Goal: Task Accomplishment & Management: Complete application form

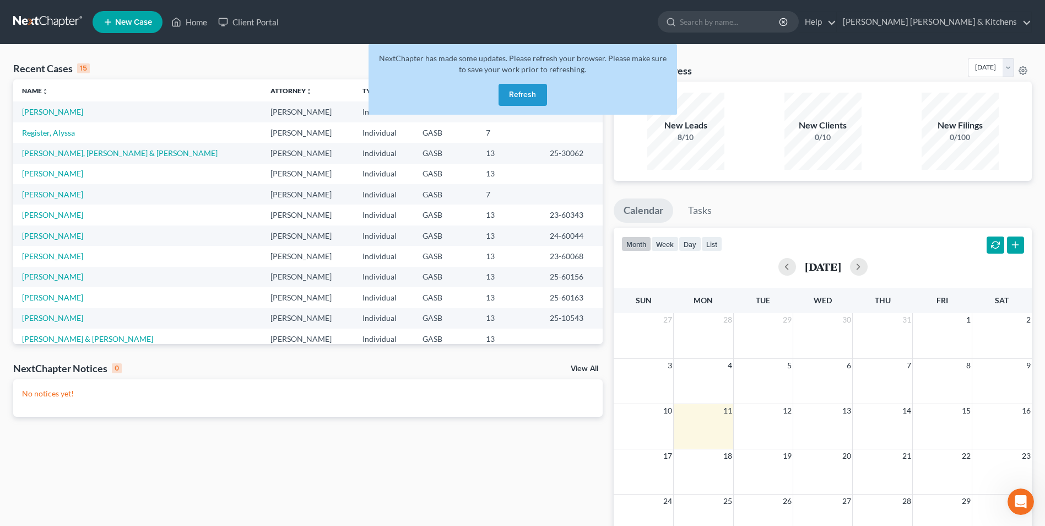
click at [523, 98] on button "Refresh" at bounding box center [523, 95] width 48 height 22
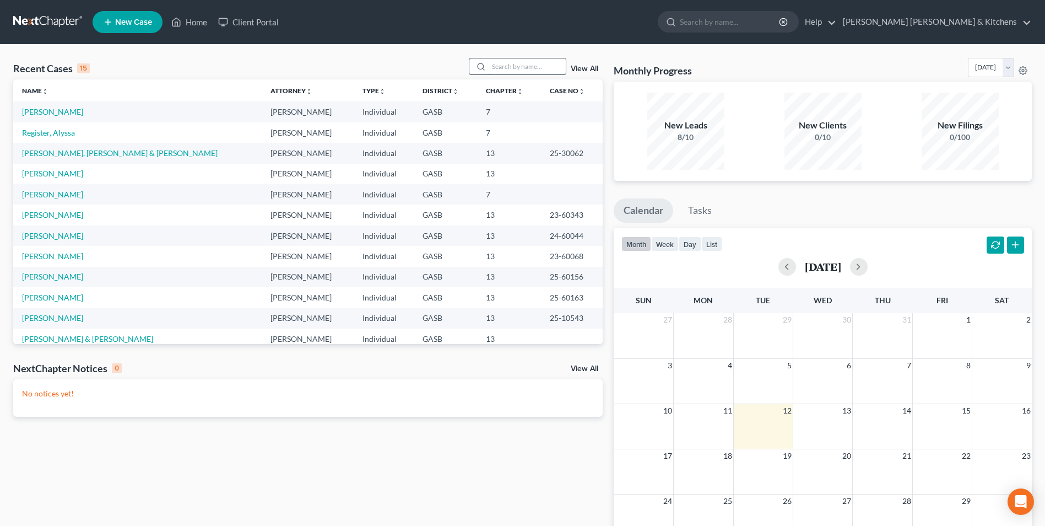
click at [498, 71] on input "search" at bounding box center [527, 66] width 77 height 16
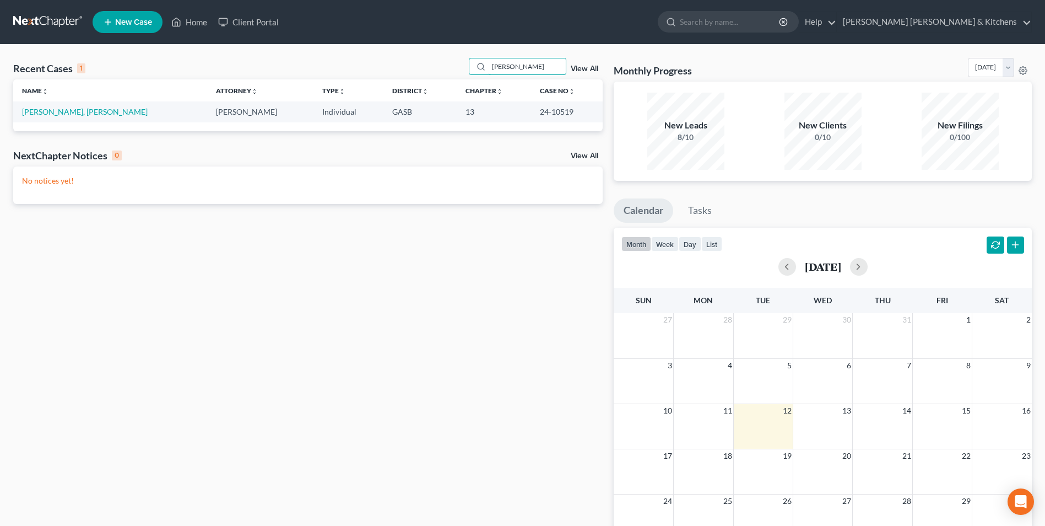
type input "[PERSON_NAME]"
click at [132, 23] on span "New Case" at bounding box center [133, 22] width 37 height 8
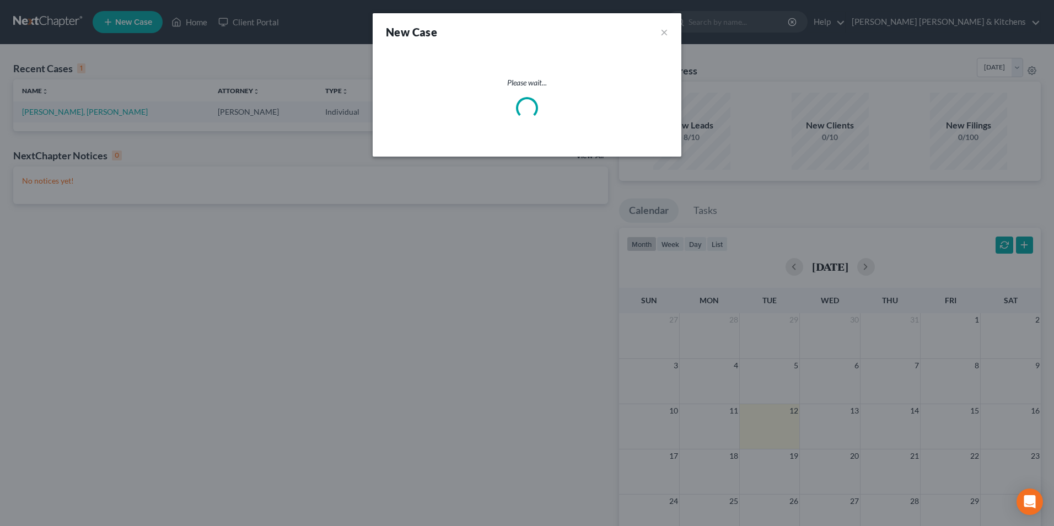
select select "20"
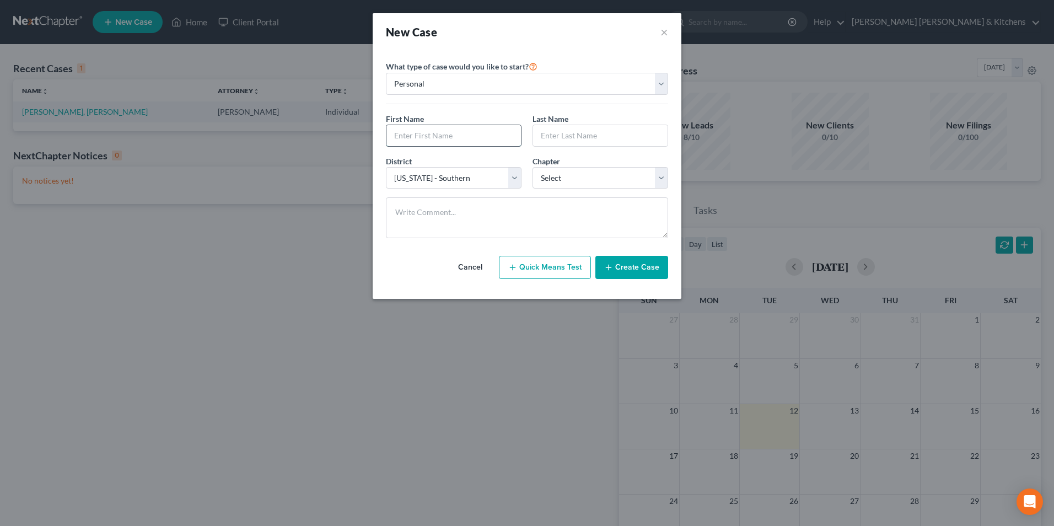
click at [441, 141] on input "text" at bounding box center [453, 135] width 134 height 21
type input "[PERSON_NAME]"
click at [565, 182] on select "Select 7 11 12 13" at bounding box center [600, 178] width 136 height 22
select select "0"
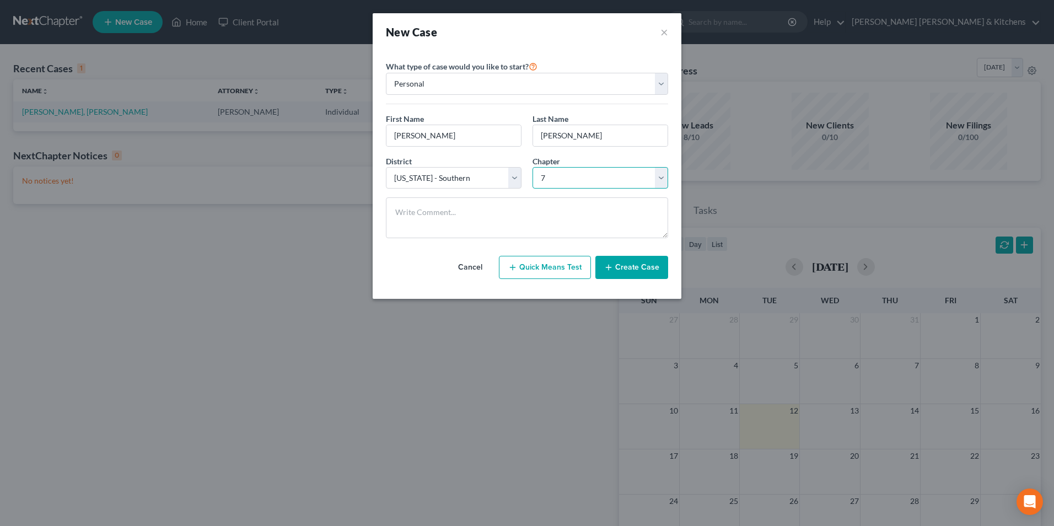
click at [532, 167] on select "Select 7 11 12 13" at bounding box center [600, 178] width 136 height 22
click at [639, 270] on button "Create Case" at bounding box center [631, 267] width 73 height 23
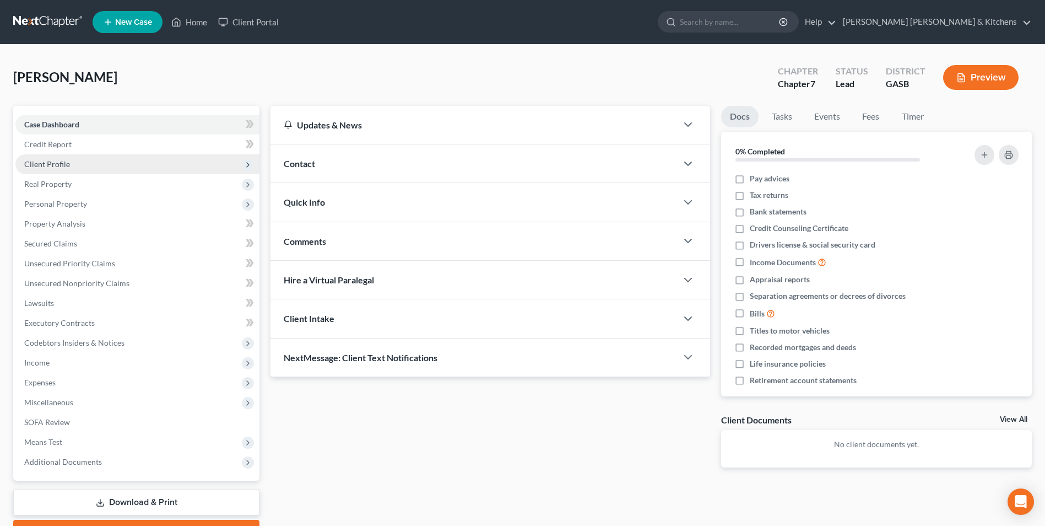
click at [81, 166] on span "Client Profile" at bounding box center [137, 164] width 244 height 20
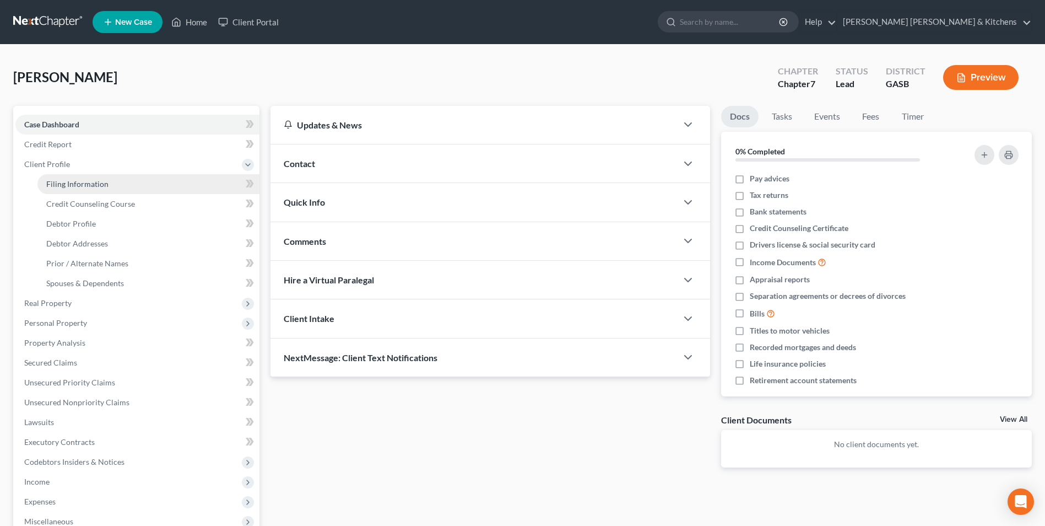
click at [69, 188] on link "Filing Information" at bounding box center [148, 184] width 222 height 20
select select "1"
select select "0"
select select "20"
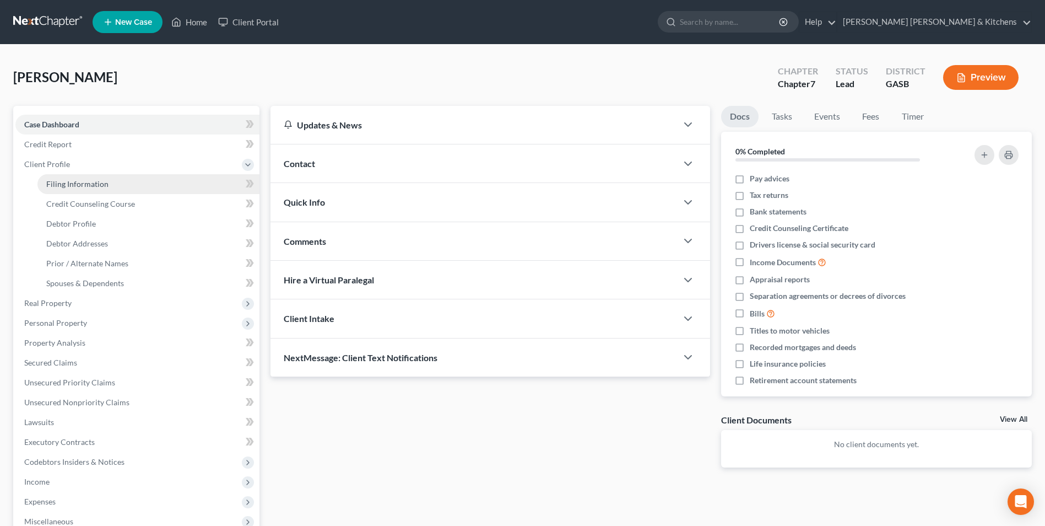
select select "10"
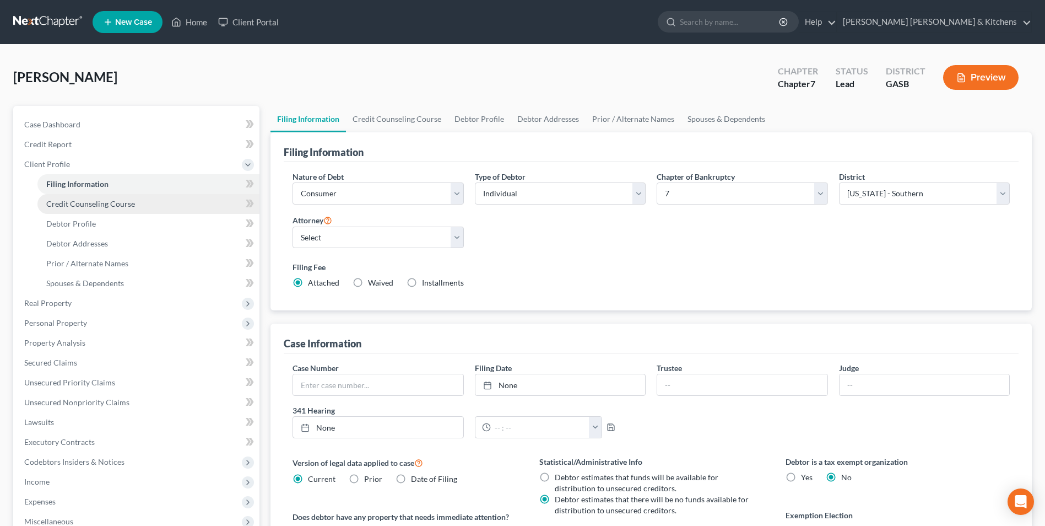
click at [70, 202] on span "Credit Counseling Course" at bounding box center [90, 203] width 89 height 9
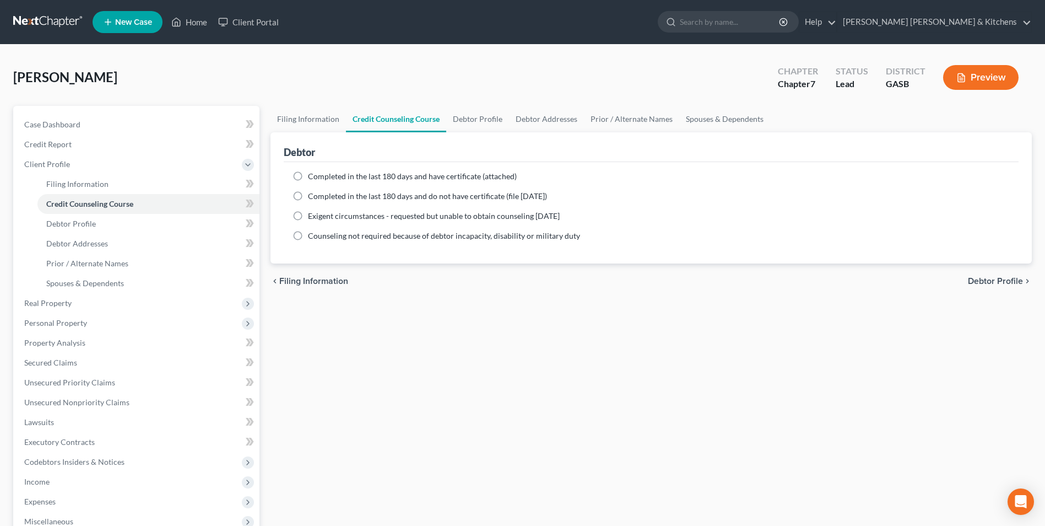
click at [308, 180] on label "Completed in the last 180 days and have certificate (attached)" at bounding box center [412, 176] width 209 height 11
click at [312, 178] on input "Completed in the last 180 days and have certificate (attached)" at bounding box center [315, 174] width 7 height 7
radio input "true"
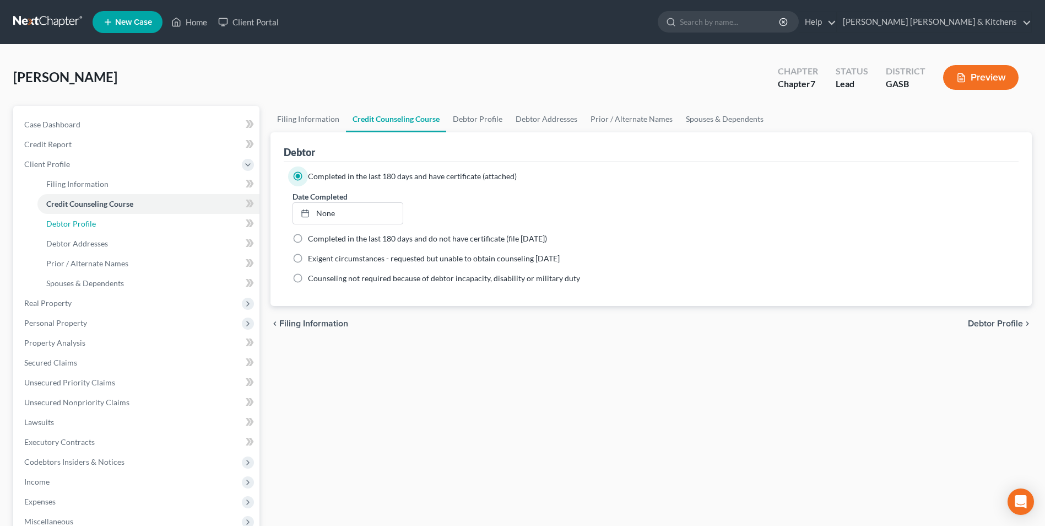
drag, startPoint x: 77, startPoint y: 221, endPoint x: 381, endPoint y: 118, distance: 321.0
click at [77, 221] on span "Debtor Profile" at bounding box center [71, 223] width 50 height 9
select select "0"
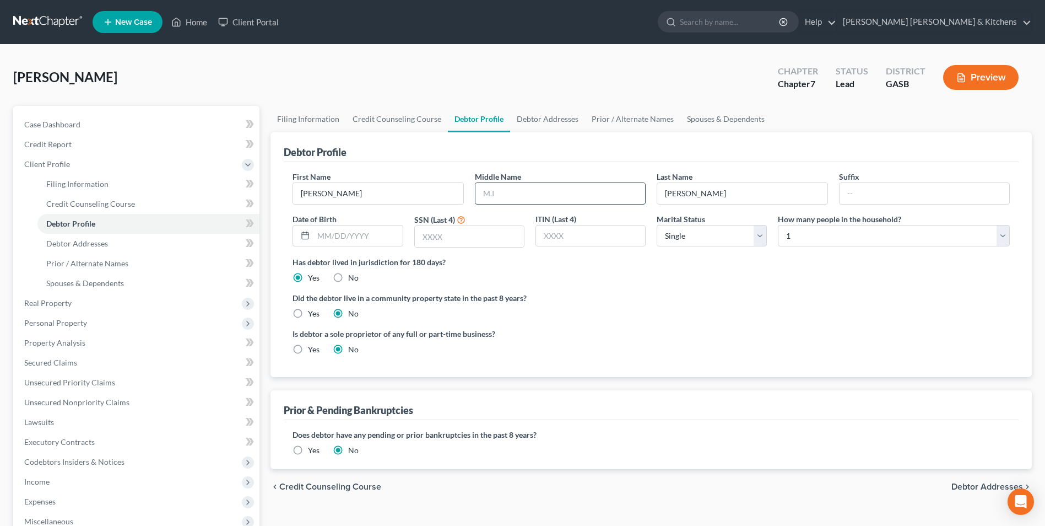
click at [495, 195] on input "text" at bounding box center [561, 193] width 170 height 21
type input "[PERSON_NAME]"
click at [379, 237] on input "text" at bounding box center [358, 235] width 89 height 21
type input "[DATE]"
type input "8466"
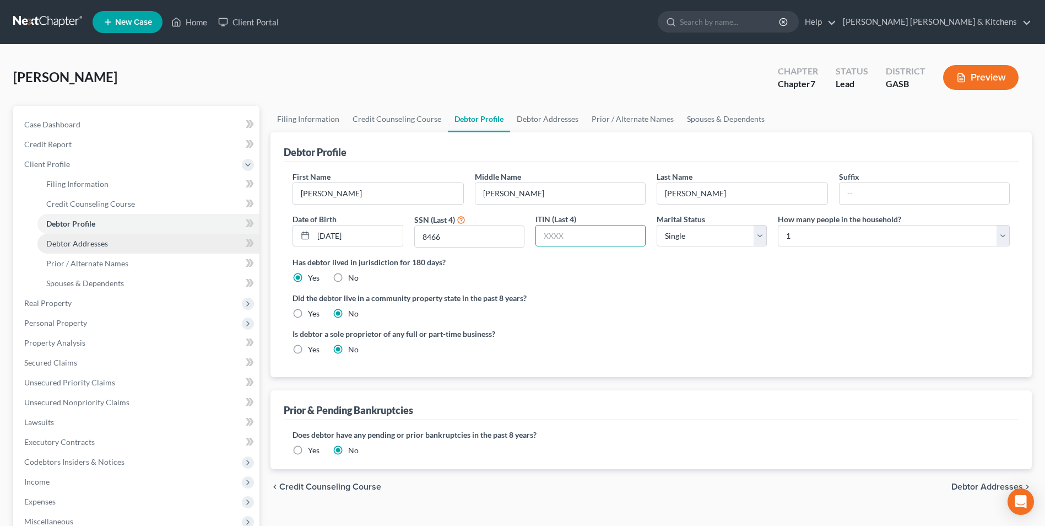
click at [52, 245] on span "Debtor Addresses" at bounding box center [77, 243] width 62 height 9
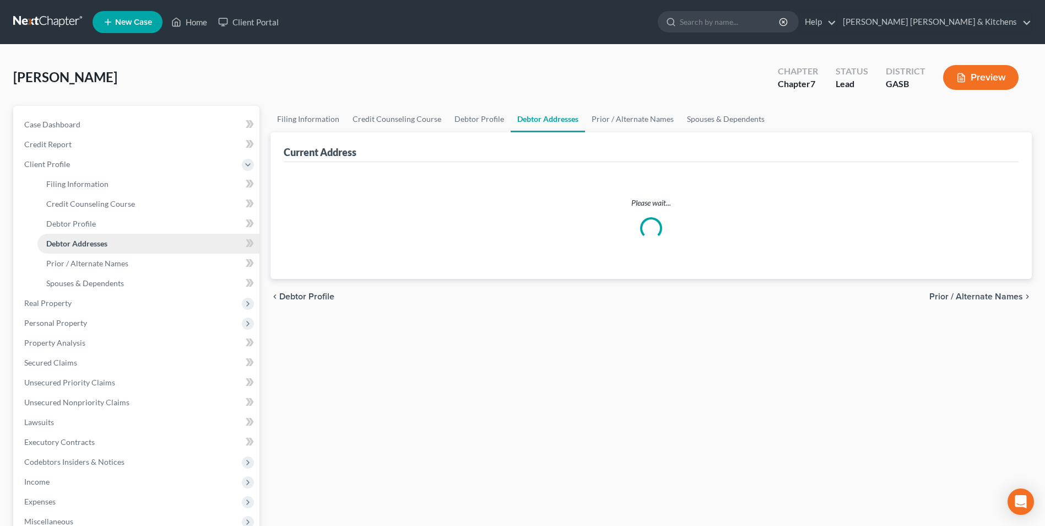
select select "0"
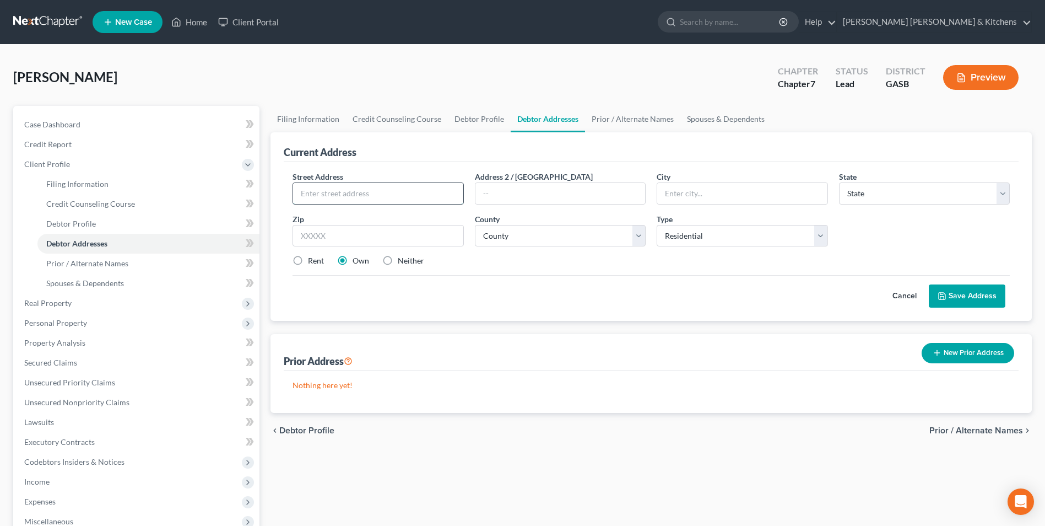
click at [310, 200] on input "text" at bounding box center [378, 193] width 170 height 21
type input "[STREET_ADDRESS]"
type input "30909"
type input "Augusta"
select select "10"
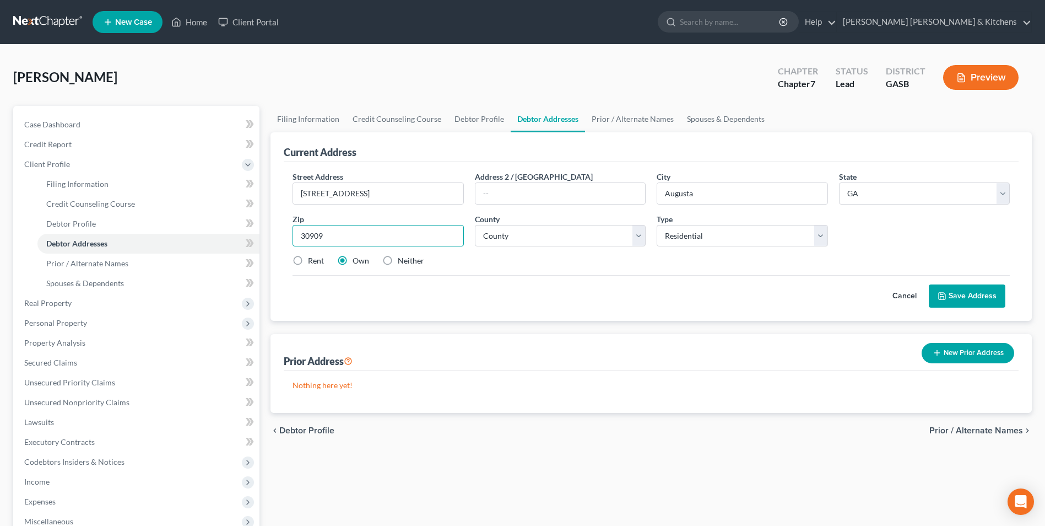
click at [331, 239] on input "30909" at bounding box center [378, 236] width 171 height 22
select select "120"
click at [398, 263] on label "Neither" at bounding box center [411, 260] width 26 height 11
click at [402, 262] on input "Neither" at bounding box center [405, 258] width 7 height 7
radio input "true"
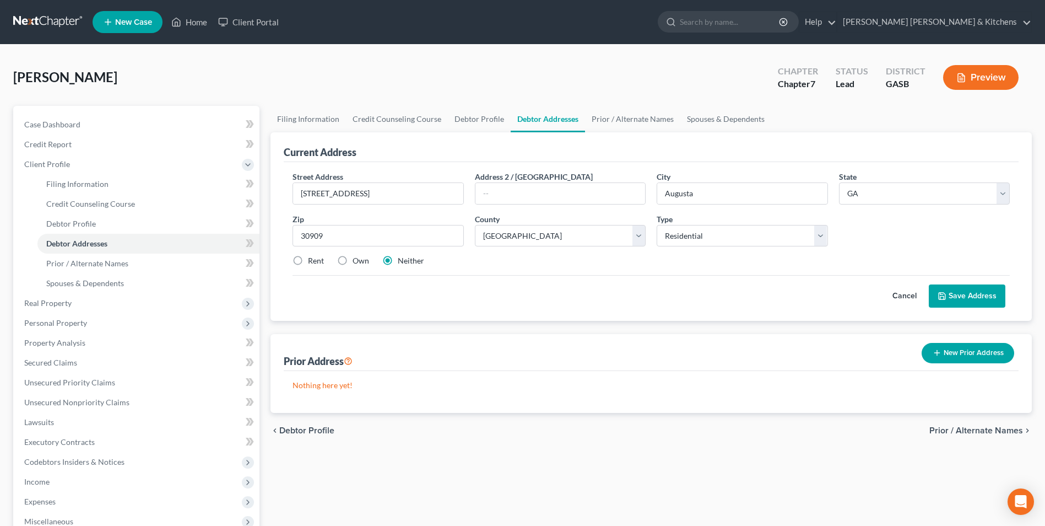
click at [968, 291] on button "Save Address" at bounding box center [967, 295] width 77 height 23
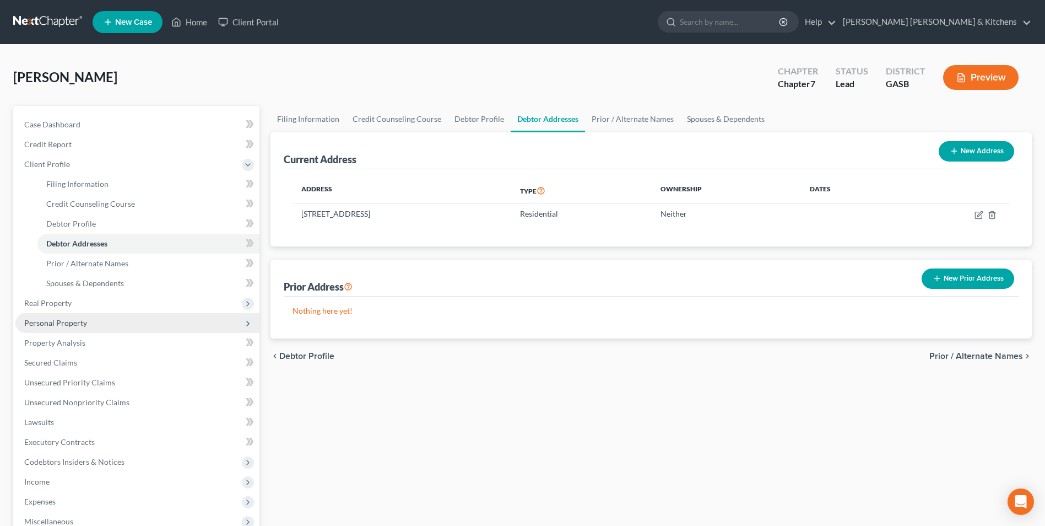
click at [56, 318] on span "Personal Property" at bounding box center [55, 322] width 63 height 9
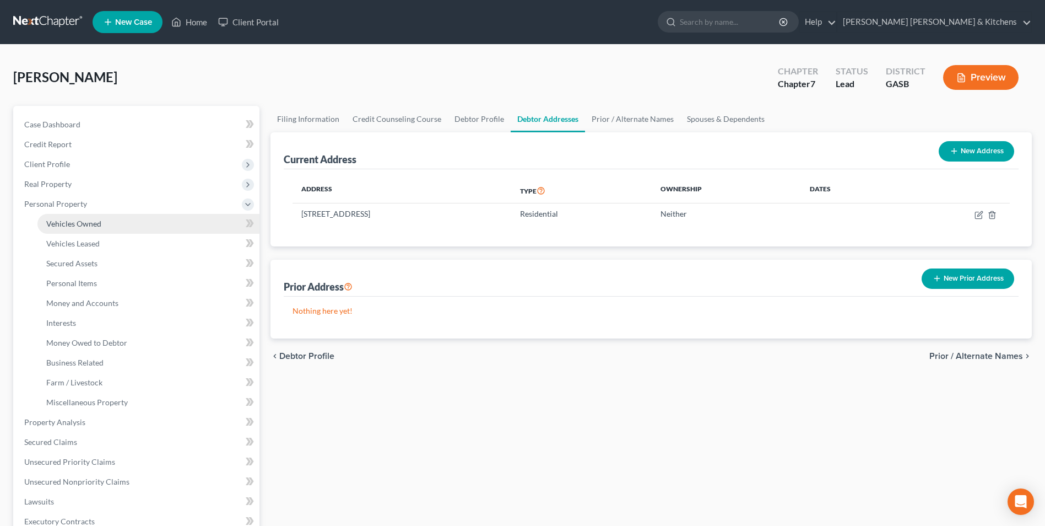
click at [67, 228] on span "Vehicles Owned" at bounding box center [73, 223] width 55 height 9
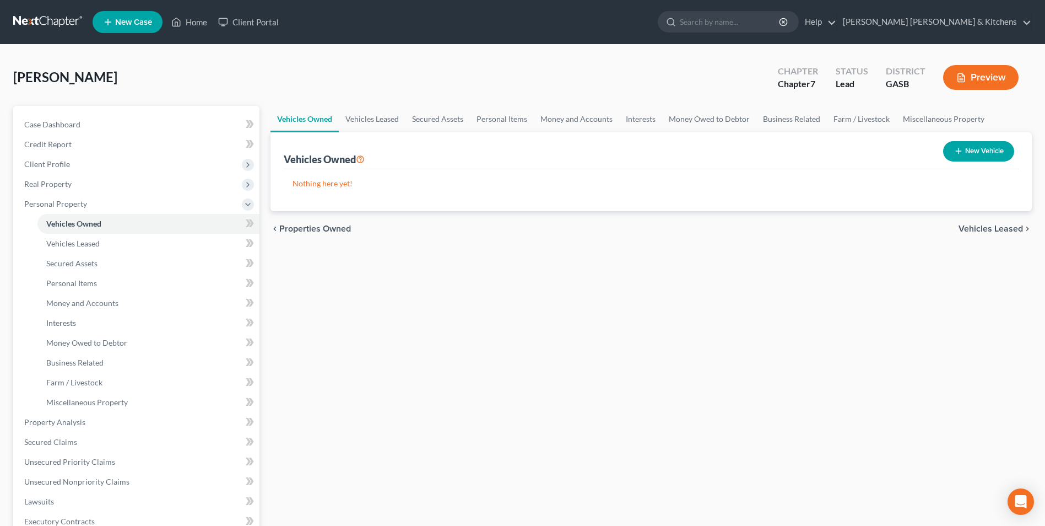
click at [1001, 152] on button "New Vehicle" at bounding box center [978, 151] width 71 height 20
select select "0"
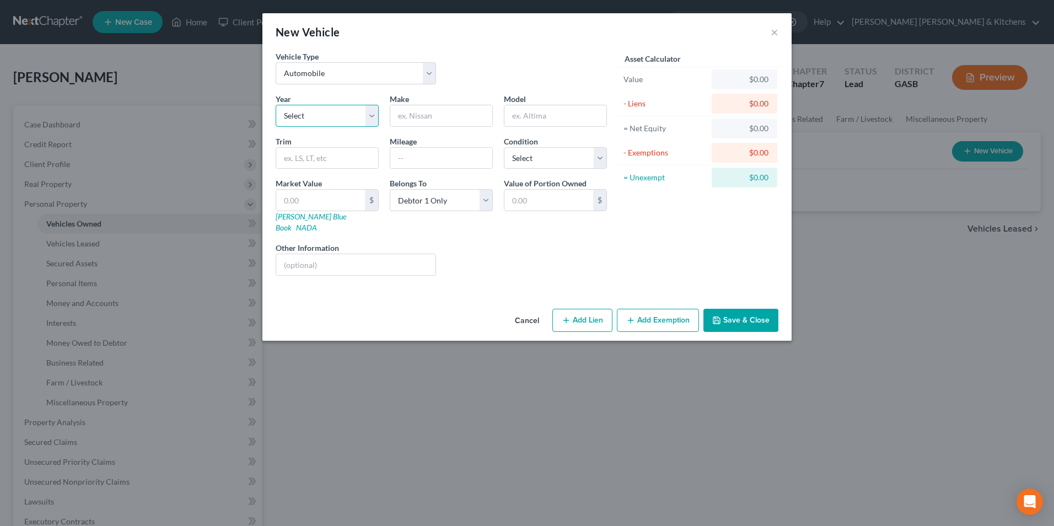
click at [294, 117] on select "Select 2026 2025 2024 2023 2022 2021 2020 2019 2018 2017 2016 2015 2014 2013 20…" at bounding box center [327, 116] width 103 height 22
select select "27"
click at [276, 105] on select "Select 2026 2025 2024 2023 2022 2021 2020 2019 2018 2017 2016 2015 2014 2013 20…" at bounding box center [327, 116] width 103 height 22
click at [435, 118] on input "text" at bounding box center [441, 115] width 102 height 21
type input "Mitsubishi"
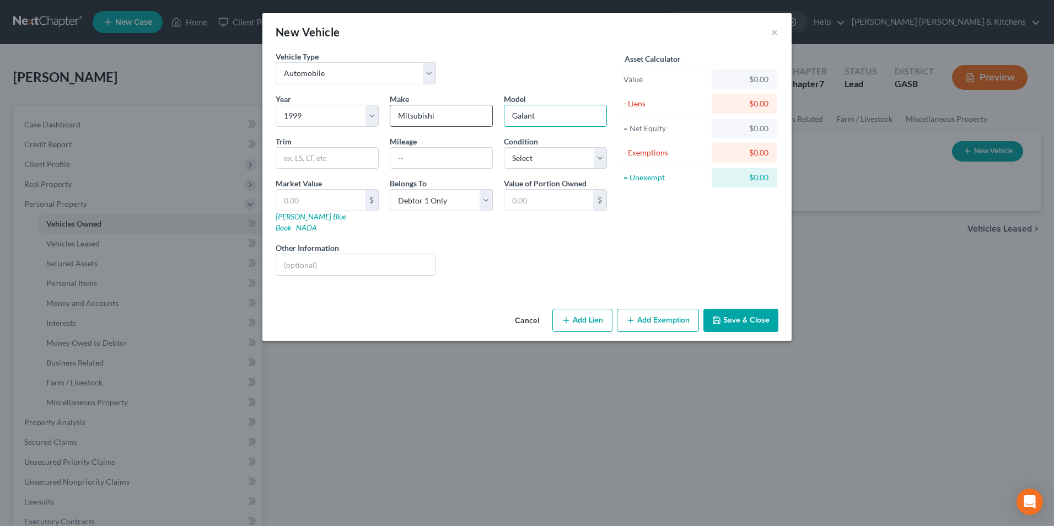
type input "Galant"
type input "300,000"
type input "2"
type input "2.00"
type input "29"
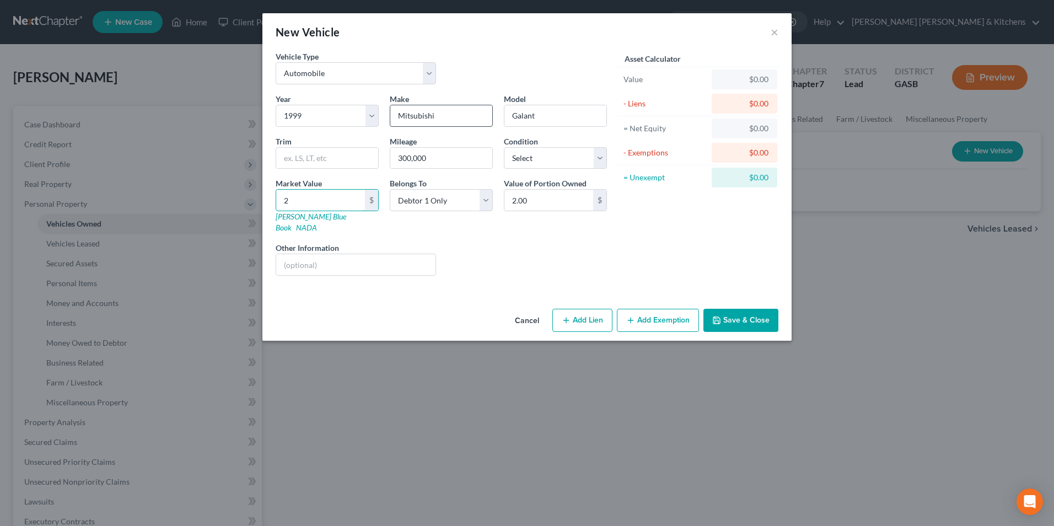
type input "29.00"
type input "290"
type input "290.00"
type input "2900"
type input "2,900.00"
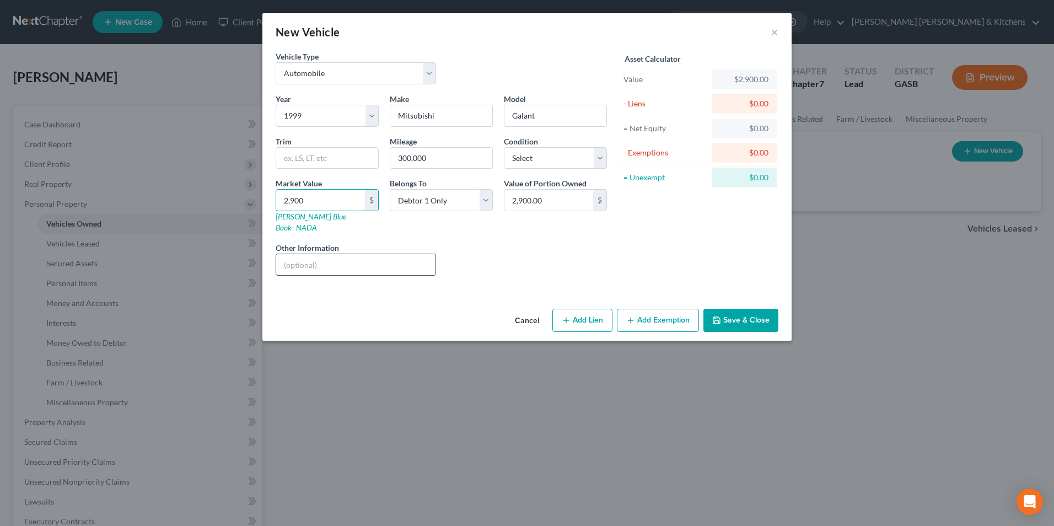
type input "2,900"
click at [407, 254] on input "text" at bounding box center [355, 264] width 159 height 21
type input "paid for"
click at [659, 313] on button "Add Exemption" at bounding box center [658, 320] width 82 height 23
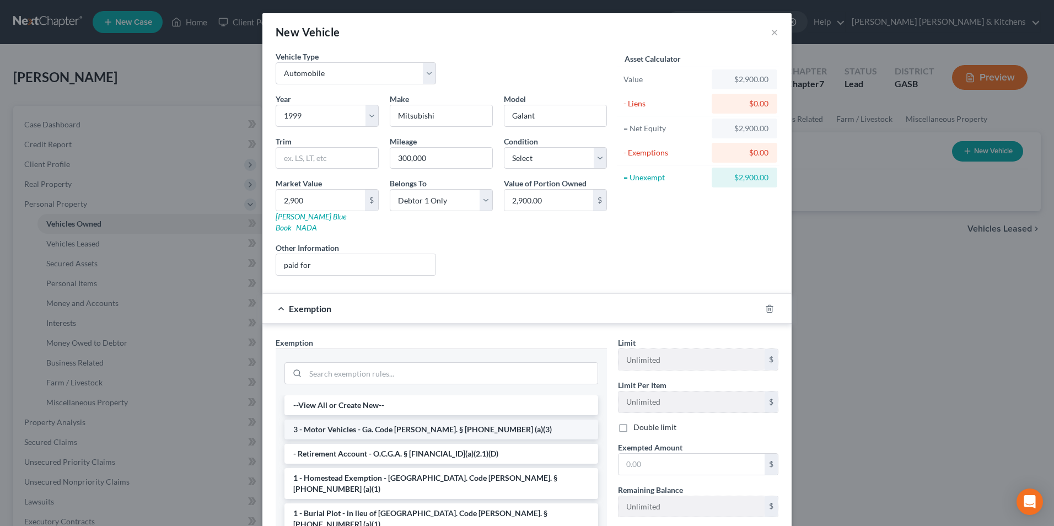
click at [379, 419] on li "3 - Motor Vehicles - Ga. Code [PERSON_NAME]. § [PHONE_NUMBER] (a)(3)" at bounding box center [441, 429] width 314 height 20
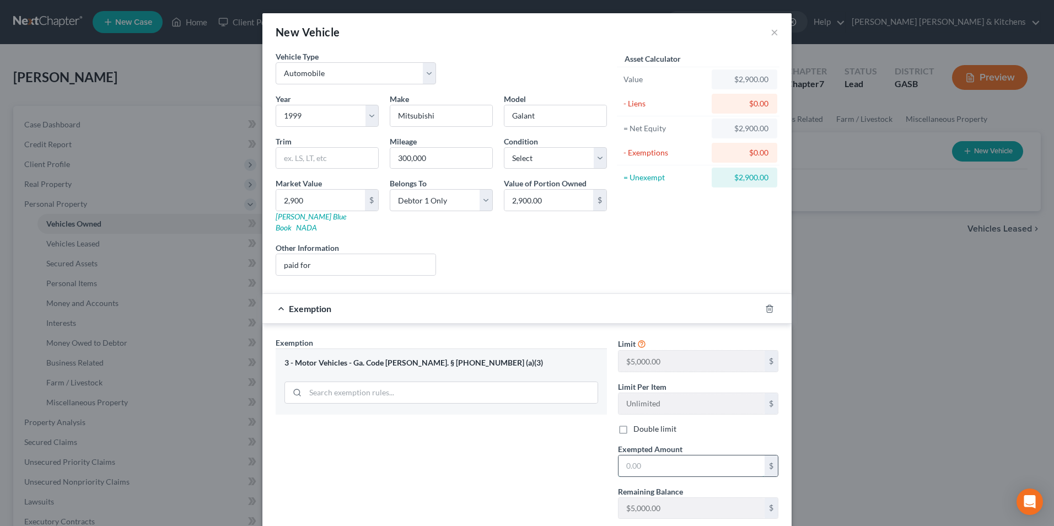
click at [651, 455] on input "text" at bounding box center [691, 465] width 146 height 21
type input "2,900"
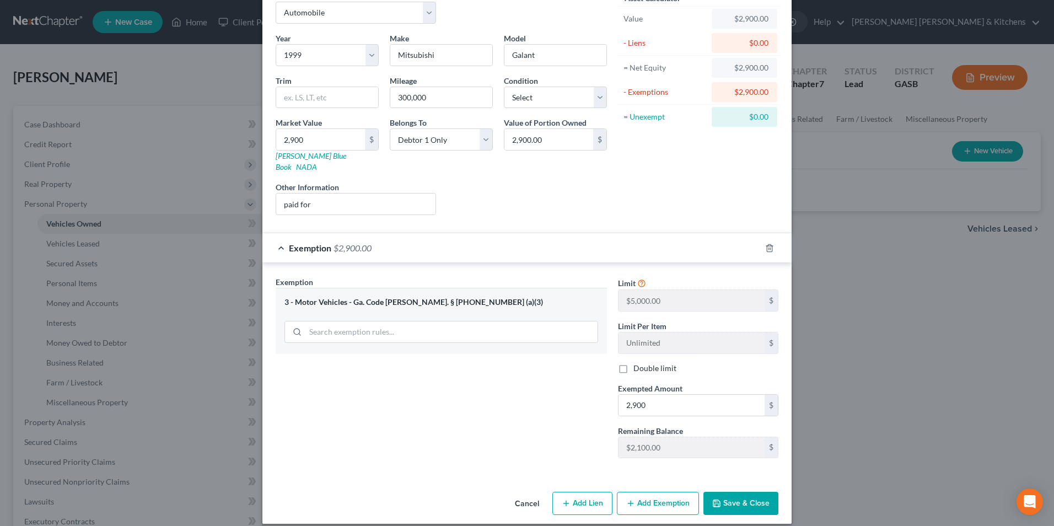
click at [732, 492] on button "Save & Close" at bounding box center [740, 503] width 75 height 23
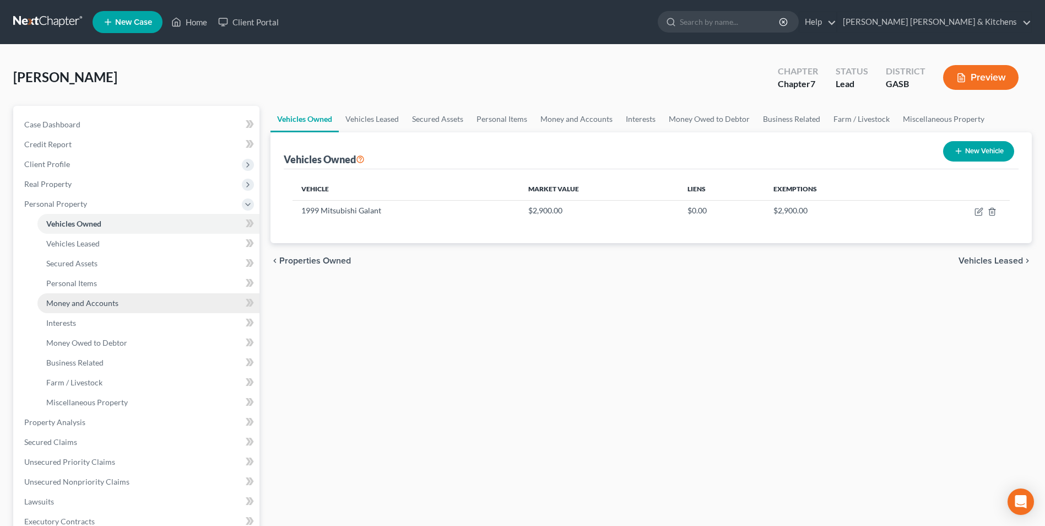
click at [69, 297] on link "Money and Accounts" at bounding box center [148, 303] width 222 height 20
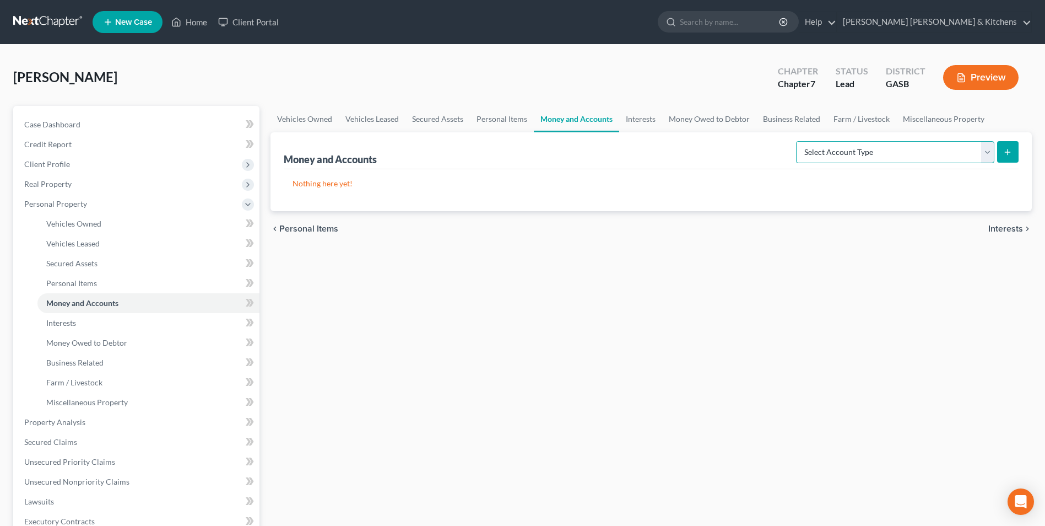
click at [882, 158] on select "Select Account Type Brokerage Cash on Hand Certificates of Deposit Checking Acc…" at bounding box center [895, 152] width 198 height 22
select select "checking"
click at [798, 141] on select "Select Account Type Brokerage Cash on Hand Certificates of Deposit Checking Acc…" at bounding box center [895, 152] width 198 height 22
click at [1007, 155] on icon "submit" at bounding box center [1007, 152] width 9 height 9
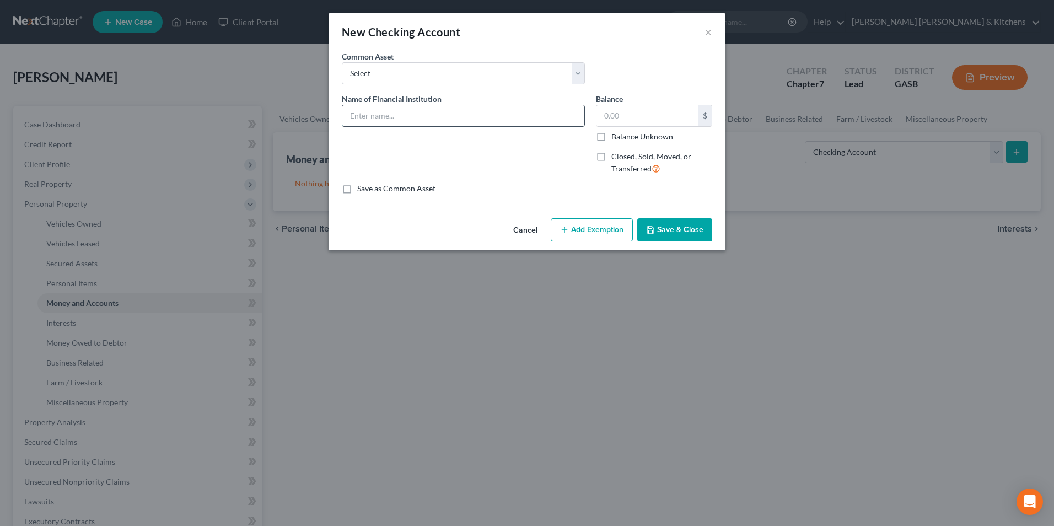
click at [460, 121] on input "text" at bounding box center [463, 115] width 242 height 21
type input "Unify FCU"
type input "185"
click at [592, 232] on button "Add Exemption" at bounding box center [591, 229] width 82 height 23
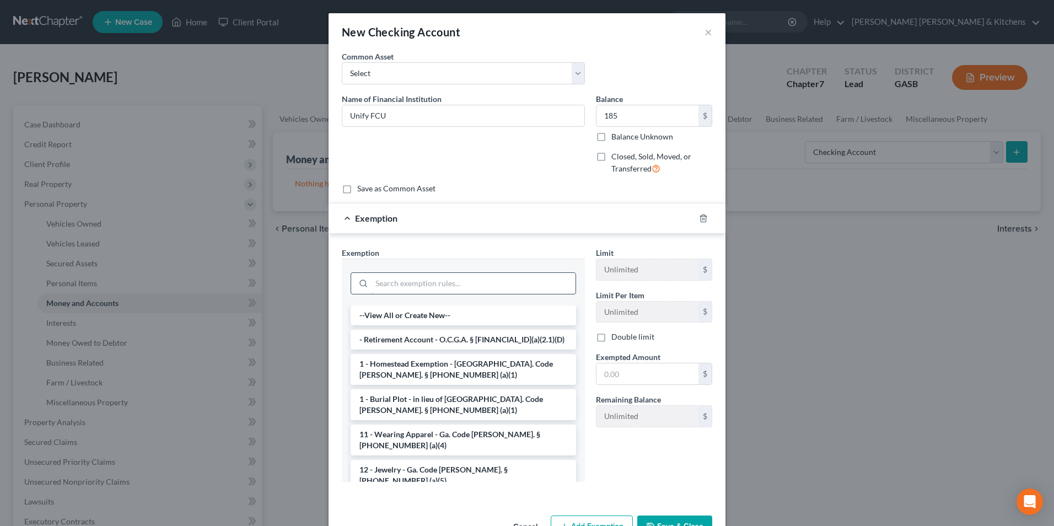
click at [428, 290] on input "search" at bounding box center [473, 283] width 204 height 21
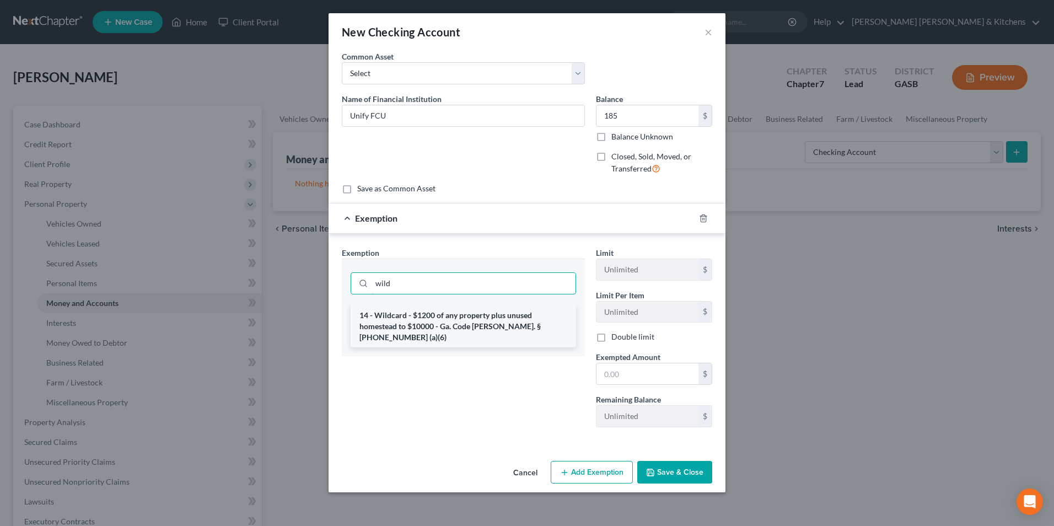
type input "wild"
click at [435, 324] on li "14 - Wildcard - $1200 of any property plus unused homestead to $10000 - Ga. Cod…" at bounding box center [462, 326] width 225 height 42
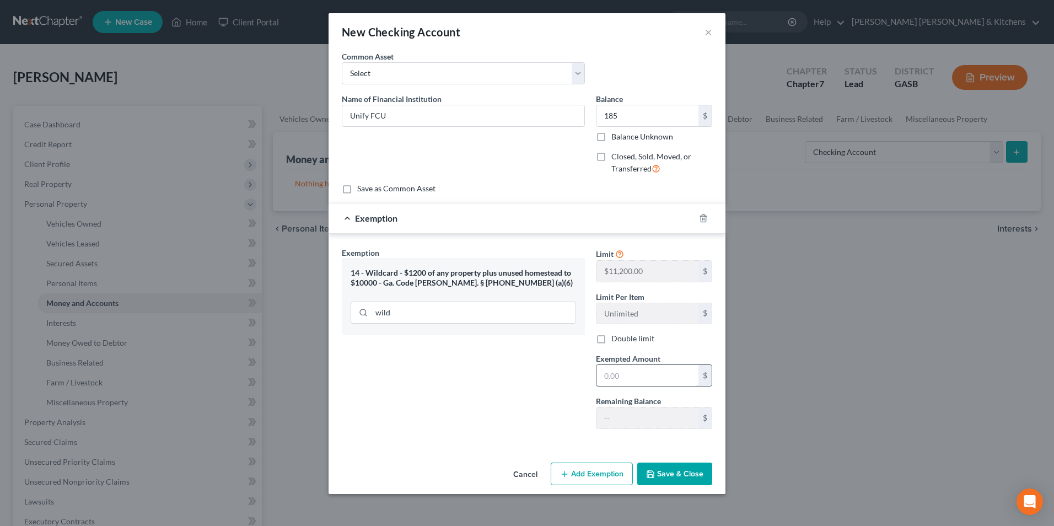
drag, startPoint x: 595, startPoint y: 371, endPoint x: 602, endPoint y: 374, distance: 7.7
click at [600, 372] on div "Exempted Amount * $" at bounding box center [653, 370] width 127 height 34
click at [627, 379] on input "text" at bounding box center [647, 375] width 102 height 21
type input "185"
click at [672, 472] on button "Save & Close" at bounding box center [674, 473] width 75 height 23
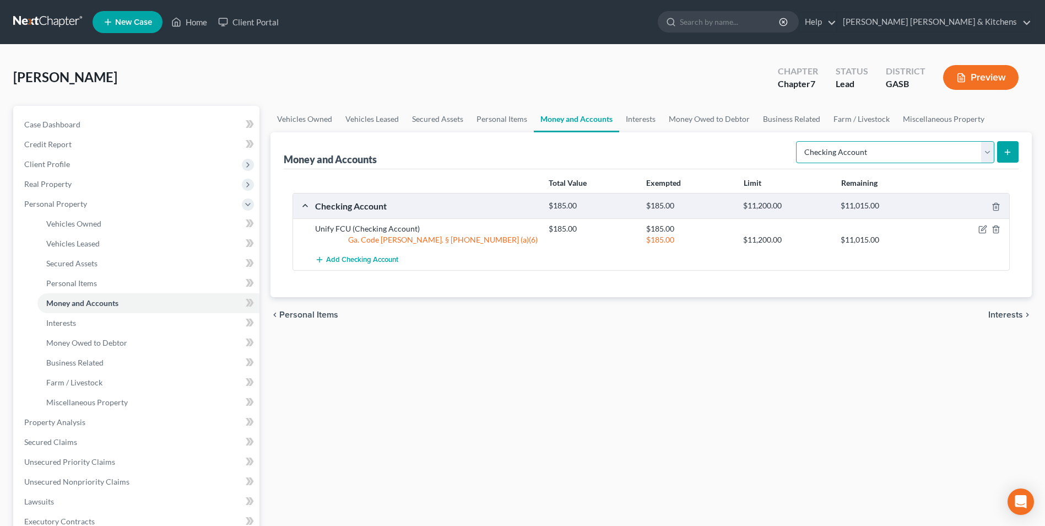
click at [876, 157] on select "Select Account Type Brokerage Cash on Hand Certificates of Deposit Checking Acc…" at bounding box center [895, 152] width 198 height 22
select select "savings"
click at [798, 141] on select "Select Account Type Brokerage Cash on Hand Certificates of Deposit Checking Acc…" at bounding box center [895, 152] width 198 height 22
click at [1007, 149] on icon "submit" at bounding box center [1007, 152] width 9 height 9
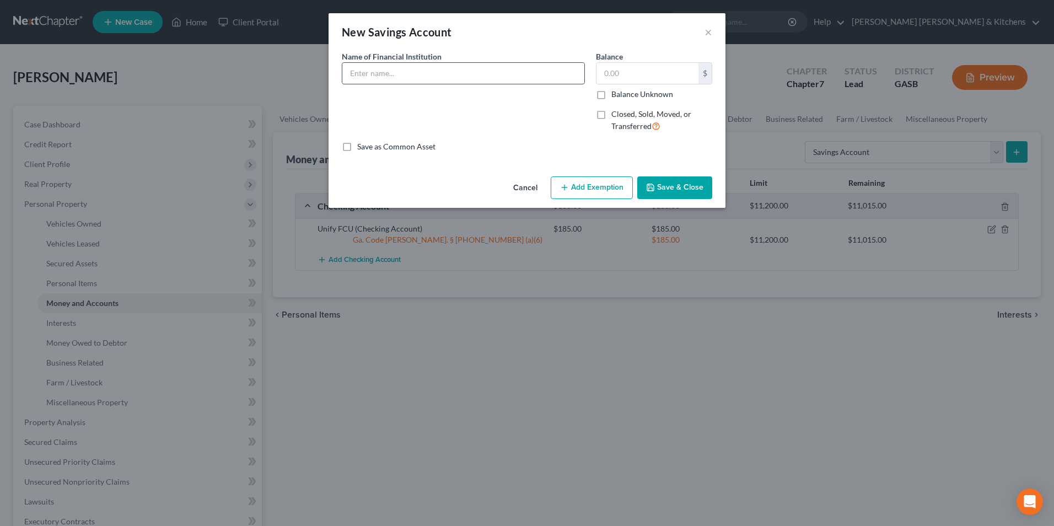
click at [399, 78] on input "text" at bounding box center [463, 73] width 242 height 21
type input "Unify FCU"
type input "11"
click at [602, 192] on button "Add Exemption" at bounding box center [591, 187] width 82 height 23
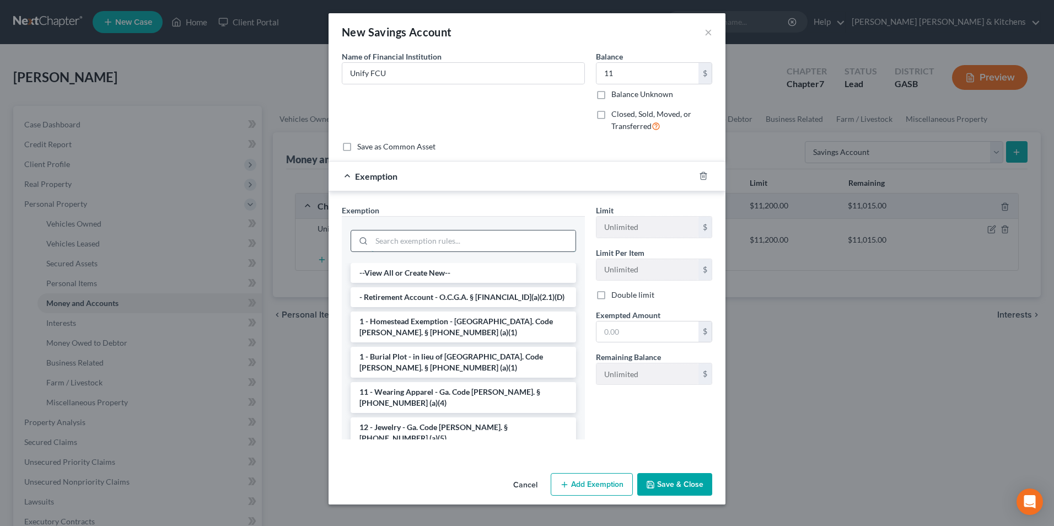
click at [486, 242] on input "search" at bounding box center [473, 240] width 204 height 21
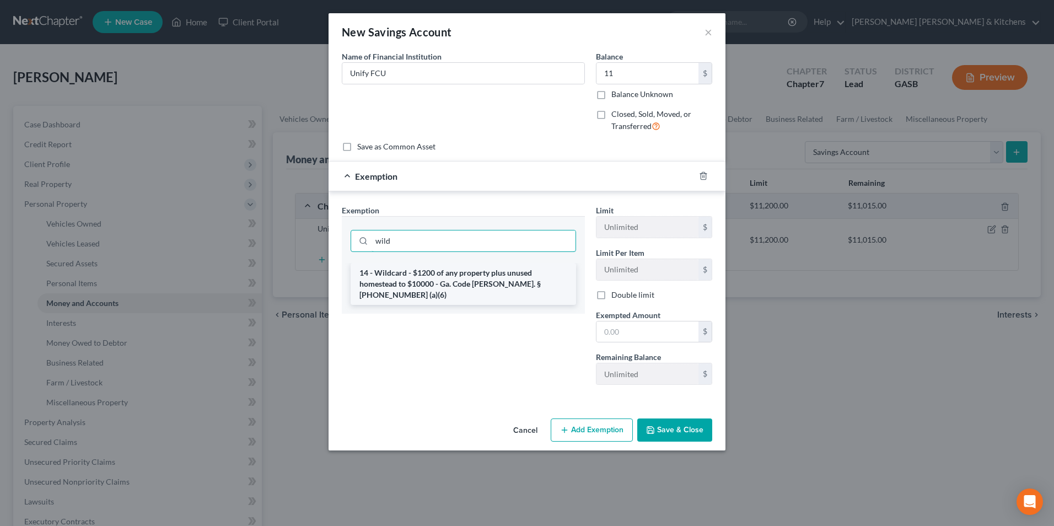
type input "wild"
click at [483, 277] on li "14 - Wildcard - $1200 of any property plus unused homestead to $10000 - Ga. Cod…" at bounding box center [462, 284] width 225 height 42
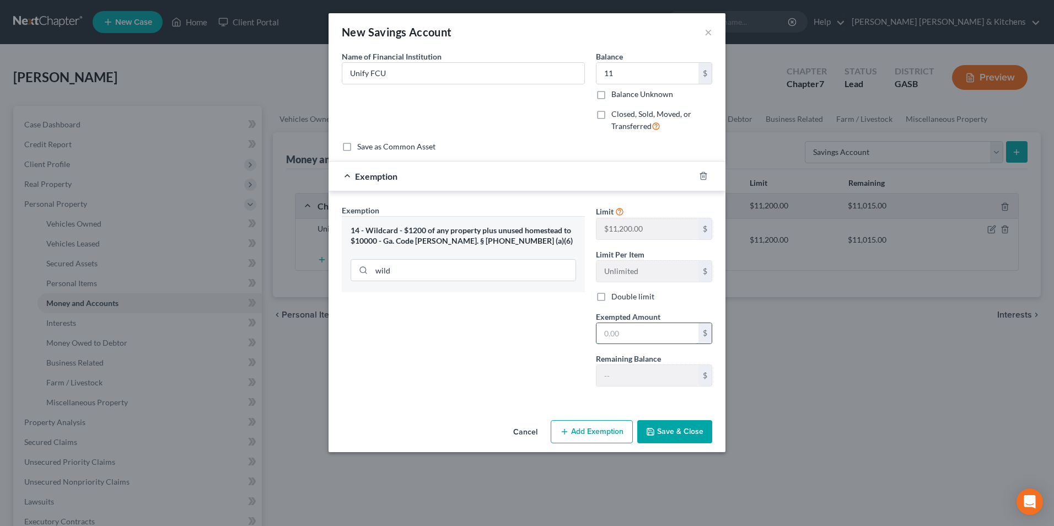
click at [643, 330] on input "text" at bounding box center [647, 333] width 102 height 21
type input "11.00"
click at [672, 426] on button "Save & Close" at bounding box center [674, 431] width 75 height 23
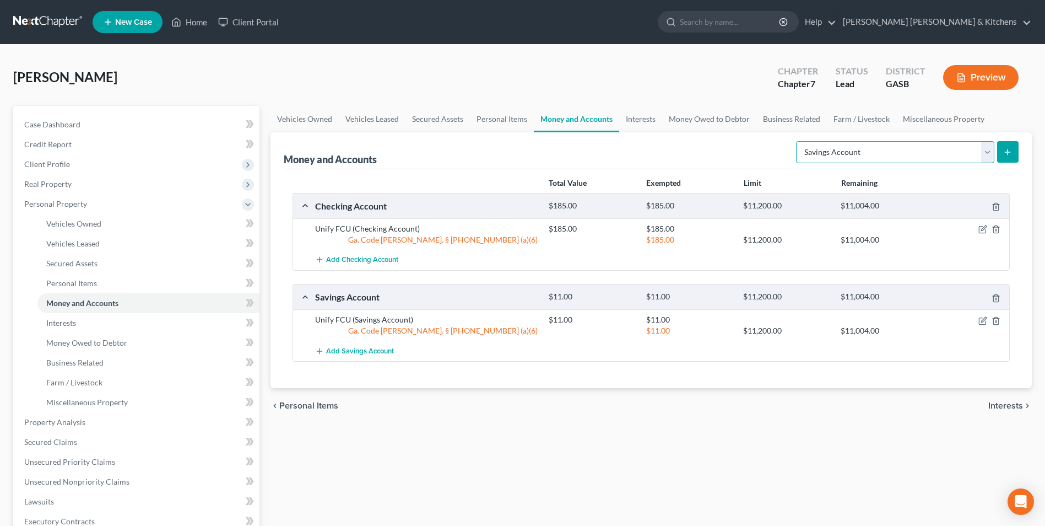
click at [846, 153] on select "Select Account Type Brokerage Cash on Hand Certificates of Deposit Checking Acc…" at bounding box center [895, 152] width 198 height 22
select select "other"
click at [798, 141] on select "Select Account Type Brokerage Cash on Hand Certificates of Deposit Checking Acc…" at bounding box center [895, 152] width 198 height 22
click at [1003, 155] on button "submit" at bounding box center [1007, 151] width 21 height 21
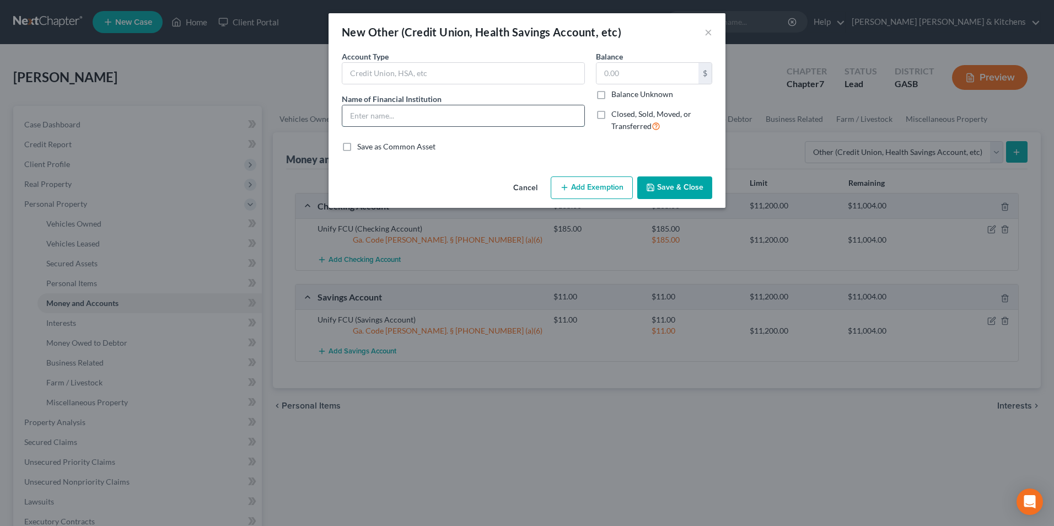
click at [407, 118] on input "text" at bounding box center [463, 115] width 242 height 21
type input "cash app"
click at [614, 68] on input "text" at bounding box center [647, 73] width 102 height 21
type input "0.00"
click at [670, 182] on button "Save & Close" at bounding box center [674, 187] width 75 height 23
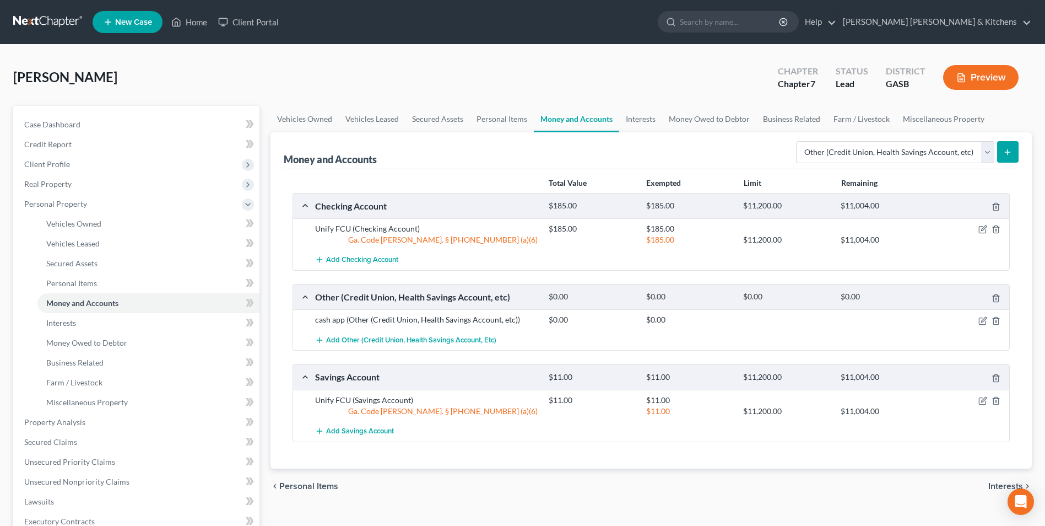
click at [1012, 151] on icon "submit" at bounding box center [1007, 152] width 9 height 9
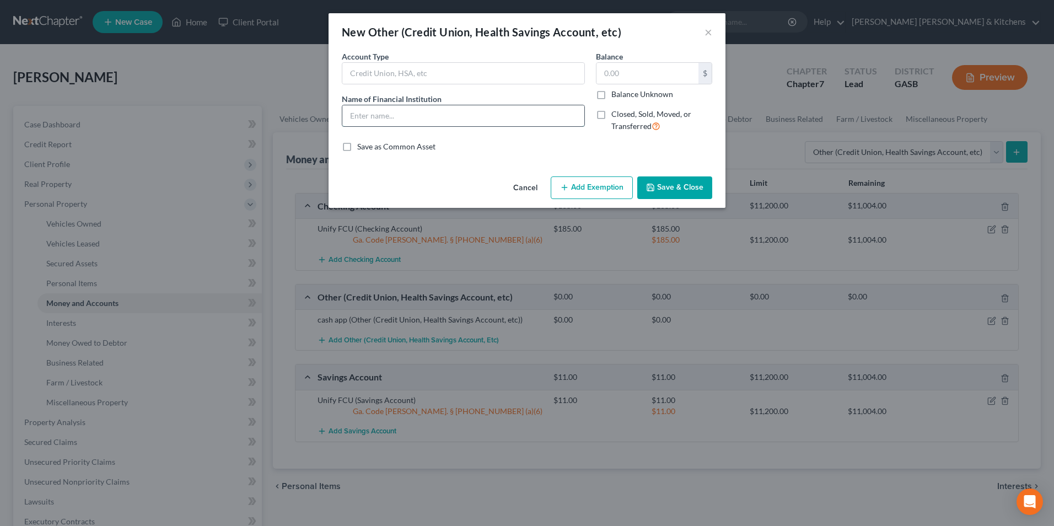
click at [407, 115] on input "text" at bounding box center [463, 115] width 242 height 21
type input "Venmo"
click at [627, 77] on input "text" at bounding box center [647, 73] width 102 height 21
type input "0.00"
click at [667, 182] on button "Save & Close" at bounding box center [674, 187] width 75 height 23
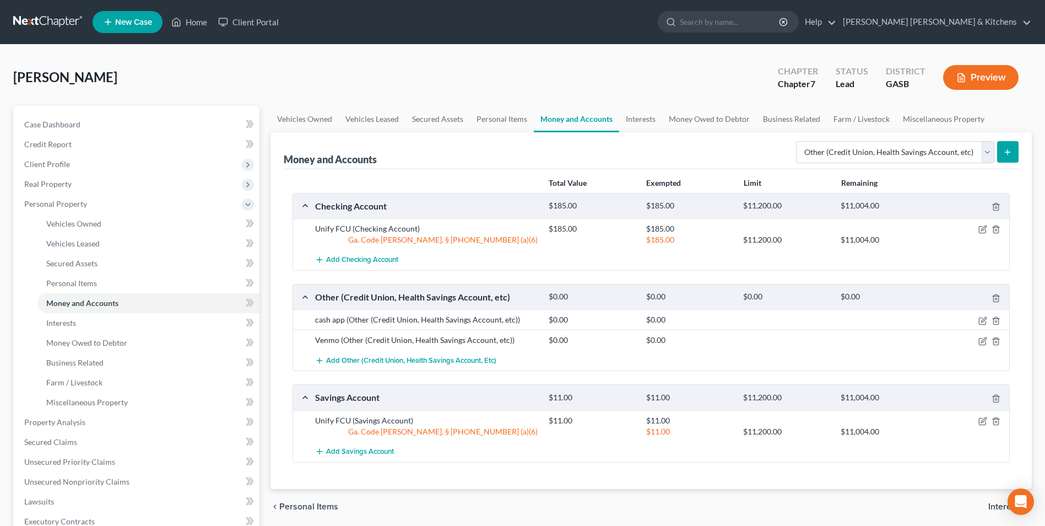
click at [997, 156] on button "submit" at bounding box center [1007, 151] width 21 height 21
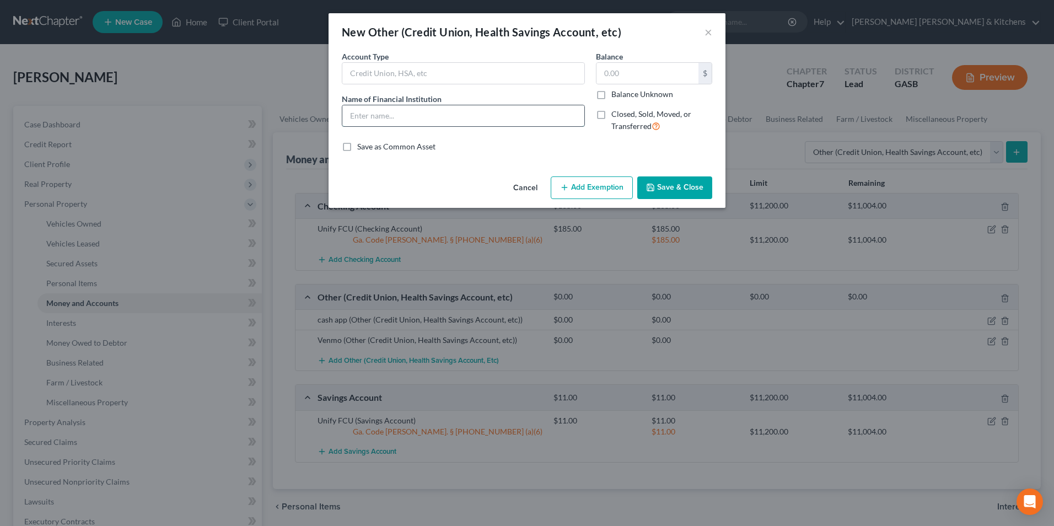
click at [437, 121] on input "text" at bounding box center [463, 115] width 242 height 21
type input "Paypal"
click at [615, 79] on input "text" at bounding box center [647, 73] width 102 height 21
type input "0.00"
click at [689, 192] on button "Save & Close" at bounding box center [674, 187] width 75 height 23
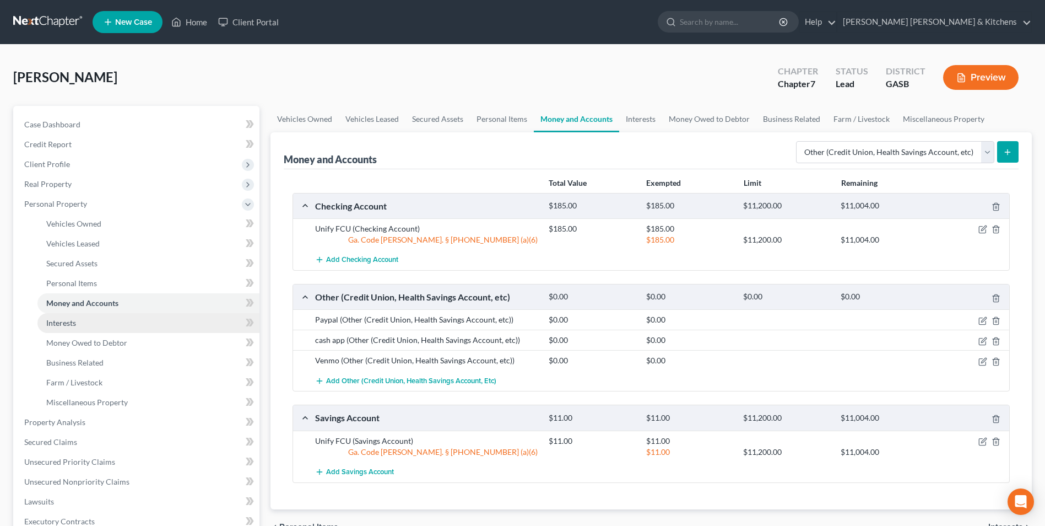
drag, startPoint x: 57, startPoint y: 326, endPoint x: 163, endPoint y: 326, distance: 105.2
click at [57, 326] on span "Interests" at bounding box center [61, 322] width 30 height 9
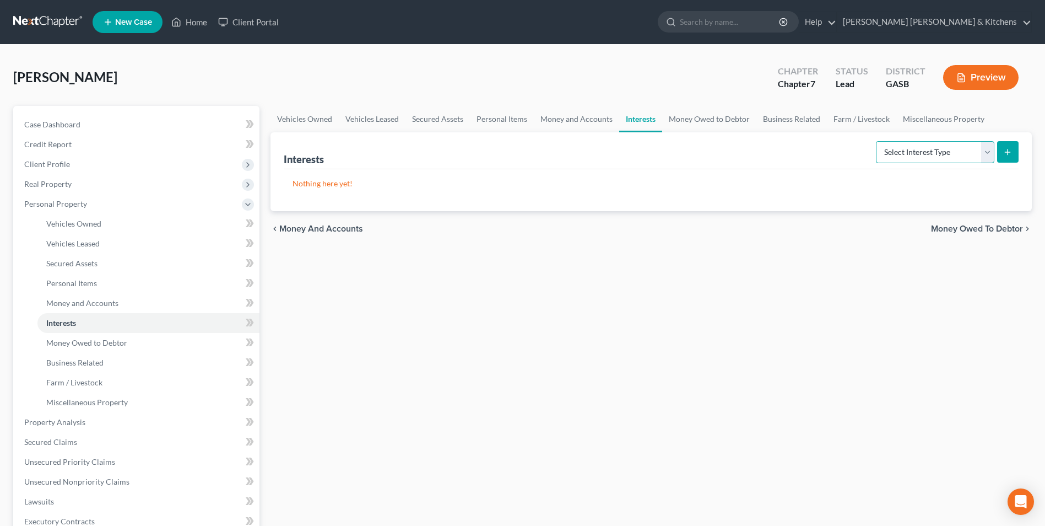
click at [959, 145] on select "Select Interest Type 401K Annuity Bond Education IRA Government Bond Government…" at bounding box center [935, 152] width 118 height 22
select select "term_life_insurance"
click at [877, 141] on select "Select Interest Type 401K Annuity Bond Education IRA Government Bond Government…" at bounding box center [935, 152] width 118 height 22
click at [1011, 152] on icon "submit" at bounding box center [1007, 152] width 9 height 9
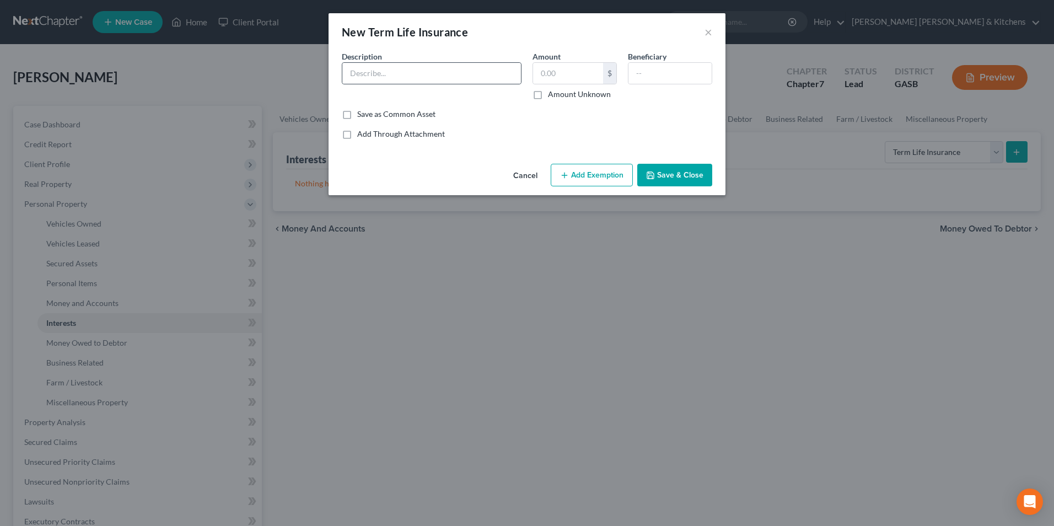
click at [369, 62] on div at bounding box center [432, 73] width 180 height 22
click at [368, 73] on input "text" at bounding box center [431, 73] width 179 height 21
type input "State Farm"
type input "0.00"
click at [652, 78] on input "text" at bounding box center [669, 73] width 83 height 21
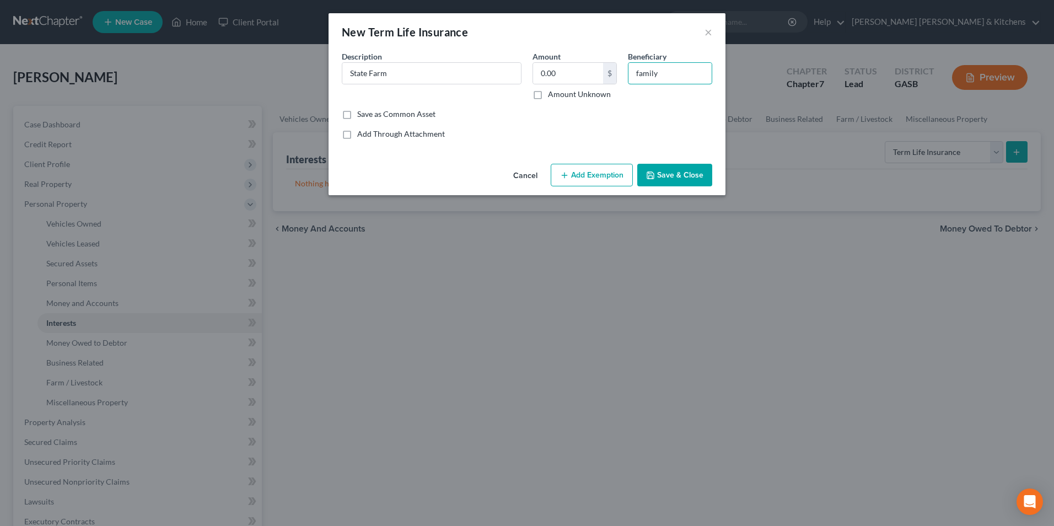
type input "family"
click at [667, 182] on button "Save & Close" at bounding box center [674, 175] width 75 height 23
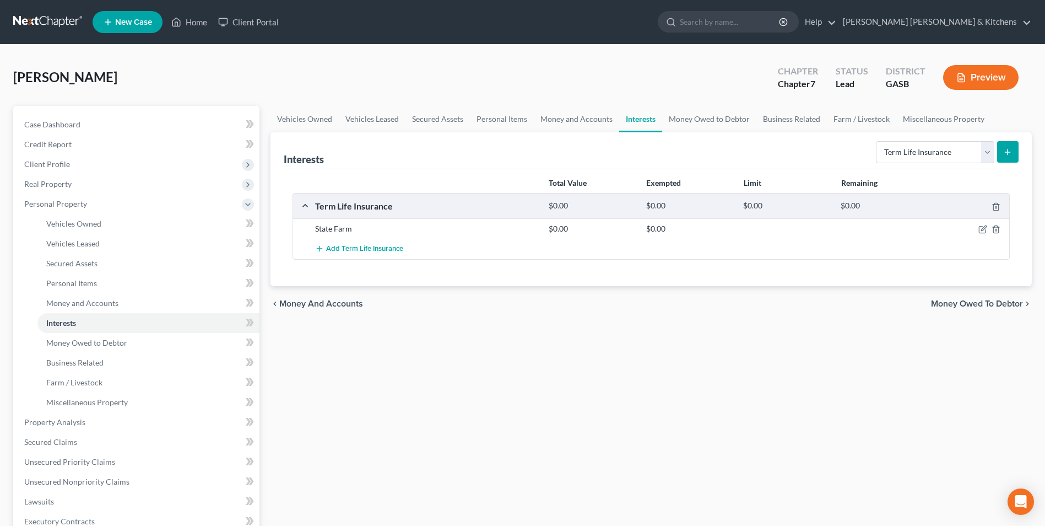
click at [1000, 153] on button "submit" at bounding box center [1007, 151] width 21 height 21
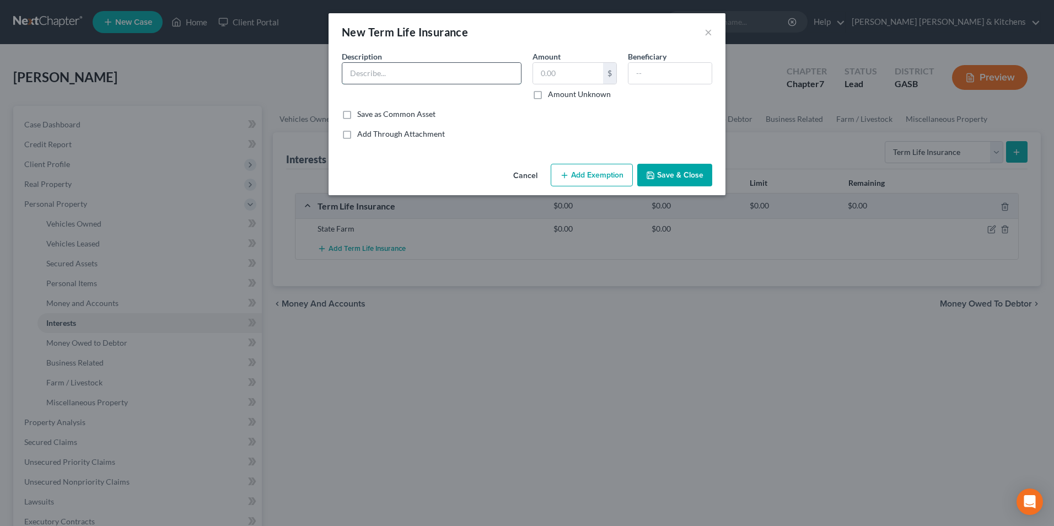
click at [447, 77] on input "text" at bounding box center [431, 73] width 179 height 21
type input "State Farm"
type input "0.00"
click at [638, 82] on input "text" at bounding box center [669, 73] width 83 height 21
type input "family"
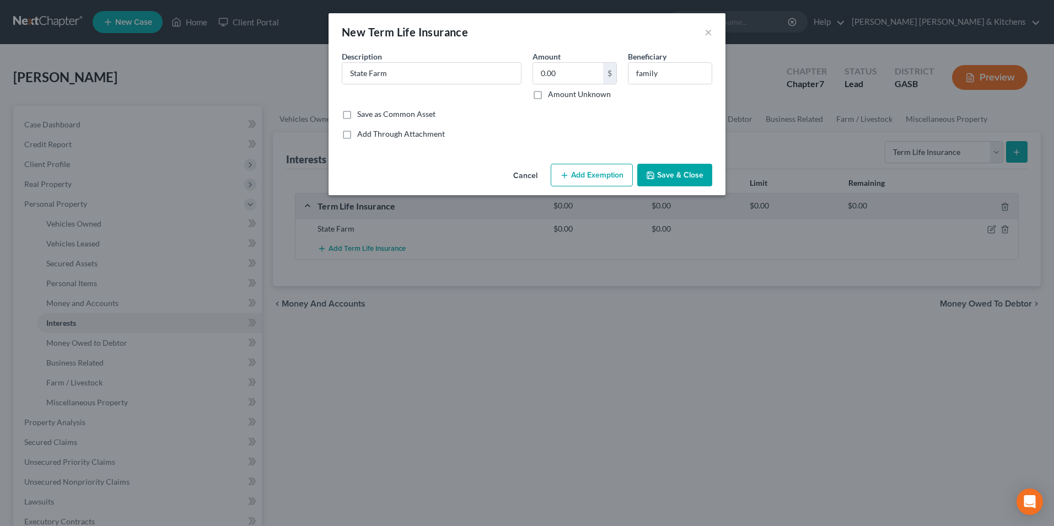
click at [672, 172] on button "Save & Close" at bounding box center [674, 175] width 75 height 23
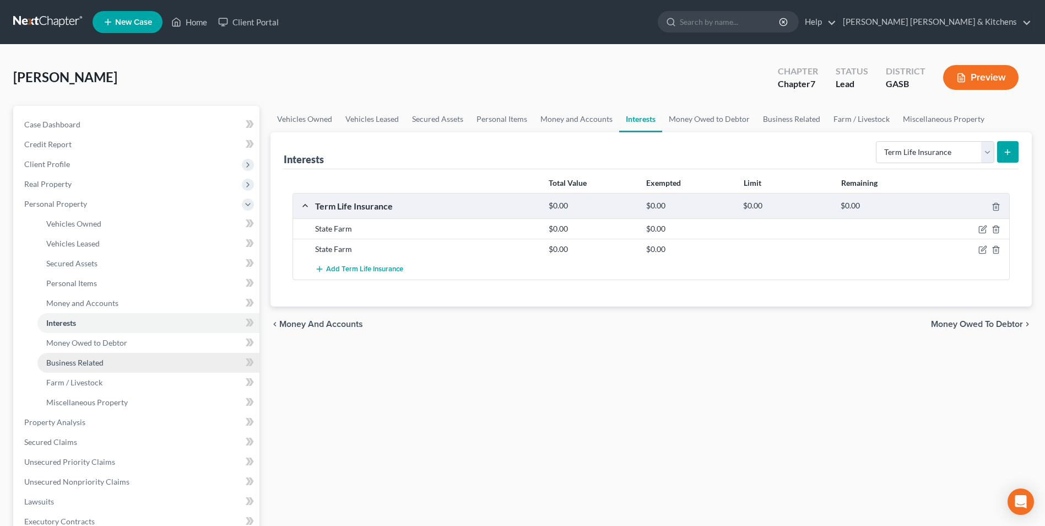
click at [71, 359] on span "Business Related" at bounding box center [74, 362] width 57 height 9
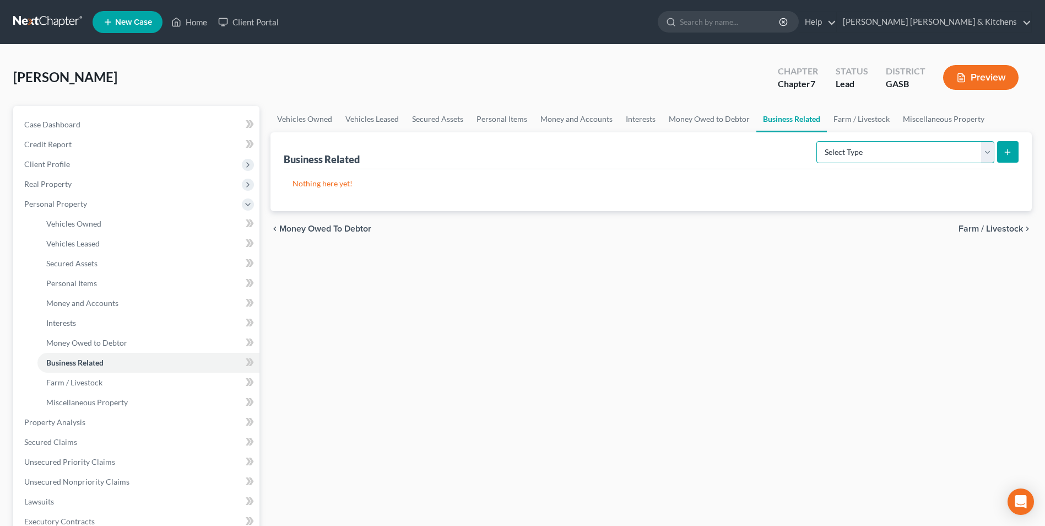
click at [839, 154] on select "Select Type Customer Lists Franchises Inventory Licenses Machinery Office Equip…" at bounding box center [906, 152] width 178 height 22
select select "license"
click at [817, 141] on select "Select Type Customer Lists Franchises Inventory Licenses Machinery Office Equip…" at bounding box center [906, 152] width 178 height 22
click at [1007, 152] on line "submit" at bounding box center [1008, 152] width 5 height 0
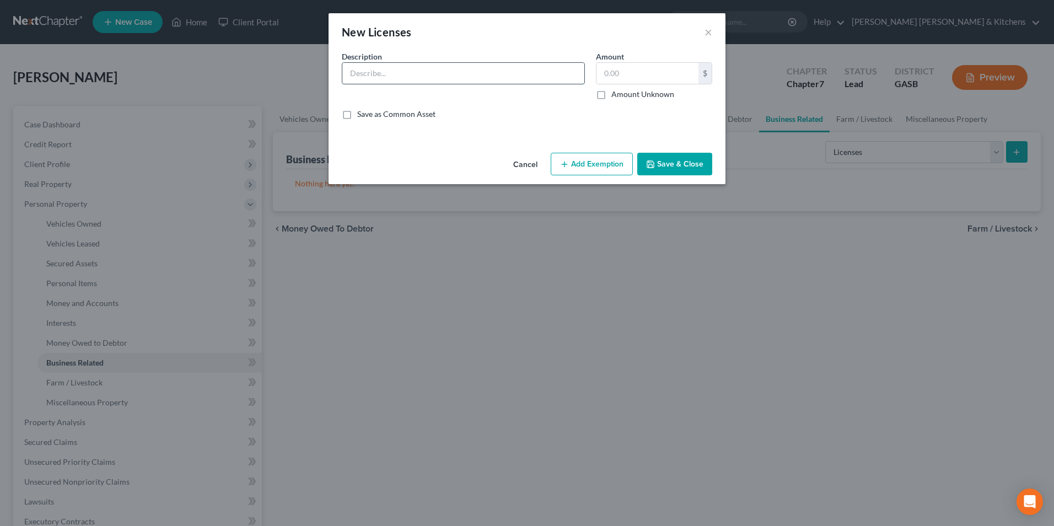
click at [481, 78] on input "text" at bounding box center [463, 73] width 242 height 21
type input "cosmotology & pharmacy tech licenses"
type input "0.00"
click at [692, 162] on button "Save & Close" at bounding box center [674, 164] width 75 height 23
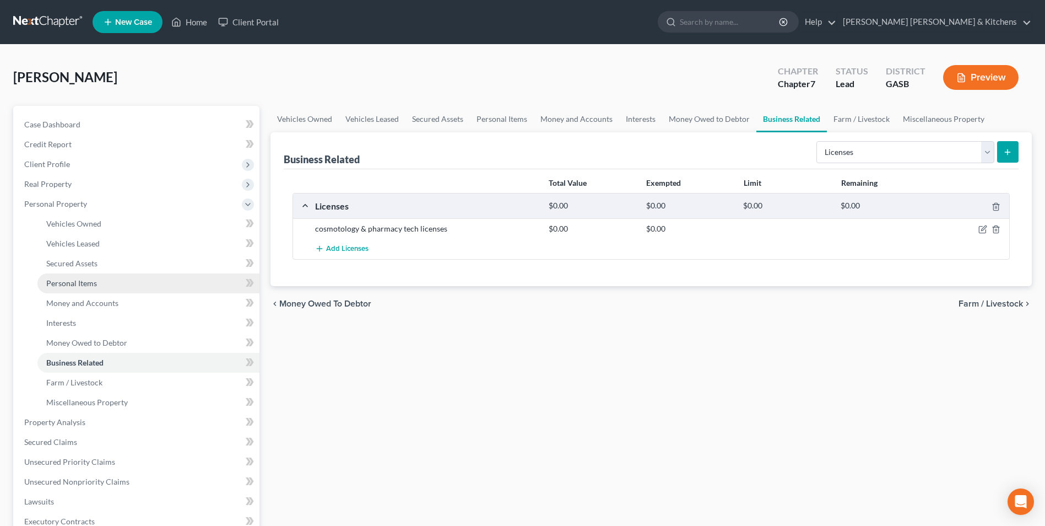
click at [79, 281] on span "Personal Items" at bounding box center [71, 282] width 51 height 9
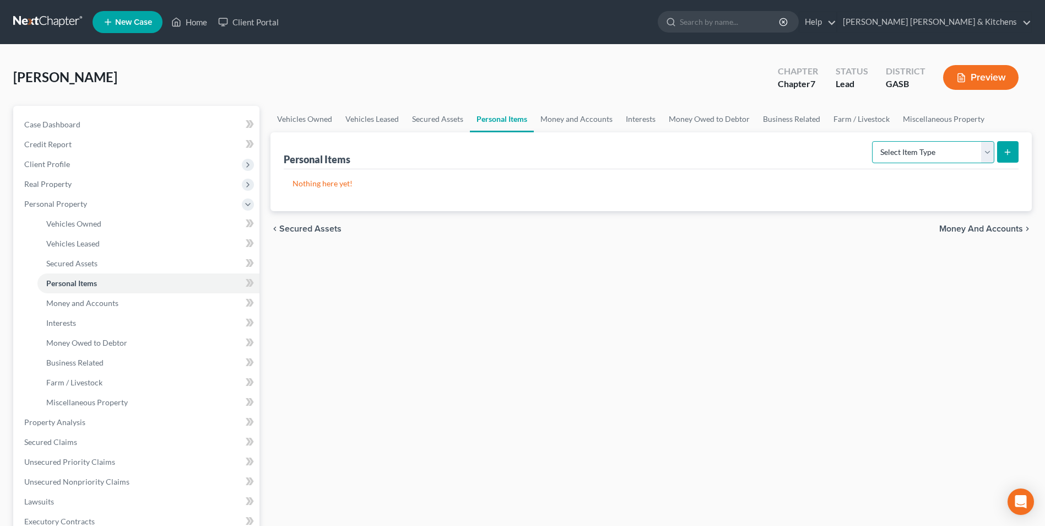
click at [938, 155] on select "Select Item Type Clothing Collectibles Of Value Electronics Firearms Household …" at bounding box center [933, 152] width 122 height 22
select select "clothing"
click at [873, 141] on select "Select Item Type Clothing Collectibles Of Value Electronics Firearms Household …" at bounding box center [933, 152] width 122 height 22
click at [1006, 155] on icon "submit" at bounding box center [1007, 152] width 9 height 9
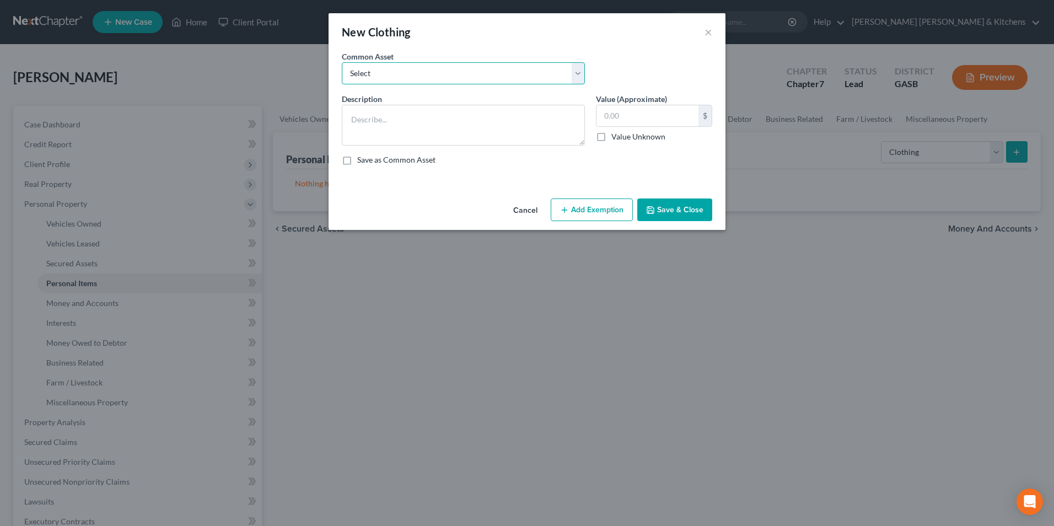
click at [359, 77] on select "Select misc wearing apparel on person & at residence" at bounding box center [463, 73] width 243 height 22
select select "0"
click at [342, 62] on select "Select misc wearing apparel on person & at residence" at bounding box center [463, 73] width 243 height 22
type textarea "misc wearing apparel on person & at residence"
click at [630, 120] on input "400.00" at bounding box center [647, 115] width 102 height 21
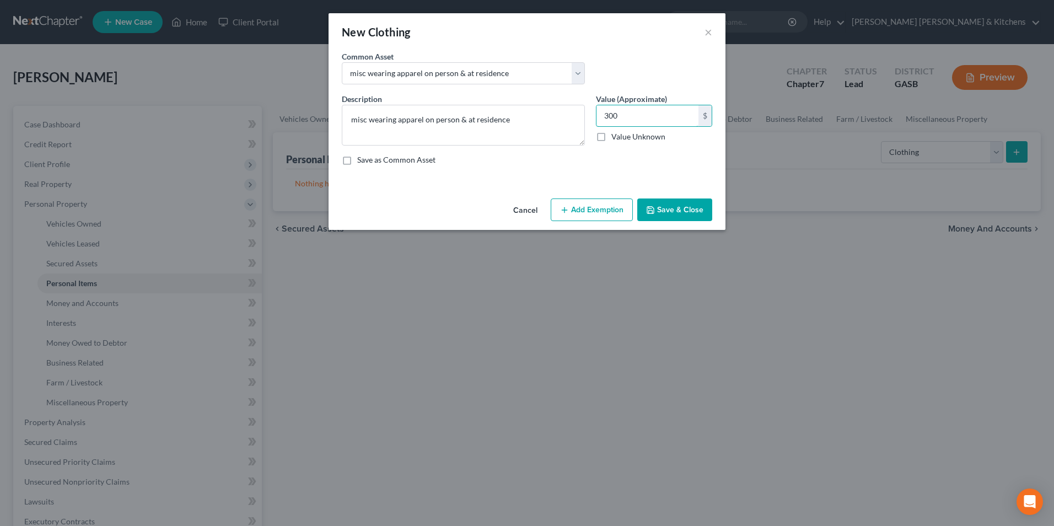
type input "300"
click at [597, 214] on button "Add Exemption" at bounding box center [591, 209] width 82 height 23
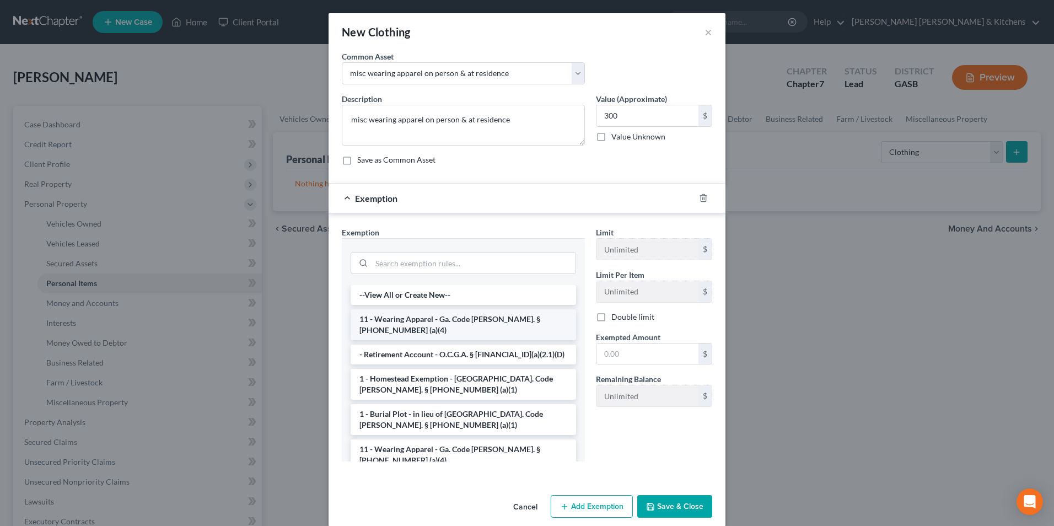
click at [446, 319] on li "11 - Wearing Apparel - Ga. Code [PERSON_NAME]. § [PHONE_NUMBER] (a)(4)" at bounding box center [462, 324] width 225 height 31
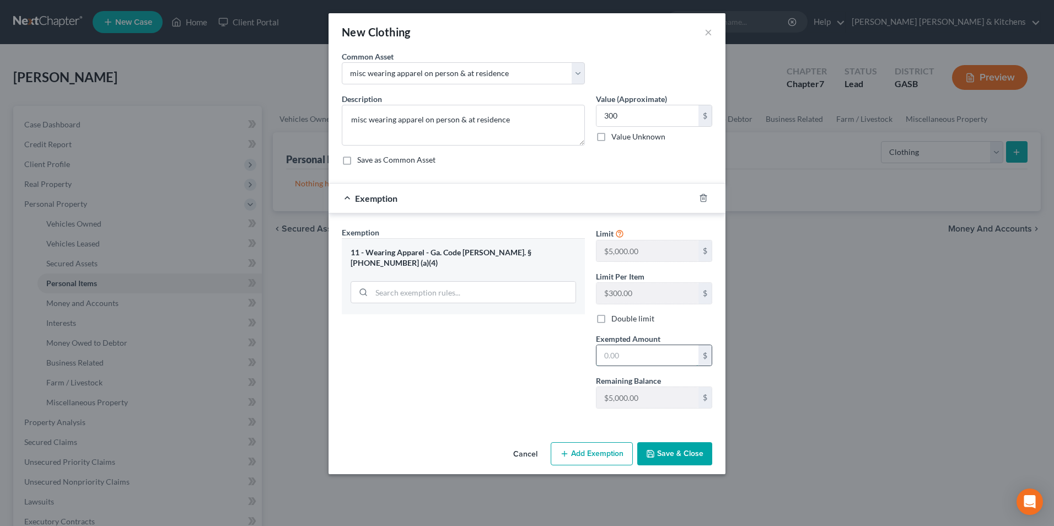
click at [613, 360] on input "text" at bounding box center [647, 355] width 102 height 21
type input "300"
click at [690, 453] on button "Save & Close" at bounding box center [674, 453] width 75 height 23
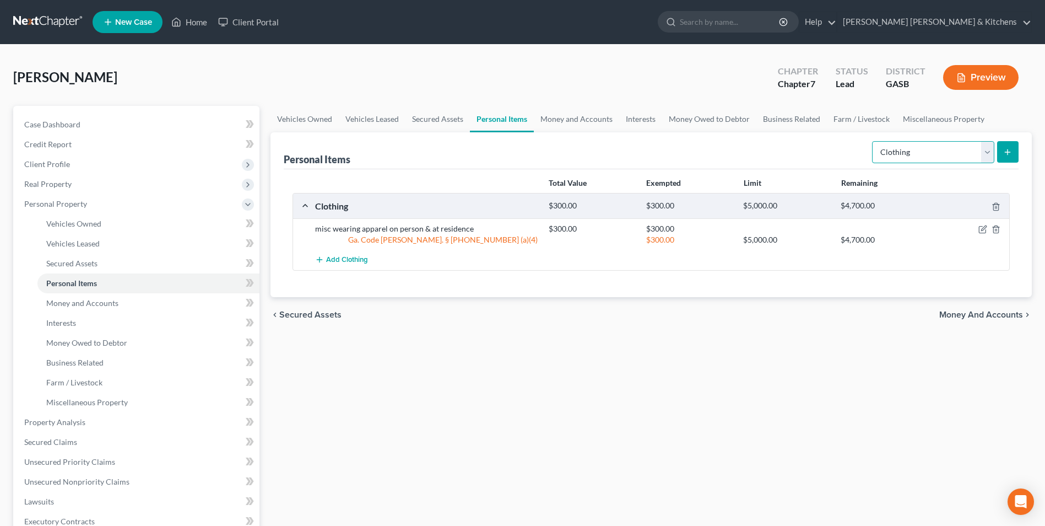
click at [933, 155] on select "Select Item Type Clothing Collectibles Of Value Electronics Firearms Household …" at bounding box center [933, 152] width 122 height 22
click at [382, 448] on div "Vehicles Owned Vehicles Leased Secured Assets Personal Items Money and Accounts…" at bounding box center [651, 424] width 773 height 636
drag, startPoint x: 1005, startPoint y: 431, endPoint x: 989, endPoint y: 426, distance: 16.0
click at [1005, 431] on div "Vehicles Owned Vehicles Leased Secured Assets Personal Items Money and Accounts…" at bounding box center [651, 424] width 773 height 636
click at [923, 145] on select "Select Item Type Clothing Collectibles Of Value Electronics Firearms Household …" at bounding box center [933, 152] width 122 height 22
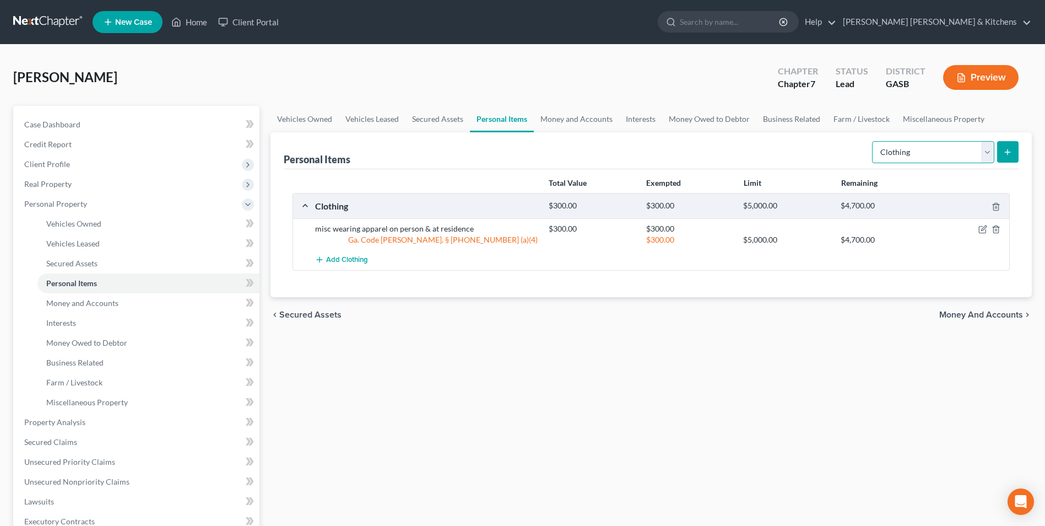
select select "collectibles_of_value"
click at [873, 141] on select "Select Item Type Clothing Collectibles Of Value Electronics Firearms Household …" at bounding box center [933, 152] width 122 height 22
click at [1008, 149] on icon "submit" at bounding box center [1007, 152] width 9 height 9
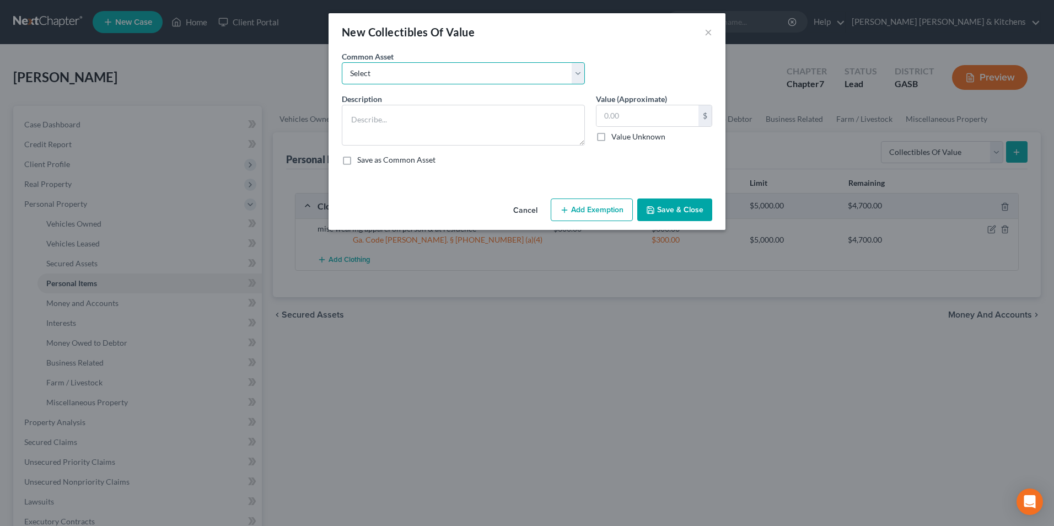
drag, startPoint x: 384, startPoint y: 70, endPoint x: 384, endPoint y: 85, distance: 14.9
click at [384, 70] on select "Select misc items at residence 1/2 interest w/spouse in misc items at residence" at bounding box center [463, 73] width 243 height 22
select select "0"
click at [342, 62] on select "Select misc items at residence 1/2 interest w/spouse in misc items at residence" at bounding box center [463, 73] width 243 height 22
type textarea "misc items at residence"
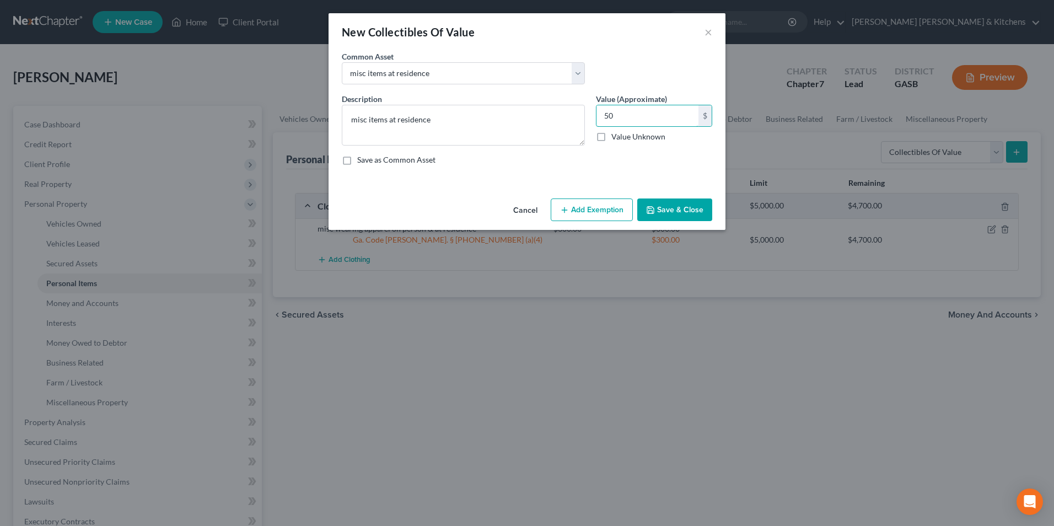
type input "50"
click at [600, 207] on button "Add Exemption" at bounding box center [591, 209] width 82 height 23
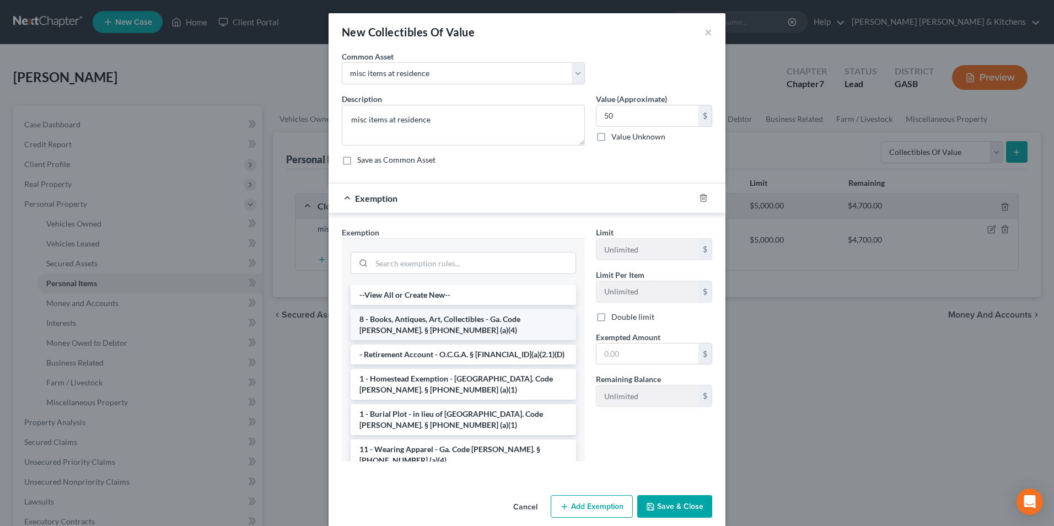
click at [469, 319] on li "8 - Books, Antiques, Art, Collectibles - Ga. Code [PERSON_NAME]. § [PHONE_NUMBE…" at bounding box center [462, 324] width 225 height 31
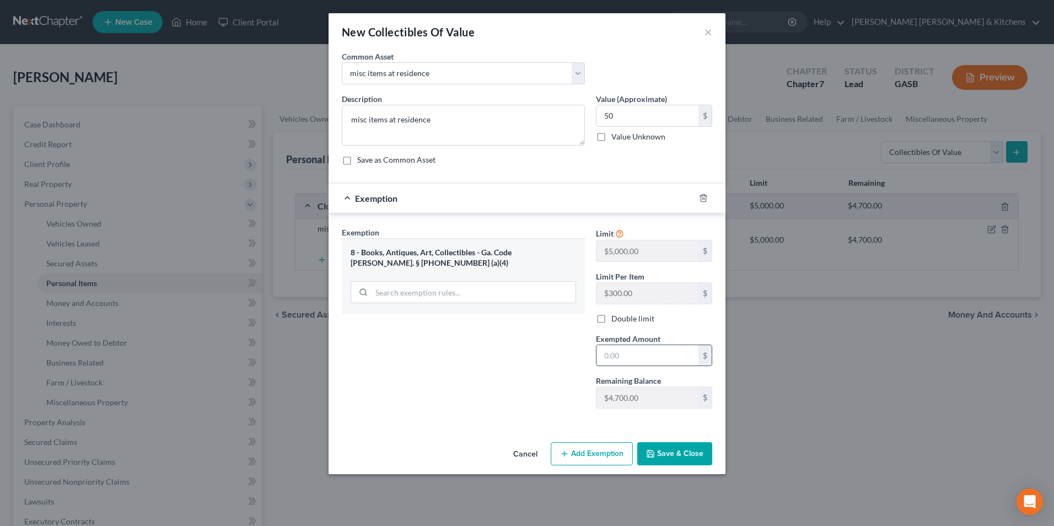
click at [610, 358] on input "text" at bounding box center [647, 355] width 102 height 21
type input "50"
click at [690, 449] on button "Save & Close" at bounding box center [674, 453] width 75 height 23
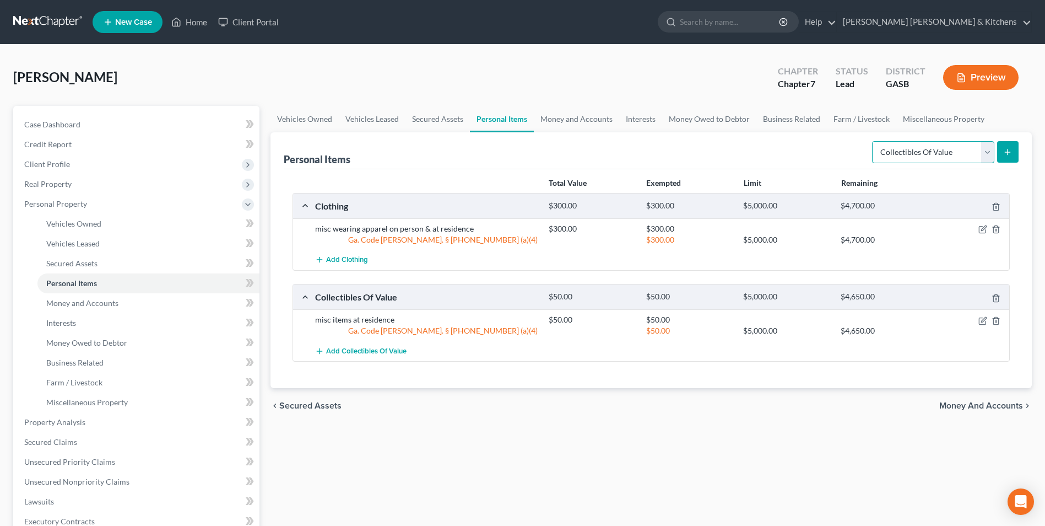
click at [896, 152] on select "Select Item Type Clothing Collectibles Of Value Electronics Firearms Household …" at bounding box center [933, 152] width 122 height 22
select select "electronics"
click at [873, 141] on select "Select Item Type Clothing Collectibles Of Value Electronics Firearms Household …" at bounding box center [933, 152] width 122 height 22
click at [1012, 153] on icon "submit" at bounding box center [1007, 152] width 9 height 9
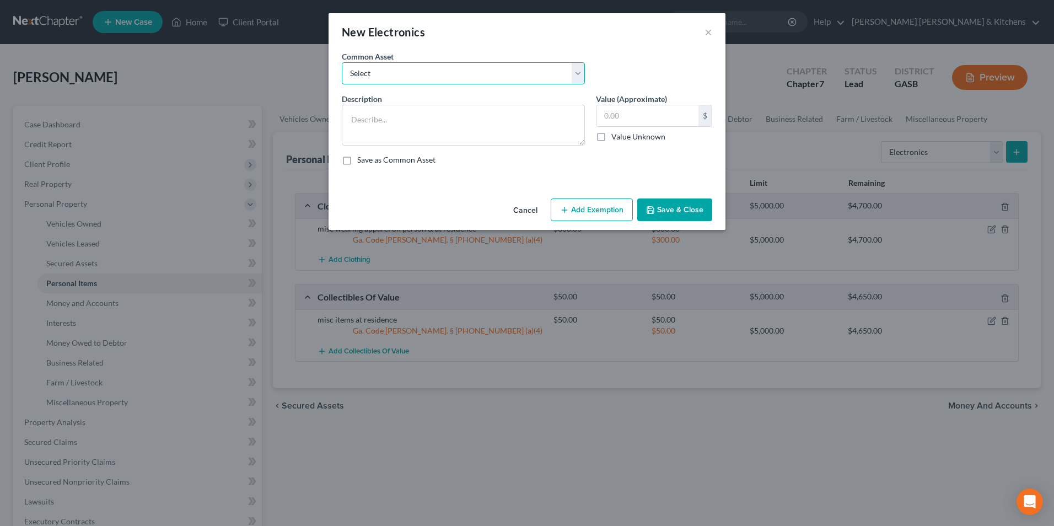
click at [384, 79] on select "Select misc electronics located at residence 1/2 interest w/spouse - misc elect…" at bounding box center [463, 73] width 243 height 22
select select "2"
click at [342, 62] on select "Select misc electronics located at residence 1/2 interest w/spouse - misc elect…" at bounding box center [463, 73] width 243 height 22
type textarea "misc electronics located at residence (no single item value more than $300)"
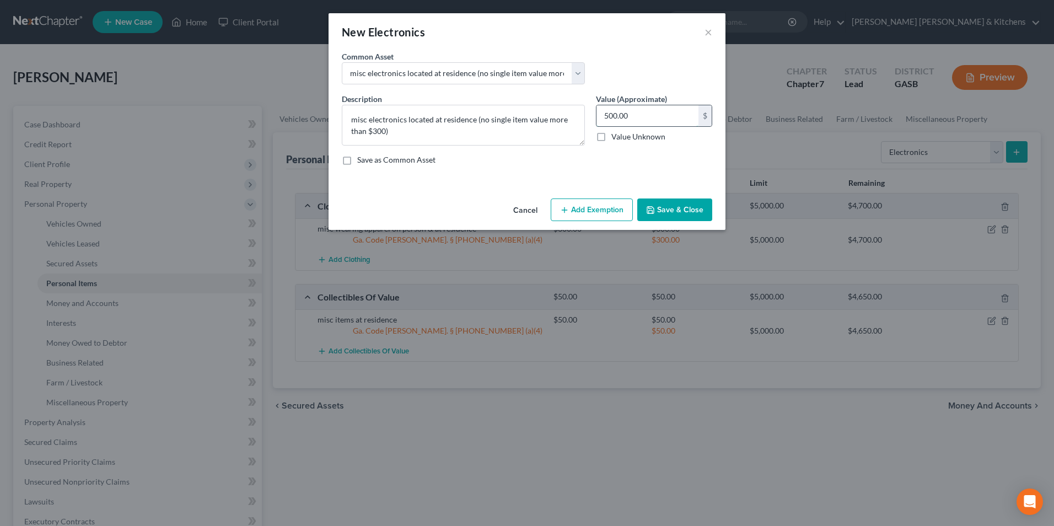
click at [642, 117] on input "500.00" at bounding box center [647, 115] width 102 height 21
type input "250"
click at [608, 212] on button "Add Exemption" at bounding box center [591, 209] width 82 height 23
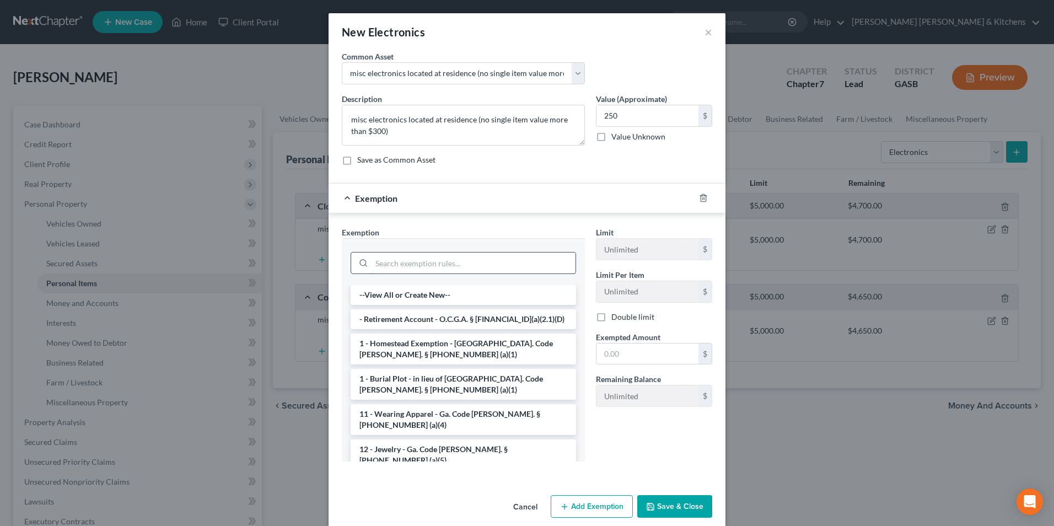
click at [396, 266] on input "search" at bounding box center [473, 262] width 204 height 21
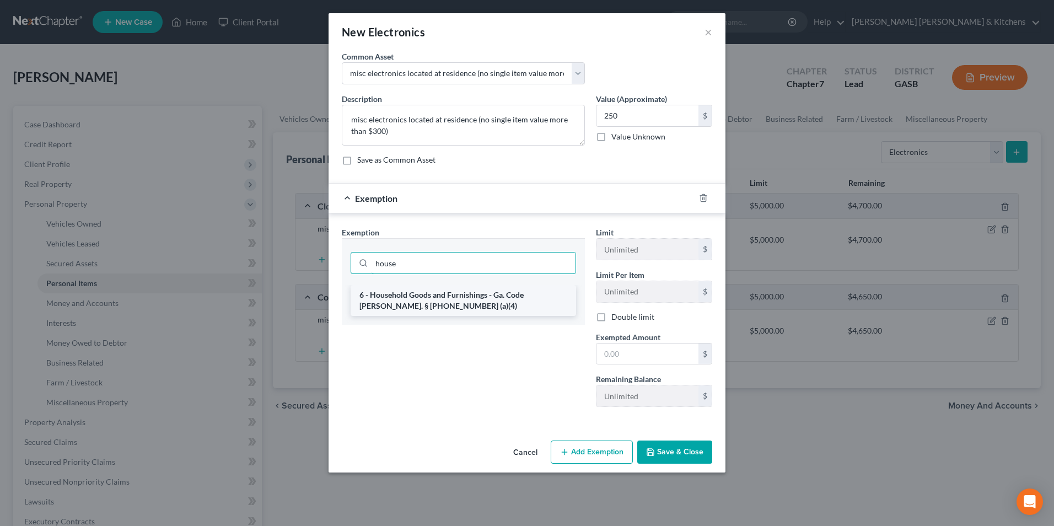
type input "house"
click at [401, 303] on li "6 - Household Goods and Furnishings - Ga. Code [PERSON_NAME]. § [PHONE_NUMBER] …" at bounding box center [462, 300] width 225 height 31
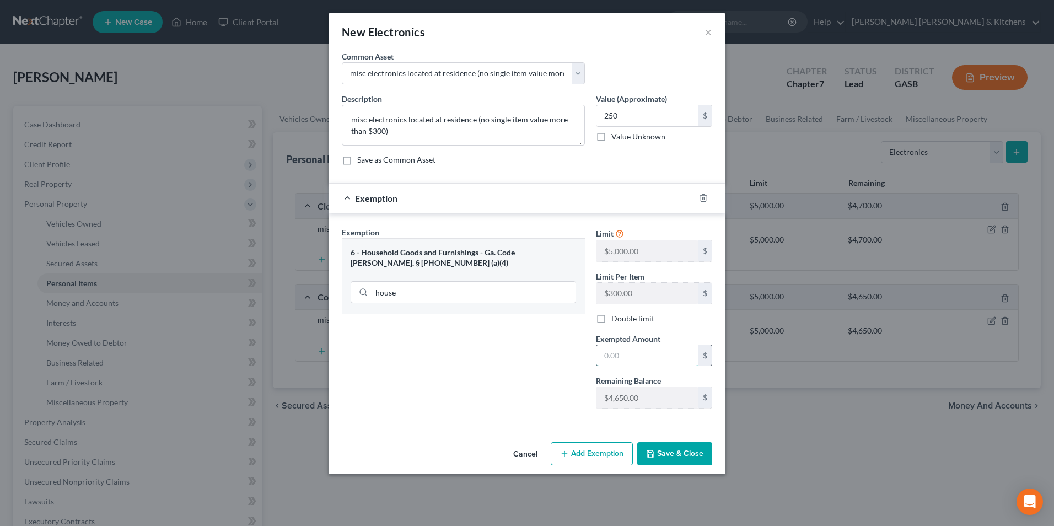
click at [609, 355] on input "text" at bounding box center [647, 355] width 102 height 21
type input "250"
click at [657, 458] on button "Save & Close" at bounding box center [674, 453] width 75 height 23
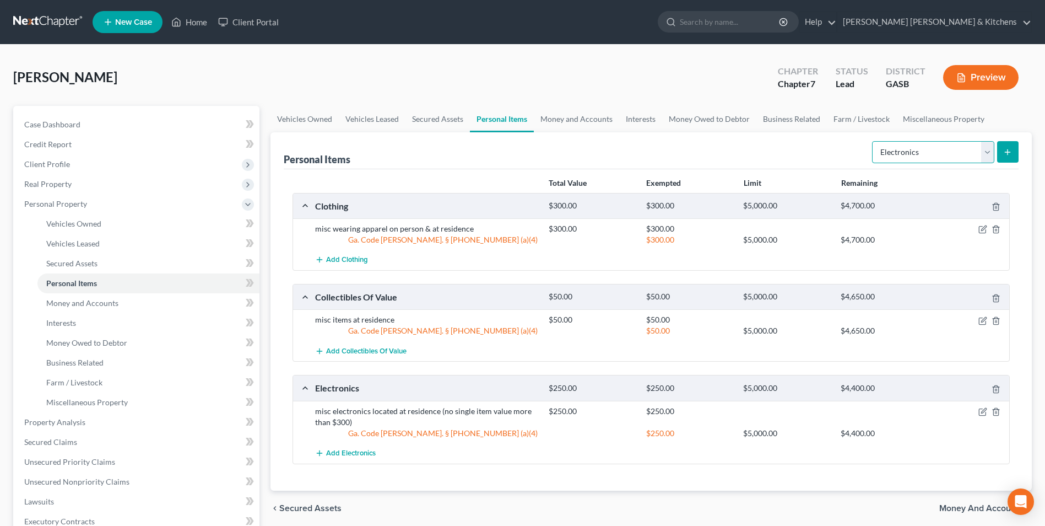
click at [911, 144] on select "Select Item Type Clothing Collectibles Of Value Electronics Firearms Household …" at bounding box center [933, 152] width 122 height 22
select select "household_goods"
click at [873, 141] on select "Select Item Type Clothing Collectibles Of Value Electronics Firearms Household …" at bounding box center [933, 152] width 122 height 22
click at [1013, 147] on button "submit" at bounding box center [1007, 151] width 21 height 21
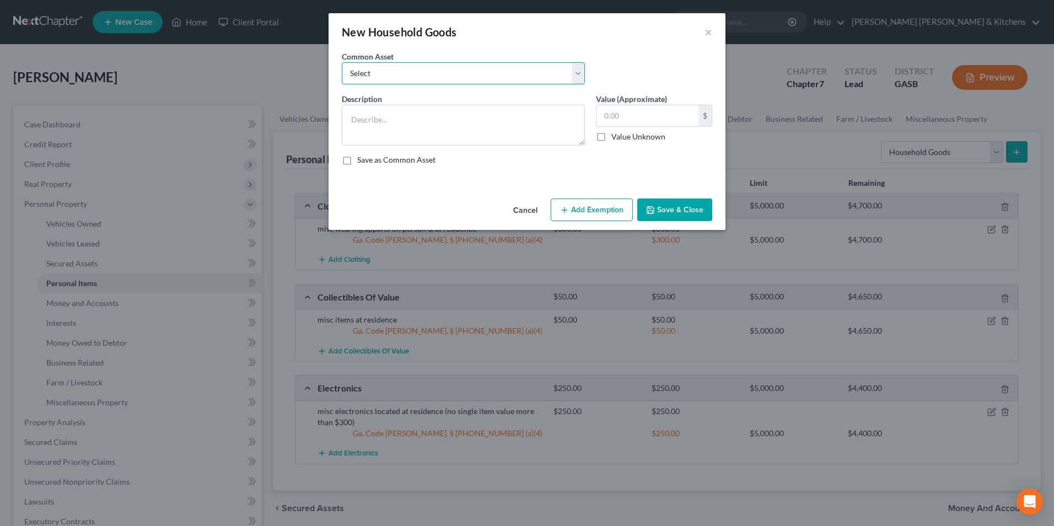
click at [350, 75] on select "Select misc furnishings & appliances at residence misc furnishings & appliances…" at bounding box center [463, 73] width 243 height 22
select select "1"
click at [342, 62] on select "Select misc furnishings & appliances at residence misc furnishings & appliances…" at bounding box center [463, 73] width 243 height 22
type textarea "misc furnishings & appliances at residence (no single item valued over $300)"
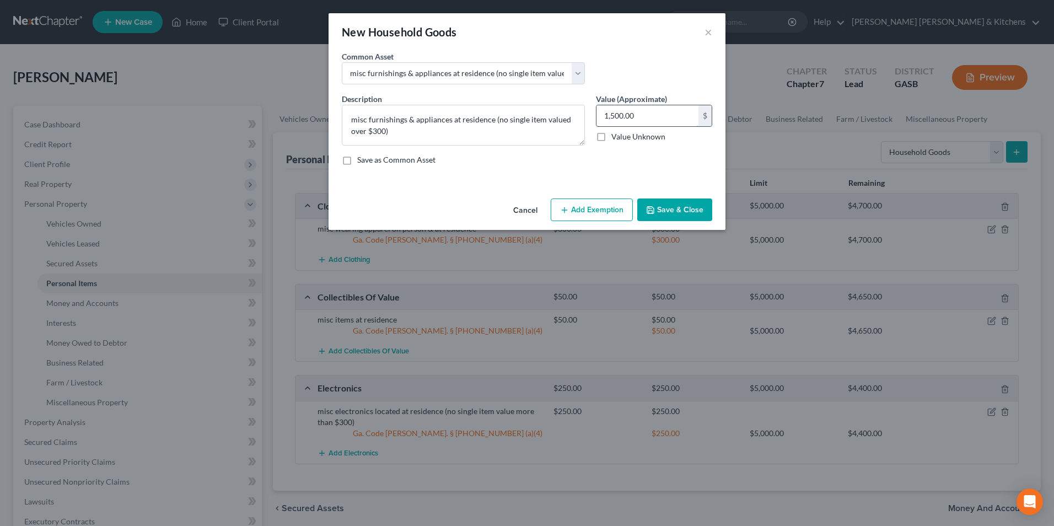
click at [670, 114] on input "1,500.00" at bounding box center [647, 115] width 102 height 21
type input "500"
click at [592, 214] on button "Add Exemption" at bounding box center [591, 209] width 82 height 23
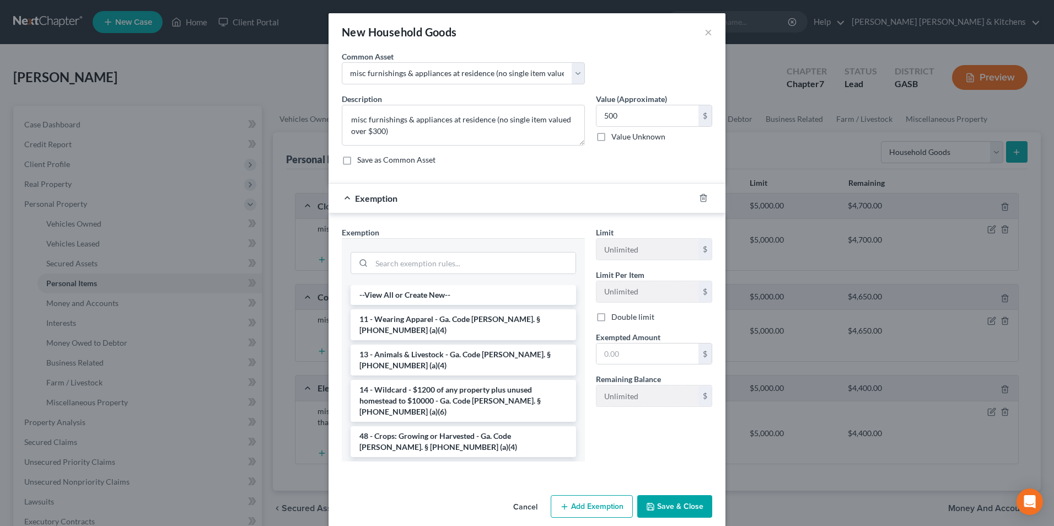
click at [378, 461] on li "6 - Household Goods and Furnishings - Ga. Code [PERSON_NAME]. § [PHONE_NUMBER] …" at bounding box center [462, 476] width 225 height 31
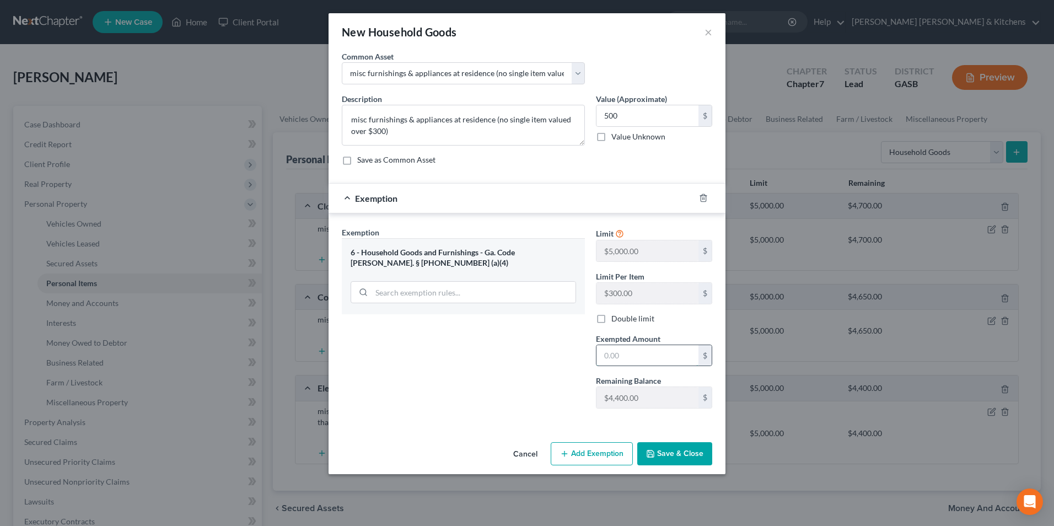
click at [640, 358] on input "text" at bounding box center [647, 355] width 102 height 21
type input "500"
click at [672, 457] on button "Save & Close" at bounding box center [674, 453] width 75 height 23
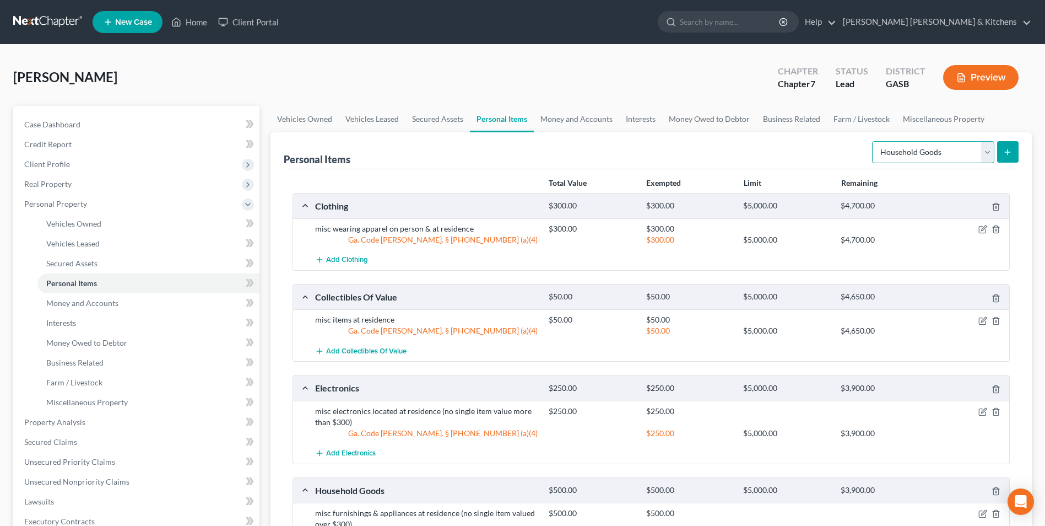
click at [903, 155] on select "Select Item Type Clothing Collectibles Of Value Electronics Firearms Household …" at bounding box center [933, 152] width 122 height 22
select select "jewelry"
click at [873, 141] on select "Select Item Type Clothing Collectibles Of Value Electronics Firearms Household …" at bounding box center [933, 152] width 122 height 22
click at [1003, 149] on icon "submit" at bounding box center [1007, 152] width 9 height 9
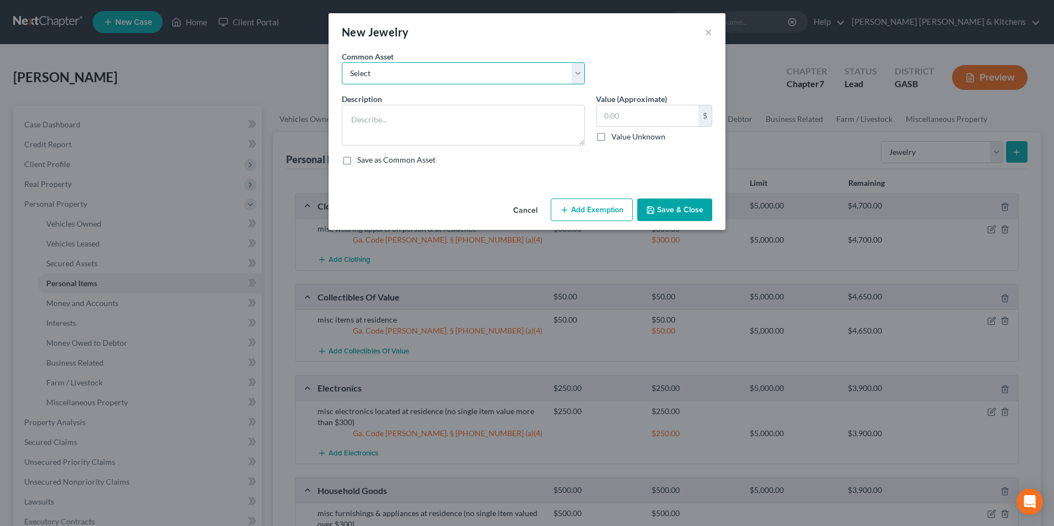
click at [414, 81] on select "Select misc jewelry on person & at residence" at bounding box center [463, 73] width 243 height 22
select select "0"
click at [342, 62] on select "Select misc jewelry on person & at residence" at bounding box center [463, 73] width 243 height 22
type textarea "misc jewelry on person & at residence"
type input "100.00"
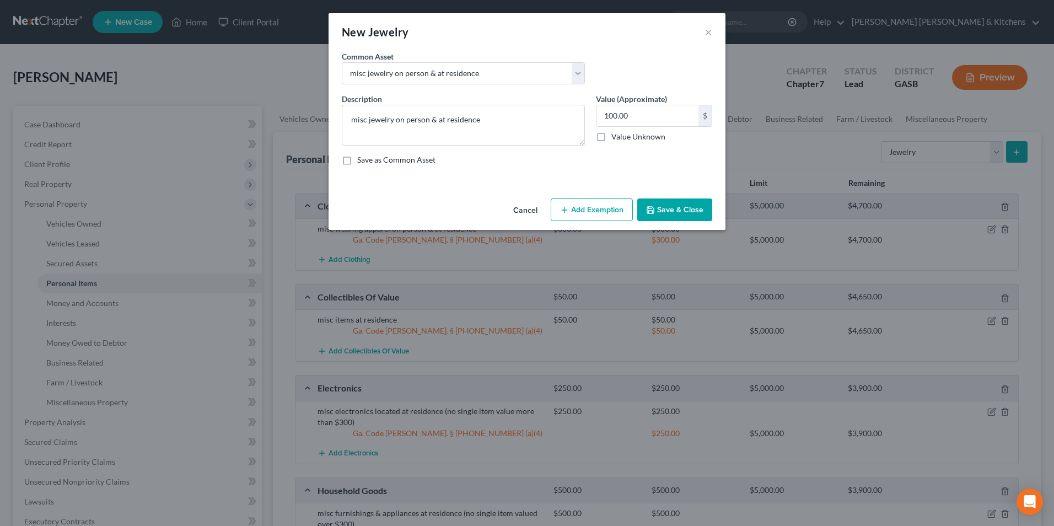
click at [608, 208] on button "Add Exemption" at bounding box center [591, 209] width 82 height 23
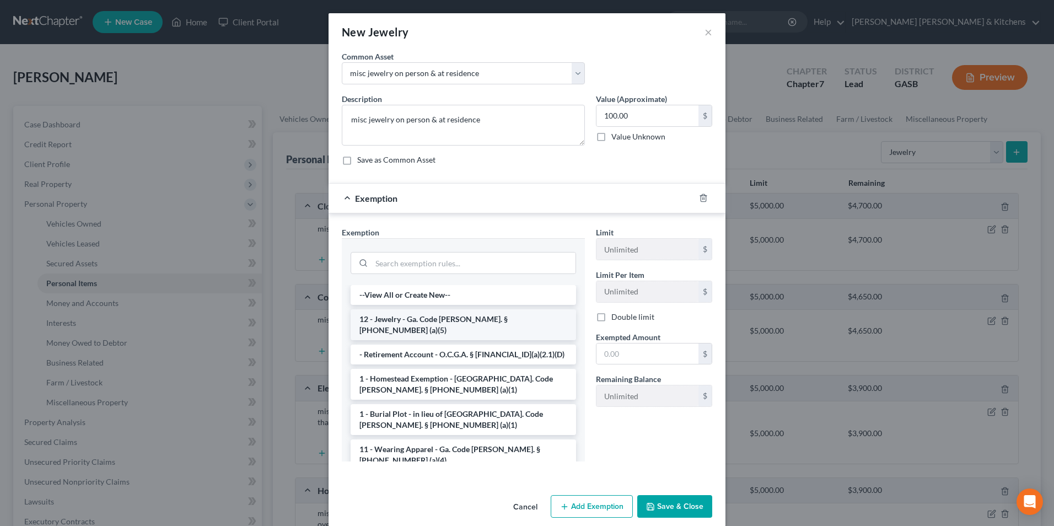
click at [433, 321] on li "12 - Jewelry - Ga. Code [PERSON_NAME]. § [PHONE_NUMBER] (a)(5)" at bounding box center [462, 324] width 225 height 31
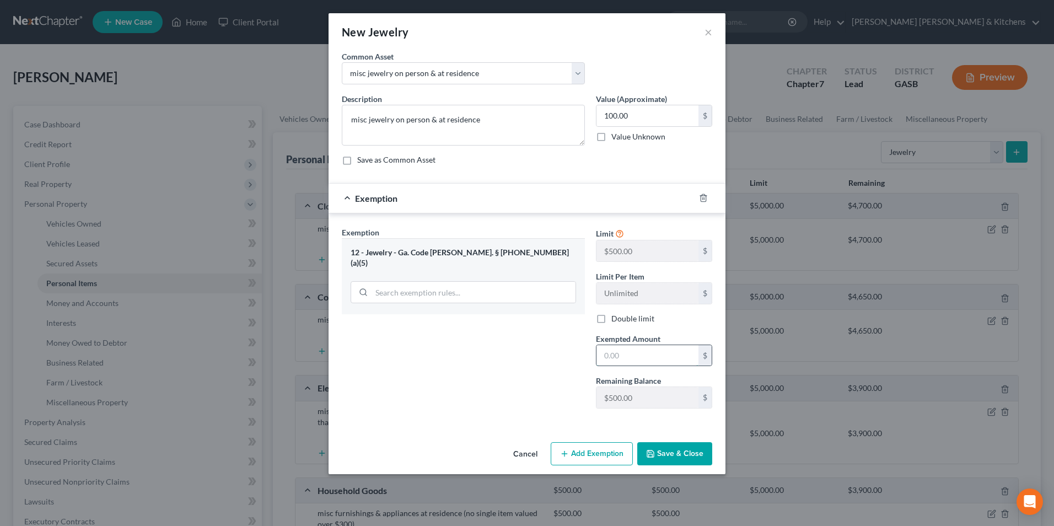
click at [613, 353] on input "text" at bounding box center [647, 355] width 102 height 21
type input "100"
click at [667, 446] on button "Save & Close" at bounding box center [674, 453] width 75 height 23
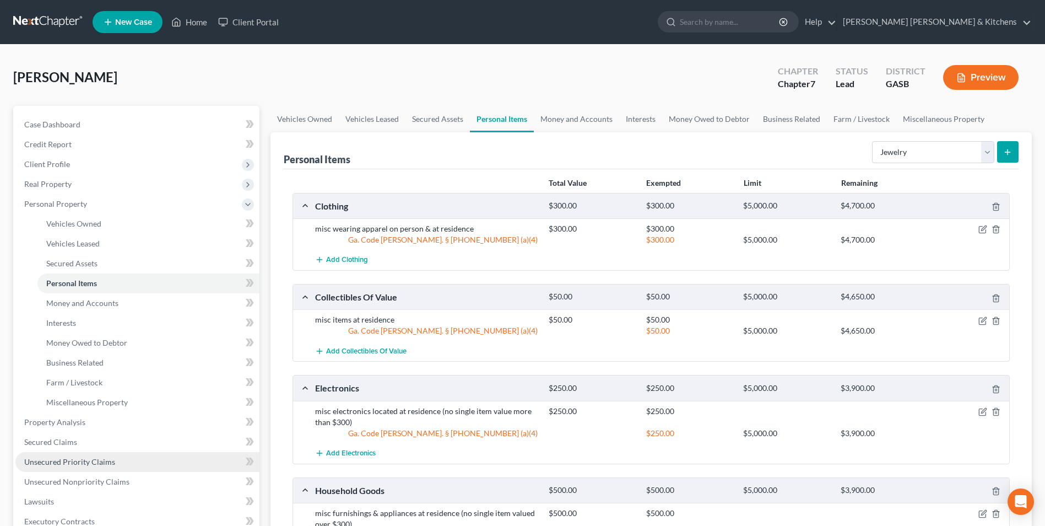
click at [58, 463] on span "Unsecured Priority Claims" at bounding box center [69, 461] width 91 height 9
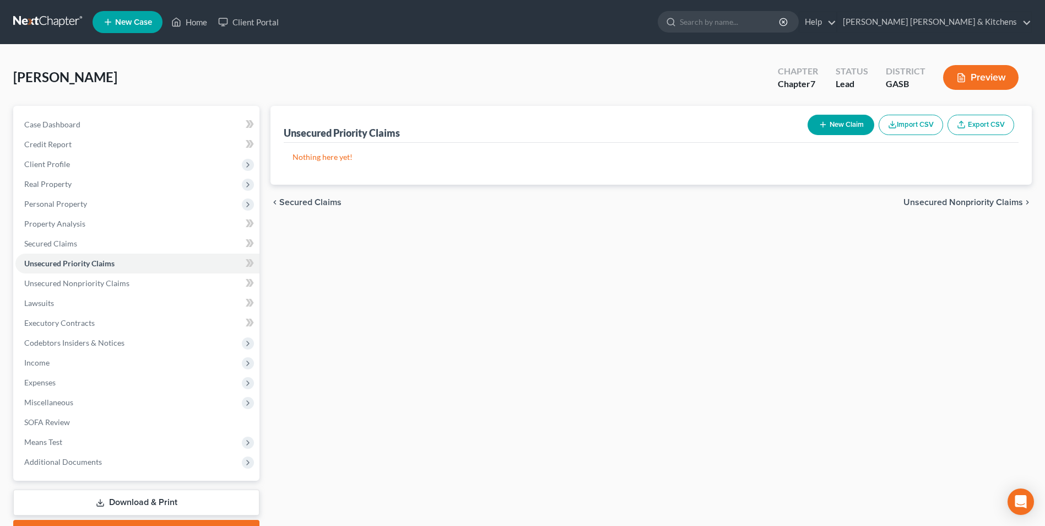
click at [832, 133] on button "New Claim" at bounding box center [841, 125] width 67 height 20
select select "0"
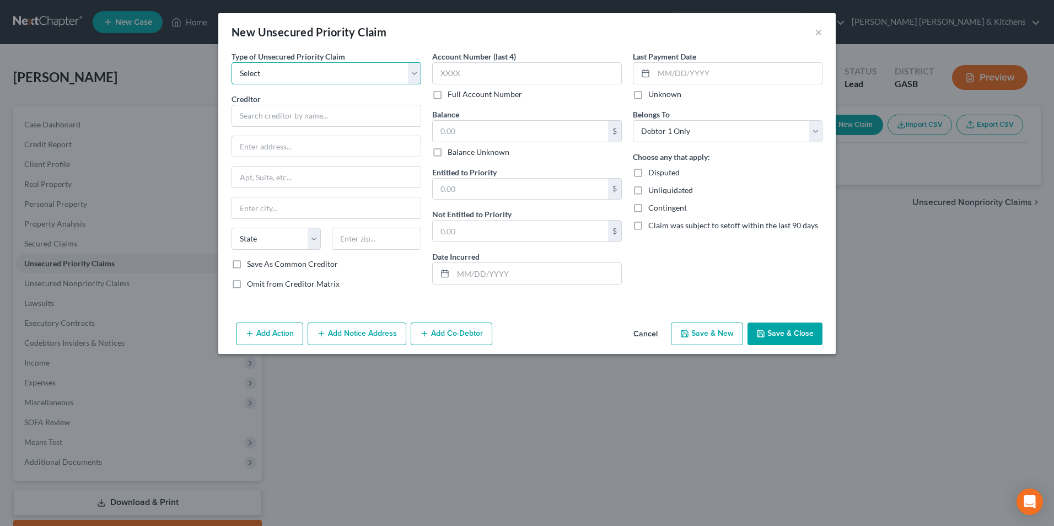
click at [325, 69] on select "Select Taxes & Other Government Units Domestic Support Obligations Extensions o…" at bounding box center [326, 73] width 190 height 22
select select "0"
click at [231, 62] on select "Select Taxes & Other Government Units Domestic Support Obligations Extensions o…" at bounding box center [326, 73] width 190 height 22
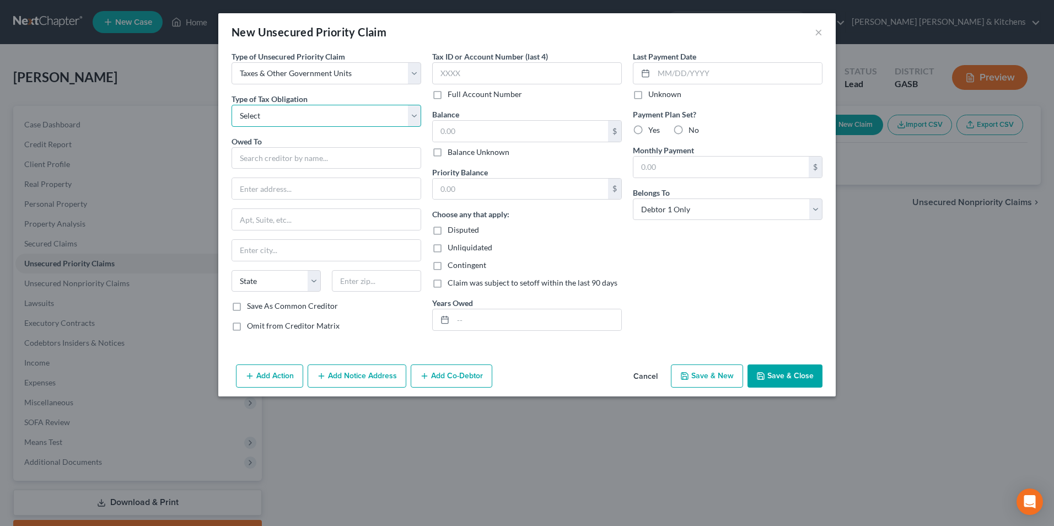
click at [298, 116] on select "Select Federal City State Franchise Tax Board Other" at bounding box center [326, 116] width 190 height 22
select select "0"
click at [231, 105] on select "Select Federal City State Franchise Tax Board Other" at bounding box center [326, 116] width 190 height 22
click at [278, 165] on input "text" at bounding box center [326, 158] width 190 height 22
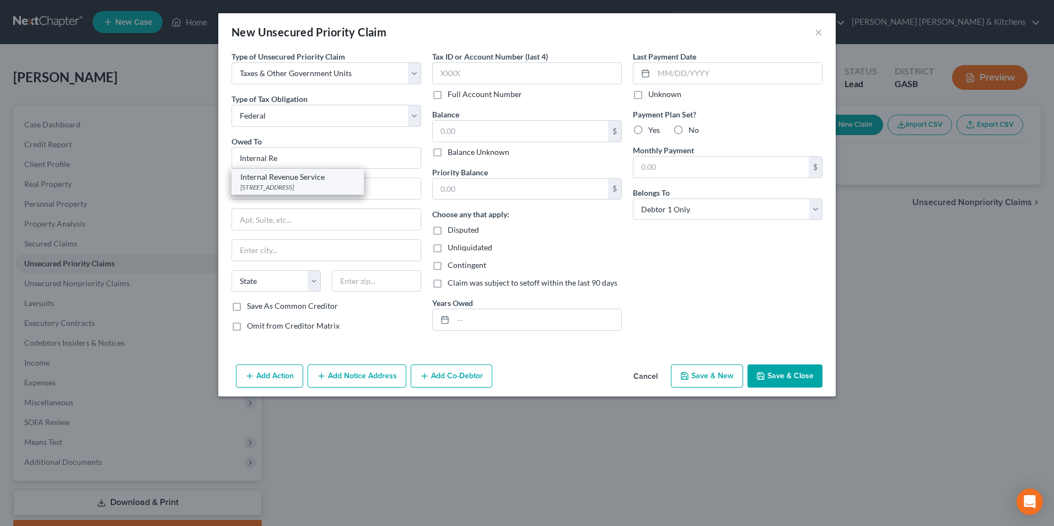
click at [288, 179] on div "Internal Revenue Service" at bounding box center [297, 176] width 115 height 11
type input "Internal Revenue Service"
type input "PO Box 7346"
type input "[GEOGRAPHIC_DATA]"
select select "39"
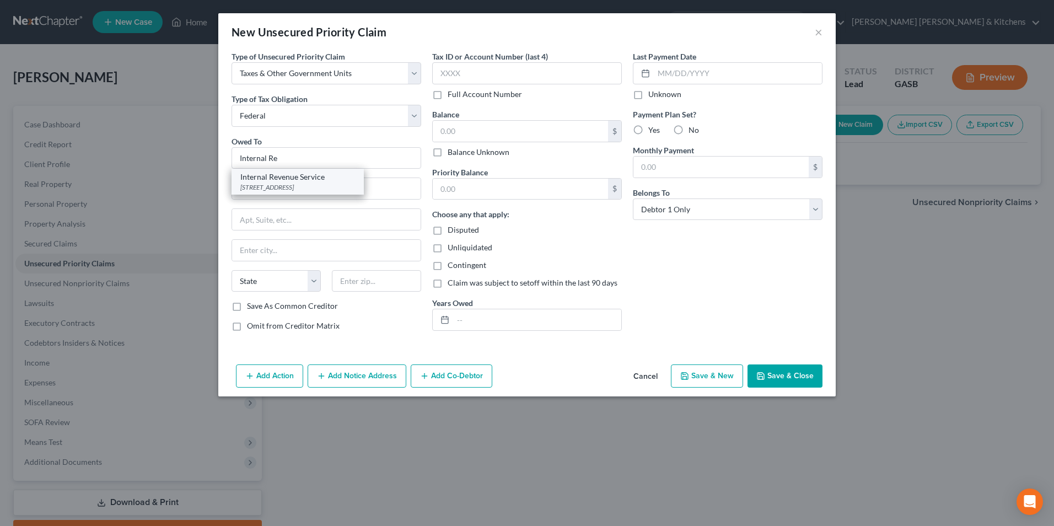
type input "19101"
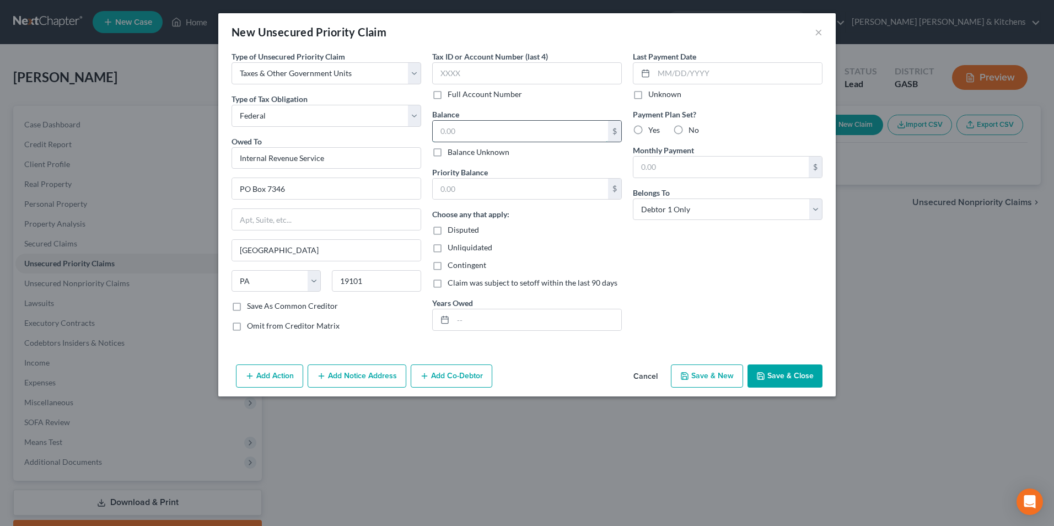
click at [469, 137] on input "text" at bounding box center [520, 131] width 175 height 21
type input "2,052.76"
click at [484, 320] on input "text" at bounding box center [537, 319] width 168 height 21
type input "2023"
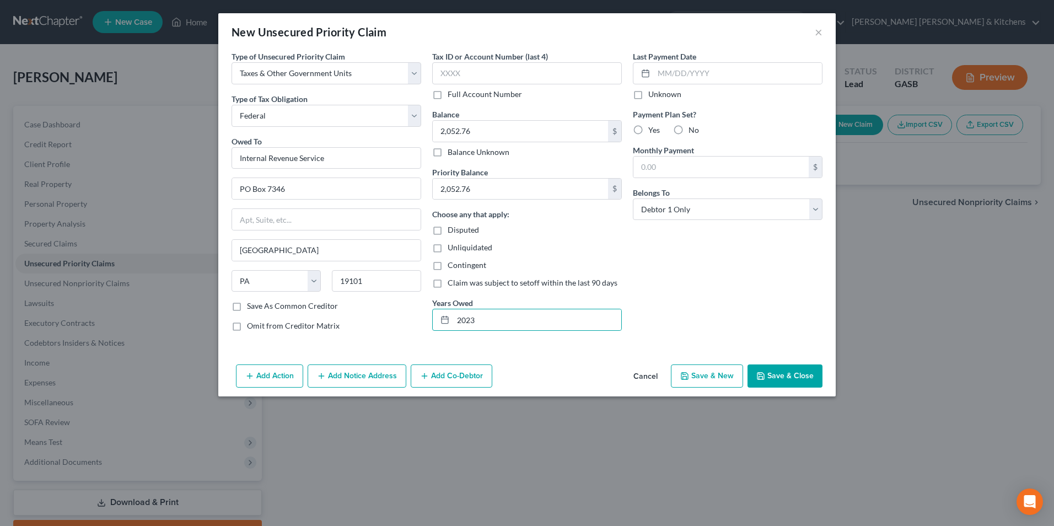
click at [773, 376] on button "Save & Close" at bounding box center [784, 375] width 75 height 23
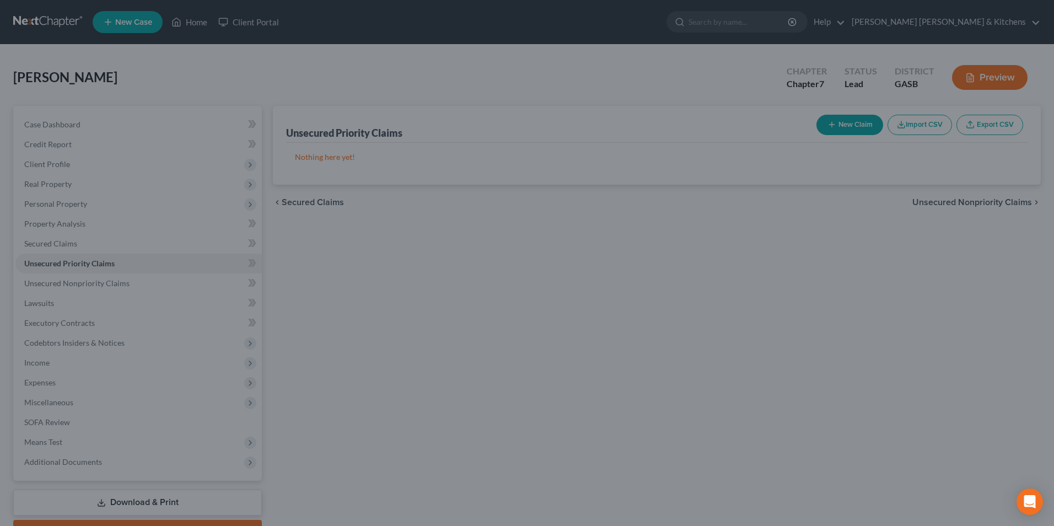
type input "0.00"
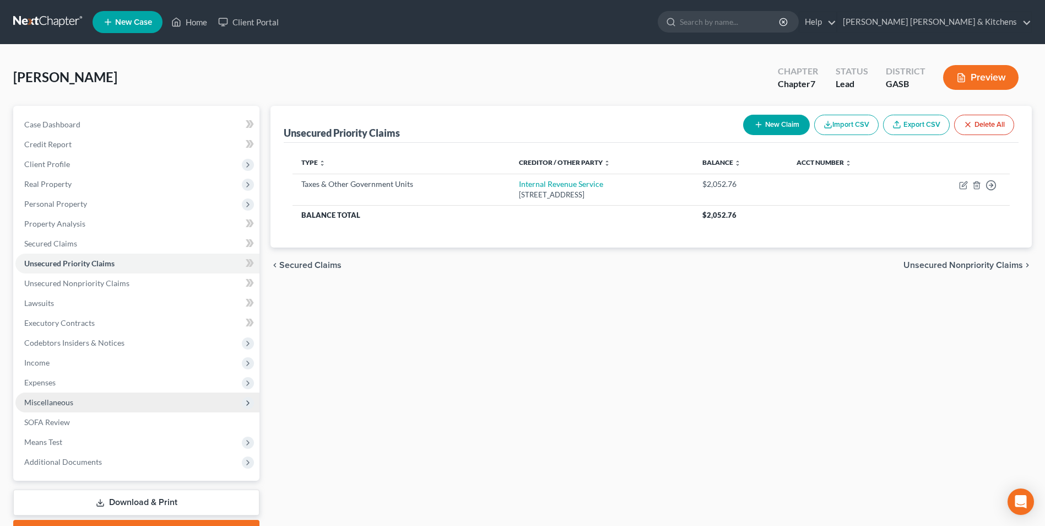
click at [68, 404] on span "Miscellaneous" at bounding box center [48, 401] width 49 height 9
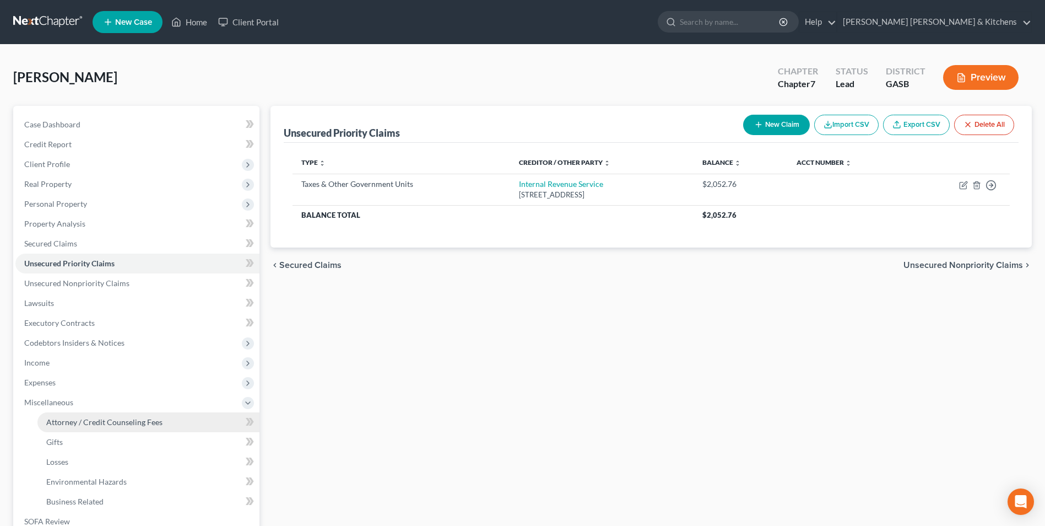
click at [66, 420] on span "Attorney / Credit Counseling Fees" at bounding box center [104, 421] width 116 height 9
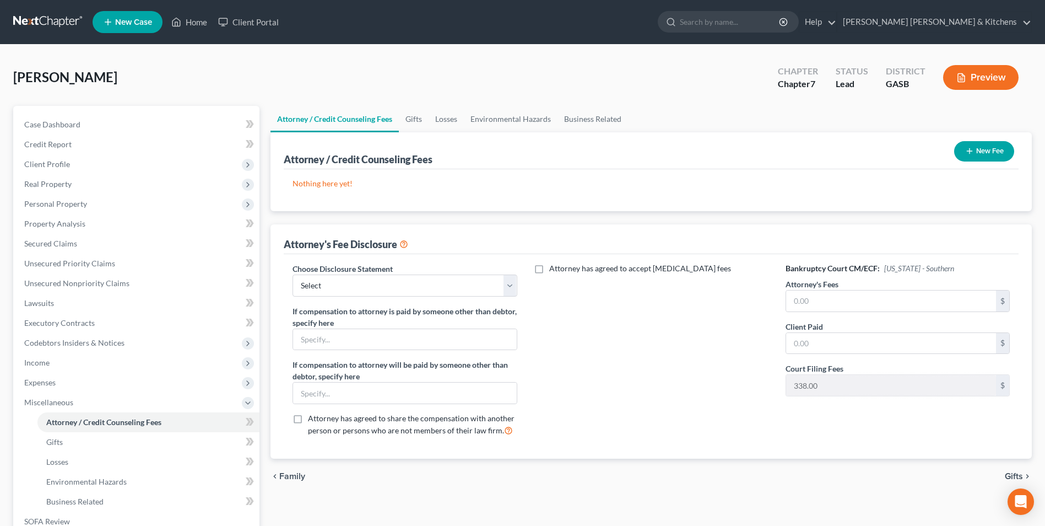
click at [1006, 147] on button "New Fee" at bounding box center [984, 151] width 60 height 20
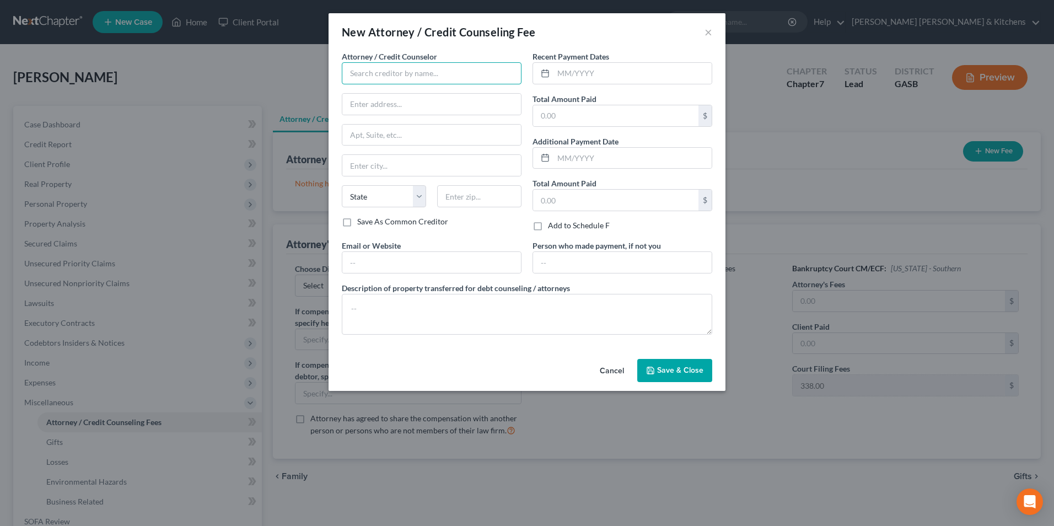
click at [388, 75] on input "text" at bounding box center [432, 73] width 180 height 22
type input "[PERSON_NAME] Credit & Debt Counseling"
type input "online"
drag, startPoint x: 545, startPoint y: 113, endPoint x: 554, endPoint y: 117, distance: 9.6
click at [545, 113] on input "text" at bounding box center [615, 115] width 165 height 21
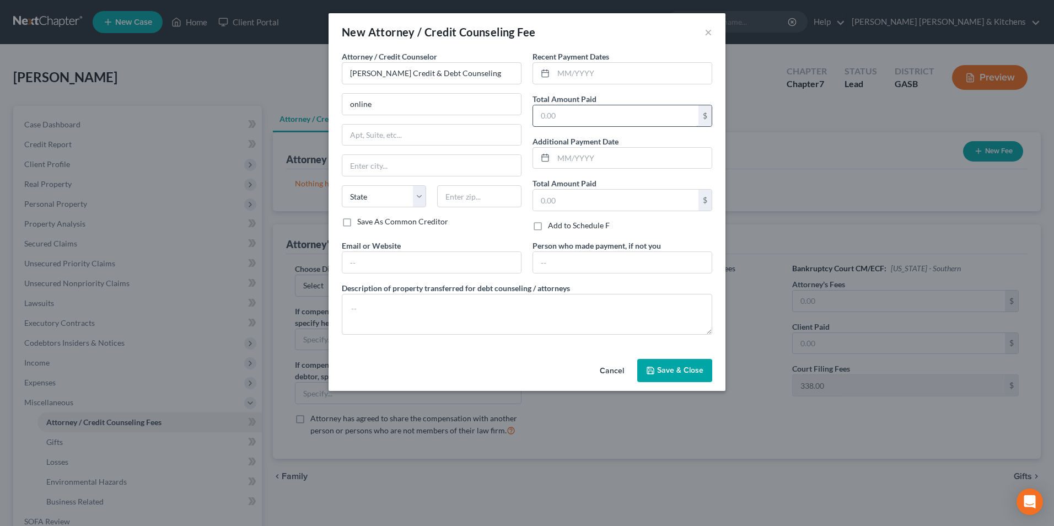
type input "25.00"
click at [445, 305] on textarea at bounding box center [527, 314] width 370 height 41
type textarea "$25 for pre counseling"
click at [667, 373] on span "Save & Close" at bounding box center [680, 369] width 46 height 9
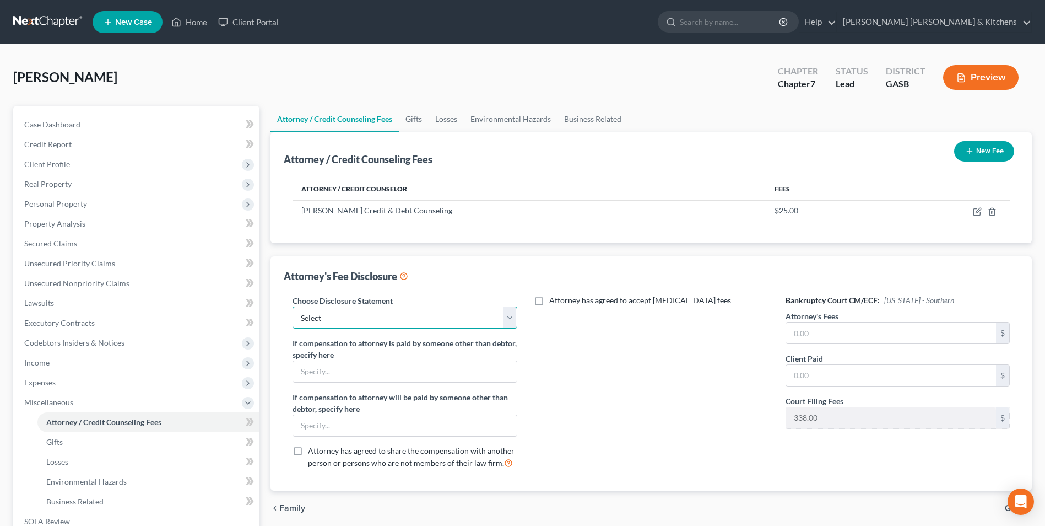
click at [343, 316] on select "Select Disclosure of Compensation of Attorney For Debtors" at bounding box center [405, 317] width 224 height 22
select select "0"
click at [293, 306] on select "Select Disclosure of Compensation of Attorney For Debtors" at bounding box center [405, 317] width 224 height 22
click at [800, 335] on input "text" at bounding box center [891, 332] width 210 height 21
type input "1,350"
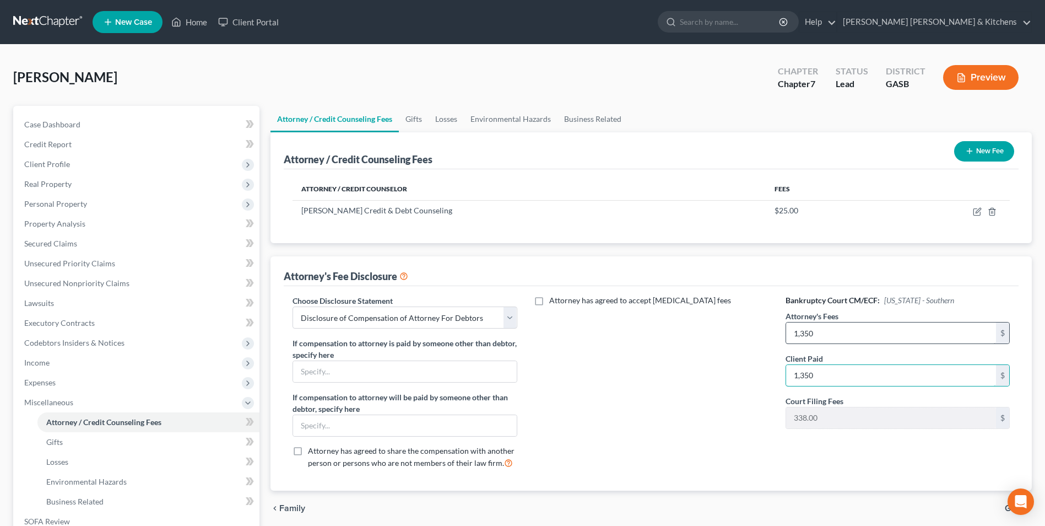
type input "1,350"
click at [44, 361] on span "Income" at bounding box center [36, 362] width 25 height 9
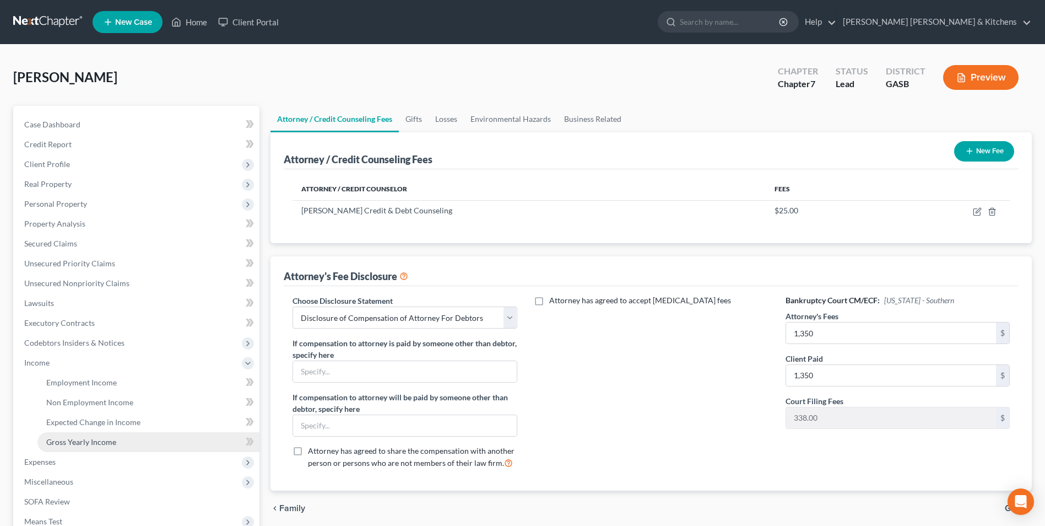
click at [57, 441] on span "Gross Yearly Income" at bounding box center [81, 441] width 70 height 9
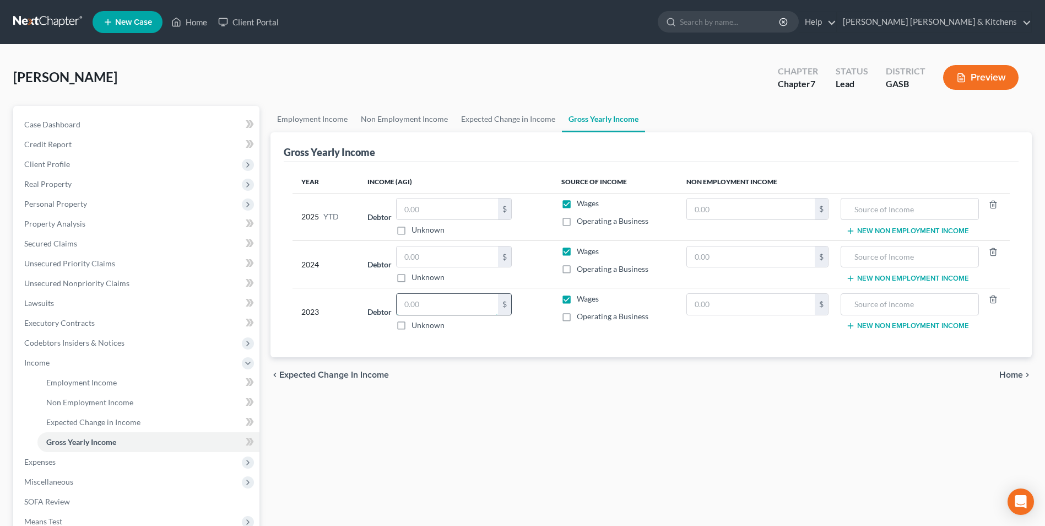
click at [415, 299] on input "text" at bounding box center [447, 304] width 101 height 21
type input "40,565"
click at [419, 249] on input "text" at bounding box center [447, 256] width 101 height 21
type input "4,665"
click at [694, 256] on input "text" at bounding box center [751, 256] width 128 height 21
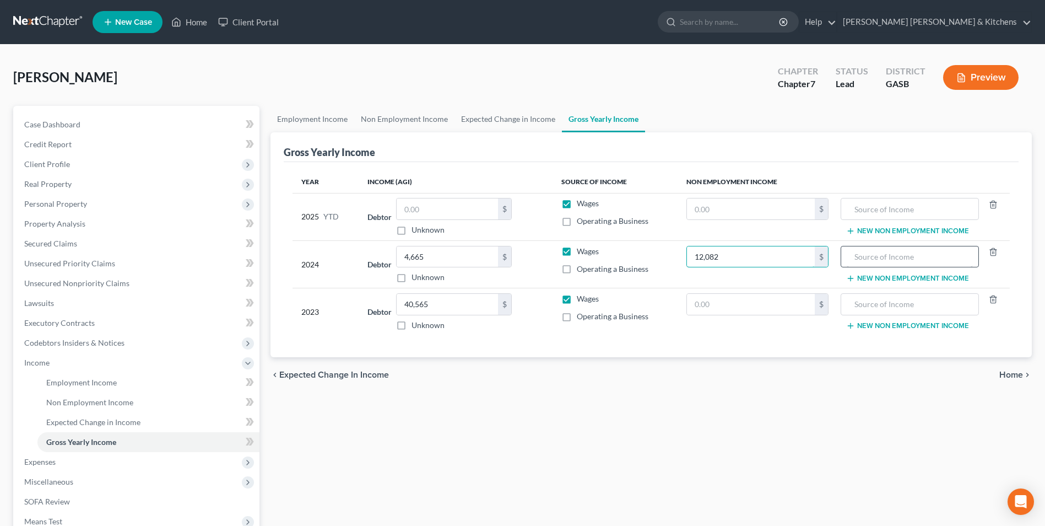
type input "12,082"
click at [916, 262] on input "text" at bounding box center [910, 256] width 126 height 21
type input "gross 1099 wages"
click at [926, 257] on input "gross 1099 wages" at bounding box center [910, 256] width 126 height 21
click at [912, 274] on button "New Non Employment Income" at bounding box center [907, 278] width 123 height 9
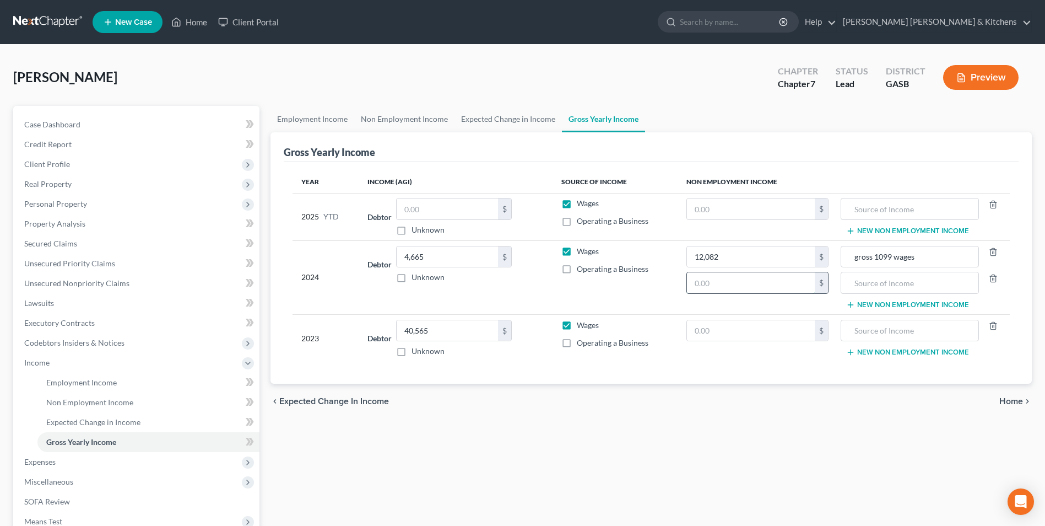
click at [812, 283] on input "text" at bounding box center [751, 282] width 128 height 21
type input "1,500"
click at [857, 283] on input "text" at bounding box center [910, 282] width 126 height 21
type input "unemployment"
click at [577, 208] on label "Wages" at bounding box center [588, 203] width 22 height 11
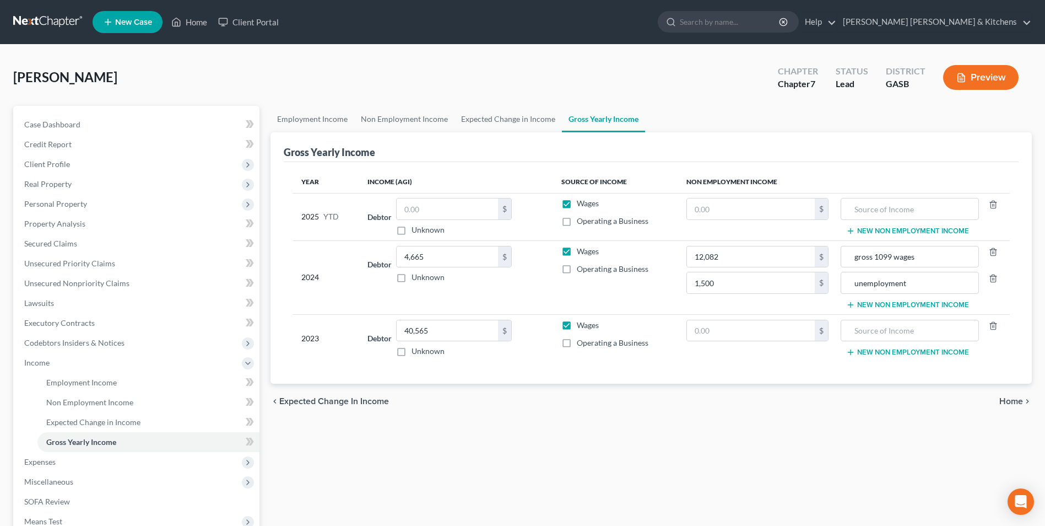
click at [581, 205] on input "Wages" at bounding box center [584, 201] width 7 height 7
checkbox input "false"
click at [471, 210] on input "text" at bounding box center [447, 208] width 101 height 21
type input "0.00"
click at [30, 306] on span "Lawsuits" at bounding box center [39, 302] width 30 height 9
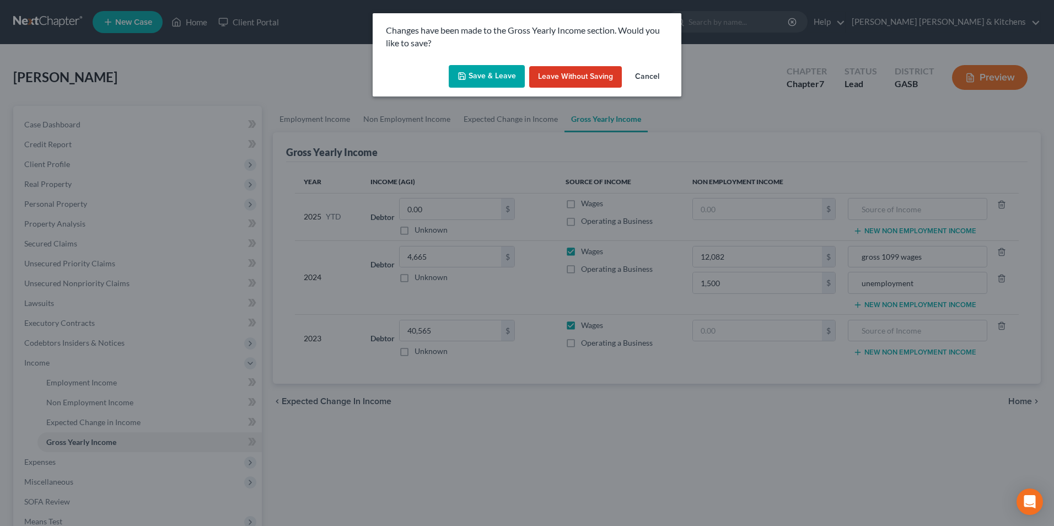
click at [501, 79] on button "Save & Leave" at bounding box center [487, 76] width 76 height 23
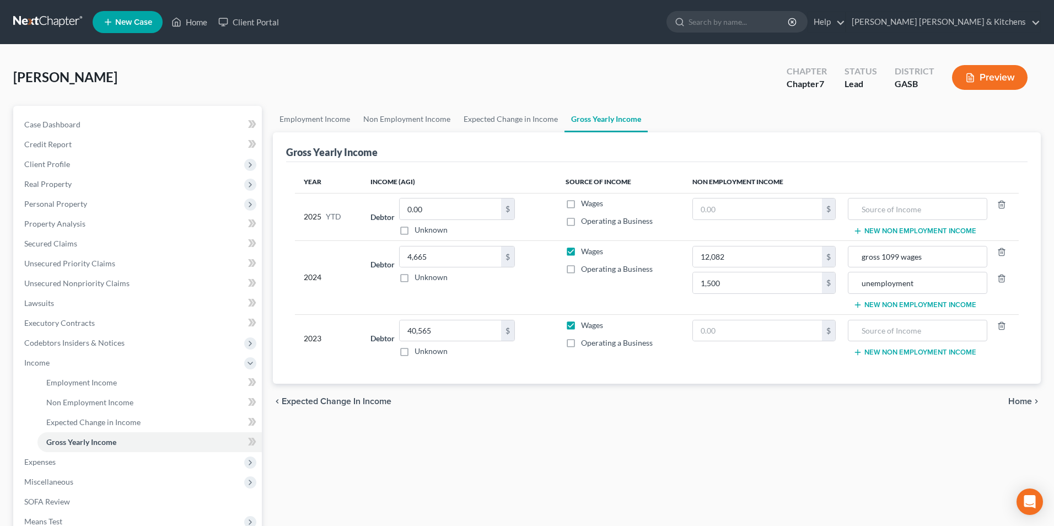
type input "1,500.00"
type input "unemployment"
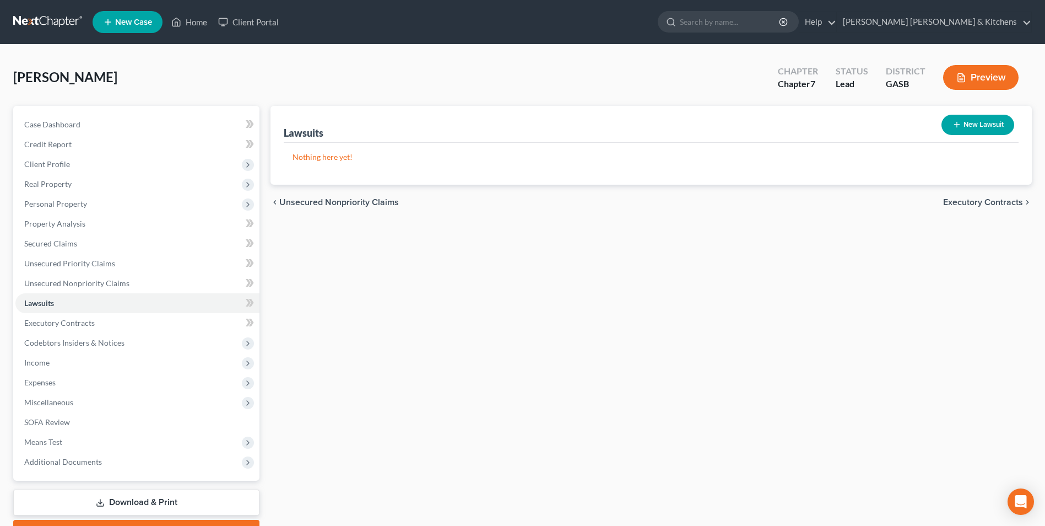
click at [957, 123] on line "button" at bounding box center [957, 124] width 0 height 5
select select "0"
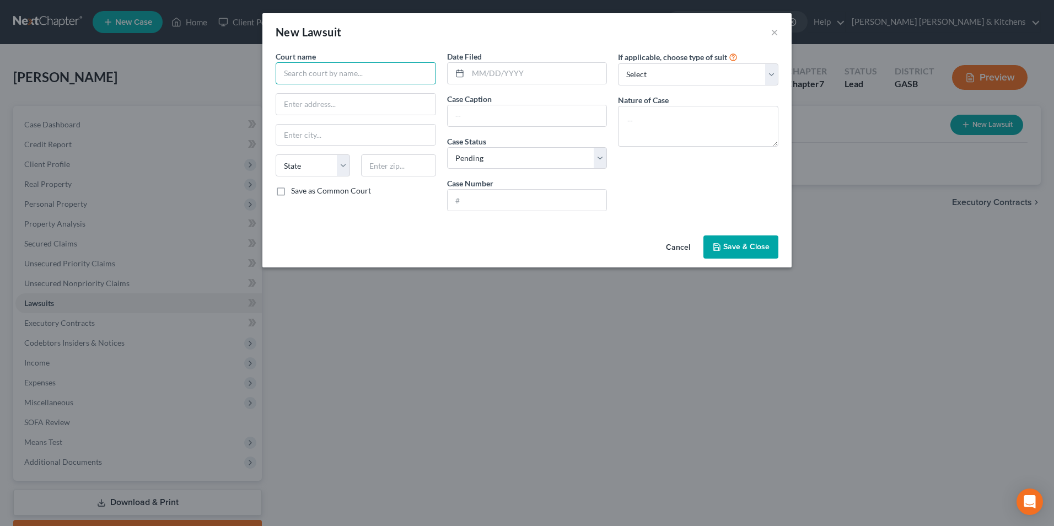
click at [357, 74] on input "text" at bounding box center [356, 73] width 160 height 22
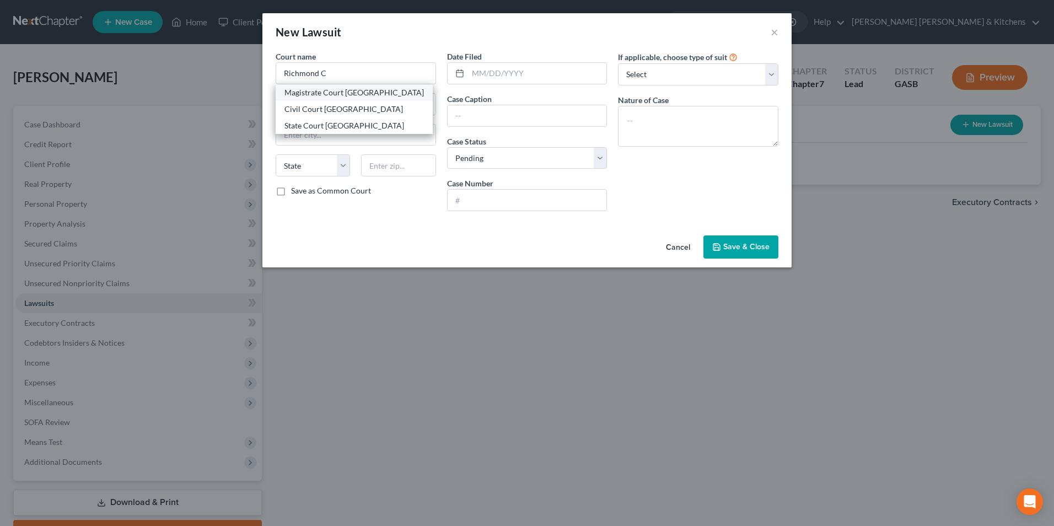
click at [354, 96] on div "Magistrate Court [GEOGRAPHIC_DATA]" at bounding box center [353, 92] width 139 height 11
type input "Magistrate Court [GEOGRAPHIC_DATA]"
type input "[STREET_ADDRESS][PERSON_NAME]"
type input "Augusta"
select select "10"
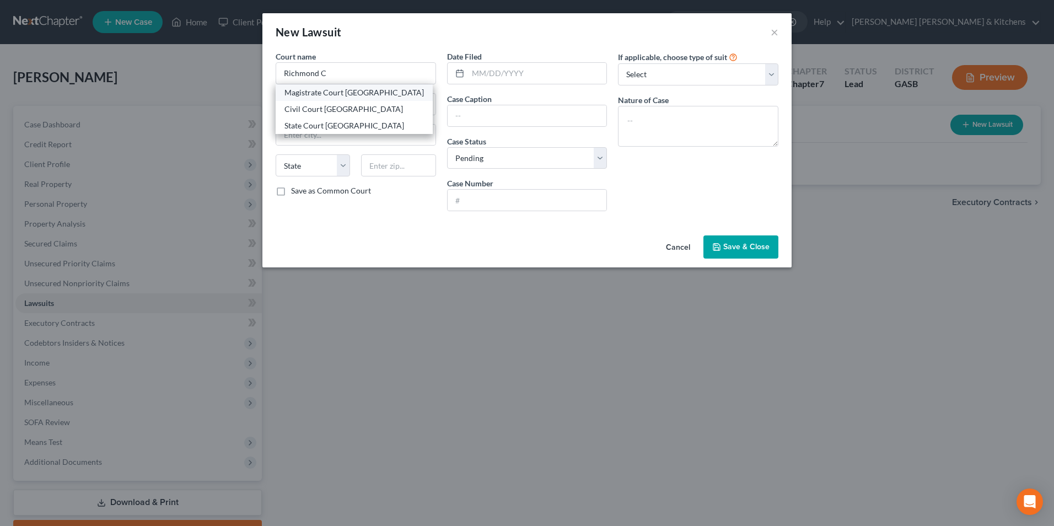
type input "30901"
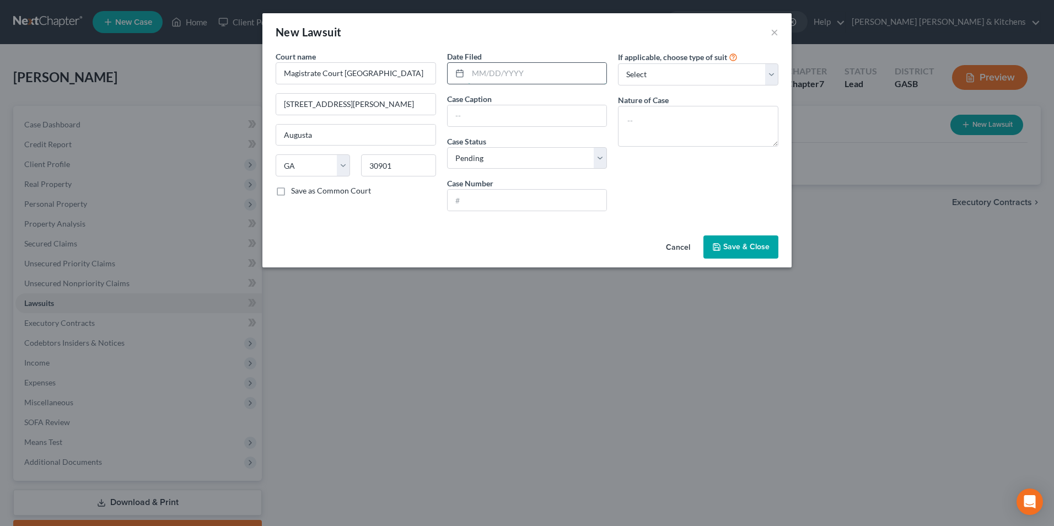
click at [483, 82] on input "text" at bounding box center [537, 73] width 139 height 21
type input "[DATE]"
drag, startPoint x: 519, startPoint y: 117, endPoint x: 586, endPoint y: 110, distance: 67.1
click at [586, 110] on input "Synchrony Bank v [PERSON_NAME]" at bounding box center [526, 115] width 159 height 21
type input "Synchrony Bank v [PERSON_NAME]"
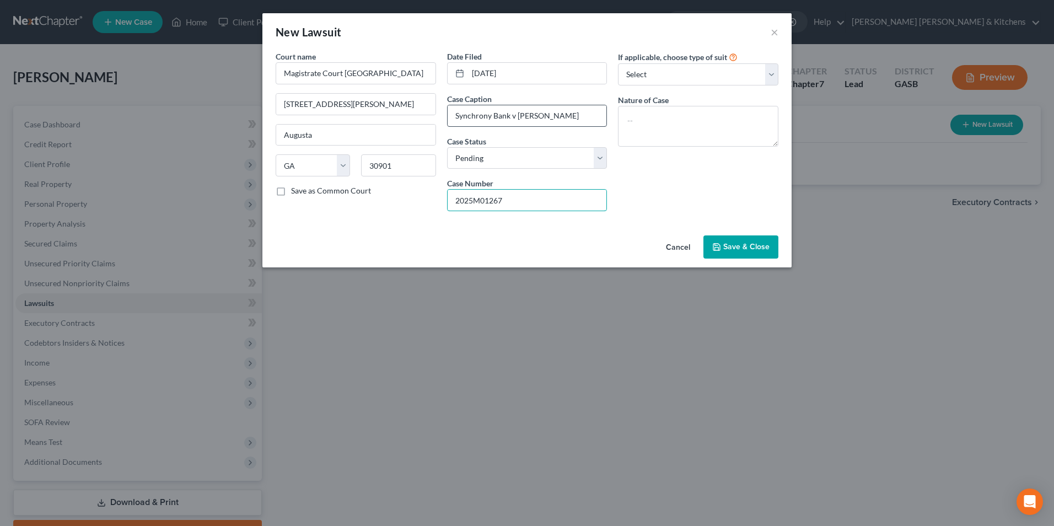
type input "2025M01267"
click at [706, 129] on textarea at bounding box center [698, 126] width 160 height 41
type textarea "suit on acct"
click at [752, 253] on button "Save & Close" at bounding box center [740, 246] width 75 height 23
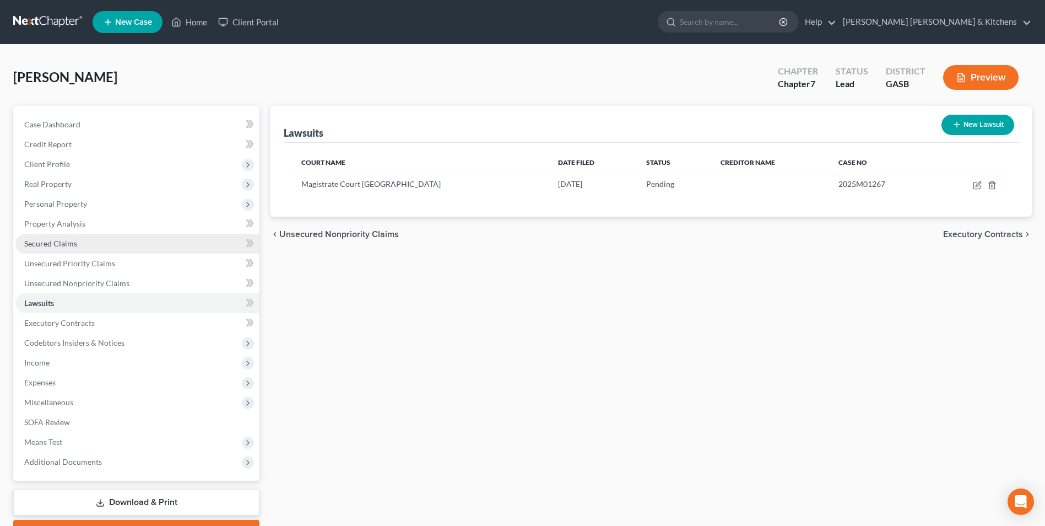
click at [51, 249] on link "Secured Claims" at bounding box center [137, 244] width 244 height 20
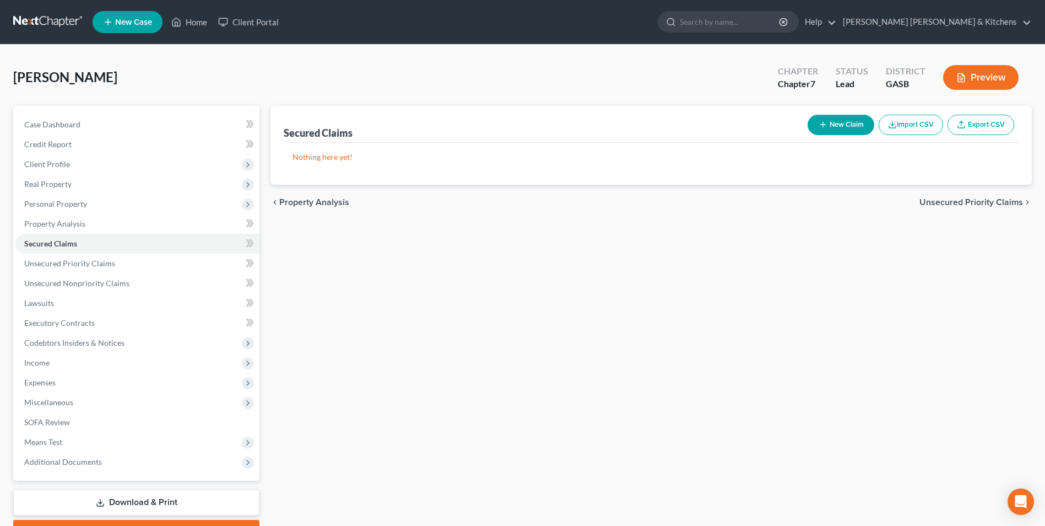
click at [823, 126] on icon "button" at bounding box center [823, 124] width 9 height 9
select select "0"
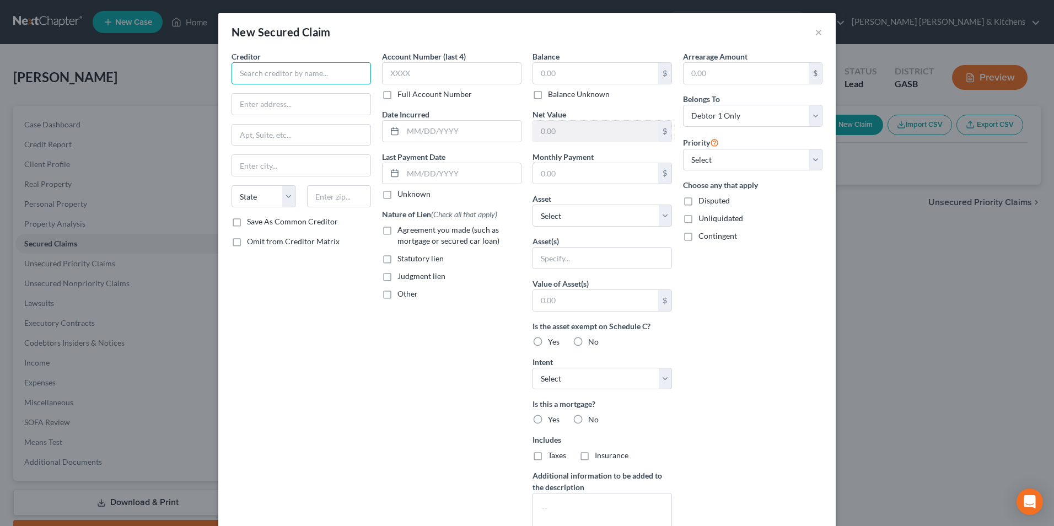
click at [289, 75] on input "text" at bounding box center [300, 73] width 139 height 22
type input "Synchrony Bank"
type input "c/[PERSON_NAME] Pite Haan LLP"
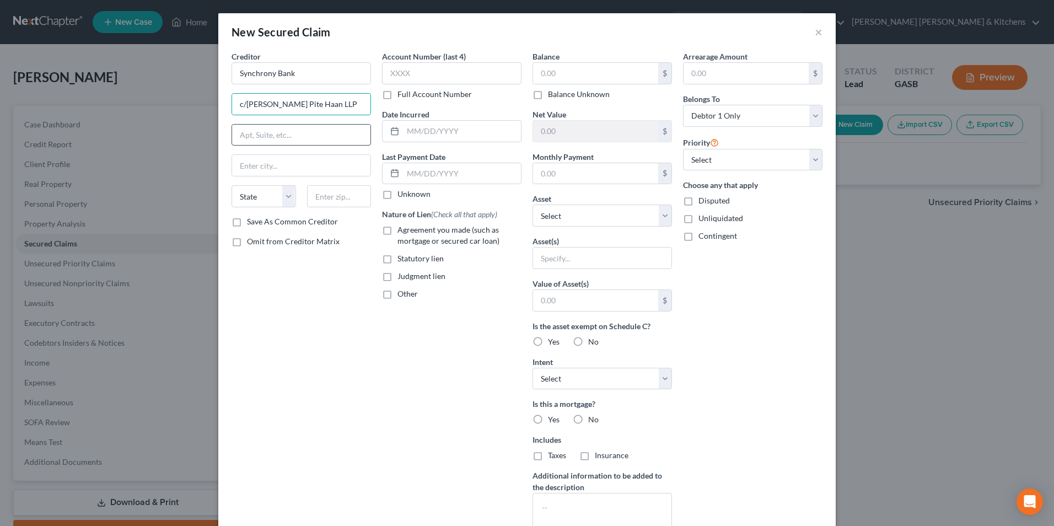
click at [294, 136] on input "text" at bounding box center [301, 135] width 138 height 21
type input "PO Box 7389"
type input "30065"
type input "Marietta"
select select "10"
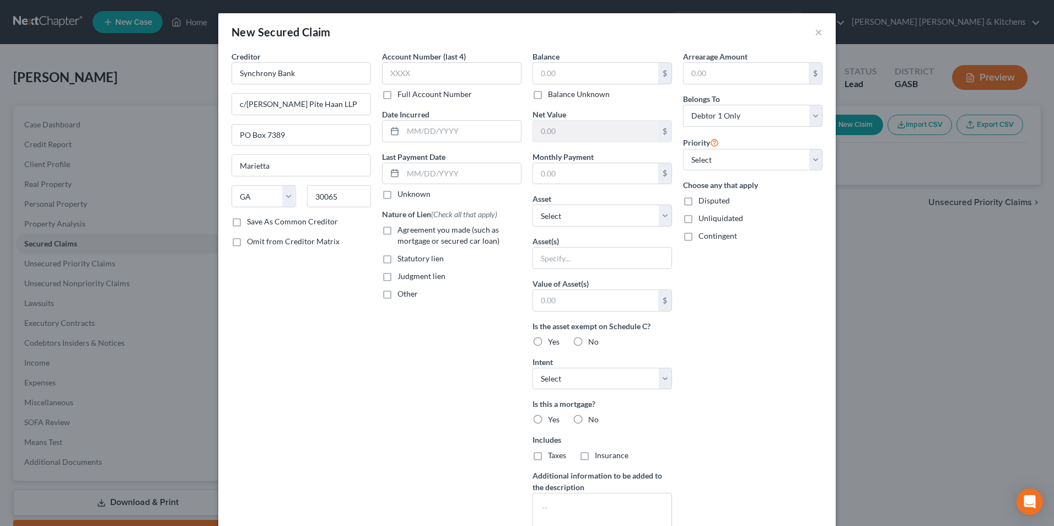
click at [397, 277] on label "Judgment lien" at bounding box center [421, 276] width 48 height 11
click at [402, 277] on input "Judgment lien" at bounding box center [405, 274] width 7 height 7
checkbox input "true"
click at [413, 82] on input "text" at bounding box center [451, 73] width 139 height 22
type input "5848"
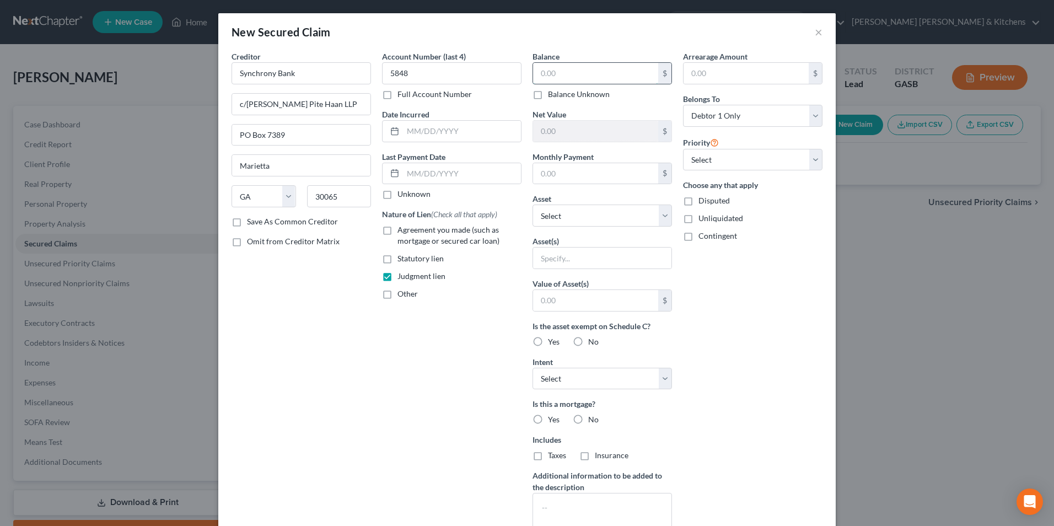
click at [564, 72] on input "text" at bounding box center [595, 73] width 125 height 21
type input "4,099.38"
click at [550, 260] on input "text" at bounding box center [602, 257] width 138 height 21
type input "pending judgment"
click at [543, 307] on input "text" at bounding box center [595, 300] width 125 height 21
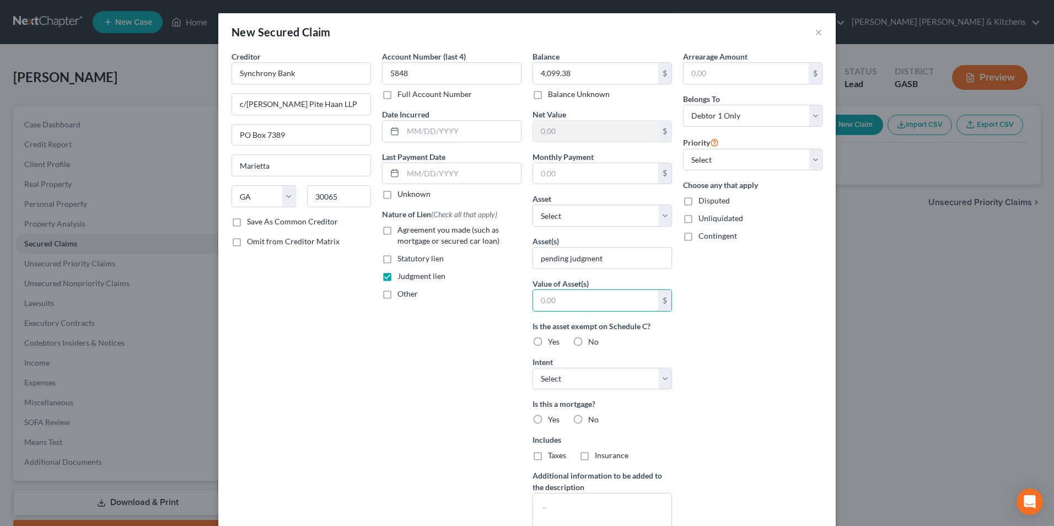
type input "0.00"
drag, startPoint x: 552, startPoint y: 374, endPoint x: 551, endPoint y: 389, distance: 15.5
click at [552, 374] on select "Select Surrender Redeem Reaffirm Avoid Other" at bounding box center [601, 379] width 139 height 22
select select "4"
click at [532, 368] on select "Select Surrender Redeem Reaffirm Avoid Other" at bounding box center [601, 379] width 139 height 22
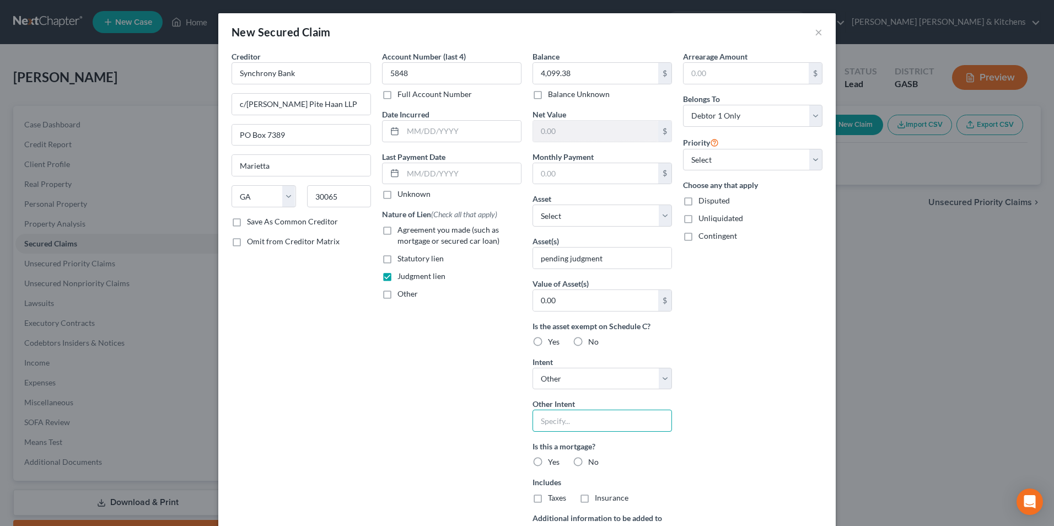
click at [547, 423] on input "text" at bounding box center [601, 420] width 139 height 22
type input "avoid judgment lien"
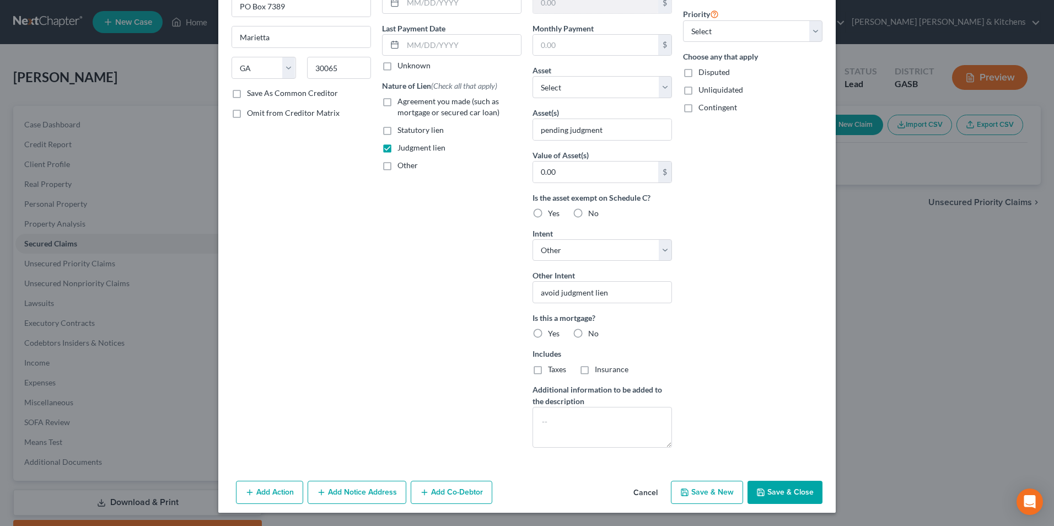
click at [774, 491] on button "Save & Close" at bounding box center [784, 491] width 75 height 23
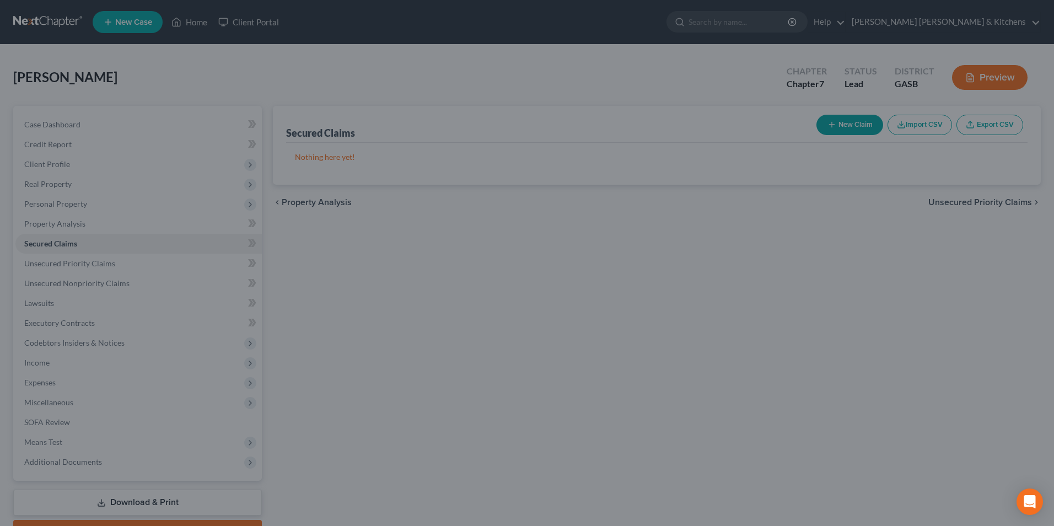
scroll to position [8, 0]
type input "0"
type input "0.00"
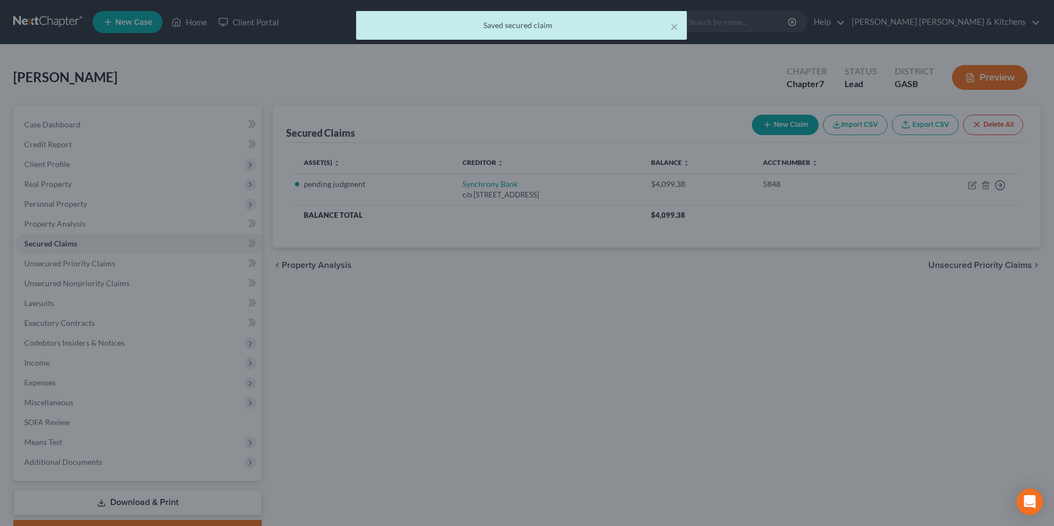
scroll to position [0, 0]
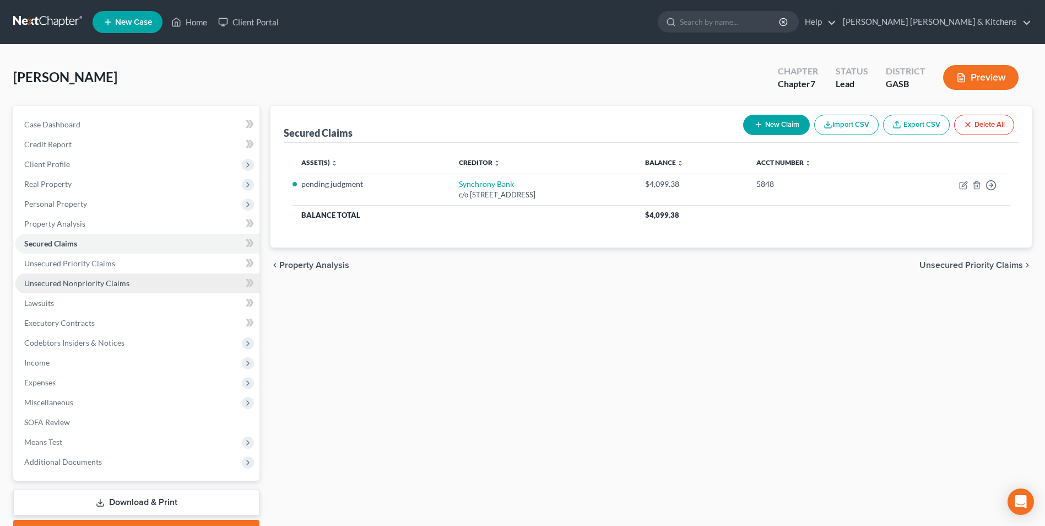
click at [99, 284] on span "Unsecured Nonpriority Claims" at bounding box center [76, 282] width 105 height 9
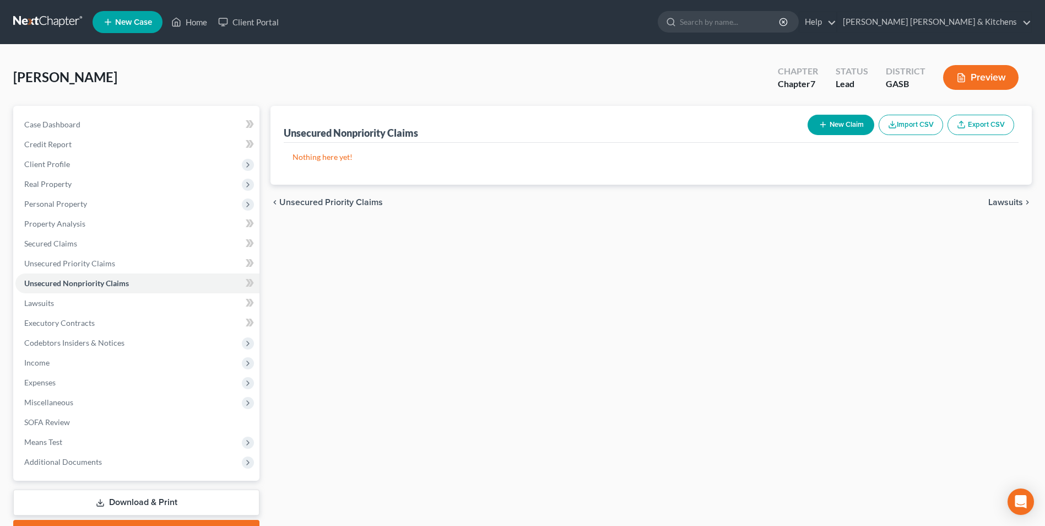
click at [831, 119] on button "New Claim" at bounding box center [841, 125] width 67 height 20
select select "0"
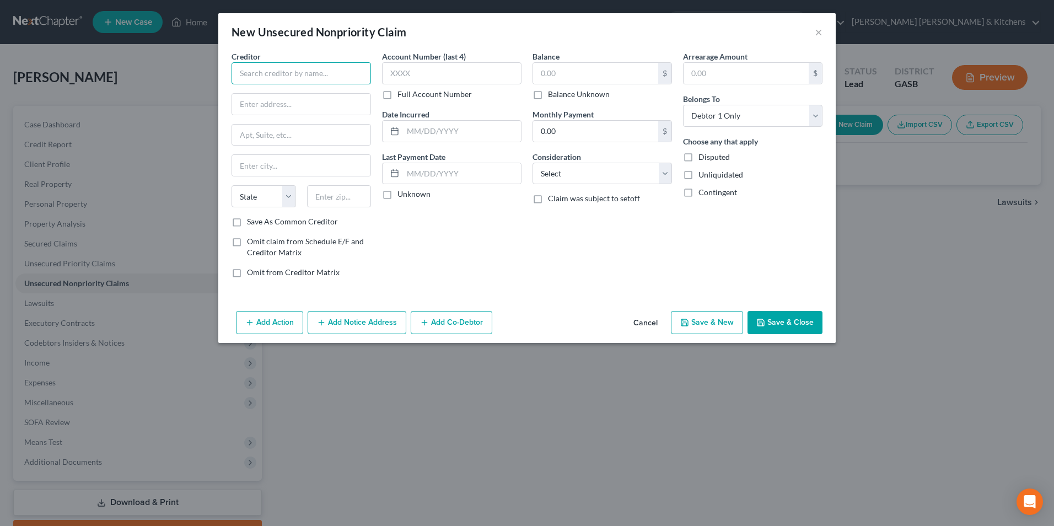
click at [331, 78] on input "text" at bounding box center [300, 73] width 139 height 22
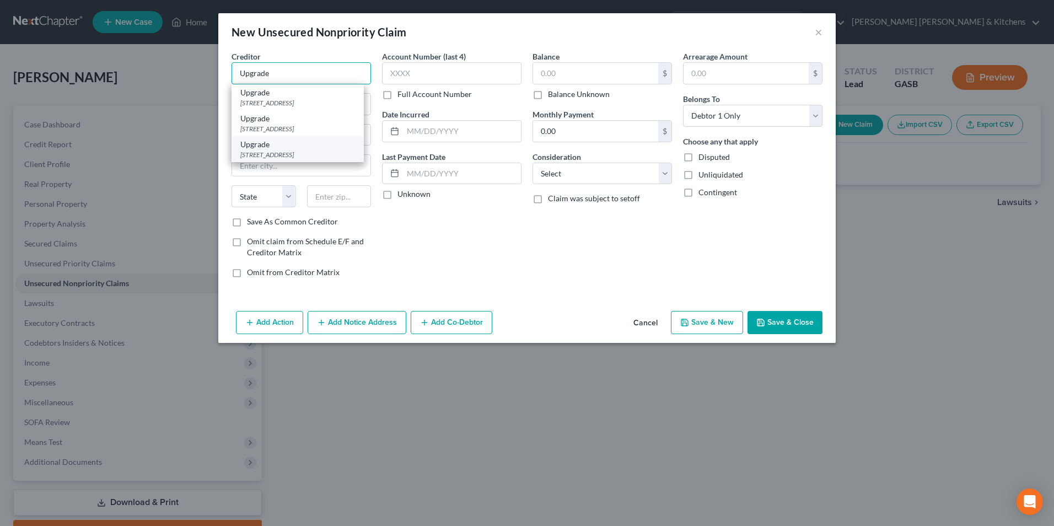
type input "Upgrade"
click at [317, 159] on div "[STREET_ADDRESS]" at bounding box center [297, 154] width 115 height 9
type input "[STREET_ADDRESS]"
type input "10th Floor"
type input "Phoenix"
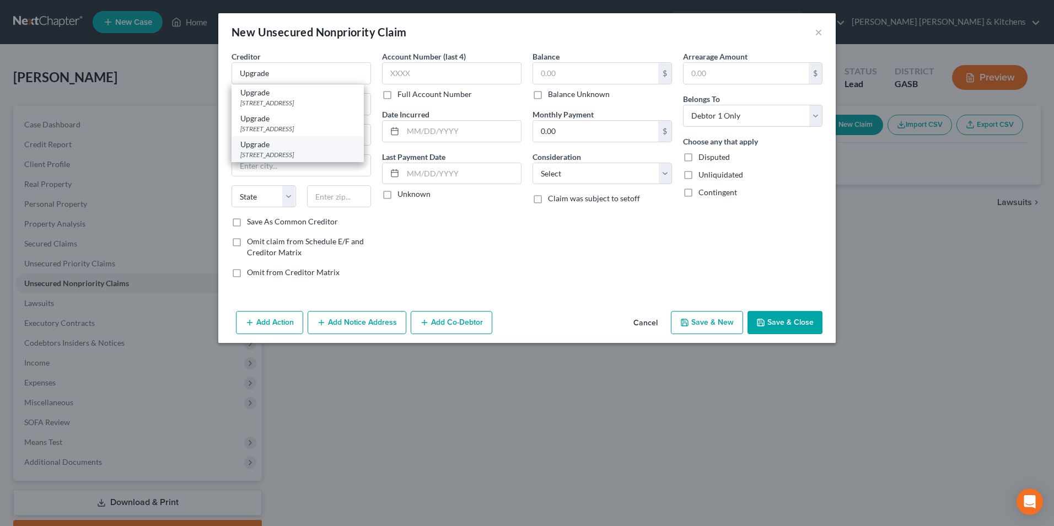
select select "3"
type input "85004"
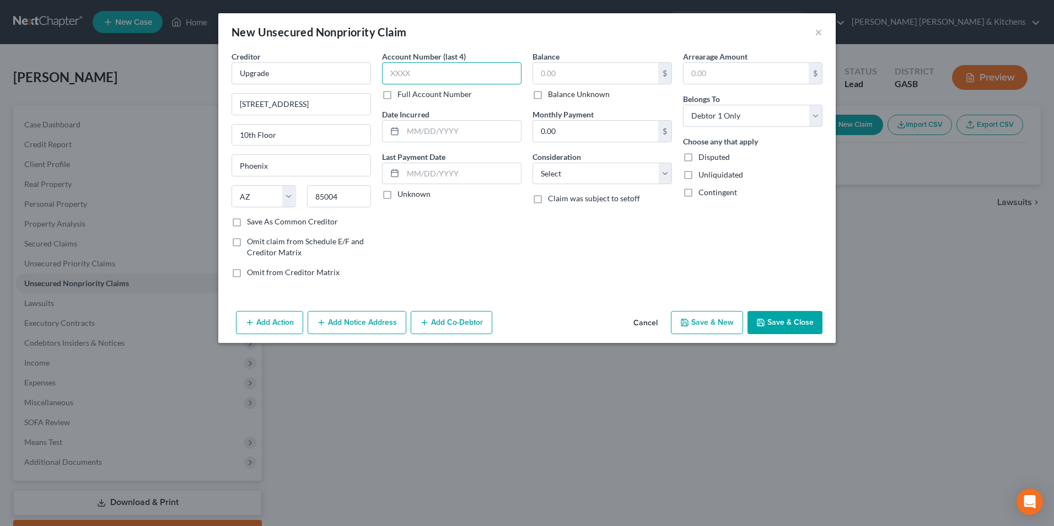
click at [438, 73] on input "text" at bounding box center [451, 73] width 139 height 22
type input "7799"
click at [614, 76] on input "text" at bounding box center [595, 73] width 125 height 21
type input "9,996.98"
click at [580, 175] on select "Select Cable / Satellite Services Collection Agency Credit Card Debt Debt Couns…" at bounding box center [601, 174] width 139 height 22
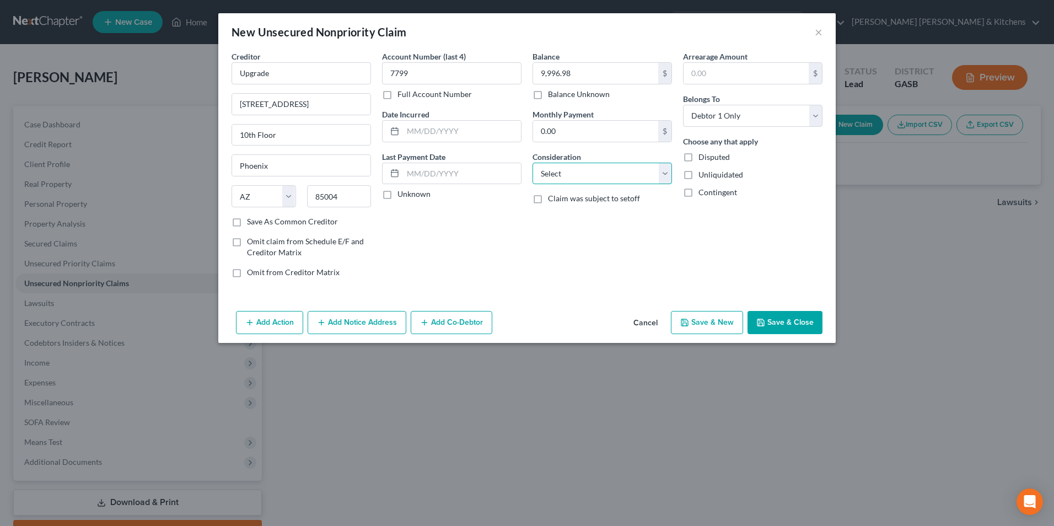
select select "10"
click at [532, 163] on select "Select Cable / Satellite Services Collection Agency Credit Card Debt Debt Couns…" at bounding box center [601, 174] width 139 height 22
click at [725, 320] on button "Save & New" at bounding box center [707, 322] width 72 height 23
select select "0"
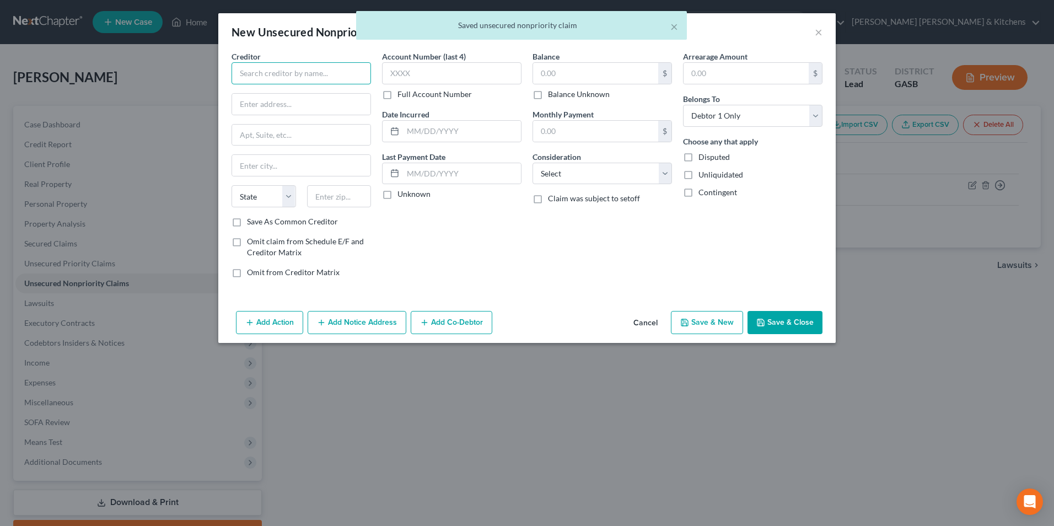
click at [310, 79] on input "text" at bounding box center [300, 73] width 139 height 22
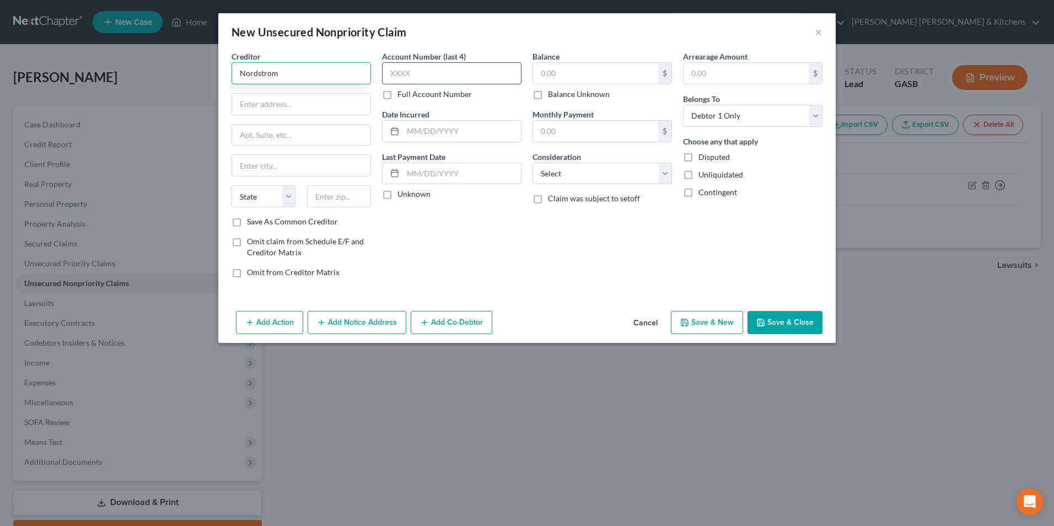
type input "Nordstrom"
click at [402, 67] on input "text" at bounding box center [451, 73] width 139 height 22
type input "0944"
click at [563, 82] on input "text" at bounding box center [595, 73] width 125 height 21
type input "8,234.91"
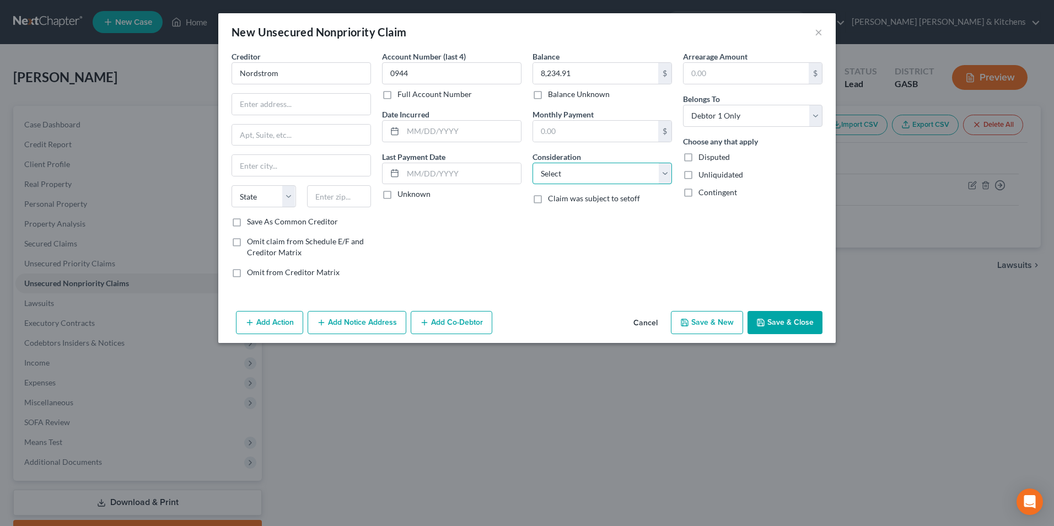
click at [581, 168] on select "Select Cable / Satellite Services Collection Agency Credit Card Debt Debt Couns…" at bounding box center [601, 174] width 139 height 22
select select "2"
click at [532, 163] on select "Select Cable / Satellite Services Collection Agency Credit Card Debt Debt Couns…" at bounding box center [601, 174] width 139 height 22
drag, startPoint x: 295, startPoint y: 71, endPoint x: 252, endPoint y: 71, distance: 43.0
click at [269, 71] on input "Nordstrom" at bounding box center [300, 73] width 139 height 22
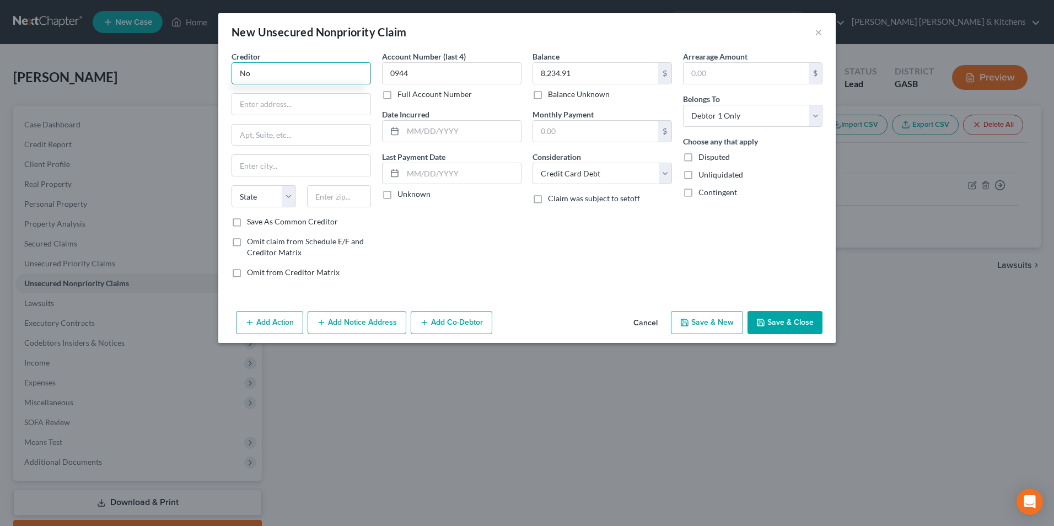
type input "N"
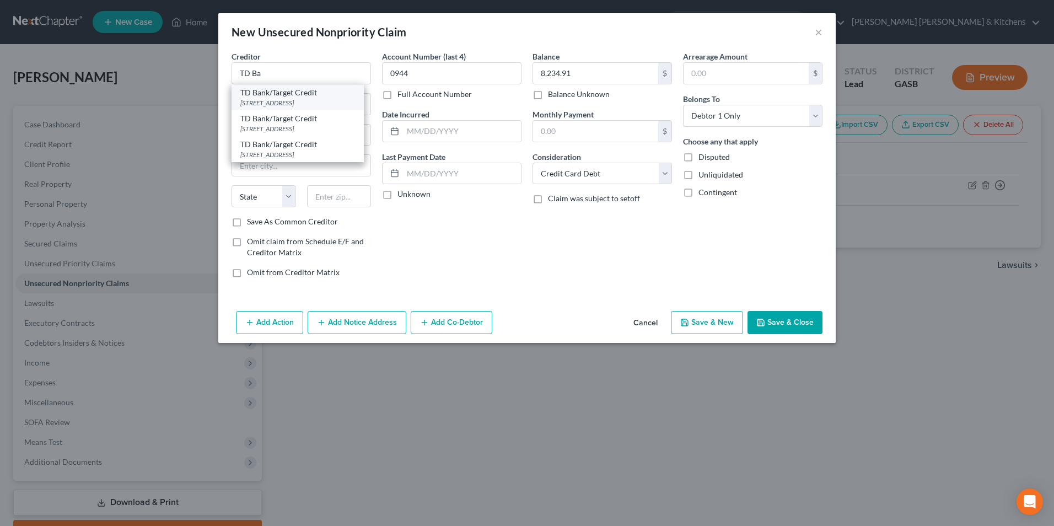
click at [249, 96] on div "TD Bank/Target Credit" at bounding box center [297, 92] width 115 height 11
type input "TD Bank/Target Credit"
type input "PO Box 1470"
type input "[GEOGRAPHIC_DATA]"
select select "24"
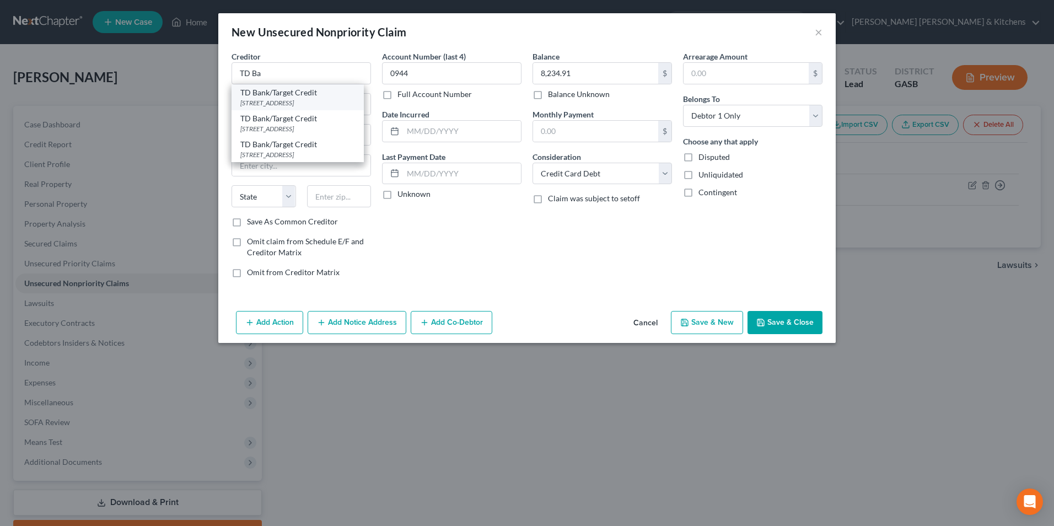
type input "55440"
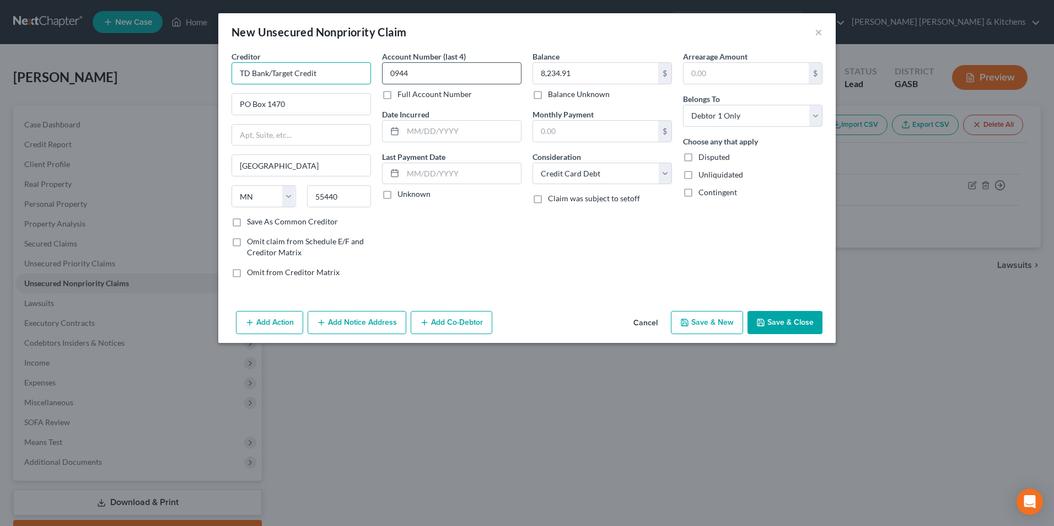
drag, startPoint x: 268, startPoint y: 75, endPoint x: 390, endPoint y: 80, distance: 121.3
click at [390, 80] on div "Creditor * TD Bank/Target Credit PO Box [GEOGRAPHIC_DATA] [US_STATE] AK AR AZ C…" at bounding box center [527, 169] width 602 height 236
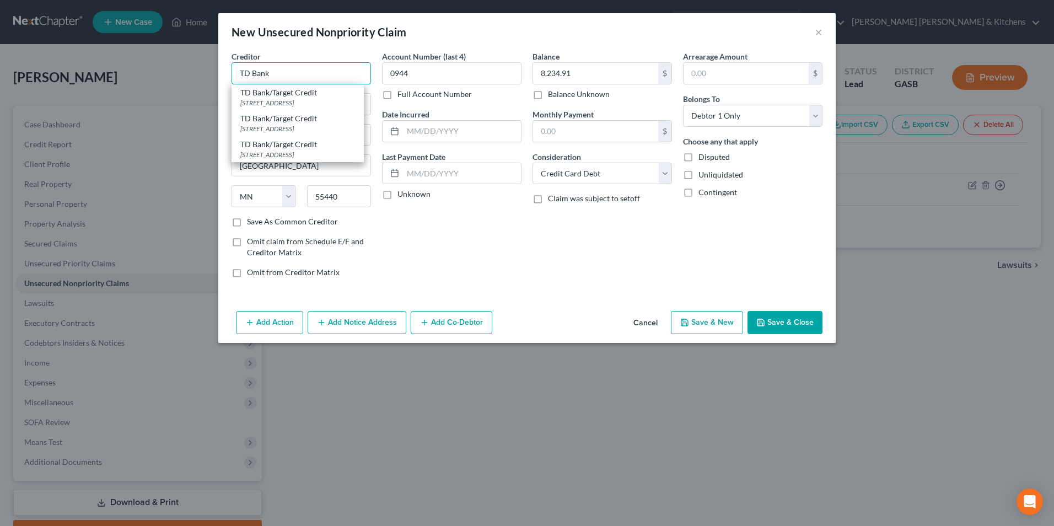
click at [241, 75] on input "TD Bank" at bounding box center [300, 73] width 139 height 22
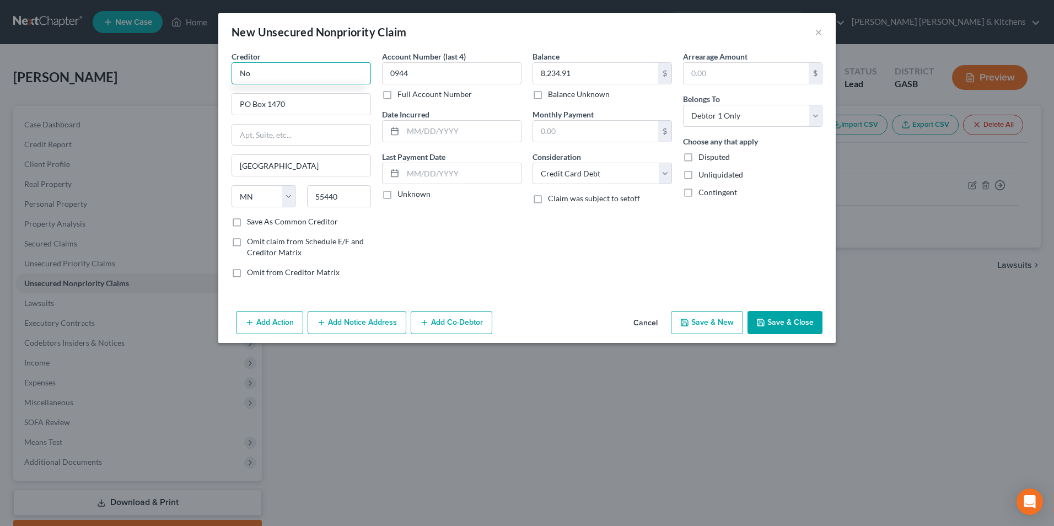
type input "N"
click at [279, 91] on div "Radius Global Solutions" at bounding box center [297, 92] width 115 height 11
type input "Radius Global Solutions"
type input "PO Box 390846"
type input "55439"
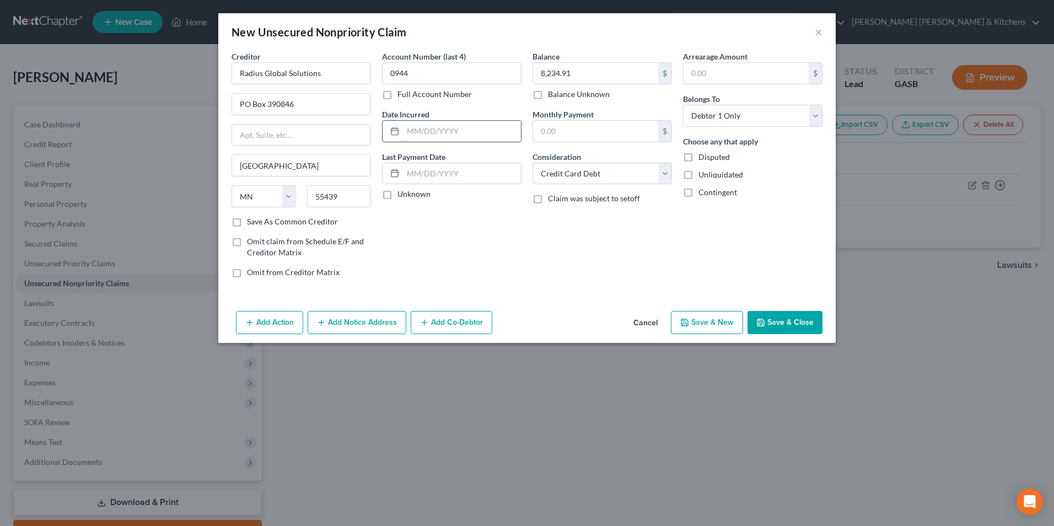
click at [431, 129] on input "text" at bounding box center [462, 131] width 118 height 21
click at [596, 74] on input "8,234.91" at bounding box center [595, 73] width 125 height 21
click at [576, 179] on select "Select Cable / Satellite Services Collection Agency Credit Card Debt Debt Couns…" at bounding box center [601, 174] width 139 height 22
select select "14"
click at [532, 163] on select "Select Cable / Satellite Services Collection Agency Credit Card Debt Debt Couns…" at bounding box center [601, 174] width 139 height 22
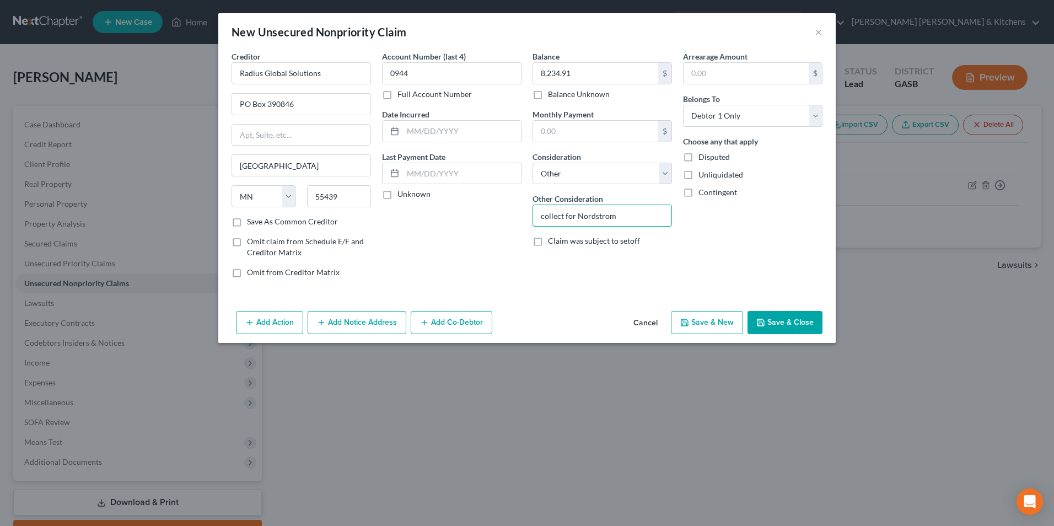
type input "collect for Nordstrom"
click at [805, 320] on button "Save & Close" at bounding box center [784, 322] width 75 height 23
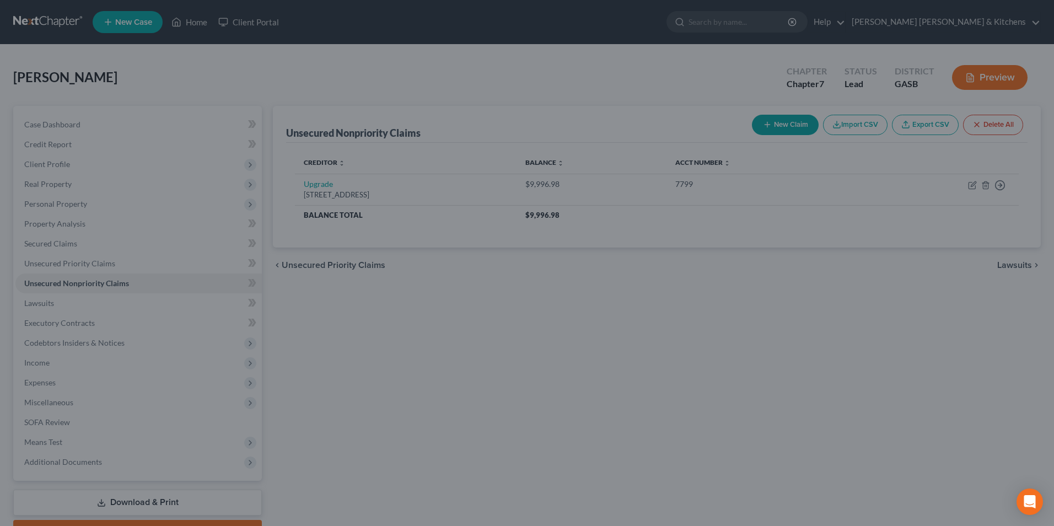
type input "0.00"
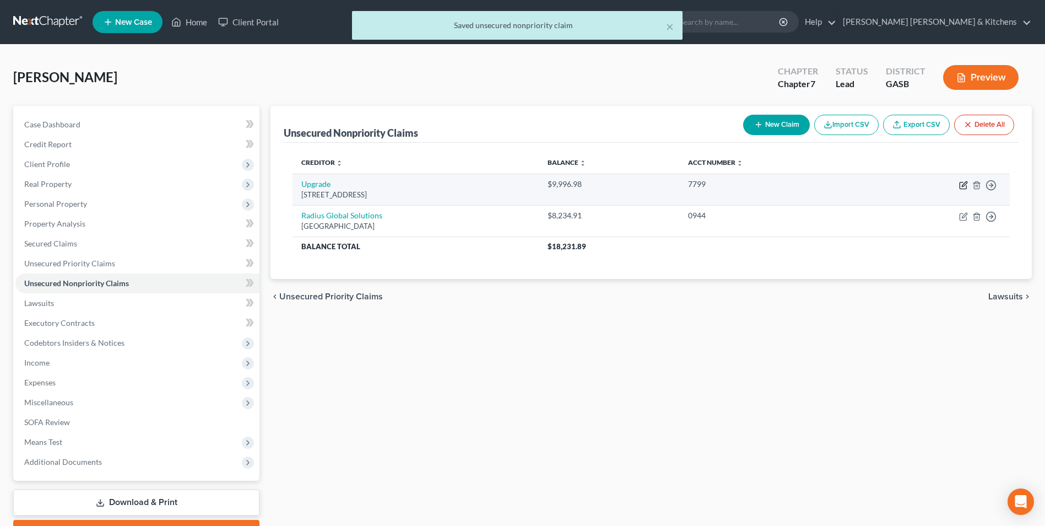
click at [966, 185] on icon "button" at bounding box center [963, 185] width 9 height 9
select select "3"
select select "10"
select select "0"
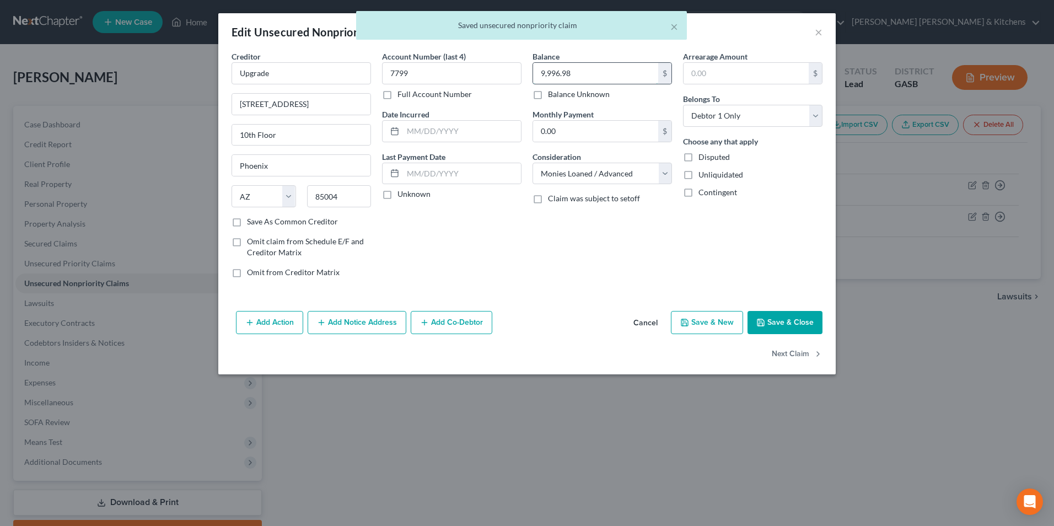
click at [584, 71] on input "9,996.98" at bounding box center [595, 73] width 125 height 21
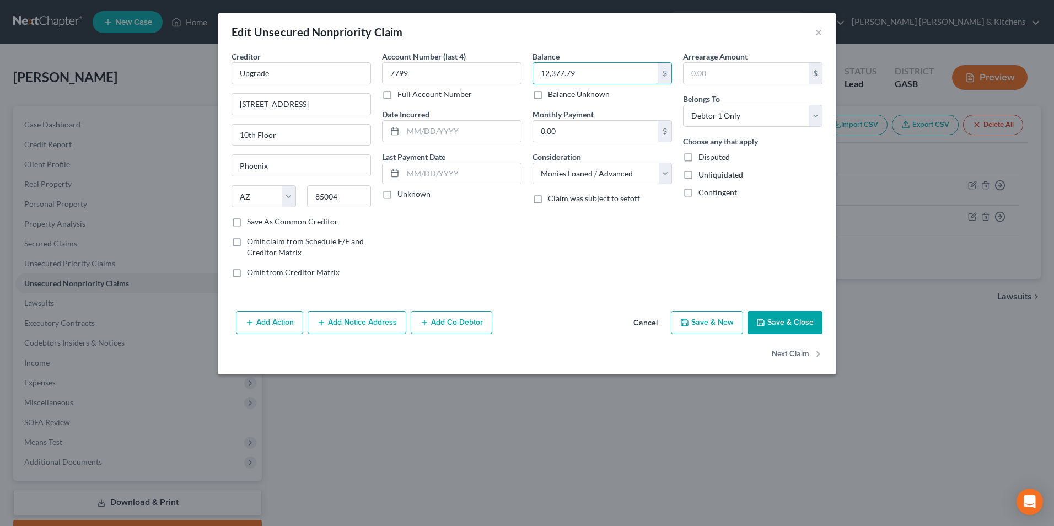
type input "12,377.79"
click at [337, 323] on button "Add Notice Address" at bounding box center [356, 322] width 99 height 23
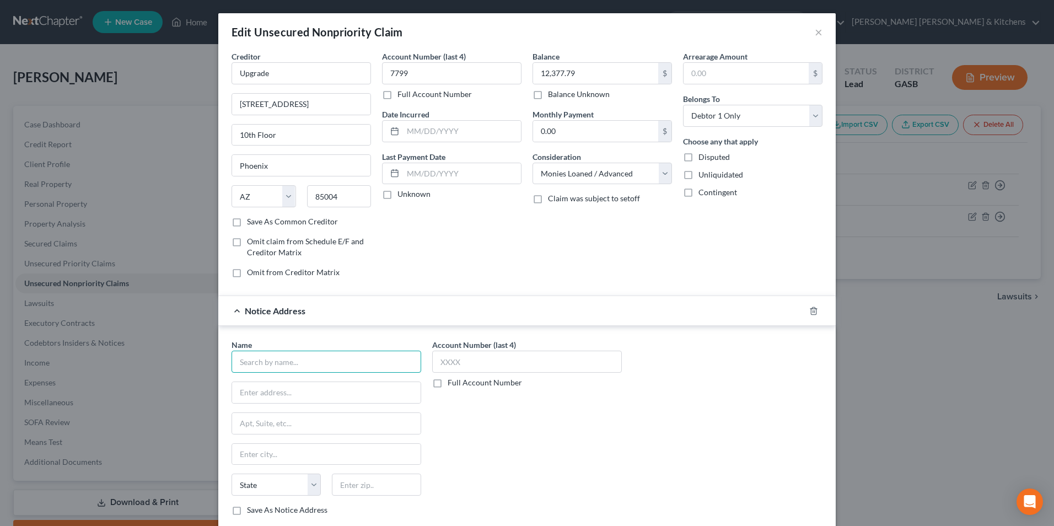
click at [282, 364] on input "text" at bounding box center [326, 361] width 190 height 22
click at [288, 386] on div "[STREET_ADDRESS]" at bounding box center [305, 390] width 131 height 9
type input "[PERSON_NAME] & [PERSON_NAME]"
type input "[STREET_ADDRESS]"
type input "Ste 722"
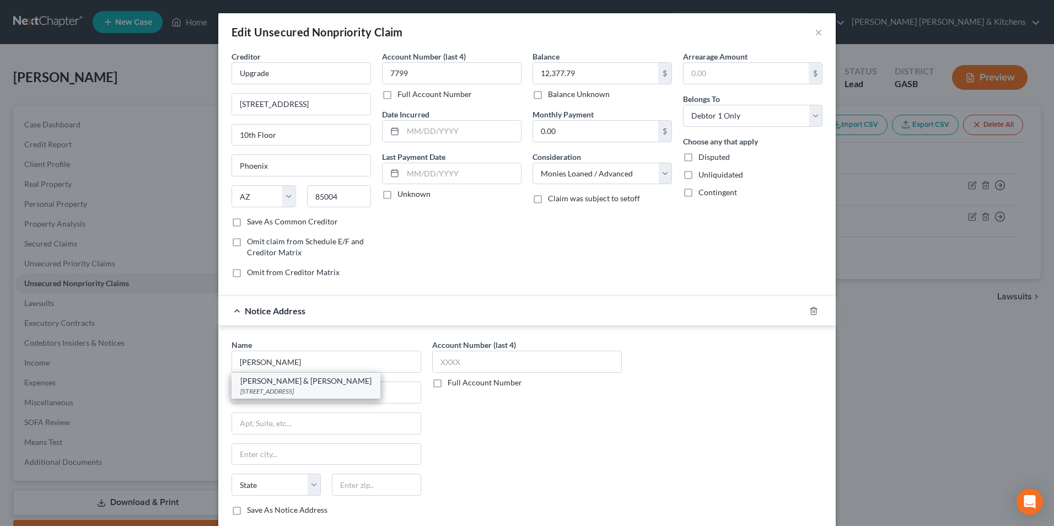
type input "Duluth"
select select "10"
type input "30096"
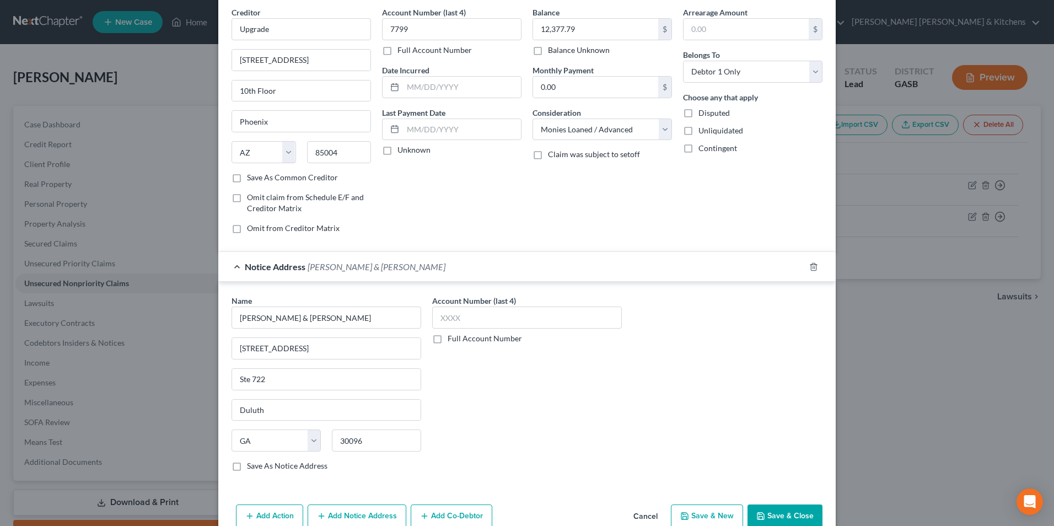
scroll to position [99, 0]
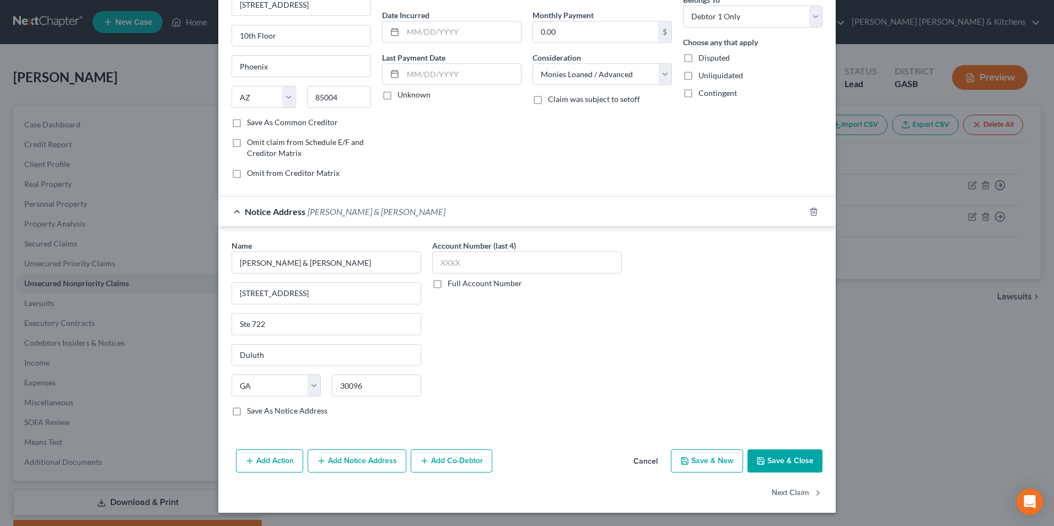
click at [693, 461] on button "Save & New" at bounding box center [707, 460] width 72 height 23
select select "0"
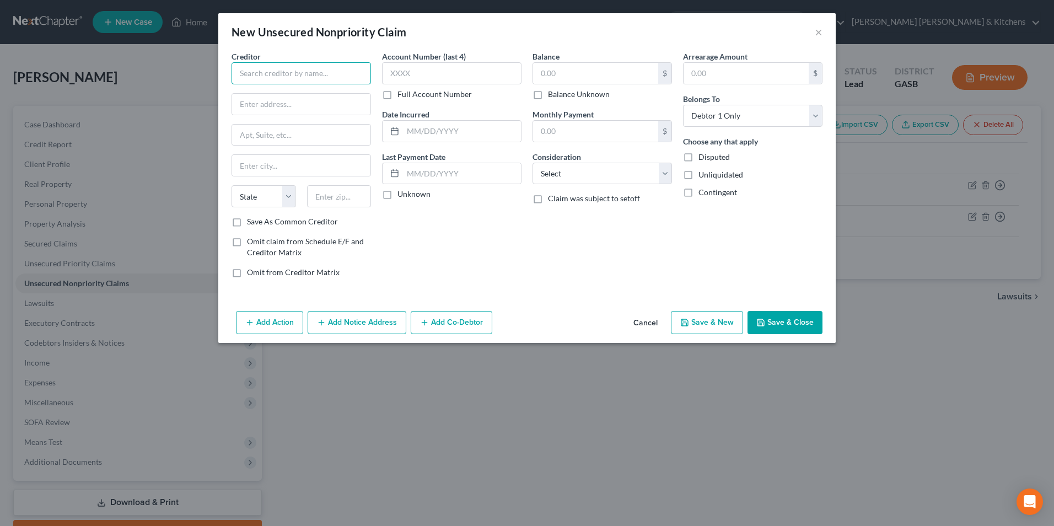
click at [266, 75] on input "text" at bounding box center [300, 73] width 139 height 22
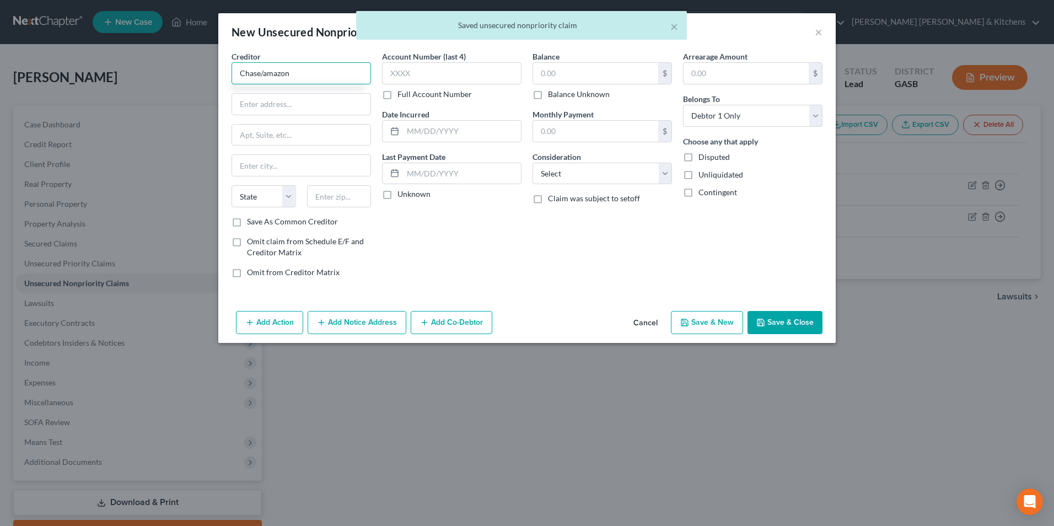
type input "Chase/amazon"
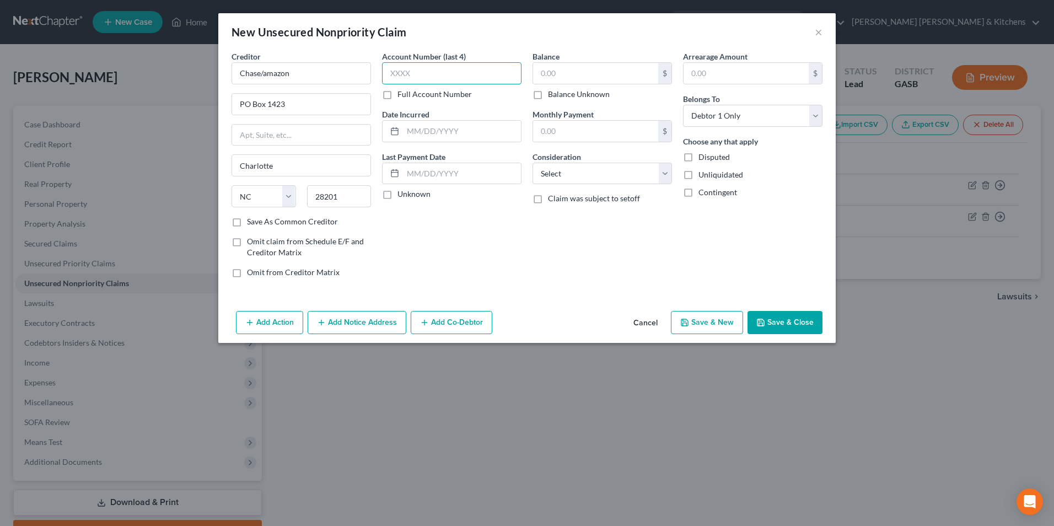
click at [483, 70] on input "text" at bounding box center [451, 73] width 139 height 22
click at [550, 75] on input "text" at bounding box center [595, 73] width 125 height 21
click at [562, 175] on select "Select Cable / Satellite Services Collection Agency Credit Card Debt Debt Couns…" at bounding box center [601, 174] width 139 height 22
click at [532, 163] on select "Select Cable / Satellite Services Collection Agency Credit Card Debt Debt Couns…" at bounding box center [601, 174] width 139 height 22
click at [372, 318] on button "Add Notice Address" at bounding box center [356, 322] width 99 height 23
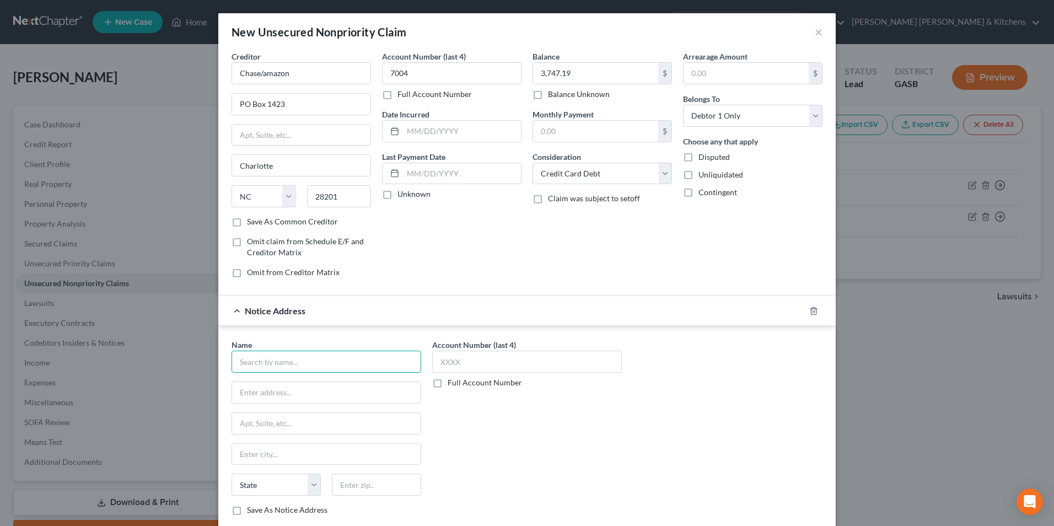
click at [274, 368] on input "text" at bounding box center [326, 361] width 190 height 22
click at [278, 381] on div "MRS BPO, LLC" at bounding box center [297, 380] width 115 height 11
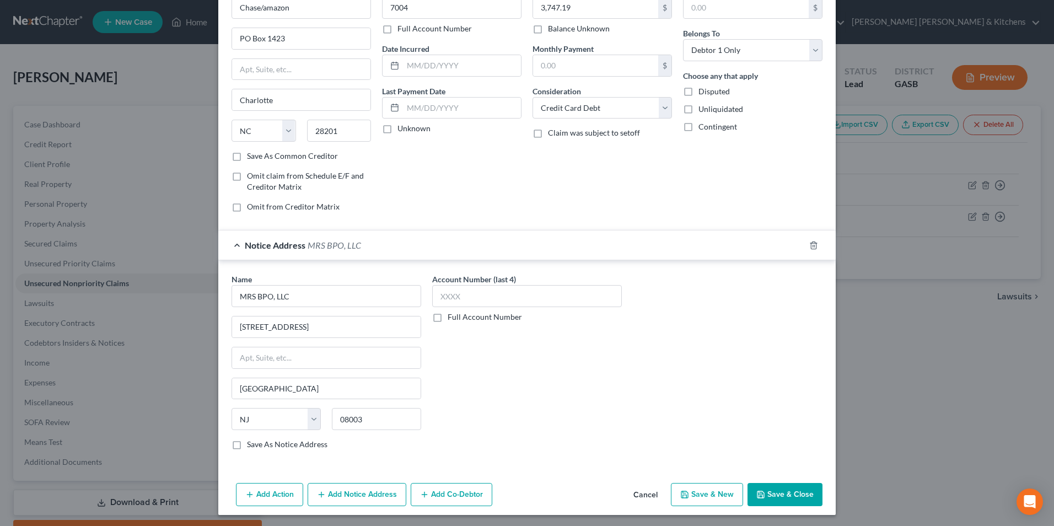
scroll to position [68, 0]
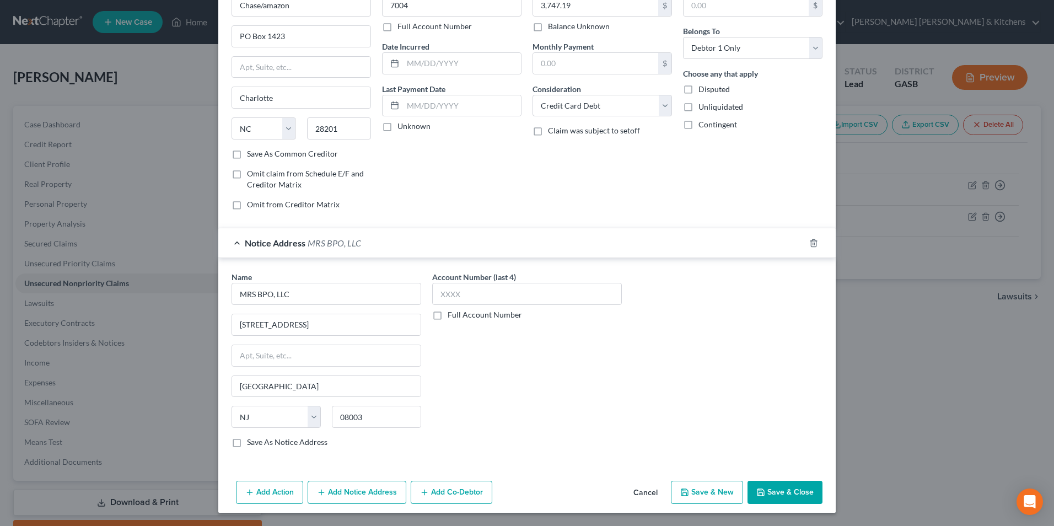
click at [716, 493] on button "Save & New" at bounding box center [707, 491] width 72 height 23
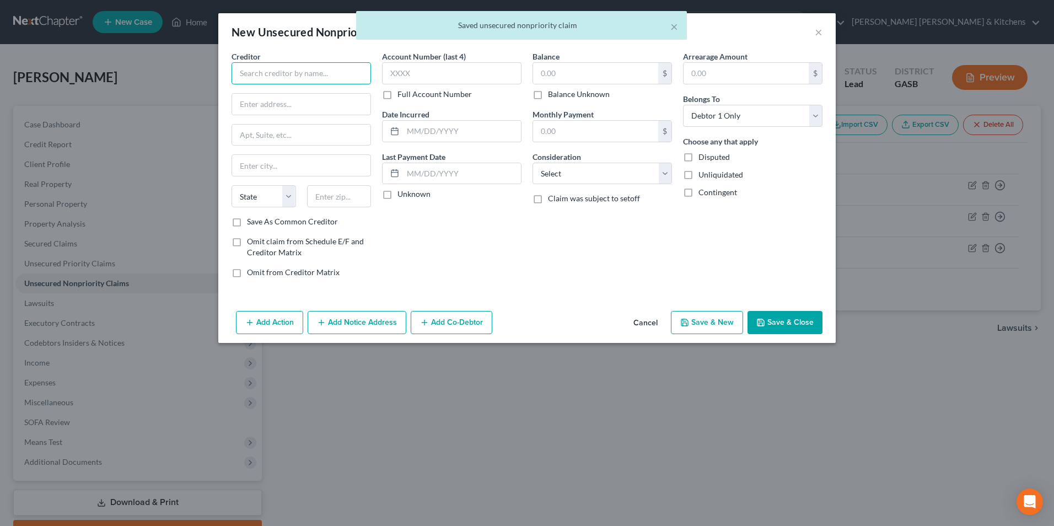
click at [272, 72] on input "text" at bounding box center [300, 73] width 139 height 22
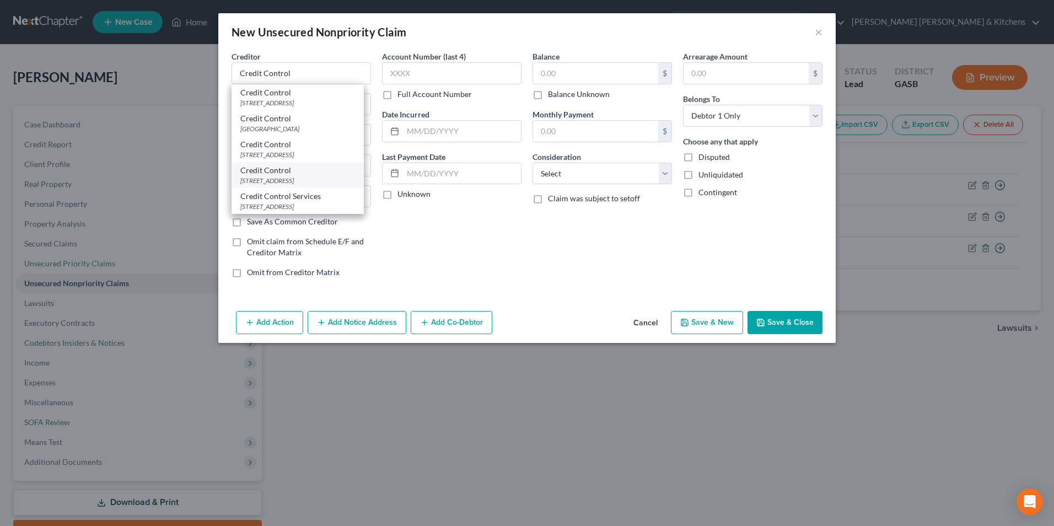
click at [311, 185] on div "[STREET_ADDRESS]" at bounding box center [297, 180] width 115 height 9
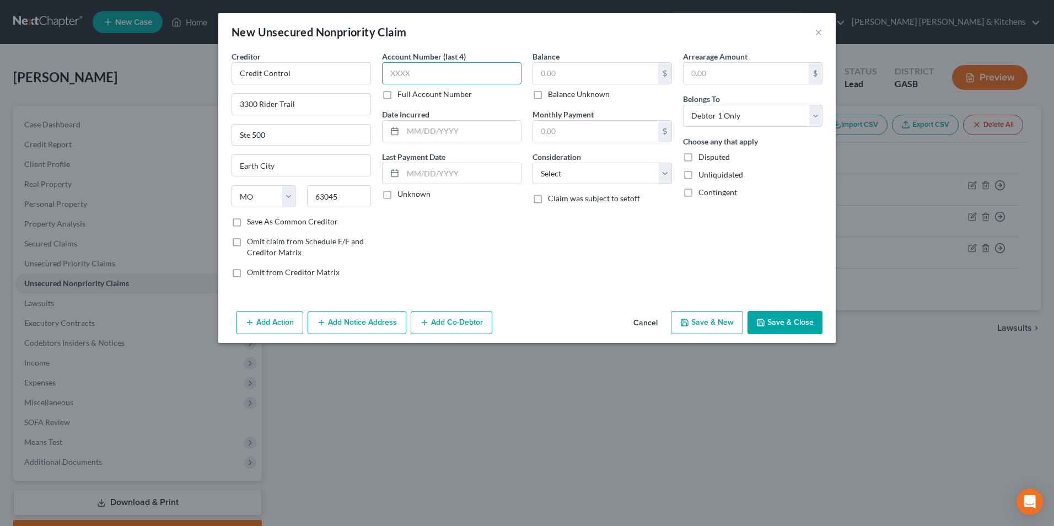
click at [477, 63] on input "text" at bounding box center [451, 73] width 139 height 22
click at [572, 60] on div "Balance $ Balance Unknown Balance Undetermined $ Balance Unknown" at bounding box center [601, 75] width 139 height 49
click at [573, 68] on input "text" at bounding box center [595, 73] width 125 height 21
drag, startPoint x: 559, startPoint y: 175, endPoint x: 563, endPoint y: 186, distance: 11.7
click at [559, 175] on select "Select Cable / Satellite Services Collection Agency Credit Card Debt Debt Couns…" at bounding box center [601, 174] width 139 height 22
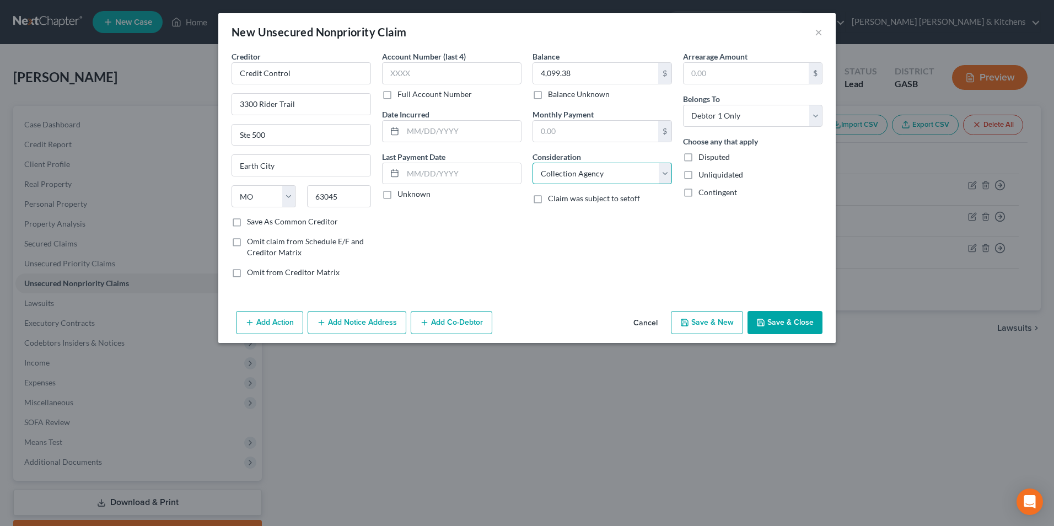
click at [532, 163] on select "Select Cable / Satellite Services Collection Agency Credit Card Debt Debt Couns…" at bounding box center [601, 174] width 139 height 22
click at [795, 322] on button "Save & Close" at bounding box center [784, 322] width 75 height 23
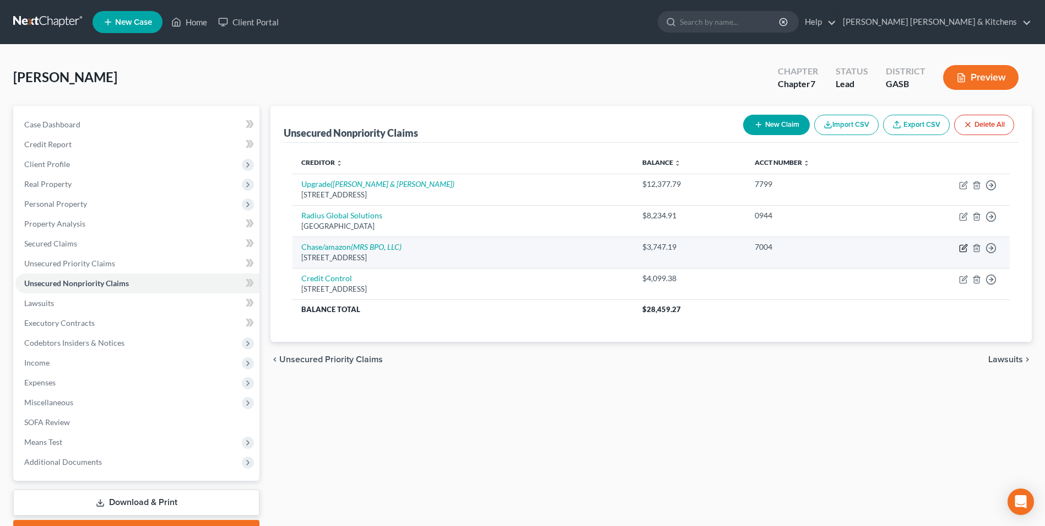
click at [964, 249] on icon "button" at bounding box center [964, 246] width 5 height 5
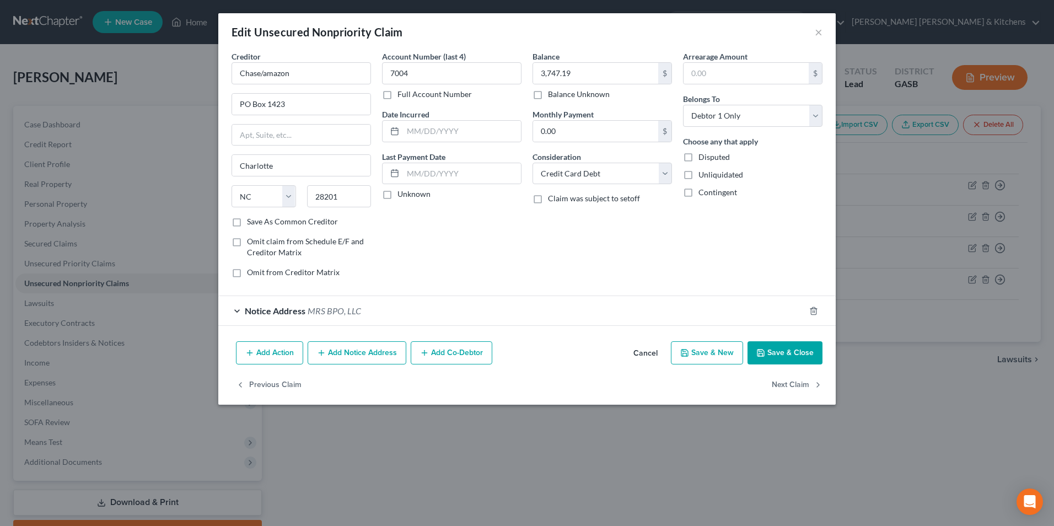
click at [352, 350] on button "Add Notice Address" at bounding box center [356, 352] width 99 height 23
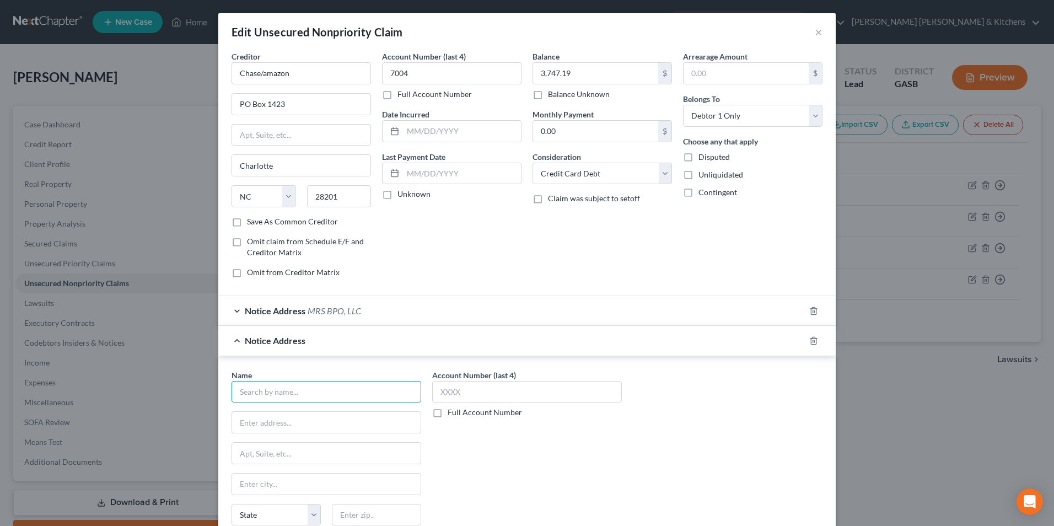
click at [266, 400] on input "text" at bounding box center [326, 392] width 190 height 22
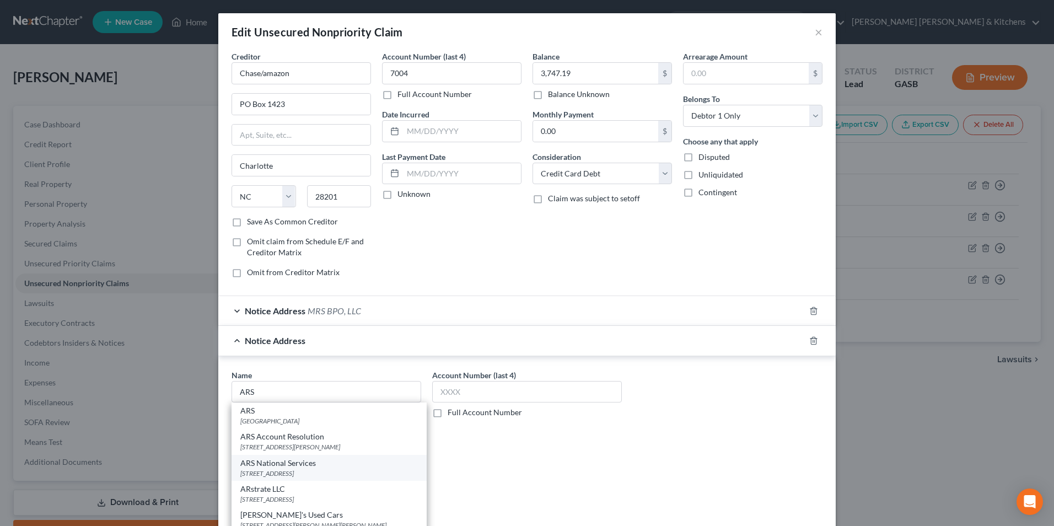
click at [261, 462] on div "ARS National Services" at bounding box center [328, 462] width 177 height 11
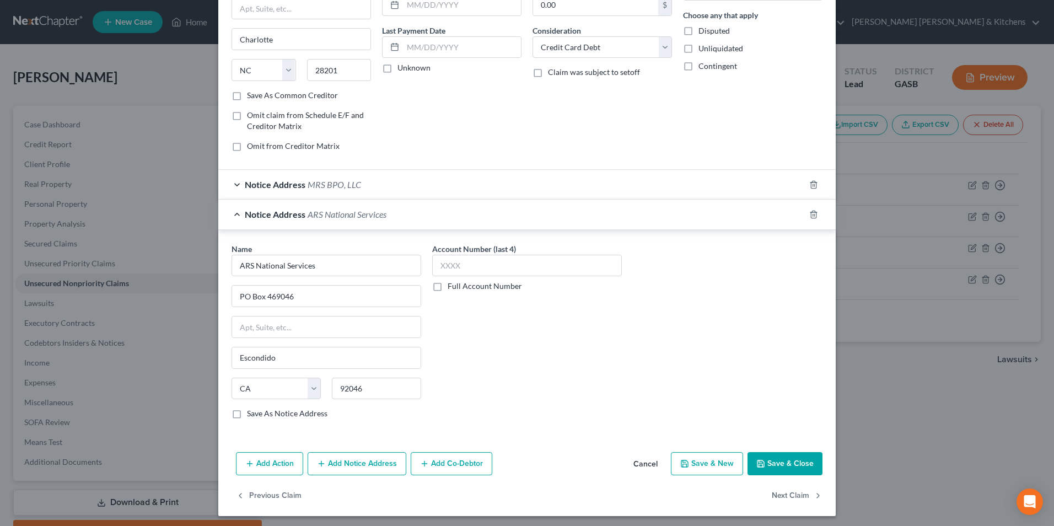
scroll to position [129, 0]
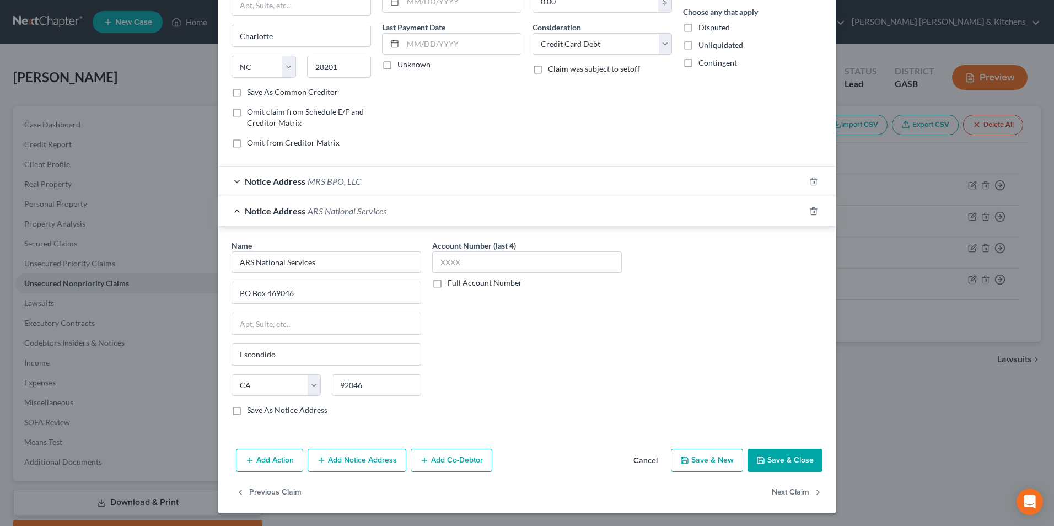
click at [701, 465] on button "Save & New" at bounding box center [707, 460] width 72 height 23
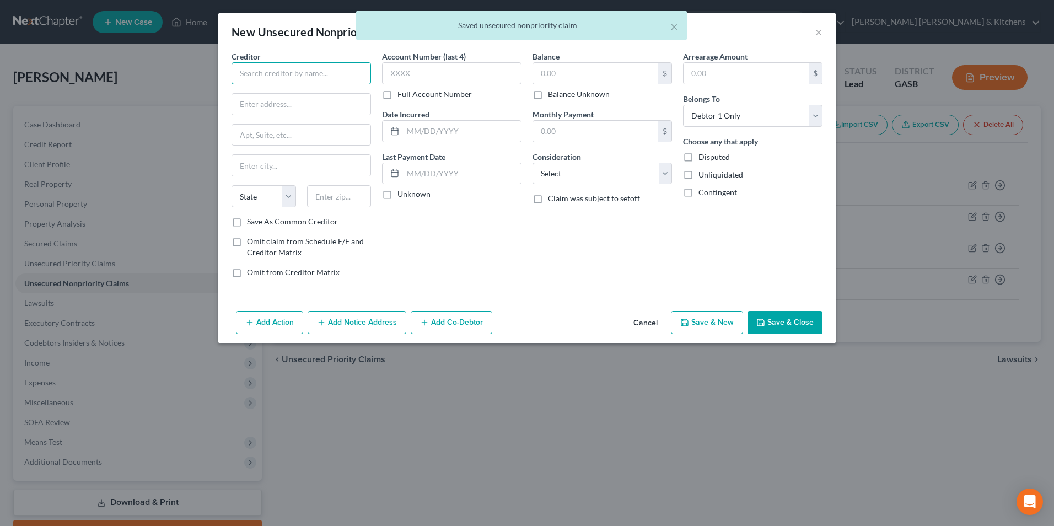
click at [283, 76] on input "text" at bounding box center [300, 73] width 139 height 22
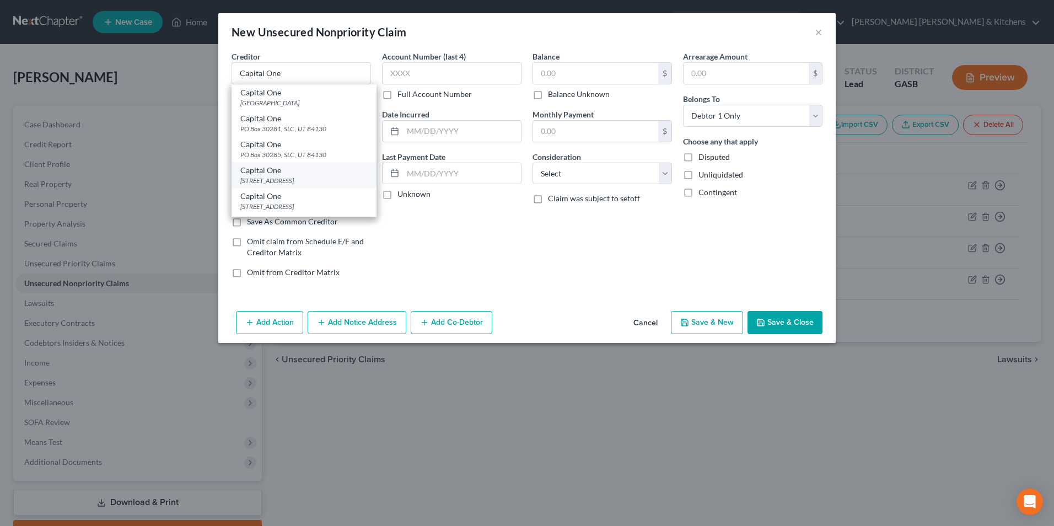
click at [302, 174] on div "Capital One" at bounding box center [303, 170] width 127 height 11
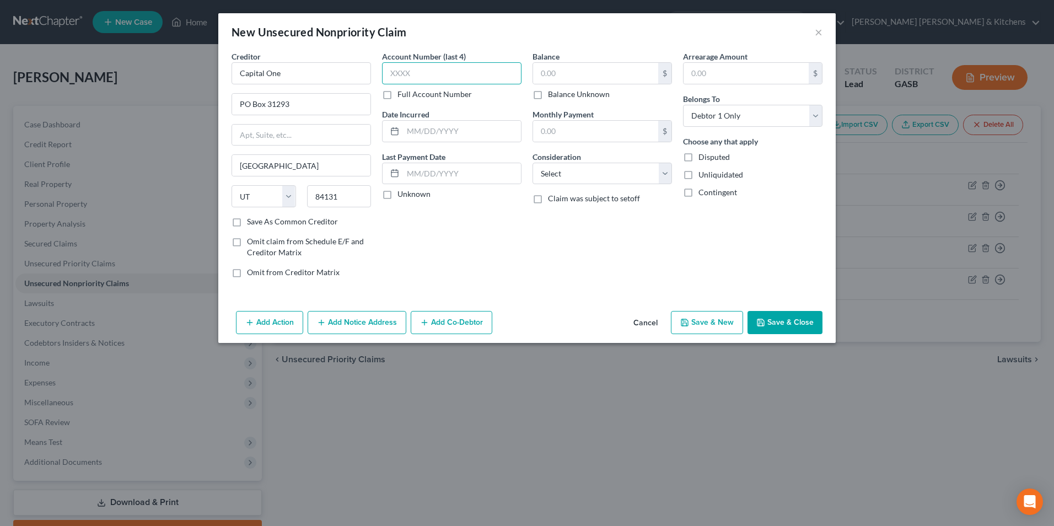
click at [411, 78] on input "text" at bounding box center [451, 73] width 139 height 22
click at [565, 78] on input "text" at bounding box center [595, 73] width 125 height 21
click at [584, 179] on select "Select Cable / Satellite Services Collection Agency Credit Card Debt Debt Couns…" at bounding box center [601, 174] width 139 height 22
click at [532, 163] on select "Select Cable / Satellite Services Collection Agency Credit Card Debt Debt Couns…" at bounding box center [601, 174] width 139 height 22
click at [705, 331] on button "Save & New" at bounding box center [707, 322] width 72 height 23
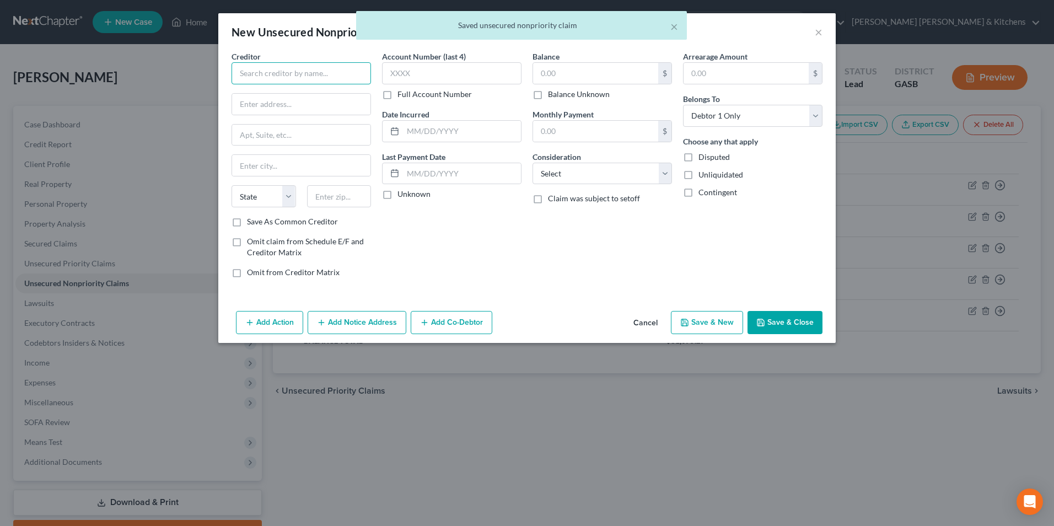
click at [271, 82] on input "text" at bounding box center [300, 73] width 139 height 22
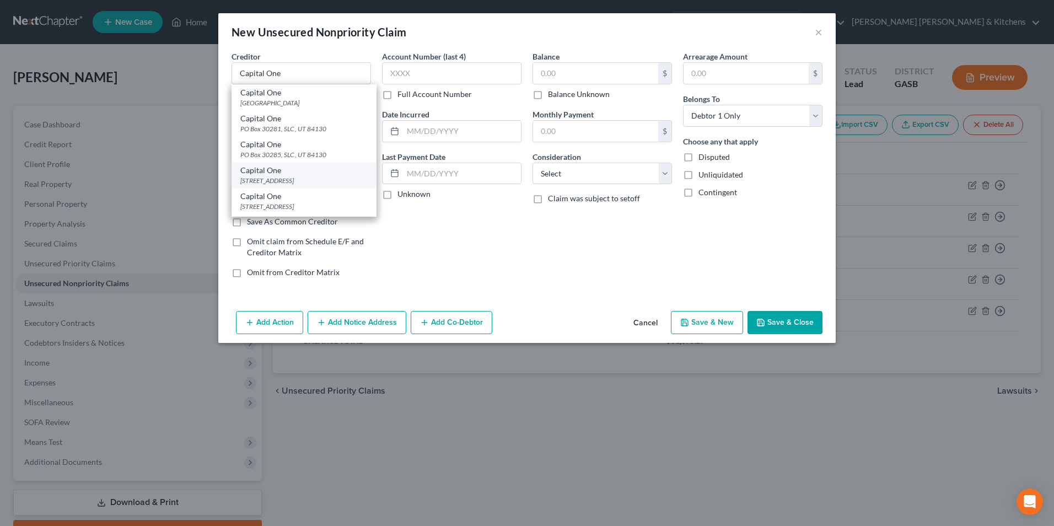
click at [288, 175] on div "Capital One" at bounding box center [303, 170] width 127 height 11
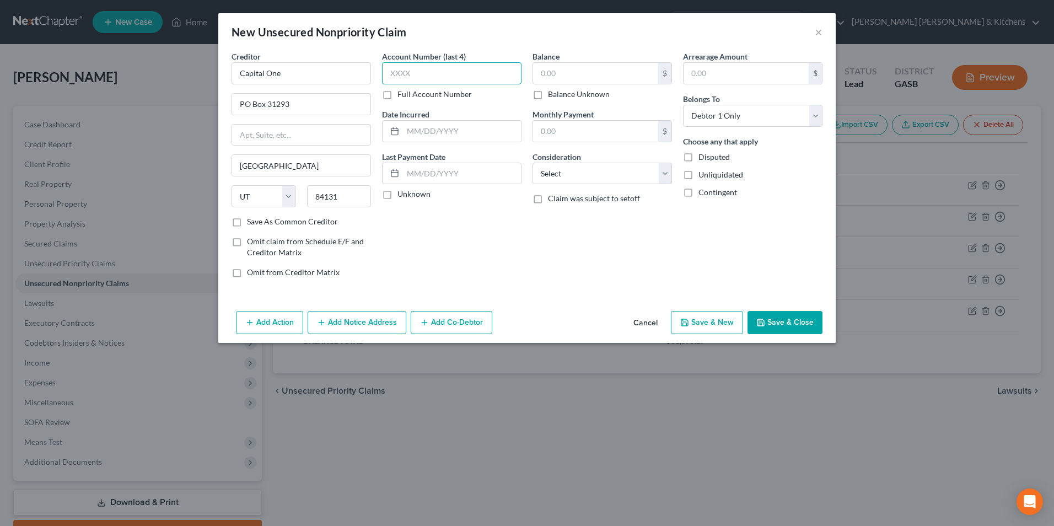
click at [411, 73] on input "text" at bounding box center [451, 73] width 139 height 22
click at [552, 74] on input "text" at bounding box center [595, 73] width 125 height 21
drag, startPoint x: 599, startPoint y: 169, endPoint x: 598, endPoint y: 185, distance: 16.0
click at [599, 169] on select "Select Cable / Satellite Services Collection Agency Credit Card Debt Debt Couns…" at bounding box center [601, 174] width 139 height 22
click at [532, 163] on select "Select Cable / Satellite Services Collection Agency Credit Card Debt Debt Couns…" at bounding box center [601, 174] width 139 height 22
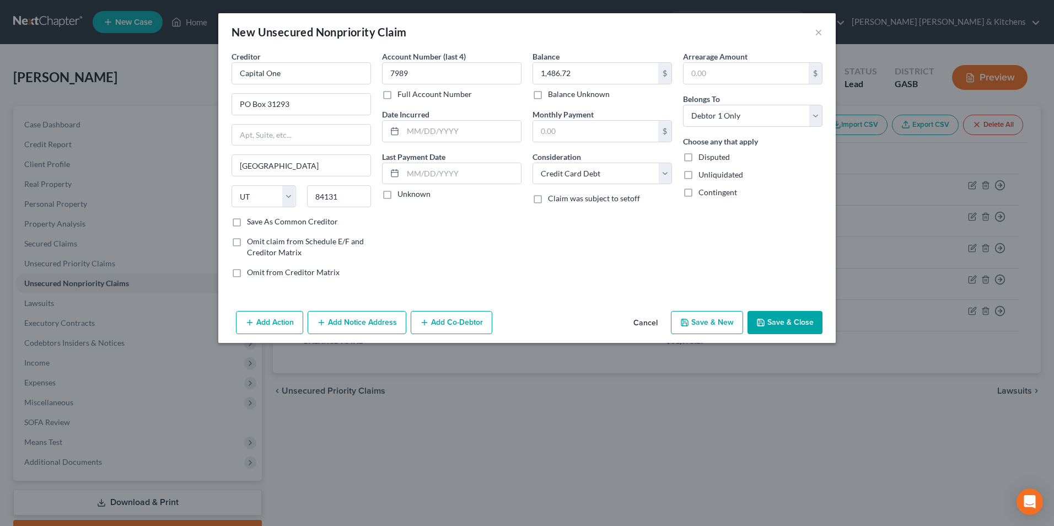
click at [702, 322] on button "Save & New" at bounding box center [707, 322] width 72 height 23
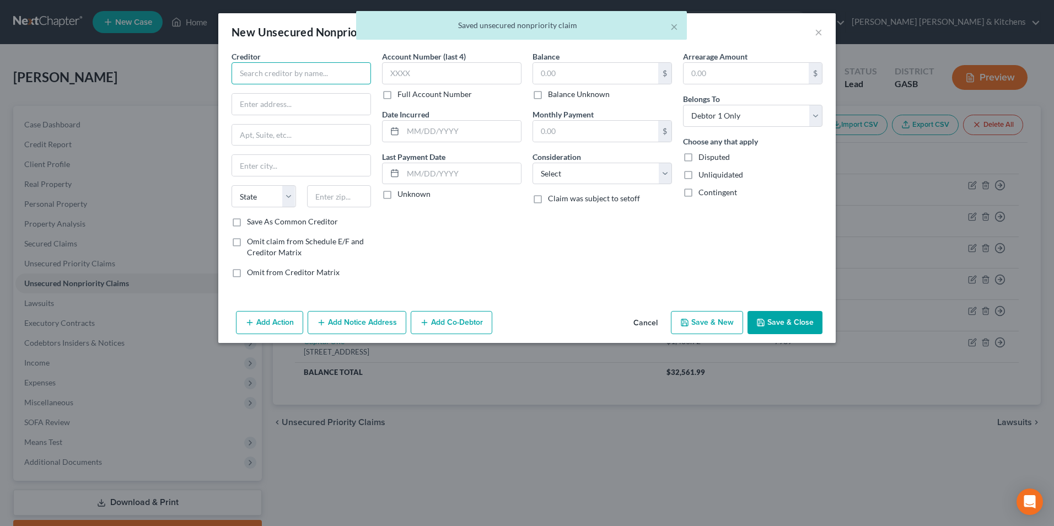
click at [309, 74] on input "text" at bounding box center [300, 73] width 139 height 22
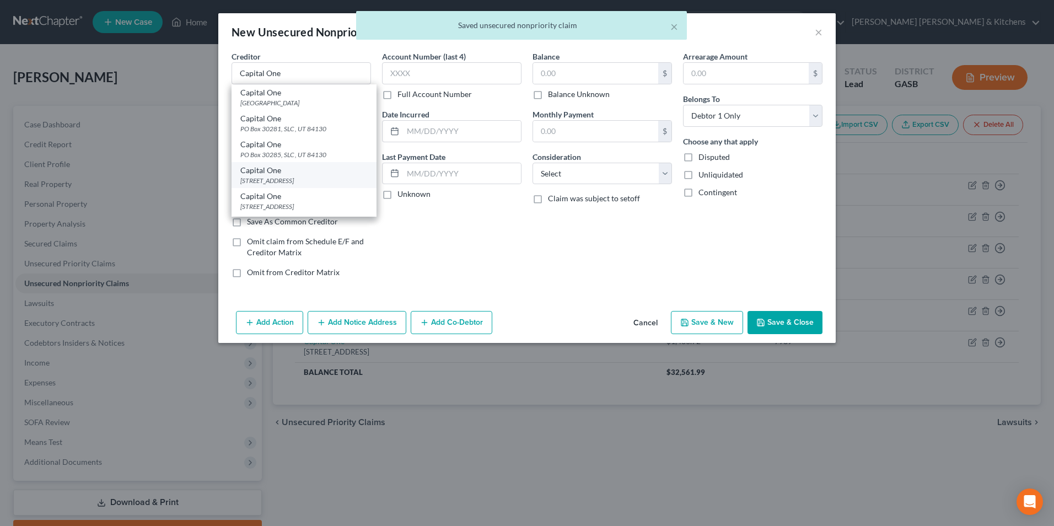
click at [320, 174] on div "Capital One" at bounding box center [303, 170] width 127 height 11
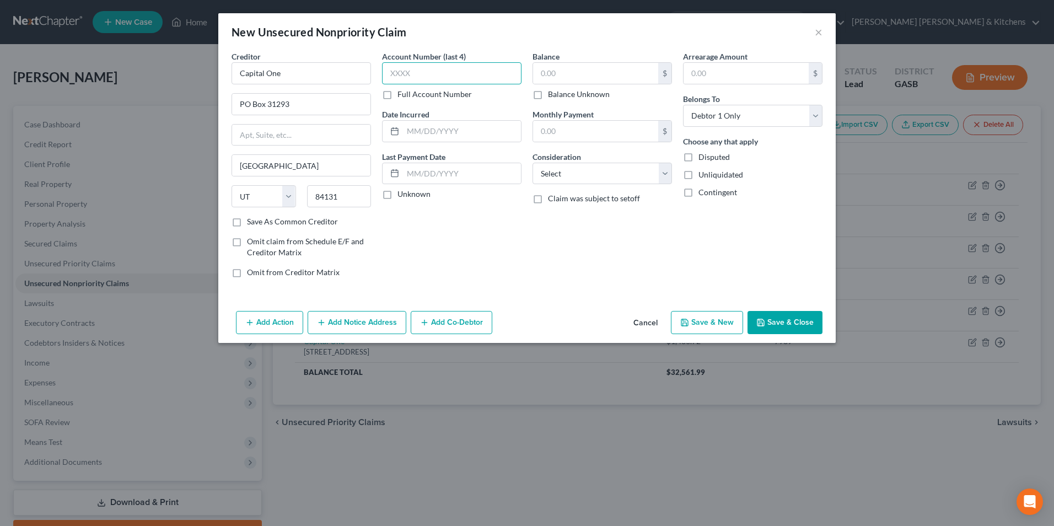
click at [392, 82] on input "text" at bounding box center [451, 73] width 139 height 22
click at [550, 72] on input "text" at bounding box center [595, 73] width 125 height 21
click at [548, 169] on select "Select Cable / Satellite Services Collection Agency Credit Card Debt Debt Couns…" at bounding box center [601, 174] width 139 height 22
click at [532, 163] on select "Select Cable / Satellite Services Collection Agency Credit Card Debt Debt Couns…" at bounding box center [601, 174] width 139 height 22
drag, startPoint x: 789, startPoint y: 315, endPoint x: 791, endPoint y: 321, distance: 5.9
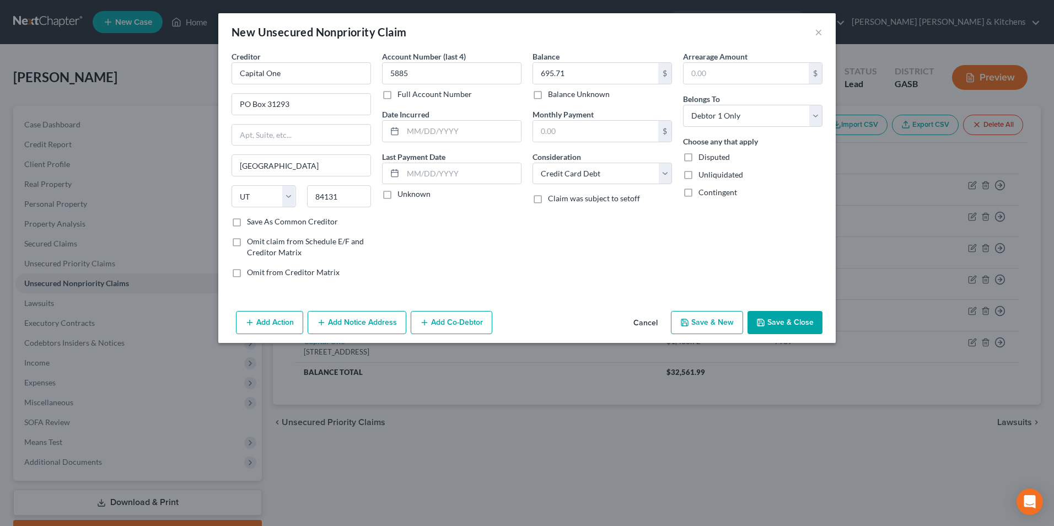
click at [790, 316] on button "Save & Close" at bounding box center [784, 322] width 75 height 23
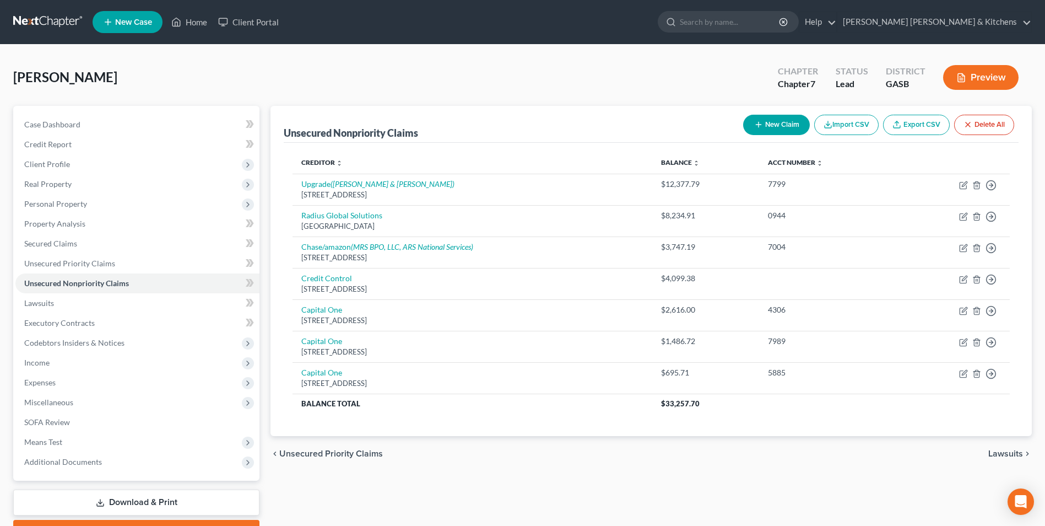
click at [765, 130] on button "New Claim" at bounding box center [776, 125] width 67 height 20
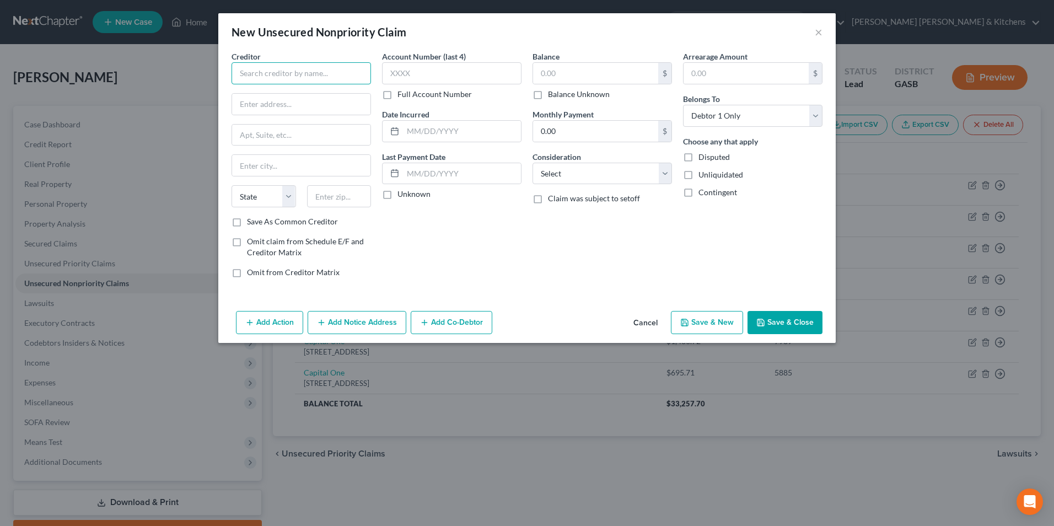
click at [288, 68] on input "text" at bounding box center [300, 73] width 139 height 22
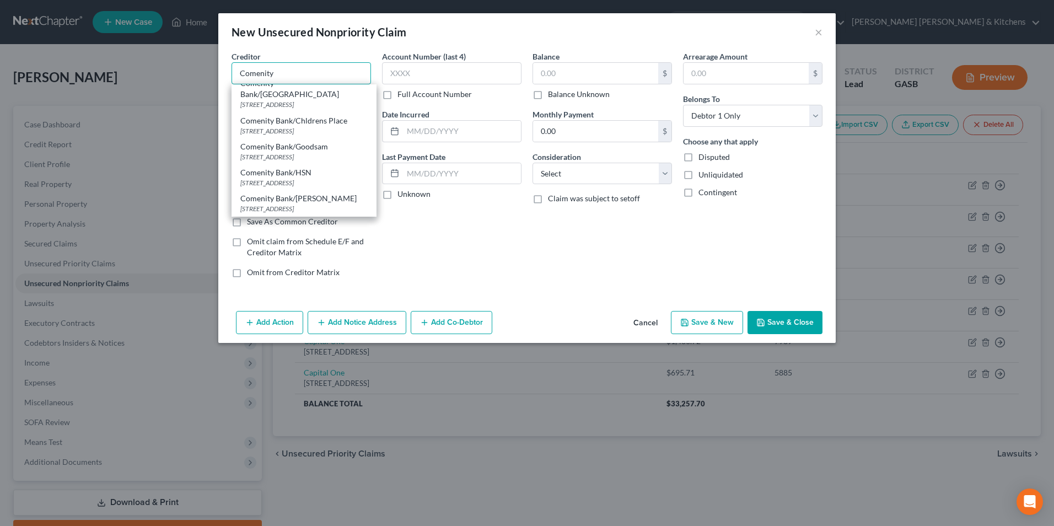
scroll to position [165, 0]
click at [327, 141] on div "Comenity Bank/HSN" at bounding box center [303, 146] width 127 height 11
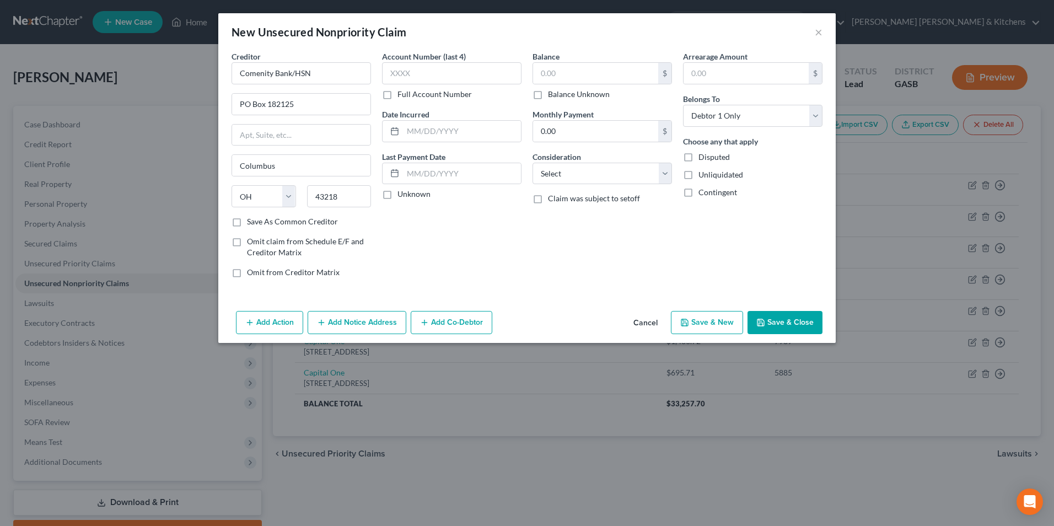
scroll to position [0, 0]
click at [554, 68] on input "text" at bounding box center [595, 73] width 125 height 21
click at [581, 177] on select "Select Cable / Satellite Services Collection Agency Credit Card Debt Debt Couns…" at bounding box center [601, 174] width 139 height 22
click at [532, 163] on select "Select Cable / Satellite Services Collection Agency Credit Card Debt Debt Couns…" at bounding box center [601, 174] width 139 height 22
click at [774, 316] on button "Save & Close" at bounding box center [784, 322] width 75 height 23
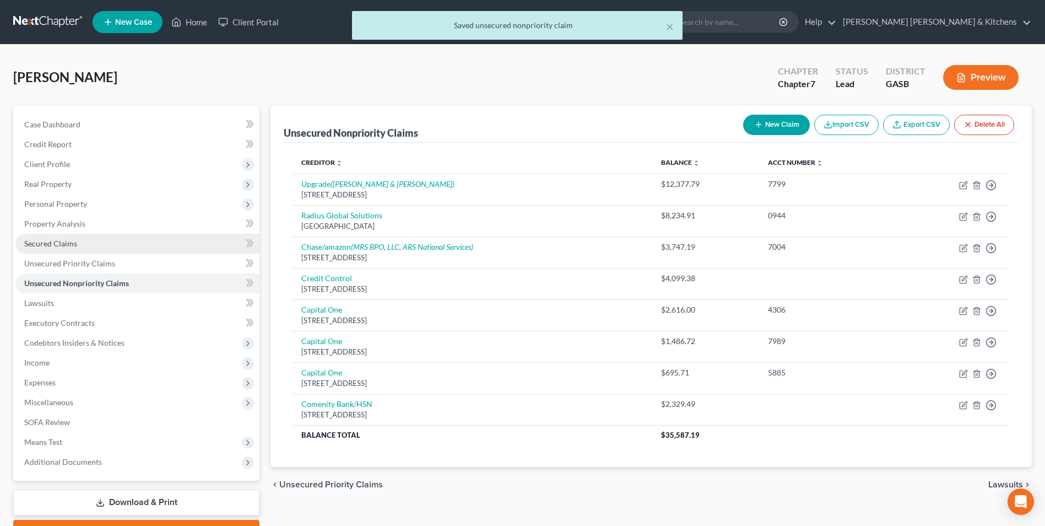
click at [55, 246] on span "Secured Claims" at bounding box center [50, 243] width 53 height 9
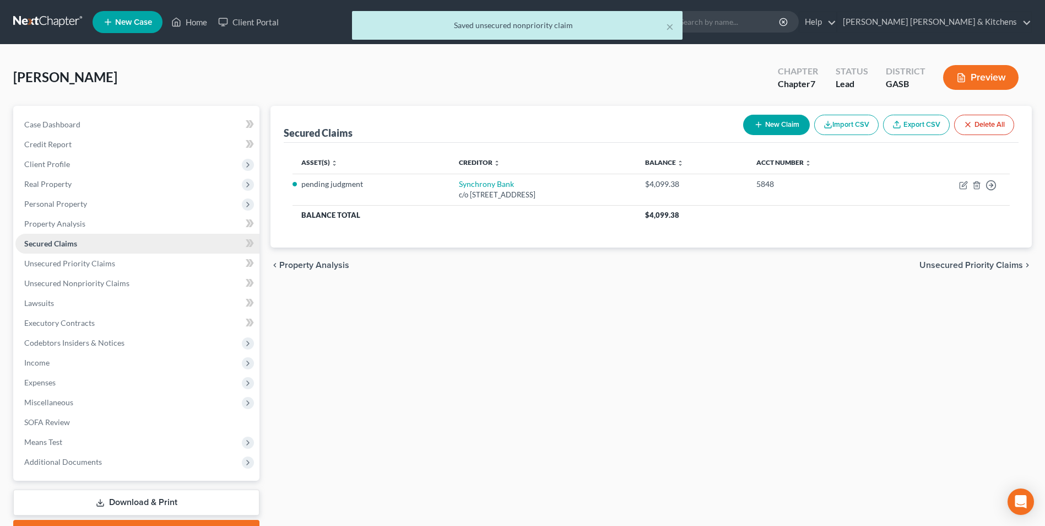
click at [37, 244] on span "Secured Claims" at bounding box center [50, 243] width 53 height 9
click at [762, 123] on button "New Claim" at bounding box center [776, 125] width 67 height 20
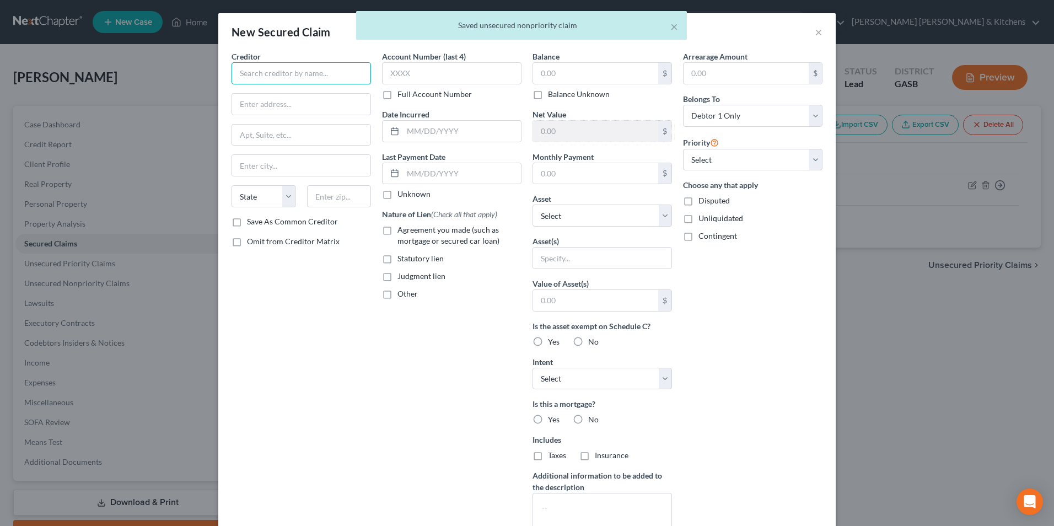
click at [333, 74] on input "text" at bounding box center [300, 73] width 139 height 22
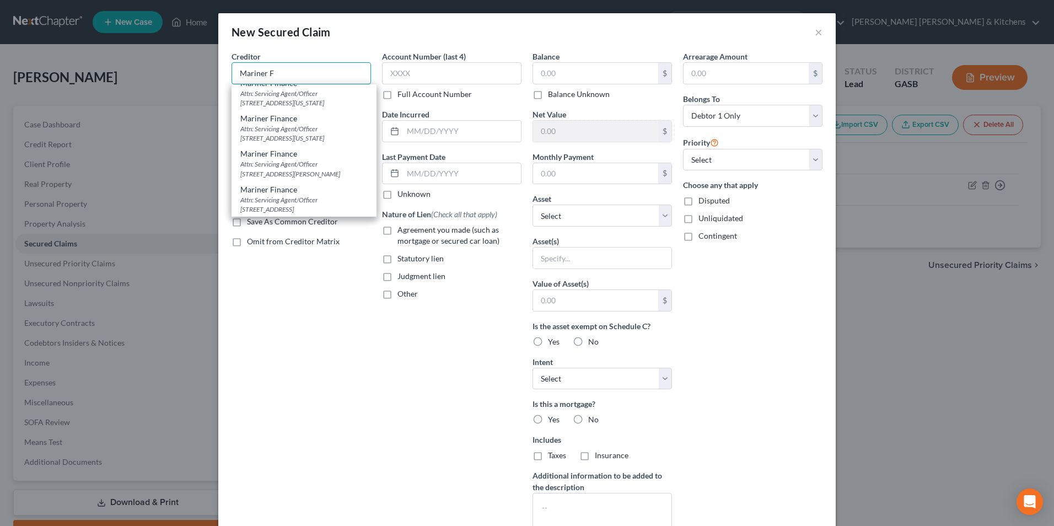
scroll to position [179, 0]
click at [340, 199] on div "Attn: Servicing Agent/Officer [STREET_ADDRESS]" at bounding box center [303, 204] width 127 height 19
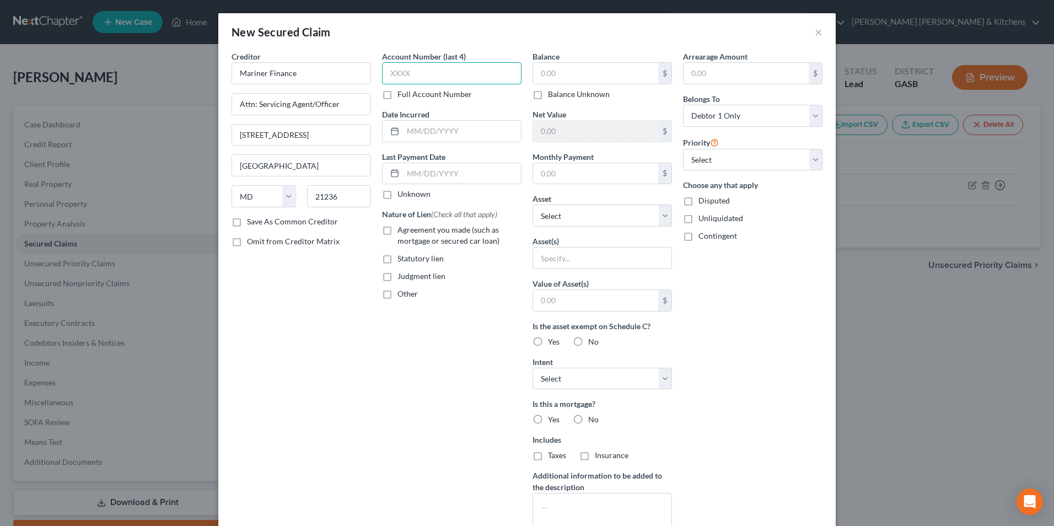
click at [412, 73] on input "text" at bounding box center [451, 73] width 139 height 22
click at [397, 227] on label "Agreement you made (such as mortgage or secured car loan)" at bounding box center [459, 235] width 124 height 22
click at [402, 227] on input "Agreement you made (such as mortgage or secured car loan)" at bounding box center [405, 227] width 7 height 7
click at [553, 78] on input "text" at bounding box center [595, 73] width 125 height 21
click at [542, 245] on label "Asset(s)" at bounding box center [545, 241] width 26 height 12
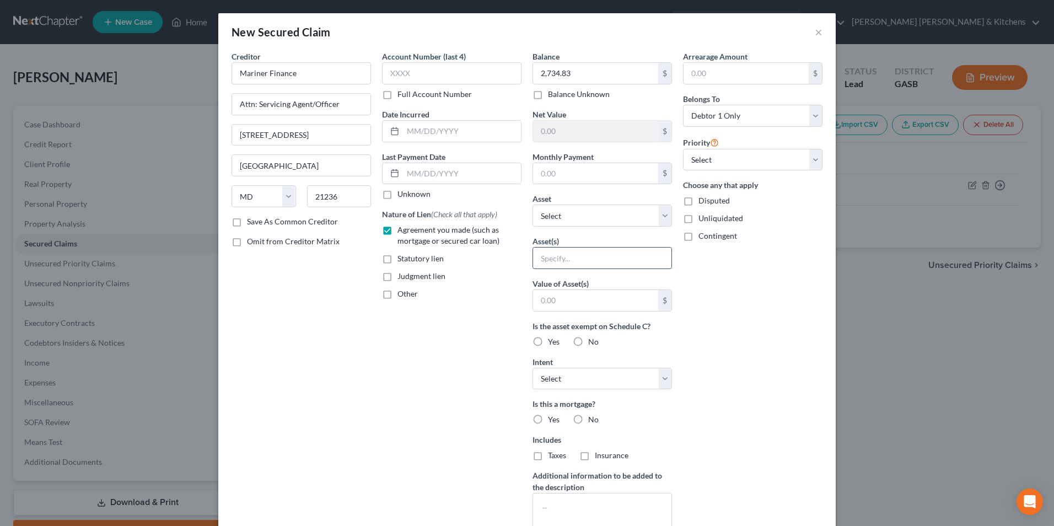
click at [548, 255] on input "text" at bounding box center [602, 257] width 138 height 21
click at [560, 299] on input "text" at bounding box center [595, 300] width 125 height 21
click at [548, 345] on label "Yes" at bounding box center [554, 341] width 12 height 11
click at [552, 343] on input "Yes" at bounding box center [555, 339] width 7 height 7
click at [548, 381] on select "Select Surrender Redeem Reaffirm Avoid Other" at bounding box center [601, 379] width 139 height 22
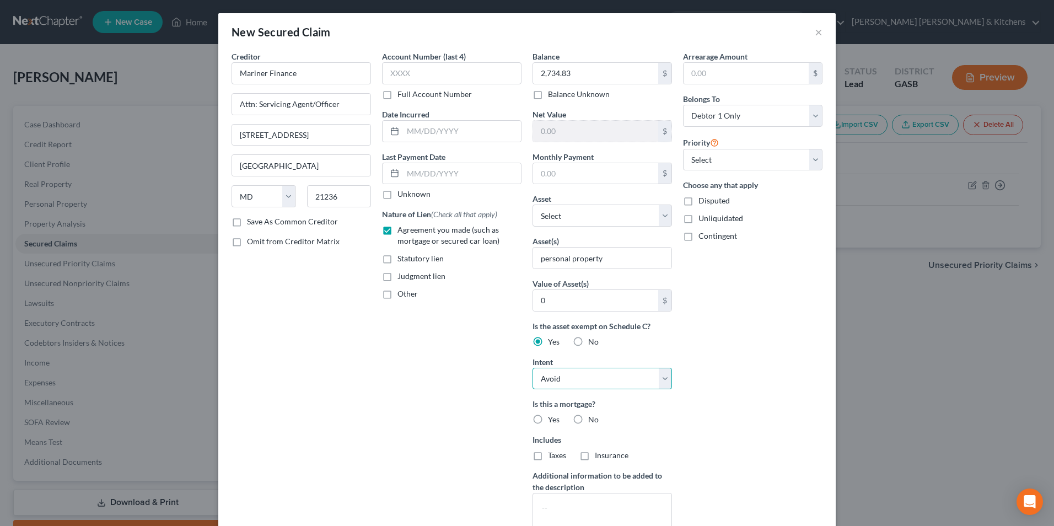
click at [532, 368] on select "Select Surrender Redeem Reaffirm Avoid Other" at bounding box center [601, 379] width 139 height 22
click at [698, 198] on label "Disputed" at bounding box center [713, 200] width 31 height 11
click at [703, 198] on input "Disputed" at bounding box center [706, 198] width 7 height 7
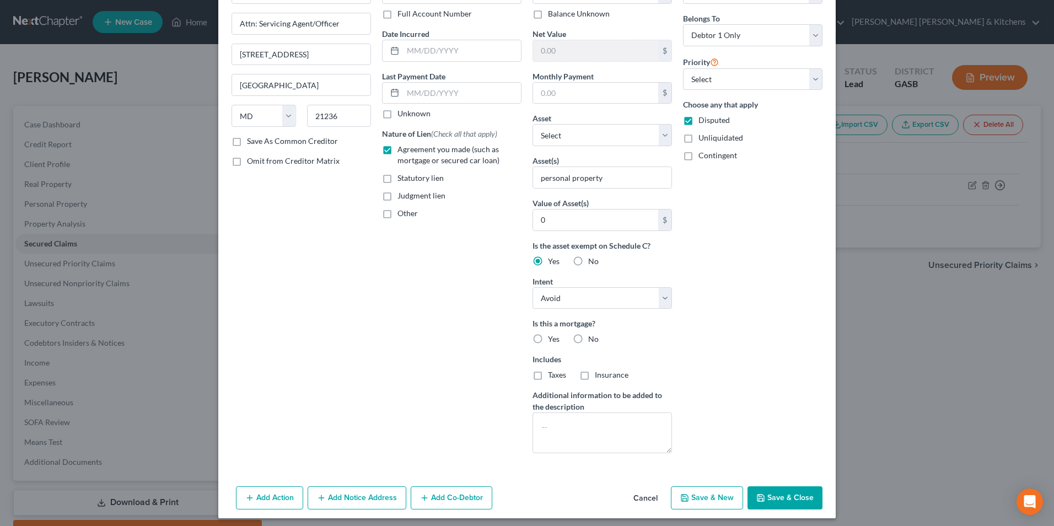
scroll to position [86, 0]
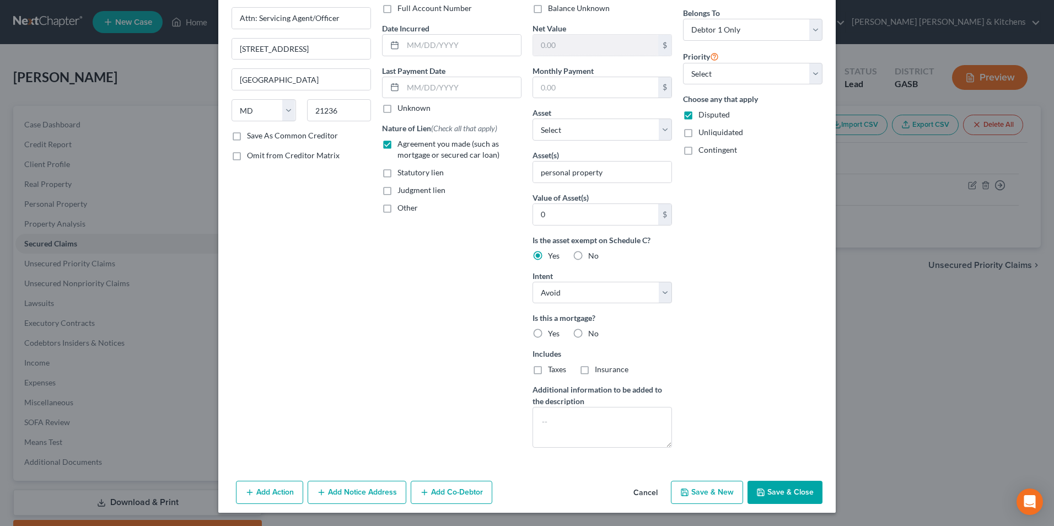
click at [725, 496] on button "Save & New" at bounding box center [707, 491] width 72 height 23
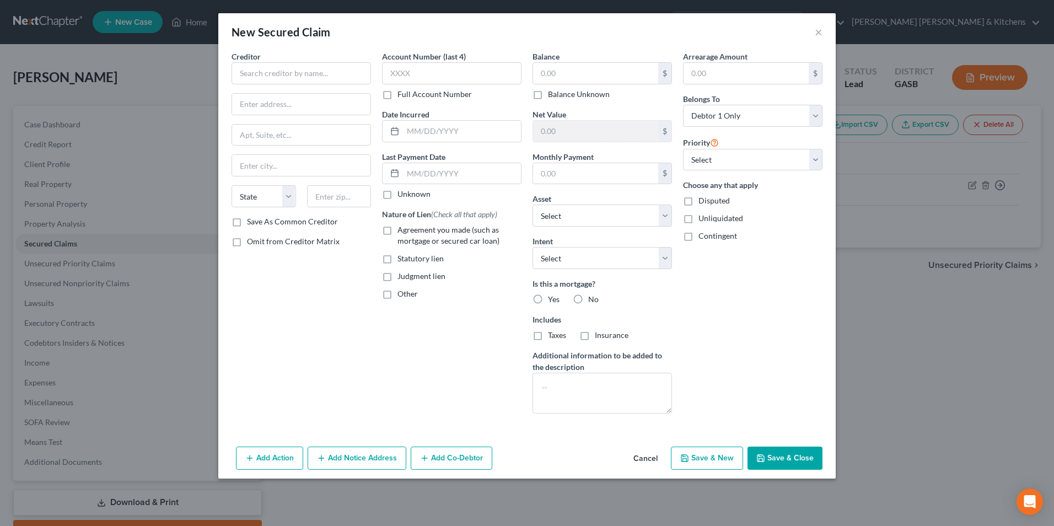
scroll to position [0, 0]
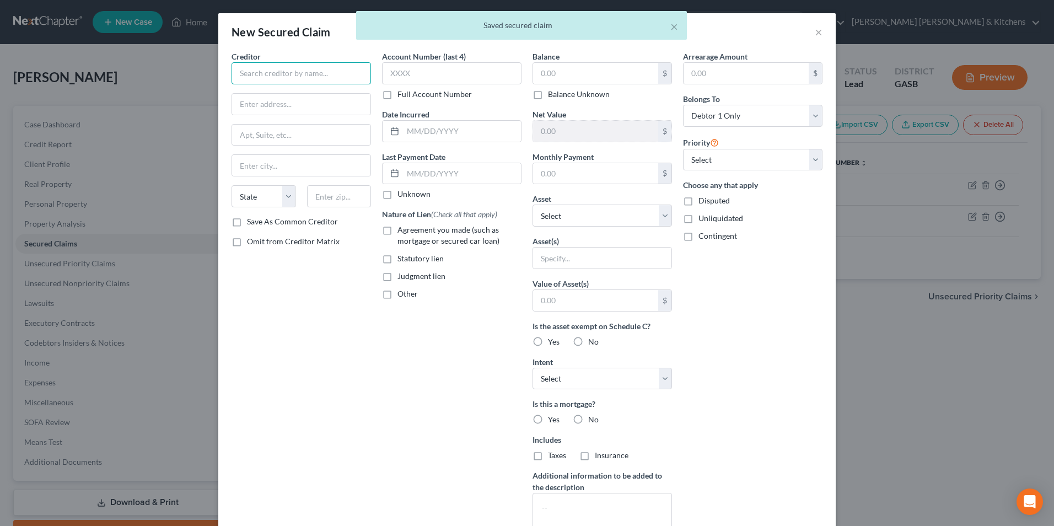
click at [271, 74] on input "text" at bounding box center [300, 73] width 139 height 22
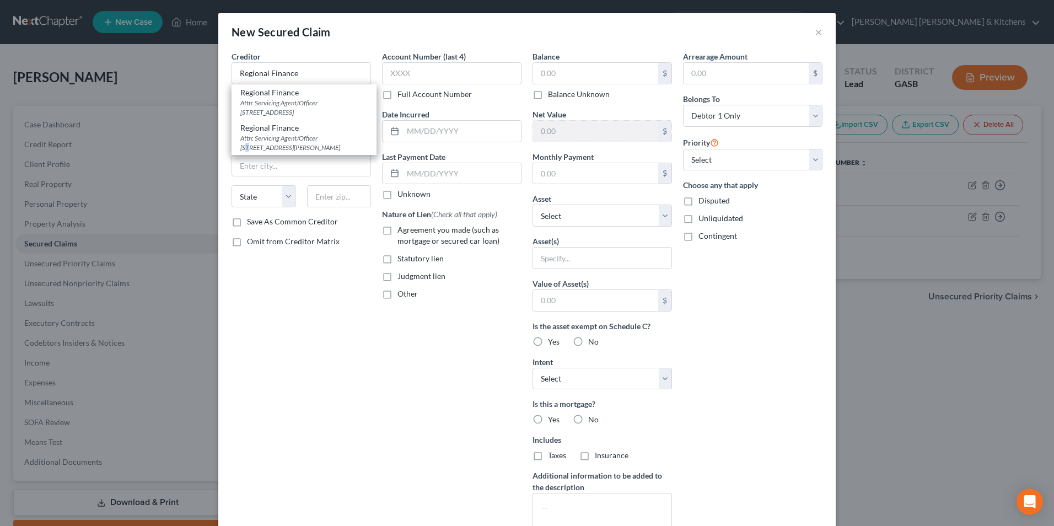
drag, startPoint x: 324, startPoint y: 149, endPoint x: 331, endPoint y: 153, distance: 7.9
click at [326, 152] on div "Attn: Servicing Agent/Officer [STREET_ADDRESS][PERSON_NAME]" at bounding box center [303, 142] width 127 height 19
click at [397, 234] on label "Agreement you made (such as mortgage or secured car loan)" at bounding box center [459, 235] width 124 height 22
click at [402, 231] on input "Agreement you made (such as mortgage or secured car loan)" at bounding box center [405, 227] width 7 height 7
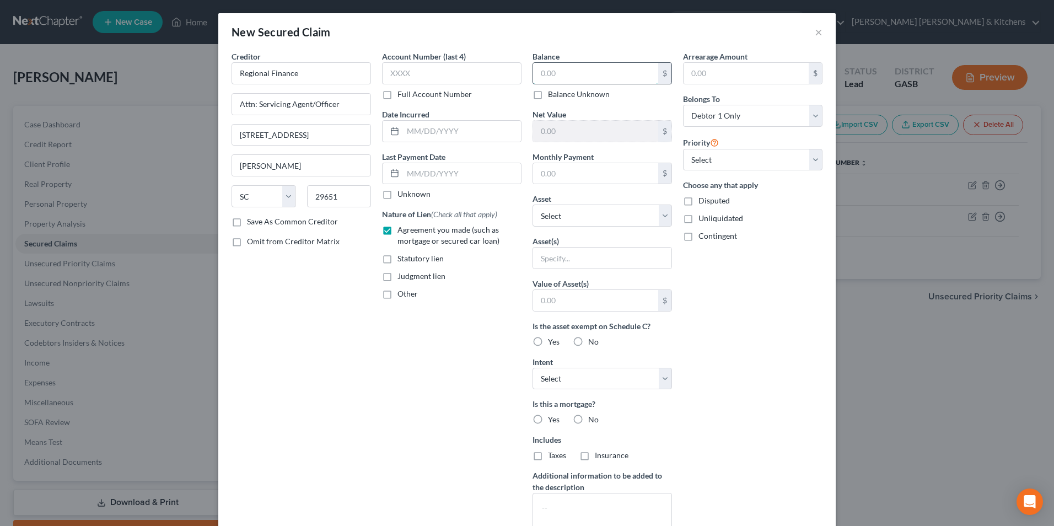
click at [574, 78] on input "text" at bounding box center [595, 73] width 125 height 21
click at [551, 261] on input "text" at bounding box center [602, 257] width 138 height 21
click at [564, 304] on input "text" at bounding box center [595, 300] width 125 height 21
click at [548, 345] on label "Yes" at bounding box center [554, 341] width 12 height 11
click at [552, 343] on input "Yes" at bounding box center [555, 339] width 7 height 7
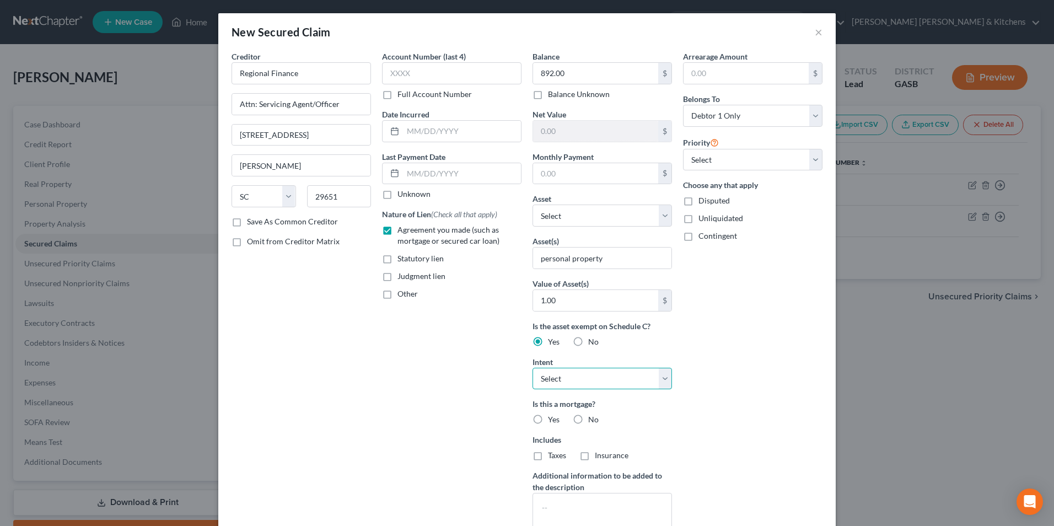
drag, startPoint x: 534, startPoint y: 379, endPoint x: 536, endPoint y: 386, distance: 7.2
click at [534, 379] on select "Select Surrender Redeem Reaffirm Avoid Other" at bounding box center [601, 379] width 139 height 22
click at [532, 368] on select "Select Surrender Redeem Reaffirm Avoid Other" at bounding box center [601, 379] width 139 height 22
click at [692, 206] on div "Disputed" at bounding box center [752, 200] width 139 height 11
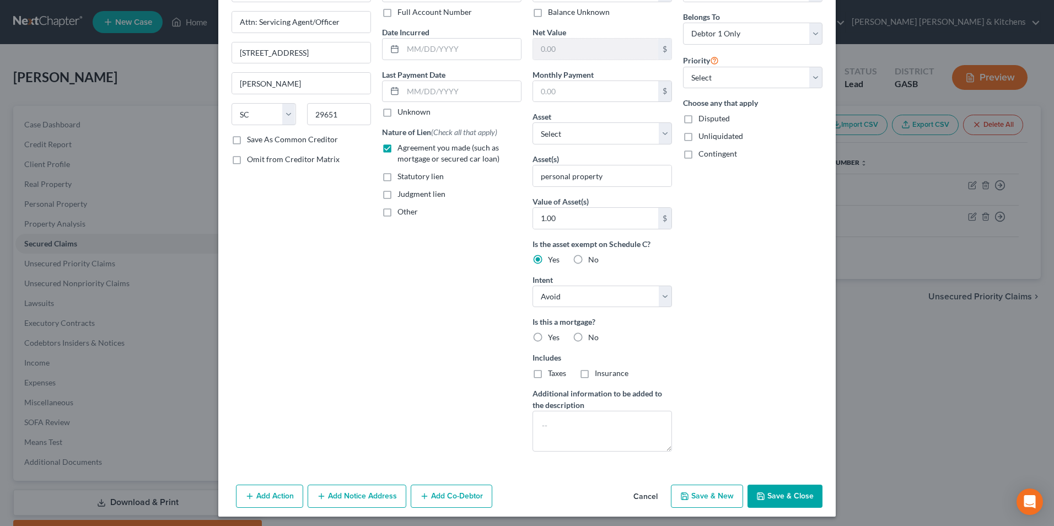
scroll to position [86, 0]
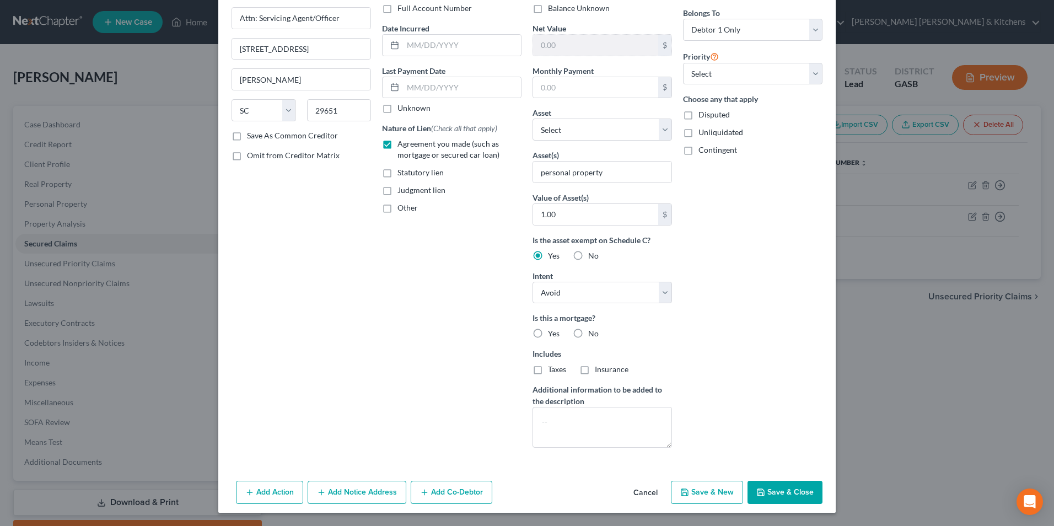
click at [793, 492] on button "Save & Close" at bounding box center [784, 491] width 75 height 23
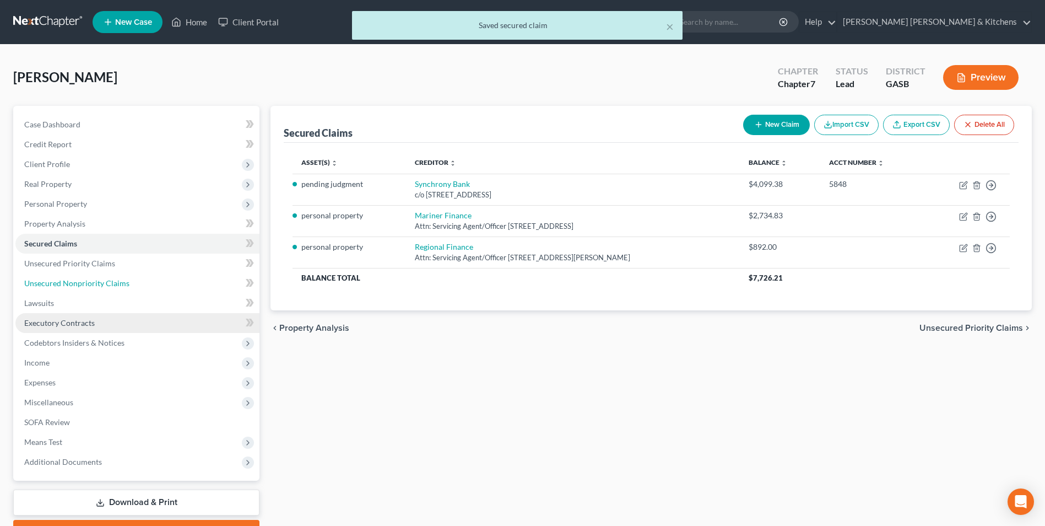
drag, startPoint x: 104, startPoint y: 286, endPoint x: 217, endPoint y: 317, distance: 116.6
click at [104, 286] on span "Unsecured Nonpriority Claims" at bounding box center [76, 282] width 105 height 9
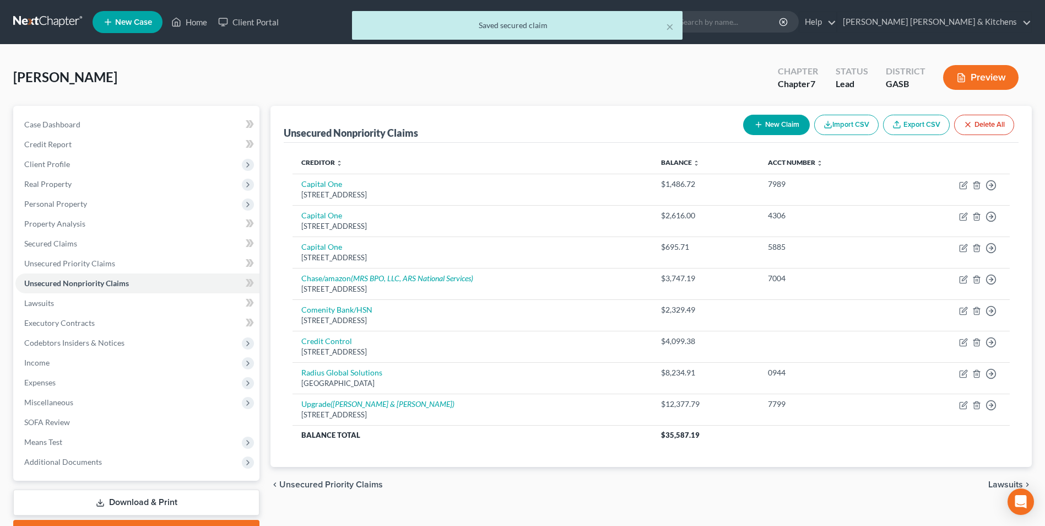
click at [789, 122] on button "New Claim" at bounding box center [776, 125] width 67 height 20
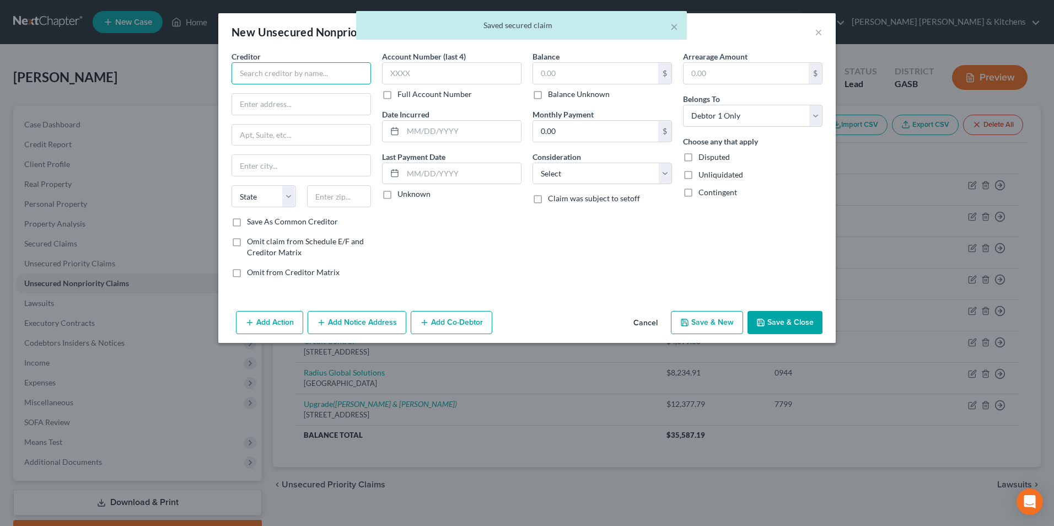
click at [277, 80] on input "text" at bounding box center [300, 73] width 139 height 22
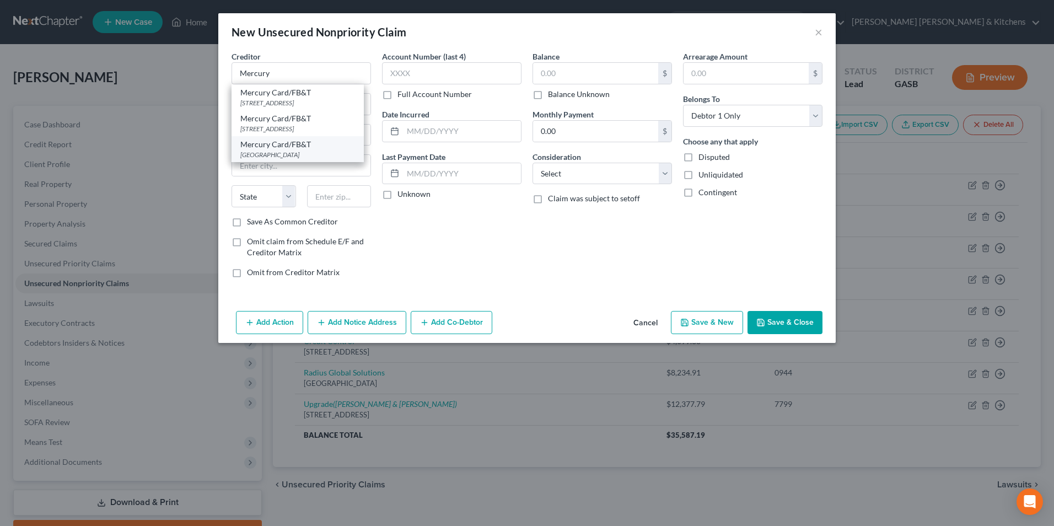
click at [300, 159] on div "[GEOGRAPHIC_DATA]" at bounding box center [297, 154] width 115 height 9
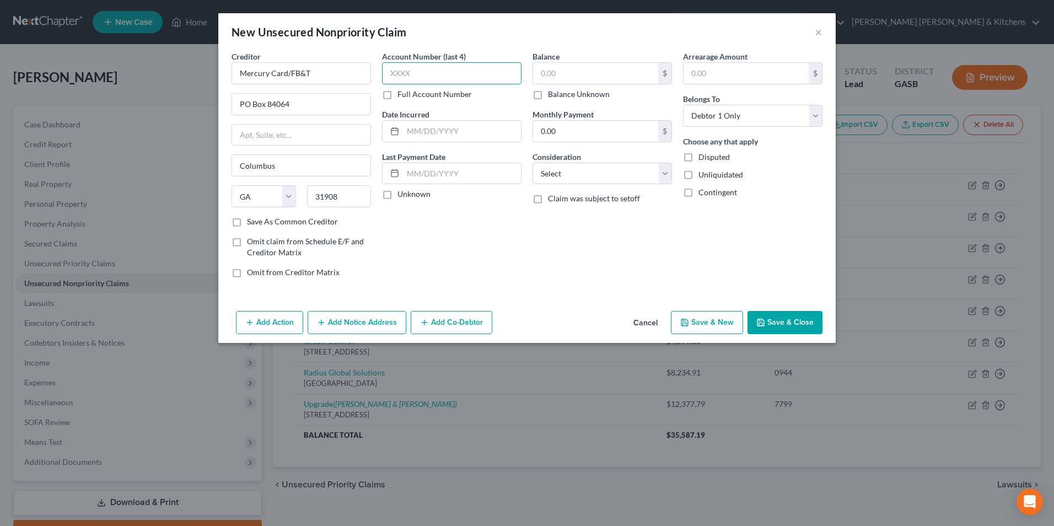
click at [471, 75] on input "text" at bounding box center [451, 73] width 139 height 22
click at [644, 64] on input "text" at bounding box center [595, 73] width 125 height 21
drag, startPoint x: 614, startPoint y: 172, endPoint x: 608, endPoint y: 186, distance: 14.3
click at [614, 172] on select "Select Cable / Satellite Services Collection Agency Credit Card Debt Debt Couns…" at bounding box center [601, 174] width 139 height 22
click at [532, 163] on select "Select Cable / Satellite Services Collection Agency Credit Card Debt Debt Couns…" at bounding box center [601, 174] width 139 height 22
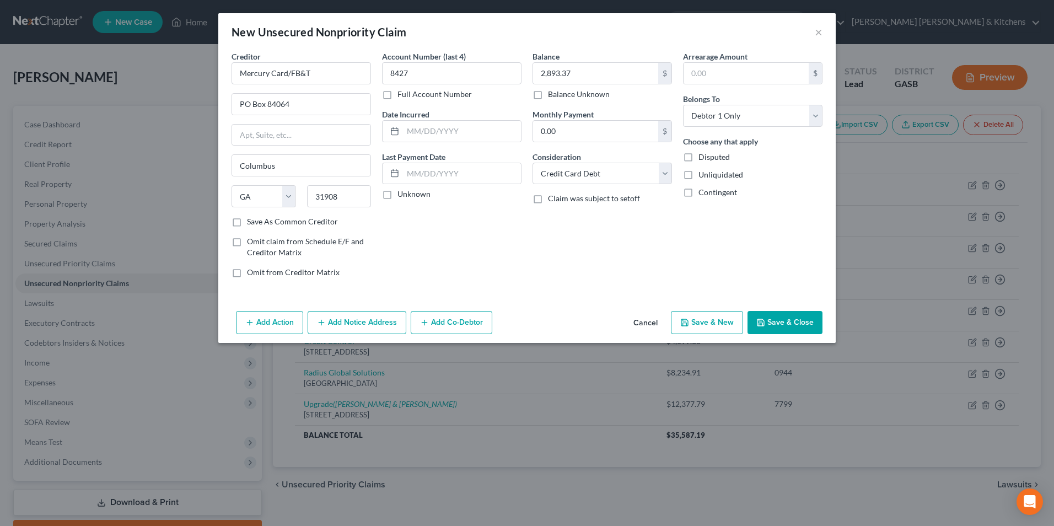
click at [693, 321] on button "Save & New" at bounding box center [707, 322] width 72 height 23
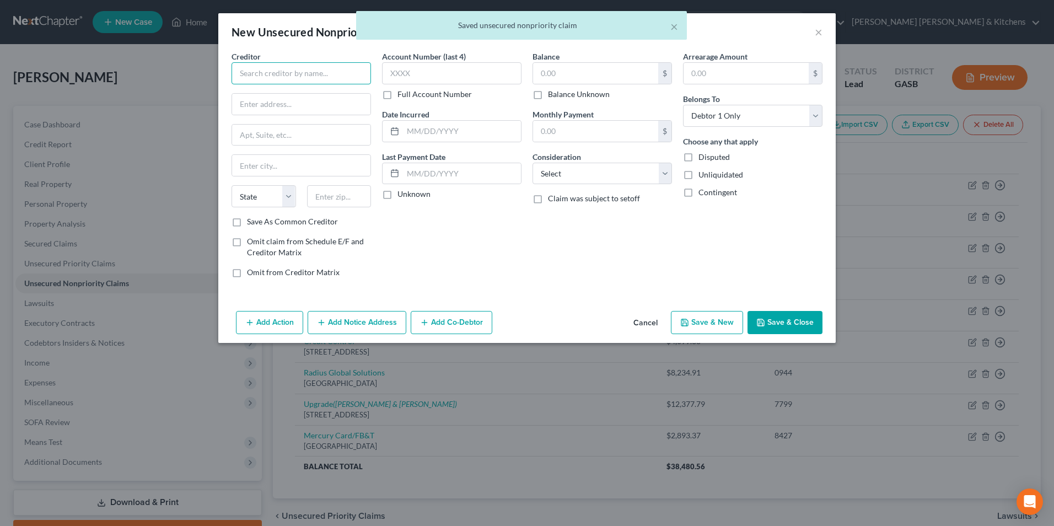
click at [280, 72] on input "text" at bounding box center [300, 73] width 139 height 22
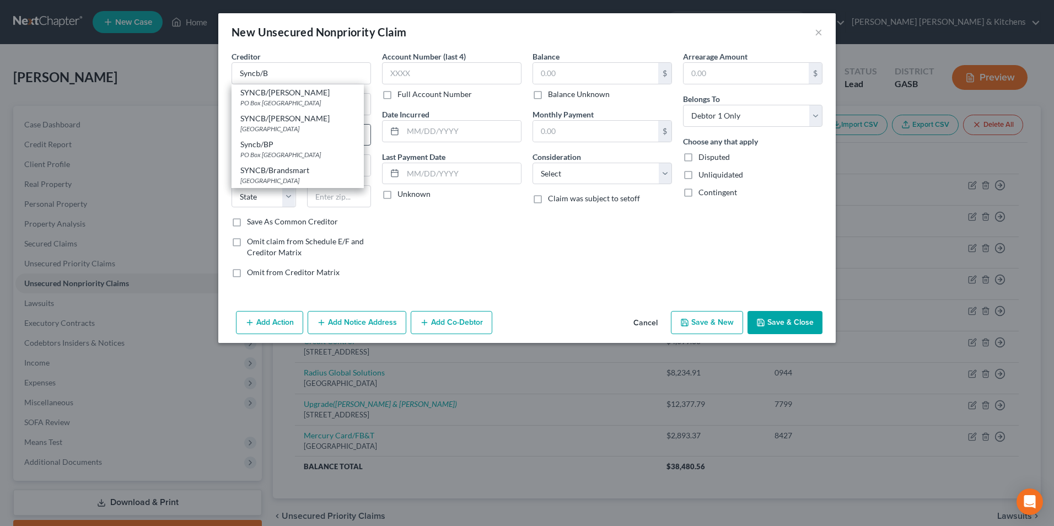
drag, startPoint x: 296, startPoint y: 120, endPoint x: 314, endPoint y: 131, distance: 20.8
click at [300, 128] on div "SYNCB/[PERSON_NAME] [STREET_ADDRESS]" at bounding box center [297, 123] width 132 height 26
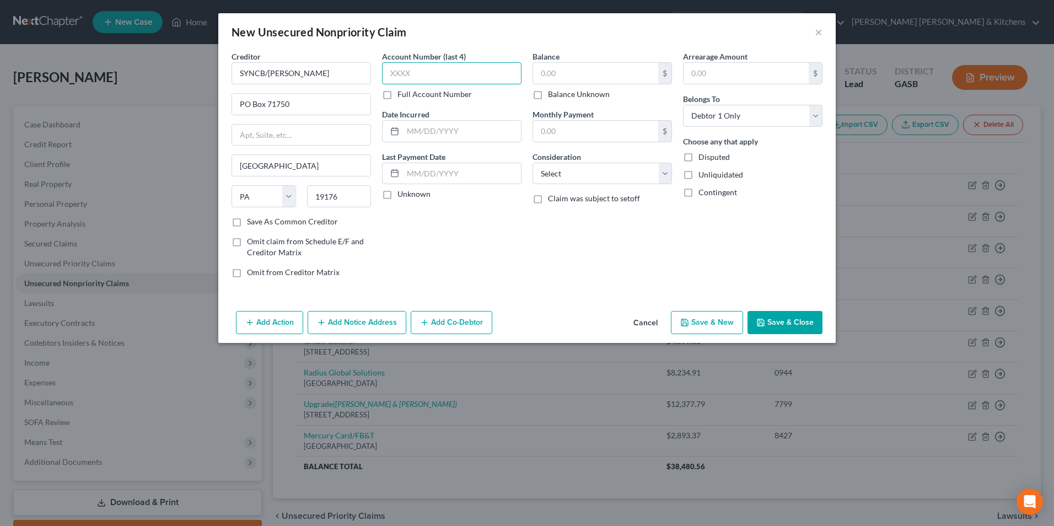
click at [419, 74] on input "text" at bounding box center [451, 73] width 139 height 22
click at [561, 69] on input "text" at bounding box center [595, 73] width 125 height 21
click at [574, 170] on select "Select Cable / Satellite Services Collection Agency Credit Card Debt Debt Couns…" at bounding box center [601, 174] width 139 height 22
click at [532, 163] on select "Select Cable / Satellite Services Collection Agency Credit Card Debt Debt Couns…" at bounding box center [601, 174] width 139 height 22
click at [350, 326] on button "Add Notice Address" at bounding box center [356, 322] width 99 height 23
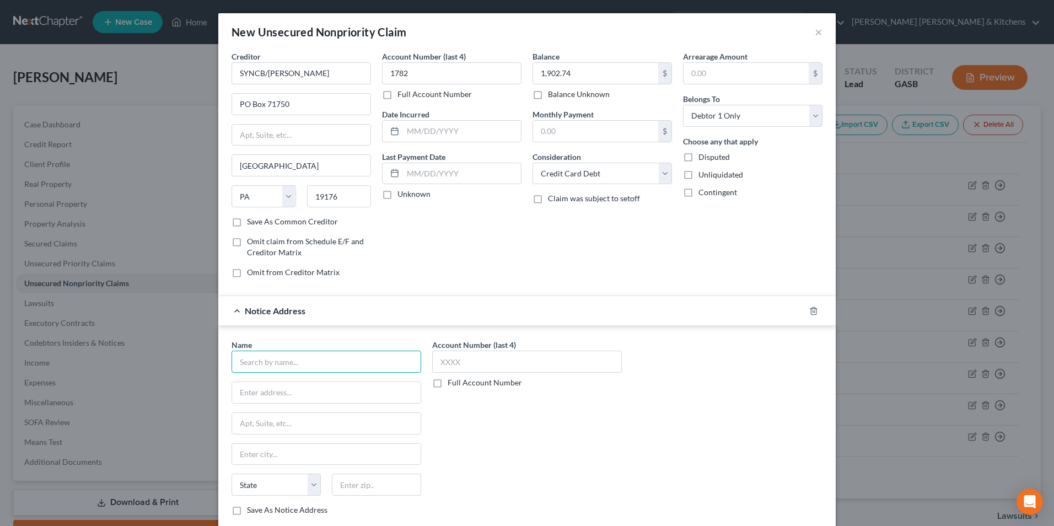
click at [327, 359] on input "text" at bounding box center [326, 361] width 190 height 22
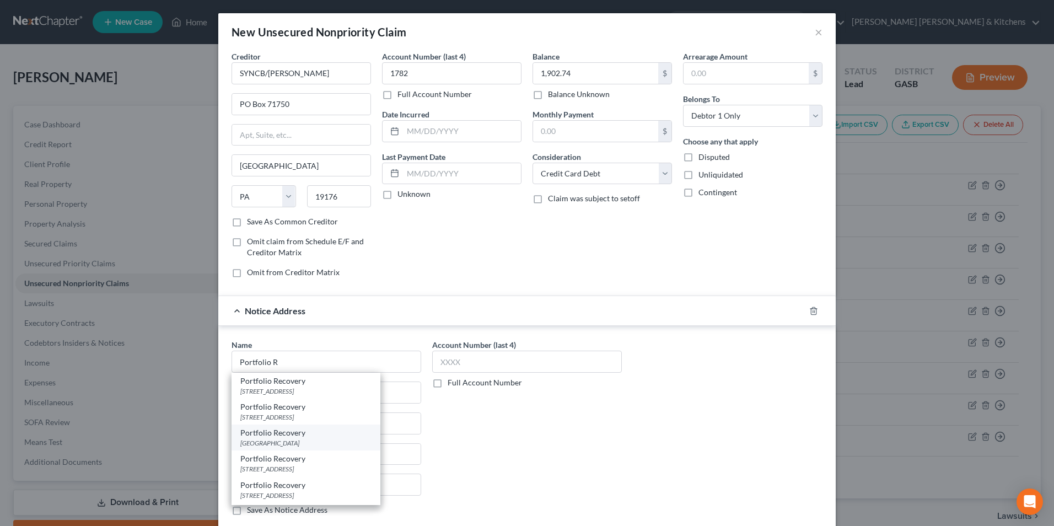
click at [330, 438] on div "Portfolio Recovery" at bounding box center [305, 432] width 131 height 11
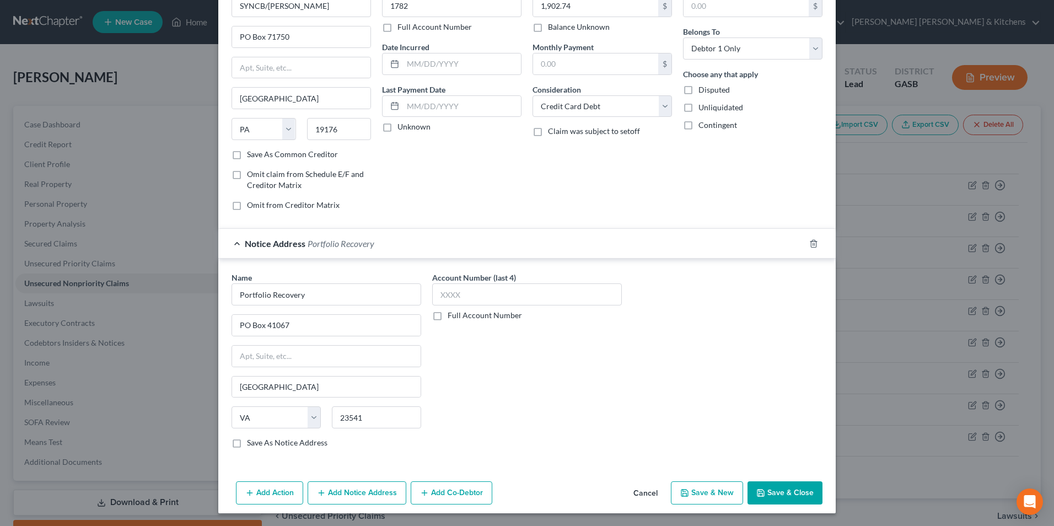
scroll to position [68, 0]
click at [711, 496] on button "Save & New" at bounding box center [707, 491] width 72 height 23
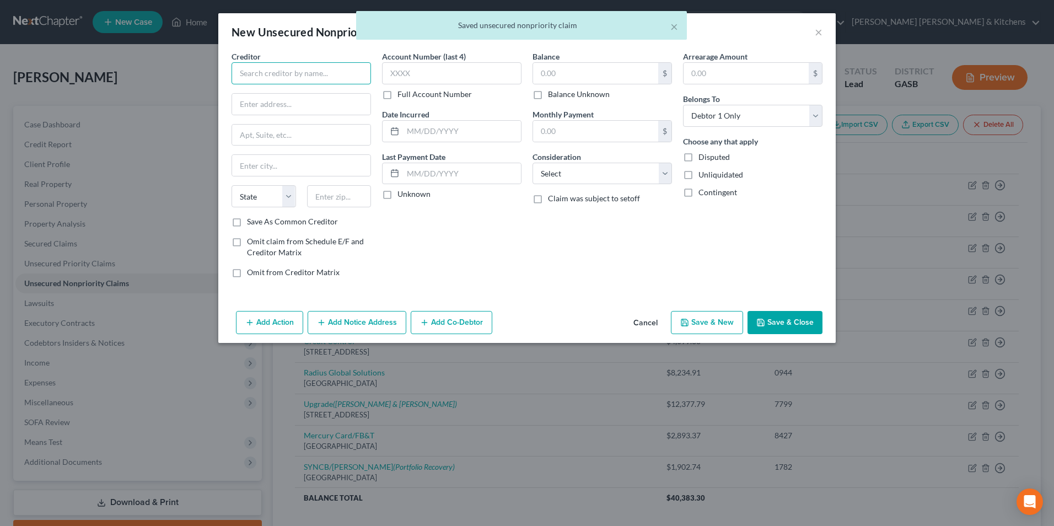
click at [250, 79] on input "text" at bounding box center [300, 73] width 139 height 22
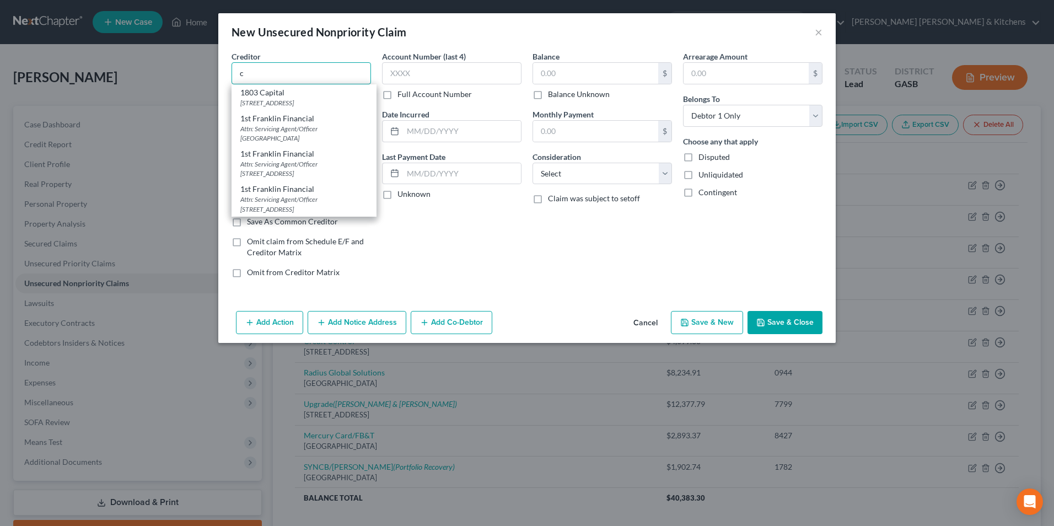
drag, startPoint x: 250, startPoint y: 79, endPoint x: 341, endPoint y: 68, distance: 91.6
click at [341, 68] on input "c" at bounding box center [300, 73] width 139 height 22
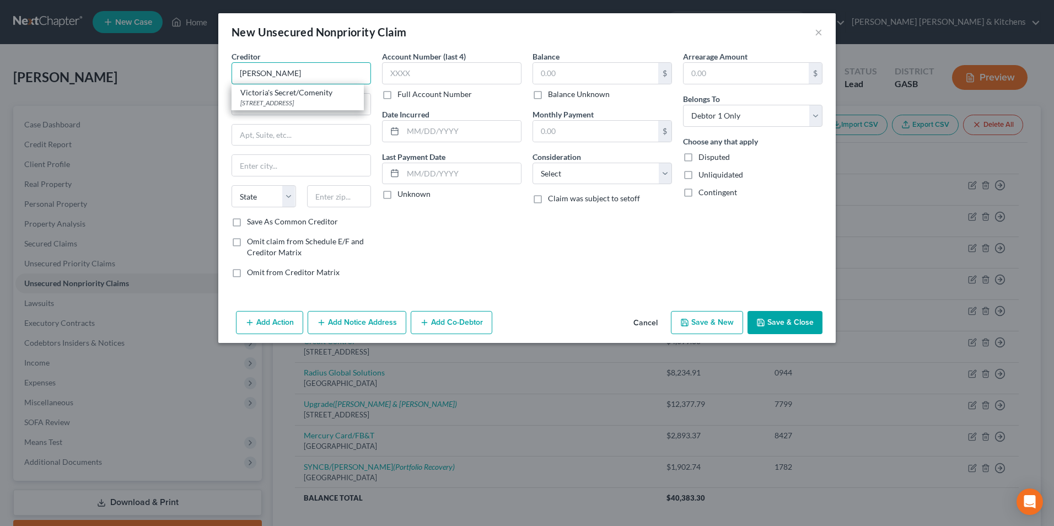
drag, startPoint x: 278, startPoint y: 70, endPoint x: 228, endPoint y: 71, distance: 50.7
click at [228, 71] on div "Creditor * [PERSON_NAME]'s Secret/Comenity [GEOGRAPHIC_DATA] State [US_STATE][G…" at bounding box center [301, 169] width 150 height 236
click at [276, 77] on input "Comenity" at bounding box center [300, 73] width 139 height 22
click at [641, 322] on button "Cancel" at bounding box center [645, 323] width 42 height 22
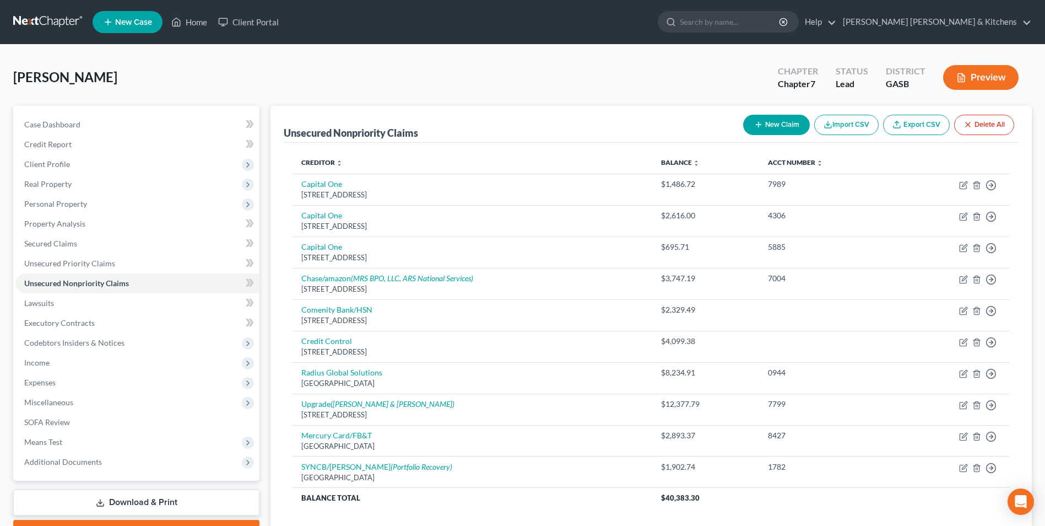
click at [782, 131] on button "New Claim" at bounding box center [776, 125] width 67 height 20
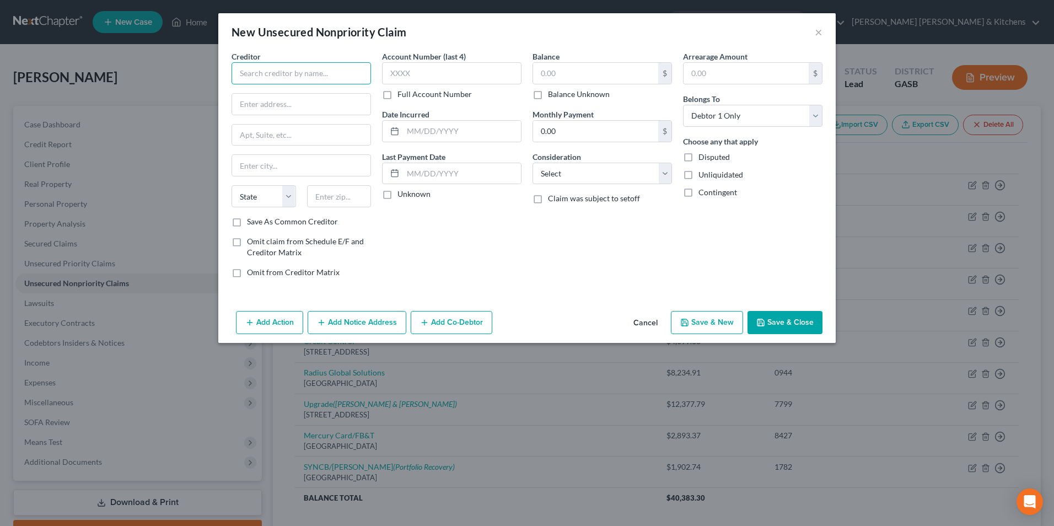
click at [309, 72] on input "text" at bounding box center [300, 73] width 139 height 22
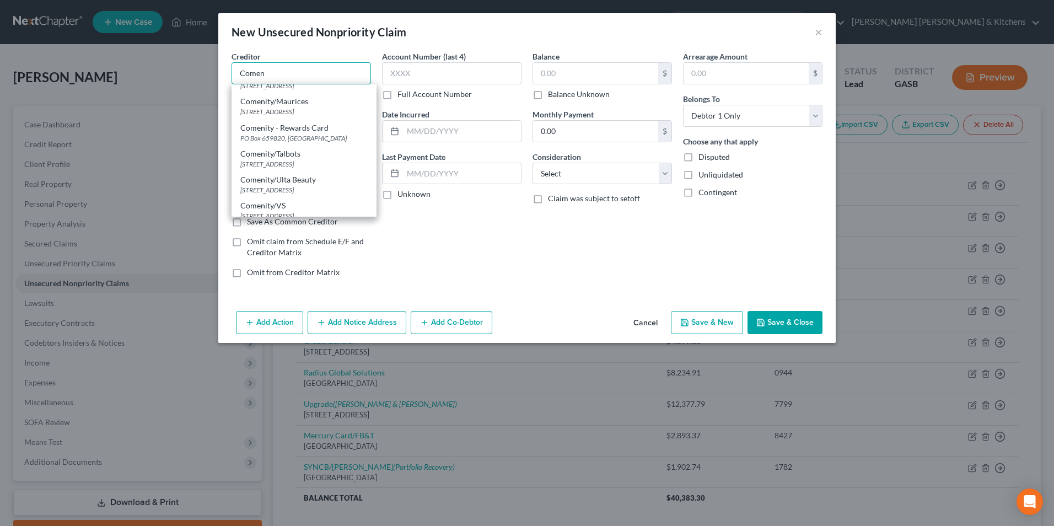
scroll to position [496, 0]
click at [327, 199] on div "Comenity/VS" at bounding box center [303, 204] width 127 height 11
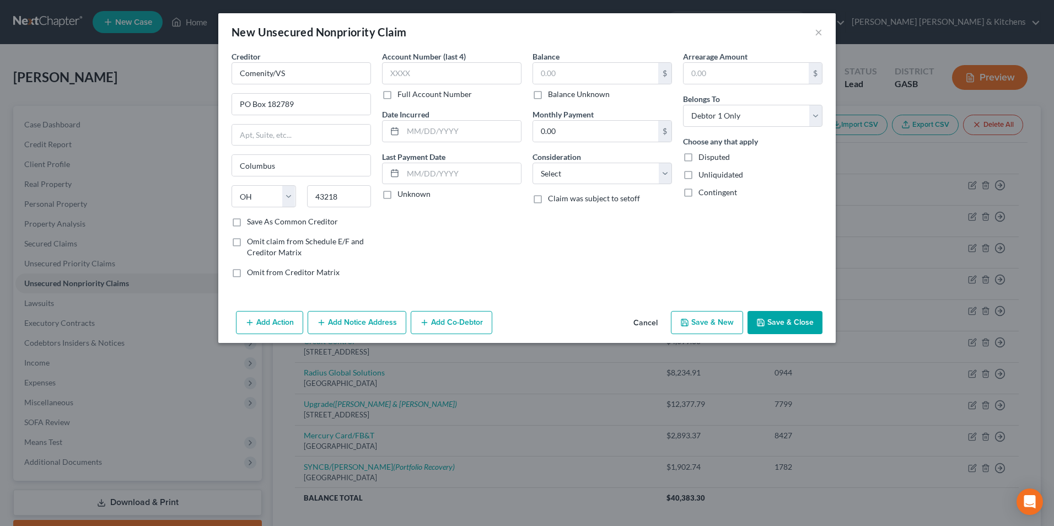
scroll to position [0, 0]
click at [402, 73] on input "text" at bounding box center [451, 73] width 139 height 22
click at [563, 80] on input "text" at bounding box center [595, 73] width 125 height 21
click at [585, 173] on select "Select Cable / Satellite Services Collection Agency Credit Card Debt Debt Couns…" at bounding box center [601, 174] width 139 height 22
click at [532, 163] on select "Select Cable / Satellite Services Collection Agency Credit Card Debt Debt Couns…" at bounding box center [601, 174] width 139 height 22
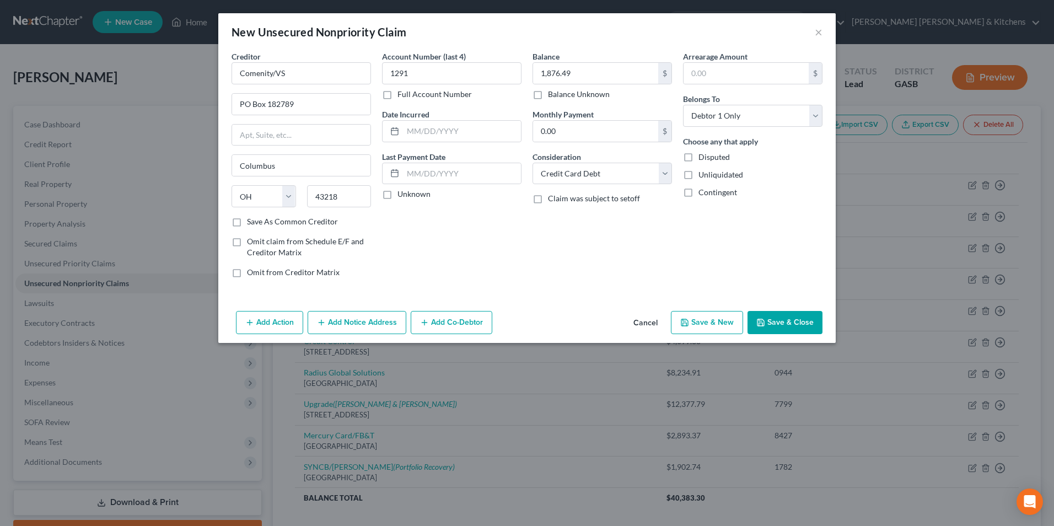
click at [357, 317] on button "Add Notice Address" at bounding box center [356, 322] width 99 height 23
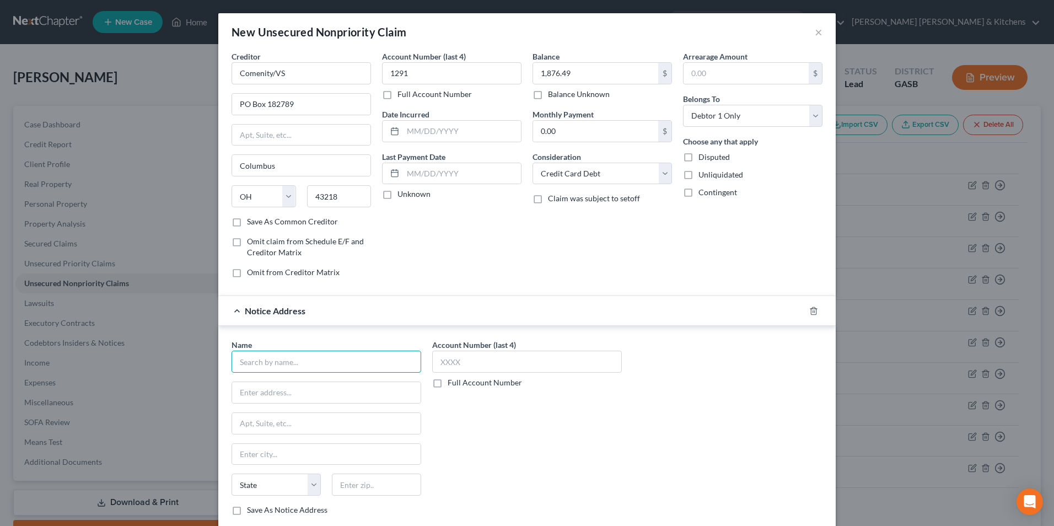
click at [348, 361] on input "text" at bounding box center [326, 361] width 190 height 22
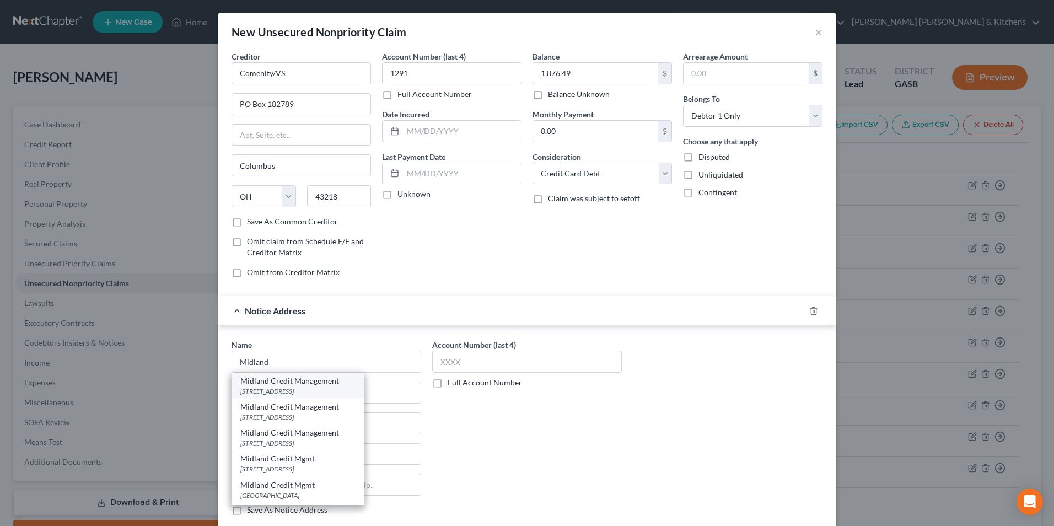
click at [343, 386] on div "Midland Credit Management" at bounding box center [297, 380] width 115 height 11
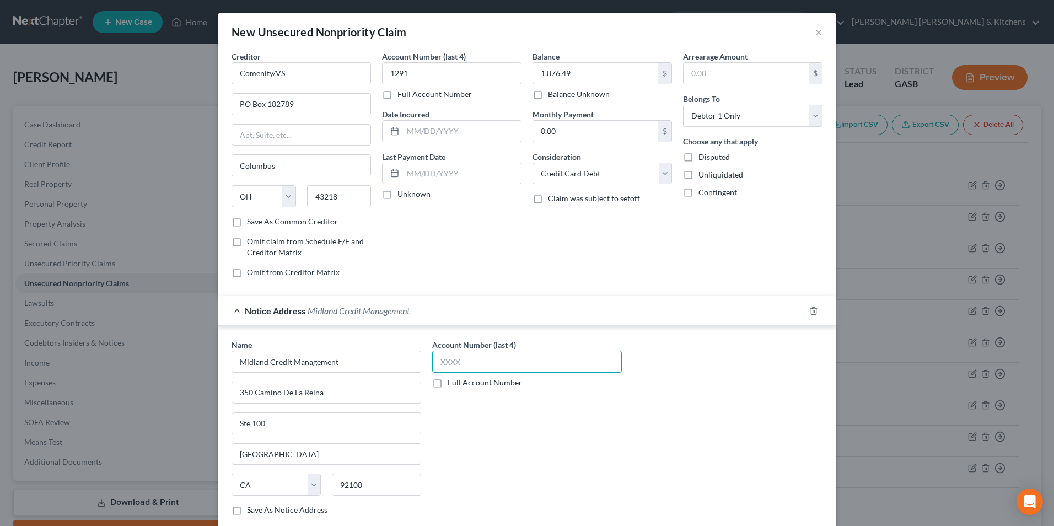
click at [468, 353] on input "text" at bounding box center [527, 361] width 190 height 22
click at [403, 81] on input "1291" at bounding box center [451, 73] width 139 height 22
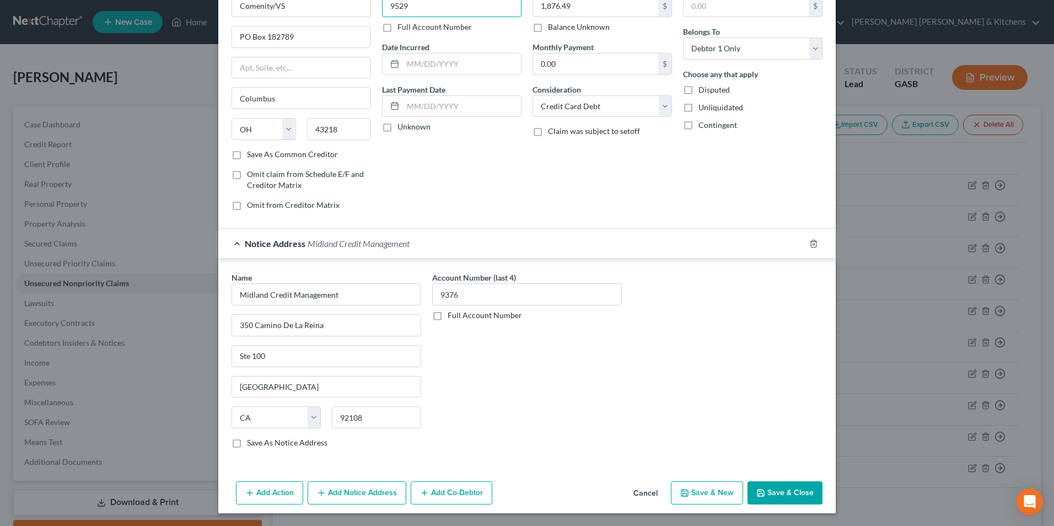
scroll to position [68, 0]
click at [706, 497] on button "Save & New" at bounding box center [707, 491] width 72 height 23
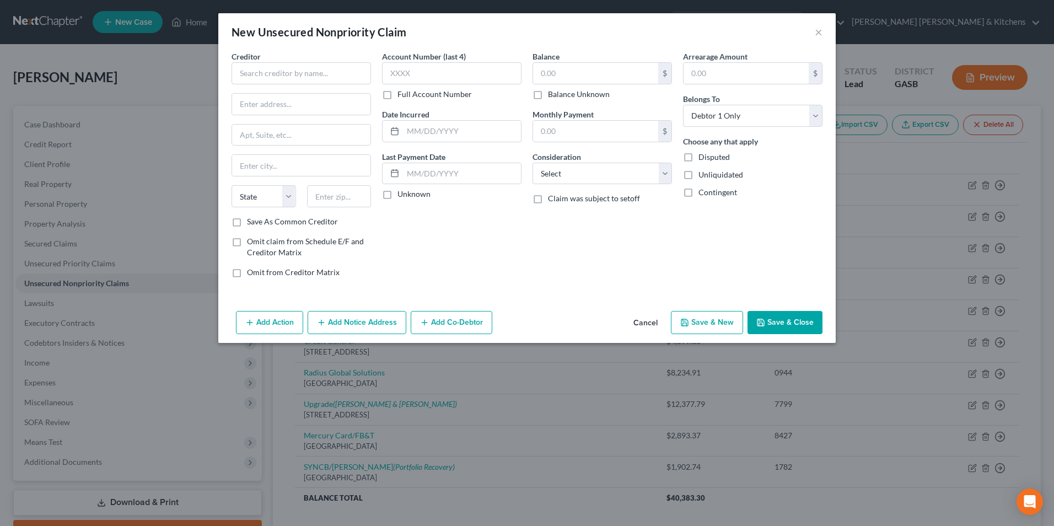
scroll to position [0, 0]
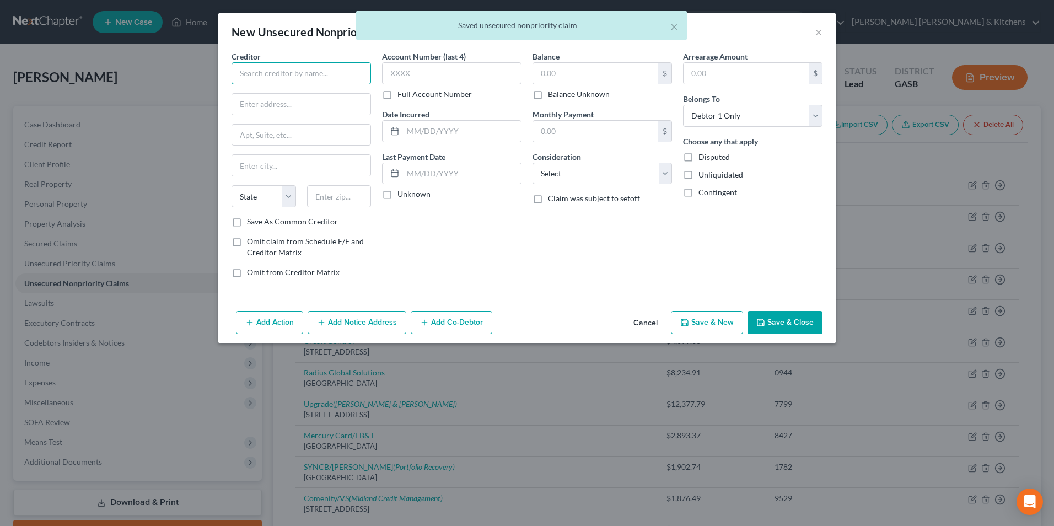
click at [290, 76] on input "text" at bounding box center [300, 73] width 139 height 22
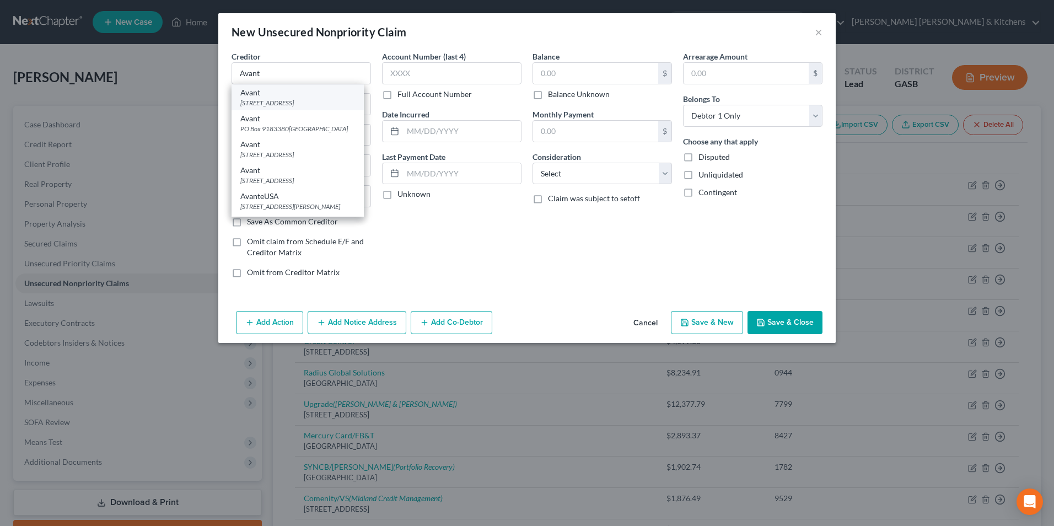
click at [290, 96] on div "Avant" at bounding box center [297, 92] width 115 height 11
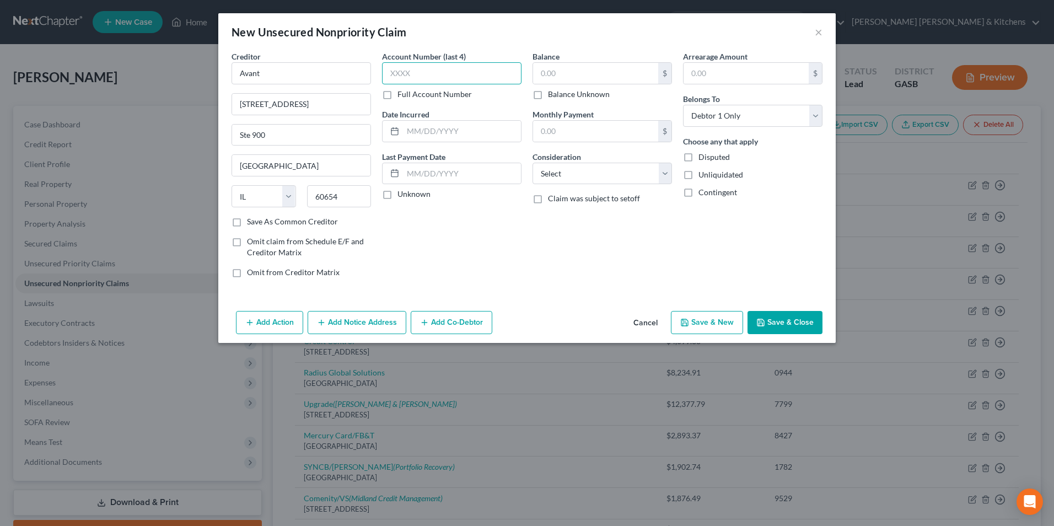
click at [448, 79] on input "text" at bounding box center [451, 73] width 139 height 22
click at [576, 81] on input "text" at bounding box center [595, 73] width 125 height 21
click at [576, 182] on select "Select Cable / Satellite Services Collection Agency Credit Card Debt Debt Couns…" at bounding box center [601, 174] width 139 height 22
click at [532, 163] on select "Select Cable / Satellite Services Collection Agency Credit Card Debt Debt Couns…" at bounding box center [601, 174] width 139 height 22
click at [695, 328] on button "Save & New" at bounding box center [707, 322] width 72 height 23
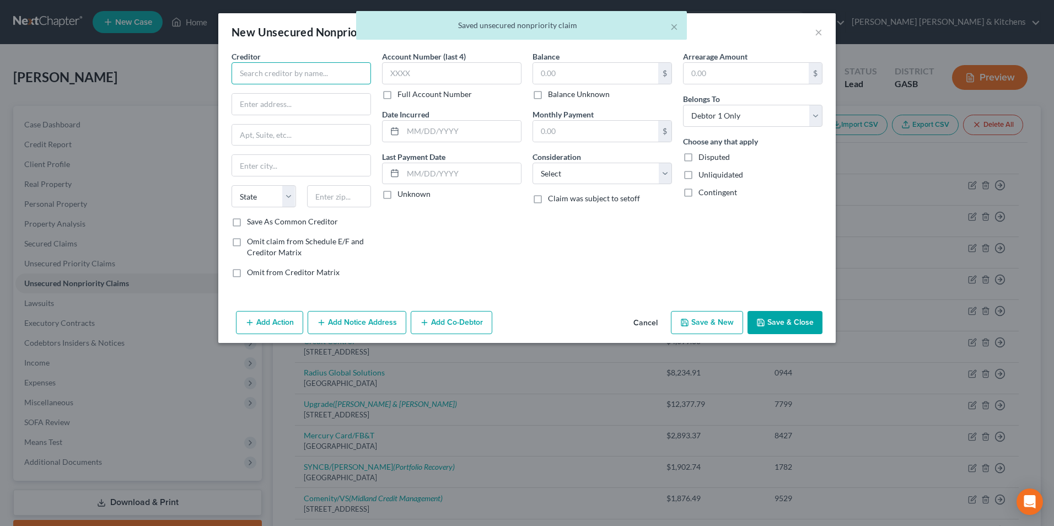
click at [288, 76] on input "text" at bounding box center [300, 73] width 139 height 22
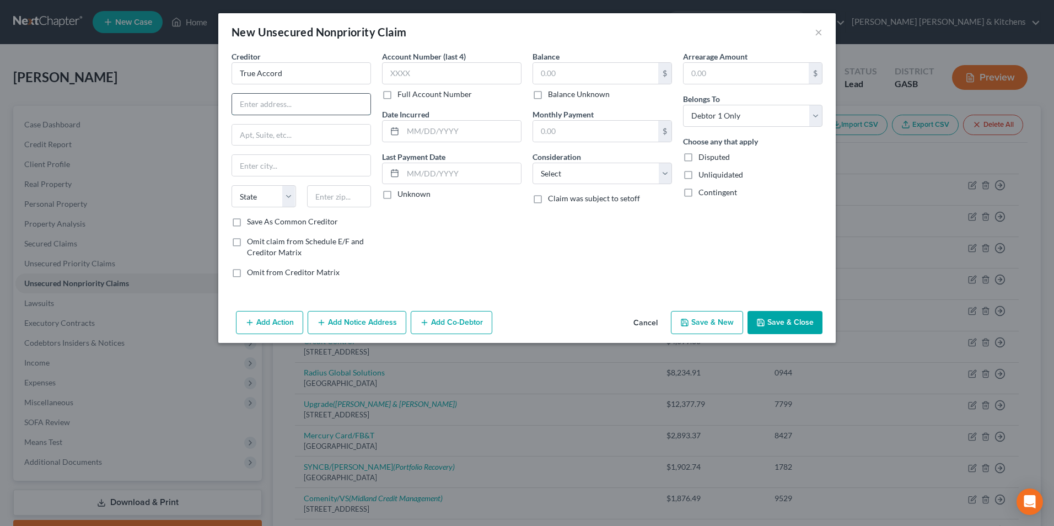
click at [282, 112] on input "text" at bounding box center [301, 104] width 138 height 21
drag, startPoint x: 303, startPoint y: 166, endPoint x: 207, endPoint y: 168, distance: 95.3
click at [207, 168] on div "New Unsecured Nonpriority Claim × Creditor * True Accord [STREET_ADDRESS][GEOGR…" at bounding box center [527, 263] width 1054 height 526
click at [399, 72] on input "text" at bounding box center [451, 73] width 139 height 22
click at [621, 75] on input "text" at bounding box center [595, 73] width 125 height 21
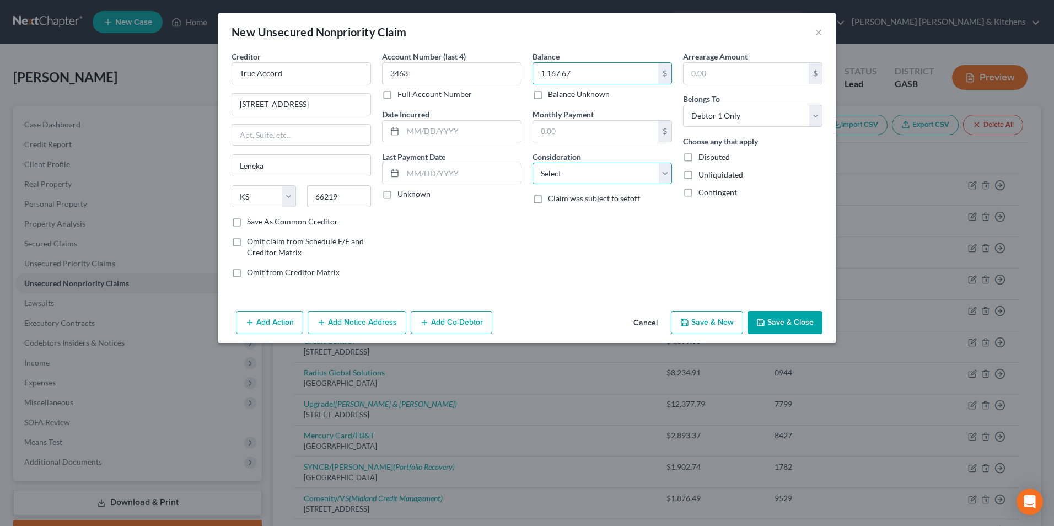
click at [587, 181] on select "Select Cable / Satellite Services Collection Agency Credit Card Debt Debt Couns…" at bounding box center [601, 174] width 139 height 22
click at [532, 163] on select "Select Cable / Satellite Services Collection Agency Credit Card Debt Debt Couns…" at bounding box center [601, 174] width 139 height 22
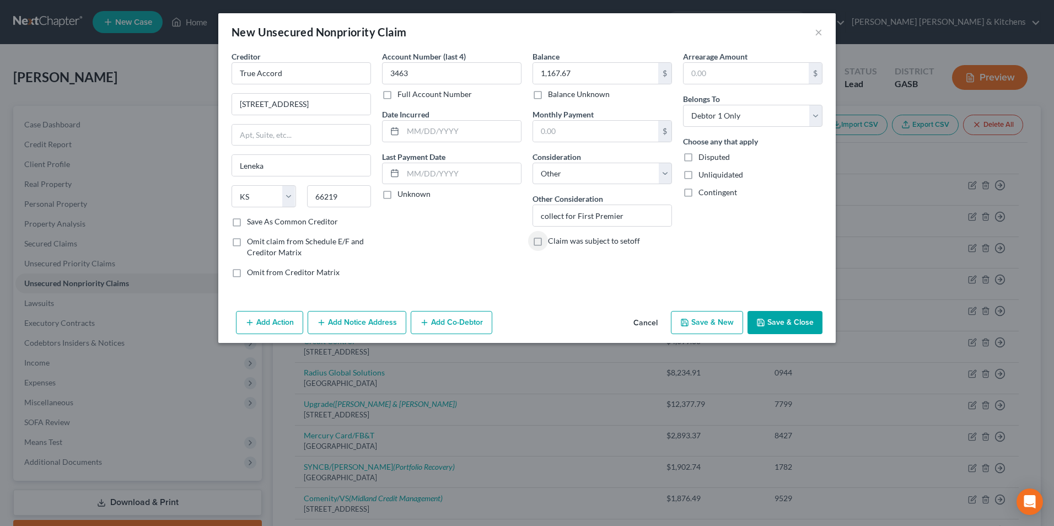
click at [719, 321] on button "Save & New" at bounding box center [707, 322] width 72 height 23
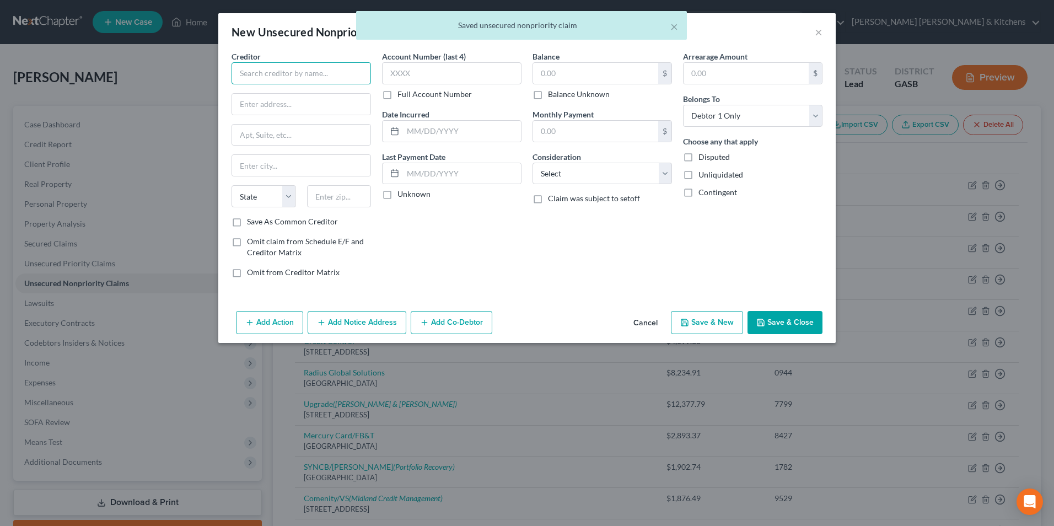
click at [251, 82] on input "text" at bounding box center [300, 73] width 139 height 22
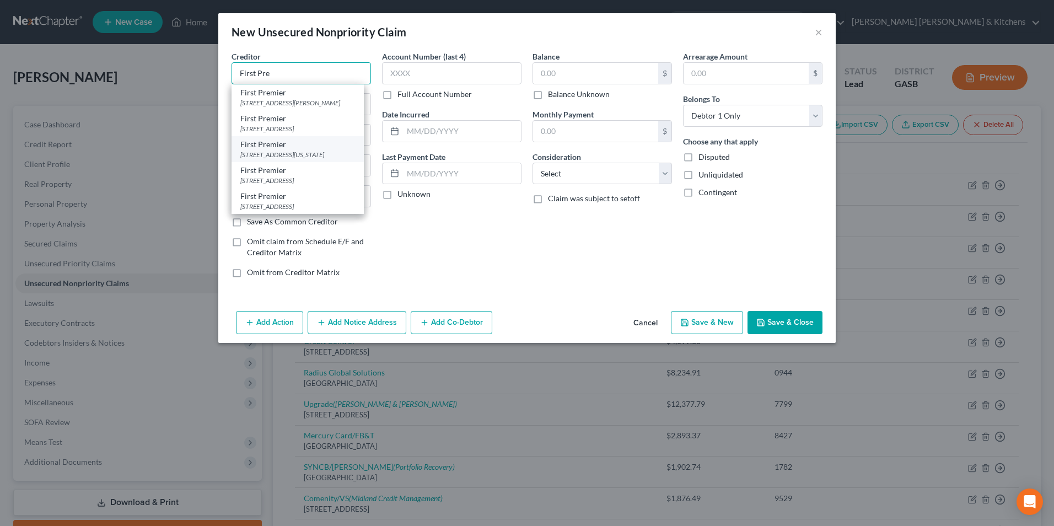
scroll to position [17, 0]
click at [311, 206] on div "[STREET_ADDRESS]" at bounding box center [297, 206] width 115 height 9
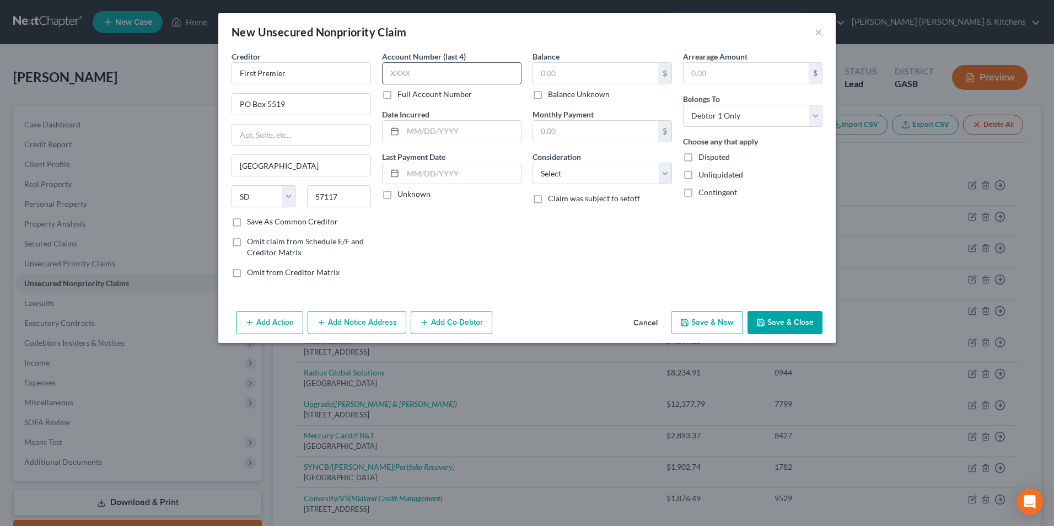
scroll to position [0, 0]
click at [418, 68] on input "text" at bounding box center [451, 73] width 139 height 22
click at [554, 76] on input "text" at bounding box center [595, 73] width 125 height 21
click at [571, 185] on div "Balance 1,276.30 $ Balance Unknown Balance Undetermined 1,276.30 $ Balance Unkn…" at bounding box center [602, 169] width 150 height 236
click at [551, 159] on label "Consideration" at bounding box center [556, 157] width 48 height 12
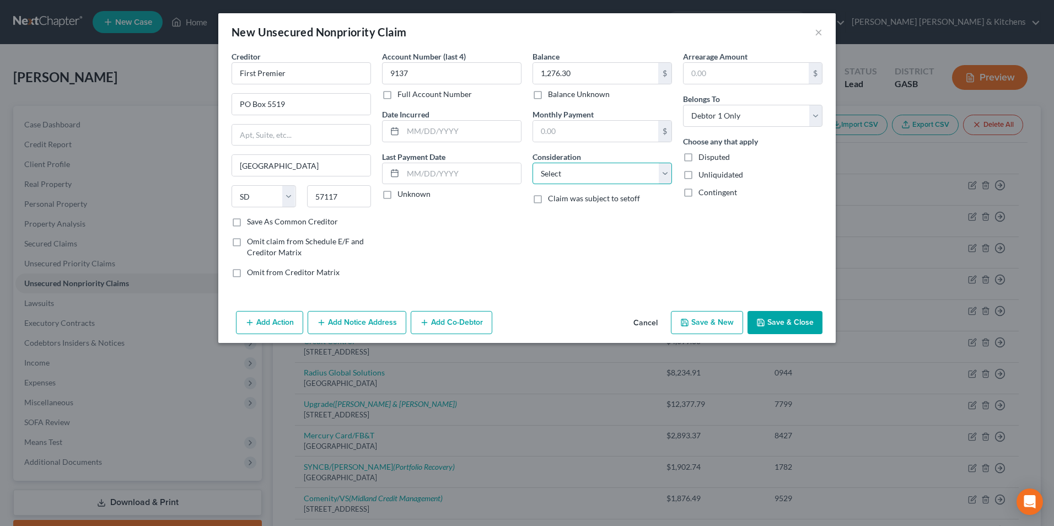
click at [553, 169] on select "Select Cable / Satellite Services Collection Agency Credit Card Debt Debt Couns…" at bounding box center [601, 174] width 139 height 22
click at [532, 163] on select "Select Cable / Satellite Services Collection Agency Credit Card Debt Debt Couns…" at bounding box center [601, 174] width 139 height 22
click at [723, 328] on button "Save & New" at bounding box center [707, 322] width 72 height 23
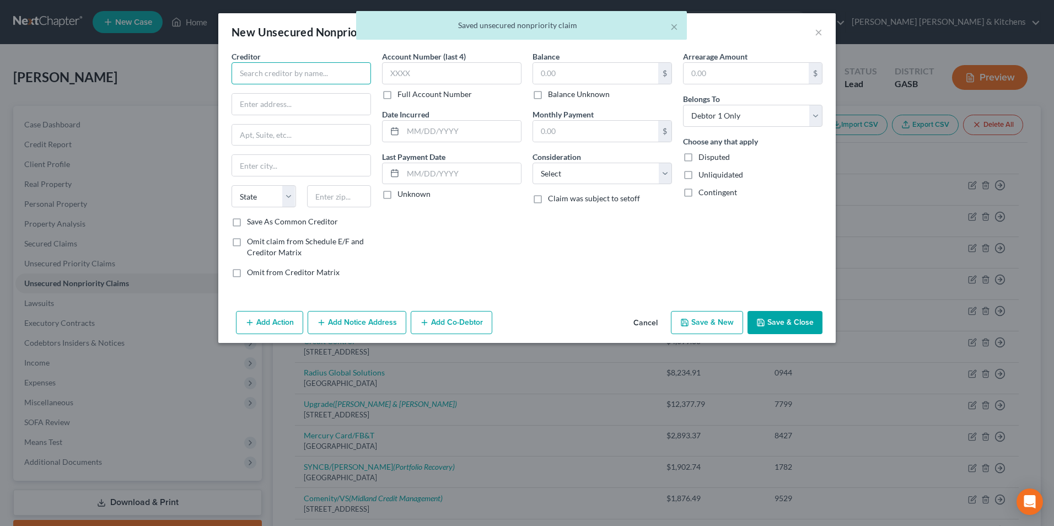
click at [315, 81] on input "text" at bounding box center [300, 73] width 139 height 22
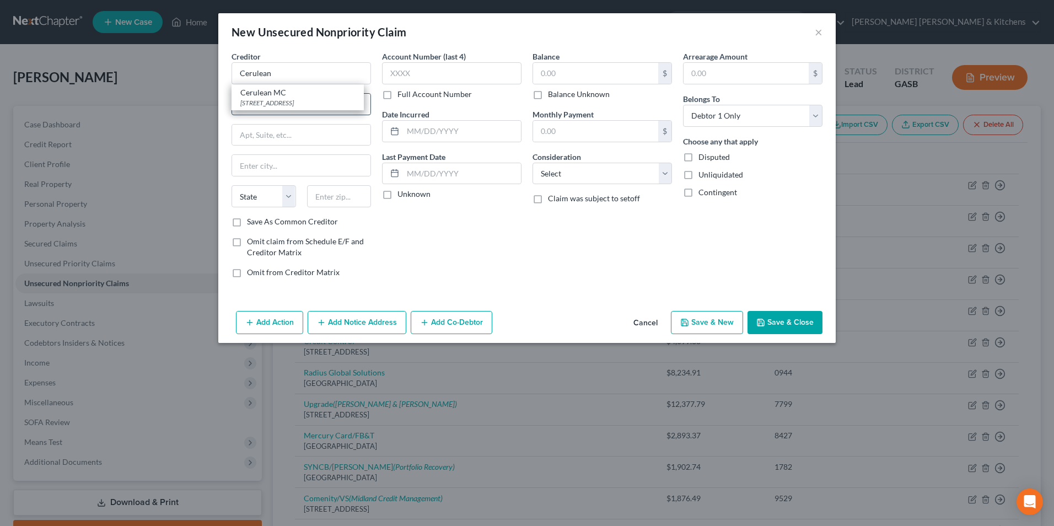
drag, startPoint x: 322, startPoint y: 105, endPoint x: 339, endPoint y: 94, distance: 20.0
click at [322, 104] on div "[STREET_ADDRESS]" at bounding box center [297, 102] width 115 height 9
click at [434, 69] on input "text" at bounding box center [451, 73] width 139 height 22
click at [563, 79] on input "text" at bounding box center [595, 73] width 125 height 21
drag, startPoint x: 575, startPoint y: 170, endPoint x: 581, endPoint y: 183, distance: 14.5
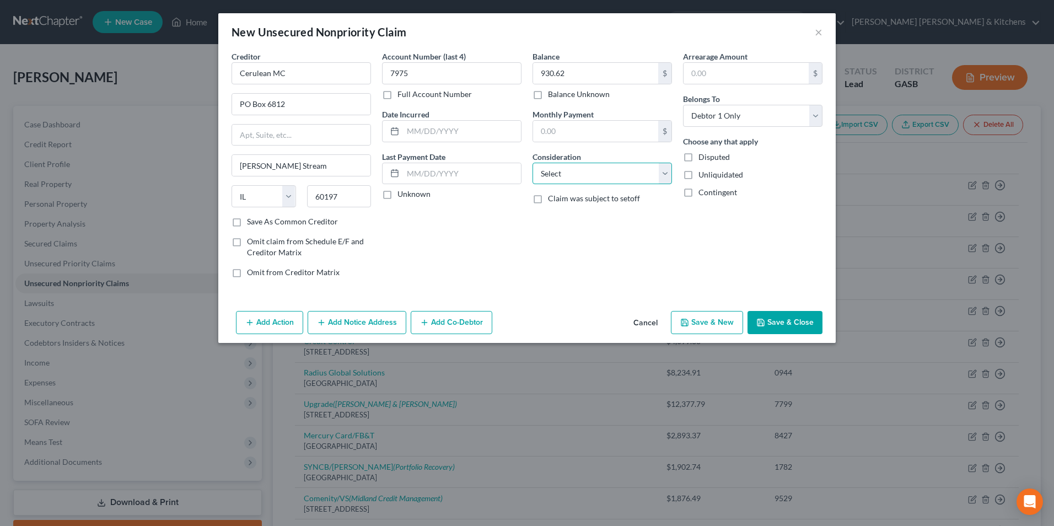
click at [575, 170] on select "Select Cable / Satellite Services Collection Agency Credit Card Debt Debt Couns…" at bounding box center [601, 174] width 139 height 22
click at [532, 163] on select "Select Cable / Satellite Services Collection Agency Credit Card Debt Debt Couns…" at bounding box center [601, 174] width 139 height 22
click at [724, 311] on button "Save & New" at bounding box center [707, 322] width 72 height 23
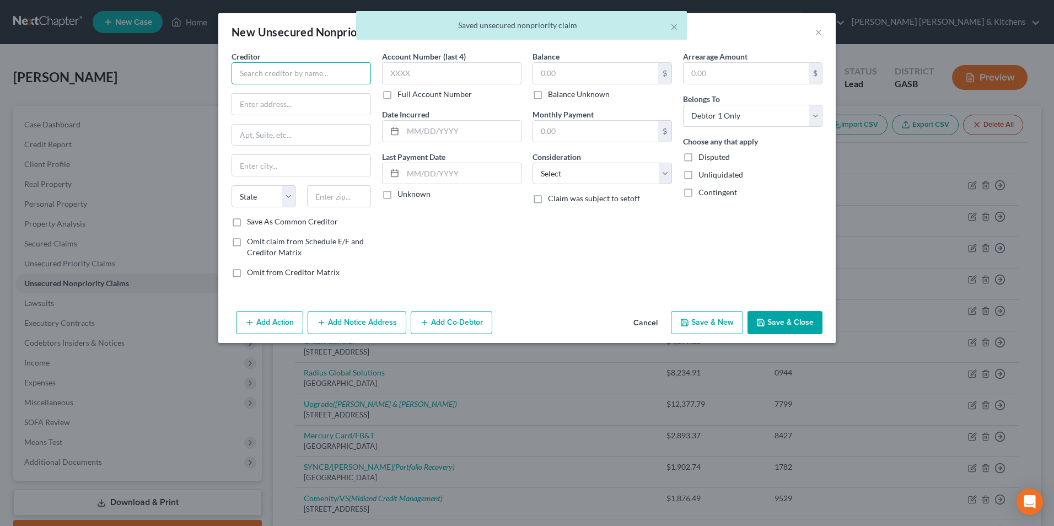
click at [323, 80] on input "text" at bounding box center [300, 73] width 139 height 22
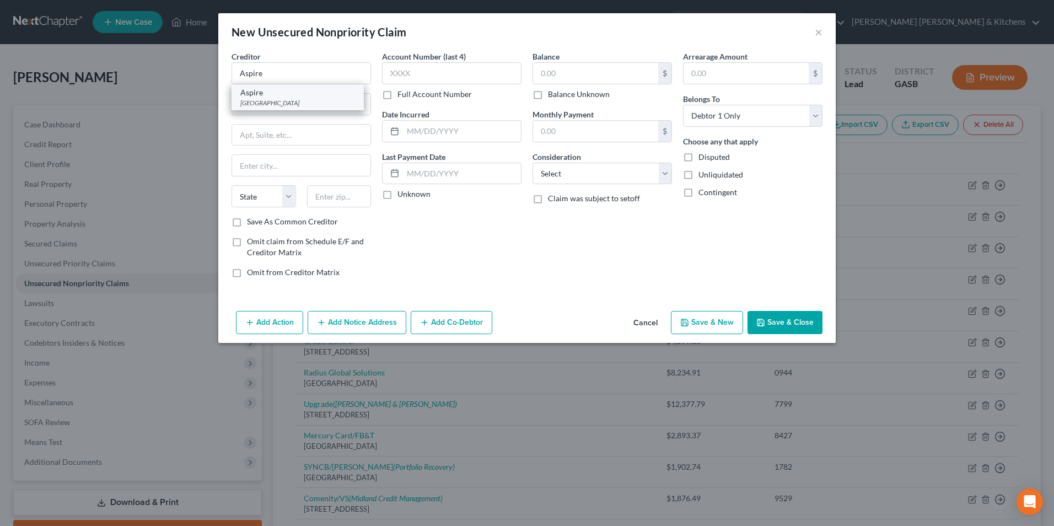
click at [326, 100] on div "[GEOGRAPHIC_DATA]" at bounding box center [297, 102] width 115 height 9
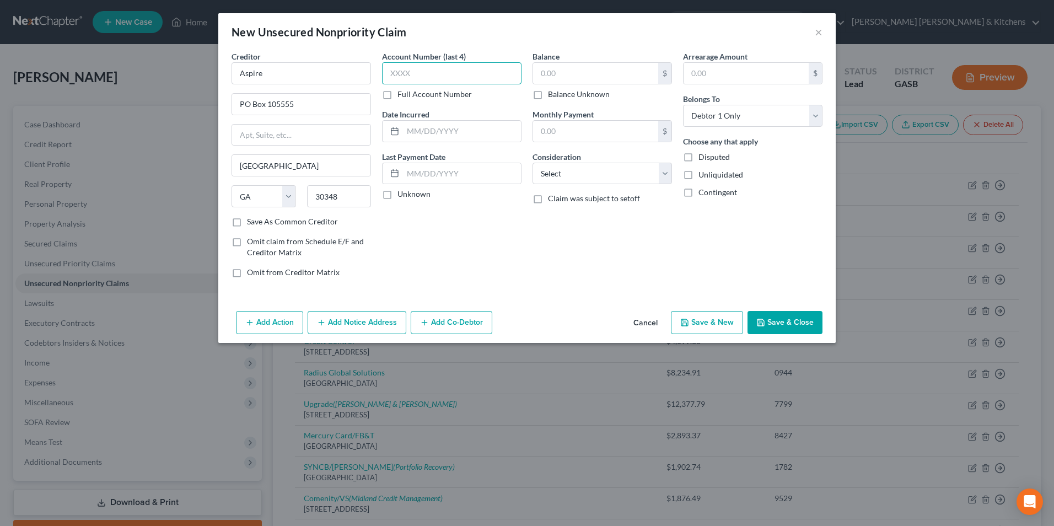
click at [430, 77] on input "text" at bounding box center [451, 73] width 139 height 22
click at [609, 75] on input "text" at bounding box center [595, 73] width 125 height 21
click at [566, 179] on select "Select Cable / Satellite Services Collection Agency Credit Card Debt Debt Couns…" at bounding box center [601, 174] width 139 height 22
click at [532, 163] on select "Select Cable / Satellite Services Collection Agency Credit Card Debt Debt Couns…" at bounding box center [601, 174] width 139 height 22
click at [723, 325] on button "Save & New" at bounding box center [707, 322] width 72 height 23
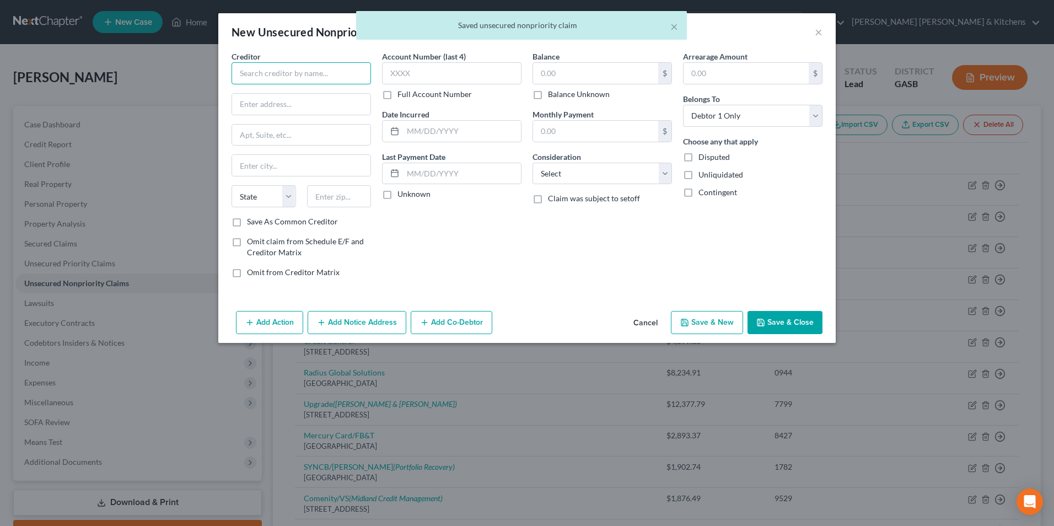
click at [314, 71] on input "text" at bounding box center [300, 73] width 139 height 22
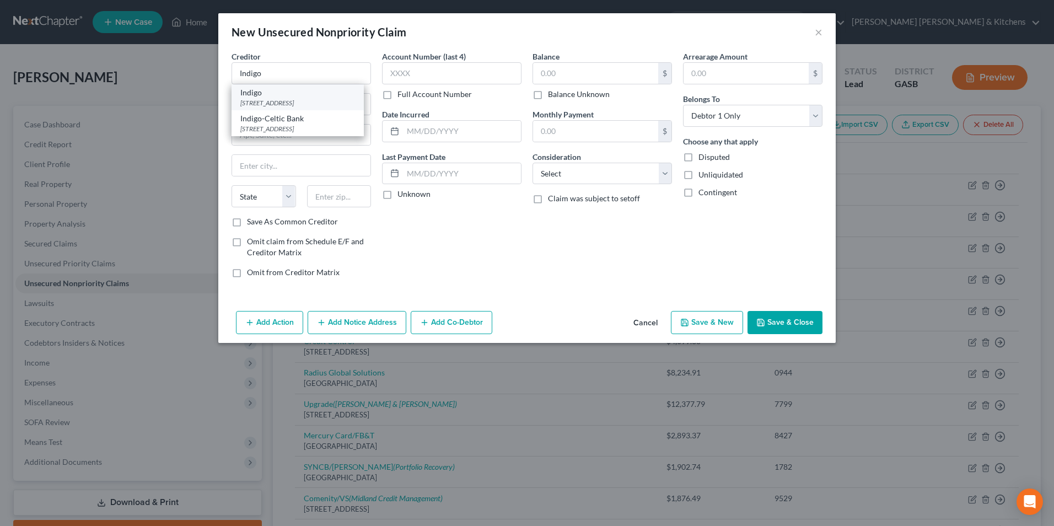
click at [315, 103] on div "[STREET_ADDRESS]" at bounding box center [297, 102] width 115 height 9
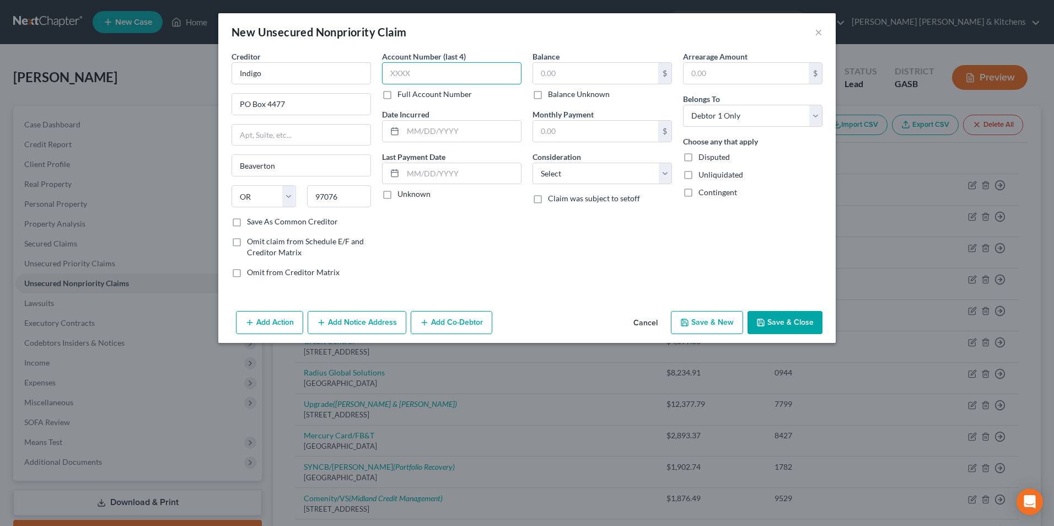
click at [425, 83] on input "text" at bounding box center [451, 73] width 139 height 22
click at [547, 72] on input "text" at bounding box center [595, 73] width 125 height 21
click at [559, 177] on select "Select Cable / Satellite Services Collection Agency Credit Card Debt Debt Couns…" at bounding box center [601, 174] width 139 height 22
click at [532, 163] on select "Select Cable / Satellite Services Collection Agency Credit Card Debt Debt Couns…" at bounding box center [601, 174] width 139 height 22
click at [706, 332] on button "Save & New" at bounding box center [707, 322] width 72 height 23
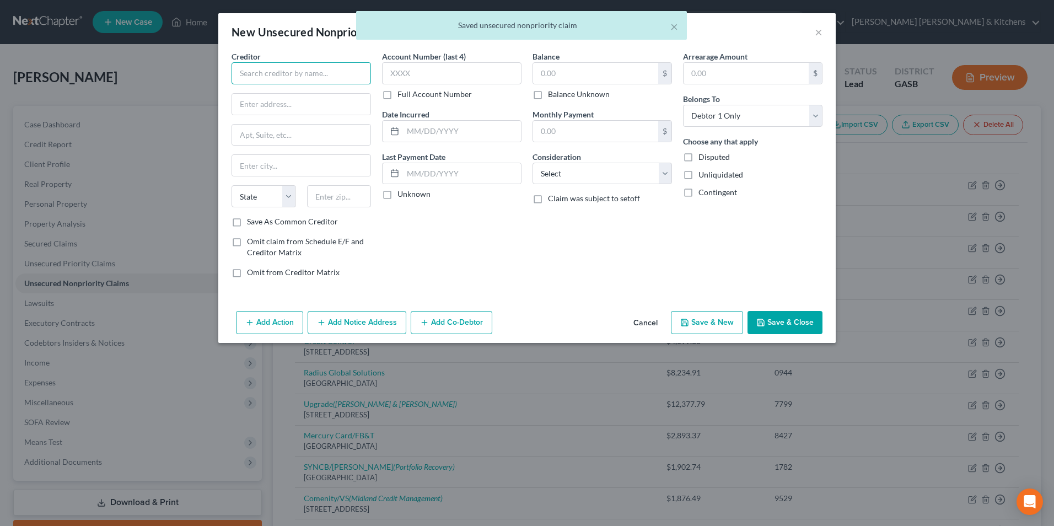
click at [325, 78] on input "text" at bounding box center [300, 73] width 139 height 22
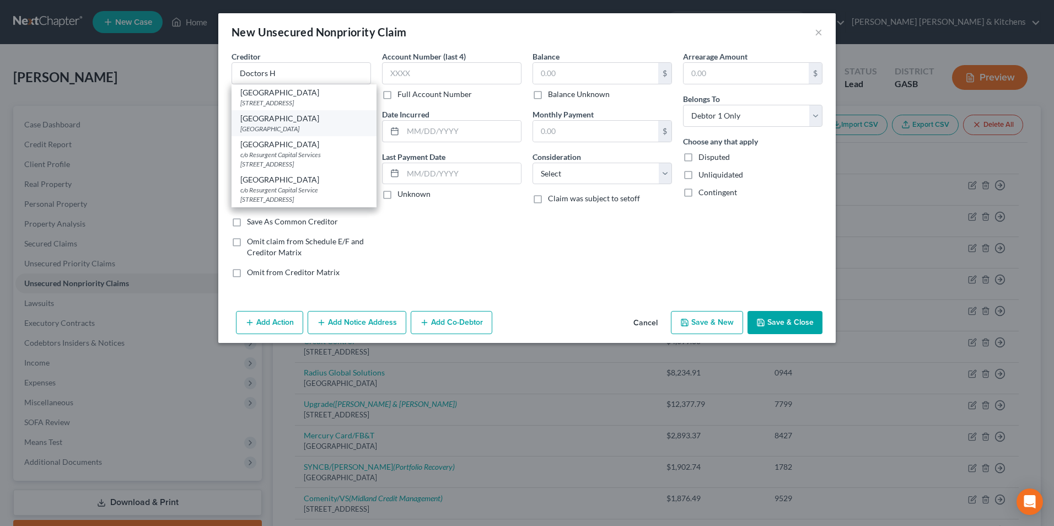
click at [317, 121] on div "[GEOGRAPHIC_DATA]" at bounding box center [303, 118] width 127 height 11
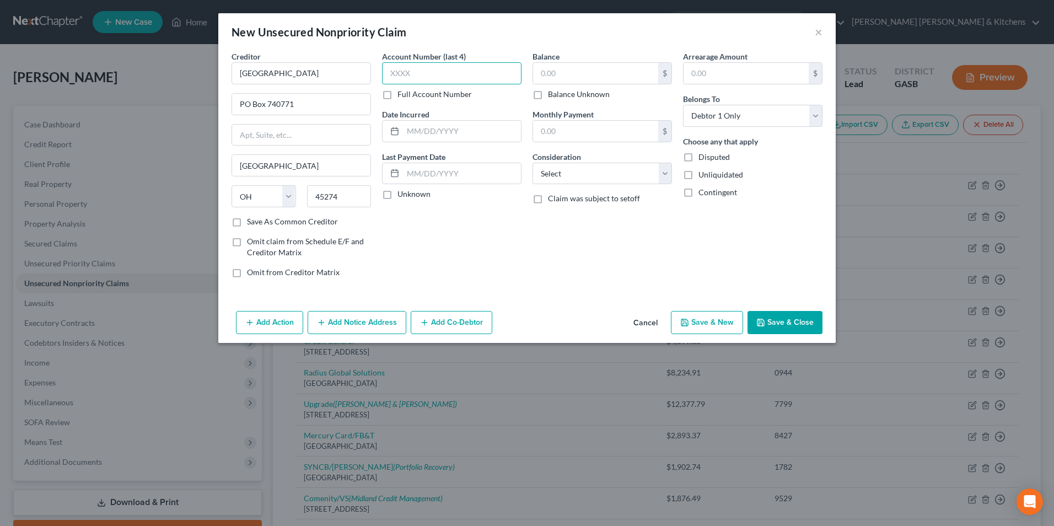
click at [419, 68] on input "text" at bounding box center [451, 73] width 139 height 22
click at [559, 68] on input "text" at bounding box center [595, 73] width 125 height 21
drag, startPoint x: 568, startPoint y: 165, endPoint x: 568, endPoint y: 173, distance: 7.7
click at [568, 165] on select "Select Cable / Satellite Services Collection Agency Credit Card Debt Debt Couns…" at bounding box center [601, 174] width 139 height 22
click at [532, 163] on select "Select Cable / Satellite Services Collection Agency Credit Card Debt Debt Couns…" at bounding box center [601, 174] width 139 height 22
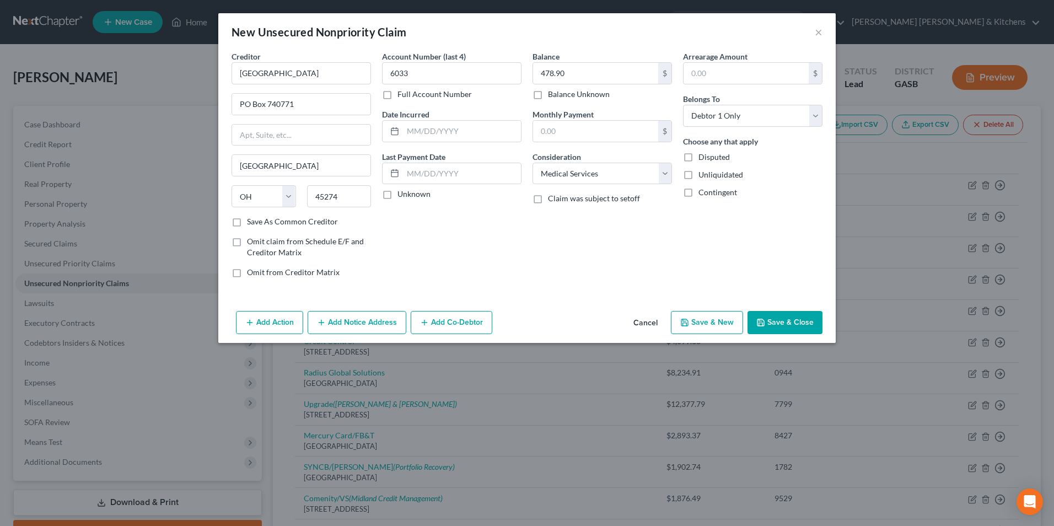
click at [369, 323] on button "Add Notice Address" at bounding box center [356, 322] width 99 height 23
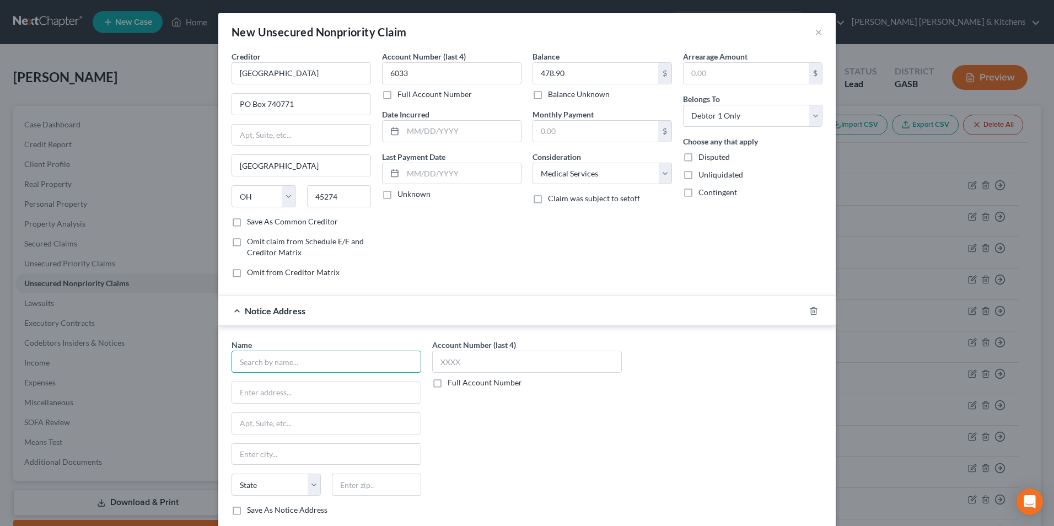
click at [286, 362] on input "text" at bounding box center [326, 361] width 190 height 22
click at [266, 386] on div "Medicredit" at bounding box center [297, 380] width 115 height 11
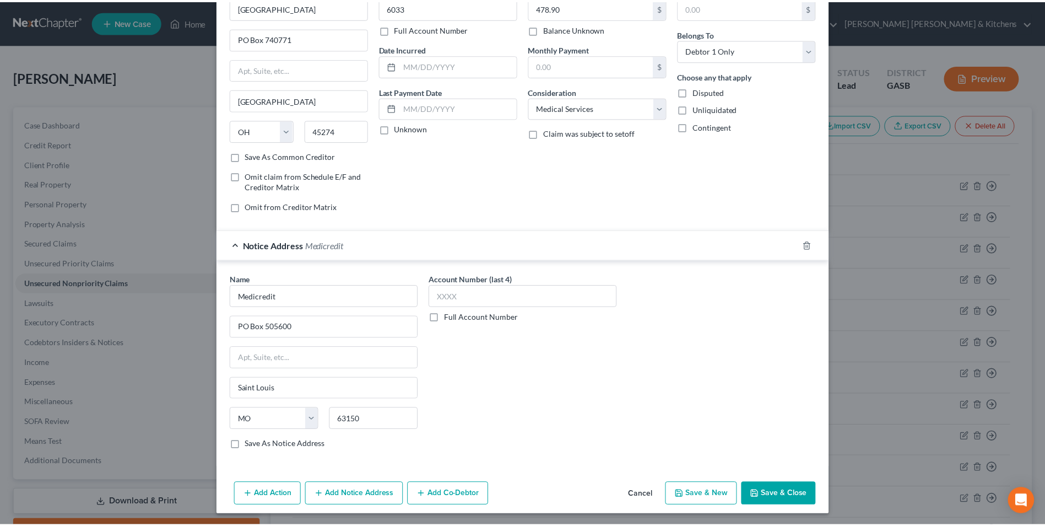
scroll to position [68, 0]
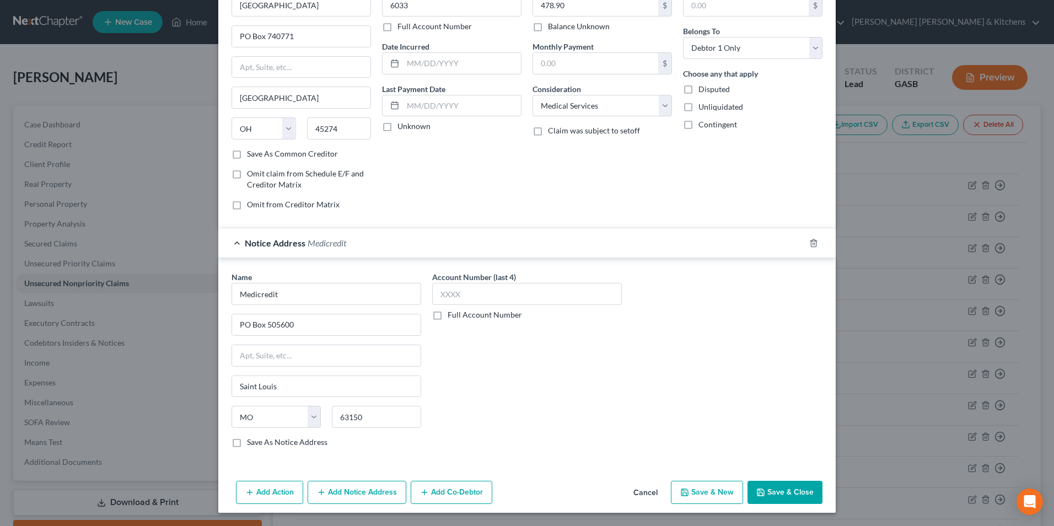
click at [780, 497] on button "Save & Close" at bounding box center [784, 491] width 75 height 23
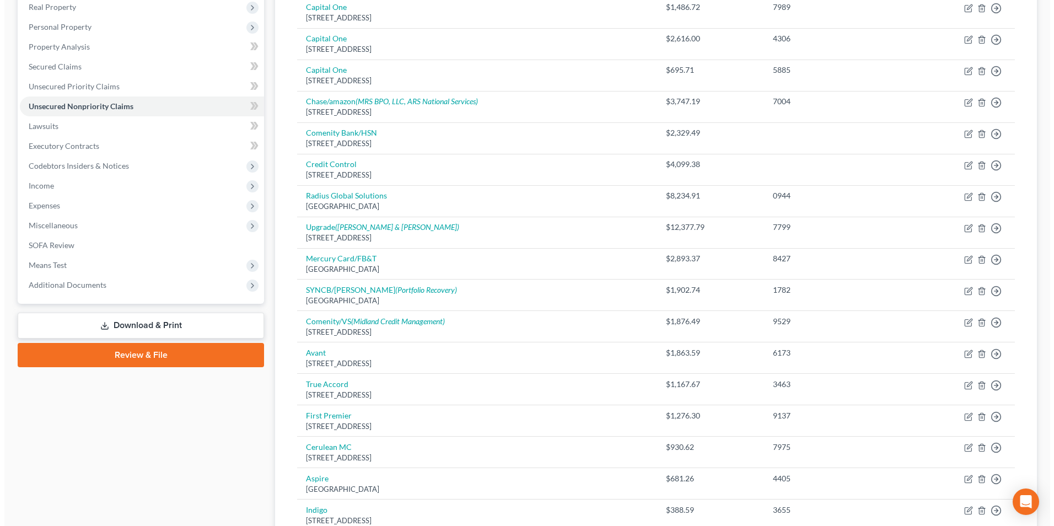
scroll to position [0, 0]
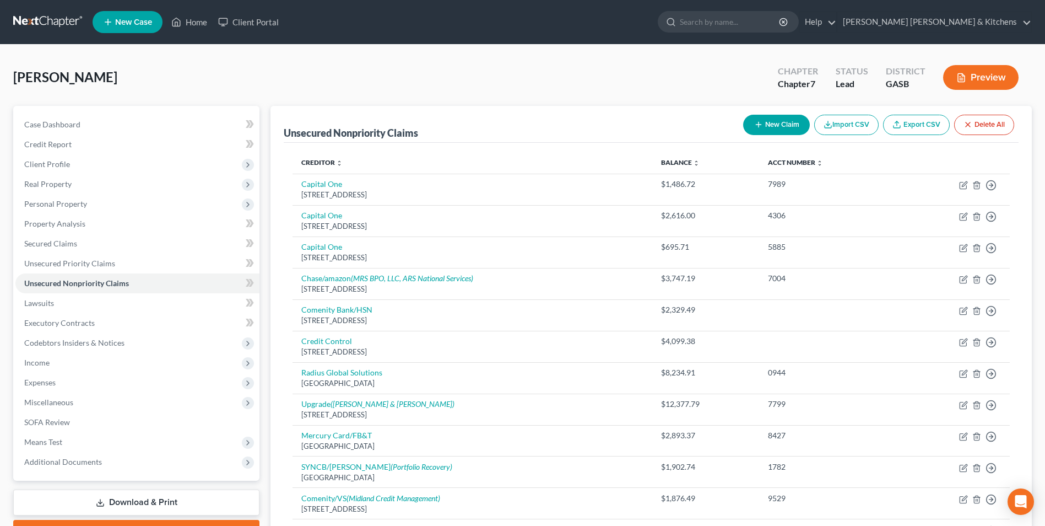
click at [766, 121] on button "New Claim" at bounding box center [776, 125] width 67 height 20
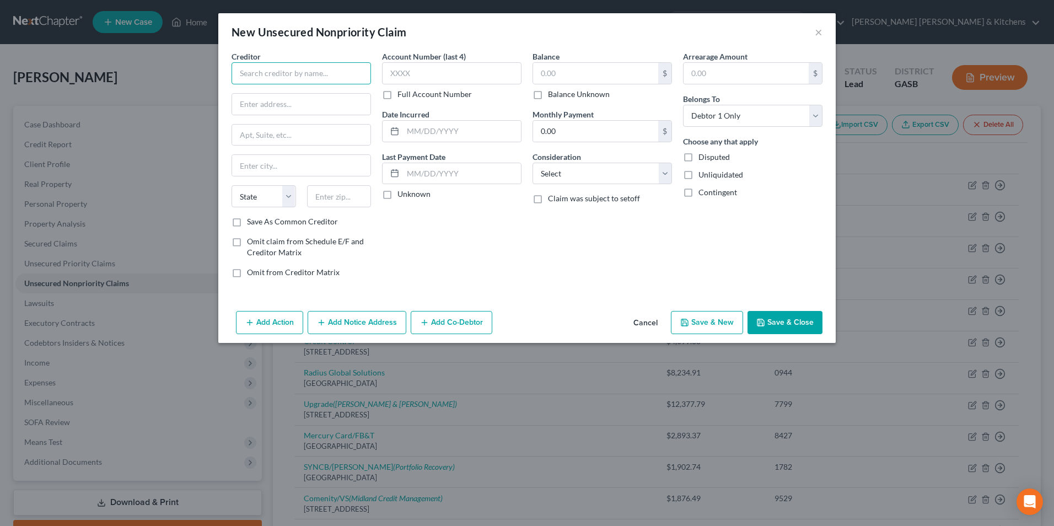
click at [322, 68] on input "text" at bounding box center [300, 73] width 139 height 22
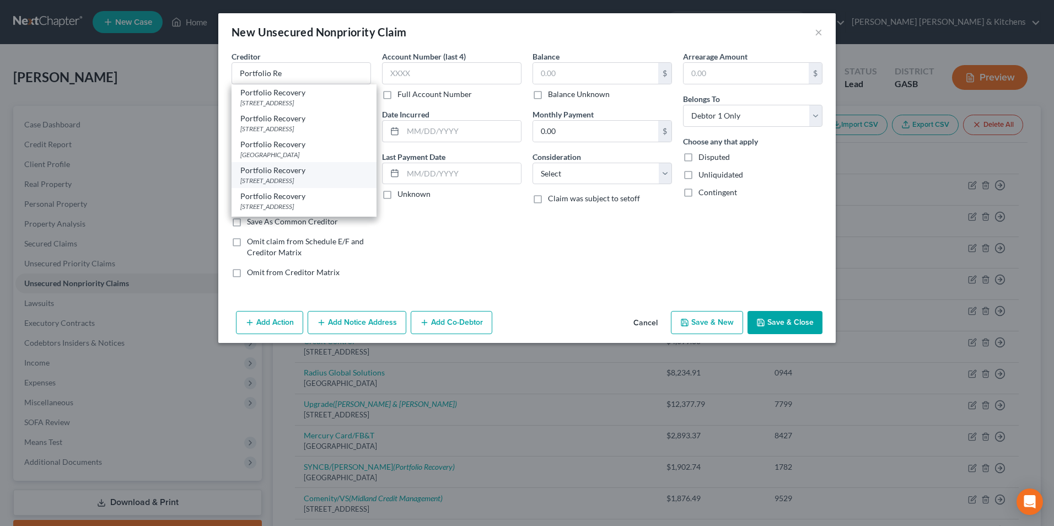
click at [305, 170] on div "Portfolio Recovery" at bounding box center [303, 170] width 127 height 11
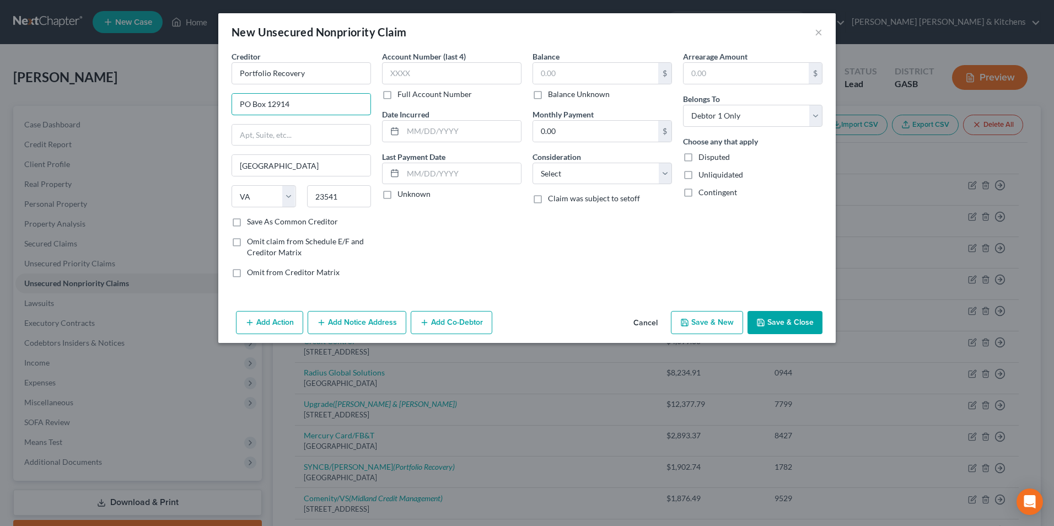
drag, startPoint x: 280, startPoint y: 108, endPoint x: 309, endPoint y: 92, distance: 33.3
click at [301, 102] on input "PO Box 12914" at bounding box center [301, 104] width 138 height 21
click at [417, 74] on input "text" at bounding box center [451, 73] width 139 height 22
click at [579, 69] on input "text" at bounding box center [595, 73] width 125 height 21
click at [590, 179] on select "Select Cable / Satellite Services Collection Agency Credit Card Debt Debt Couns…" at bounding box center [601, 174] width 139 height 22
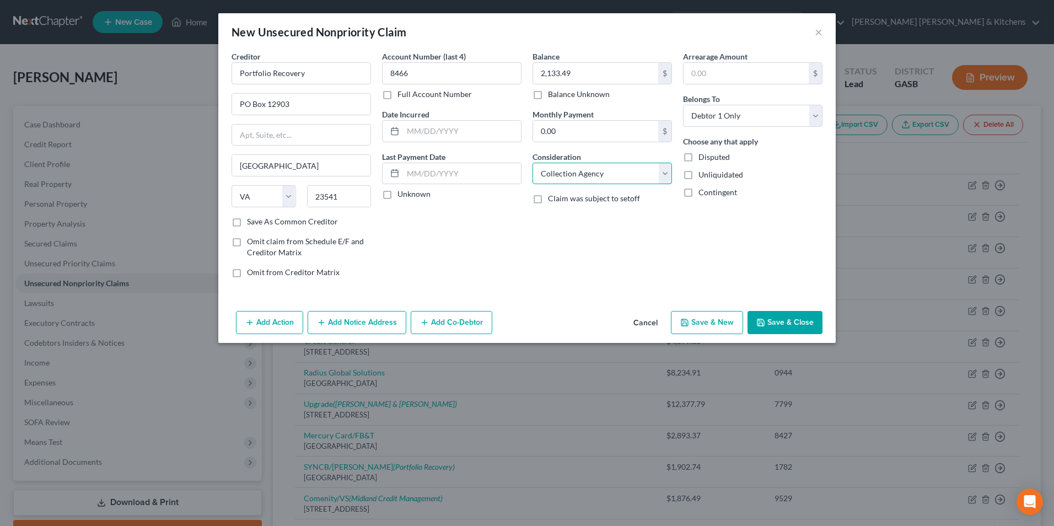
click at [532, 163] on select "Select Cable / Satellite Services Collection Agency Credit Card Debt Debt Couns…" at bounding box center [601, 174] width 139 height 22
click at [709, 327] on button "Save & New" at bounding box center [707, 322] width 72 height 23
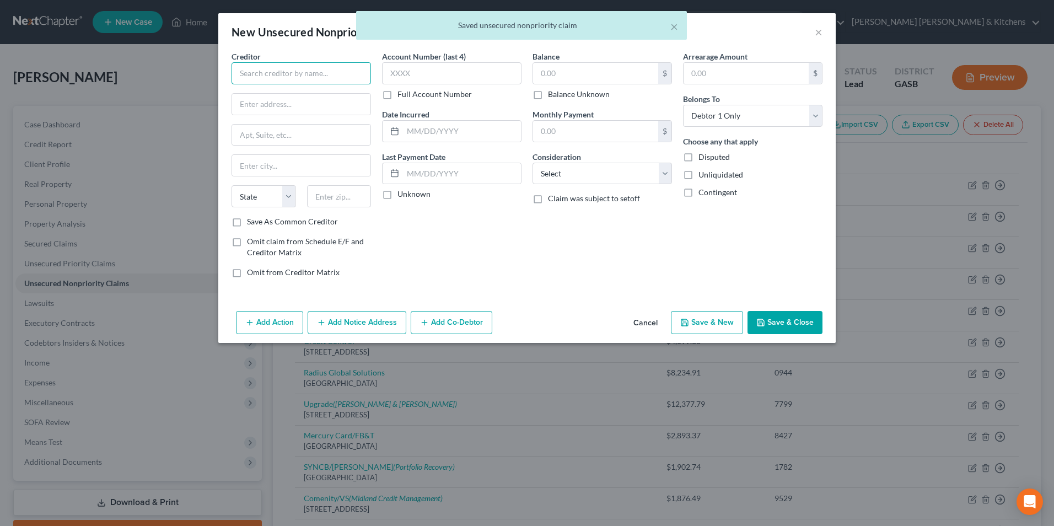
click at [304, 77] on input "text" at bounding box center [300, 73] width 139 height 22
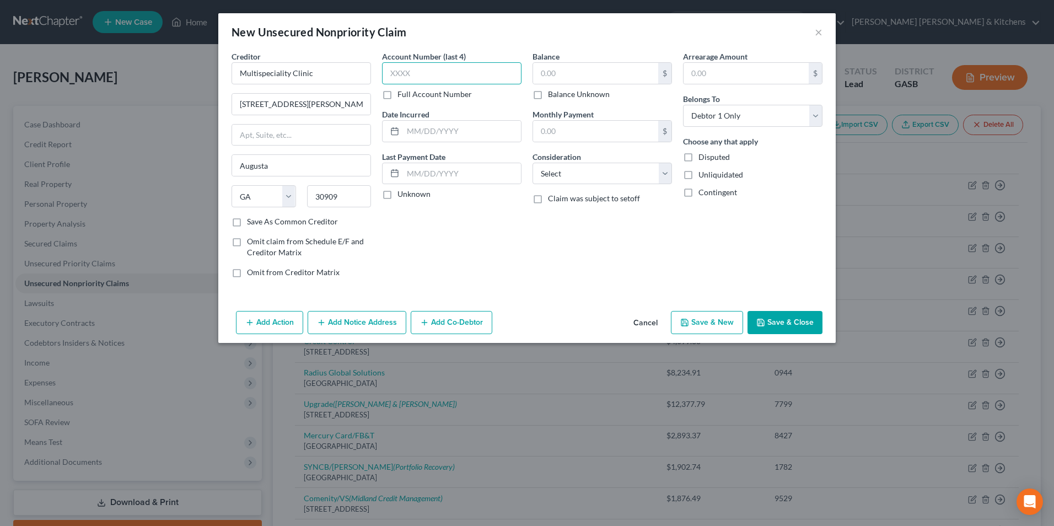
click at [396, 77] on input "text" at bounding box center [451, 73] width 139 height 22
click at [595, 69] on input "text" at bounding box center [595, 73] width 125 height 21
click at [566, 176] on select "Select Cable / Satellite Services Collection Agency Credit Card Debt Debt Couns…" at bounding box center [601, 174] width 139 height 22
click at [532, 163] on select "Select Cable / Satellite Services Collection Agency Credit Card Debt Debt Couns…" at bounding box center [601, 174] width 139 height 22
click at [700, 326] on button "Save & New" at bounding box center [707, 322] width 72 height 23
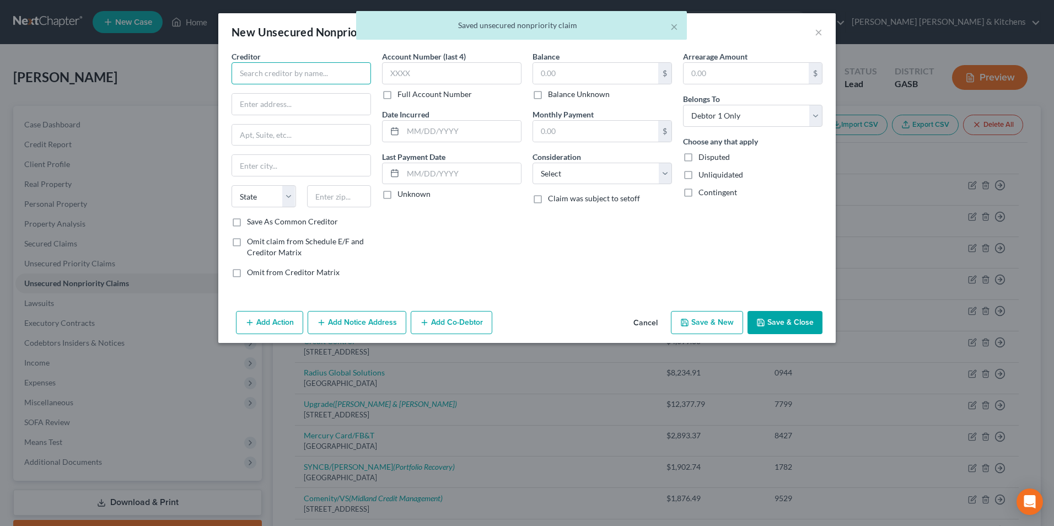
click at [287, 80] on input "text" at bounding box center [300, 73] width 139 height 22
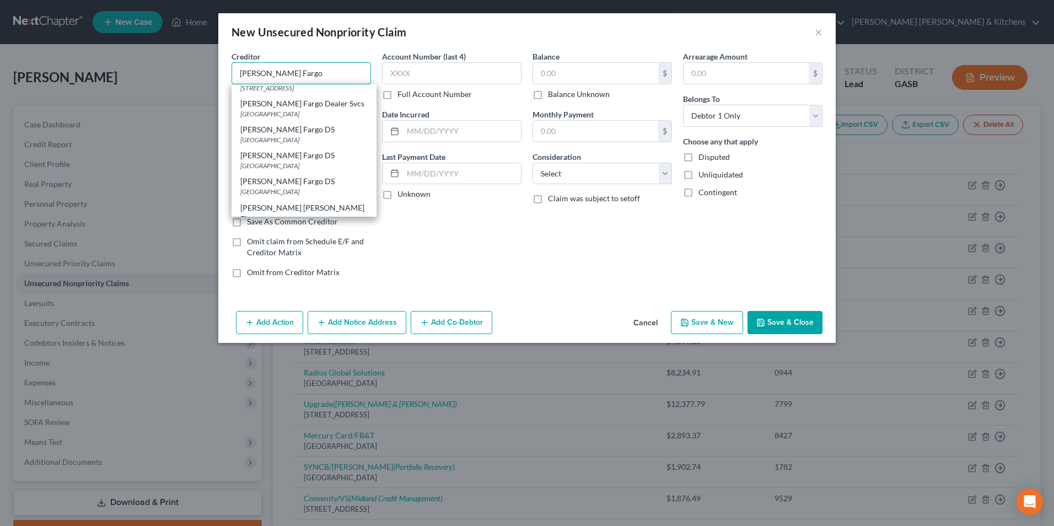
scroll to position [441, 0]
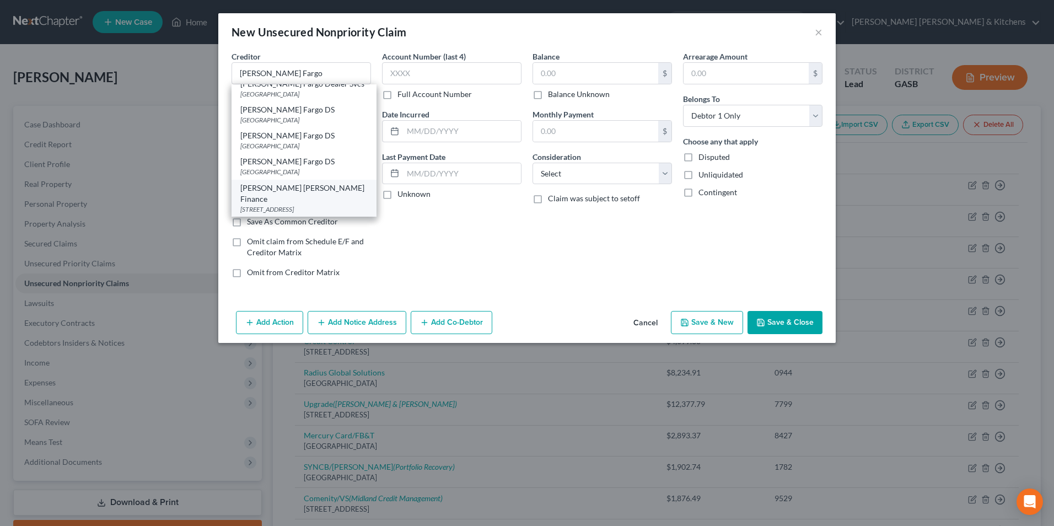
click at [296, 183] on div "[PERSON_NAME] [PERSON_NAME] Finance" at bounding box center [303, 193] width 127 height 22
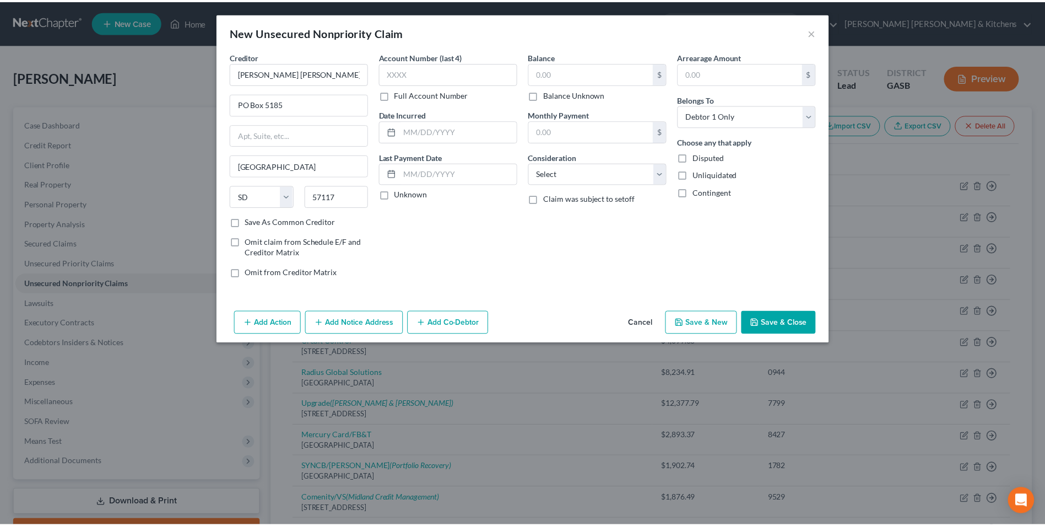
scroll to position [0, 0]
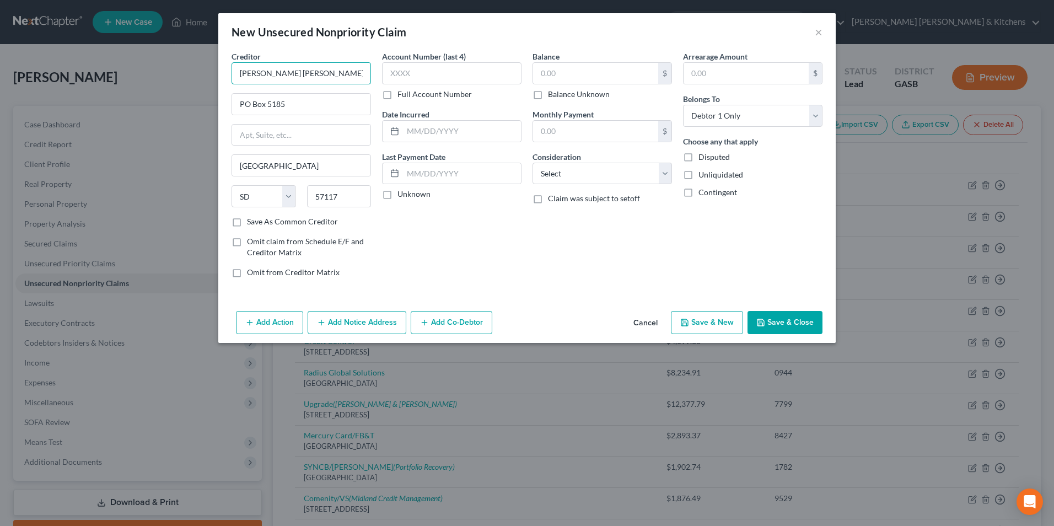
drag, startPoint x: 314, startPoint y: 72, endPoint x: 360, endPoint y: 65, distance: 46.8
click at [357, 72] on input "[PERSON_NAME] [PERSON_NAME] Finance" at bounding box center [300, 73] width 139 height 22
click at [460, 74] on input "text" at bounding box center [451, 73] width 139 height 22
click at [569, 79] on input "text" at bounding box center [595, 73] width 125 height 21
click at [580, 174] on select "Select Cable / Satellite Services Collection Agency Credit Card Debt Debt Couns…" at bounding box center [601, 174] width 139 height 22
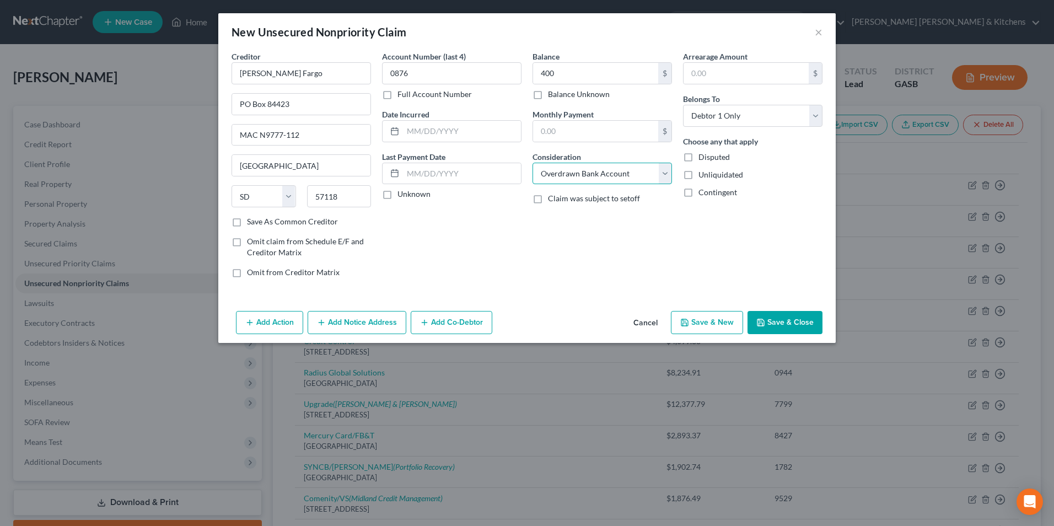
click at [532, 163] on select "Select Cable / Satellite Services Collection Agency Credit Card Debt Debt Couns…" at bounding box center [601, 174] width 139 height 22
click at [727, 326] on button "Save & New" at bounding box center [707, 322] width 72 height 23
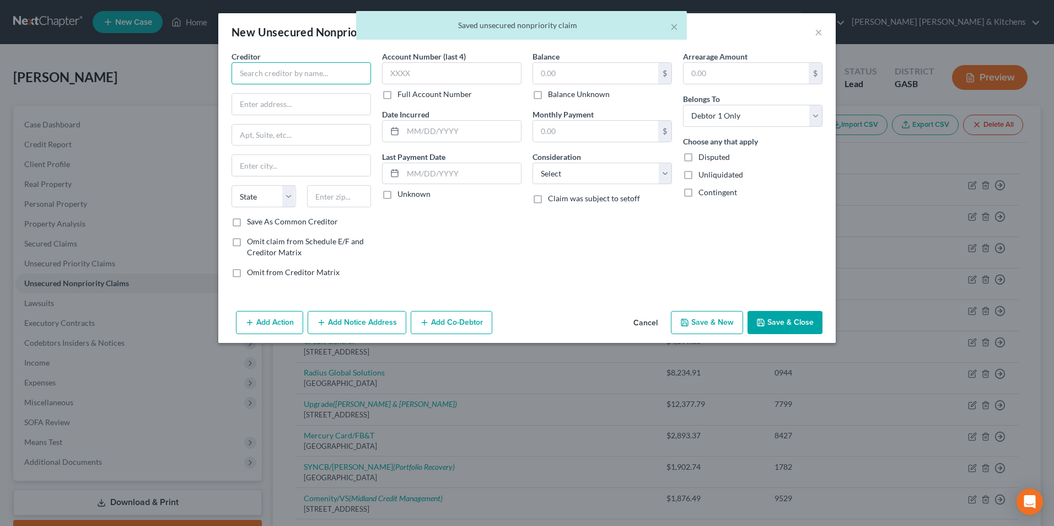
click at [358, 77] on input "text" at bounding box center [300, 73] width 139 height 22
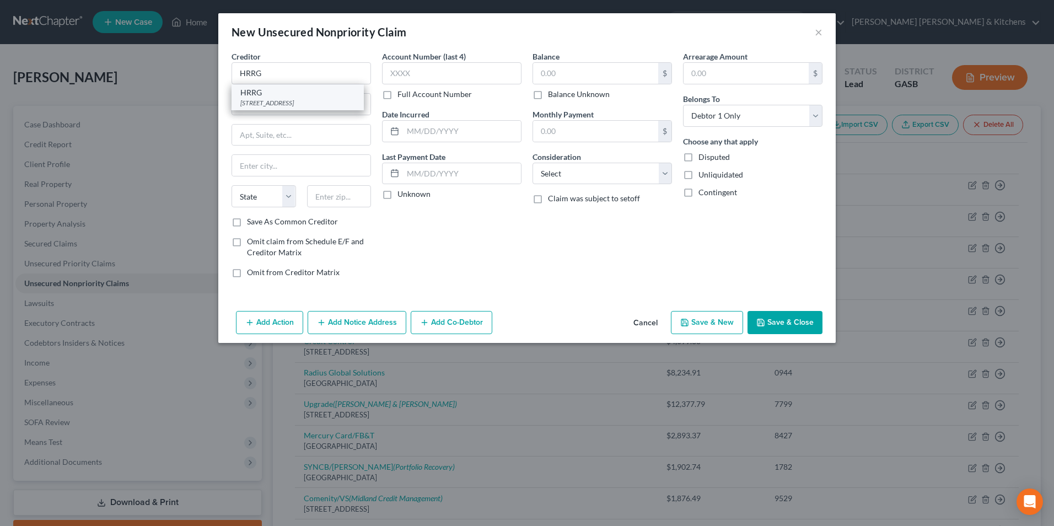
click at [330, 99] on div "[STREET_ADDRESS]" at bounding box center [297, 102] width 115 height 9
click at [455, 85] on div "Account Number (last 4) Full Account Number" at bounding box center [451, 75] width 139 height 49
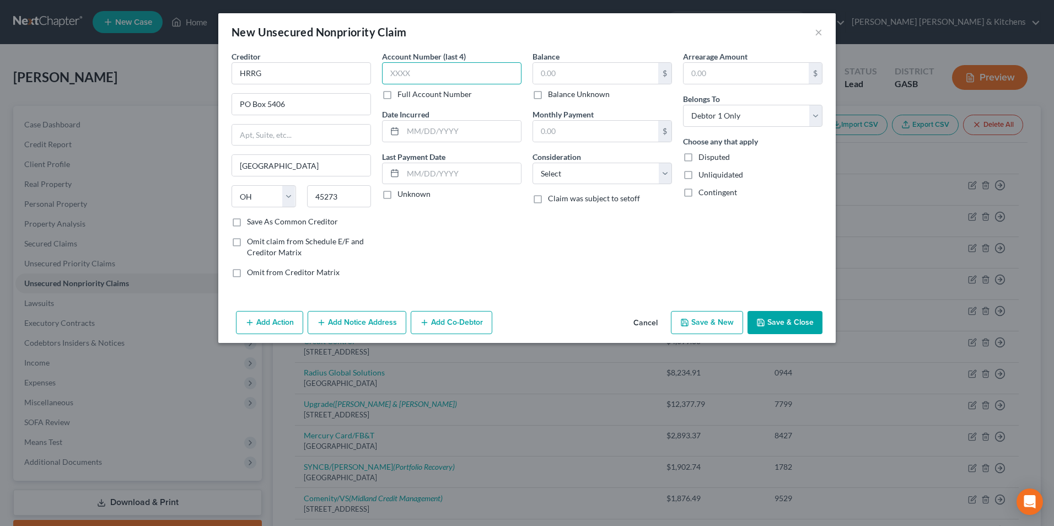
click at [452, 72] on input "text" at bounding box center [451, 73] width 139 height 22
click at [586, 74] on input "text" at bounding box center [595, 73] width 125 height 21
click at [592, 181] on select "Select Cable / Satellite Services Collection Agency Credit Card Debt Debt Couns…" at bounding box center [601, 174] width 139 height 22
click at [532, 163] on select "Select Cable / Satellite Services Collection Agency Credit Card Debt Debt Couns…" at bounding box center [601, 174] width 139 height 22
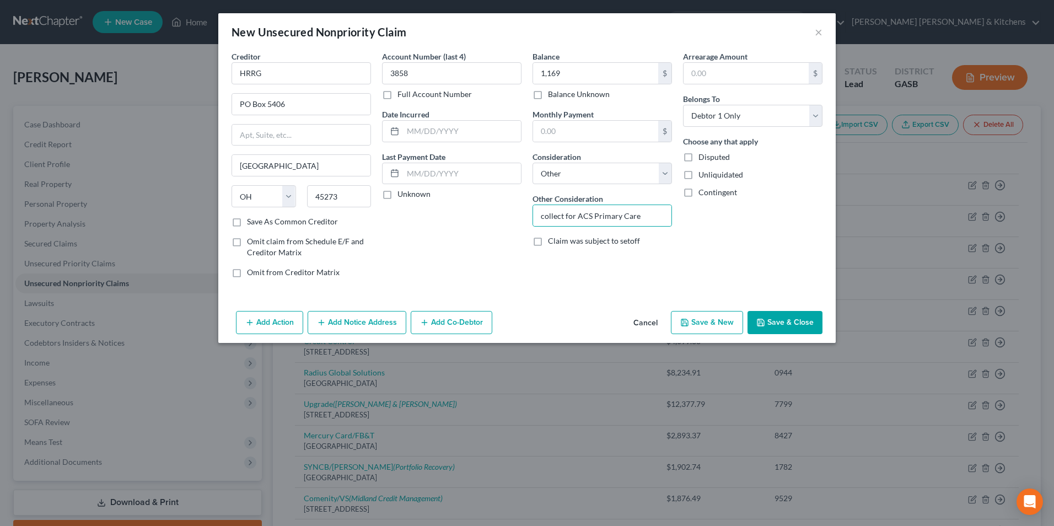
click at [713, 323] on button "Save & New" at bounding box center [707, 322] width 72 height 23
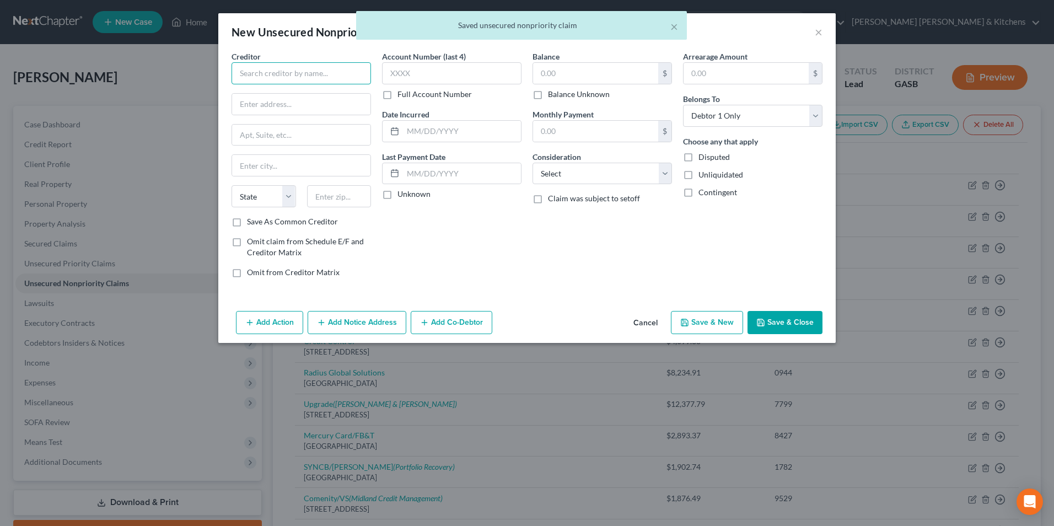
click at [296, 77] on input "text" at bounding box center [300, 73] width 139 height 22
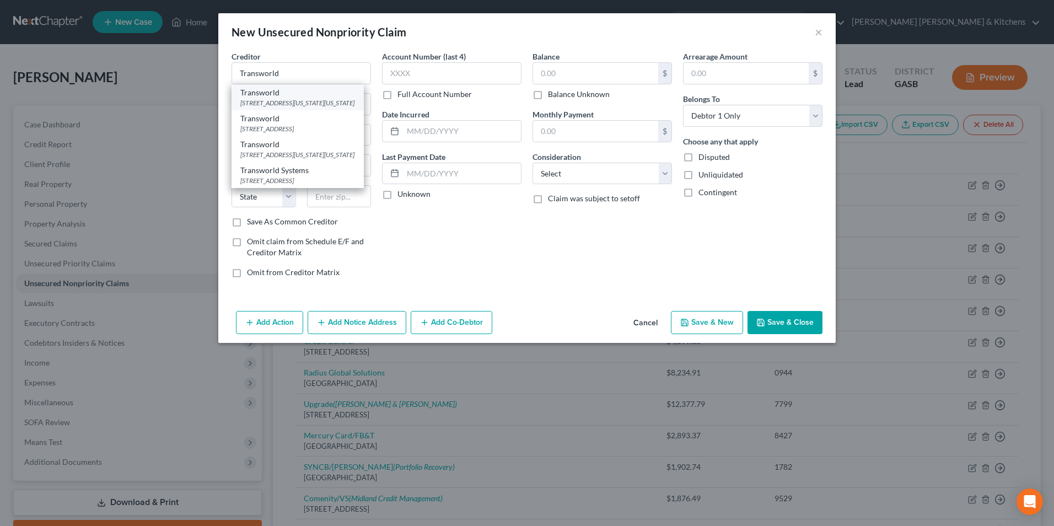
click at [296, 98] on div "[STREET_ADDRESS][US_STATE][US_STATE]" at bounding box center [297, 102] width 115 height 9
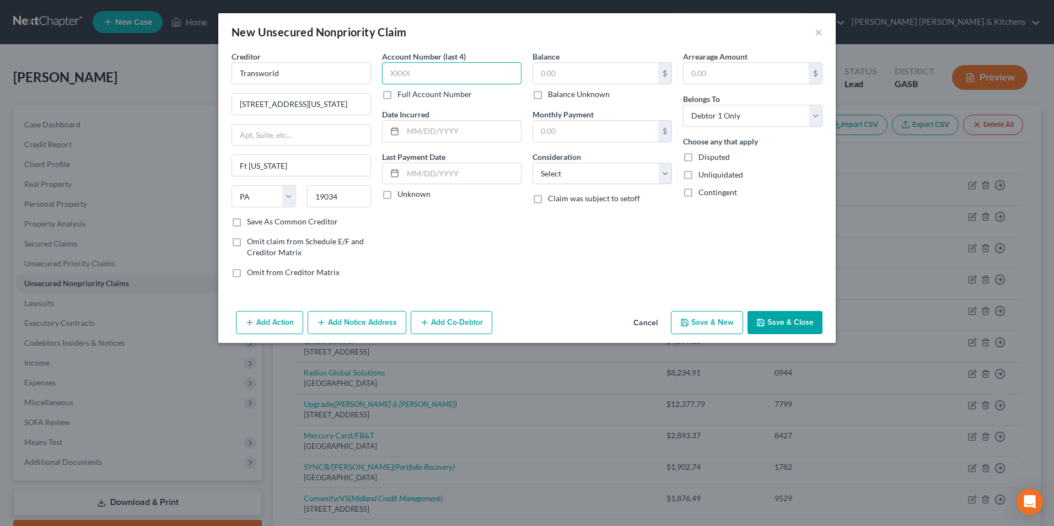
click at [438, 78] on input "text" at bounding box center [451, 73] width 139 height 22
click at [548, 77] on input "text" at bounding box center [595, 73] width 125 height 21
drag, startPoint x: 559, startPoint y: 173, endPoint x: 557, endPoint y: 185, distance: 11.7
click at [559, 173] on select "Select Cable / Satellite Services Collection Agency Credit Card Debt Debt Couns…" at bounding box center [601, 174] width 139 height 22
click at [532, 163] on select "Select Cable / Satellite Services Collection Agency Credit Card Debt Debt Couns…" at bounding box center [601, 174] width 139 height 22
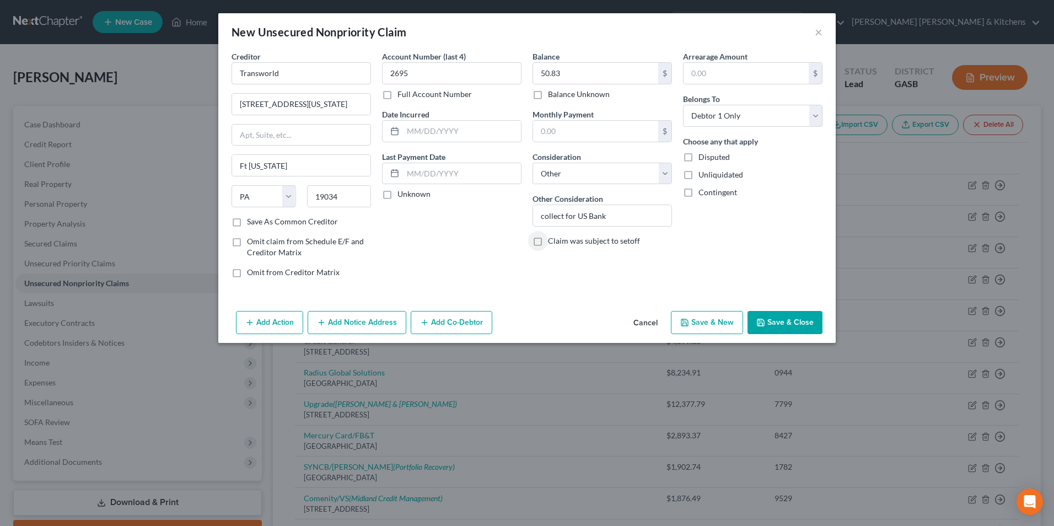
click at [766, 325] on button "Save & Close" at bounding box center [784, 322] width 75 height 23
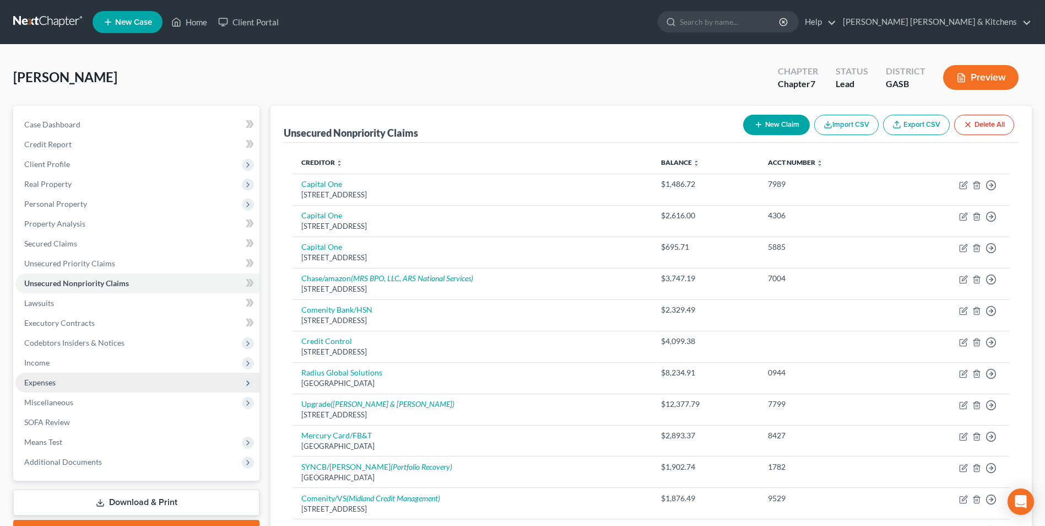
click at [37, 385] on span "Expenses" at bounding box center [39, 381] width 31 height 9
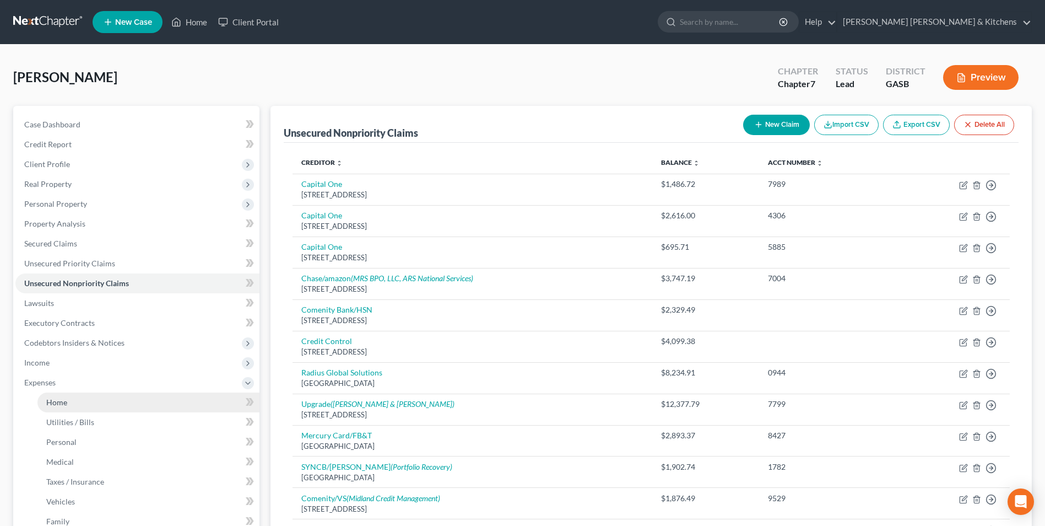
click at [59, 405] on span "Home" at bounding box center [56, 401] width 21 height 9
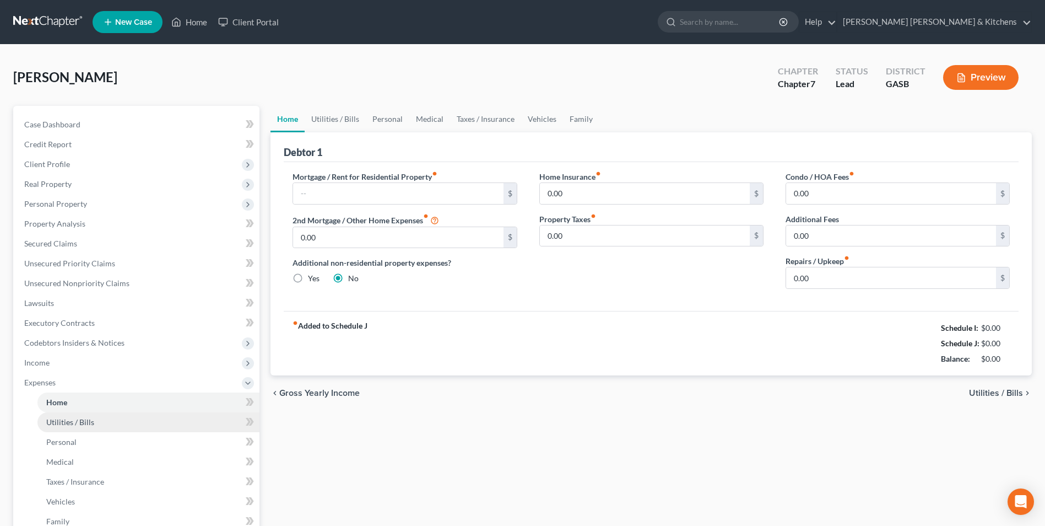
click at [60, 417] on span "Utilities / Bills" at bounding box center [70, 421] width 48 height 9
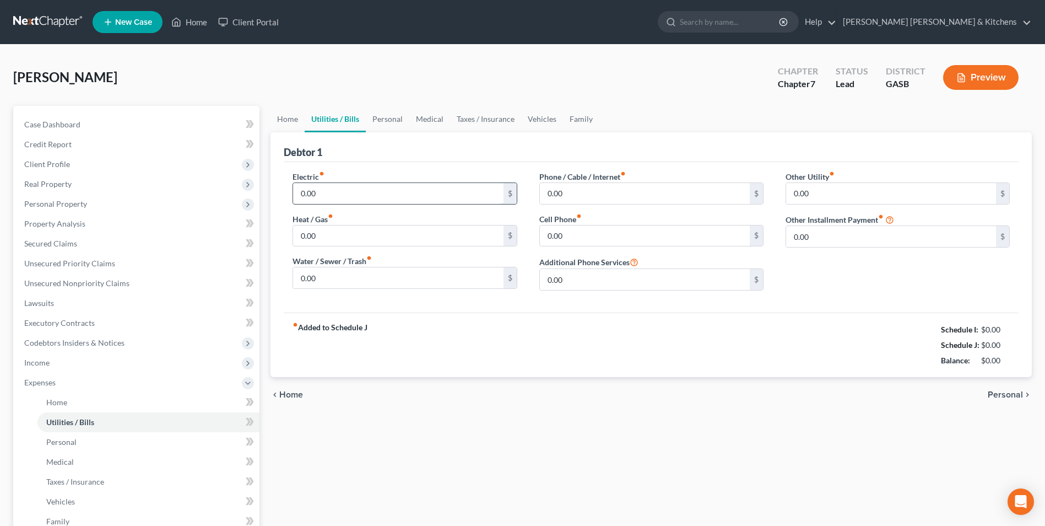
click at [327, 202] on input "0.00" at bounding box center [398, 193] width 210 height 21
click at [317, 235] on input "0.00" at bounding box center [398, 235] width 210 height 21
click at [322, 280] on input "0.00" at bounding box center [398, 277] width 210 height 21
click at [580, 199] on input "0.00" at bounding box center [645, 193] width 210 height 21
click at [1008, 393] on span "Personal" at bounding box center [1005, 394] width 35 height 9
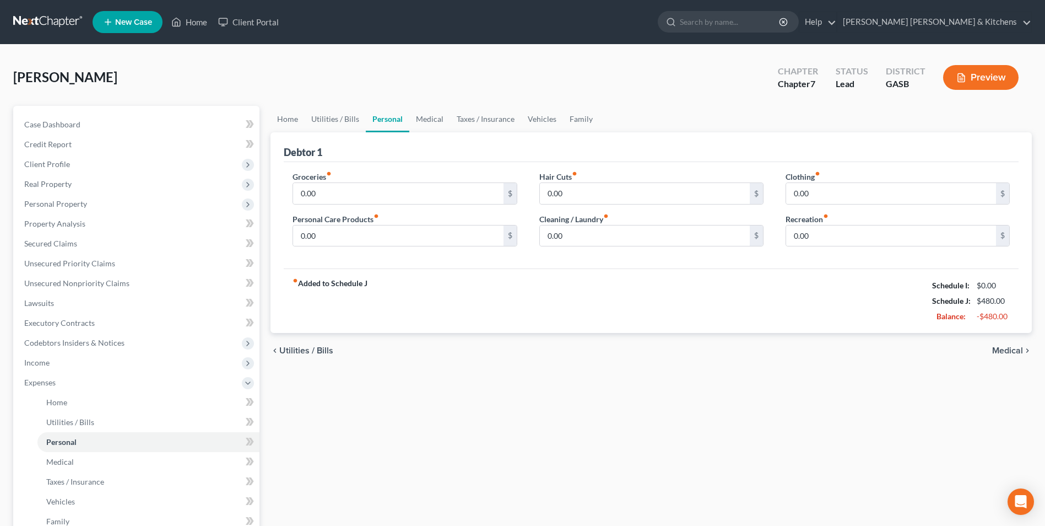
click at [337, 207] on div "Groceries fiber_manual_record 0.00 $ Personal Care Products fiber_manual_record…" at bounding box center [405, 213] width 246 height 85
click at [334, 202] on input "0.00" at bounding box center [398, 193] width 210 height 21
drag, startPoint x: 88, startPoint y: 419, endPoint x: 153, endPoint y: 397, distance: 68.5
click at [88, 419] on span "Utilities / Bills" at bounding box center [70, 421] width 48 height 9
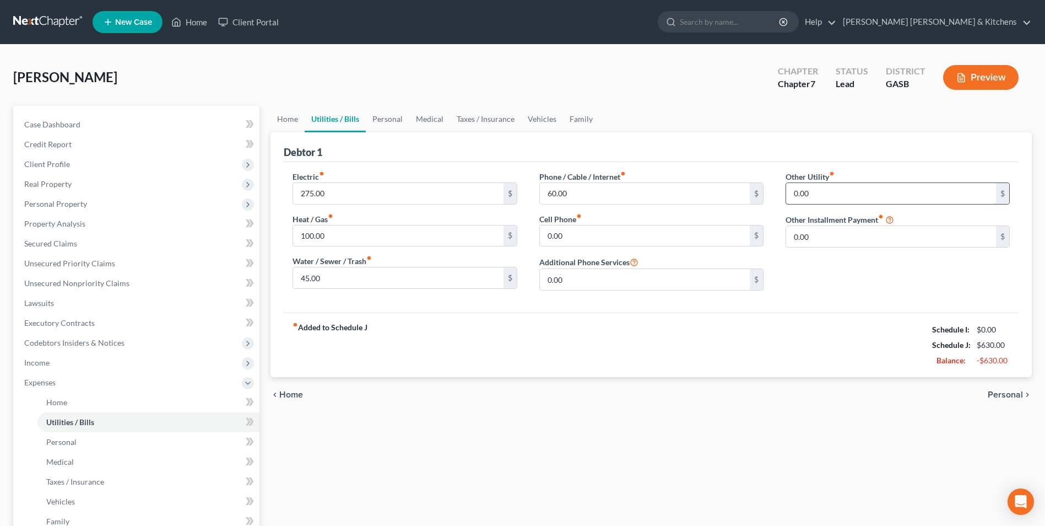
click at [830, 196] on input "0.00" at bounding box center [891, 193] width 210 height 21
click at [1005, 390] on span "Personal" at bounding box center [1005, 394] width 35 height 9
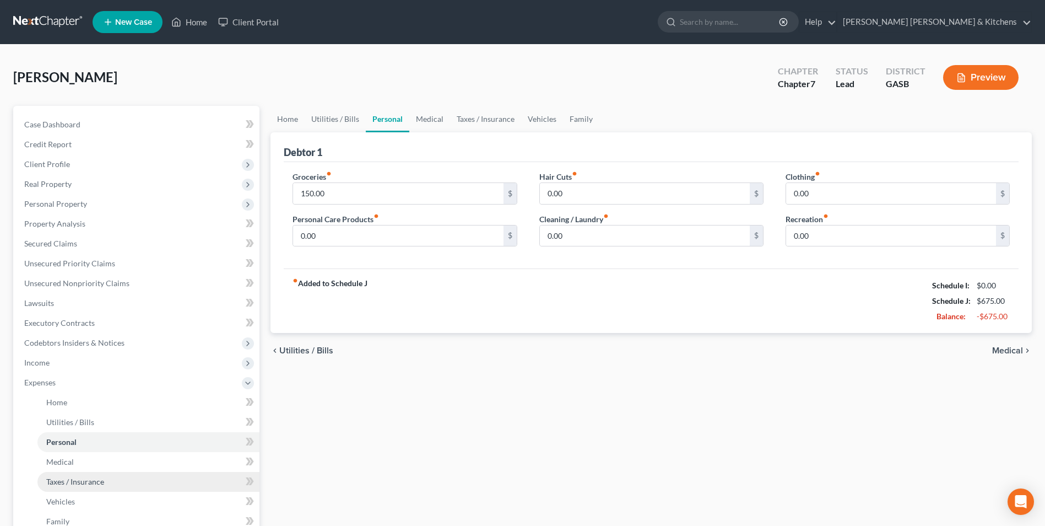
click at [83, 483] on span "Taxes / Insurance" at bounding box center [75, 481] width 58 height 9
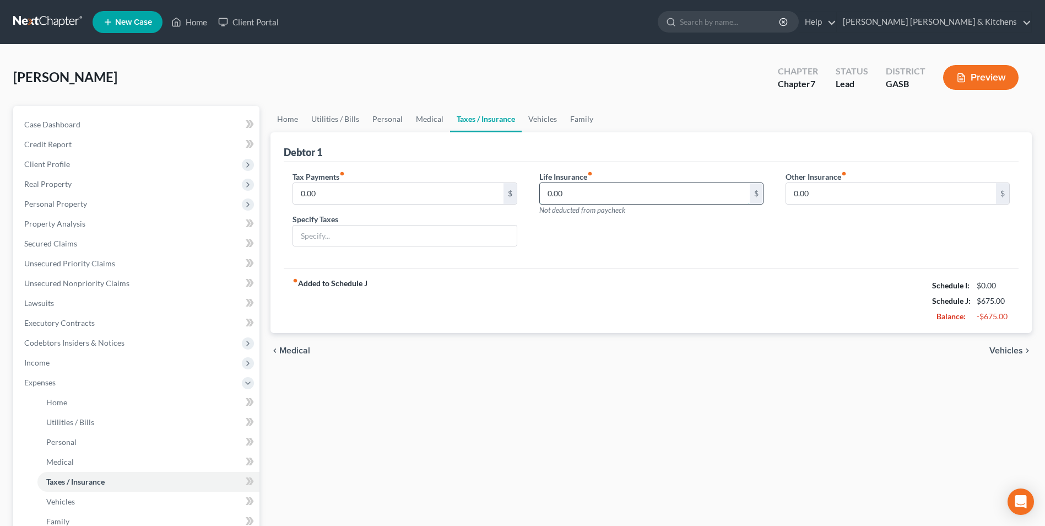
click at [581, 192] on input "0.00" at bounding box center [645, 193] width 210 height 21
click at [355, 197] on input "0.00" at bounding box center [398, 193] width 210 height 21
click at [337, 236] on input "text" at bounding box center [404, 235] width 223 height 21
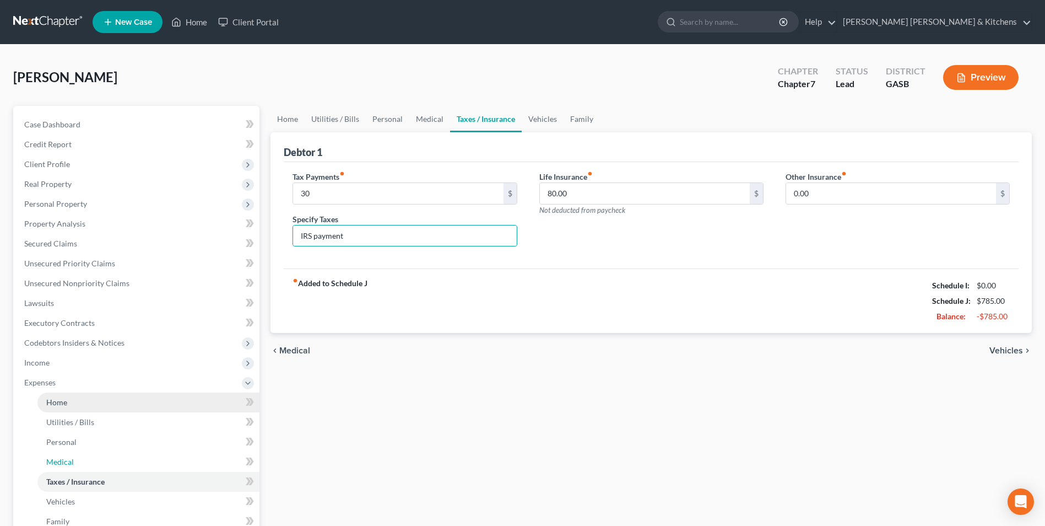
drag, startPoint x: 72, startPoint y: 458, endPoint x: 193, endPoint y: 406, distance: 131.8
click at [72, 458] on span "Medical" at bounding box center [60, 461] width 28 height 9
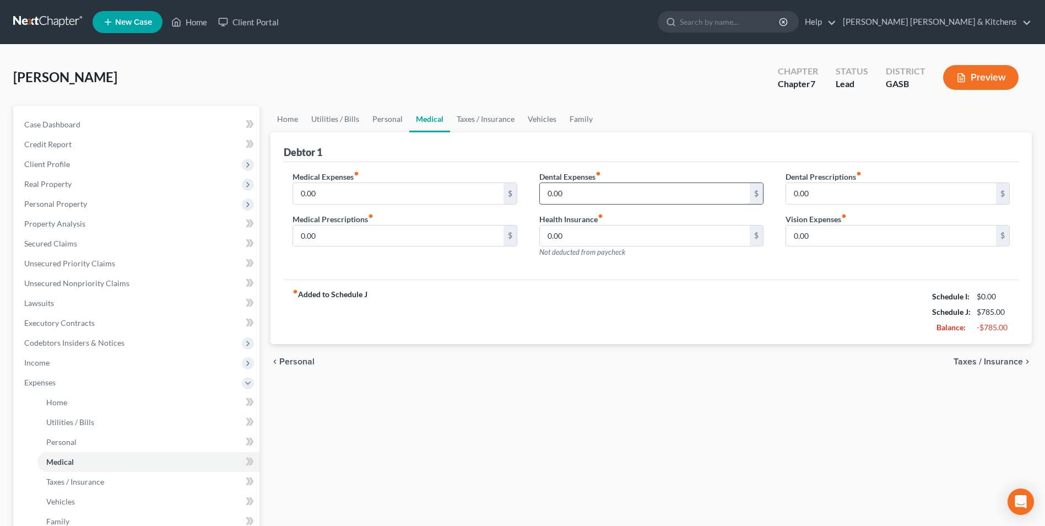
click at [584, 187] on input "0.00" at bounding box center [645, 193] width 210 height 21
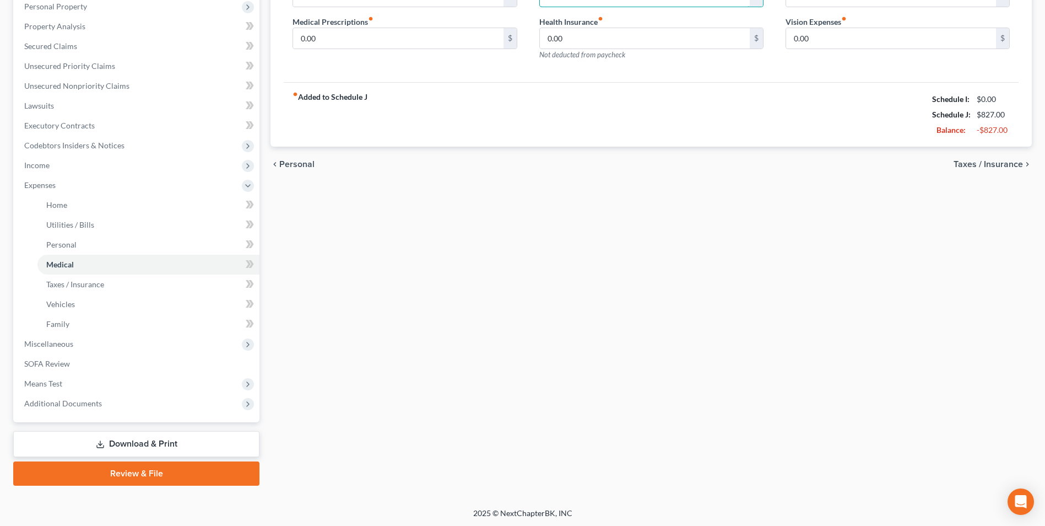
scroll to position [199, 0]
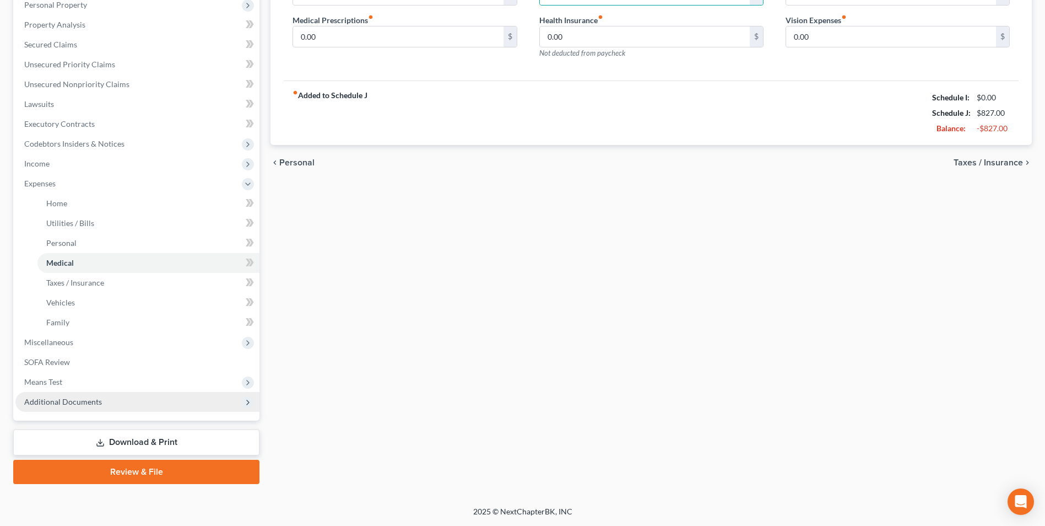
click at [47, 404] on span "Additional Documents" at bounding box center [63, 401] width 78 height 9
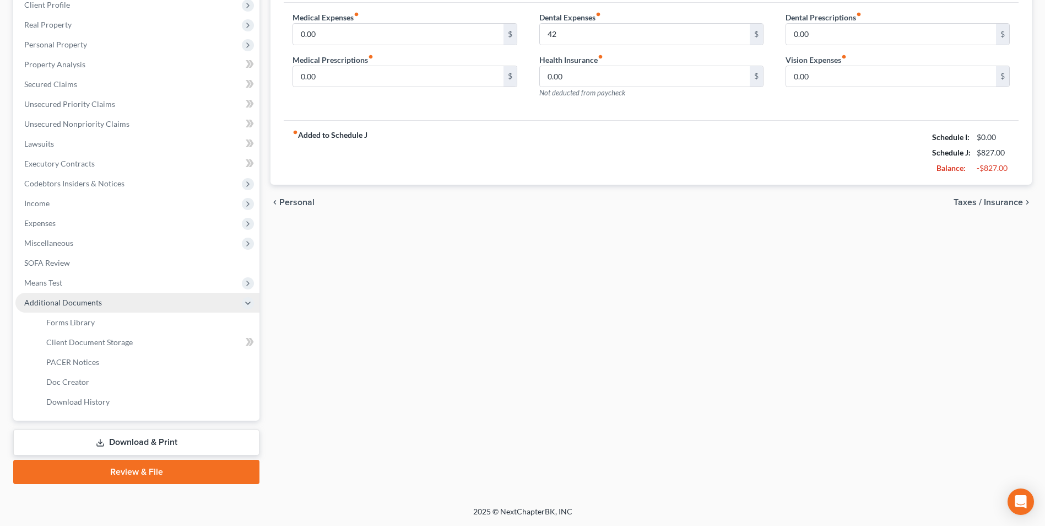
scroll to position [159, 0]
click at [73, 318] on span "Forms Library" at bounding box center [70, 321] width 48 height 9
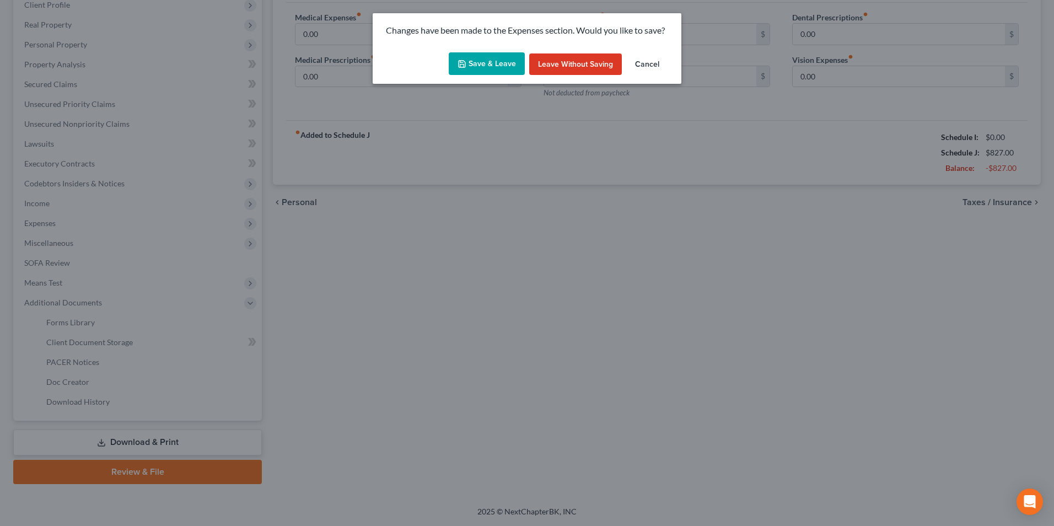
click at [497, 64] on button "Save & Leave" at bounding box center [487, 63] width 76 height 23
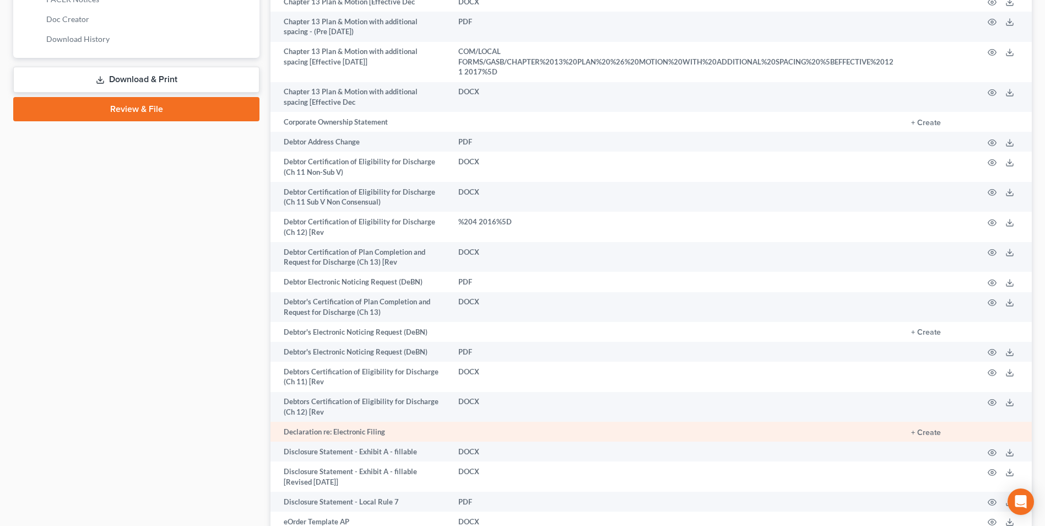
scroll to position [606, 0]
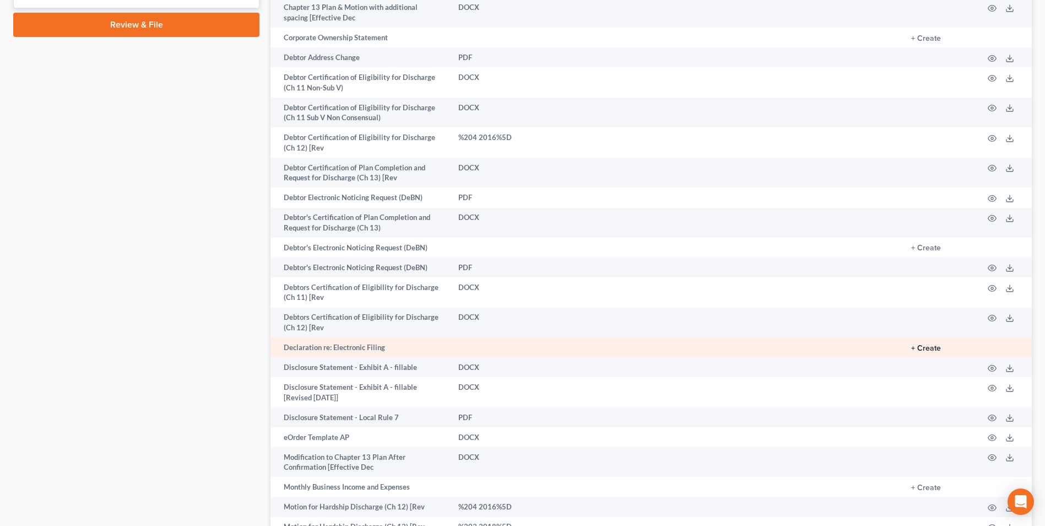
click at [924, 344] on button "+ Create" at bounding box center [926, 348] width 30 height 8
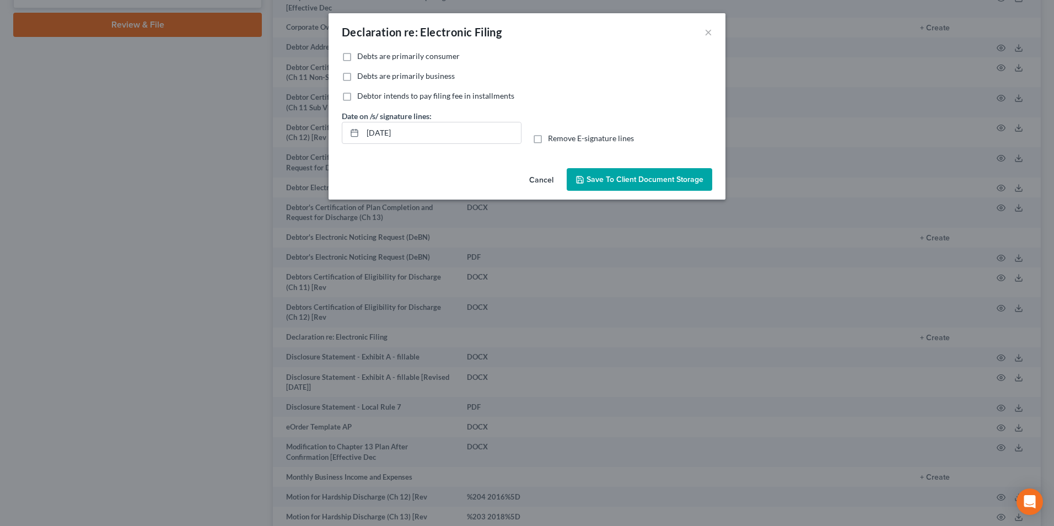
click at [357, 62] on label "Debts are primarily consumer" at bounding box center [408, 56] width 102 height 11
click at [361, 58] on input "Debts are primarily consumer" at bounding box center [364, 54] width 7 height 7
drag, startPoint x: 414, startPoint y: 137, endPoint x: 352, endPoint y: 147, distance: 63.1
click at [355, 147] on div "Date on /s/ signature lines: [DATE] Remove E-signature lines" at bounding box center [526, 131] width 381 height 42
click at [548, 137] on label "Remove E-signature lines" at bounding box center [591, 138] width 86 height 11
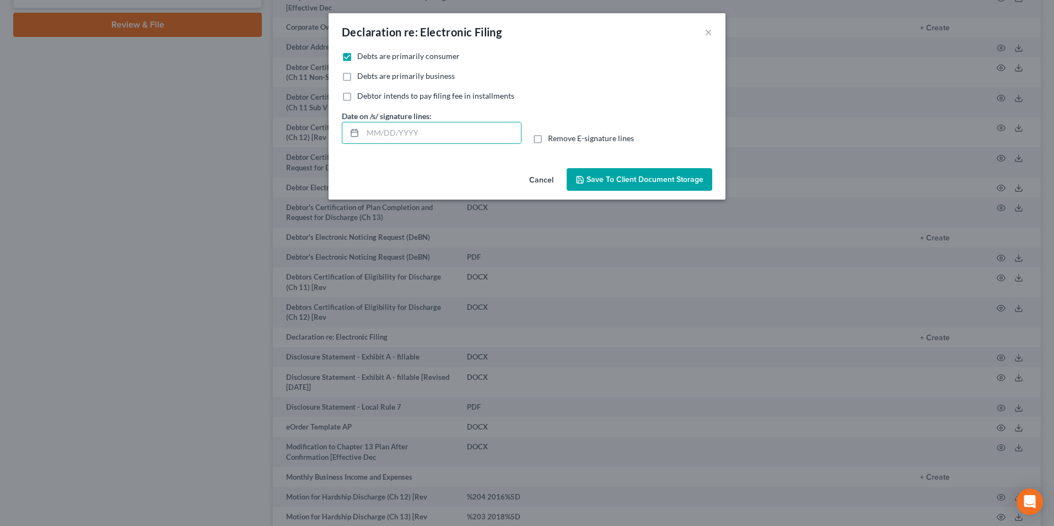
click at [552, 137] on input "Remove E-signature lines" at bounding box center [555, 136] width 7 height 7
click at [629, 180] on span "Save to Client Document Storage" at bounding box center [644, 179] width 117 height 9
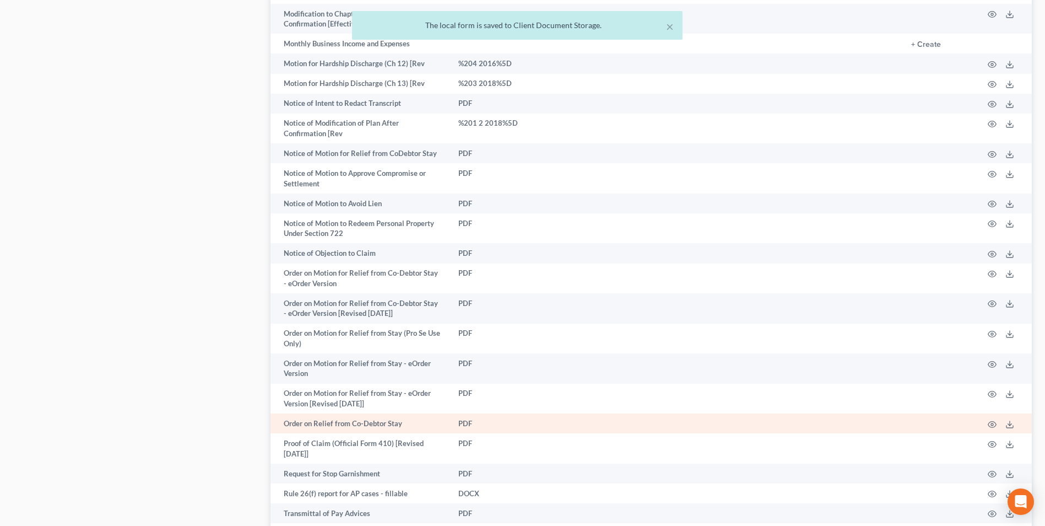
scroll to position [1156, 0]
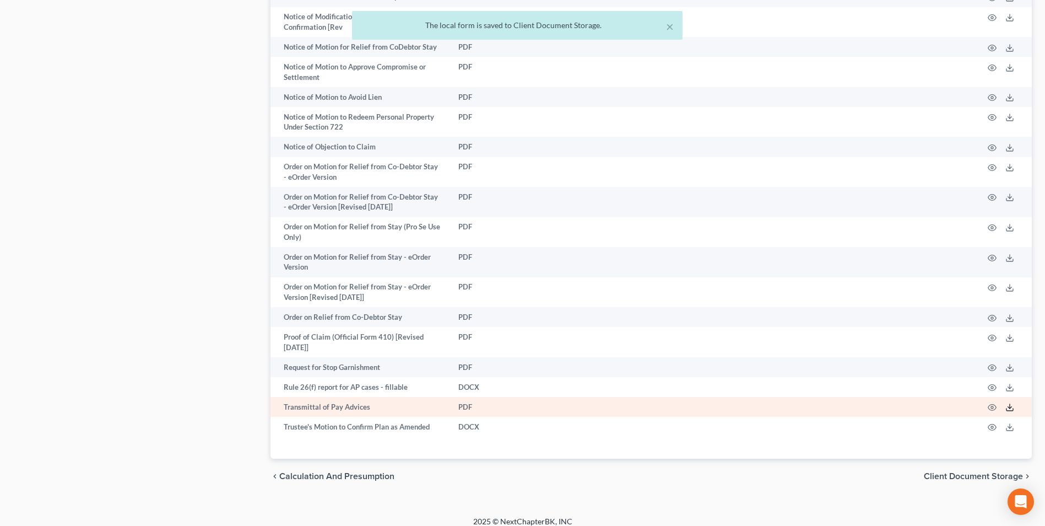
click at [1011, 403] on icon at bounding box center [1010, 407] width 9 height 9
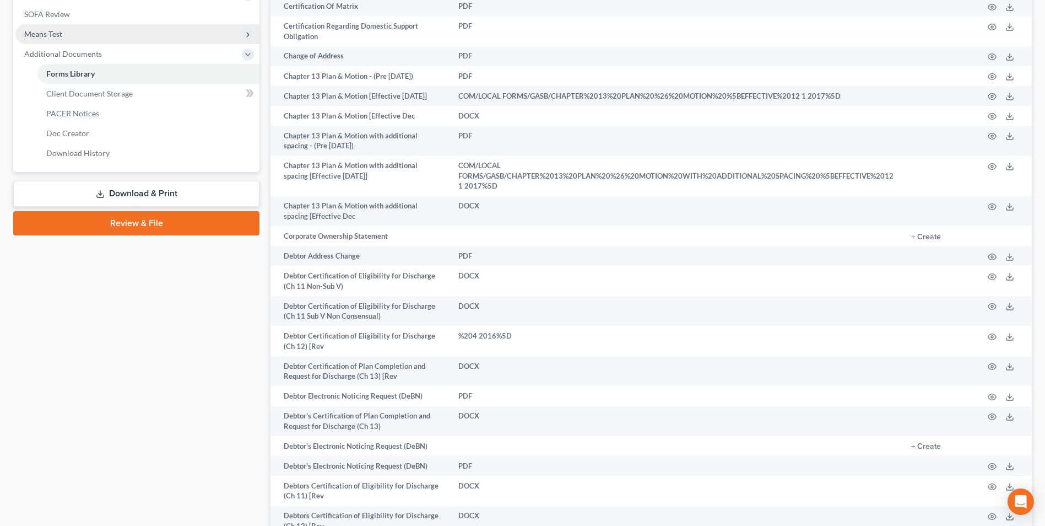
scroll to position [274, 0]
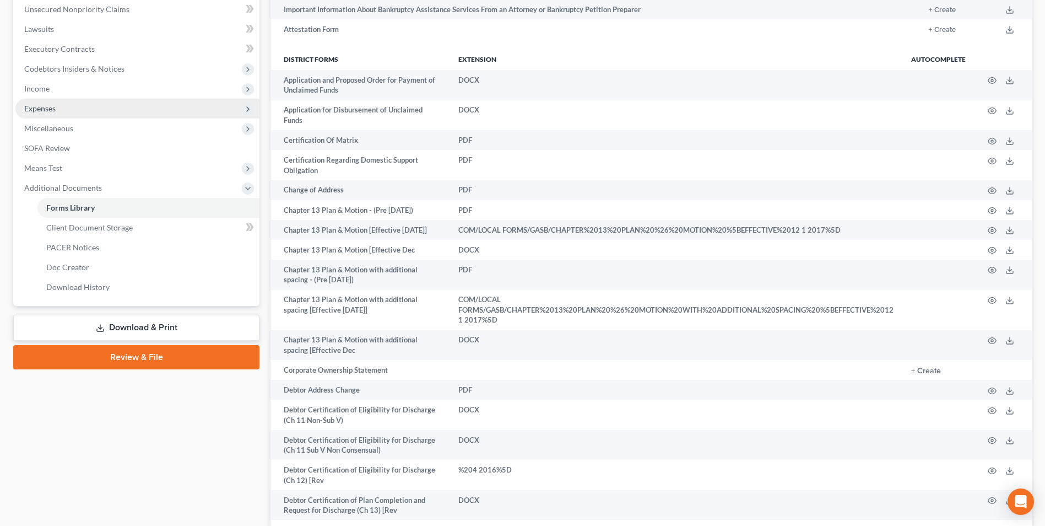
click at [52, 106] on span "Expenses" at bounding box center [39, 108] width 31 height 9
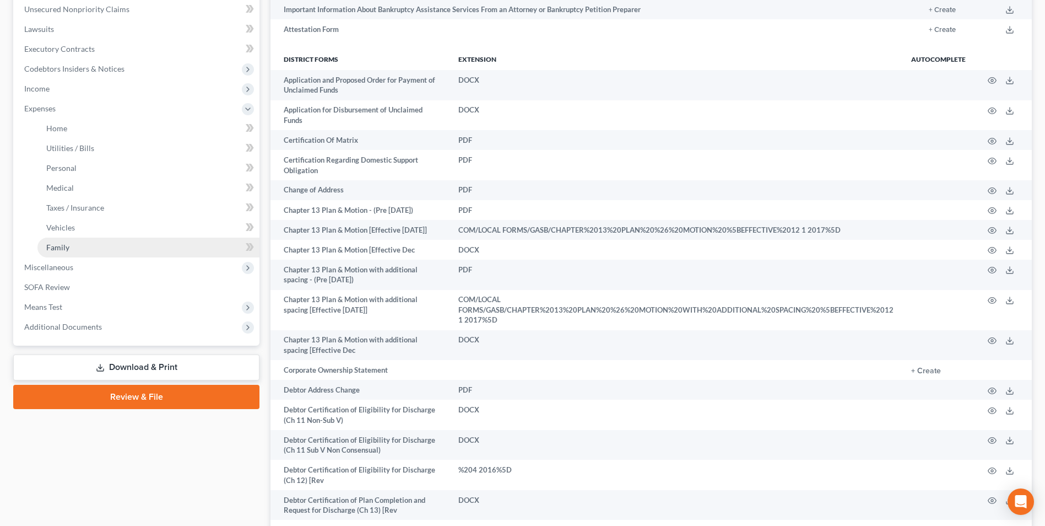
click at [61, 242] on span "Family" at bounding box center [57, 246] width 23 height 9
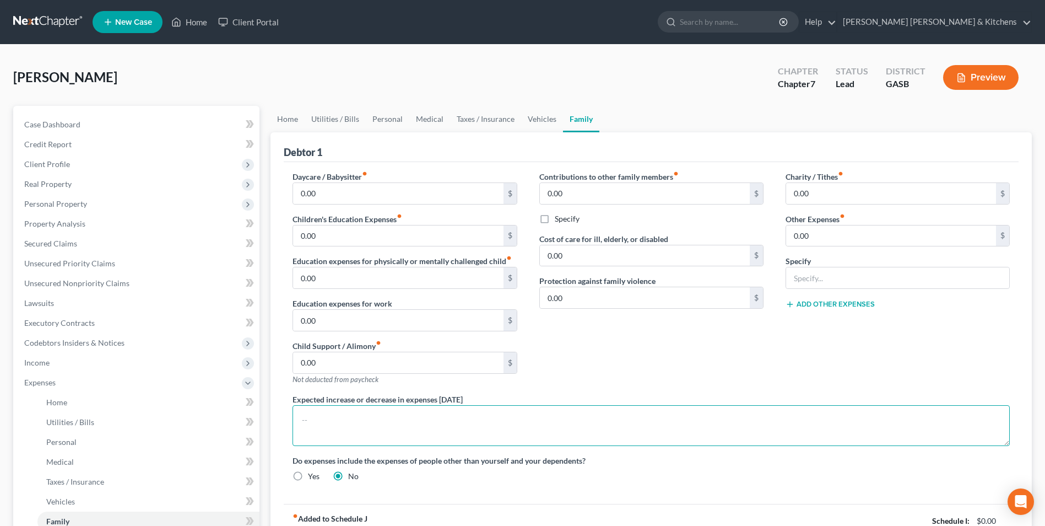
click at [374, 418] on textarea at bounding box center [651, 425] width 717 height 41
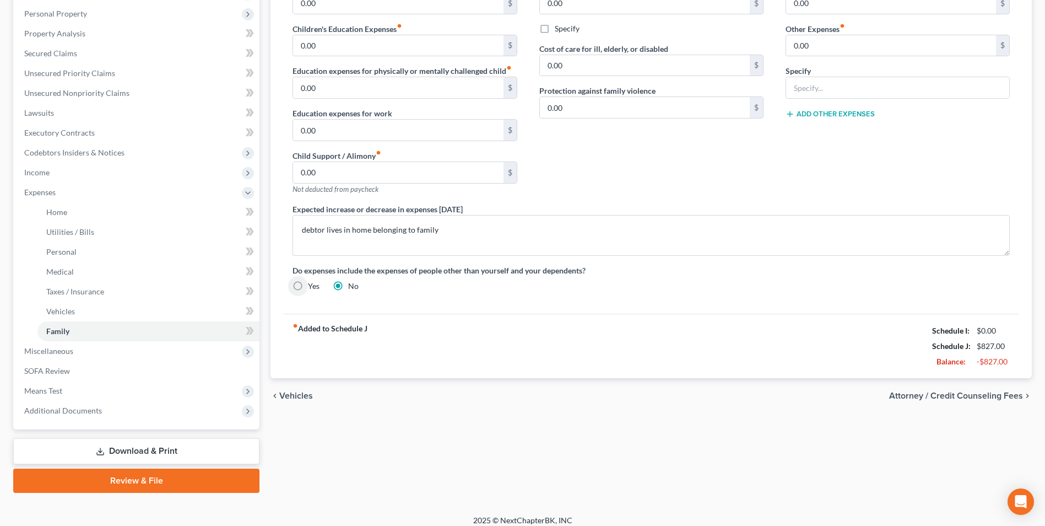
scroll to position [199, 0]
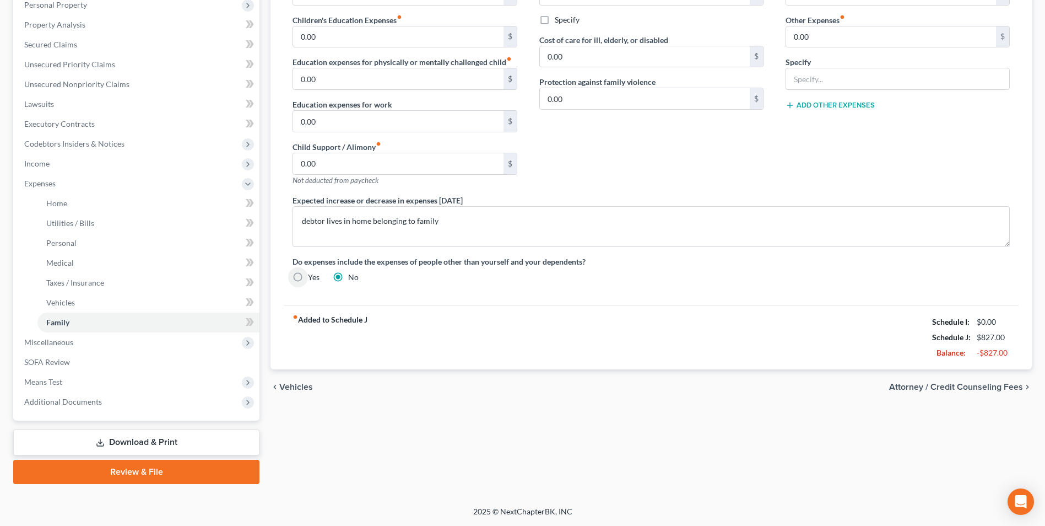
click at [167, 442] on link "Download & Print" at bounding box center [136, 442] width 246 height 26
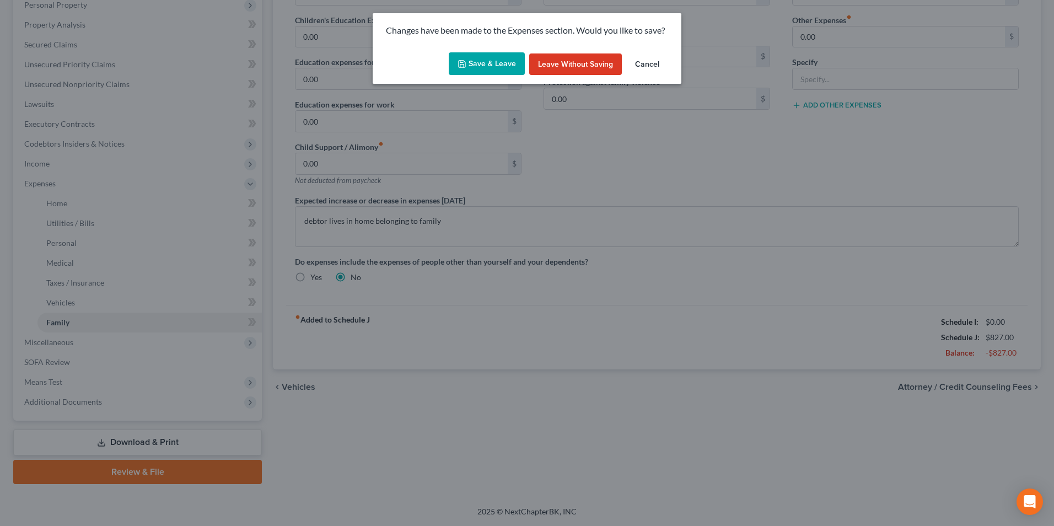
click at [458, 69] on button "Save & Leave" at bounding box center [487, 63] width 76 height 23
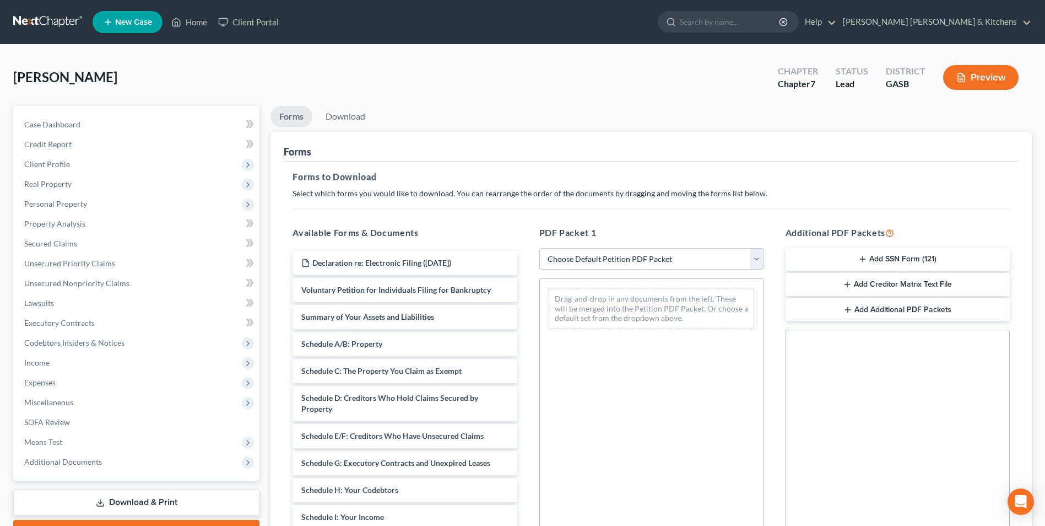
drag, startPoint x: 569, startPoint y: 258, endPoint x: 574, endPoint y: 269, distance: 11.9
click at [569, 258] on select "Choose Default Petition PDF Packet Complete Bankruptcy Petition (all forms and …" at bounding box center [651, 259] width 224 height 22
click at [539, 248] on select "Choose Default Petition PDF Packet Complete Bankruptcy Petition (all forms and …" at bounding box center [651, 259] width 224 height 22
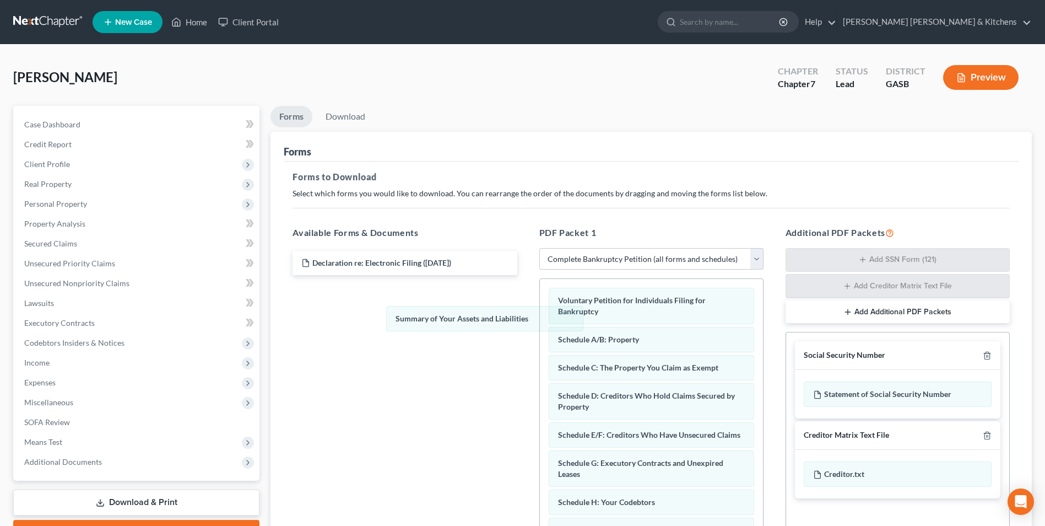
drag, startPoint x: 600, startPoint y: 339, endPoint x: 364, endPoint y: 282, distance: 242.7
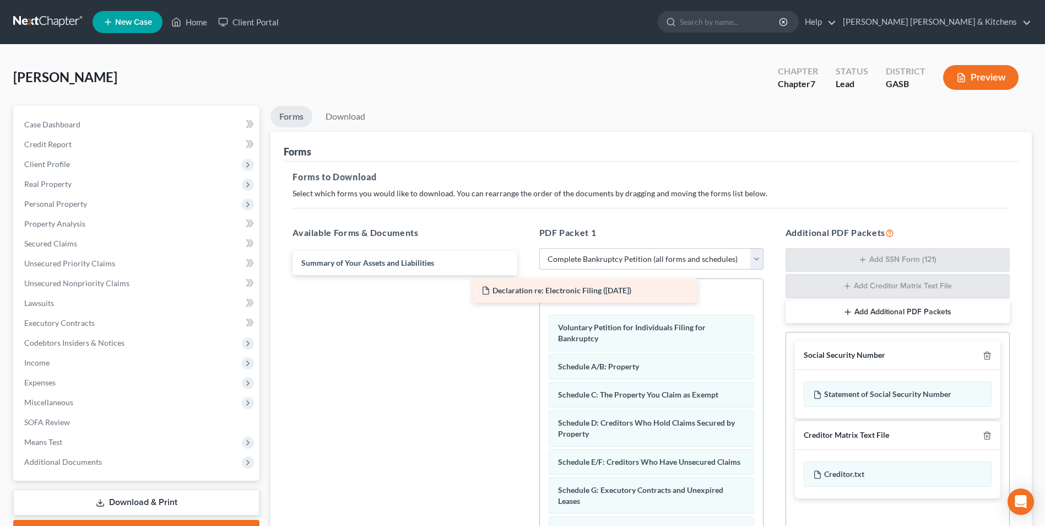
drag, startPoint x: 367, startPoint y: 259, endPoint x: 620, endPoint y: 291, distance: 254.9
click at [526, 275] on div "Declaration re: Electronic Filing ([DATE]) Declaration re: Electronic Filing ([…" at bounding box center [405, 263] width 242 height 24
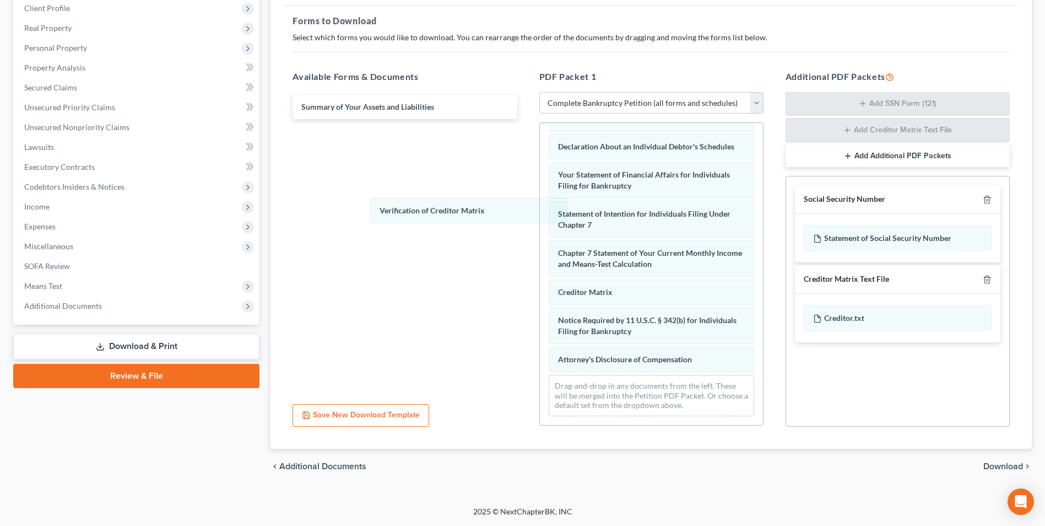
scroll to position [323, 0]
drag, startPoint x: 643, startPoint y: 299, endPoint x: 431, endPoint y: 189, distance: 238.3
click at [540, 209] on div "Verification of Creditor Matrix Declaration re: Electronic Filing ([DATE]) Volu…" at bounding box center [651, 118] width 223 height 614
click at [1006, 467] on span "Download" at bounding box center [1004, 466] width 40 height 9
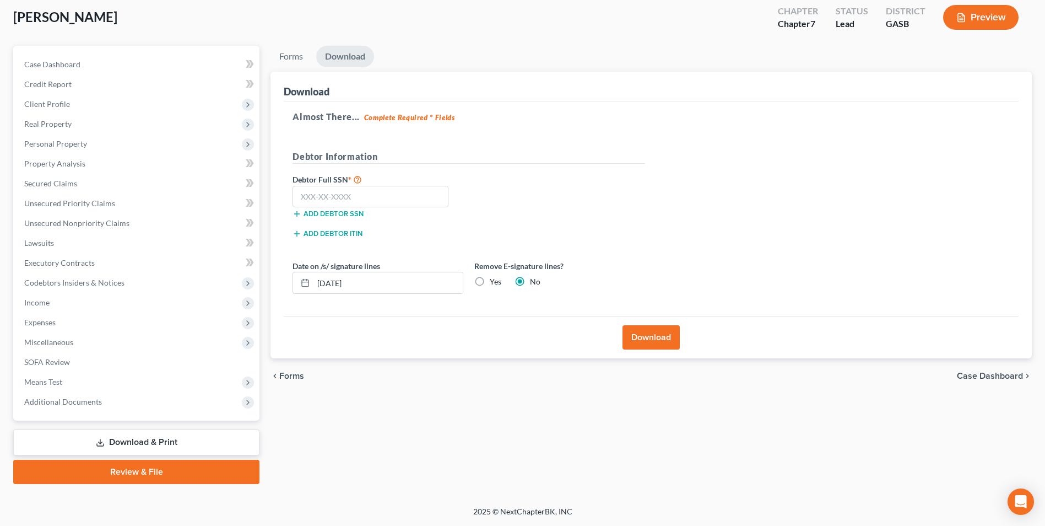
scroll to position [60, 0]
click at [368, 206] on input "text" at bounding box center [371, 197] width 156 height 22
drag, startPoint x: 373, startPoint y: 276, endPoint x: 255, endPoint y: 284, distance: 118.2
click at [295, 294] on div "[DATE]" at bounding box center [378, 283] width 171 height 22
click at [490, 277] on label "Yes" at bounding box center [496, 281] width 12 height 11
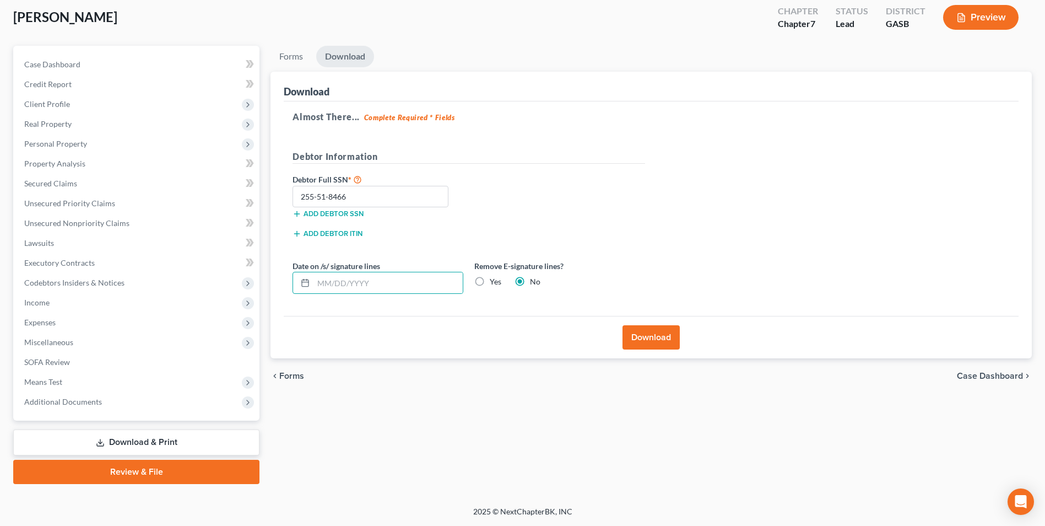
click at [494, 277] on input "Yes" at bounding box center [497, 279] width 7 height 7
click at [653, 348] on button "Download" at bounding box center [651, 337] width 57 height 24
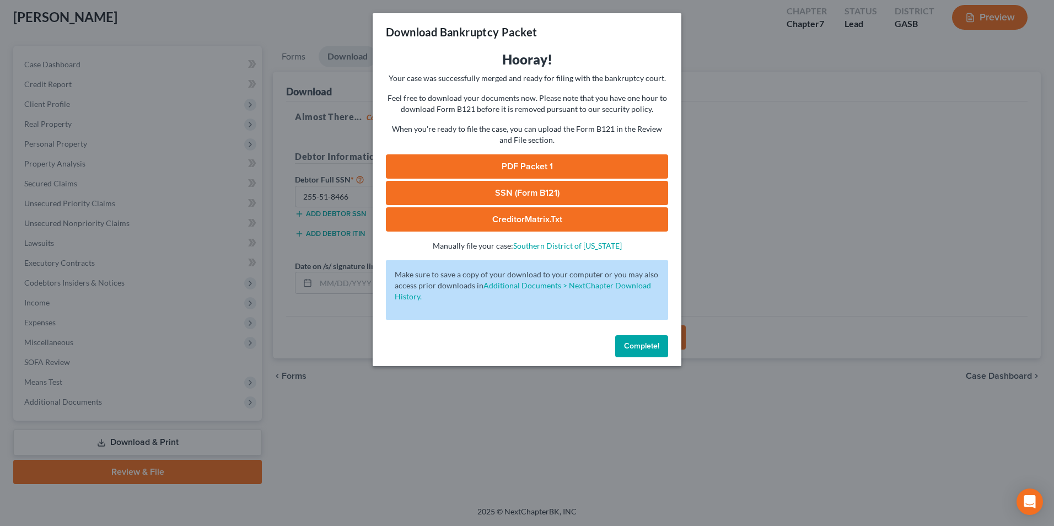
click at [551, 191] on link "SSN (Form B121)" at bounding box center [527, 193] width 282 height 24
click at [558, 169] on link "PDF Packet 1" at bounding box center [527, 166] width 282 height 24
click at [414, 431] on div "Download Bankruptcy Packet Hooray! Your case was successfully merged and ready …" at bounding box center [527, 263] width 1054 height 526
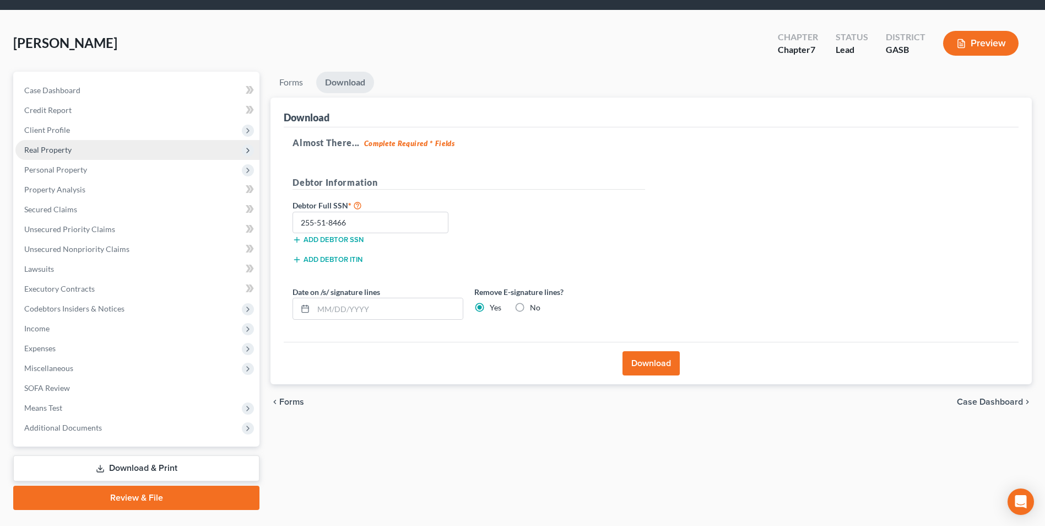
scroll to position [0, 0]
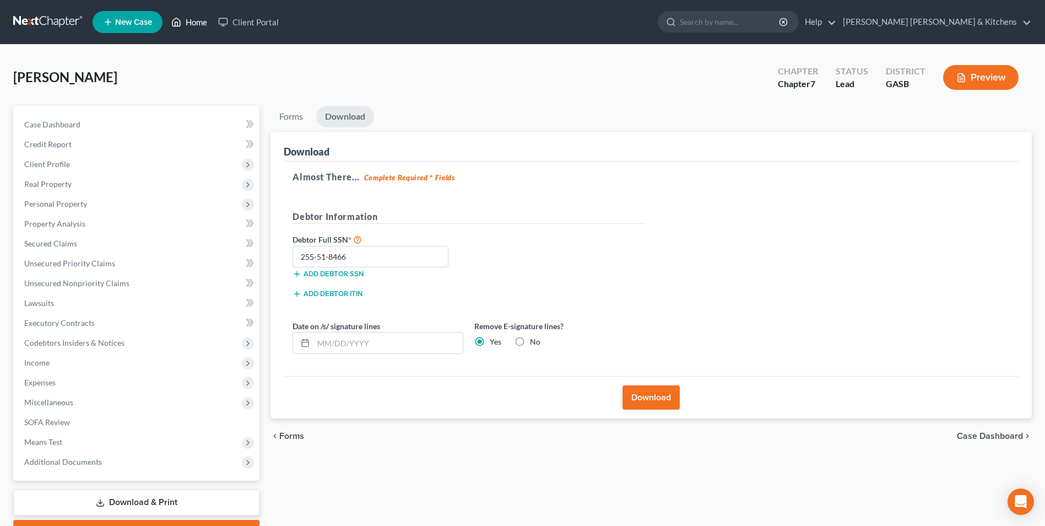
click at [203, 19] on link "Home" at bounding box center [189, 22] width 47 height 20
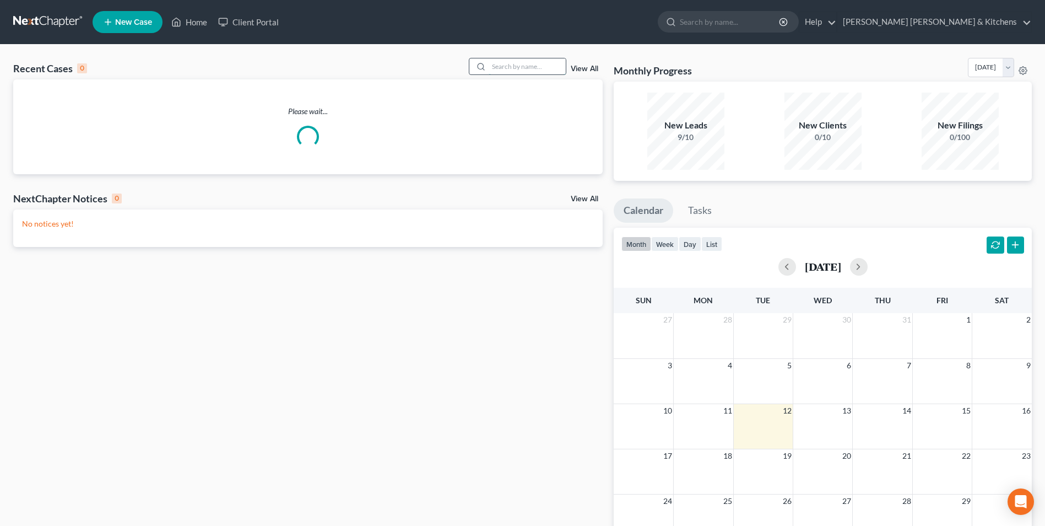
click at [507, 71] on input "search" at bounding box center [527, 66] width 77 height 16
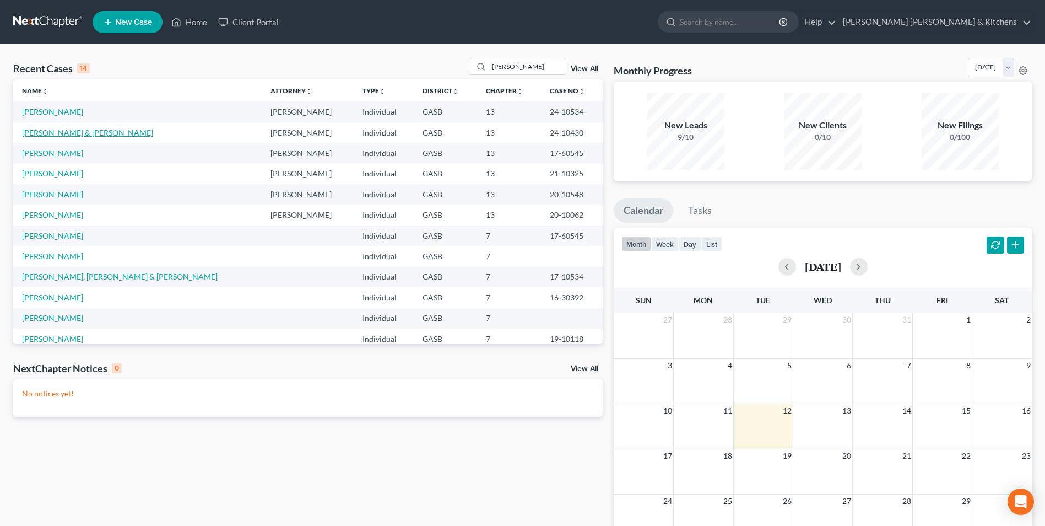
click at [51, 134] on link "[PERSON_NAME] & [PERSON_NAME]" at bounding box center [87, 132] width 131 height 9
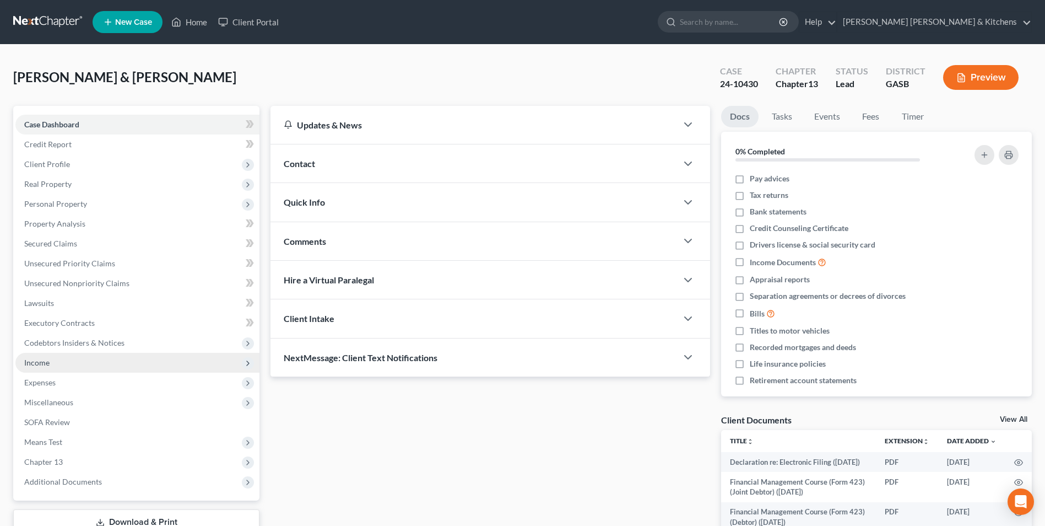
click at [30, 361] on span "Income" at bounding box center [36, 362] width 25 height 9
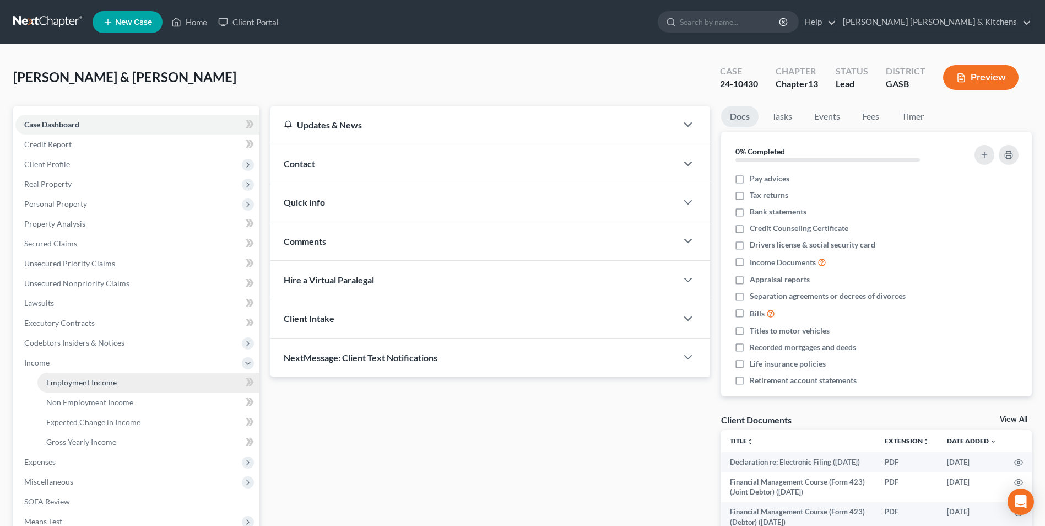
click at [59, 378] on span "Employment Income" at bounding box center [81, 381] width 71 height 9
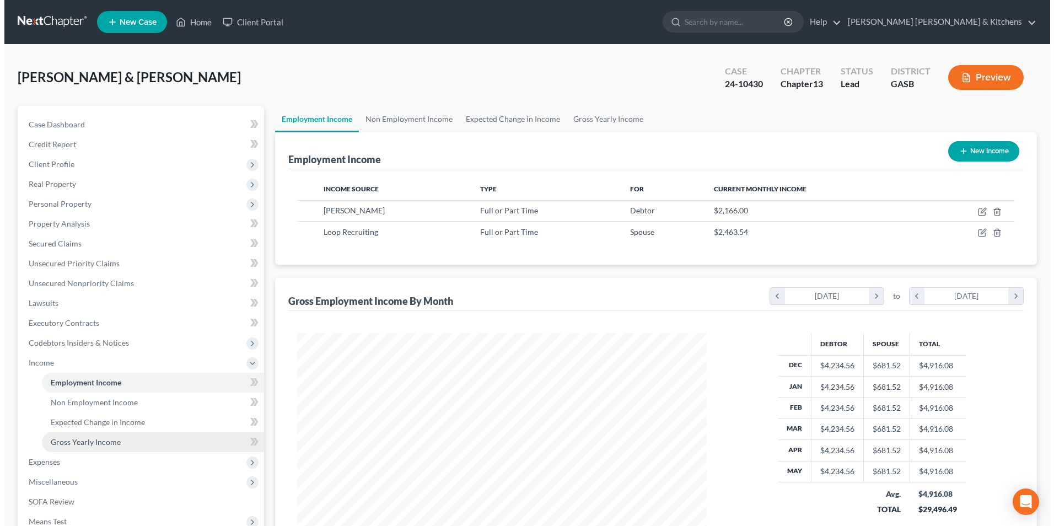
scroll to position [204, 431]
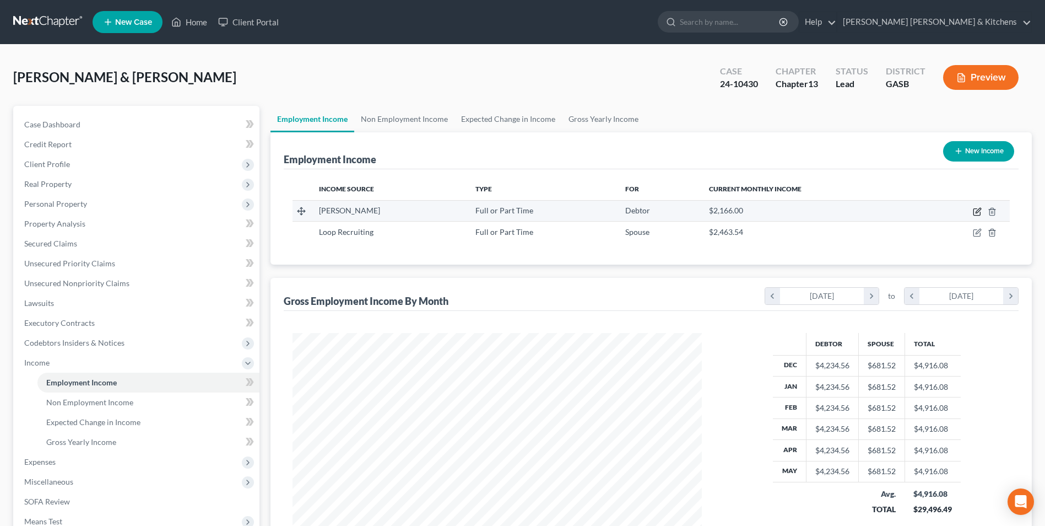
click at [974, 211] on icon "button" at bounding box center [977, 212] width 7 height 7
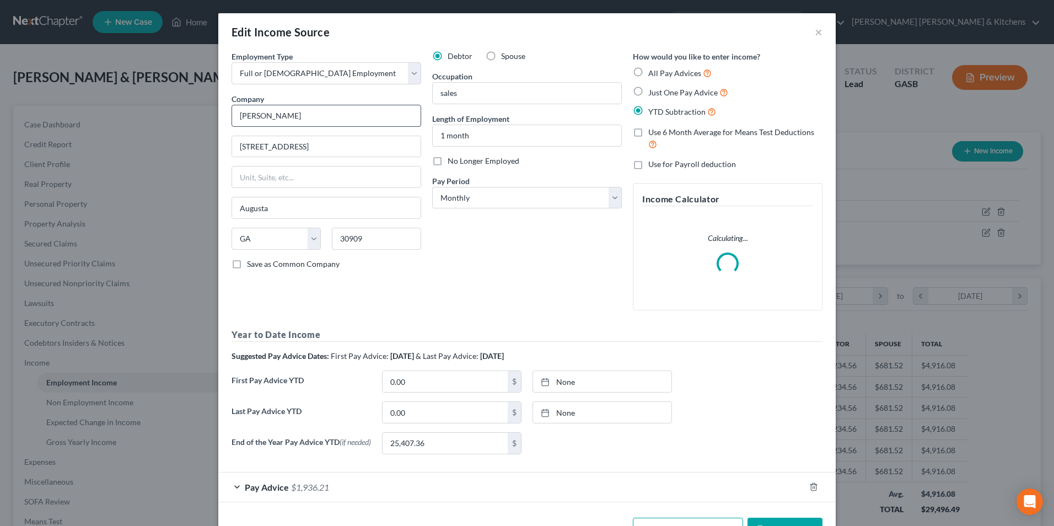
scroll to position [206, 435]
drag, startPoint x: 314, startPoint y: 122, endPoint x: 184, endPoint y: 136, distance: 130.8
click at [185, 136] on div "Edit Income Source × Employment Type * Select Full or [DEMOGRAPHIC_DATA] Employ…" at bounding box center [527, 263] width 1054 height 526
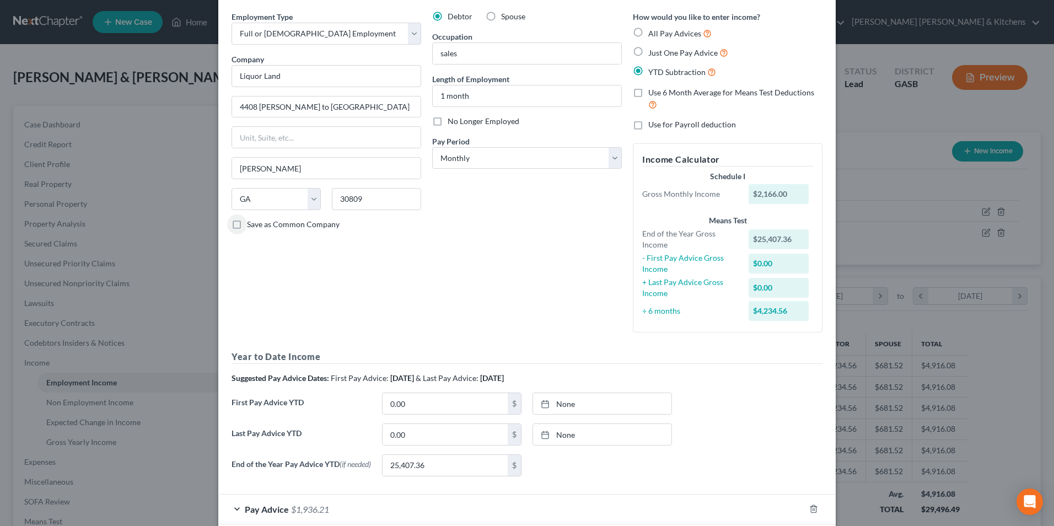
scroll to position [101, 0]
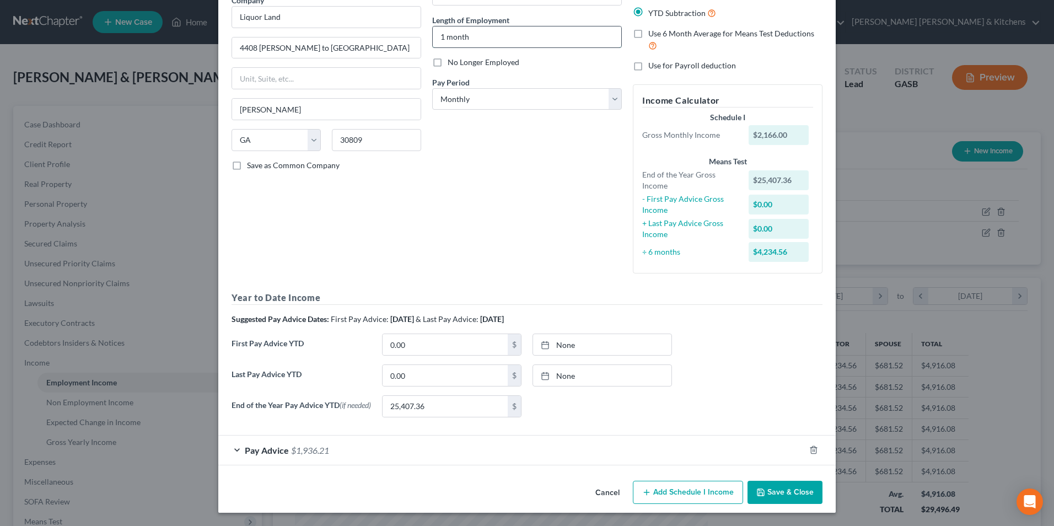
click at [474, 37] on input "1 month" at bounding box center [527, 36] width 188 height 21
drag, startPoint x: 428, startPoint y: 30, endPoint x: 480, endPoint y: 36, distance: 52.2
click at [478, 36] on input "1 month" at bounding box center [527, 36] width 188 height 21
click at [293, 453] on span "$1,936.21" at bounding box center [310, 450] width 38 height 10
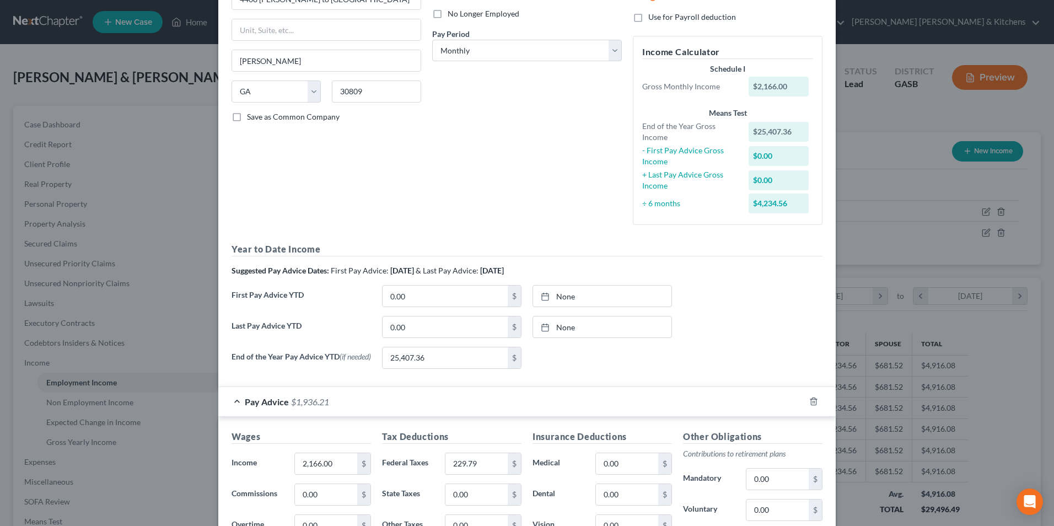
scroll to position [211, 0]
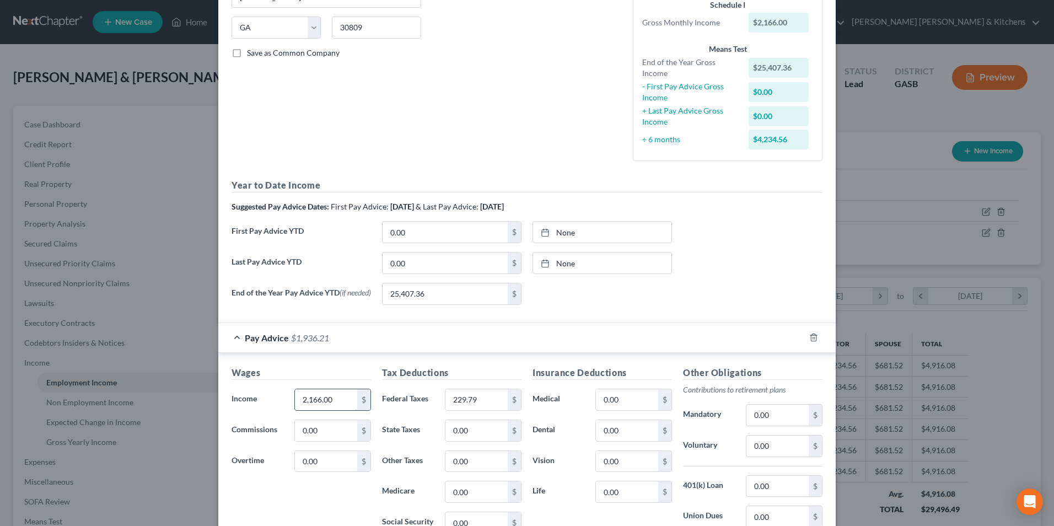
click at [328, 406] on input "2,166.00" at bounding box center [326, 399] width 62 height 21
click at [484, 411] on div "229.79 $" at bounding box center [483, 399] width 77 height 22
click at [496, 404] on input "229.79" at bounding box center [476, 399] width 62 height 21
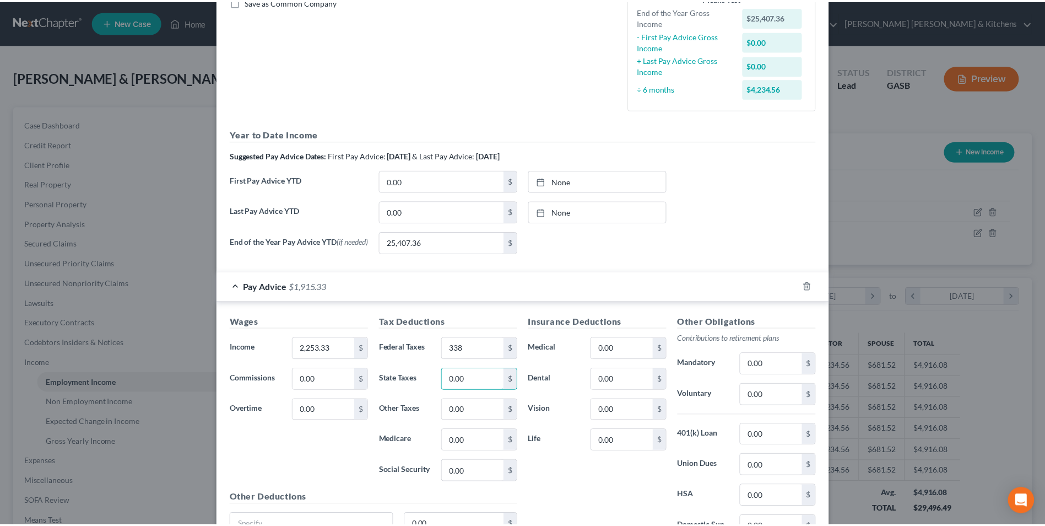
scroll to position [370, 0]
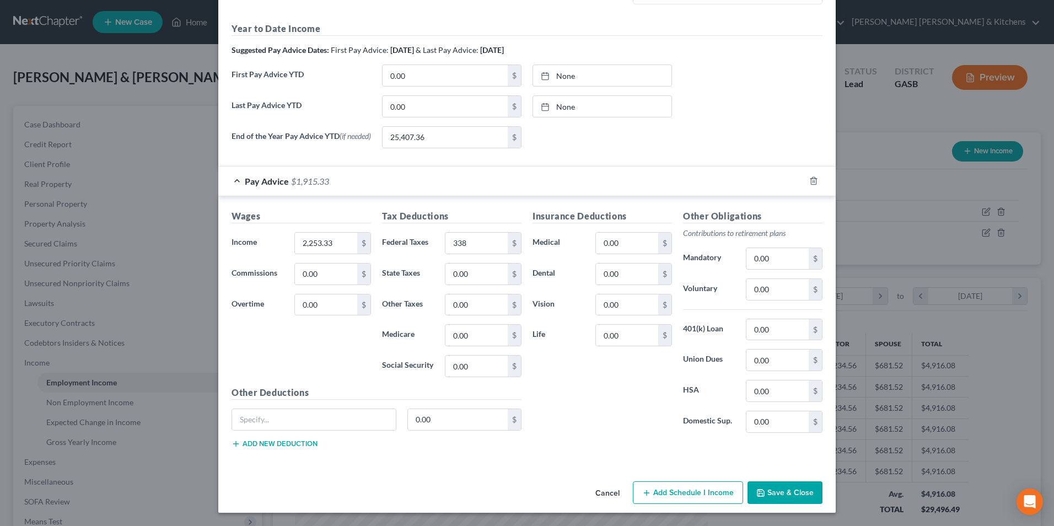
click at [751, 494] on button "Save & Close" at bounding box center [784, 492] width 75 height 23
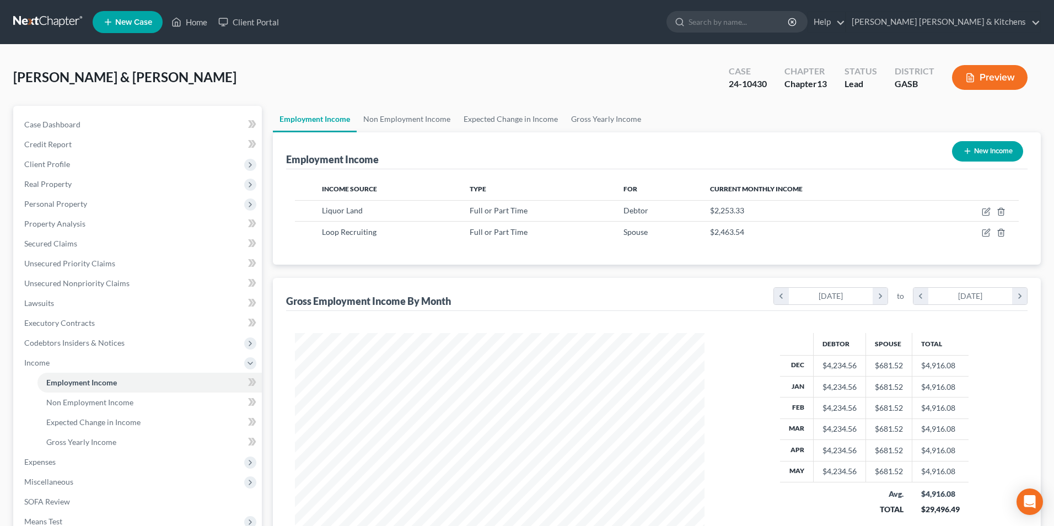
scroll to position [550826, 550599]
click at [980, 235] on icon "button" at bounding box center [977, 232] width 9 height 9
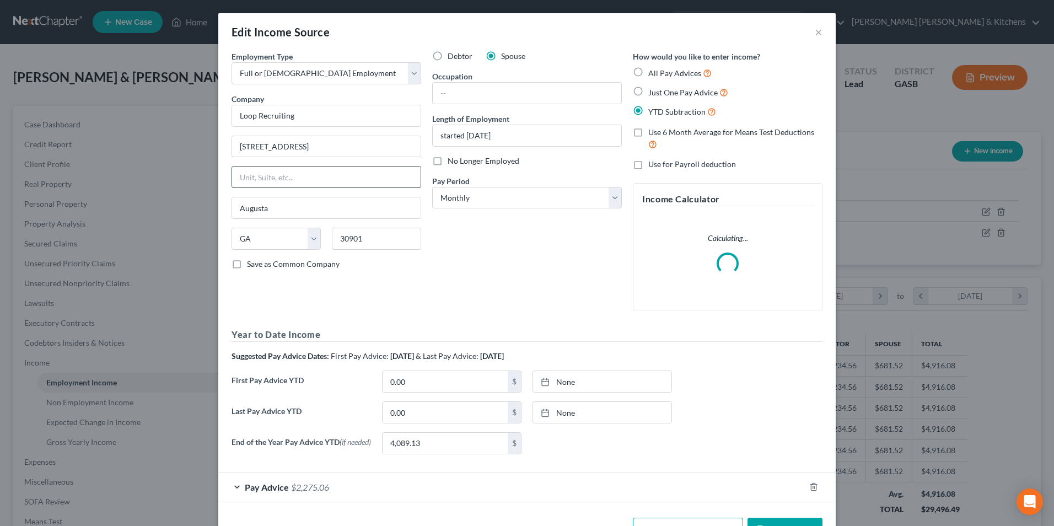
scroll to position [206, 435]
click at [262, 487] on span "Pay Advice" at bounding box center [267, 487] width 44 height 10
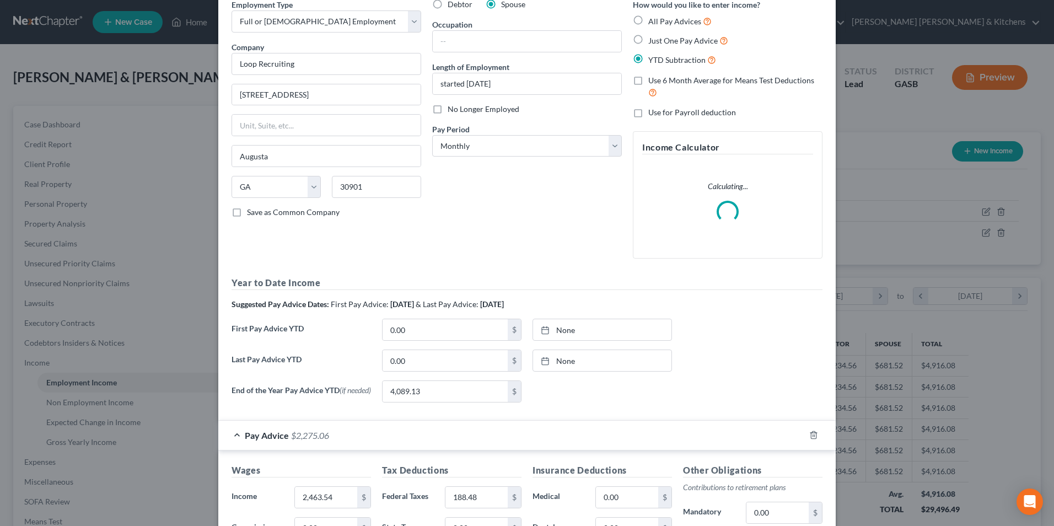
scroll to position [110, 0]
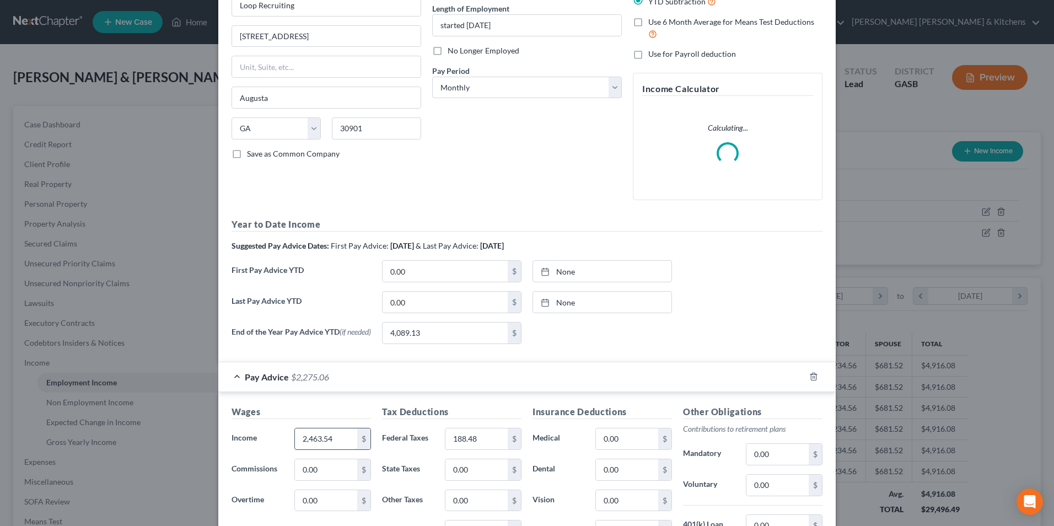
click at [342, 447] on input "2,463.54" at bounding box center [326, 438] width 62 height 21
click at [493, 447] on input "188.48" at bounding box center [476, 438] width 62 height 21
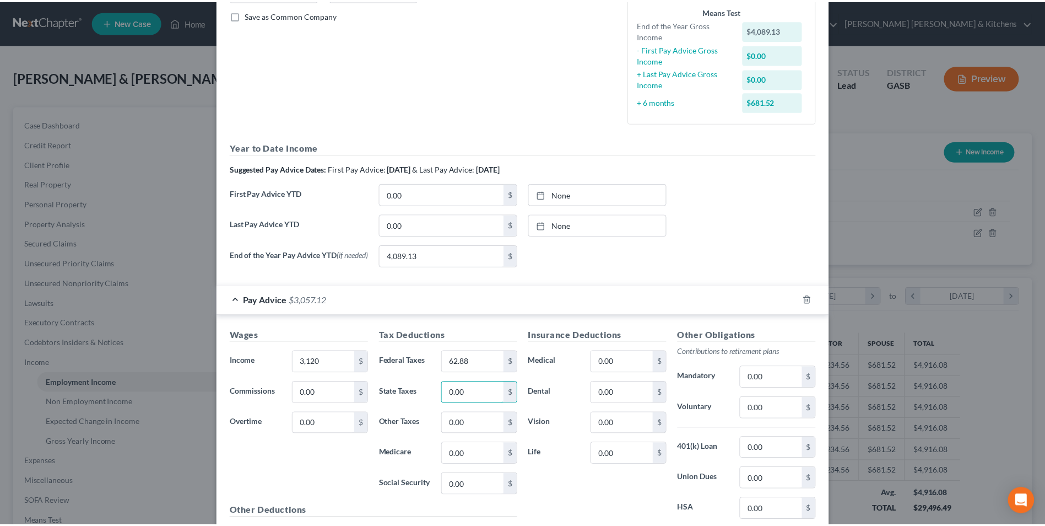
scroll to position [349, 0]
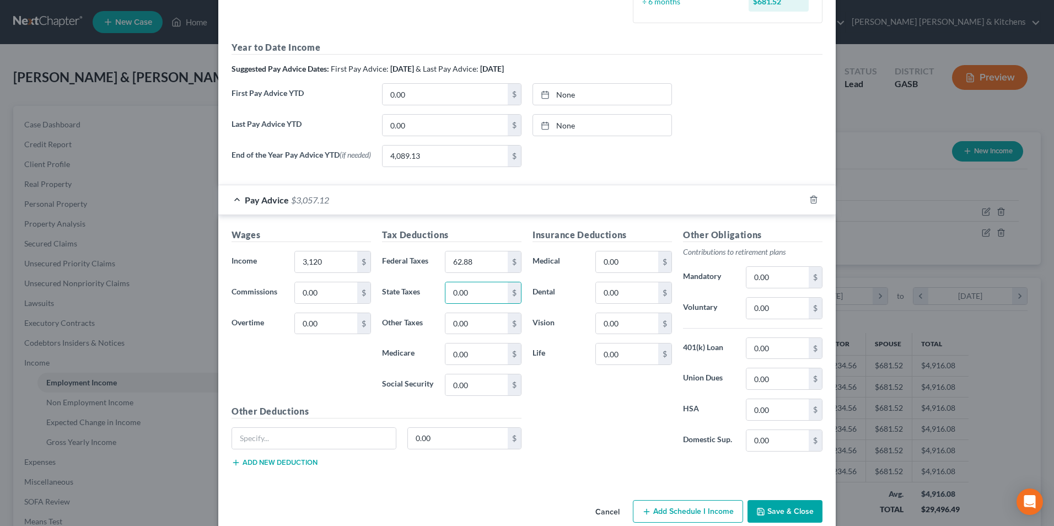
click at [780, 516] on button "Save & Close" at bounding box center [784, 511] width 75 height 23
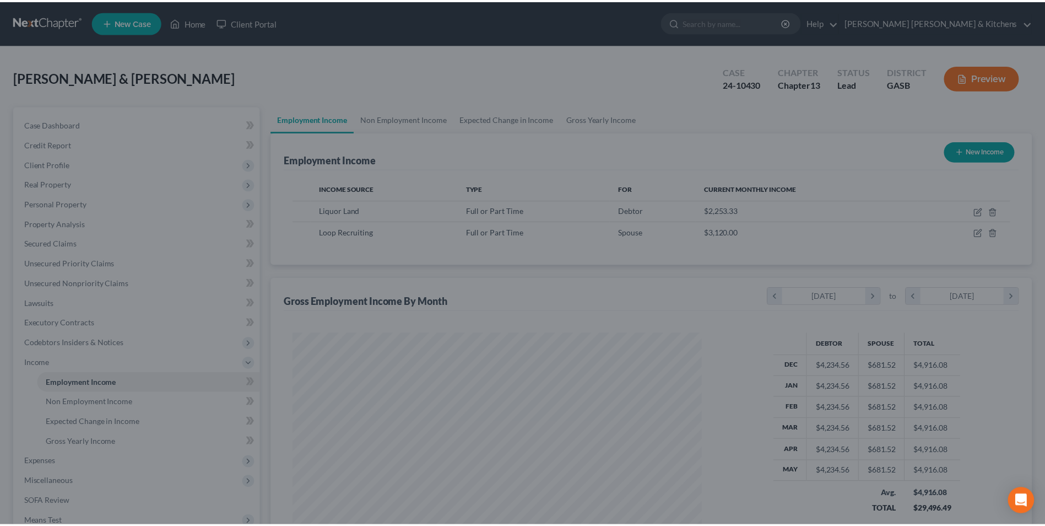
scroll to position [550826, 550599]
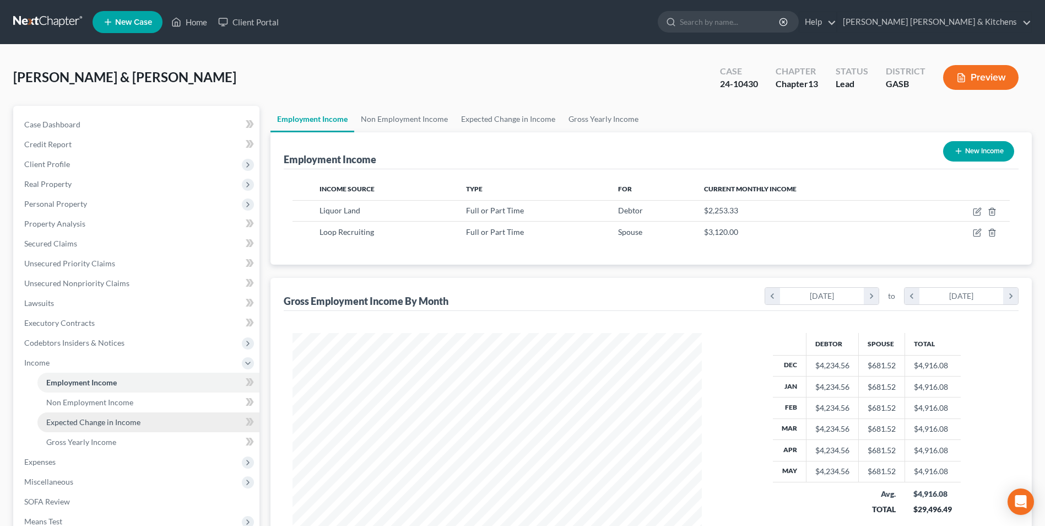
click at [68, 420] on span "Expected Change in Income" at bounding box center [93, 421] width 94 height 9
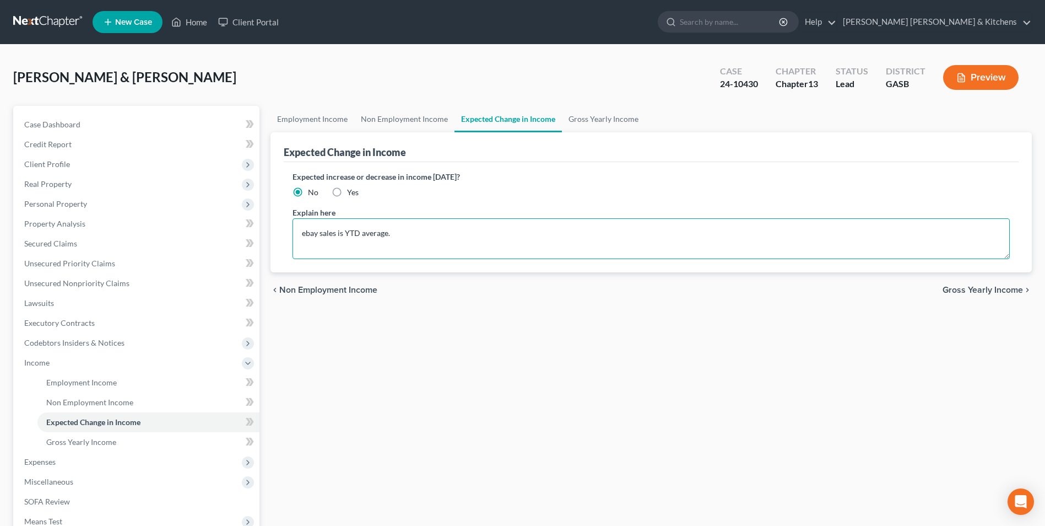
click at [300, 235] on textarea "ebay sales is YTD average." at bounding box center [651, 238] width 717 height 41
click at [74, 401] on span "Non Employment Income" at bounding box center [89, 401] width 87 height 9
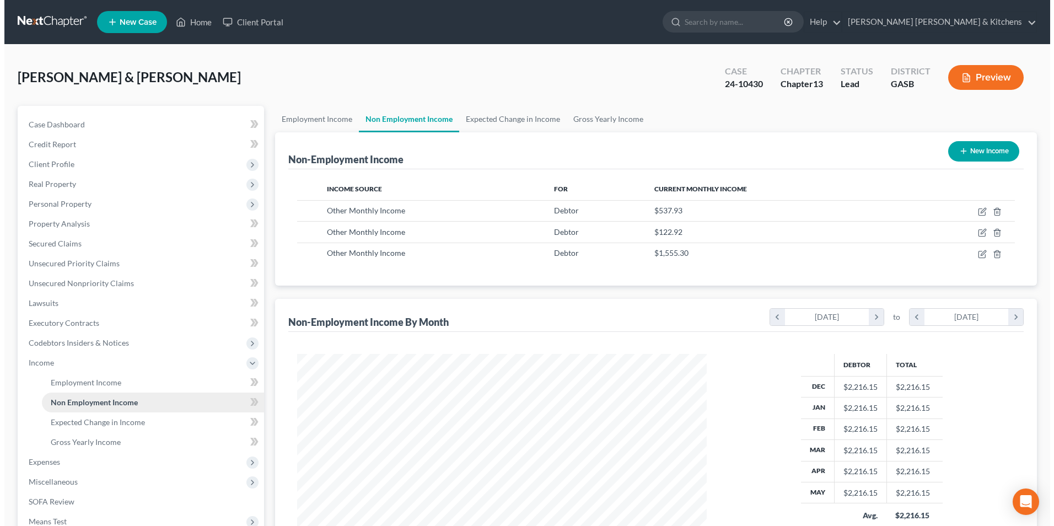
scroll to position [204, 431]
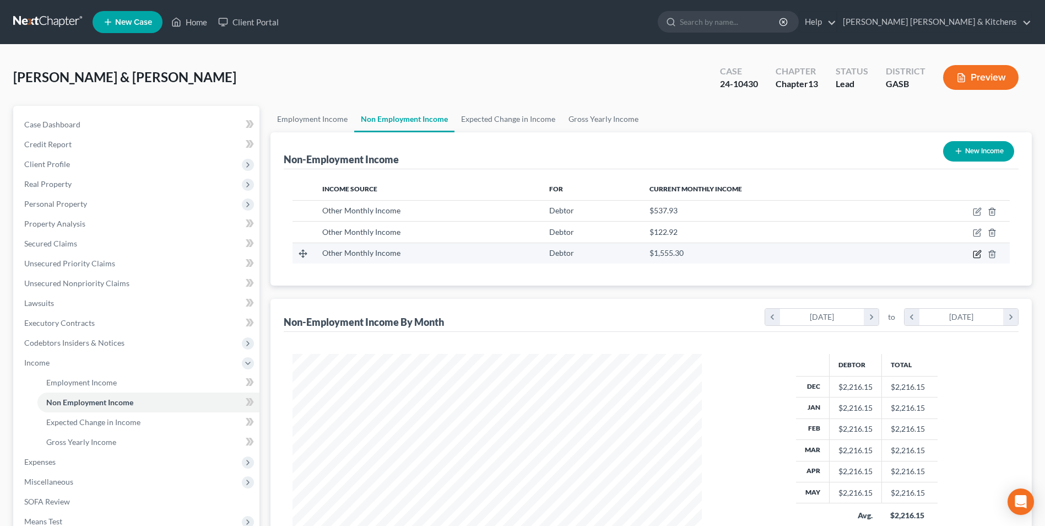
click at [976, 255] on icon "button" at bounding box center [977, 254] width 9 height 9
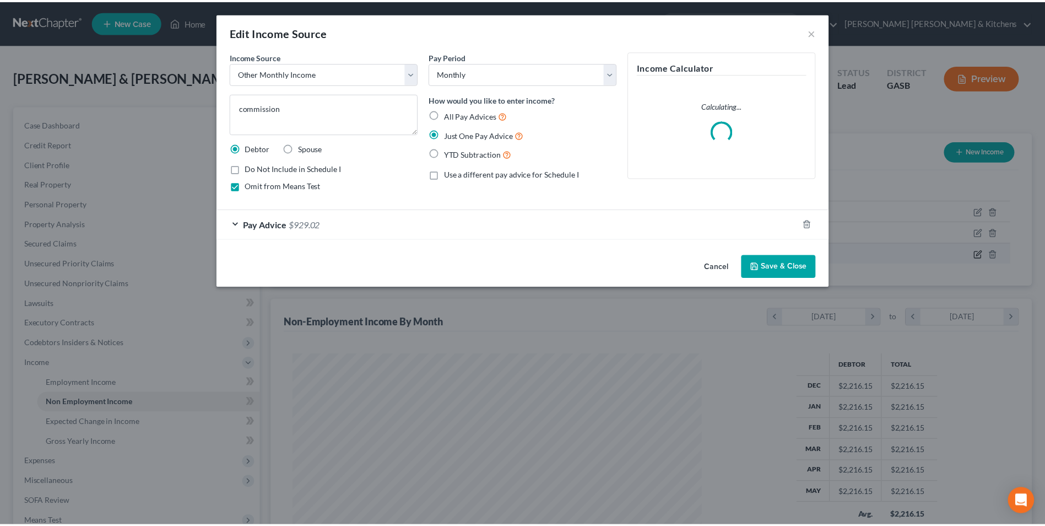
scroll to position [206, 435]
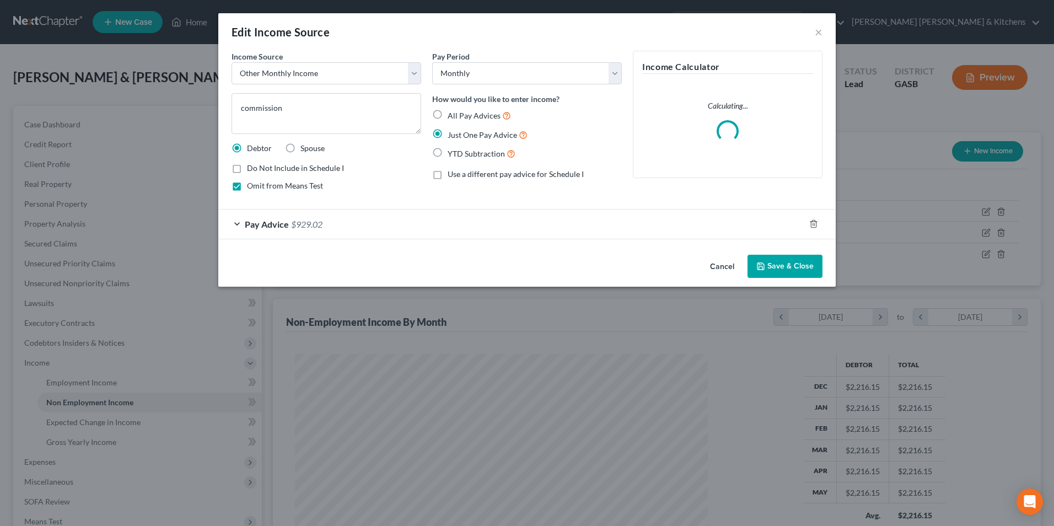
click at [724, 267] on button "Cancel" at bounding box center [722, 267] width 42 height 22
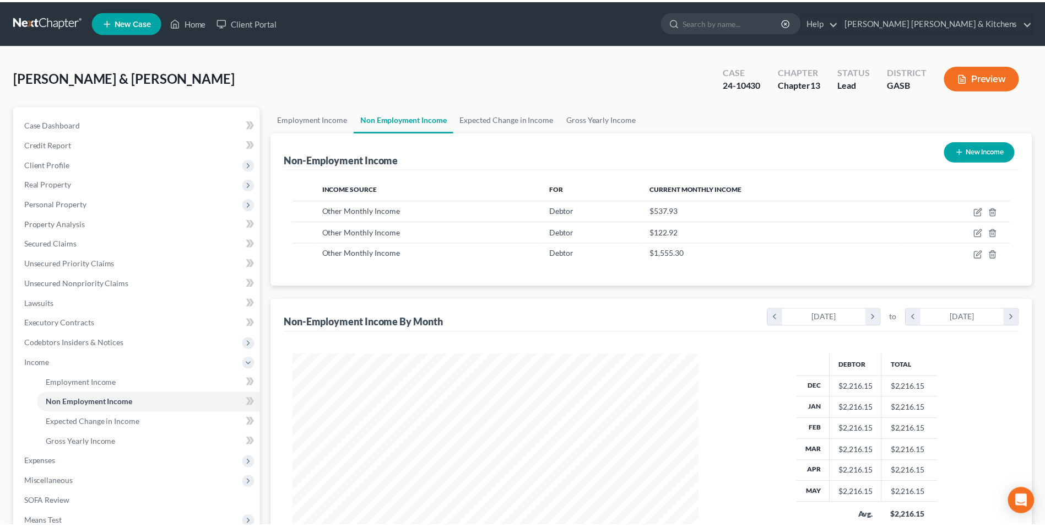
scroll to position [550826, 550599]
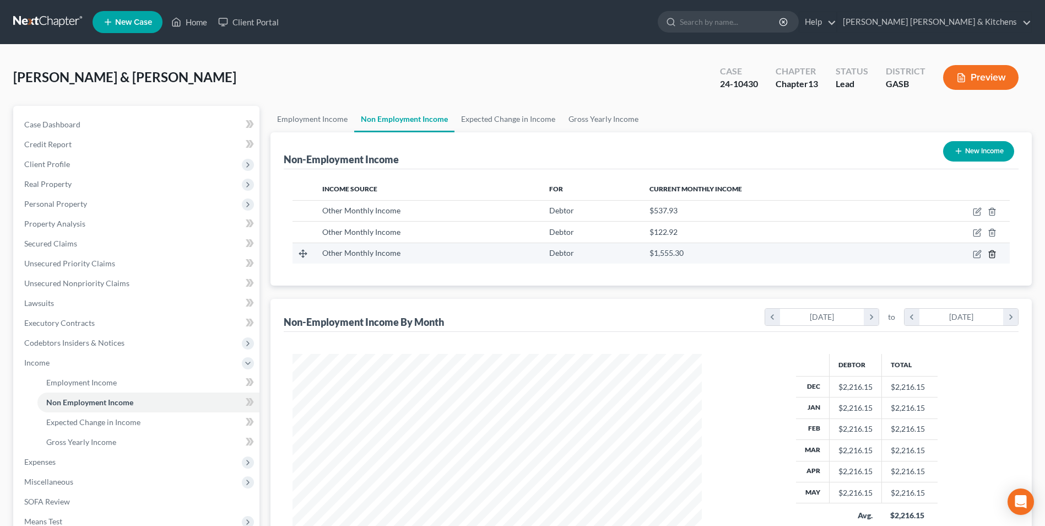
click at [995, 252] on icon "button" at bounding box center [992, 253] width 5 height 7
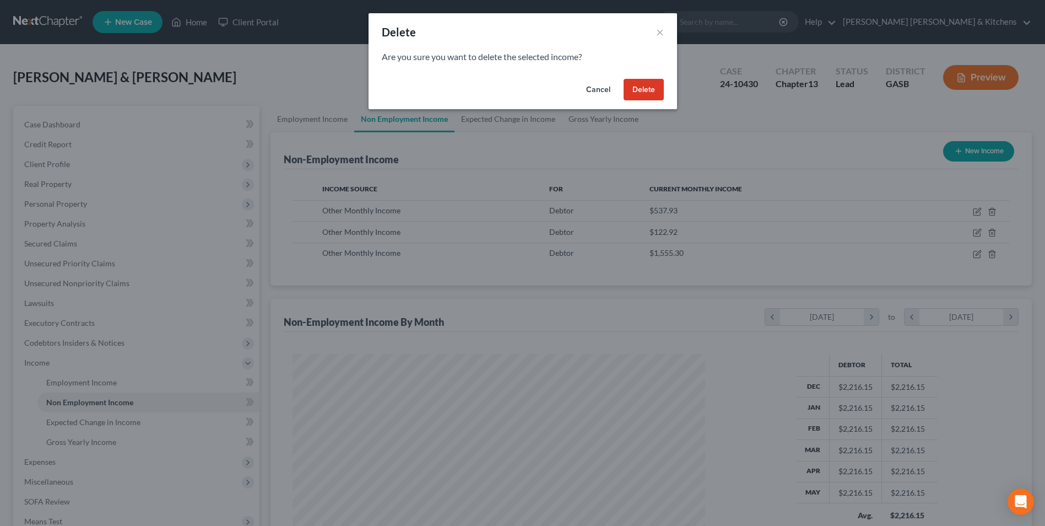
scroll to position [206, 435]
click at [656, 99] on button "Delete" at bounding box center [648, 90] width 40 height 22
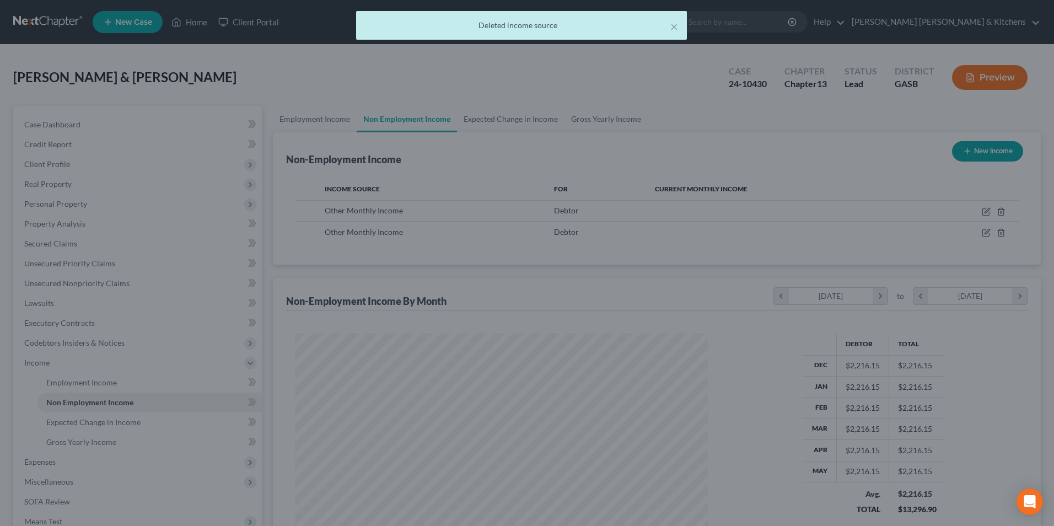
scroll to position [550826, 550599]
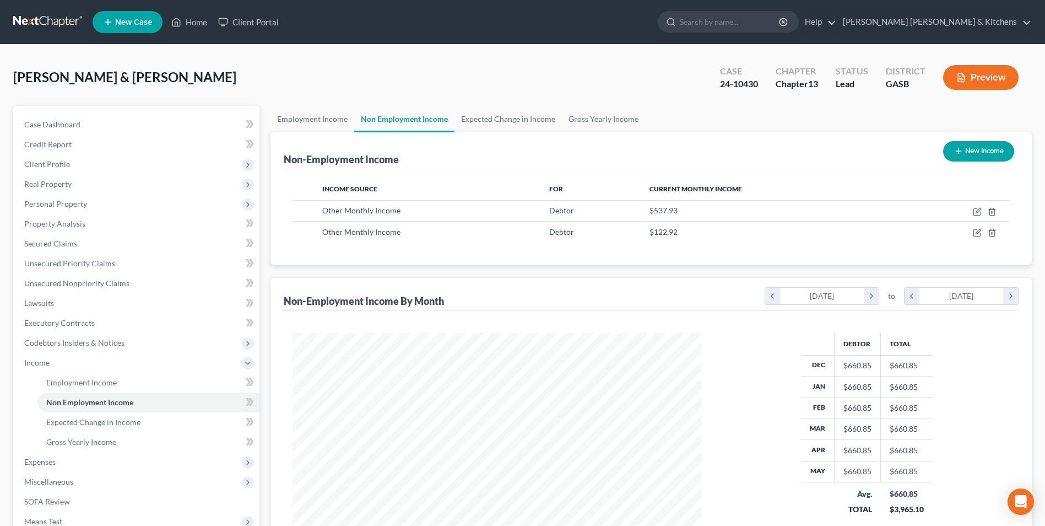
click at [999, 147] on button "New Income" at bounding box center [978, 151] width 71 height 20
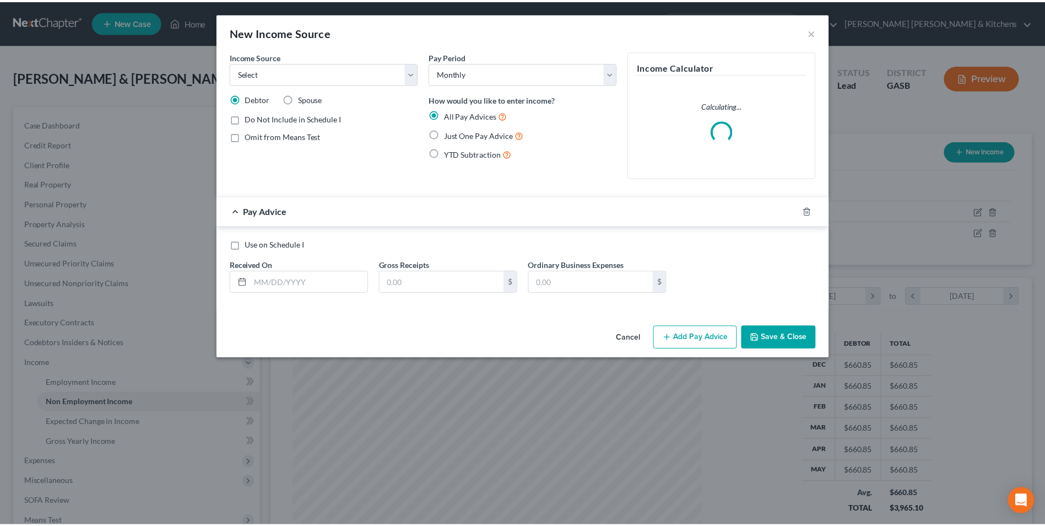
scroll to position [206, 435]
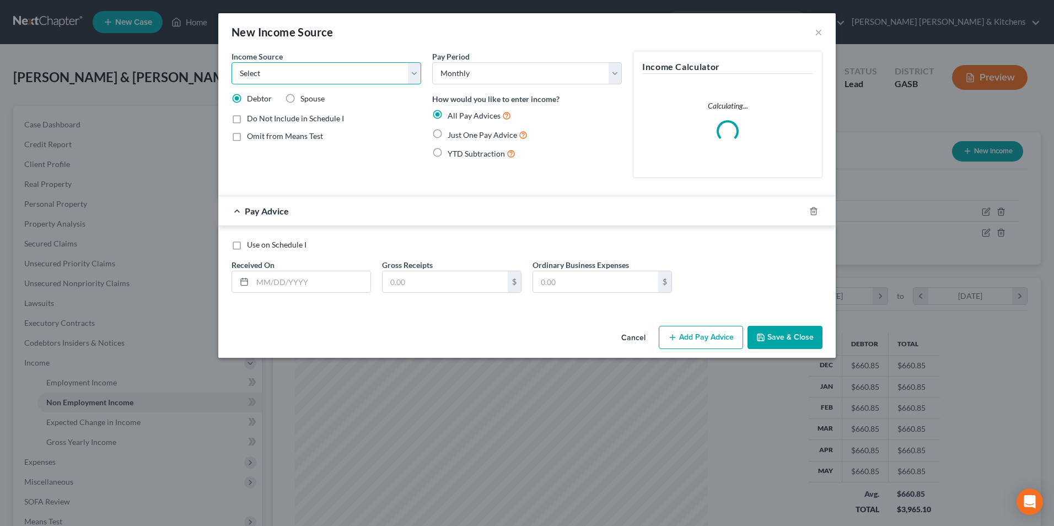
click at [307, 72] on select "Select Unemployment Disability (from employer) Pension Retirement Social Securi…" at bounding box center [326, 73] width 190 height 22
click at [231, 62] on select "Select Unemployment Disability (from employer) Pension Retirement Social Securi…" at bounding box center [326, 73] width 190 height 22
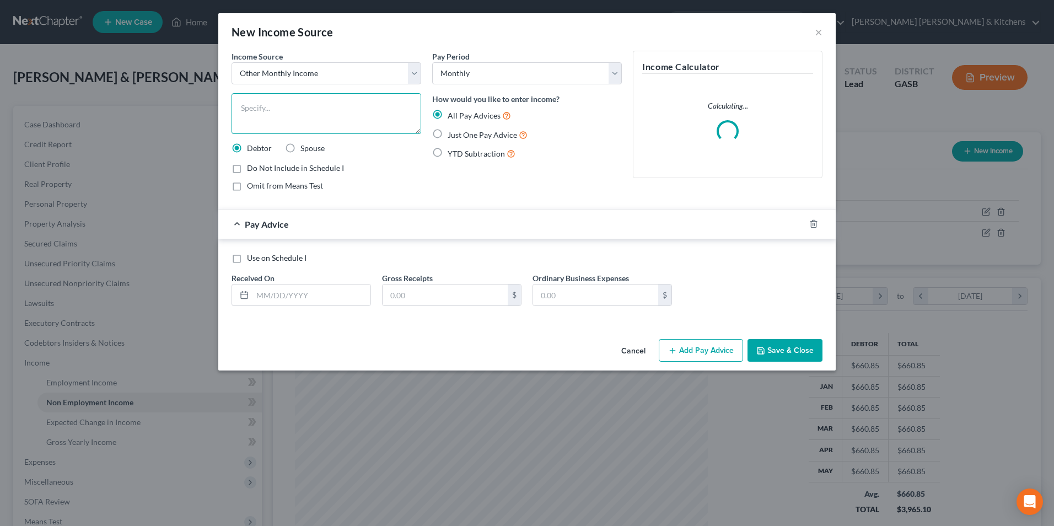
click at [290, 125] on textarea at bounding box center [326, 113] width 190 height 41
click at [300, 151] on label "Spouse" at bounding box center [312, 148] width 24 height 11
click at [305, 150] on input "Spouse" at bounding box center [308, 146] width 7 height 7
click at [447, 137] on label "Just One Pay Advice" at bounding box center [487, 134] width 80 height 13
click at [452, 136] on input "Just One Pay Advice" at bounding box center [455, 131] width 7 height 7
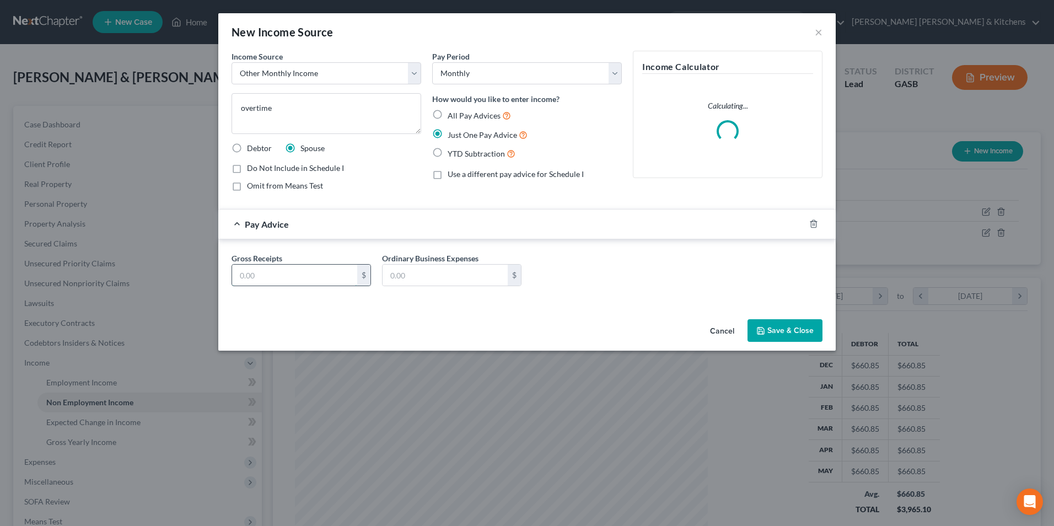
click at [320, 280] on input "text" at bounding box center [294, 274] width 125 height 21
click at [775, 327] on button "Save & Close" at bounding box center [784, 330] width 75 height 23
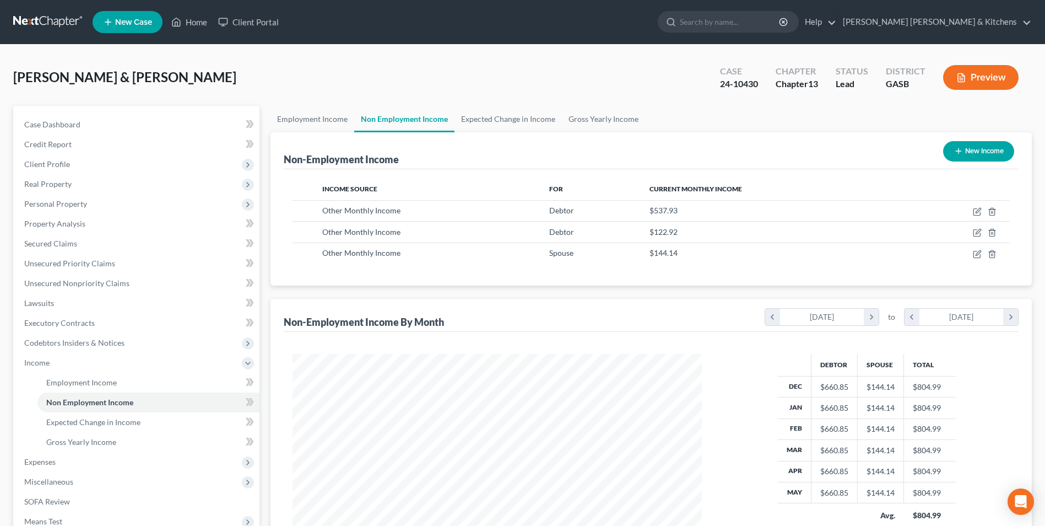
scroll to position [550826, 550599]
click at [34, 463] on span "Expenses" at bounding box center [39, 461] width 31 height 9
click at [50, 403] on span "Home" at bounding box center [56, 401] width 21 height 9
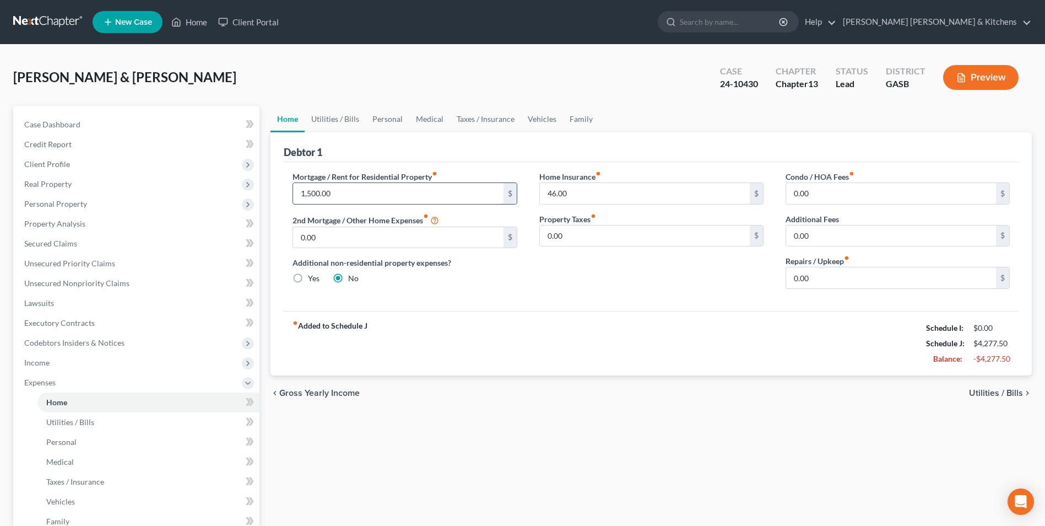
click at [342, 190] on input "1,500.00" at bounding box center [398, 193] width 210 height 21
click at [825, 280] on input "0.00" at bounding box center [891, 277] width 210 height 21
click at [1006, 386] on div "chevron_left Gross Yearly Income Utilities / Bills chevron_right" at bounding box center [652, 392] width 762 height 35
click at [1001, 395] on span "Utilities / Bills" at bounding box center [996, 392] width 54 height 9
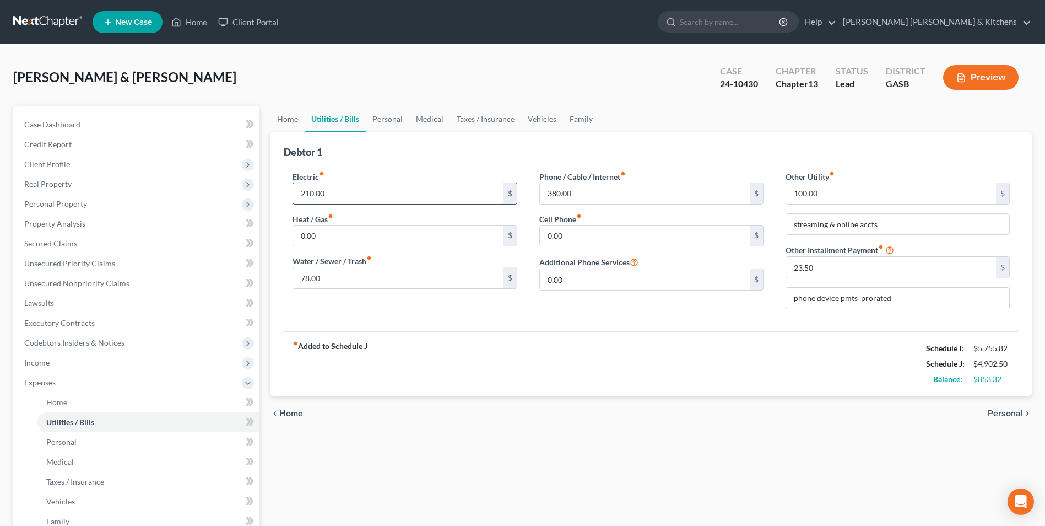
click at [387, 202] on input "210.00" at bounding box center [398, 193] width 210 height 21
click at [1006, 410] on span "Personal" at bounding box center [1005, 413] width 35 height 9
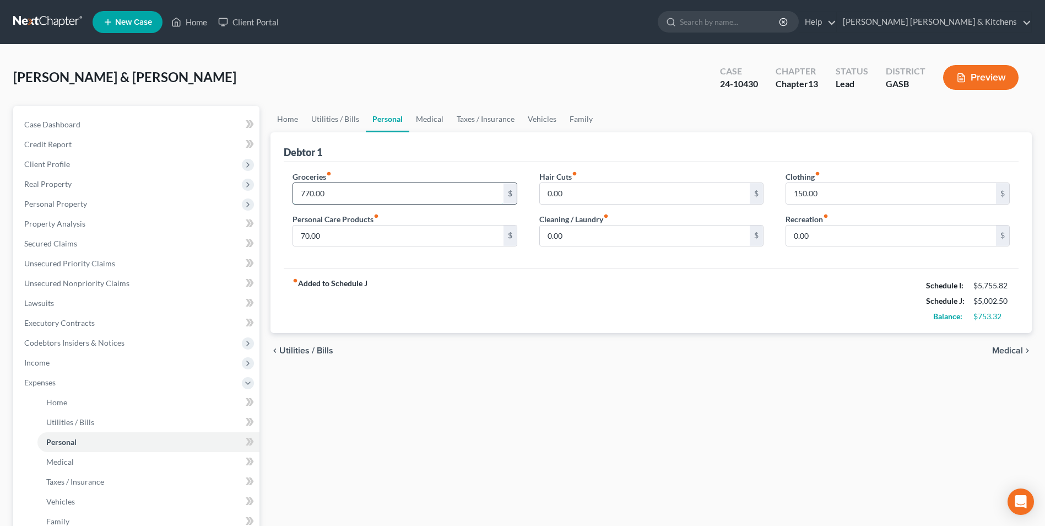
click at [320, 195] on input "770.00" at bounding box center [398, 193] width 210 height 21
click at [997, 348] on span "Medical" at bounding box center [1007, 350] width 31 height 9
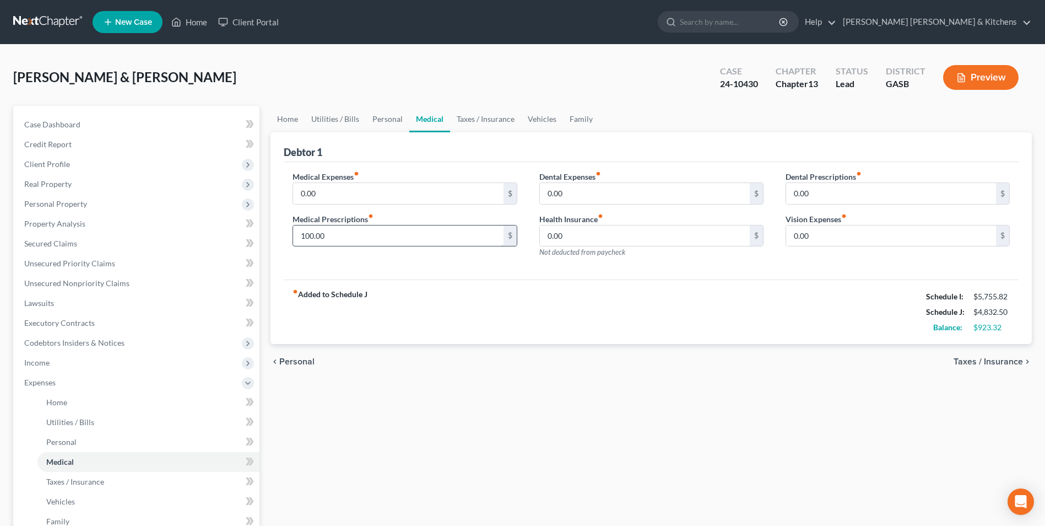
click at [372, 237] on input "100.00" at bounding box center [398, 235] width 210 height 21
click at [987, 364] on span "Taxes / Insurance" at bounding box center [988, 361] width 69 height 9
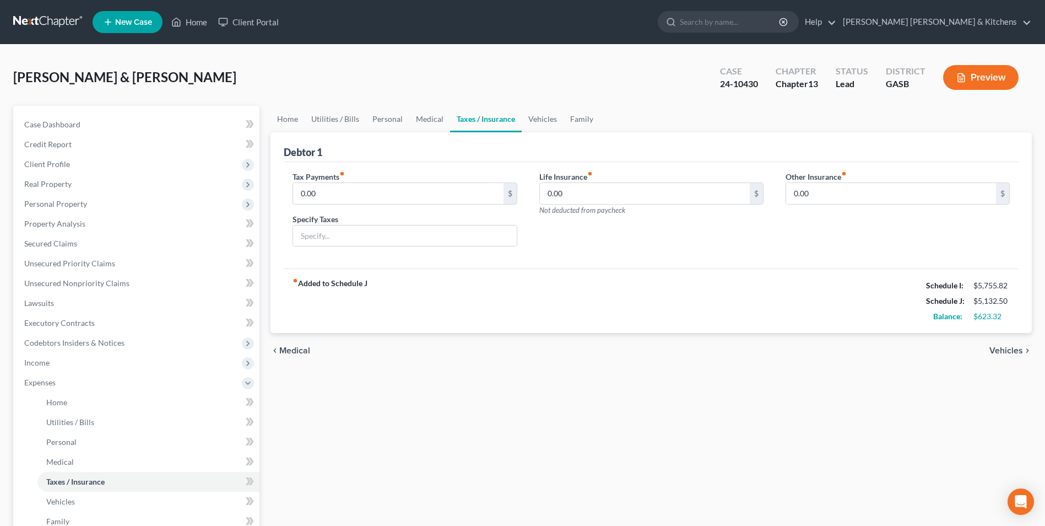
click at [996, 351] on span "Vehicles" at bounding box center [1007, 350] width 34 height 9
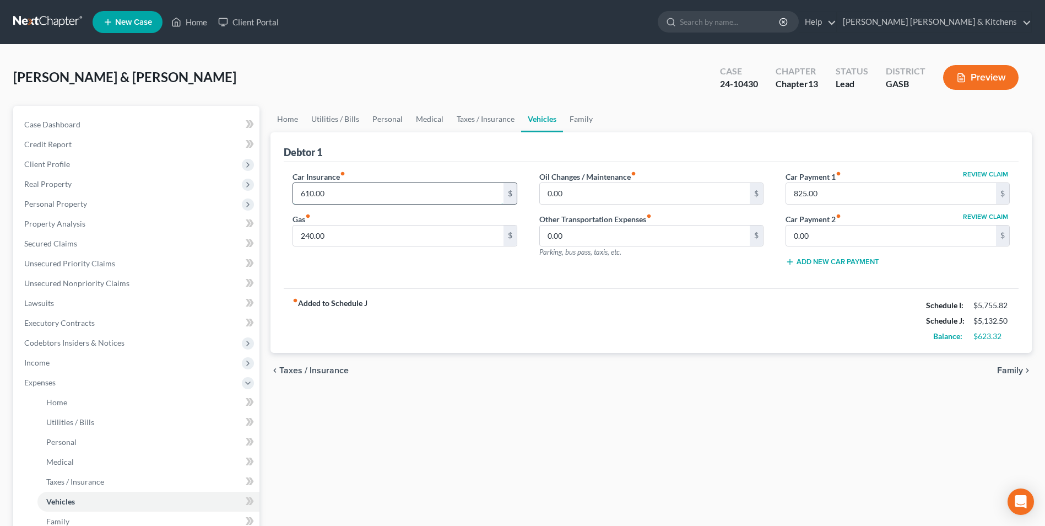
click at [344, 189] on input "610.00" at bounding box center [398, 193] width 210 height 21
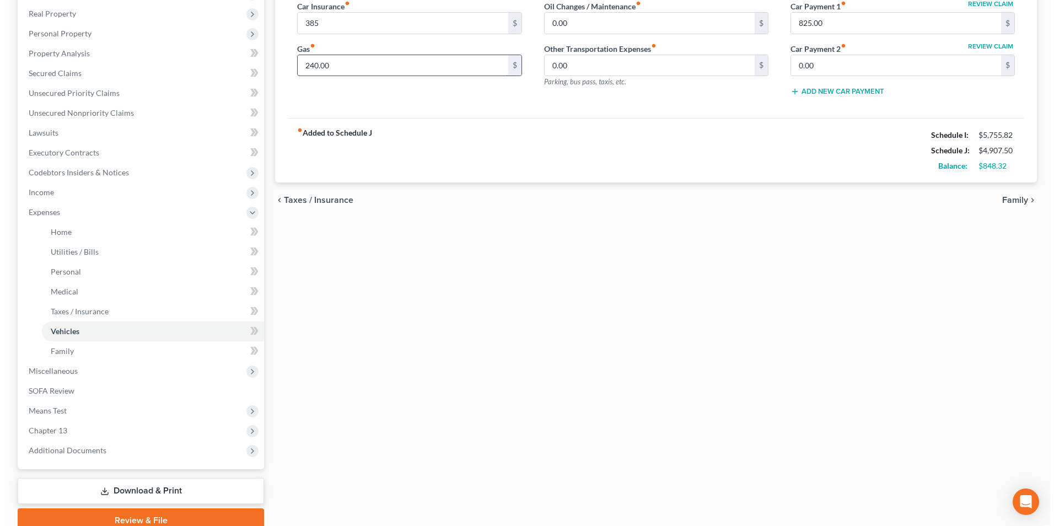
scroll to position [219, 0]
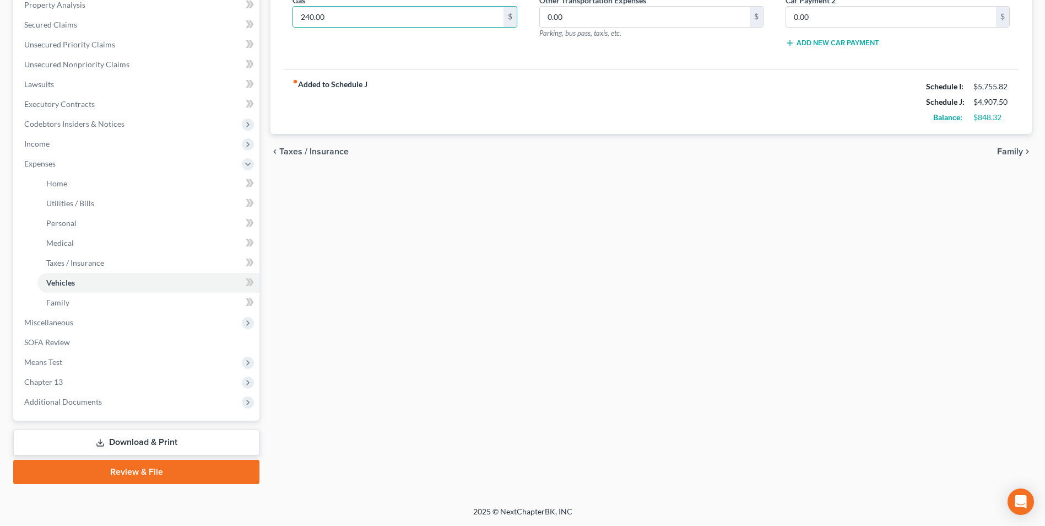
click at [134, 436] on link "Download & Print" at bounding box center [136, 442] width 246 height 26
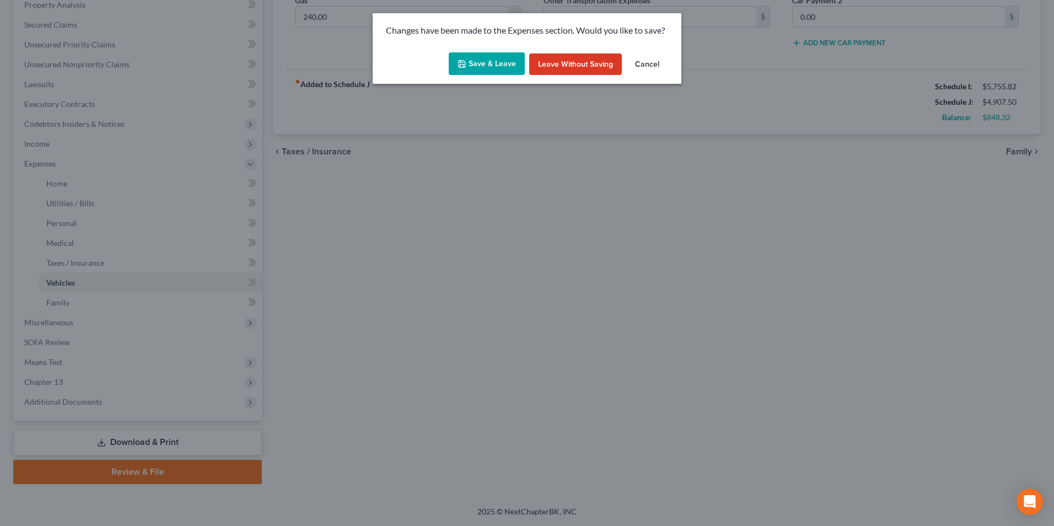
click at [485, 71] on button "Save & Leave" at bounding box center [487, 63] width 76 height 23
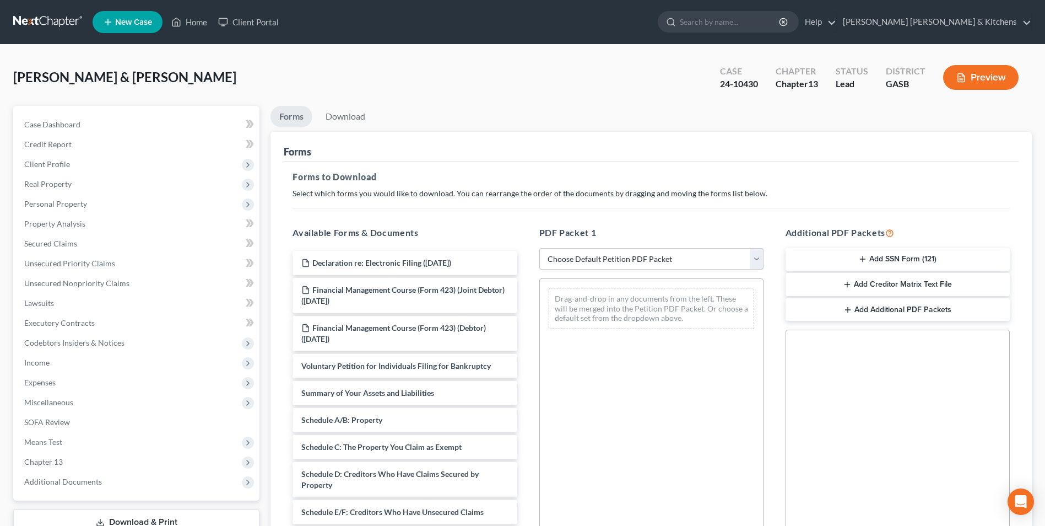
click at [589, 255] on select "Choose Default Petition PDF Packet Complete Bankruptcy Petition (all forms and …" at bounding box center [651, 259] width 224 height 22
click at [539, 248] on select "Choose Default Petition PDF Packet Complete Bankruptcy Petition (all forms and …" at bounding box center [651, 259] width 224 height 22
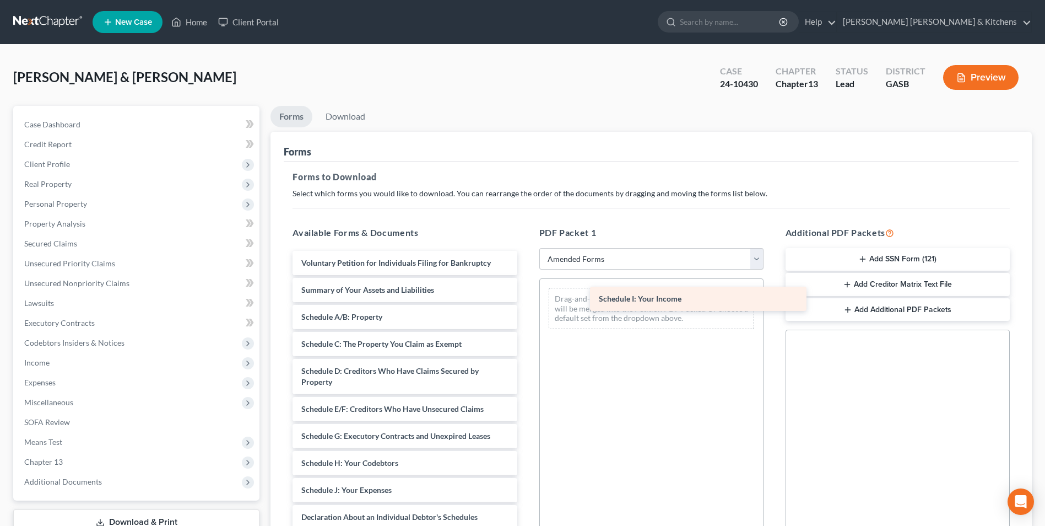
drag, startPoint x: 385, startPoint y: 490, endPoint x: 683, endPoint y: 299, distance: 353.7
click at [526, 299] on div "Schedule I: Your Income Voluntary Petition for Individuals Filing for Bankruptc…" at bounding box center [405, 482] width 242 height 462
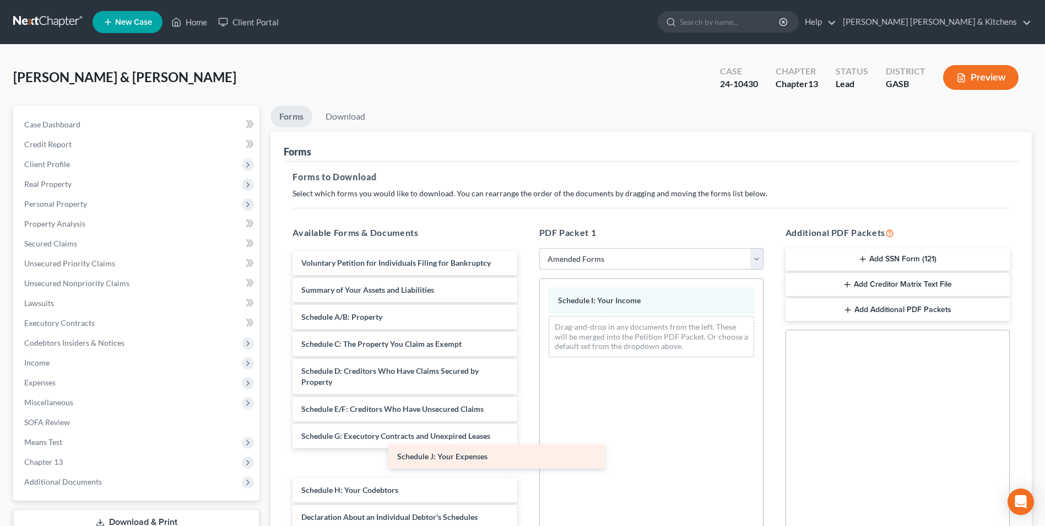
drag, startPoint x: 417, startPoint y: 485, endPoint x: 647, endPoint y: 339, distance: 272.7
click at [526, 346] on div "Schedule J: Your Expenses Voluntary Petition for Individuals Filing for Bankrup…" at bounding box center [405, 482] width 242 height 462
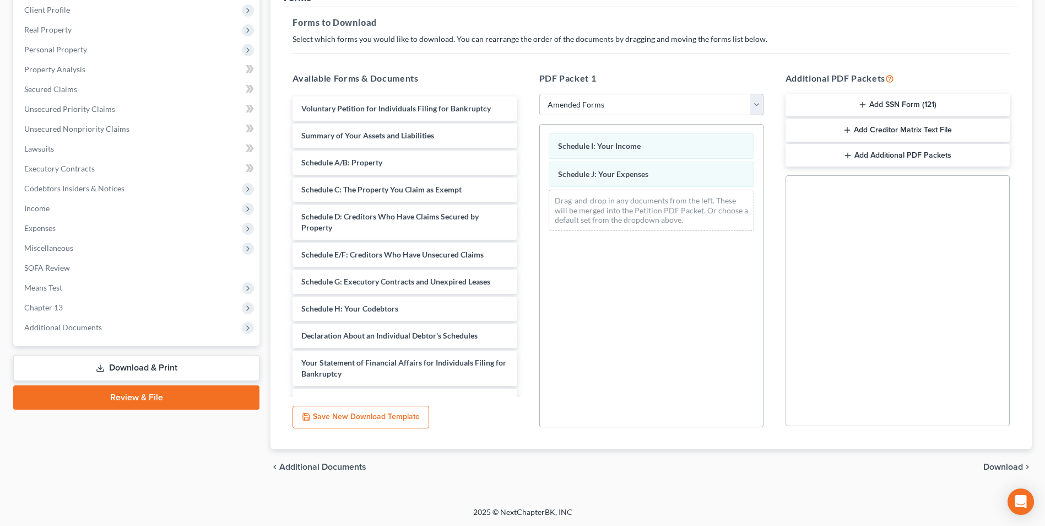
scroll to position [155, 0]
click at [997, 465] on span "Download" at bounding box center [1004, 466] width 40 height 9
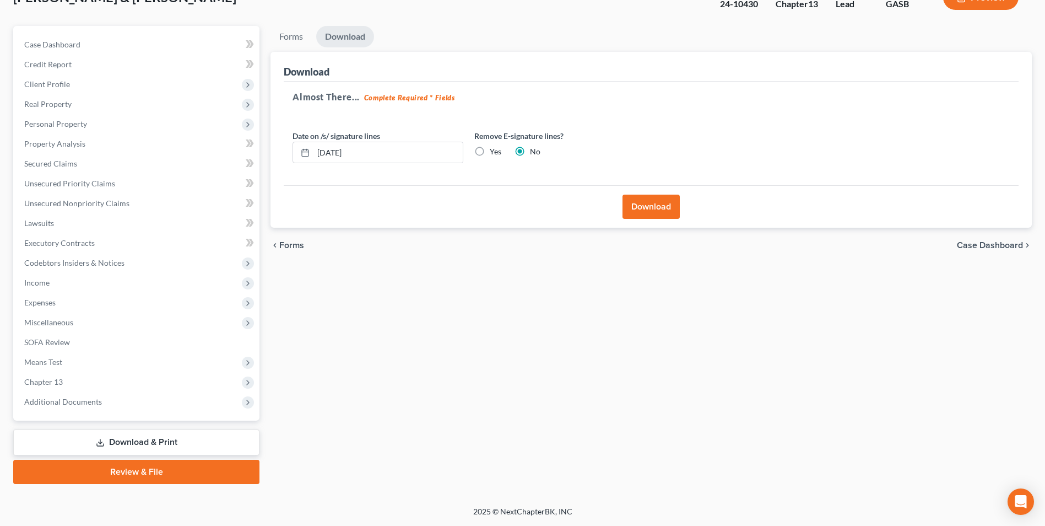
scroll to position [80, 0]
click at [641, 203] on button "Download" at bounding box center [651, 207] width 57 height 24
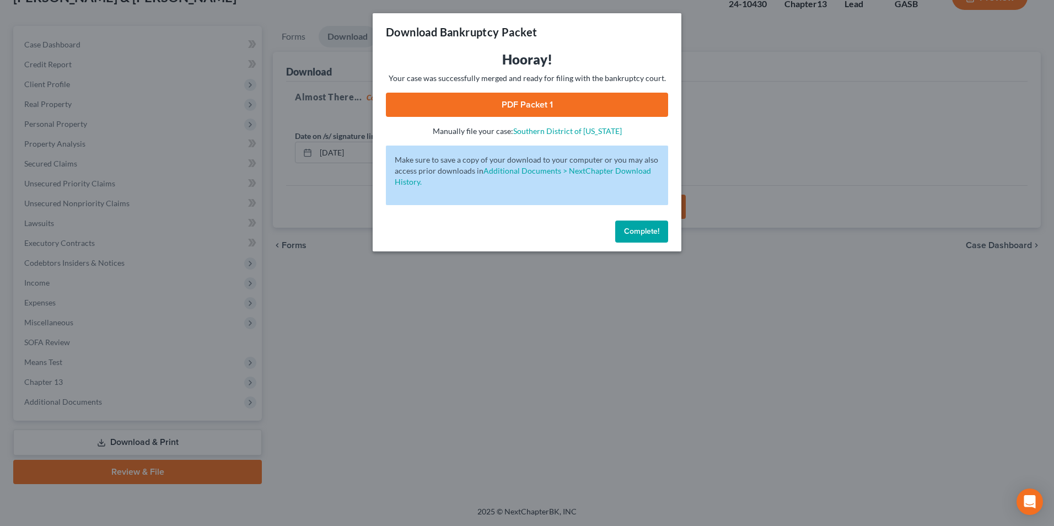
click at [515, 91] on div "Hooray! Your case was successfully merged and ready for filing with the bankrup…" at bounding box center [527, 94] width 282 height 86
click at [512, 107] on link "PDF Packet 1" at bounding box center [527, 105] width 282 height 24
click at [310, 374] on div "Download Bankruptcy Packet Hooray! Your case was successfully merged and ready …" at bounding box center [527, 263] width 1054 height 526
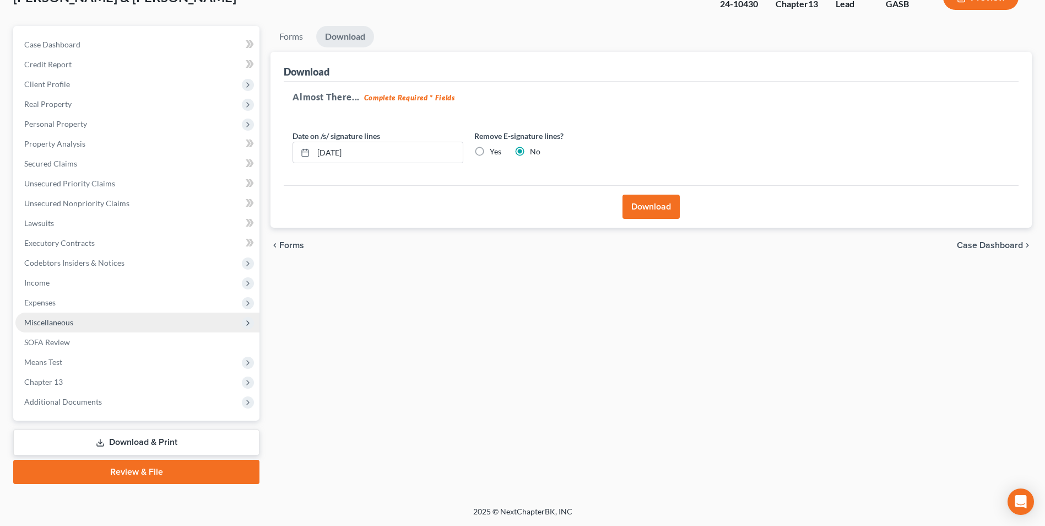
click at [63, 330] on span "Miscellaneous" at bounding box center [137, 322] width 244 height 20
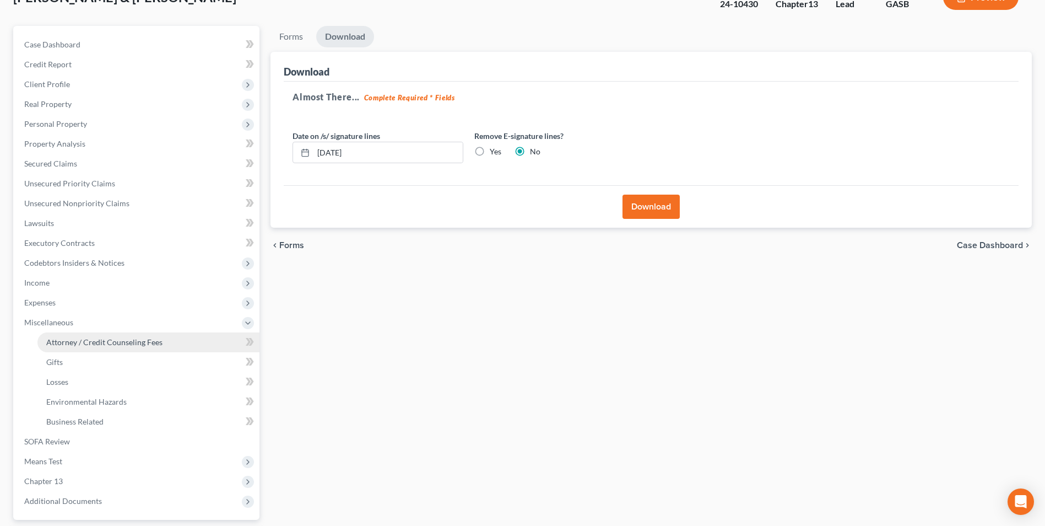
click at [63, 349] on link "Attorney / Credit Counseling Fees" at bounding box center [148, 342] width 222 height 20
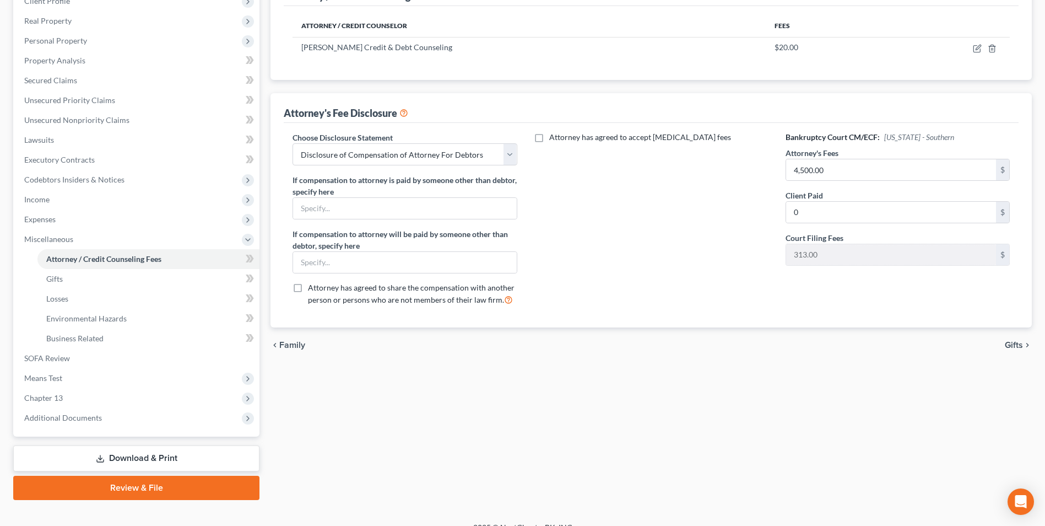
scroll to position [179, 0]
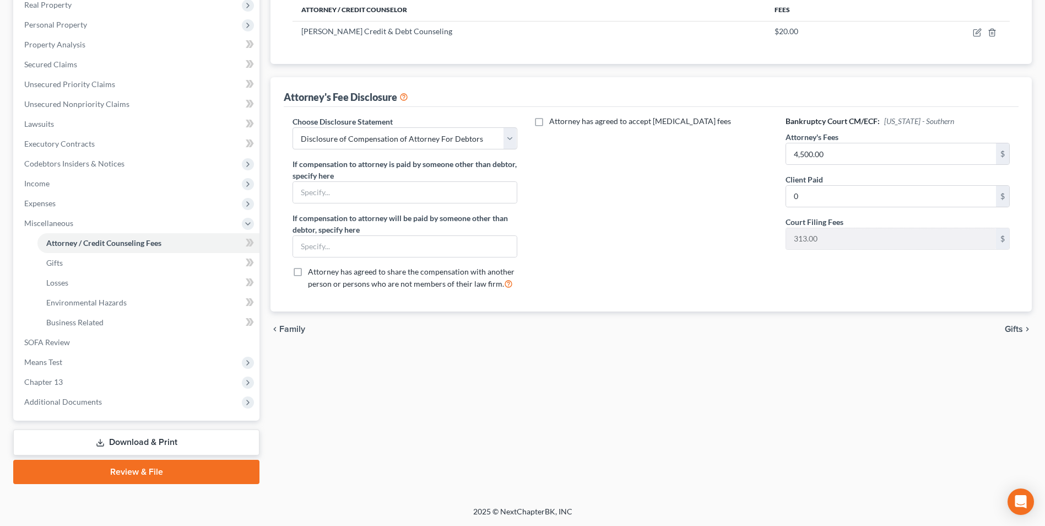
click at [152, 444] on link "Download & Print" at bounding box center [136, 442] width 246 height 26
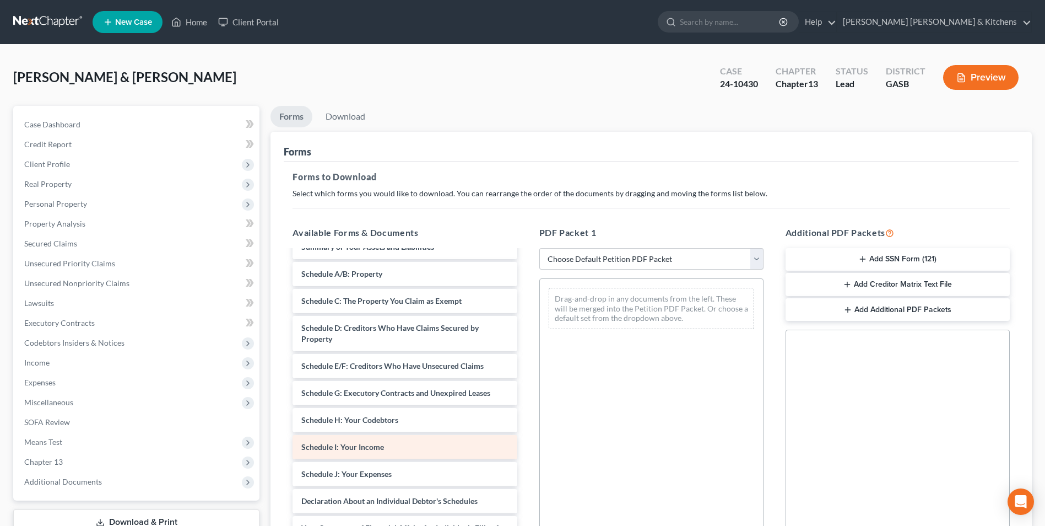
scroll to position [165, 0]
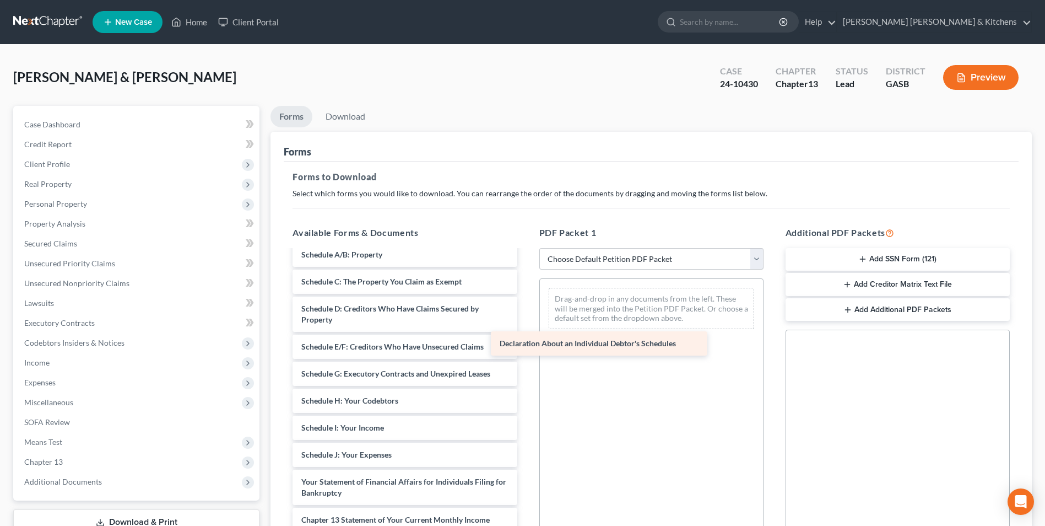
drag, startPoint x: 425, startPoint y: 486, endPoint x: 636, endPoint y: 328, distance: 263.3
click at [526, 337] on div "Declaration About an Individual Debtor's Schedules Declaration re: Electronic F…" at bounding box center [405, 367] width 242 height 565
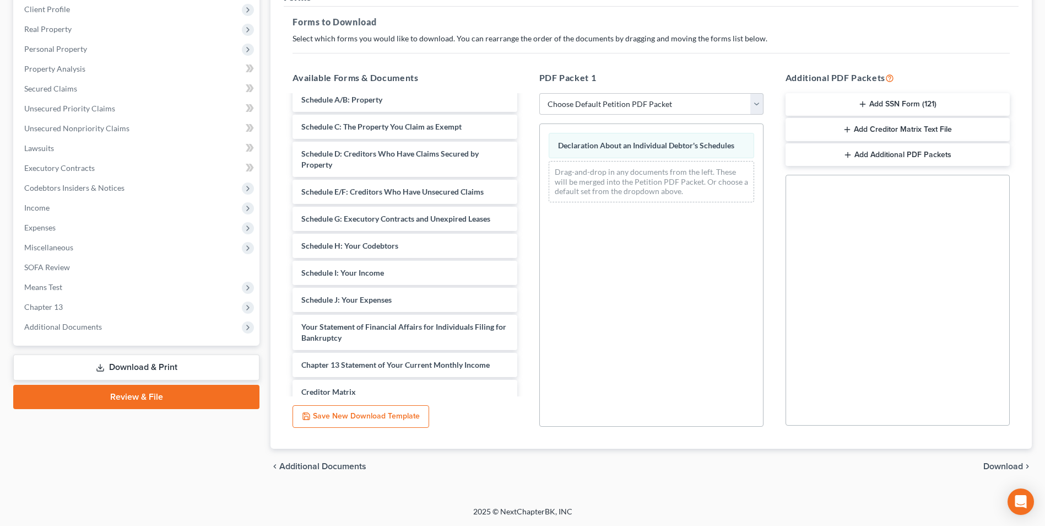
click at [996, 467] on span "Download" at bounding box center [1004, 466] width 40 height 9
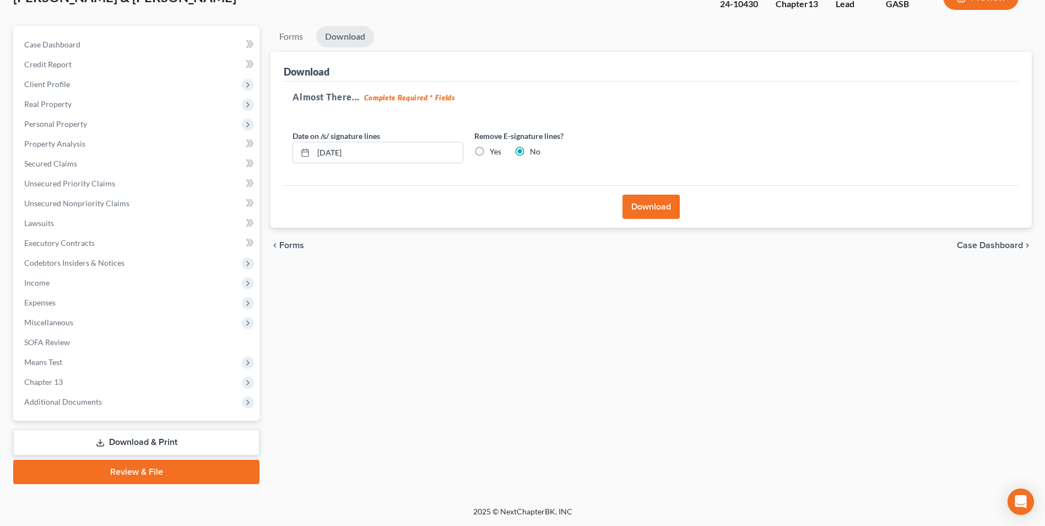
scroll to position [80, 0]
click at [663, 209] on button "Download" at bounding box center [651, 207] width 57 height 24
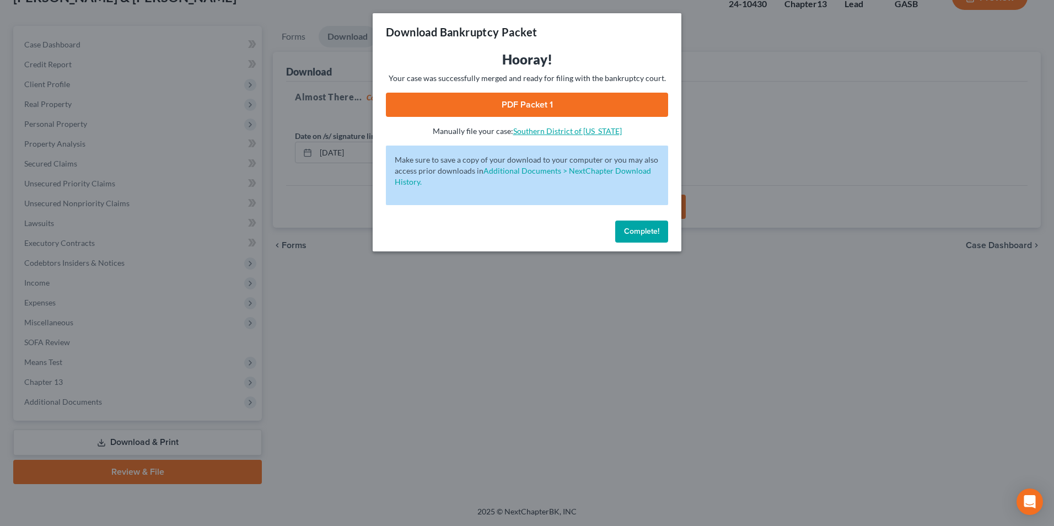
drag, startPoint x: 575, startPoint y: 107, endPoint x: 580, endPoint y: 131, distance: 24.7
click at [575, 107] on link "PDF Packet 1" at bounding box center [527, 105] width 282 height 24
click at [531, 417] on div "Download Bankruptcy Packet Hooray! Your case was successfully merged and ready …" at bounding box center [527, 263] width 1054 height 526
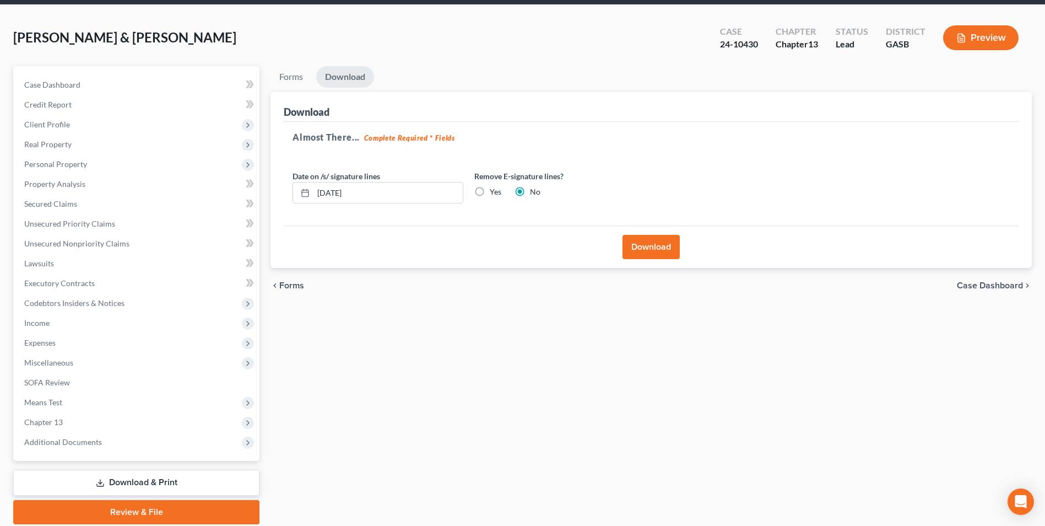
scroll to position [0, 0]
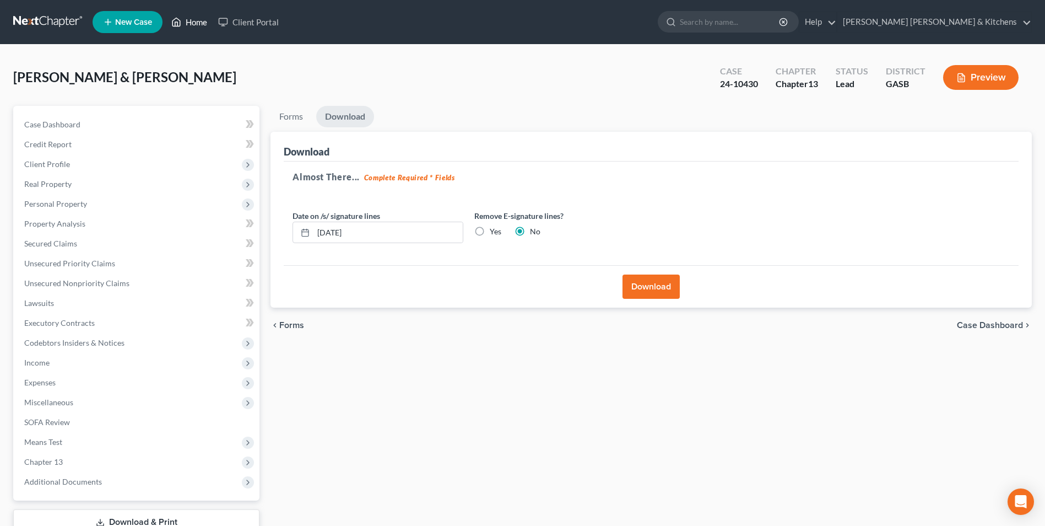
click at [193, 19] on link "Home" at bounding box center [189, 22] width 47 height 20
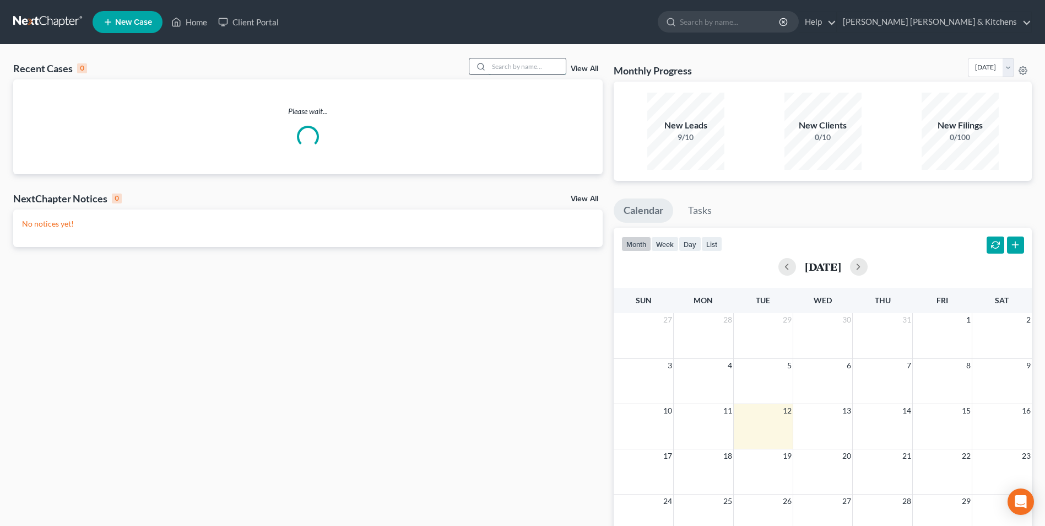
click at [517, 65] on input "search" at bounding box center [527, 66] width 77 height 16
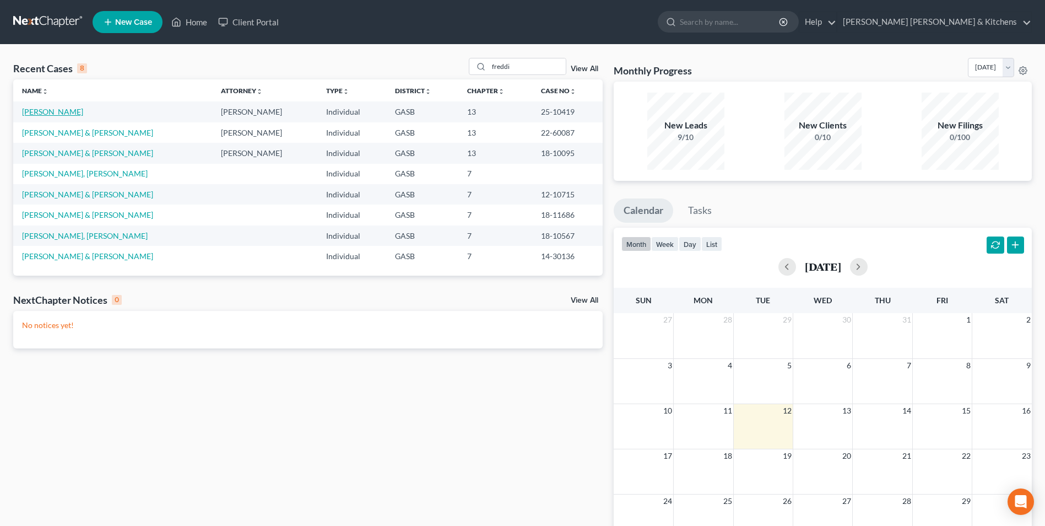
click at [36, 114] on link "[PERSON_NAME]" at bounding box center [52, 111] width 61 height 9
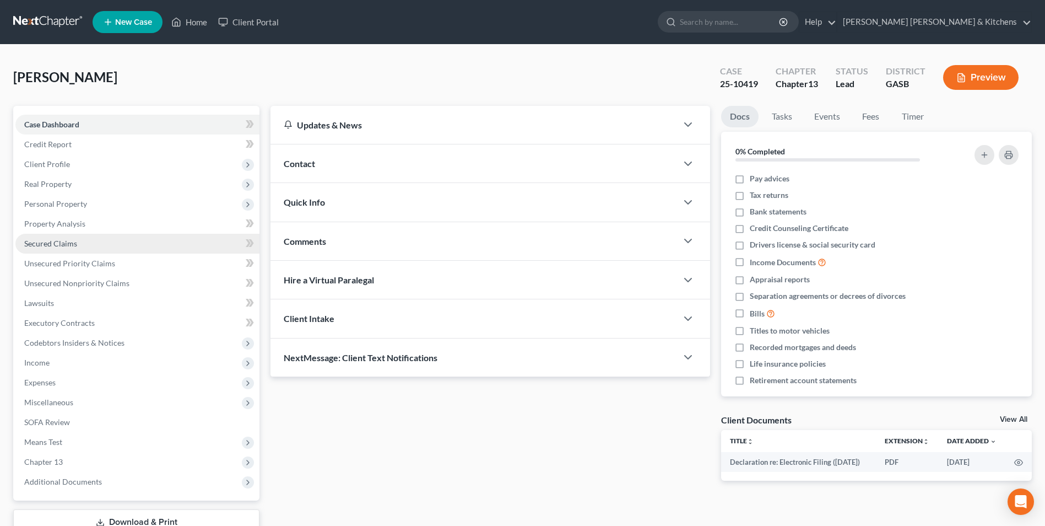
click at [68, 244] on span "Secured Claims" at bounding box center [50, 243] width 53 height 9
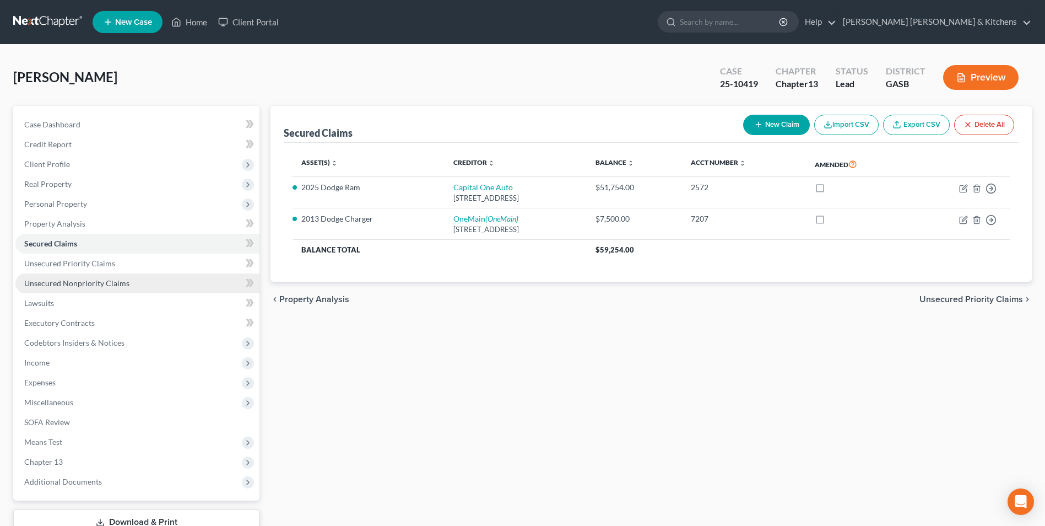
click at [60, 280] on span "Unsecured Nonpriority Claims" at bounding box center [76, 282] width 105 height 9
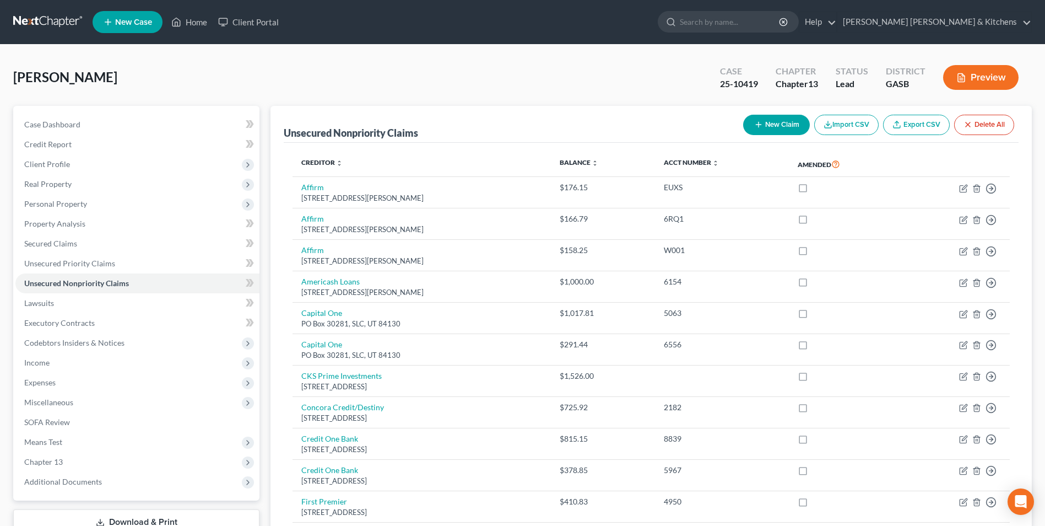
click at [759, 125] on icon "button" at bounding box center [758, 124] width 9 height 9
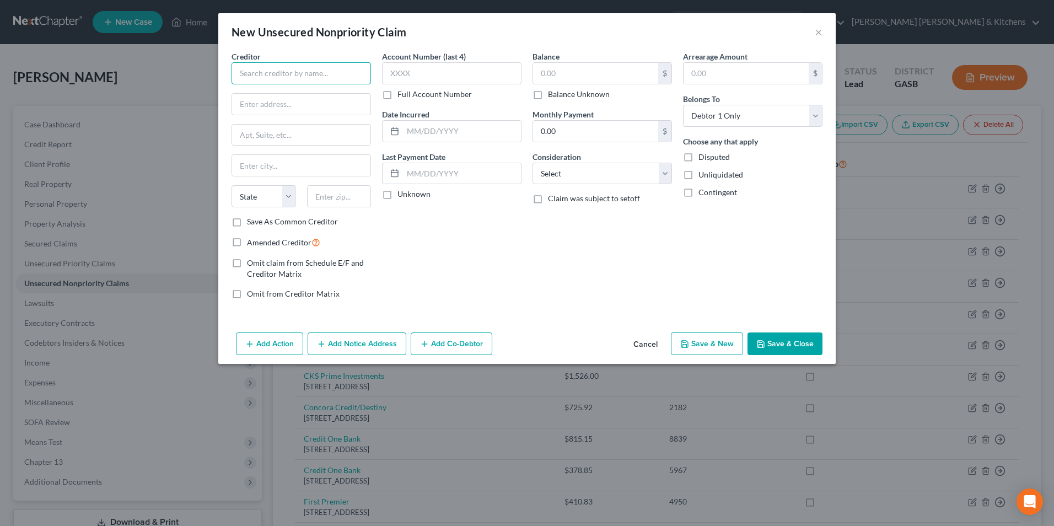
drag, startPoint x: 289, startPoint y: 66, endPoint x: 287, endPoint y: 73, distance: 7.5
click at [289, 68] on input "text" at bounding box center [300, 73] width 139 height 22
click at [398, 78] on input "text" at bounding box center [451, 73] width 139 height 22
click at [592, 79] on input "text" at bounding box center [595, 73] width 125 height 21
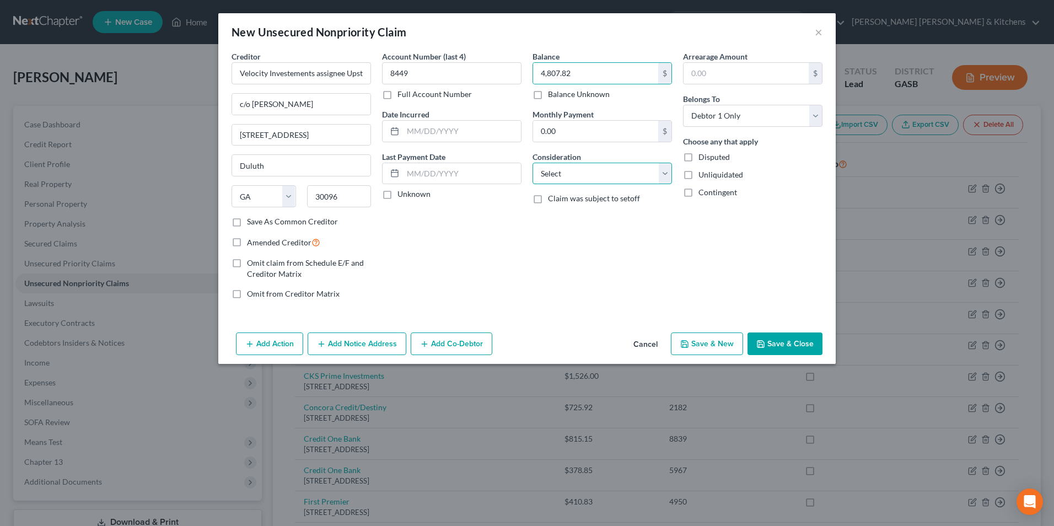
click at [554, 176] on select "Select Cable / Satellite Services Collection Agency Credit Card Debt Debt Couns…" at bounding box center [601, 174] width 139 height 22
click at [532, 163] on select "Select Cable / Satellite Services Collection Agency Credit Card Debt Debt Couns…" at bounding box center [601, 174] width 139 height 22
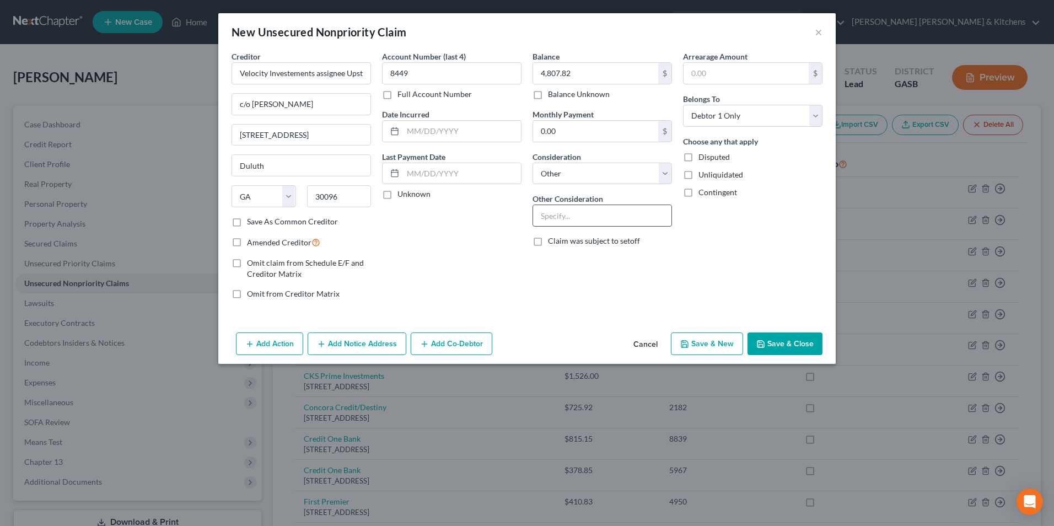
click at [591, 217] on input "text" at bounding box center [602, 215] width 138 height 21
drag, startPoint x: 785, startPoint y: 339, endPoint x: 795, endPoint y: 379, distance: 40.9
click at [789, 342] on button "Save & Close" at bounding box center [784, 343] width 75 height 23
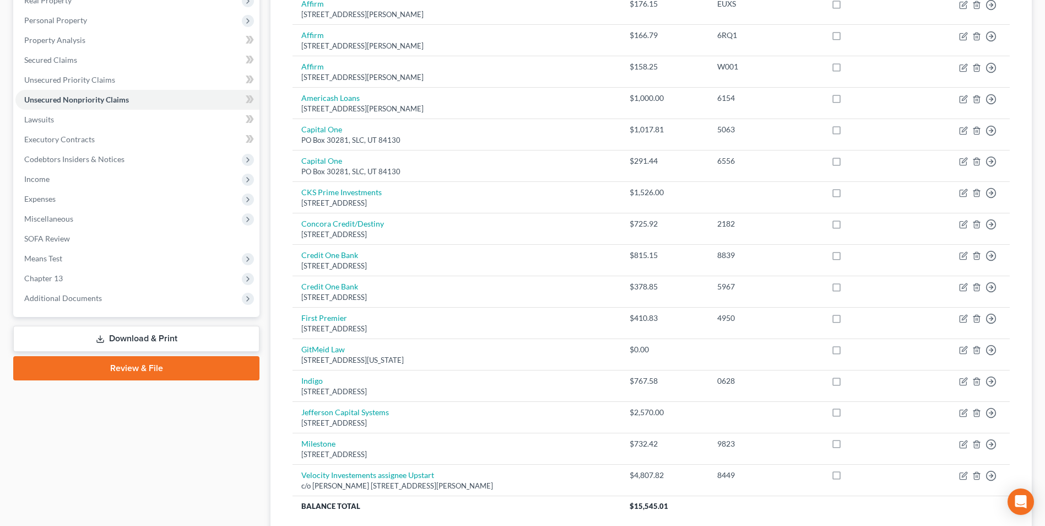
scroll to position [273, 0]
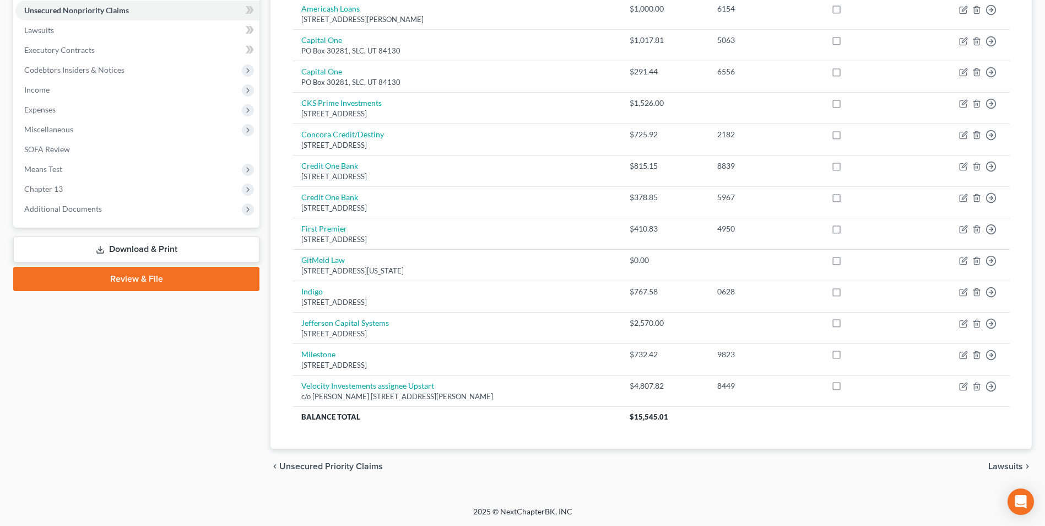
drag, startPoint x: 122, startPoint y: 248, endPoint x: 222, endPoint y: 272, distance: 102.1
click at [122, 248] on link "Download & Print" at bounding box center [136, 249] width 246 height 26
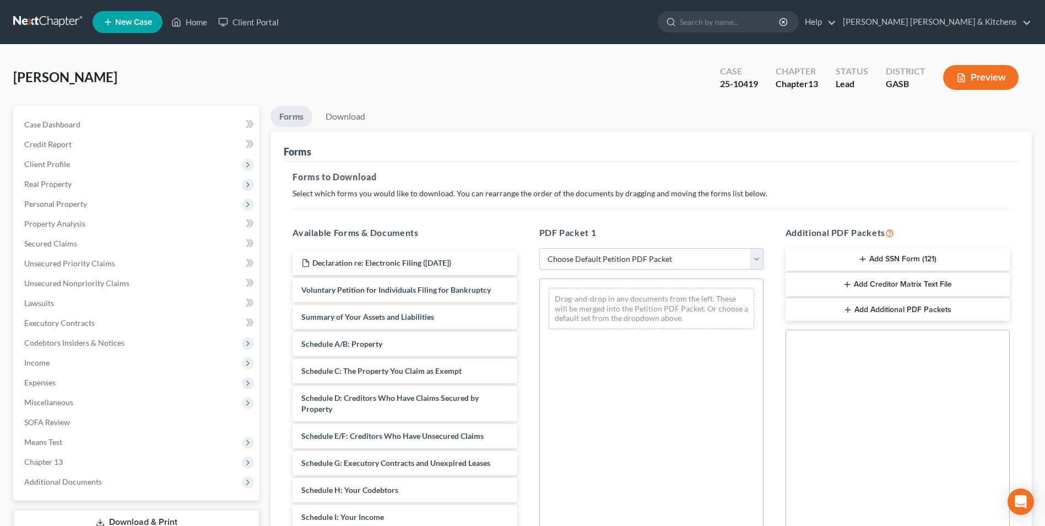
click at [579, 264] on select "Choose Default Petition PDF Packet Complete Bankruptcy Petition (all forms and …" at bounding box center [651, 259] width 224 height 22
click at [539, 248] on select "Choose Default Petition PDF Packet Complete Bankruptcy Petition (all forms and …" at bounding box center [651, 259] width 224 height 22
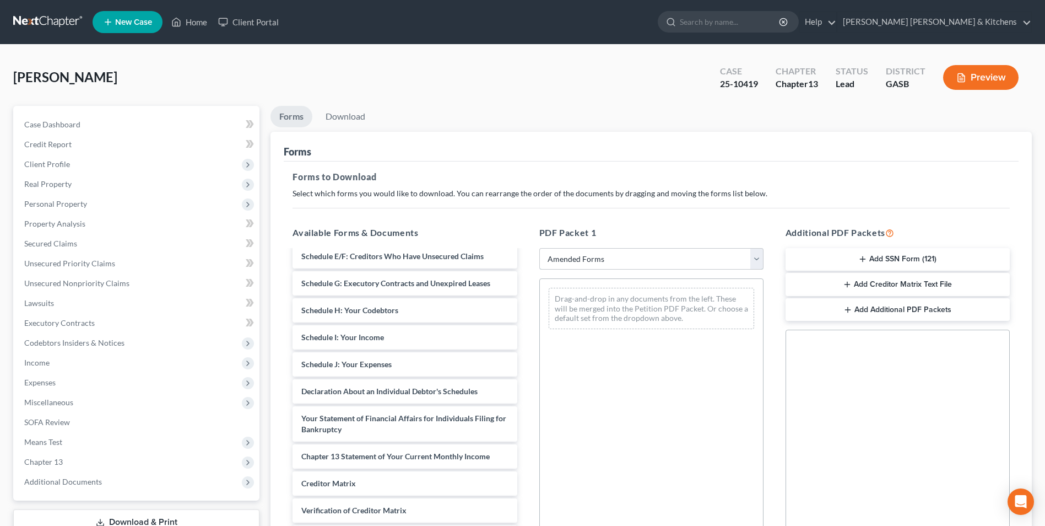
scroll to position [142, 0]
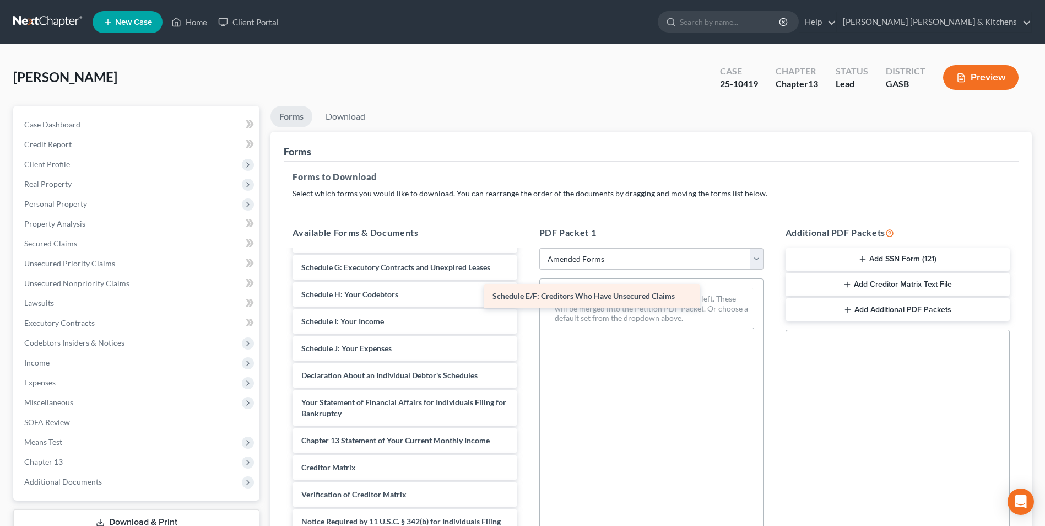
drag, startPoint x: 425, startPoint y: 268, endPoint x: 624, endPoint y: 301, distance: 201.6
click at [526, 301] on div "Schedule E/F: Creditors Who Have Unsecured Claims Voluntary Petition for Indivi…" at bounding box center [405, 340] width 242 height 462
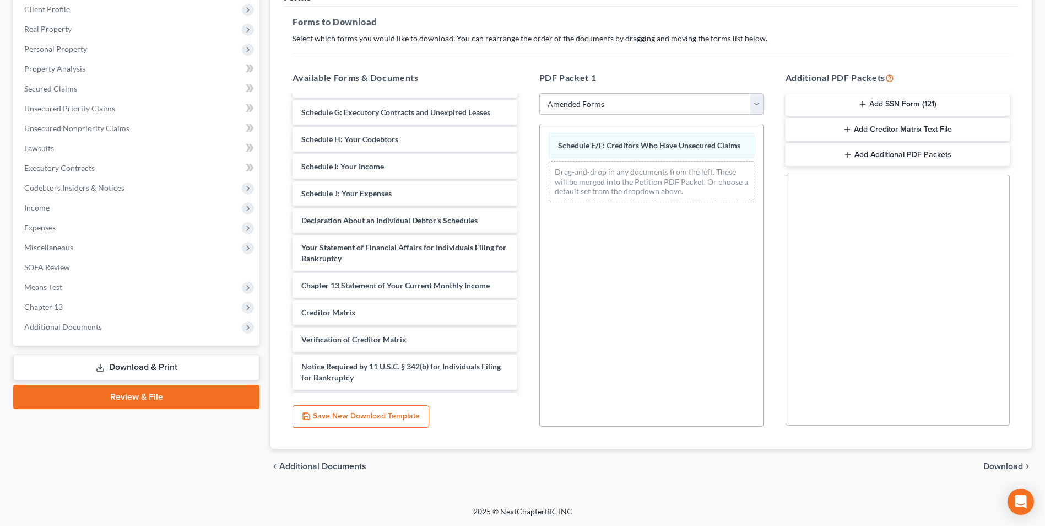
click at [1010, 465] on span "Download" at bounding box center [1004, 466] width 40 height 9
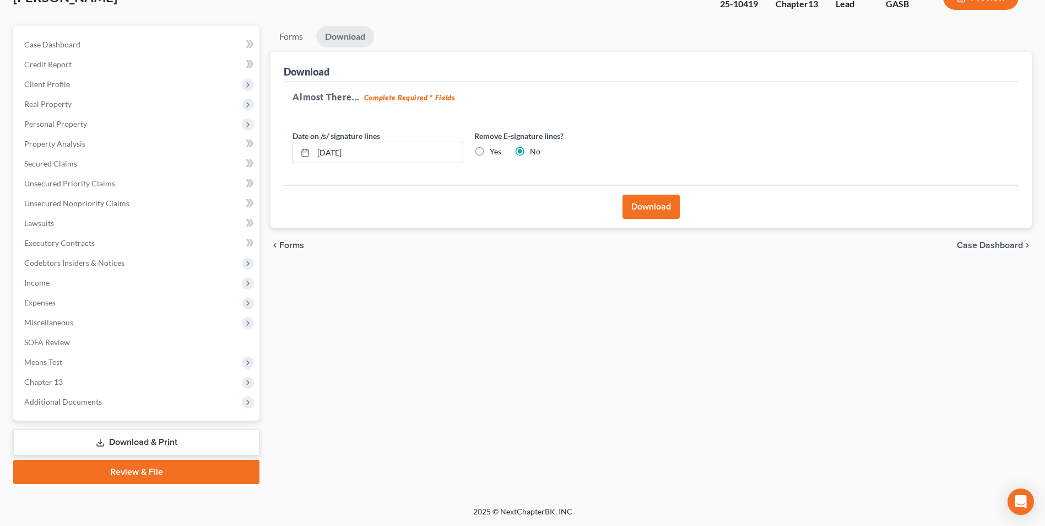
scroll to position [80, 0]
click at [645, 205] on button "Download" at bounding box center [651, 207] width 57 height 24
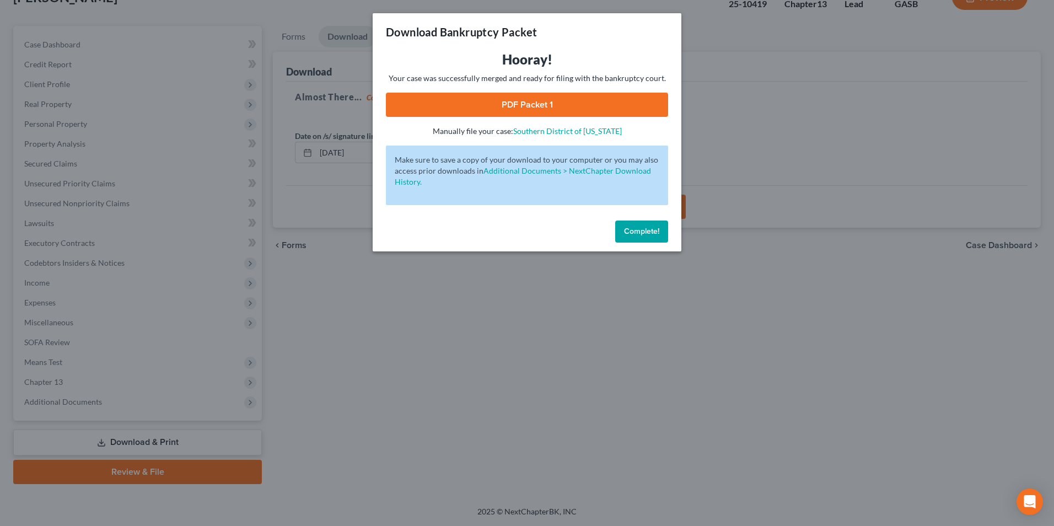
drag, startPoint x: 543, startPoint y: 112, endPoint x: 547, endPoint y: 138, distance: 26.8
click at [543, 112] on link "PDF Packet 1" at bounding box center [527, 105] width 282 height 24
click at [403, 466] on div "Download Bankruptcy Packet Hooray! Your case was successfully merged and ready …" at bounding box center [527, 263] width 1054 height 526
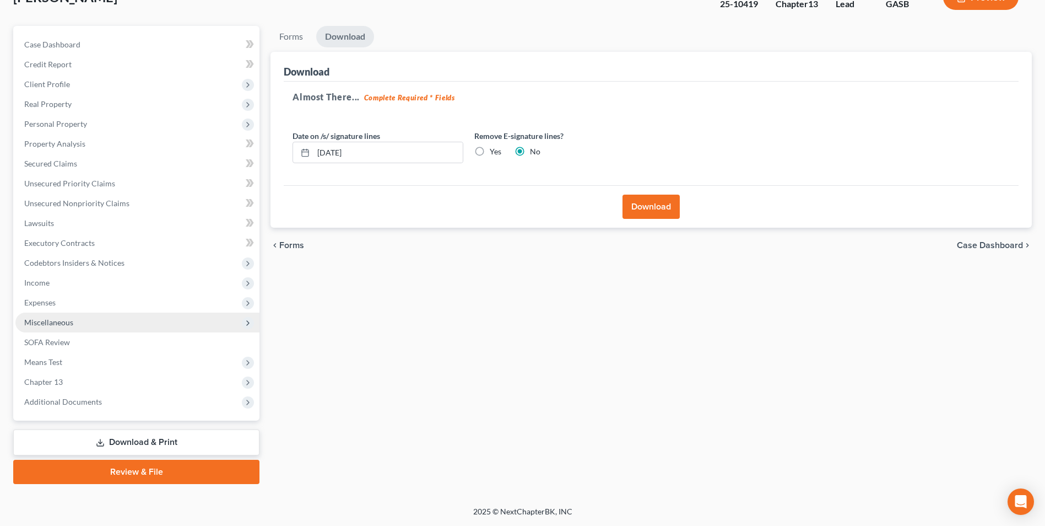
click at [56, 325] on span "Miscellaneous" at bounding box center [48, 321] width 49 height 9
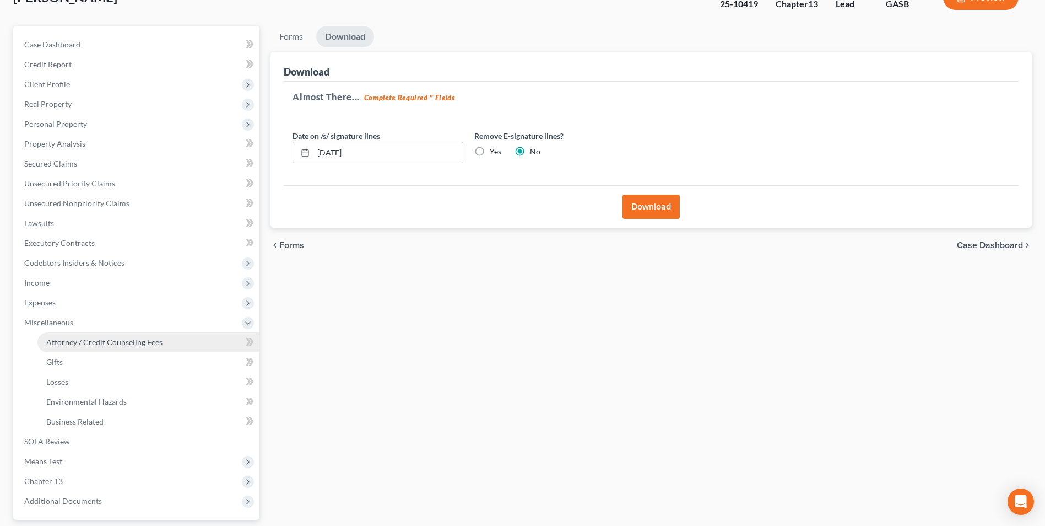
click at [59, 337] on span "Attorney / Credit Counseling Fees" at bounding box center [104, 341] width 116 height 9
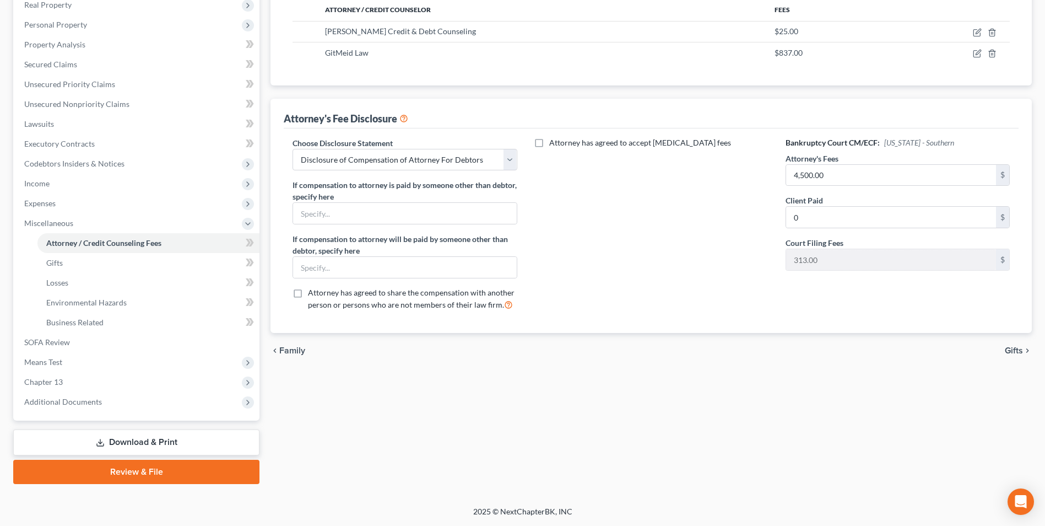
click at [131, 444] on link "Download & Print" at bounding box center [136, 442] width 246 height 26
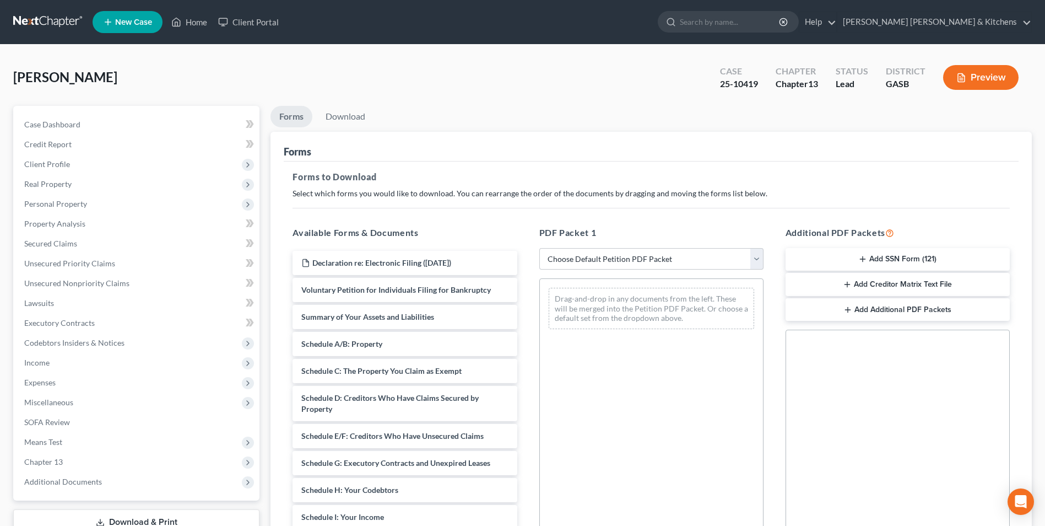
scroll to position [55, 0]
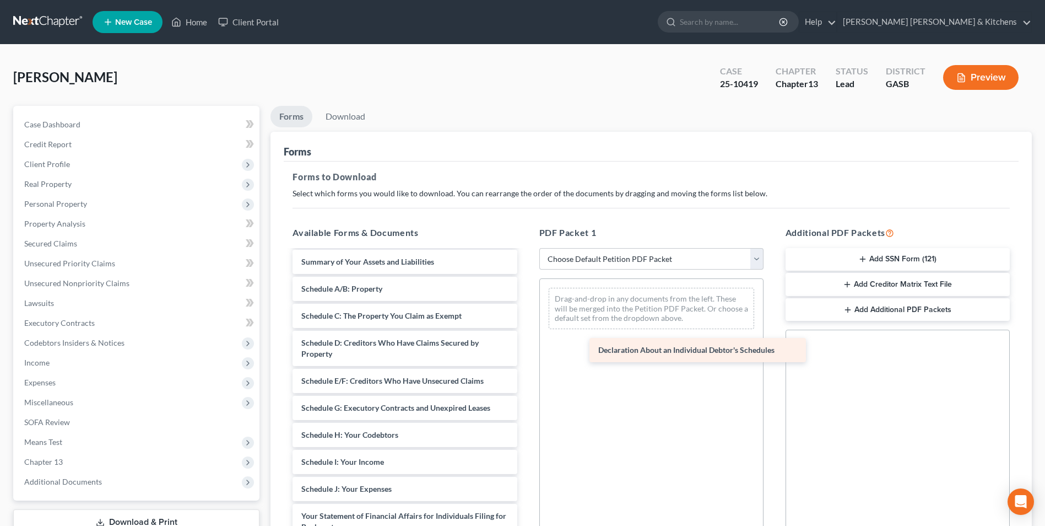
drag, startPoint x: 414, startPoint y: 512, endPoint x: 678, endPoint y: 303, distance: 336.6
click at [526, 304] on div "Declaration About an Individual Debtor's Schedules Declaration re: Electronic F…" at bounding box center [405, 440] width 242 height 489
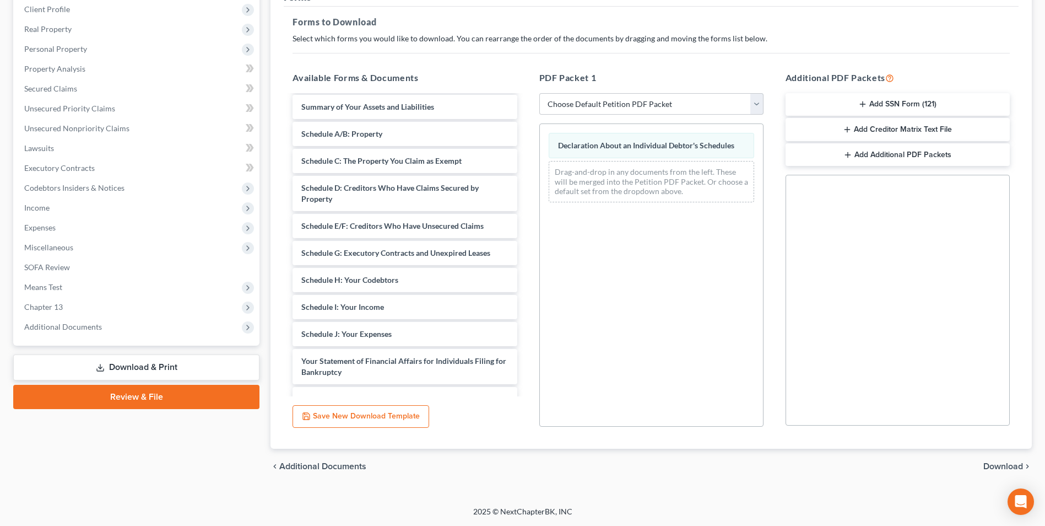
click at [996, 466] on span "Download" at bounding box center [1004, 466] width 40 height 9
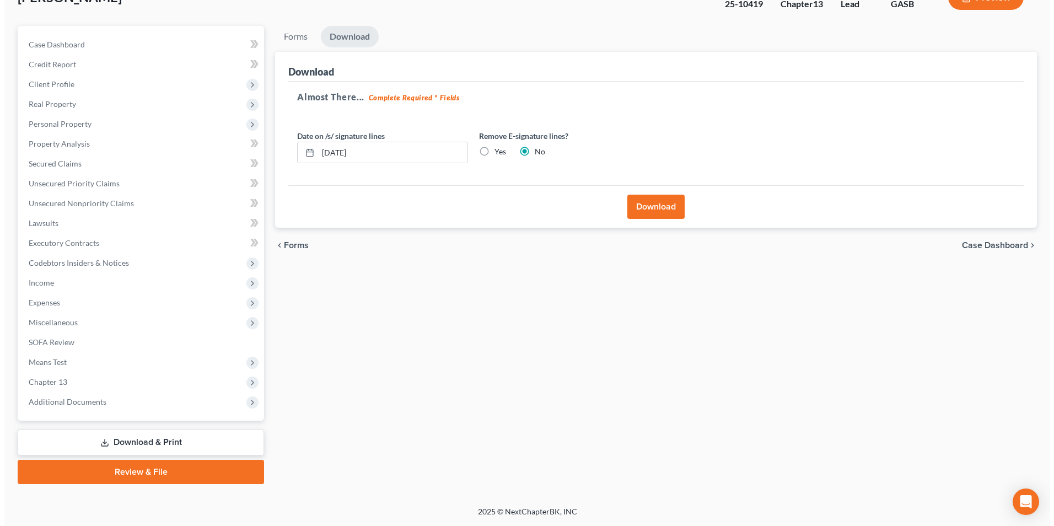
scroll to position [80, 0]
click at [638, 208] on button "Download" at bounding box center [651, 207] width 57 height 24
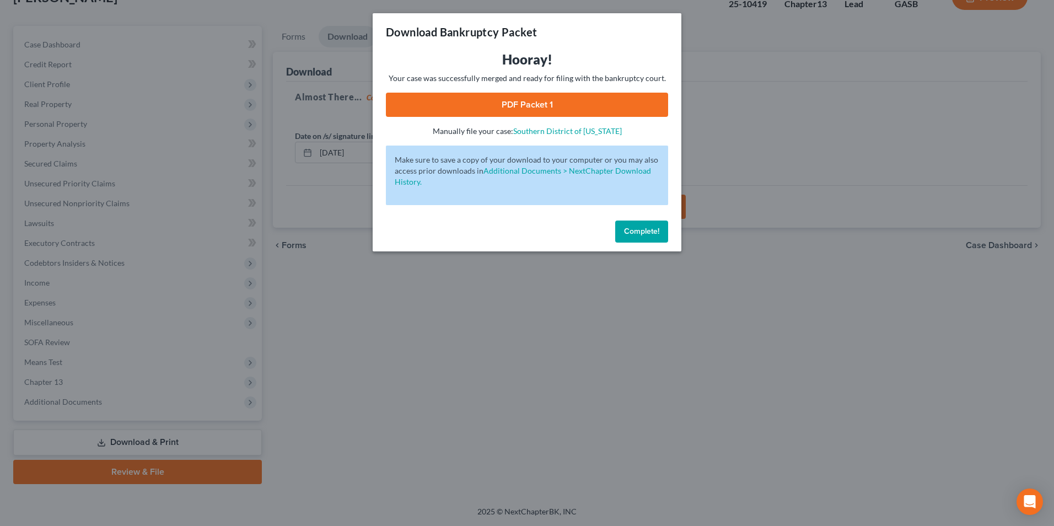
click at [565, 101] on link "PDF Packet 1" at bounding box center [527, 105] width 282 height 24
click at [326, 432] on div "Download Bankruptcy Packet Hooray! Your case was successfully merged and ready …" at bounding box center [527, 263] width 1054 height 526
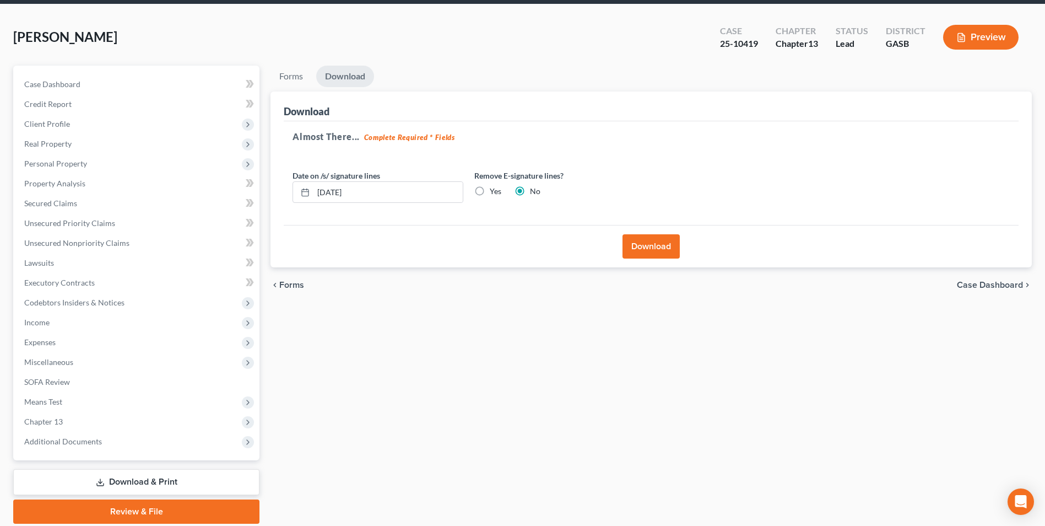
scroll to position [0, 0]
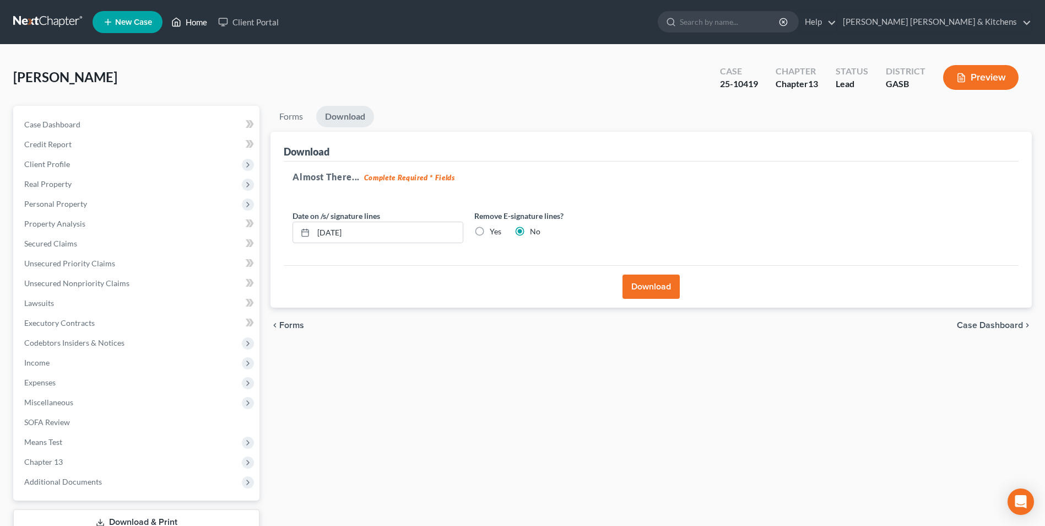
drag, startPoint x: 192, startPoint y: 21, endPoint x: 463, endPoint y: 97, distance: 281.0
click at [192, 21] on link "Home" at bounding box center [189, 22] width 47 height 20
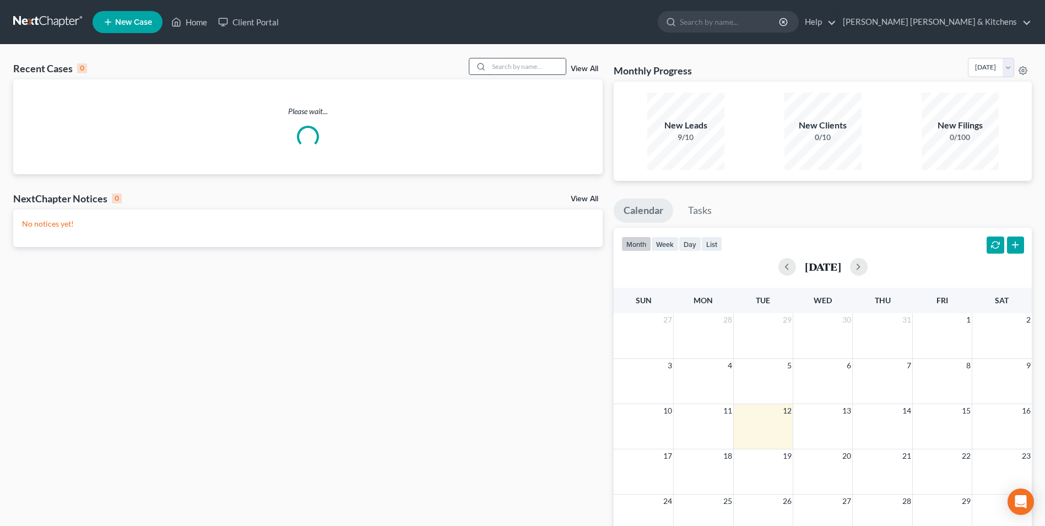
click at [528, 64] on input "search" at bounding box center [527, 66] width 77 height 16
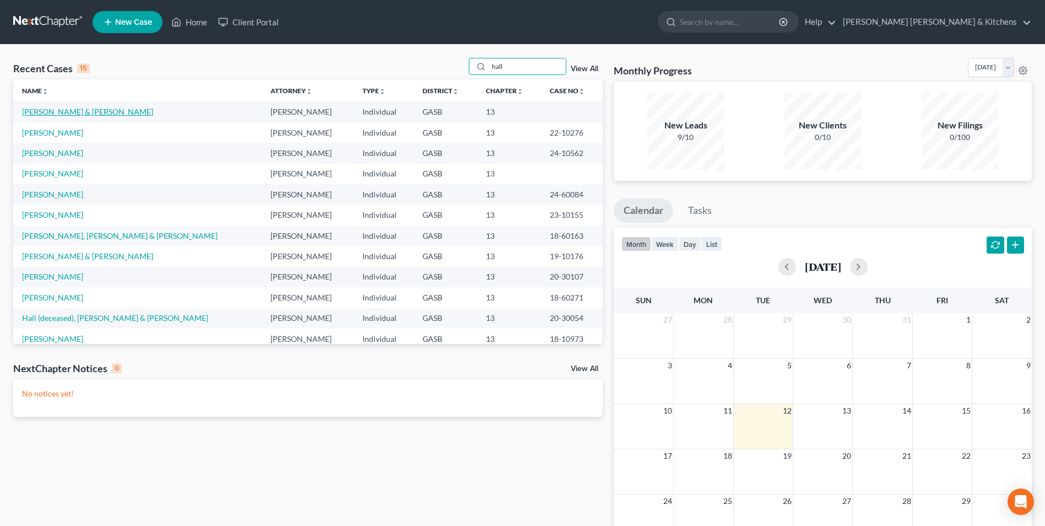
click at [62, 114] on link "[PERSON_NAME] & [PERSON_NAME]" at bounding box center [87, 111] width 131 height 9
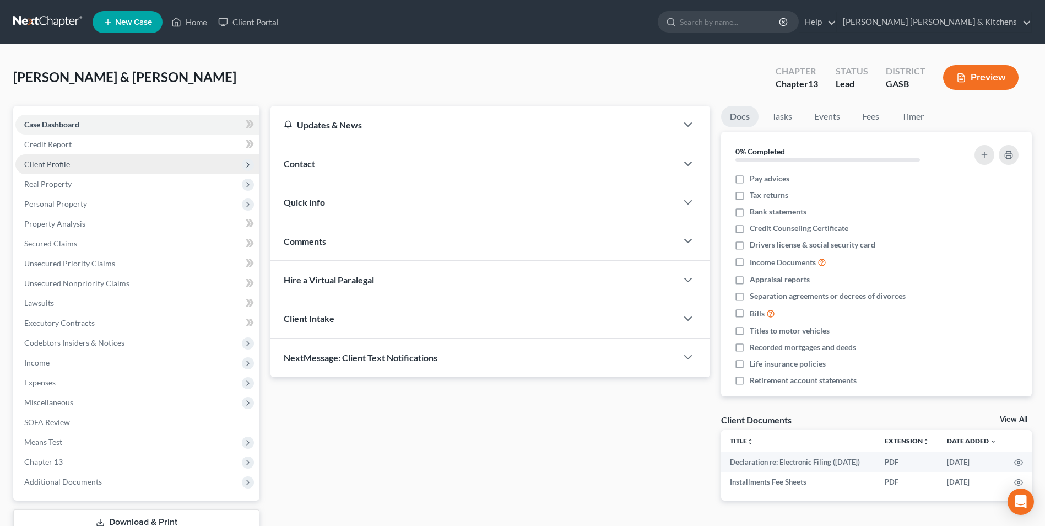
drag, startPoint x: 67, startPoint y: 168, endPoint x: 74, endPoint y: 168, distance: 7.2
click at [67, 168] on span "Client Profile" at bounding box center [47, 163] width 46 height 9
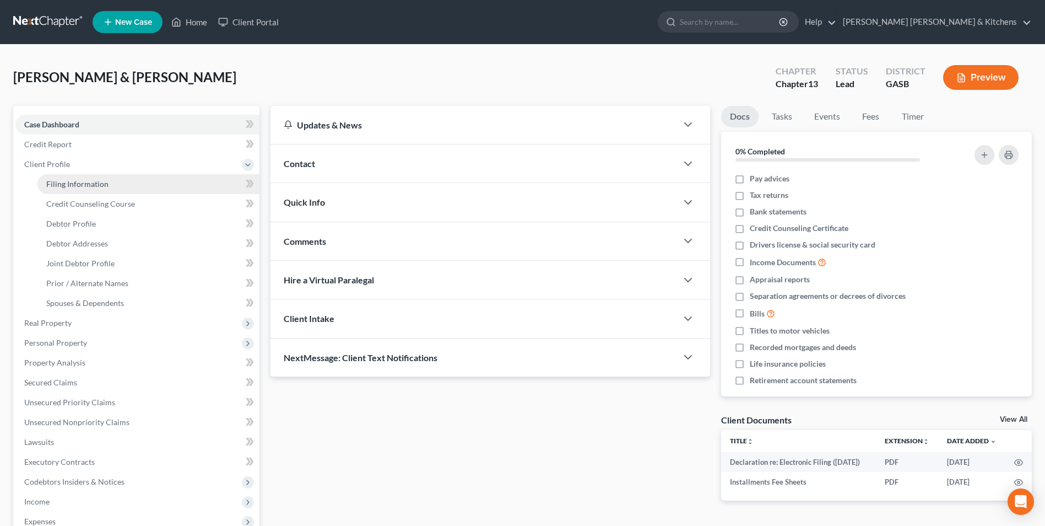
click at [77, 188] on span "Filing Information" at bounding box center [77, 183] width 62 height 9
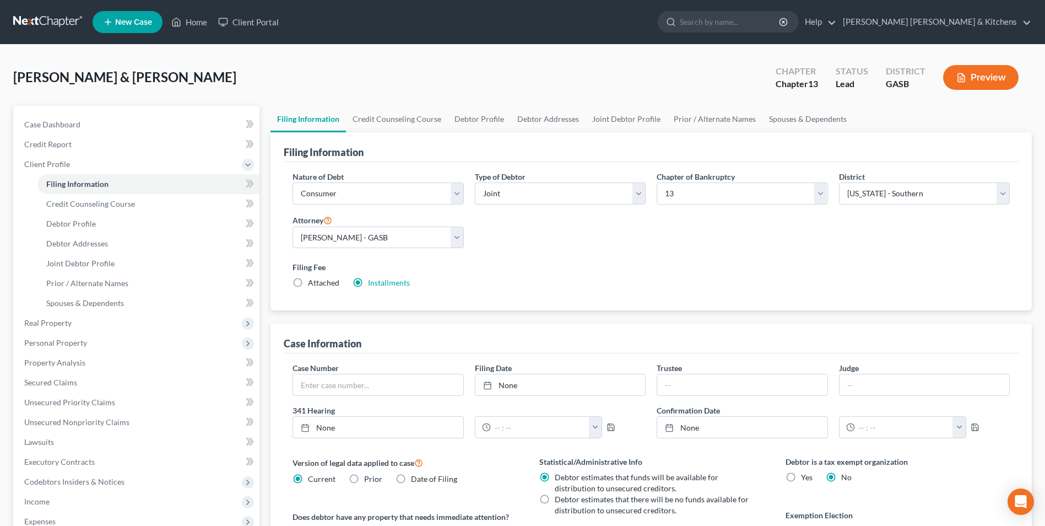
click at [308, 279] on label "Attached" at bounding box center [323, 282] width 31 height 11
click at [312, 279] on input "Attached" at bounding box center [315, 280] width 7 height 7
click at [368, 284] on label "Installments Installments" at bounding box center [389, 282] width 42 height 11
click at [372, 284] on input "Installments Installments" at bounding box center [375, 280] width 7 height 7
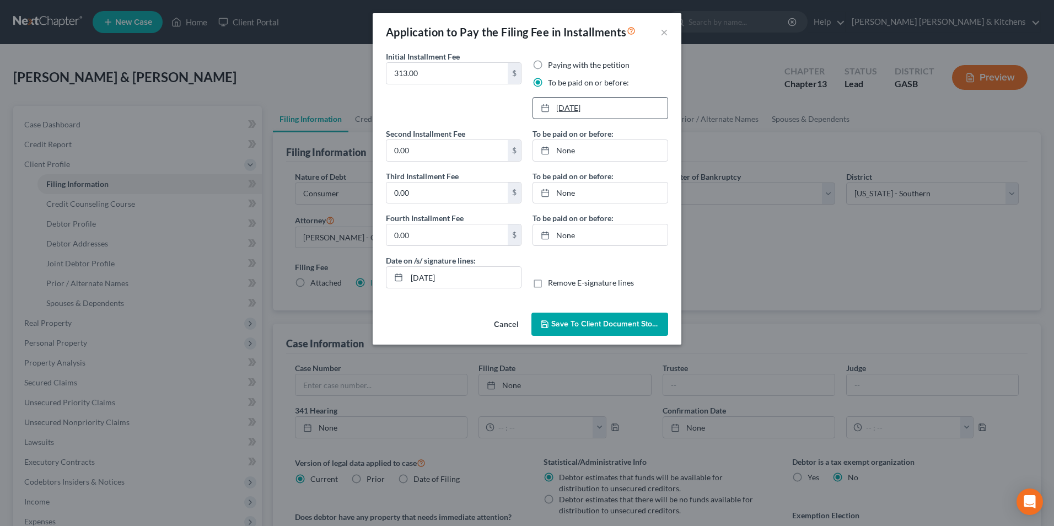
click at [609, 105] on link "[DATE]" at bounding box center [600, 108] width 134 height 21
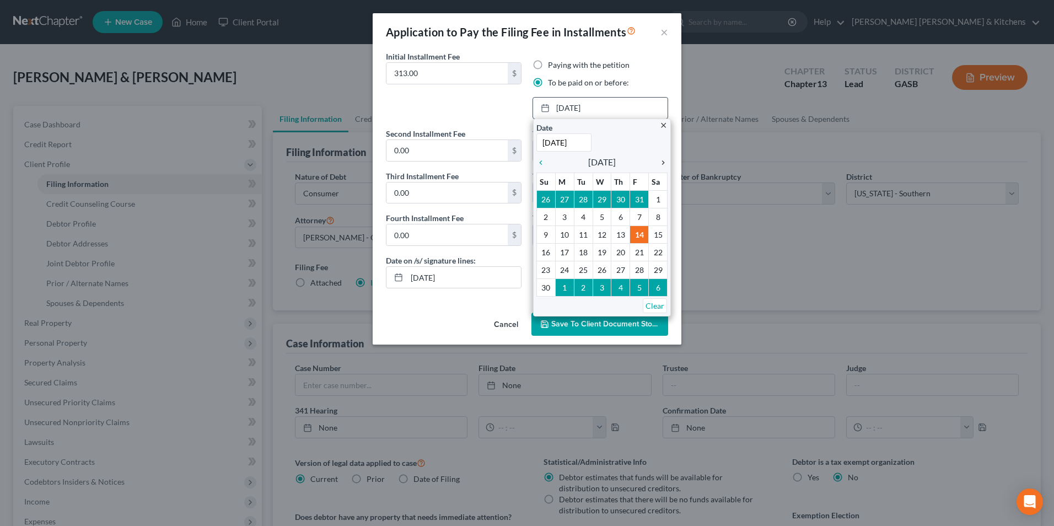
click at [661, 165] on icon "chevron_right" at bounding box center [660, 162] width 14 height 9
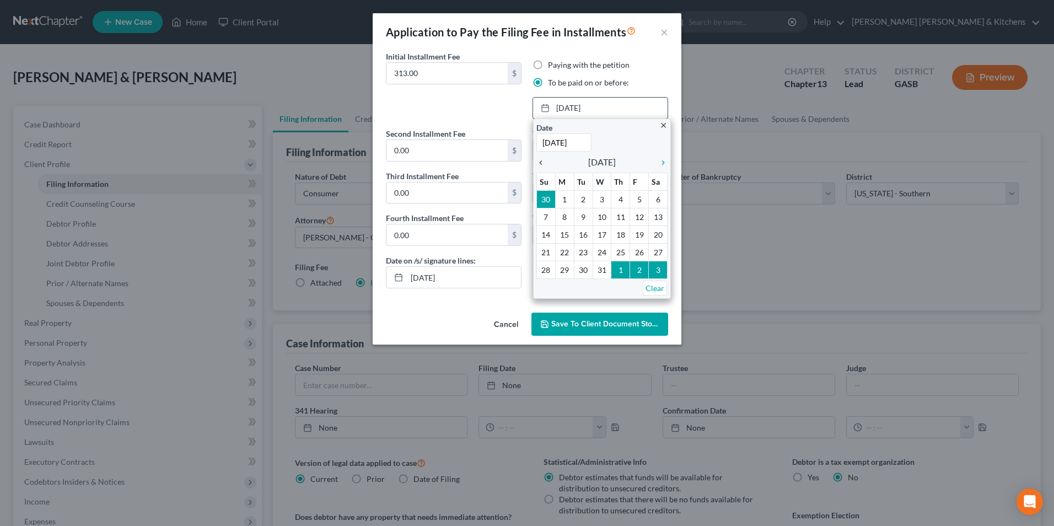
click at [539, 161] on icon "chevron_left" at bounding box center [543, 162] width 14 height 9
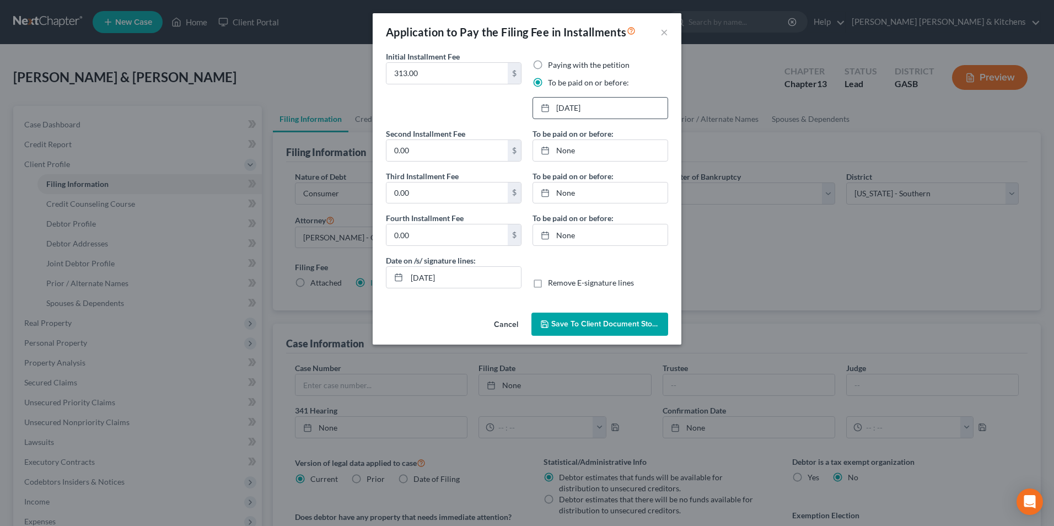
click at [613, 322] on span "Save to Client Document Storage" at bounding box center [609, 323] width 117 height 9
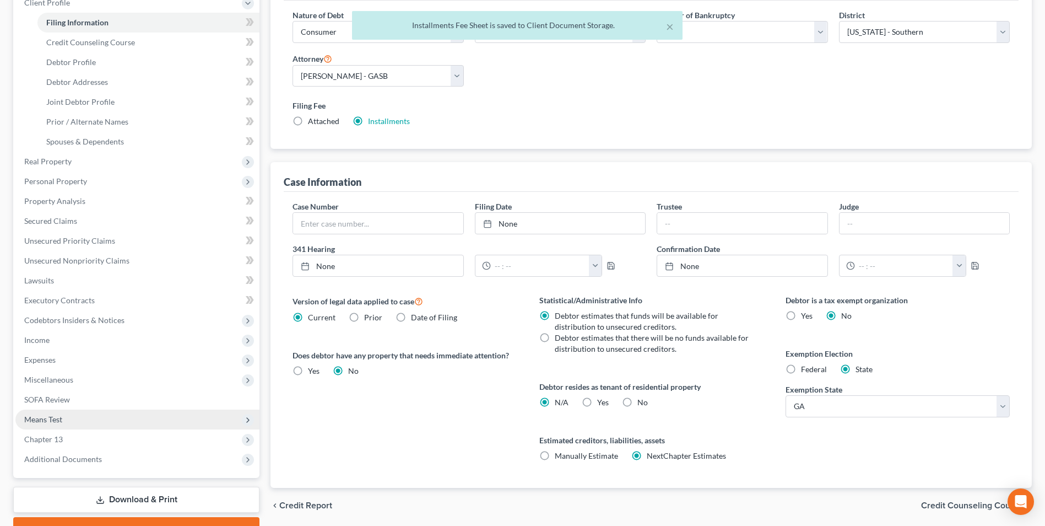
scroll to position [165, 0]
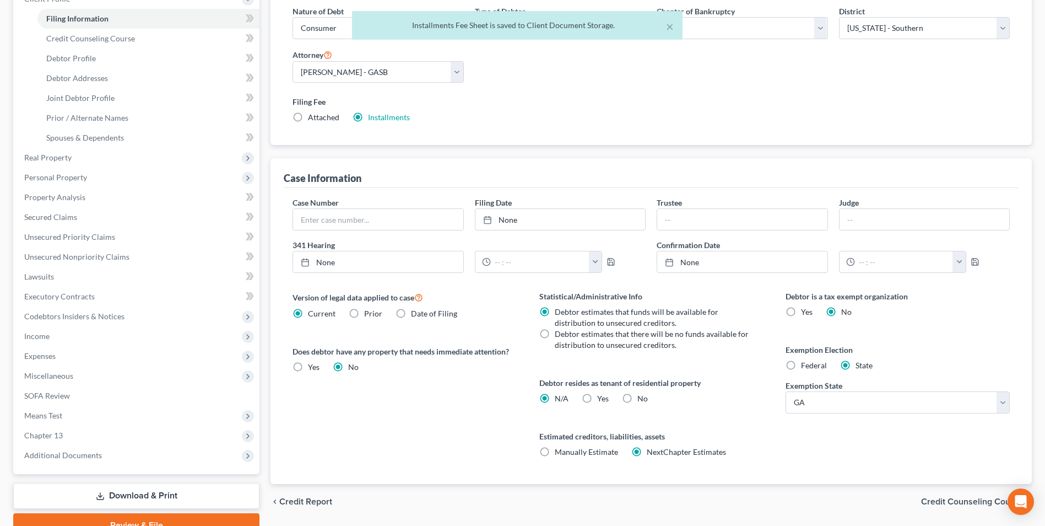
click at [155, 493] on link "Download & Print" at bounding box center [136, 496] width 246 height 26
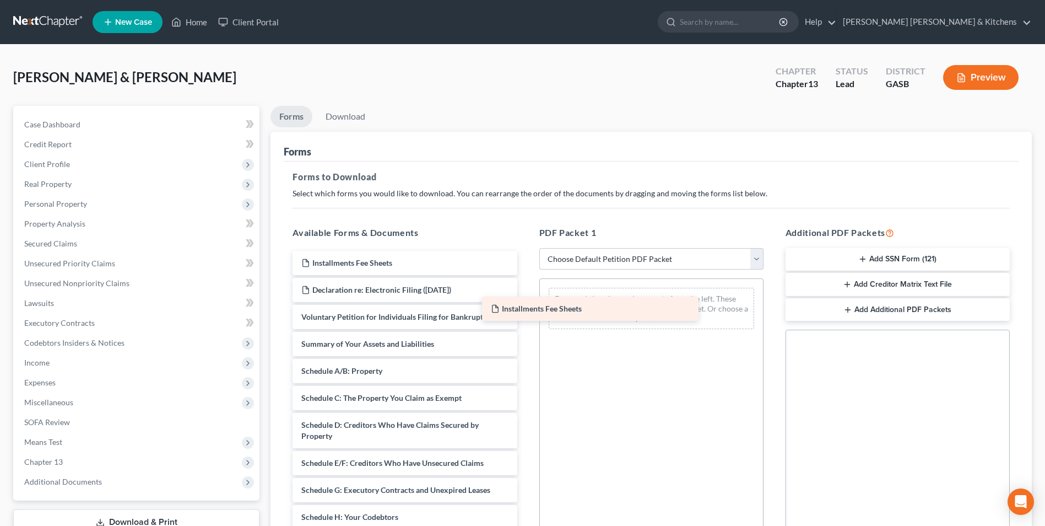
drag, startPoint x: 386, startPoint y: 321, endPoint x: 641, endPoint y: 308, distance: 255.5
click at [526, 304] on div "Installments Fee Sheets Installments Fee Sheets Declaration re: Electronic Fili…" at bounding box center [405, 522] width 242 height 543
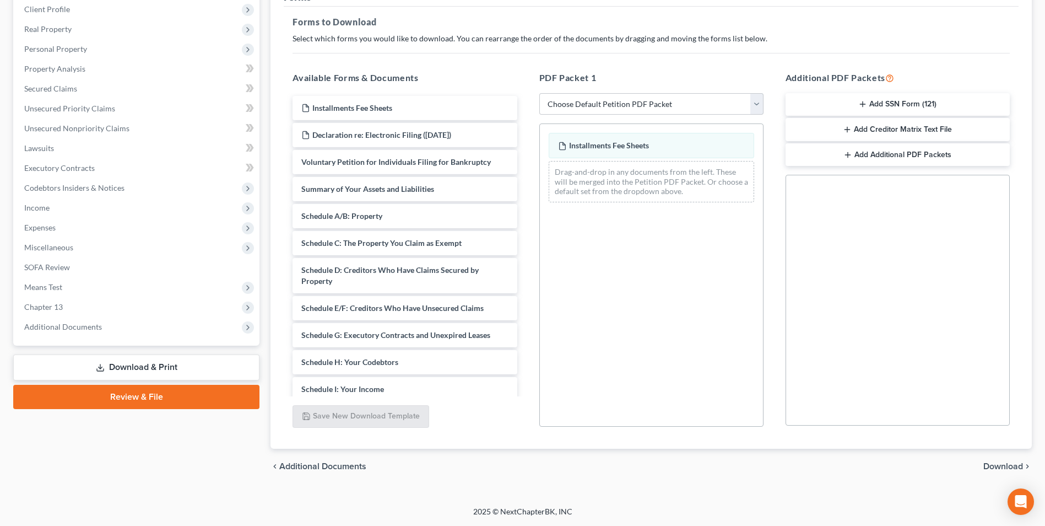
click at [994, 466] on span "Download" at bounding box center [1004, 466] width 40 height 9
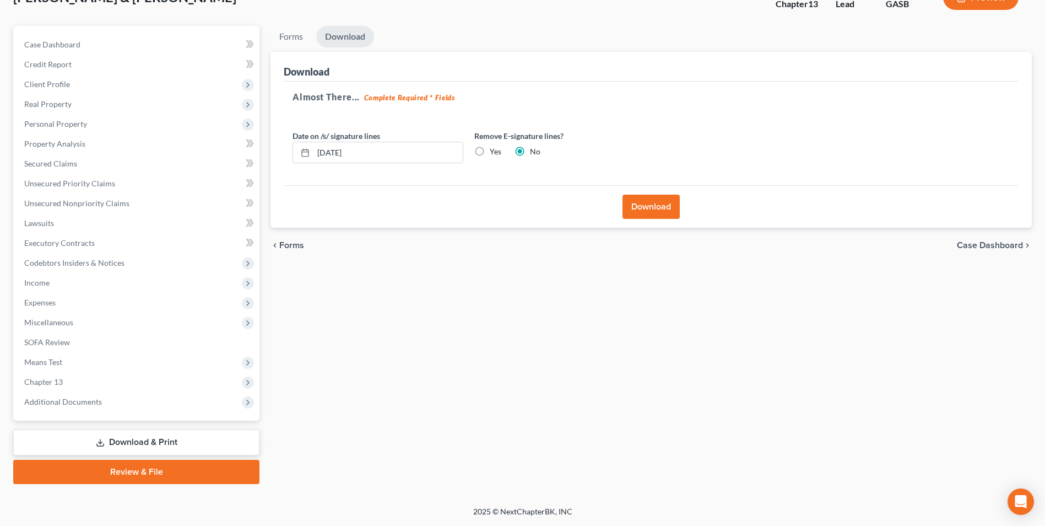
click at [649, 209] on button "Download" at bounding box center [651, 207] width 57 height 24
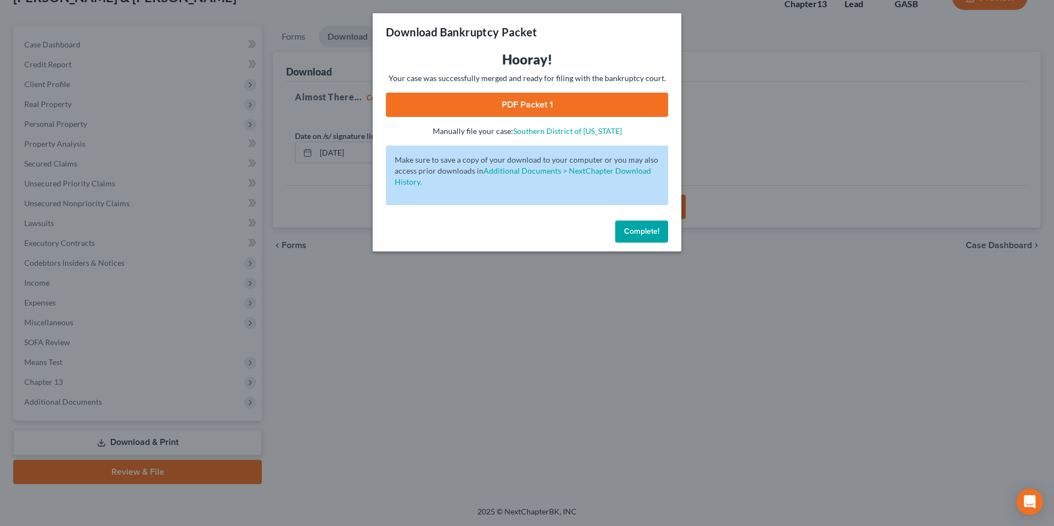
click at [533, 108] on link "PDF Packet 1" at bounding box center [527, 105] width 282 height 24
click at [1026, 505] on icon "Open Intercom Messenger" at bounding box center [1029, 501] width 13 height 14
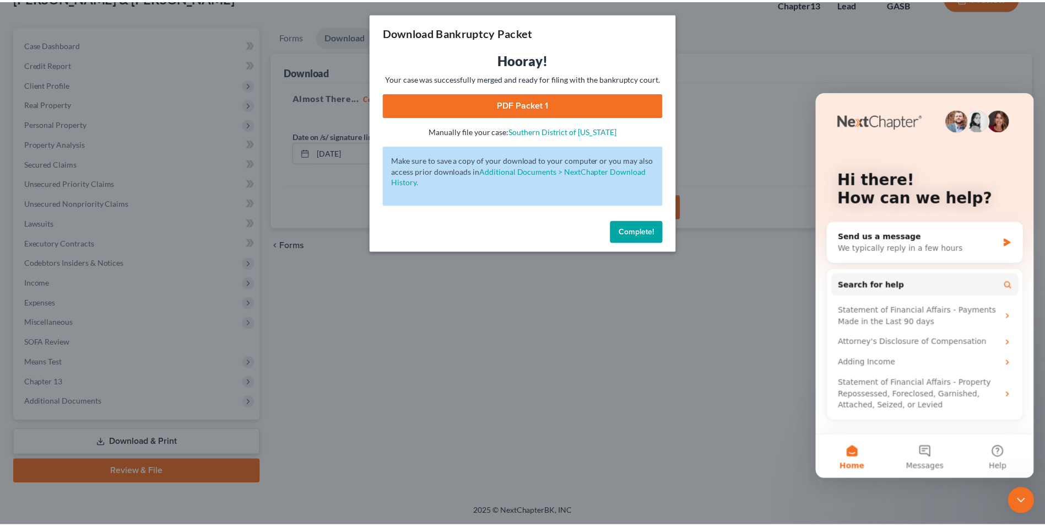
scroll to position [0, 0]
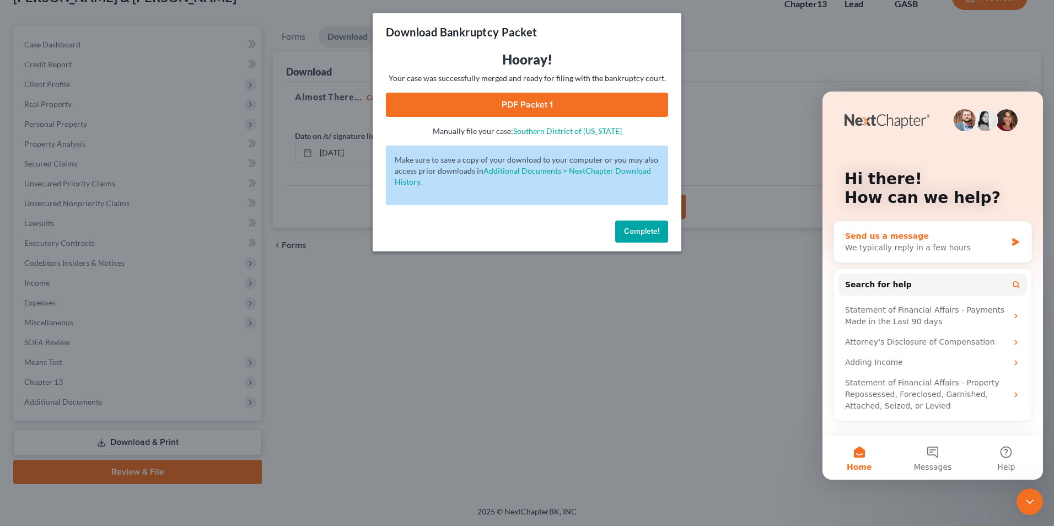
click at [885, 240] on div "Send us a message" at bounding box center [925, 236] width 161 height 12
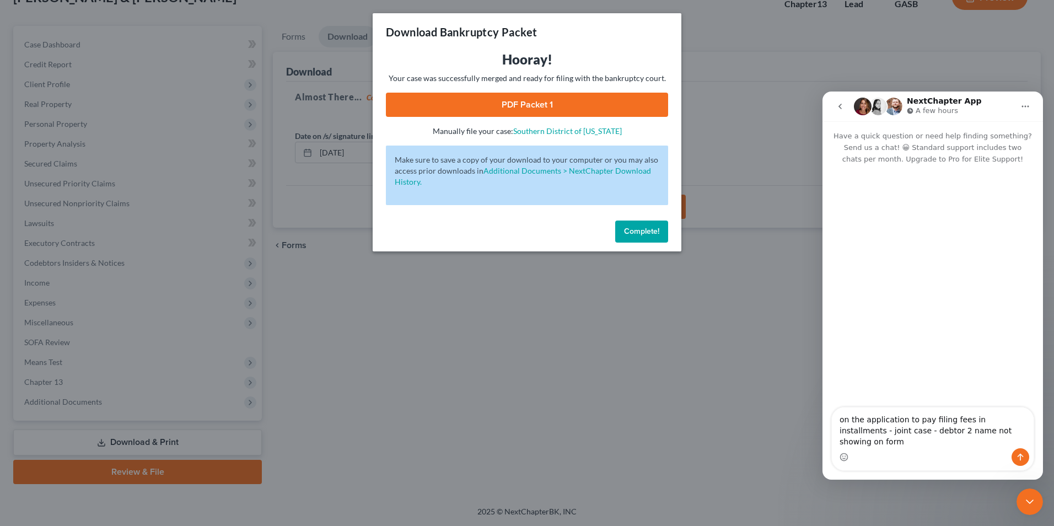
click at [448, 372] on div "Download Bankruptcy Packet Hooray! Your case was successfully merged and ready …" at bounding box center [527, 263] width 1054 height 526
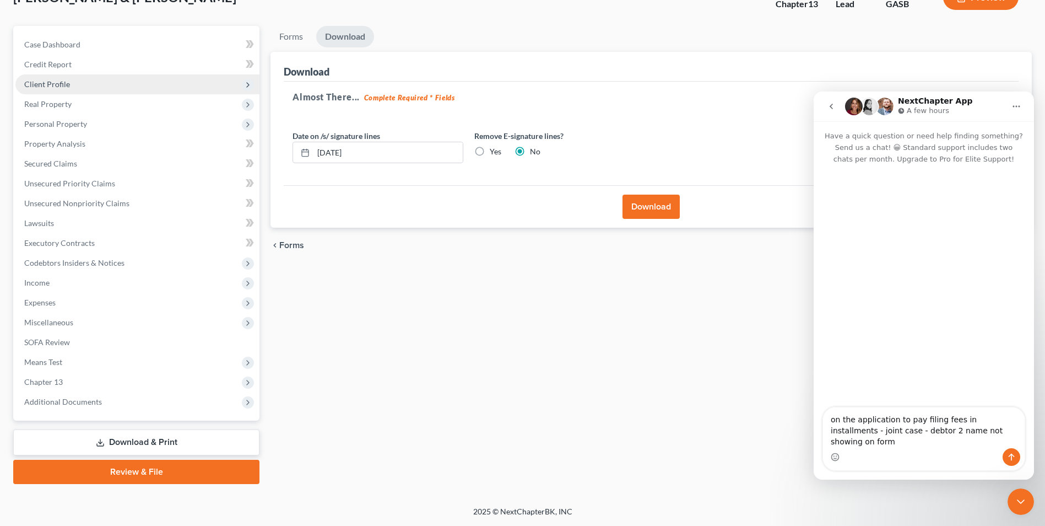
click at [39, 84] on span "Client Profile" at bounding box center [47, 83] width 46 height 9
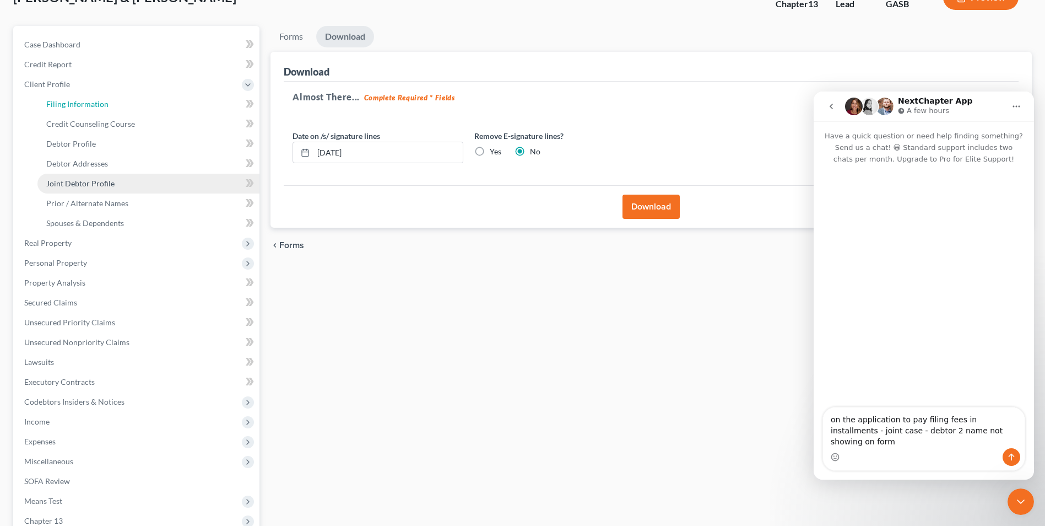
drag, startPoint x: 48, startPoint y: 105, endPoint x: 210, endPoint y: 173, distance: 175.8
click at [48, 105] on span "Filing Information" at bounding box center [77, 103] width 62 height 9
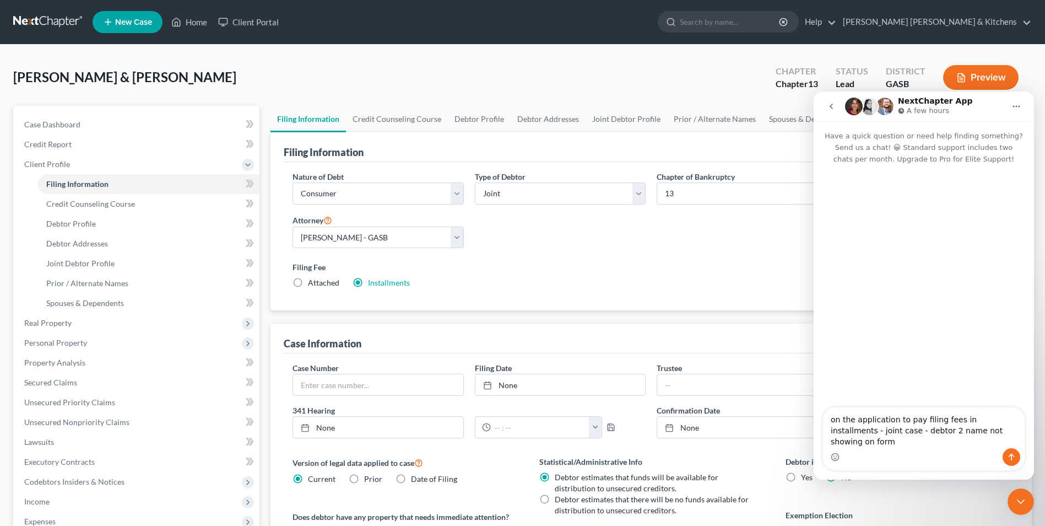
click at [308, 280] on label "Attached" at bounding box center [323, 282] width 31 height 11
click at [312, 280] on input "Attached" at bounding box center [315, 280] width 7 height 7
click at [368, 285] on label "Installments Installments" at bounding box center [389, 282] width 42 height 11
click at [372, 284] on input "Installments Installments" at bounding box center [375, 280] width 7 height 7
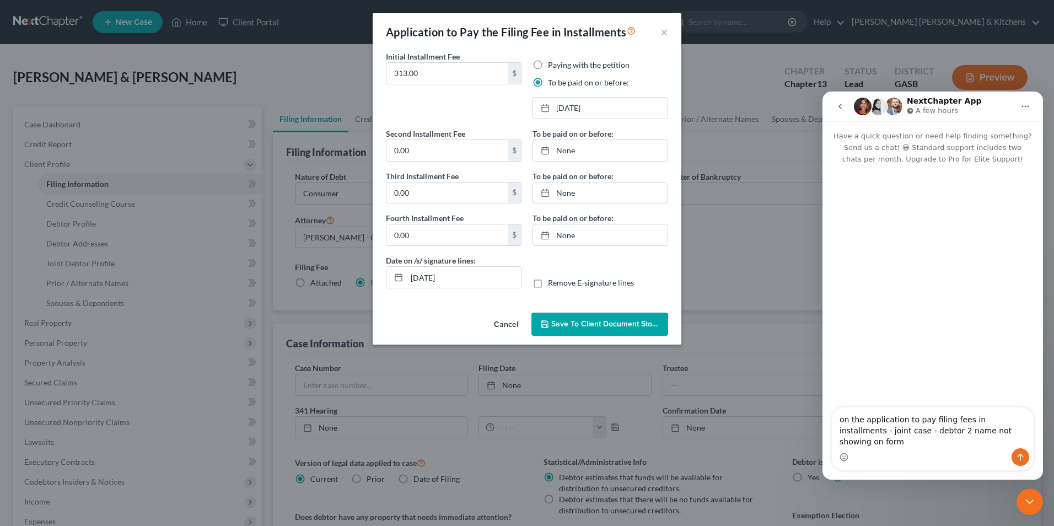
click at [590, 327] on span "Save to Client Document Storage" at bounding box center [609, 323] width 117 height 9
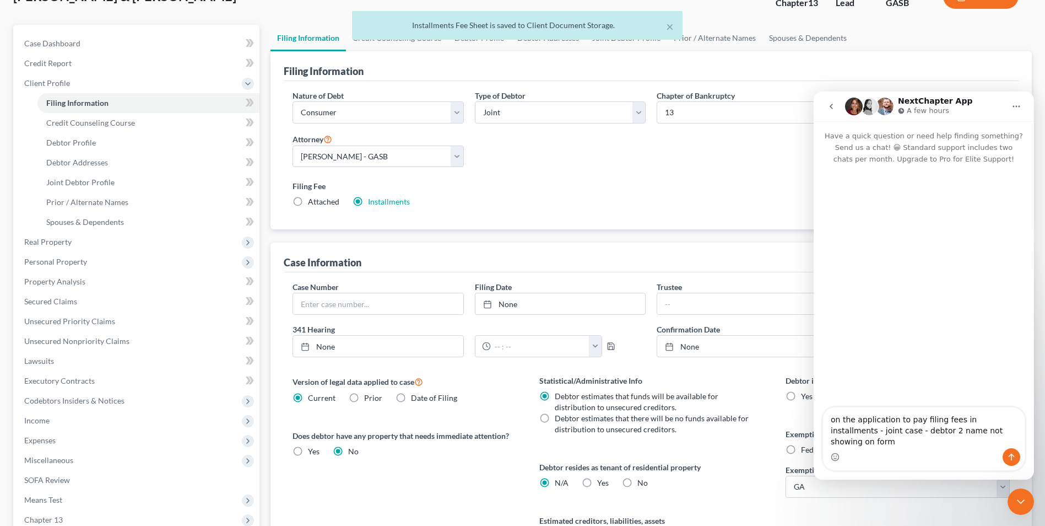
scroll to position [219, 0]
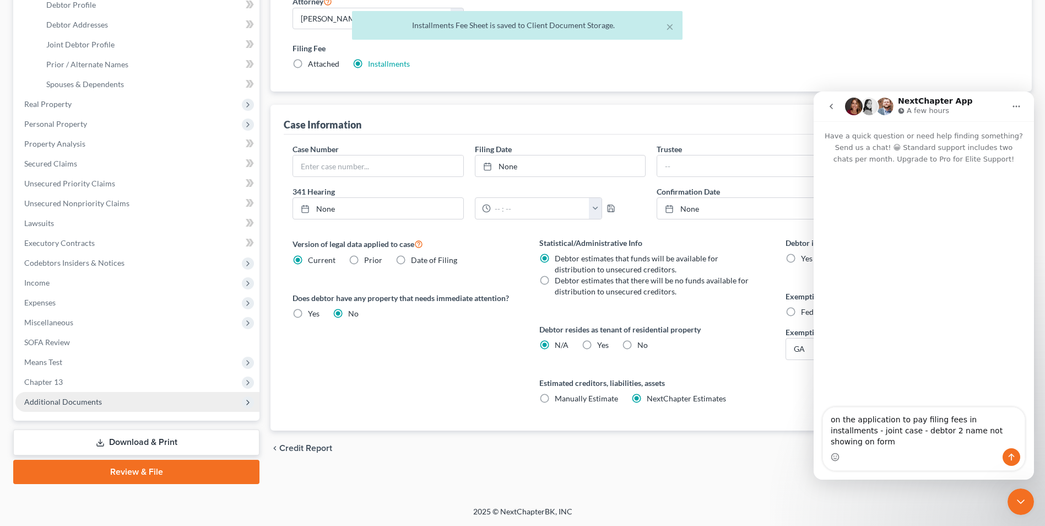
click at [84, 404] on span "Additional Documents" at bounding box center [63, 401] width 78 height 9
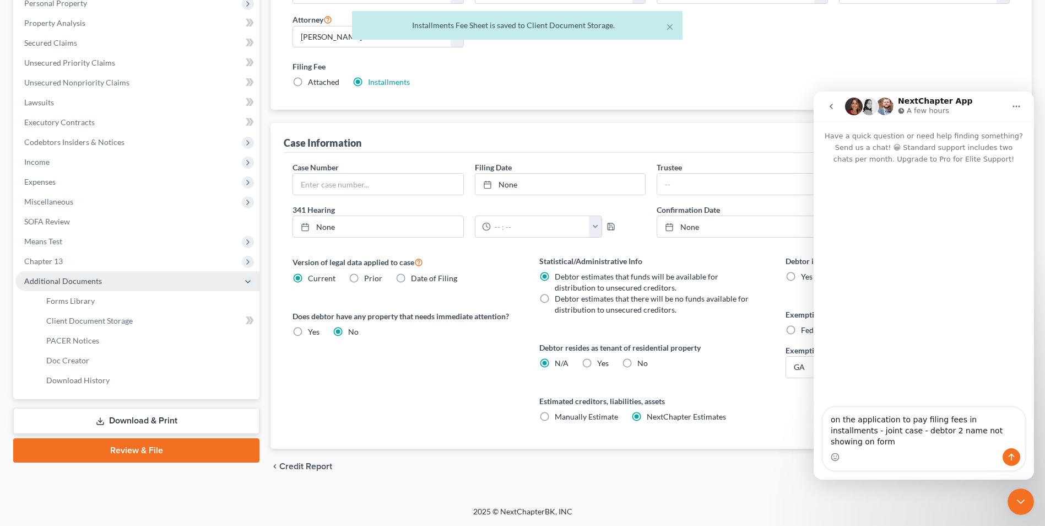
scroll to position [179, 0]
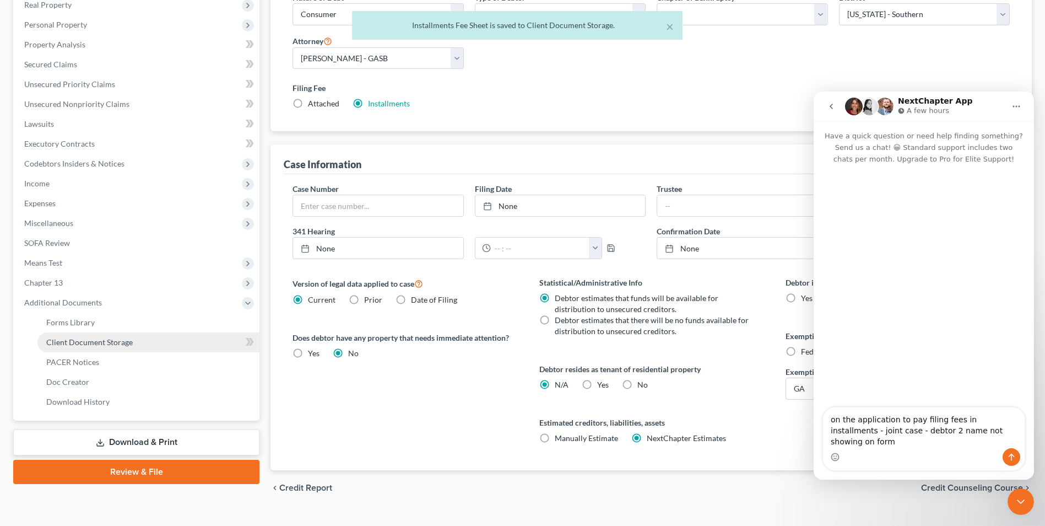
click at [78, 338] on span "Client Document Storage" at bounding box center [89, 341] width 87 height 9
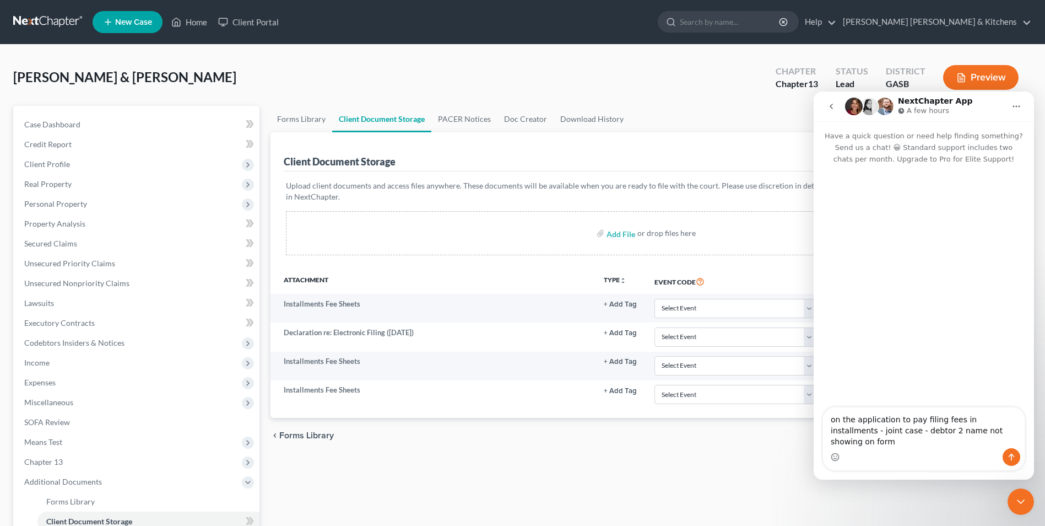
drag, startPoint x: 736, startPoint y: 482, endPoint x: 712, endPoint y: 413, distance: 73.5
click at [740, 515] on div "Forms Library Client Document Storage PACER Notices Doc Creator Download Histor…" at bounding box center [651, 384] width 773 height 557
drag, startPoint x: 614, startPoint y: 23, endPoint x: 599, endPoint y: 29, distance: 15.9
click at [599, 29] on ul "New Case Home Client Portal - No Result - See all results Or Press Enter... Hel…" at bounding box center [563, 22] width 940 height 29
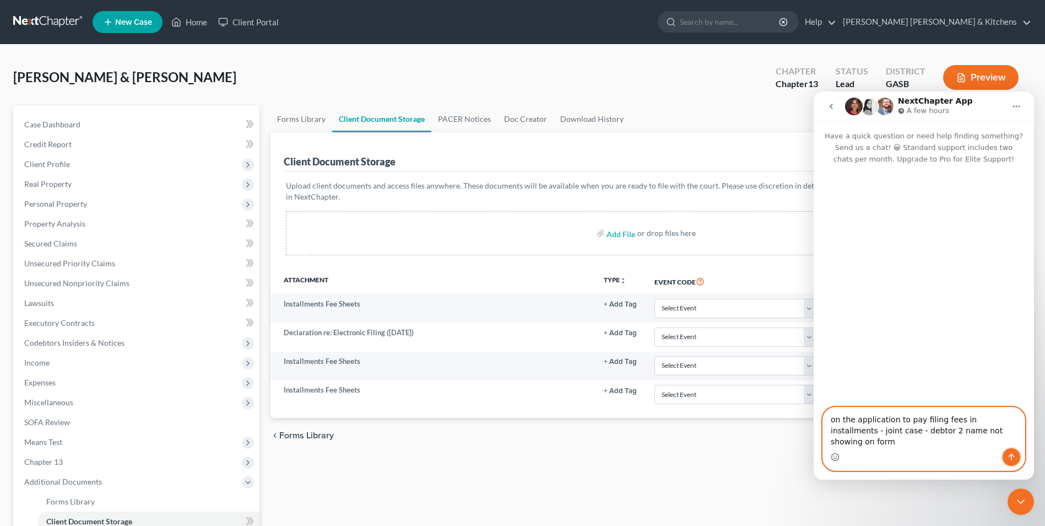
click at [1011, 456] on icon "Send a message…" at bounding box center [1011, 456] width 9 height 9
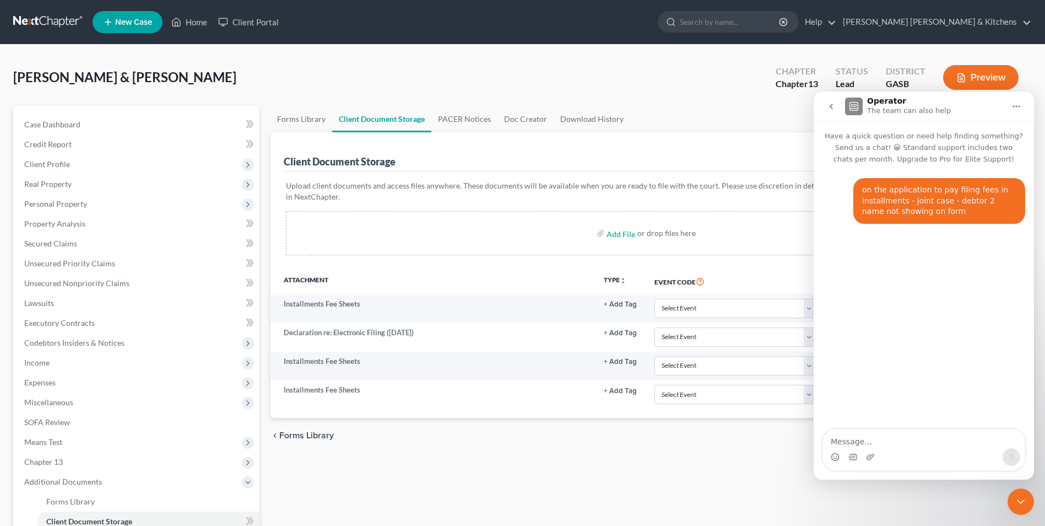
click at [1019, 503] on icon "Close Intercom Messenger" at bounding box center [1020, 501] width 13 height 13
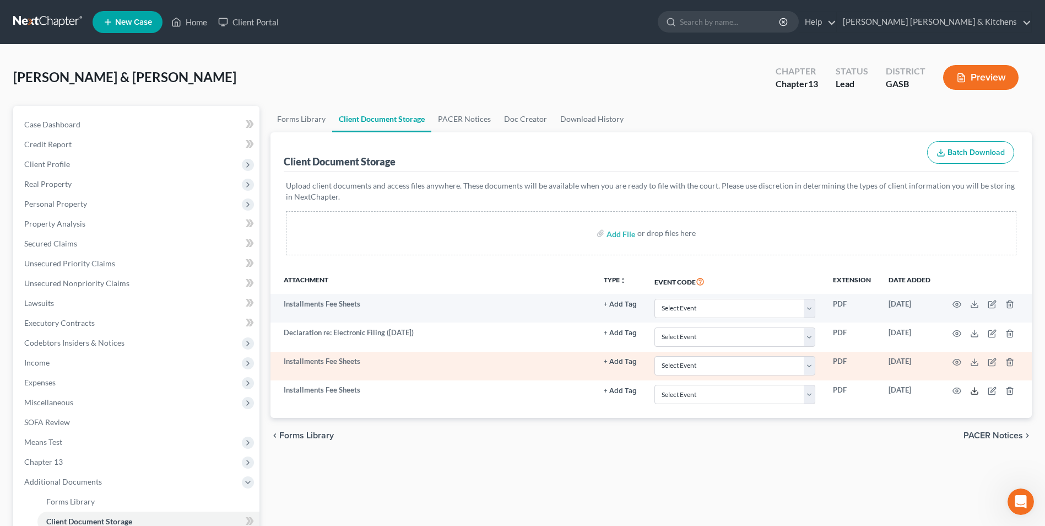
drag, startPoint x: 976, startPoint y: 395, endPoint x: 878, endPoint y: 369, distance: 102.0
click at [976, 395] on icon at bounding box center [974, 390] width 9 height 9
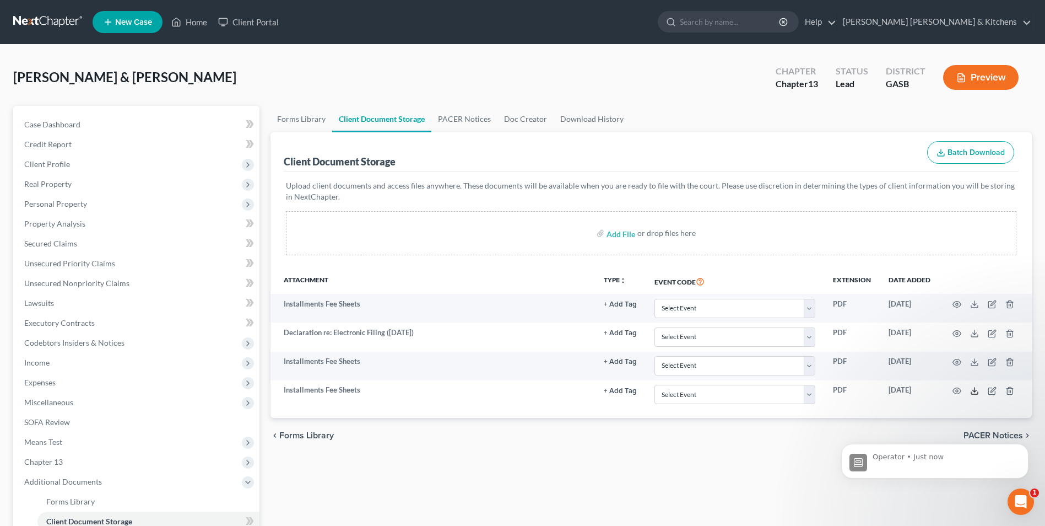
scroll to position [31, 0]
click at [1018, 500] on icon "Open Intercom Messenger" at bounding box center [1021, 502] width 18 height 18
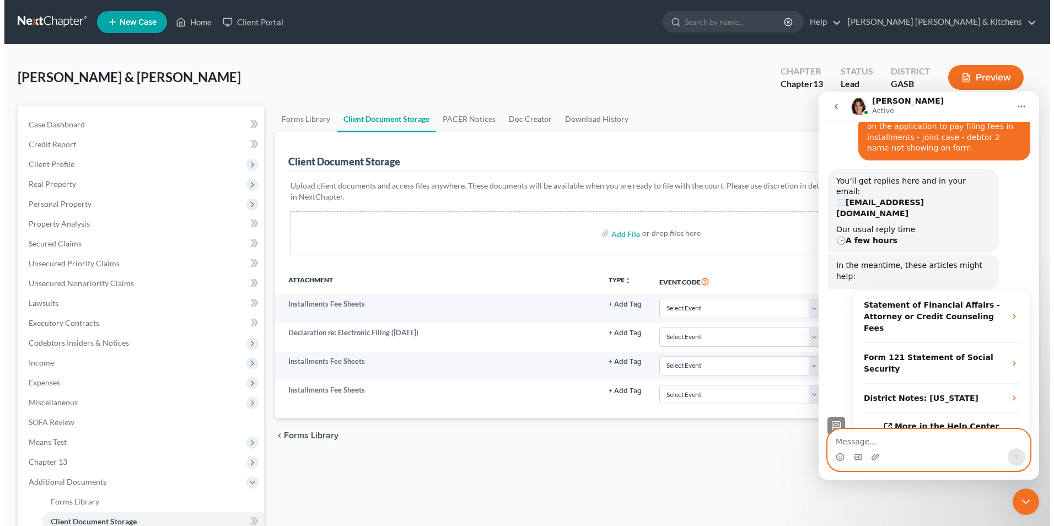
scroll to position [118, 0]
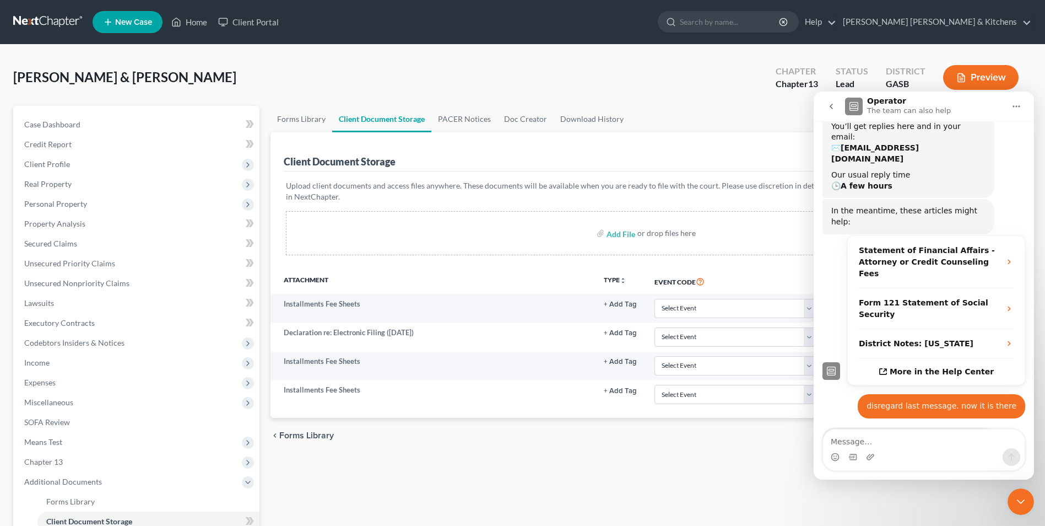
drag, startPoint x: 712, startPoint y: 490, endPoint x: 706, endPoint y: 489, distance: 6.3
click at [712, 490] on div "Forms Library Client Document Storage PACER Notices Doc Creator Download Histor…" at bounding box center [651, 384] width 773 height 557
click at [1019, 501] on icon "Close Intercom Messenger" at bounding box center [1021, 501] width 8 height 4
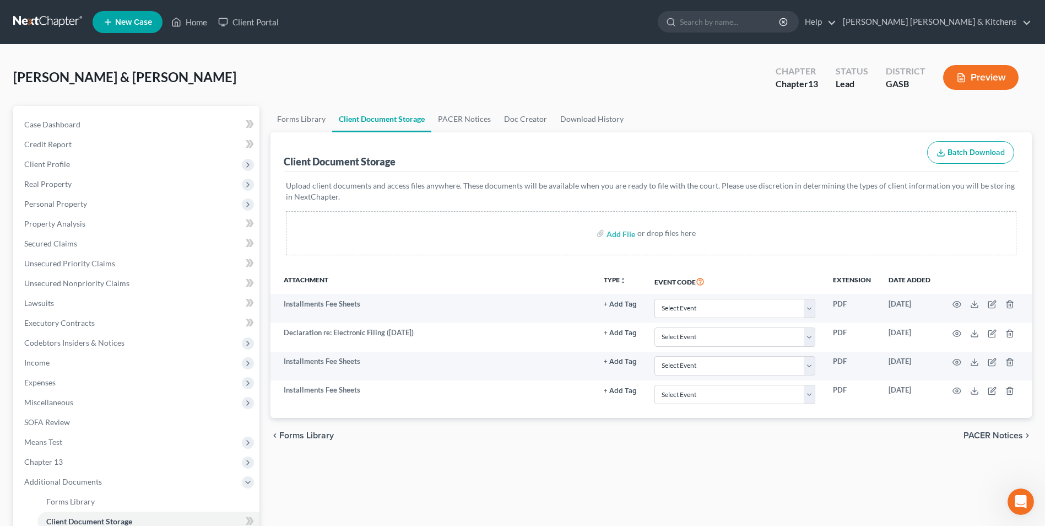
drag, startPoint x: 889, startPoint y: 492, endPoint x: 690, endPoint y: 414, distance: 213.6
click at [889, 492] on div "Forms Library Client Document Storage PACER Notices Doc Creator Download Histor…" at bounding box center [651, 384] width 773 height 557
click at [61, 203] on span "Personal Property" at bounding box center [55, 203] width 63 height 9
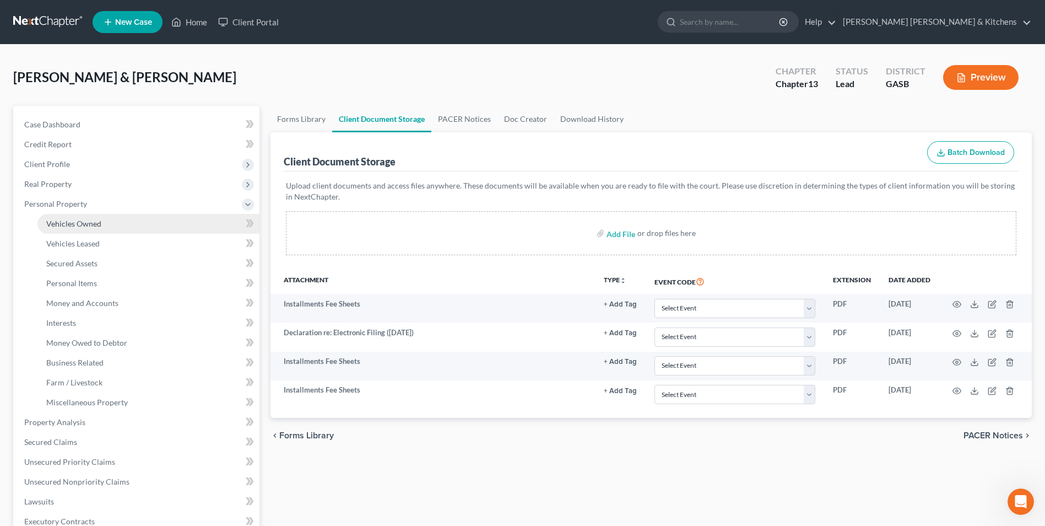
click at [78, 223] on span "Vehicles Owned" at bounding box center [73, 223] width 55 height 9
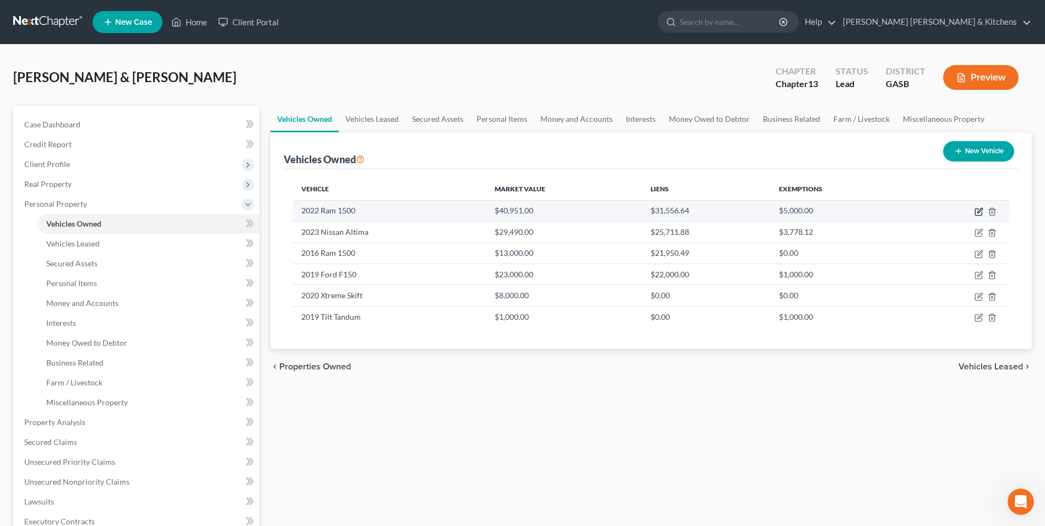
click at [980, 211] on icon "button" at bounding box center [979, 211] width 9 height 9
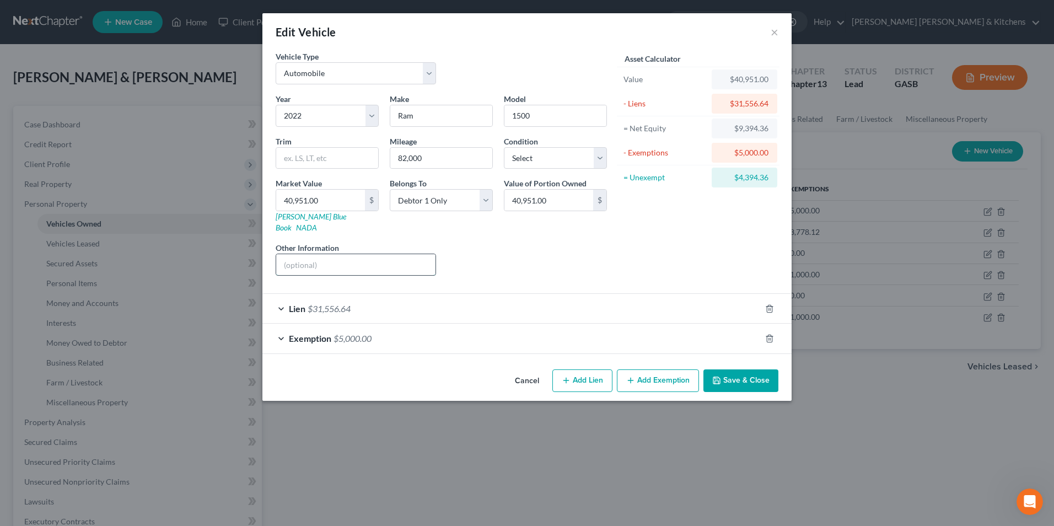
click at [298, 254] on input "text" at bounding box center [355, 264] width 159 height 21
click at [742, 369] on button "Save & Close" at bounding box center [740, 380] width 75 height 23
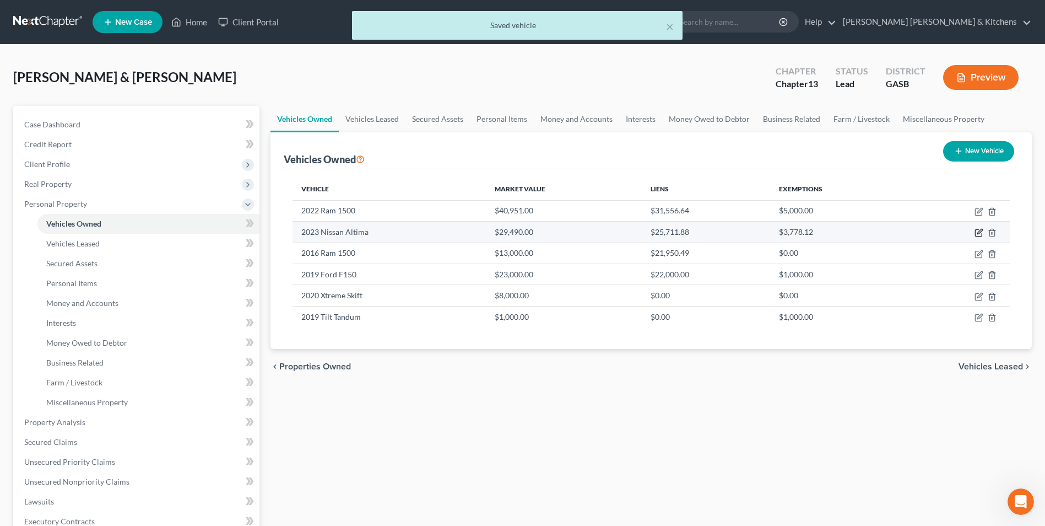
click at [978, 231] on icon "button" at bounding box center [979, 232] width 9 height 9
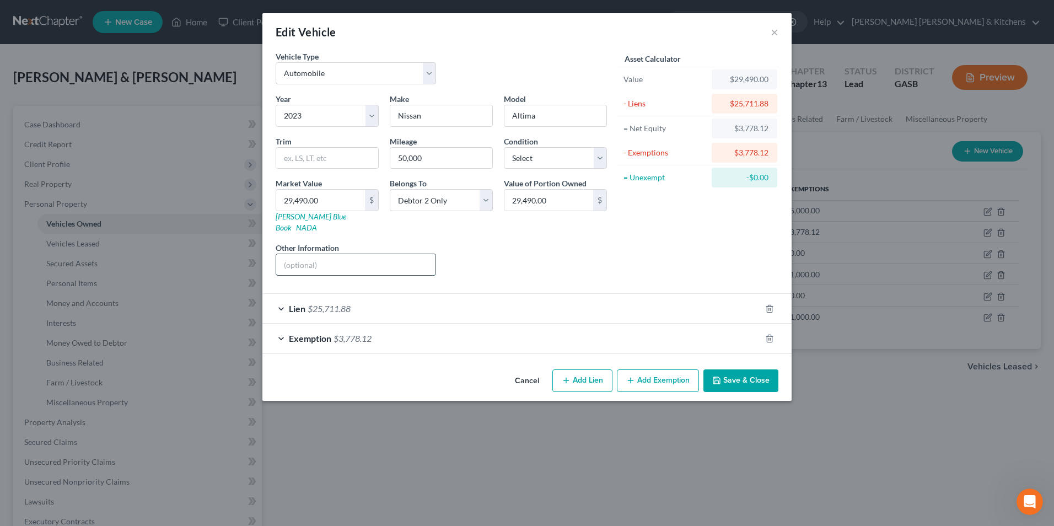
click at [319, 262] on input "text" at bounding box center [355, 264] width 159 height 21
click at [753, 372] on button "Save & Close" at bounding box center [740, 380] width 75 height 23
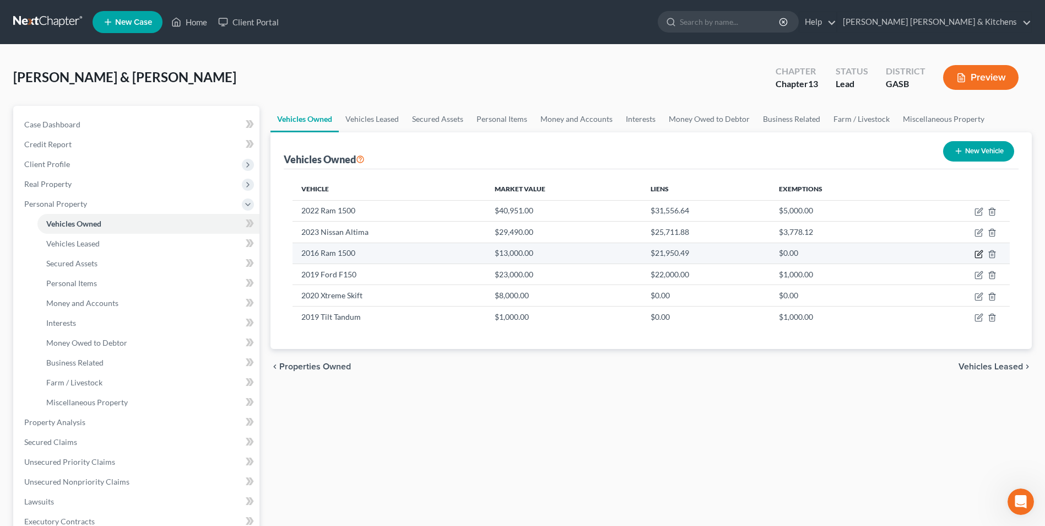
click at [979, 253] on icon "button" at bounding box center [980, 252] width 5 height 5
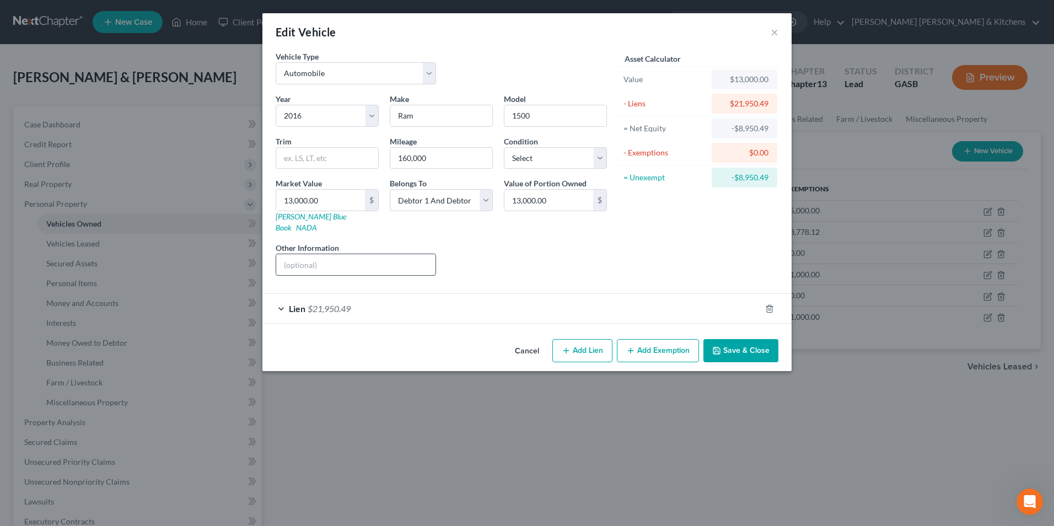
click at [337, 259] on input "text" at bounding box center [355, 264] width 159 height 21
click at [733, 339] on button "Save & Close" at bounding box center [740, 350] width 75 height 23
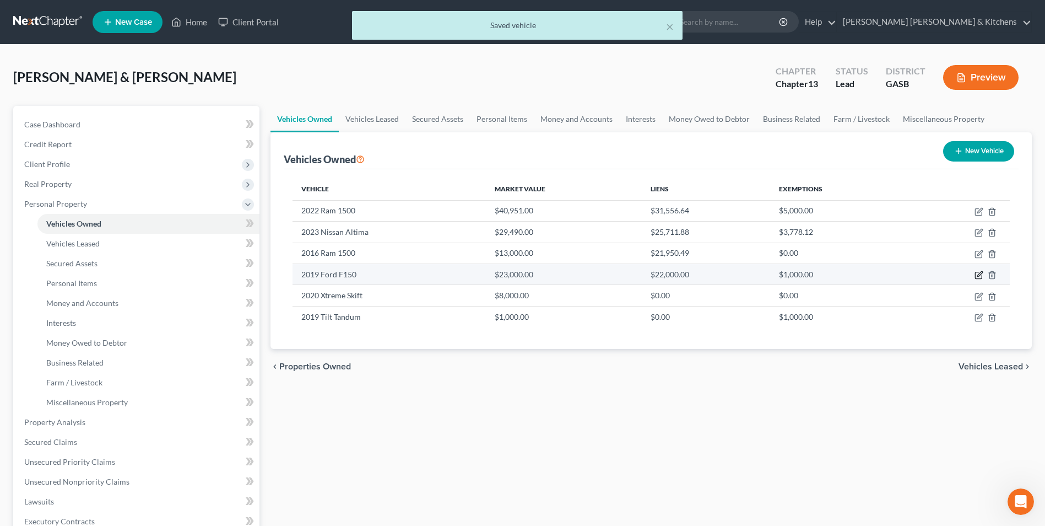
click at [978, 275] on icon "button" at bounding box center [980, 273] width 5 height 5
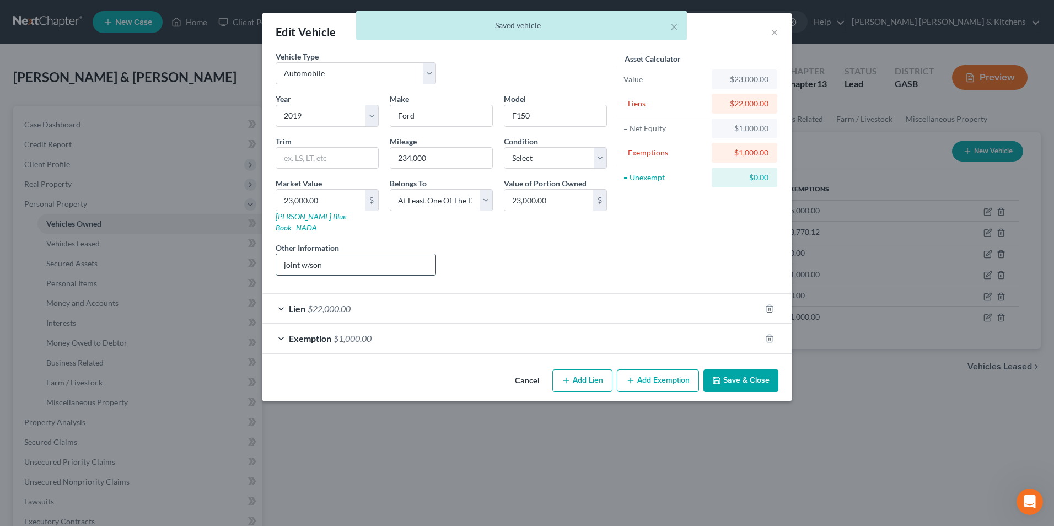
click at [283, 257] on input "joint w/son" at bounding box center [355, 264] width 159 height 21
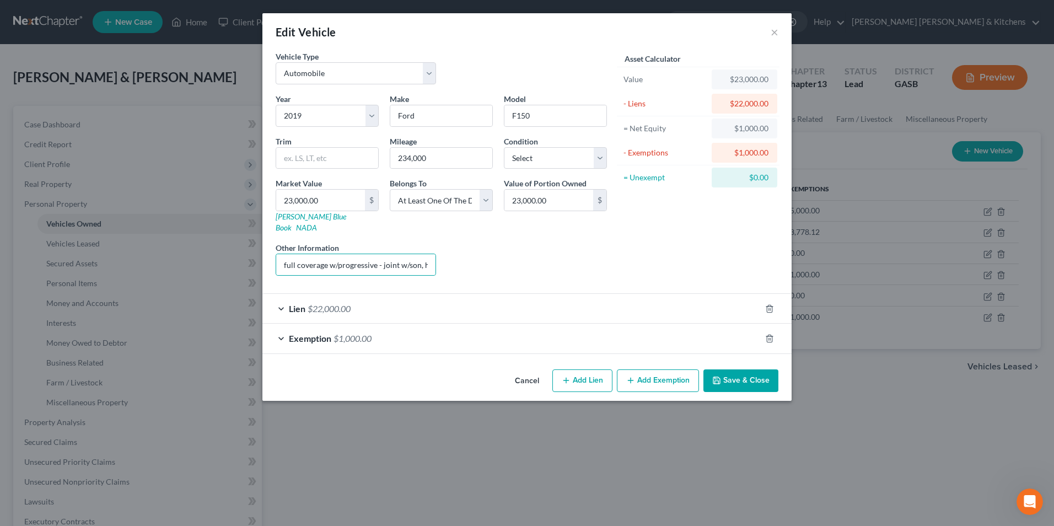
click at [742, 373] on button "Save & Close" at bounding box center [740, 380] width 75 height 23
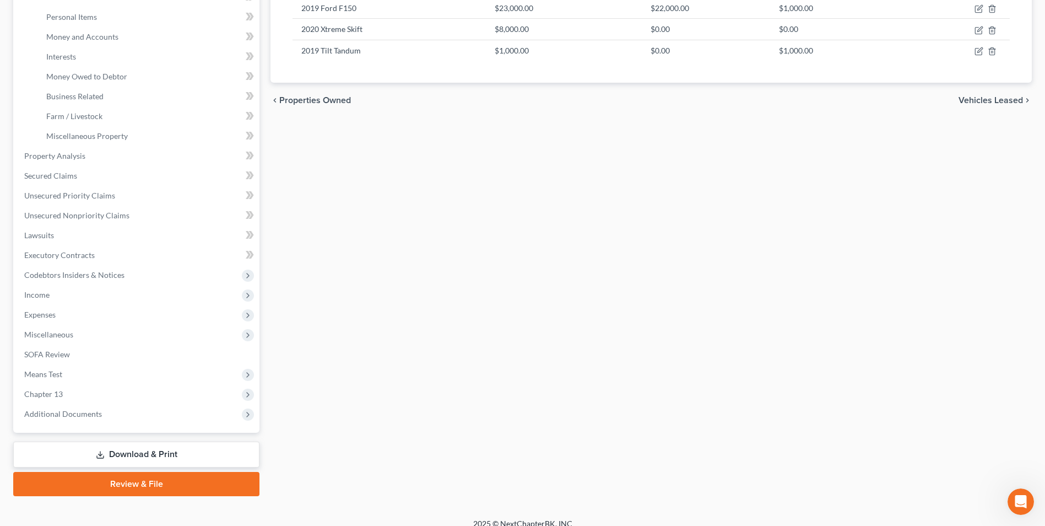
scroll to position [278, 0]
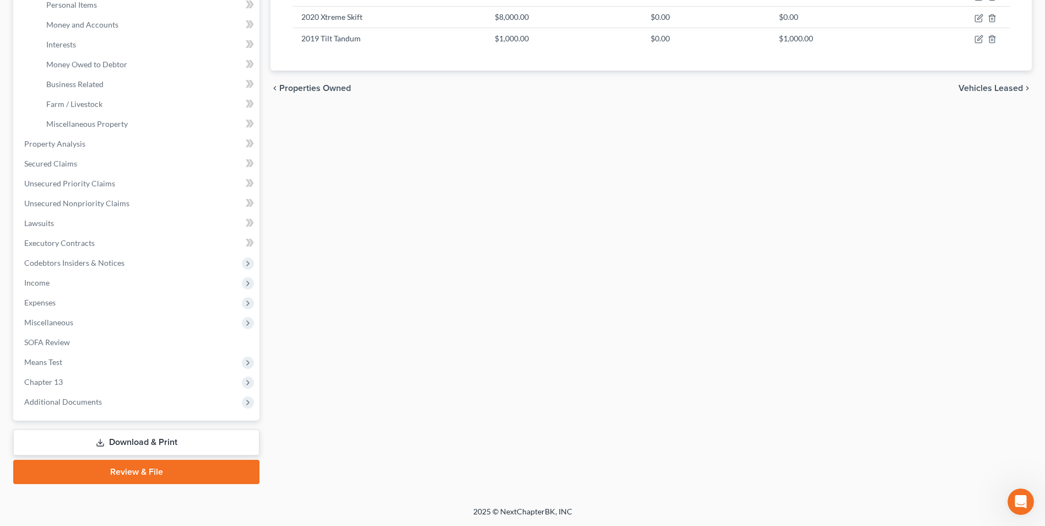
click at [116, 443] on link "Download & Print" at bounding box center [136, 442] width 246 height 26
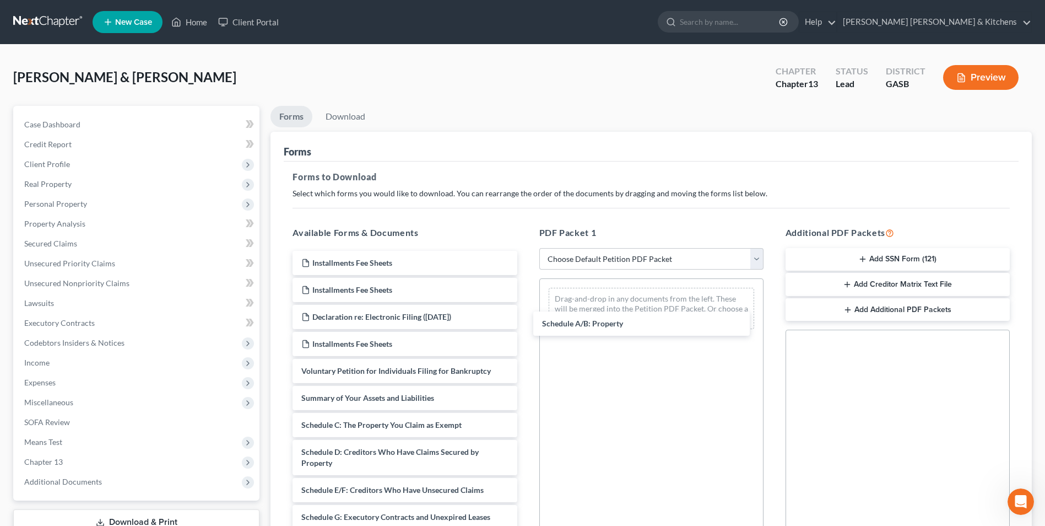
drag, startPoint x: 364, startPoint y: 425, endPoint x: 612, endPoint y: 321, distance: 269.5
click at [526, 318] on div "Schedule A/B: Property Installments Fee Sheets Installments Fee Sheets Declarat…" at bounding box center [405, 536] width 242 height 570
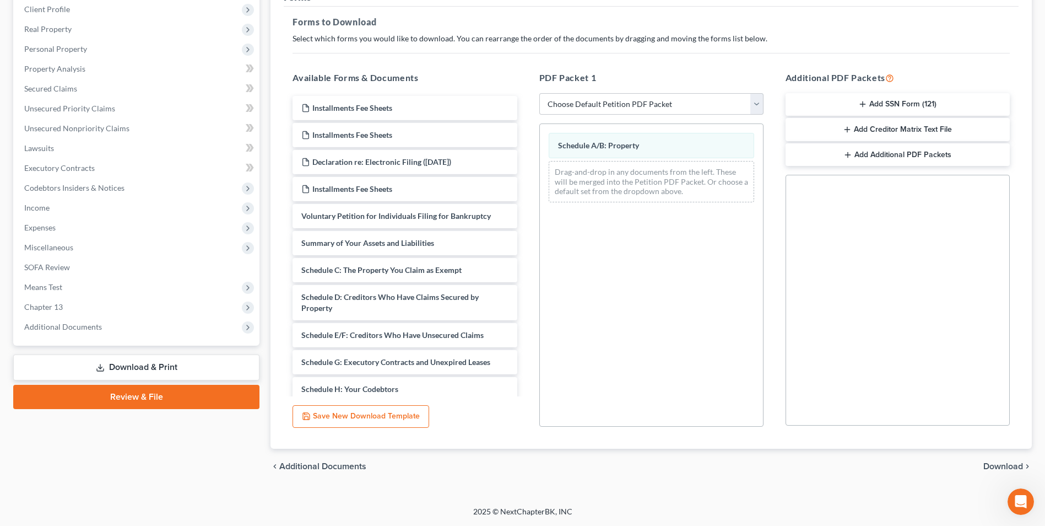
click at [1002, 468] on span "Download" at bounding box center [1004, 466] width 40 height 9
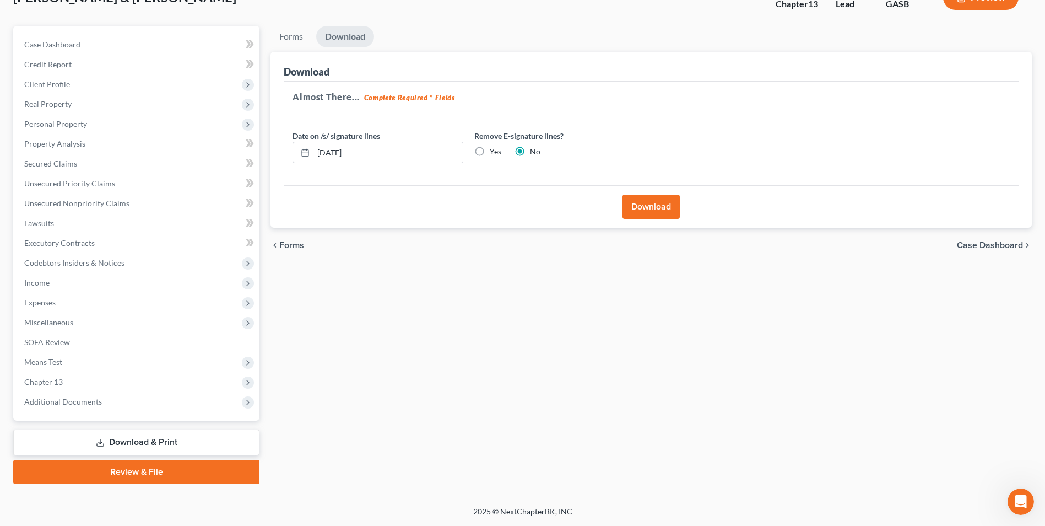
scroll to position [80, 0]
drag, startPoint x: 640, startPoint y: 201, endPoint x: 638, endPoint y: 282, distance: 81.6
click at [640, 200] on button "Download" at bounding box center [651, 207] width 57 height 24
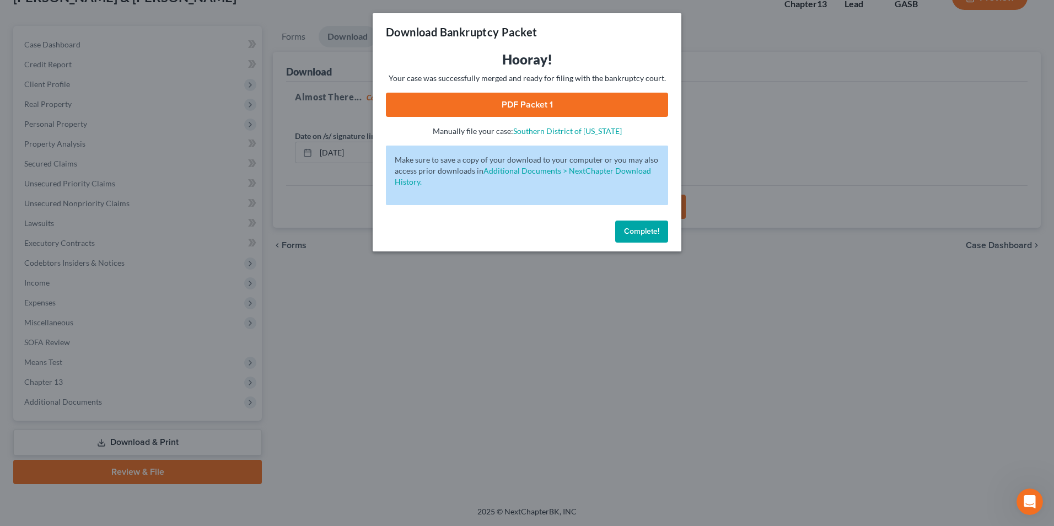
click at [504, 110] on link "PDF Packet 1" at bounding box center [527, 105] width 282 height 24
click at [399, 384] on div "Download Bankruptcy Packet Hooray! Your case was successfully merged and ready …" at bounding box center [527, 263] width 1054 height 526
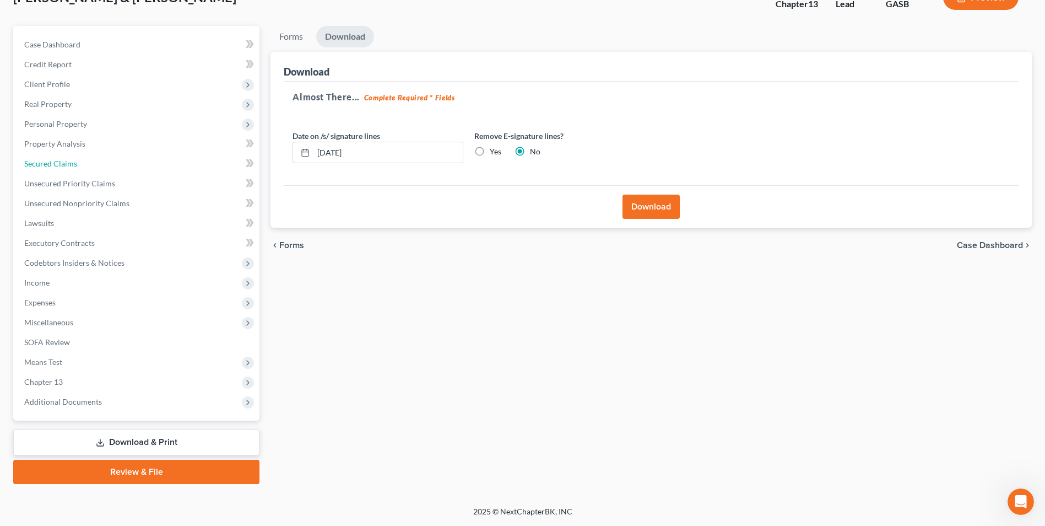
click at [53, 160] on span "Secured Claims" at bounding box center [50, 163] width 53 height 9
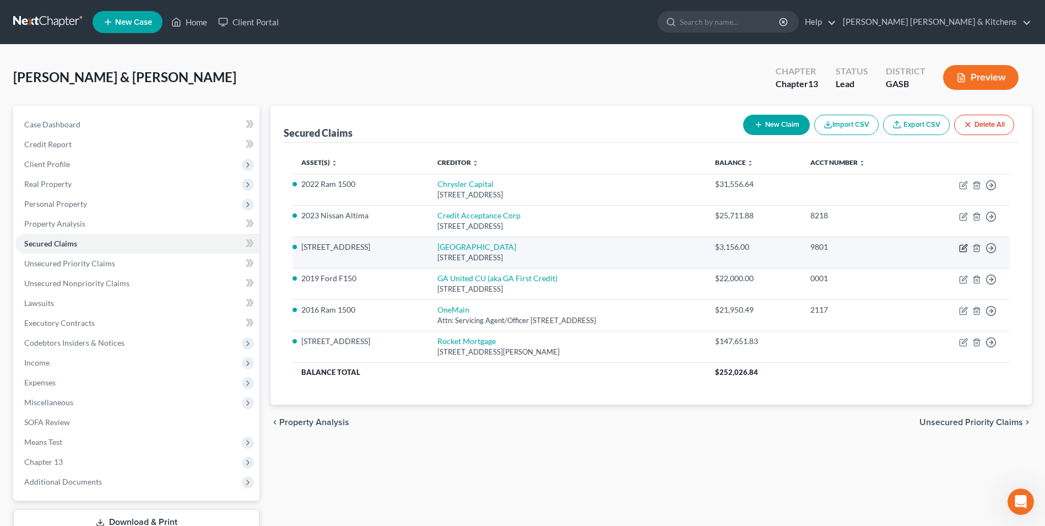
click at [964, 247] on icon "button" at bounding box center [963, 248] width 9 height 9
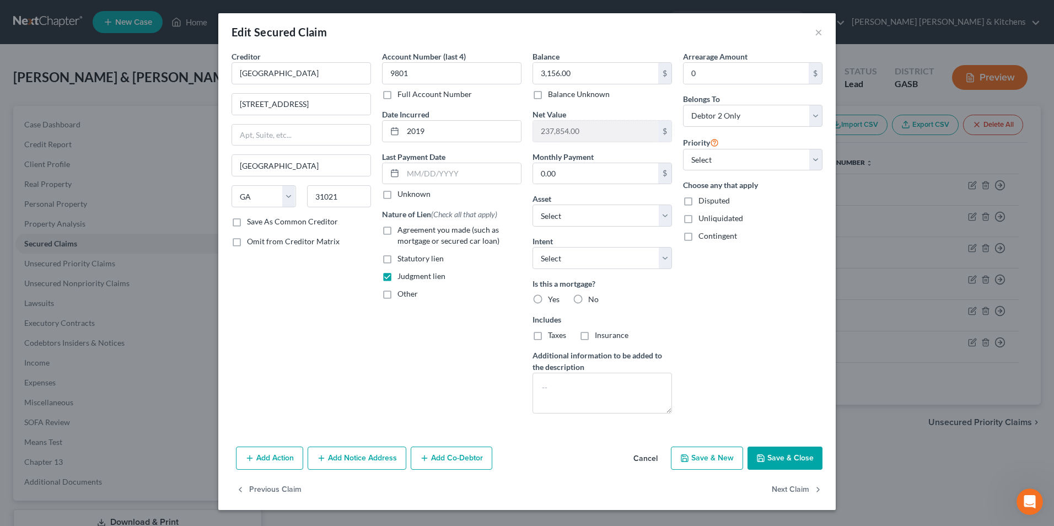
click at [698, 199] on label "Disputed" at bounding box center [713, 200] width 31 height 11
click at [703, 199] on input "Disputed" at bounding box center [706, 198] width 7 height 7
click at [784, 451] on button "Save & Close" at bounding box center [784, 457] width 75 height 23
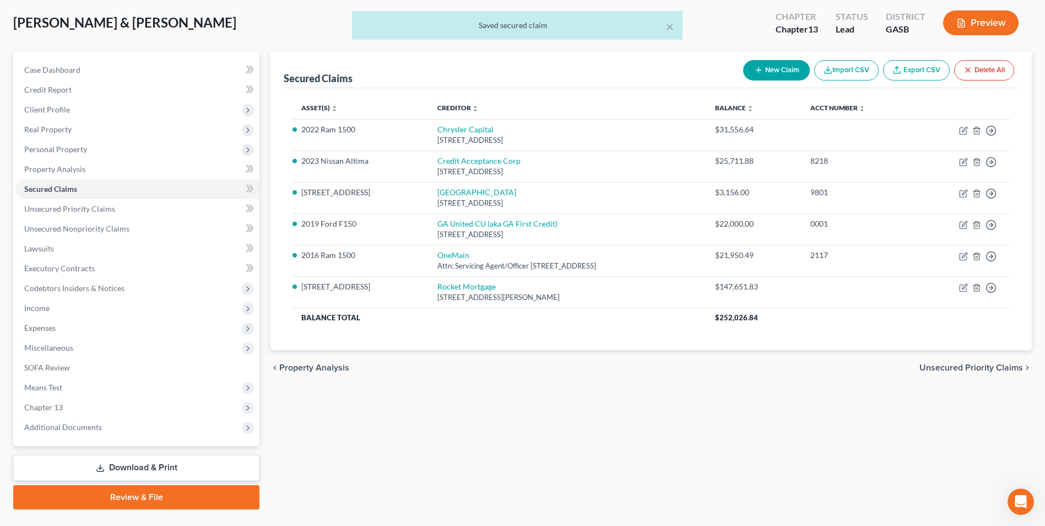
scroll to position [80, 0]
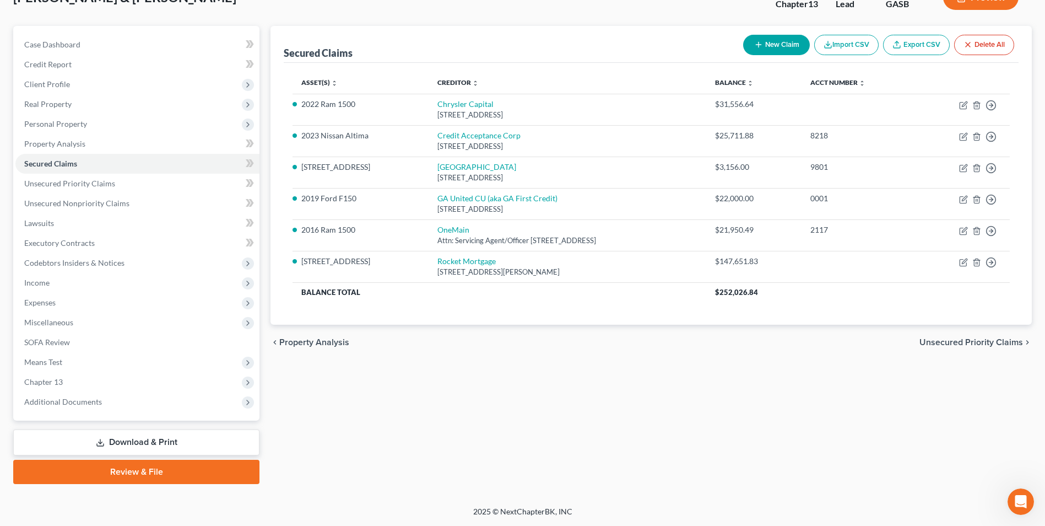
click at [137, 432] on link "Download & Print" at bounding box center [136, 442] width 246 height 26
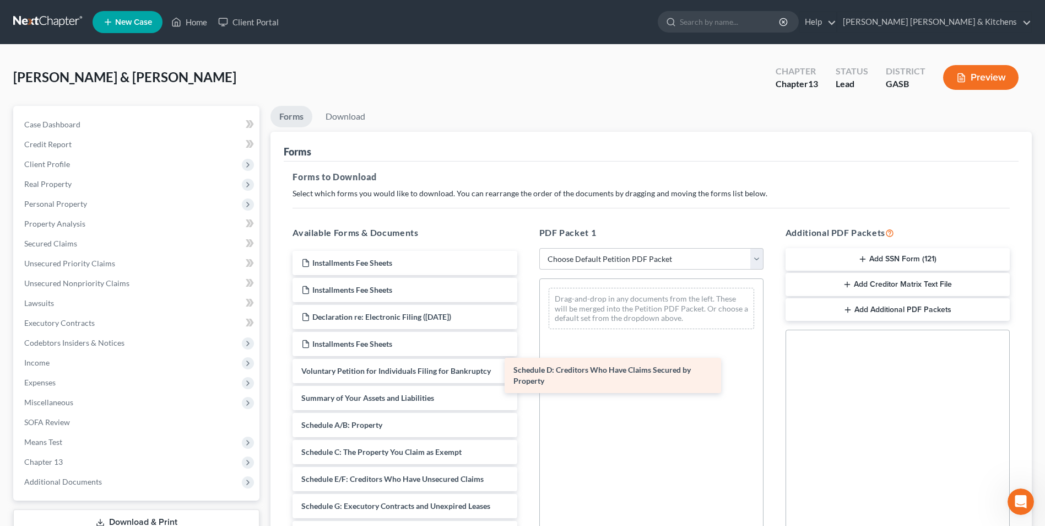
drag, startPoint x: 376, startPoint y: 484, endPoint x: 613, endPoint y: 323, distance: 286.9
click at [526, 333] on div "Schedule D: Creditors Who Have Claims Secured by Property Installments Fee Shee…" at bounding box center [405, 530] width 242 height 559
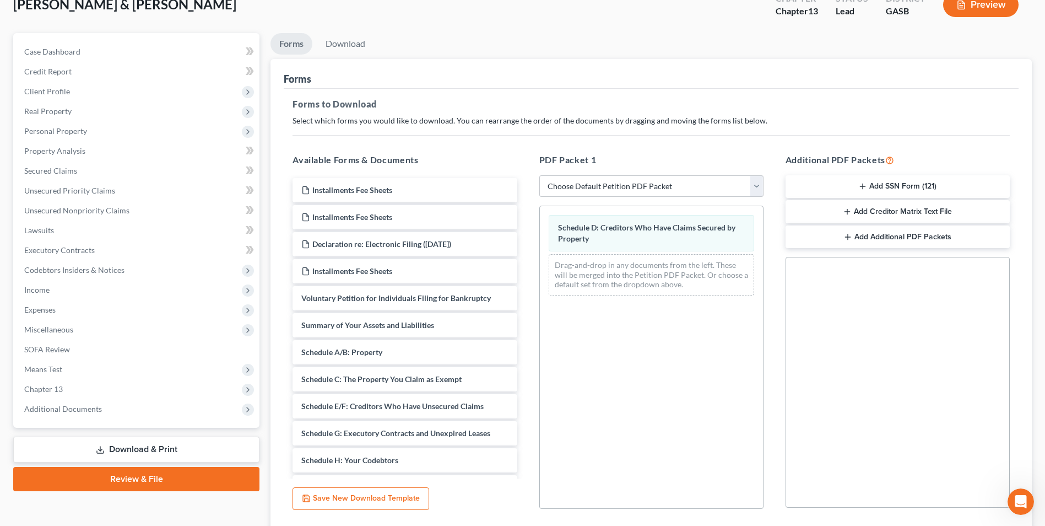
scroll to position [155, 0]
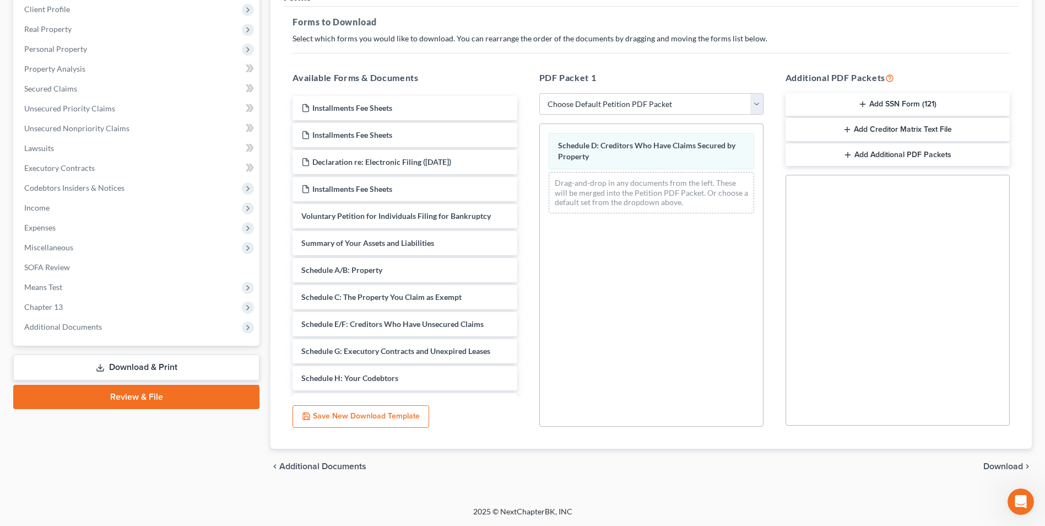
click at [998, 463] on span "Download" at bounding box center [1004, 466] width 40 height 9
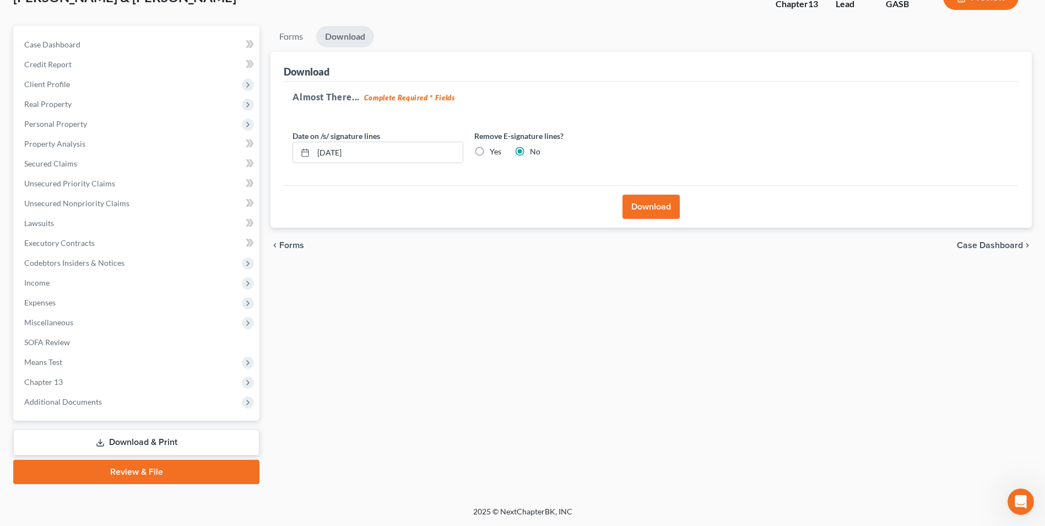
scroll to position [80, 0]
click at [651, 210] on button "Download" at bounding box center [651, 207] width 57 height 24
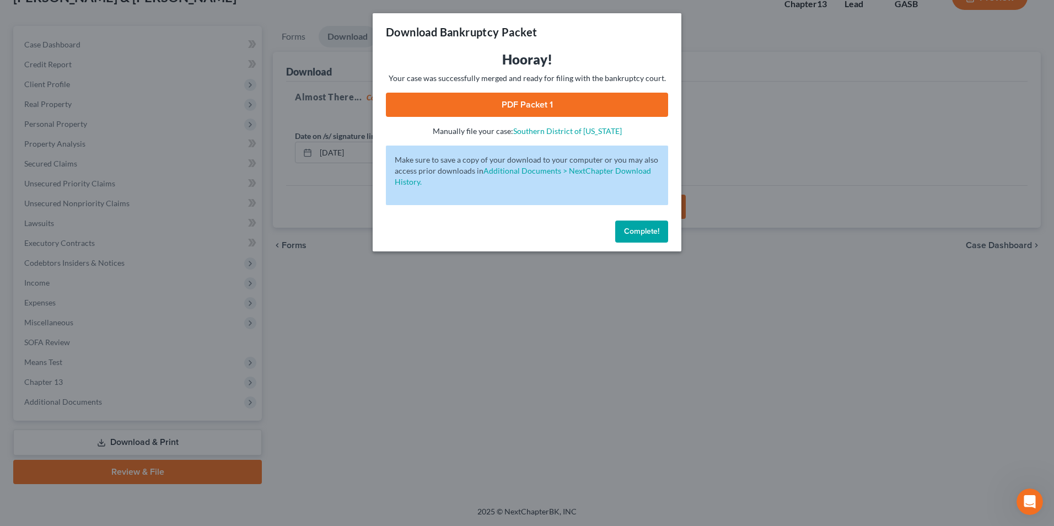
drag, startPoint x: 523, startPoint y: 111, endPoint x: 556, endPoint y: 149, distance: 50.4
click at [522, 110] on link "PDF Packet 1" at bounding box center [527, 105] width 282 height 24
drag, startPoint x: 379, startPoint y: 431, endPoint x: 296, endPoint y: 335, distance: 126.6
click at [380, 431] on div "Download Bankruptcy Packet Hooray! Your case was successfully merged and ready …" at bounding box center [527, 263] width 1054 height 526
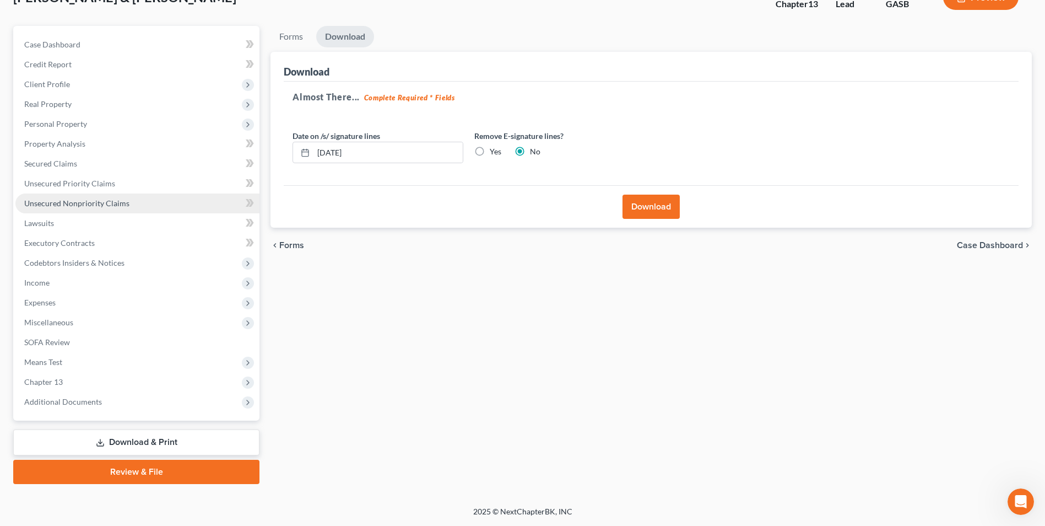
click at [94, 206] on span "Unsecured Nonpriority Claims" at bounding box center [76, 202] width 105 height 9
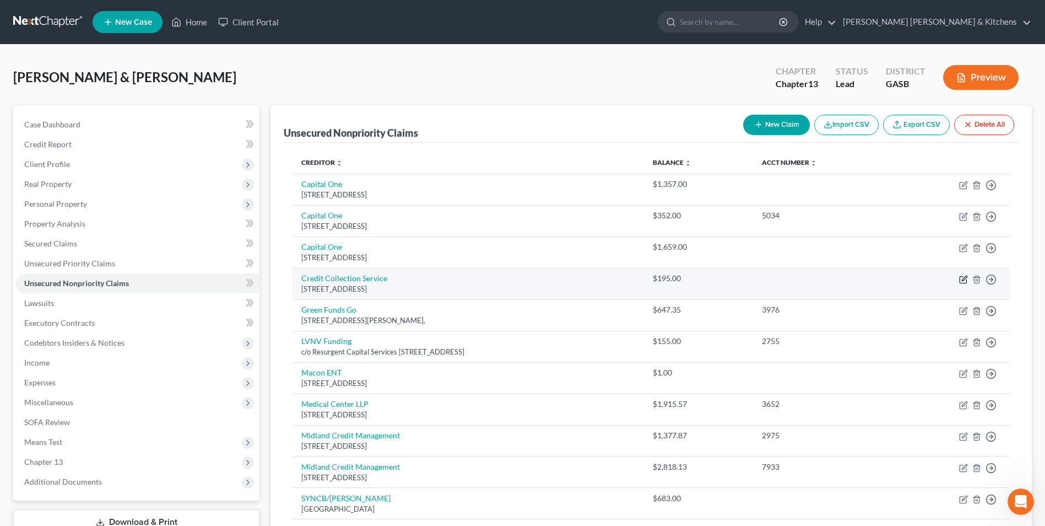
click at [965, 282] on icon "button" at bounding box center [963, 279] width 9 height 9
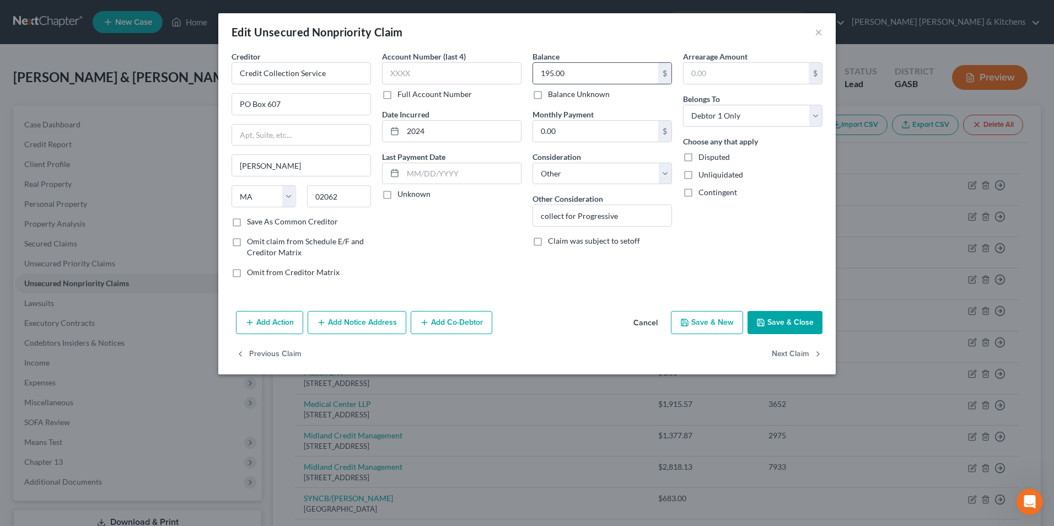
click at [606, 79] on input "195.00" at bounding box center [595, 73] width 125 height 21
click at [698, 156] on label "Disputed" at bounding box center [713, 157] width 31 height 11
click at [703, 156] on input "Disputed" at bounding box center [706, 155] width 7 height 7
click at [784, 327] on button "Save & Close" at bounding box center [784, 322] width 75 height 23
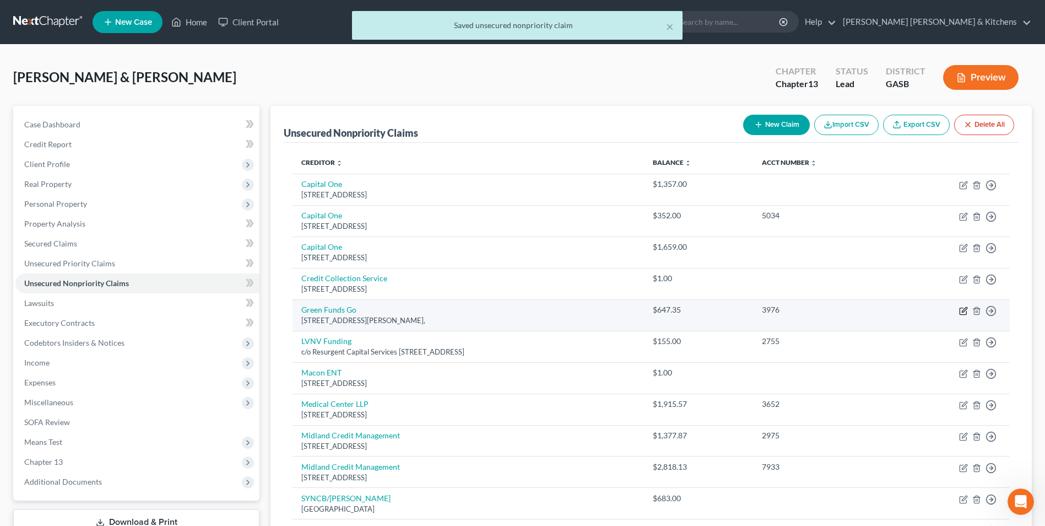
click at [963, 310] on icon "button" at bounding box center [964, 309] width 5 height 5
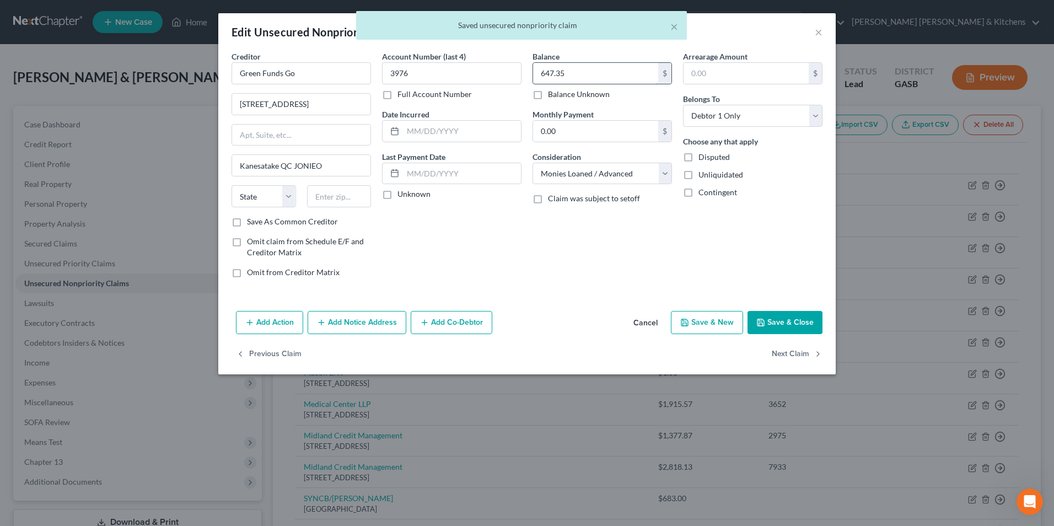
click at [583, 76] on input "647.35" at bounding box center [595, 73] width 125 height 21
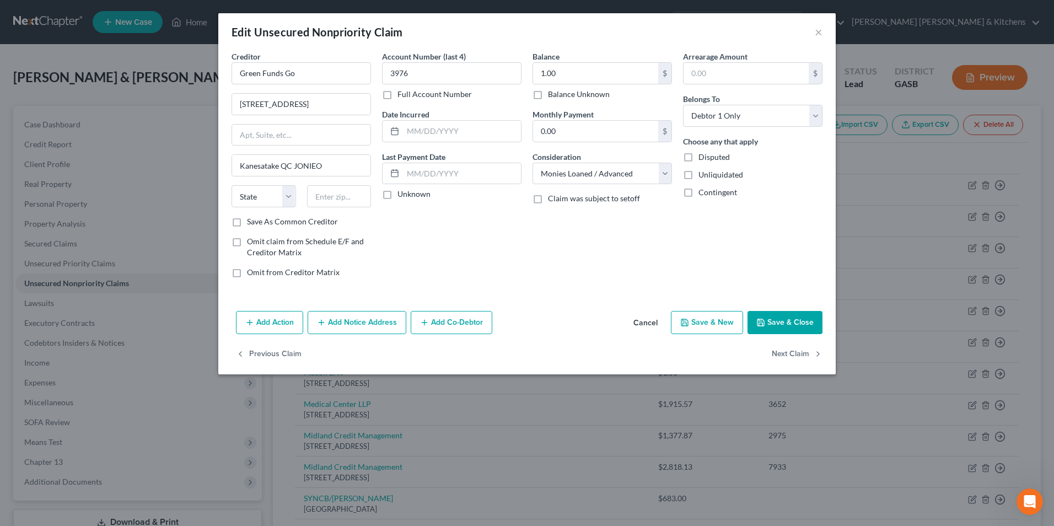
drag, startPoint x: 689, startPoint y: 154, endPoint x: 765, endPoint y: 310, distance: 173.0
click at [698, 154] on label "Disputed" at bounding box center [713, 157] width 31 height 11
click at [703, 154] on input "Disputed" at bounding box center [706, 155] width 7 height 7
click at [807, 323] on button "Save & Close" at bounding box center [784, 322] width 75 height 23
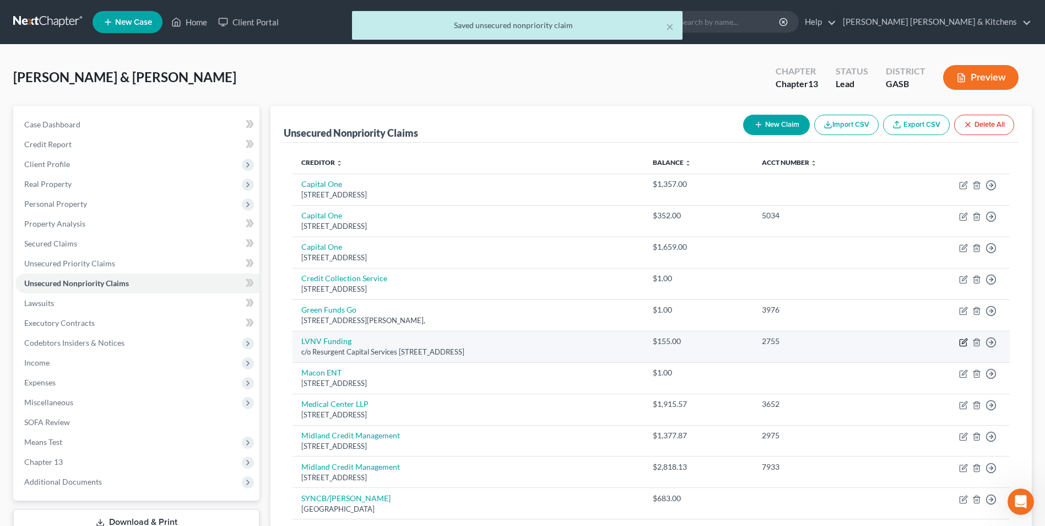
click at [963, 343] on icon "button" at bounding box center [964, 340] width 5 height 5
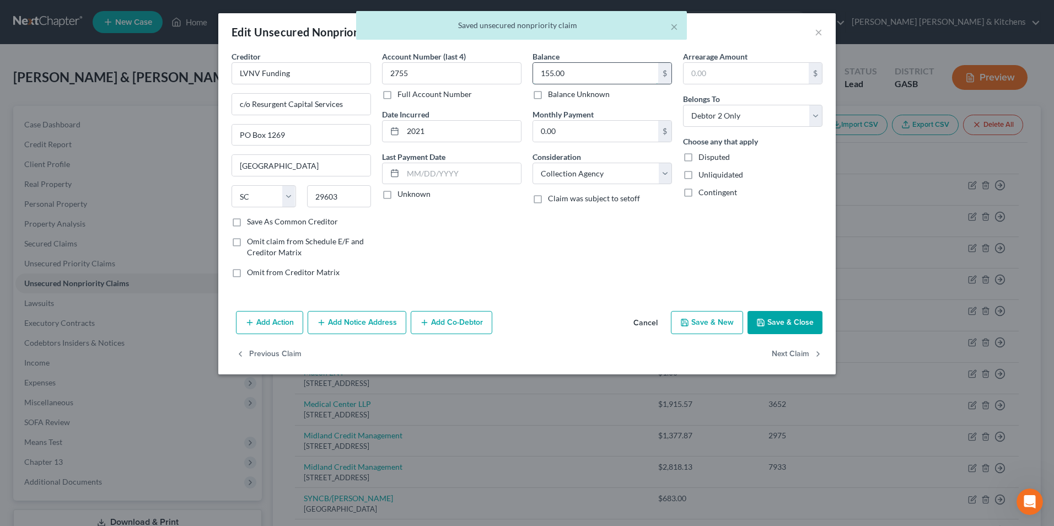
click at [597, 77] on input "155.00" at bounding box center [595, 73] width 125 height 21
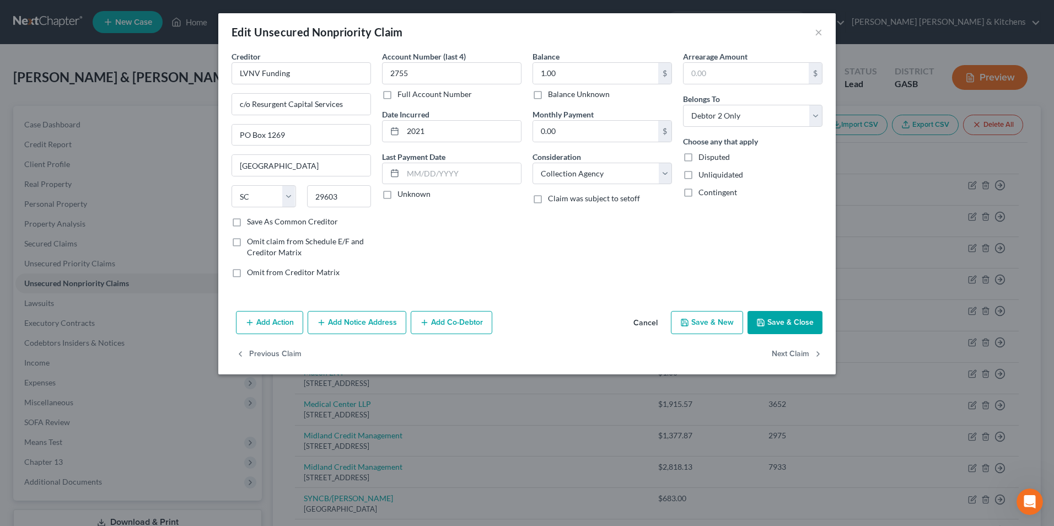
click at [698, 159] on label "Disputed" at bounding box center [713, 157] width 31 height 11
click at [703, 159] on input "Disputed" at bounding box center [706, 155] width 7 height 7
click at [781, 323] on button "Save & Close" at bounding box center [784, 322] width 75 height 23
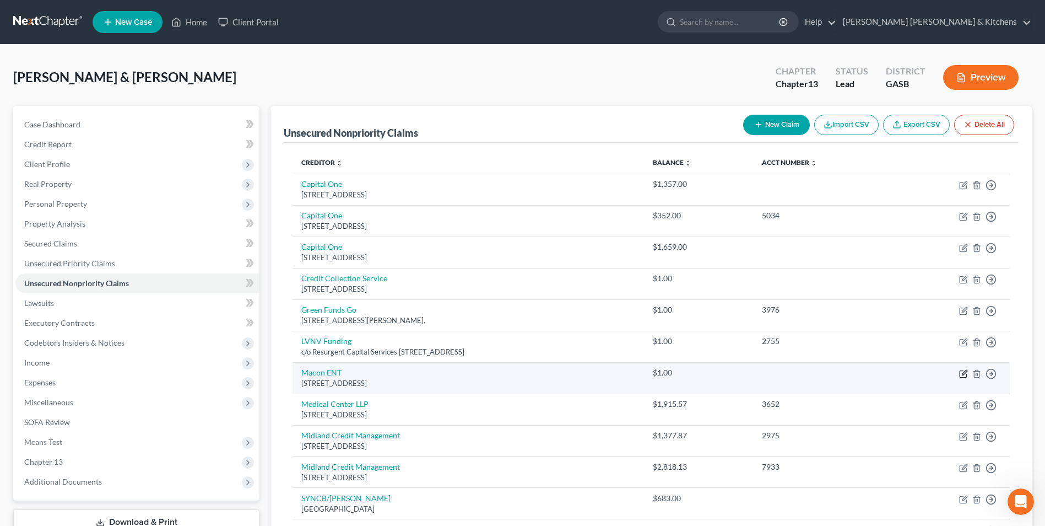
click at [961, 374] on icon "button" at bounding box center [963, 373] width 9 height 9
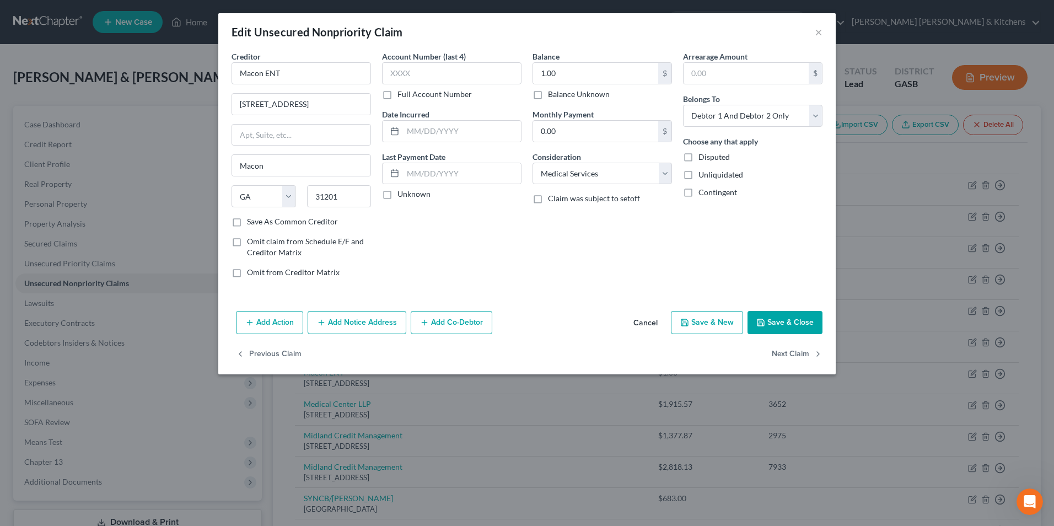
click at [698, 155] on label "Disputed" at bounding box center [713, 157] width 31 height 11
click at [703, 155] on input "Disputed" at bounding box center [706, 155] width 7 height 7
click at [808, 331] on button "Save & Close" at bounding box center [784, 322] width 75 height 23
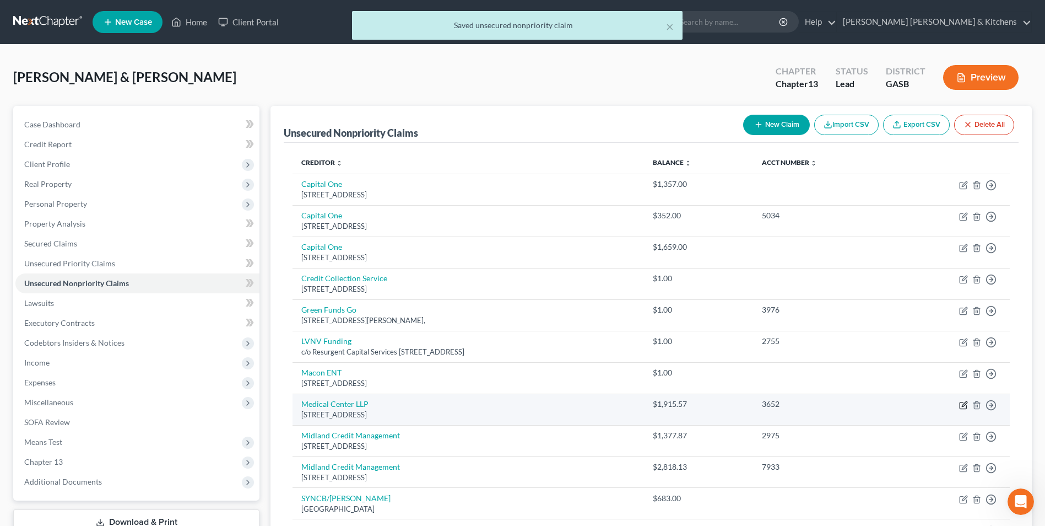
click at [961, 402] on icon "button" at bounding box center [963, 405] width 7 height 7
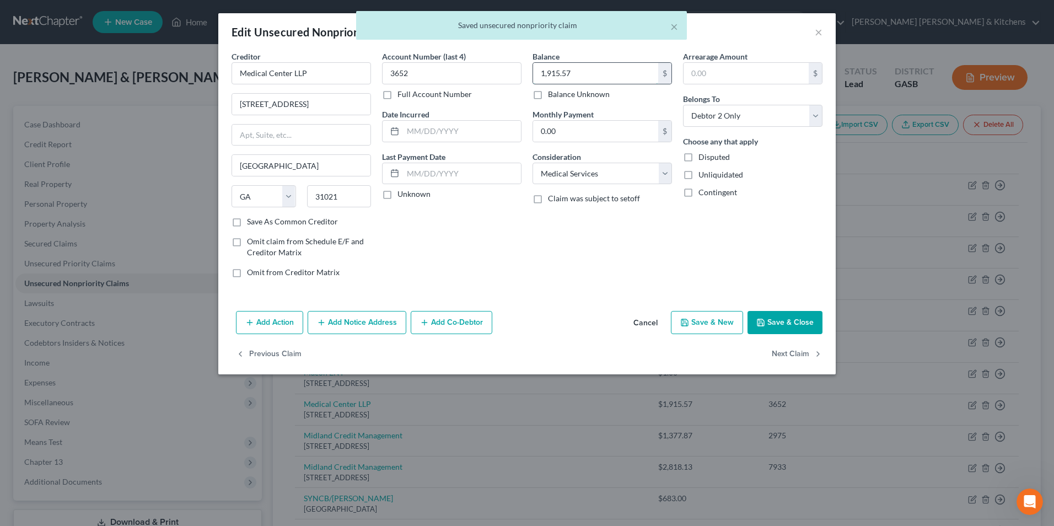
click at [578, 80] on input "1,915.57" at bounding box center [595, 73] width 125 height 21
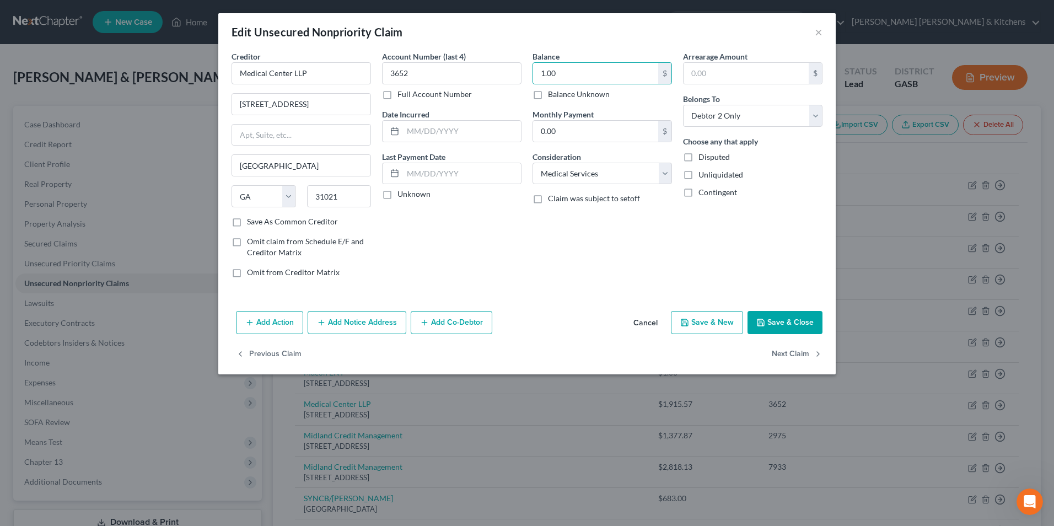
click at [698, 158] on label "Disputed" at bounding box center [713, 157] width 31 height 11
click at [703, 158] on input "Disputed" at bounding box center [706, 155] width 7 height 7
click at [811, 327] on button "Save & Close" at bounding box center [784, 322] width 75 height 23
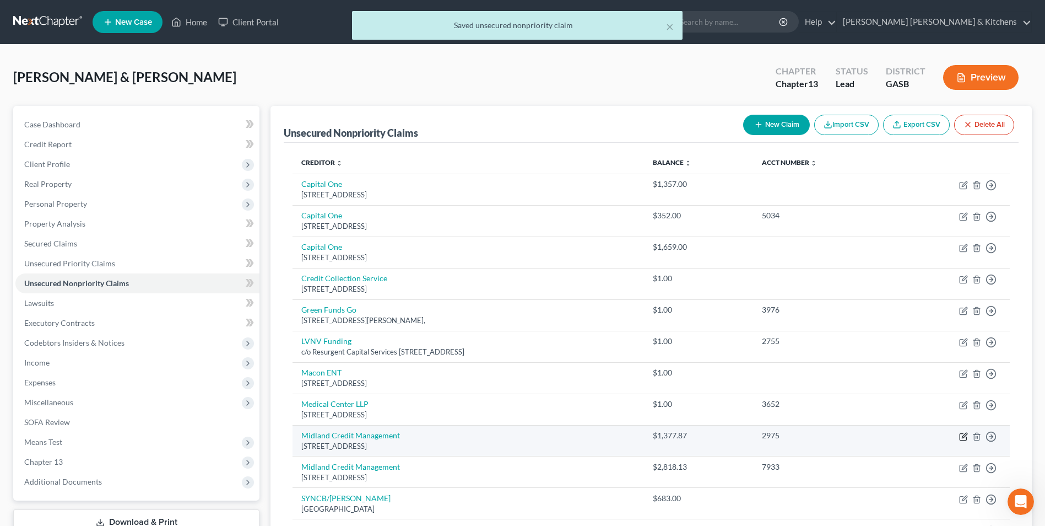
click at [963, 436] on icon "button" at bounding box center [963, 436] width 9 height 9
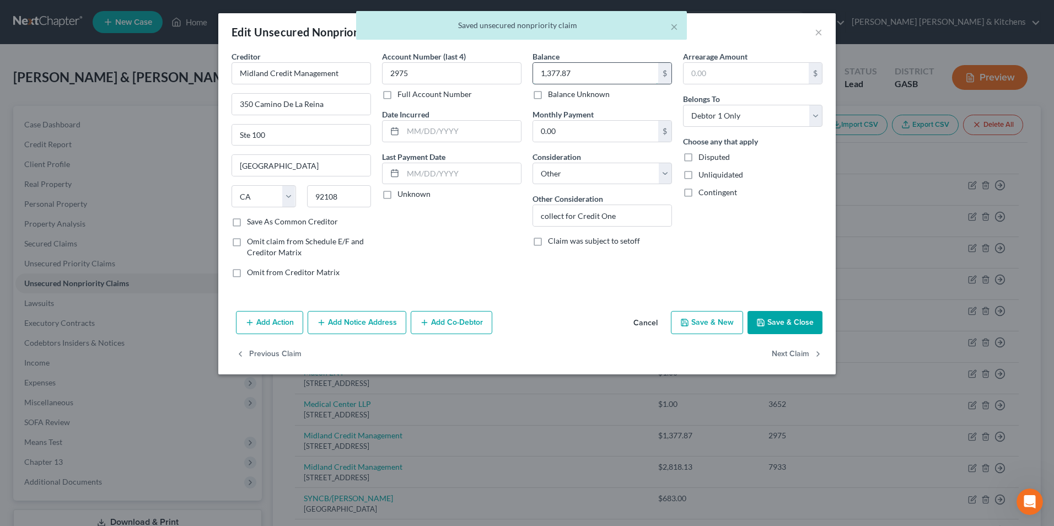
click at [598, 80] on input "1,377.87" at bounding box center [595, 73] width 125 height 21
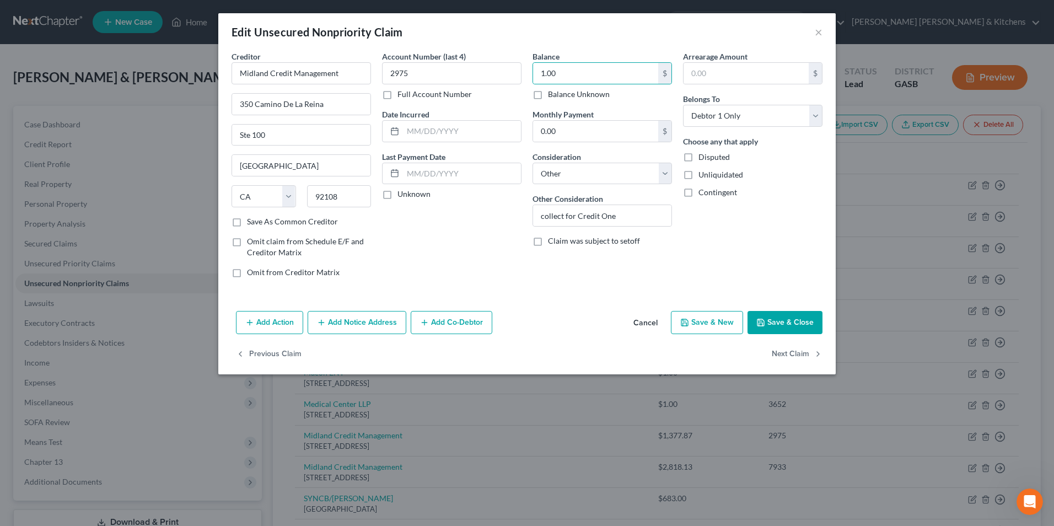
click at [698, 152] on label "Disputed" at bounding box center [713, 157] width 31 height 11
click at [703, 152] on input "Disputed" at bounding box center [706, 155] width 7 height 7
click at [789, 328] on button "Save & Close" at bounding box center [784, 322] width 75 height 23
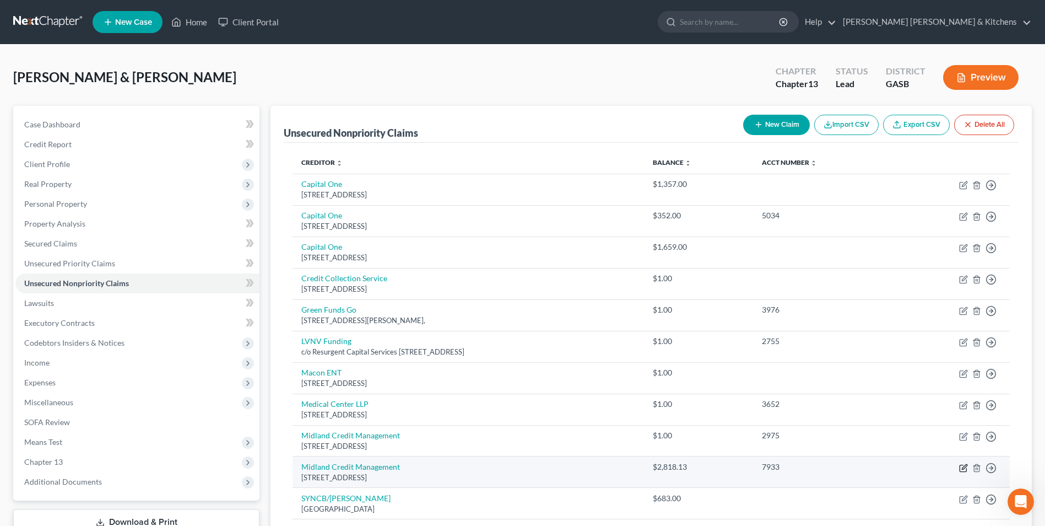
click at [964, 468] on icon "button" at bounding box center [964, 466] width 5 height 5
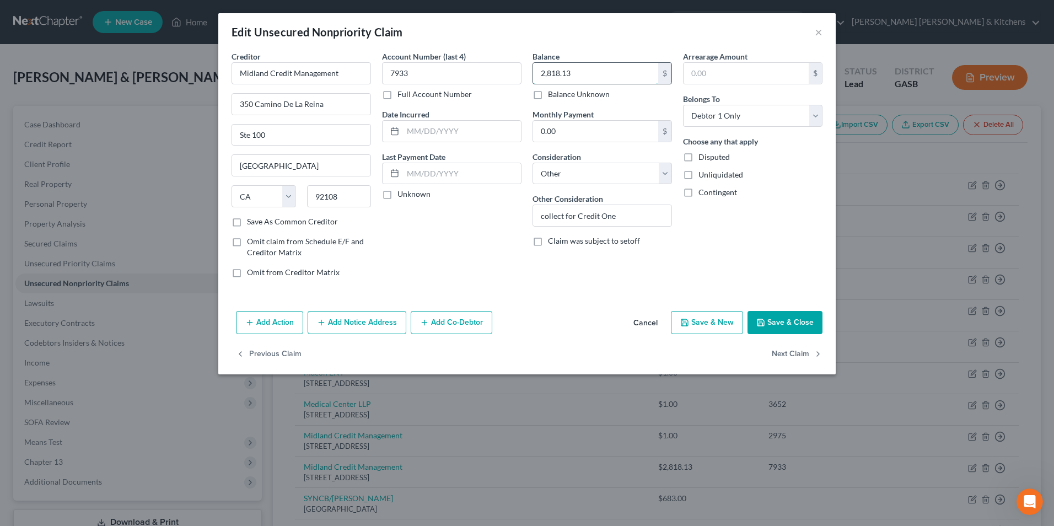
click at [595, 74] on input "2,818.13" at bounding box center [595, 73] width 125 height 21
click at [698, 152] on label "Disputed" at bounding box center [713, 157] width 31 height 11
click at [703, 152] on input "Disputed" at bounding box center [706, 155] width 7 height 7
drag, startPoint x: 785, startPoint y: 316, endPoint x: 789, endPoint y: 330, distance: 13.8
click at [787, 321] on button "Save & Close" at bounding box center [784, 322] width 75 height 23
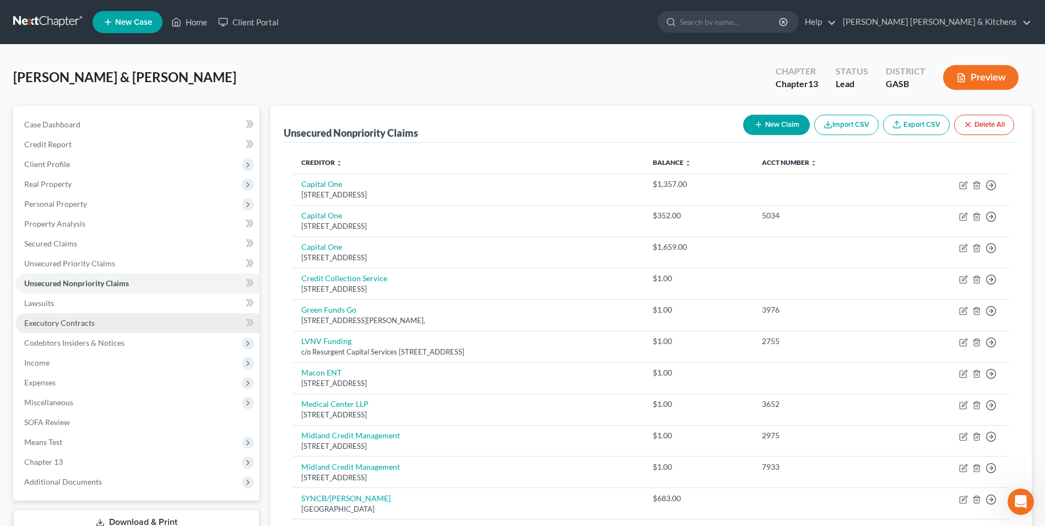
drag, startPoint x: 72, startPoint y: 320, endPoint x: 224, endPoint y: 319, distance: 152.6
click at [72, 320] on span "Executory Contracts" at bounding box center [59, 322] width 71 height 9
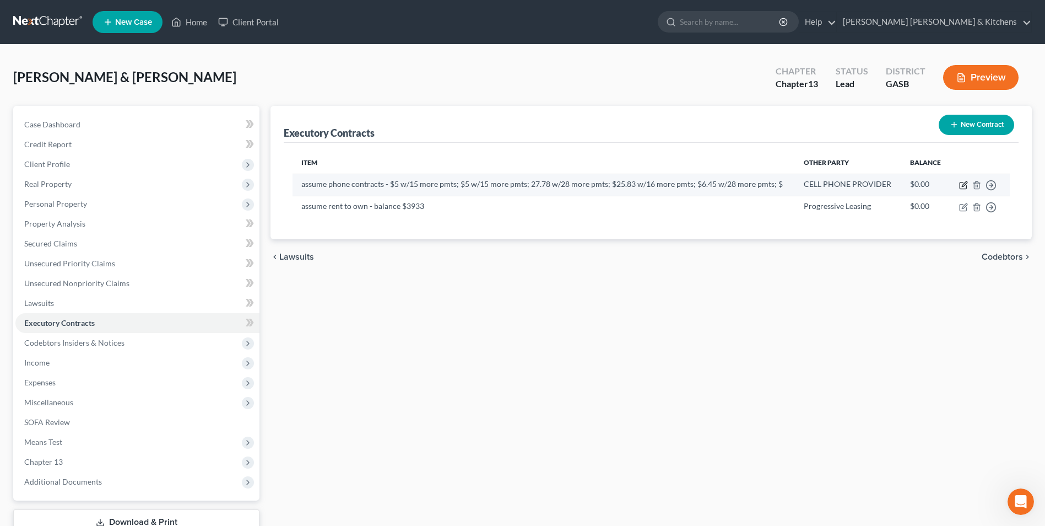
click at [962, 185] on icon "button" at bounding box center [963, 185] width 9 height 9
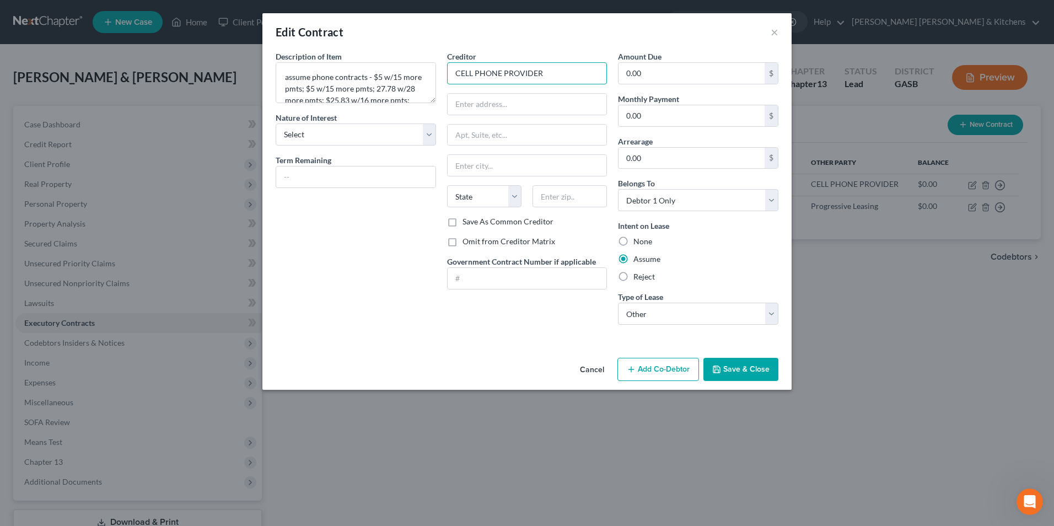
click at [545, 68] on input "CELL PHONE PROVIDER" at bounding box center [527, 73] width 160 height 22
drag, startPoint x: 526, startPoint y: 78, endPoint x: 425, endPoint y: 71, distance: 100.6
click at [438, 85] on div "Description of non-residential real property * Description of Item * assume pho…" at bounding box center [527, 192] width 514 height 283
click at [463, 91] on div "Spectrum" at bounding box center [513, 92] width 115 height 11
click at [528, 105] on input "PO Box 742615" at bounding box center [526, 104] width 159 height 21
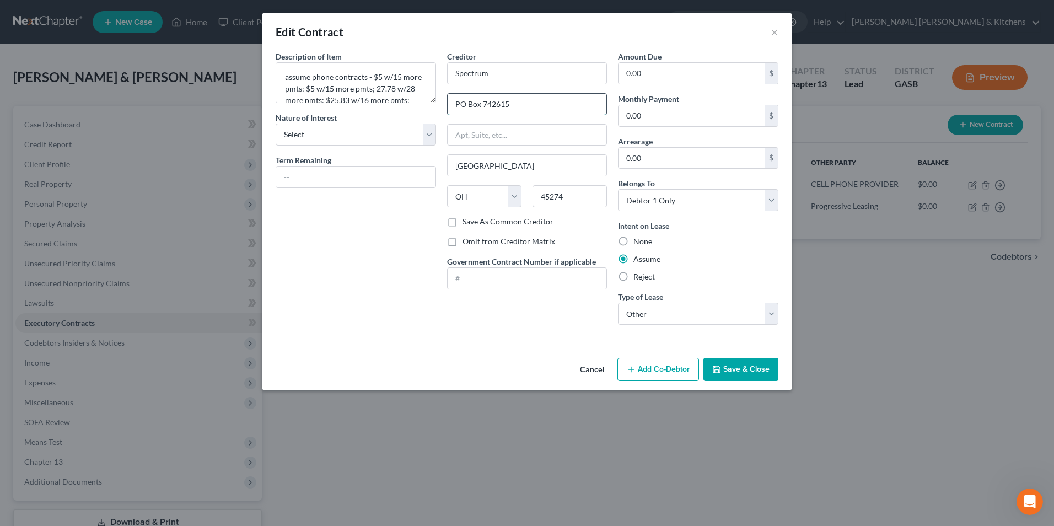
drag, startPoint x: 528, startPoint y: 105, endPoint x: 450, endPoint y: 106, distance: 78.3
click at [451, 107] on input "PO Box 742615" at bounding box center [526, 104] width 159 height 21
click at [747, 376] on button "Save & Close" at bounding box center [740, 369] width 75 height 23
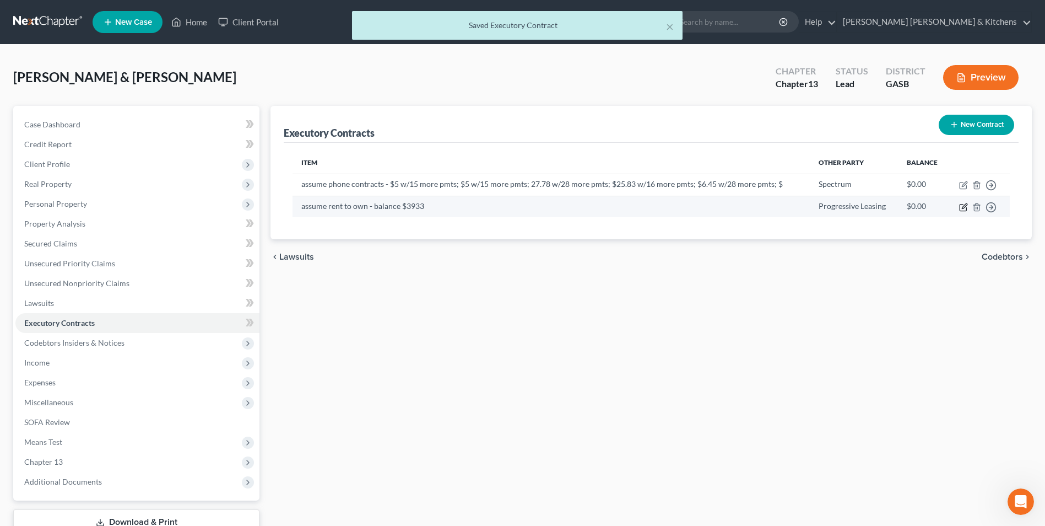
click at [962, 210] on icon "button" at bounding box center [963, 207] width 7 height 7
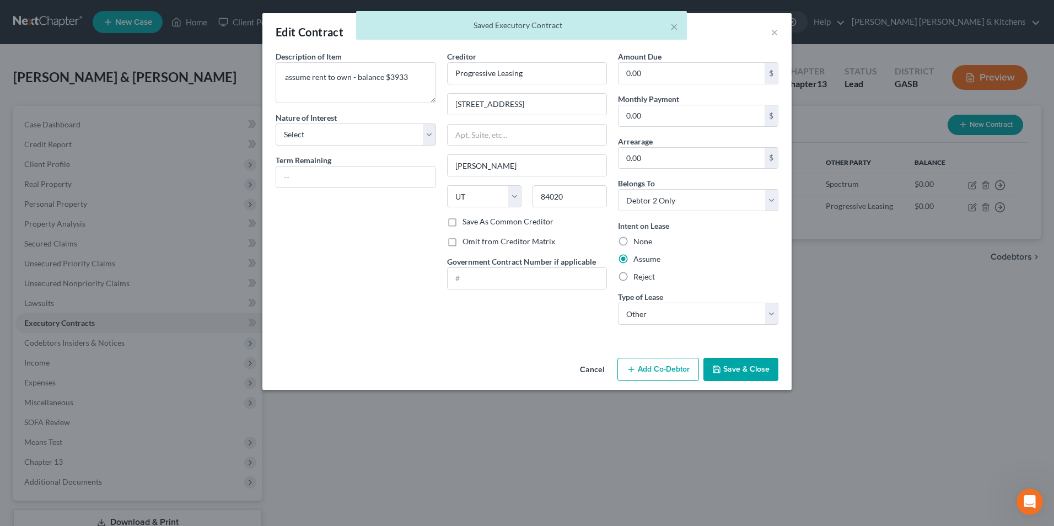
click at [633, 278] on label "Reject" at bounding box center [643, 276] width 21 height 11
click at [638, 278] on input "Reject" at bounding box center [641, 274] width 7 height 7
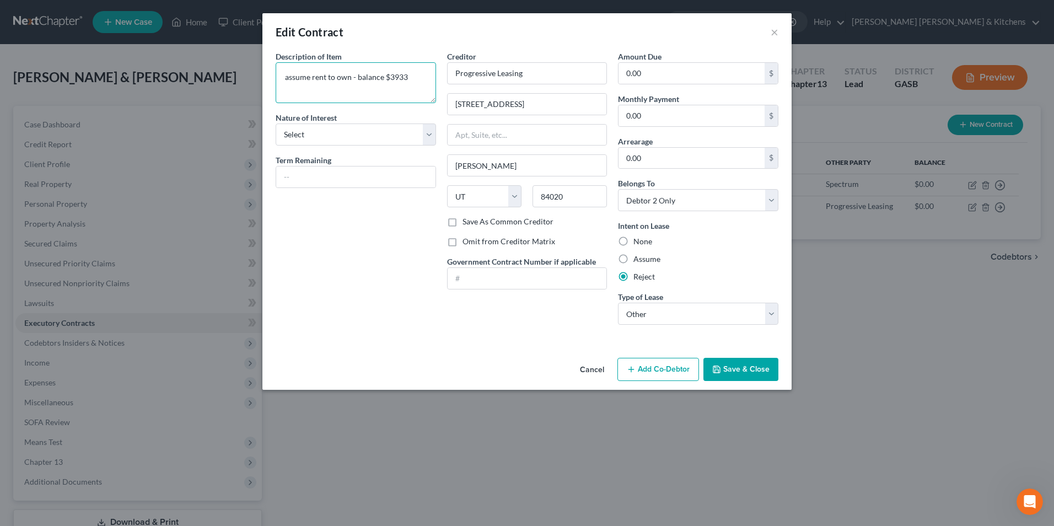
drag, startPoint x: 305, startPoint y: 79, endPoint x: 254, endPoint y: 79, distance: 50.7
click at [261, 79] on div "Edit Contract × Description of non-residential real property * Description of I…" at bounding box center [527, 263] width 1054 height 526
click at [742, 362] on button "Save & Close" at bounding box center [740, 369] width 75 height 23
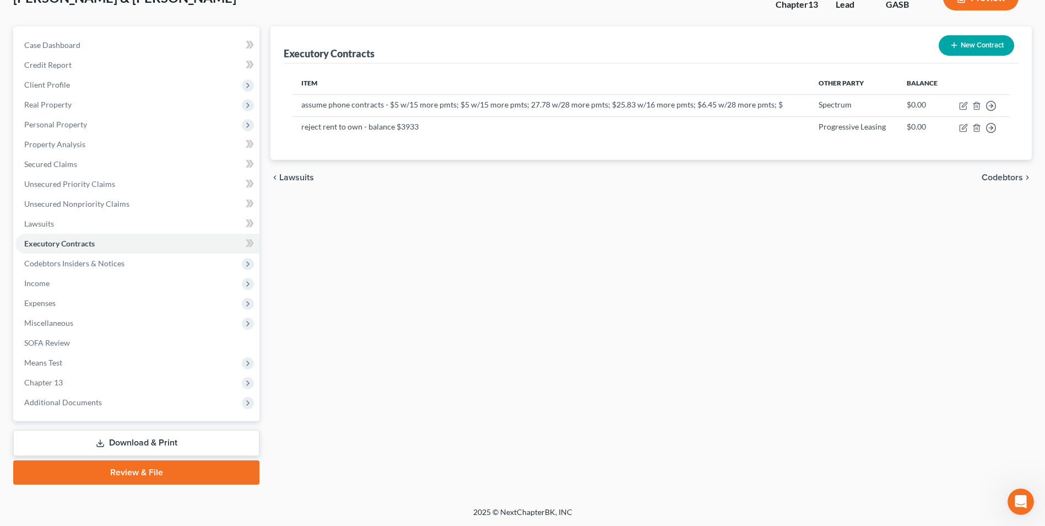
scroll to position [80, 0]
click at [144, 441] on link "Download & Print" at bounding box center [136, 442] width 246 height 26
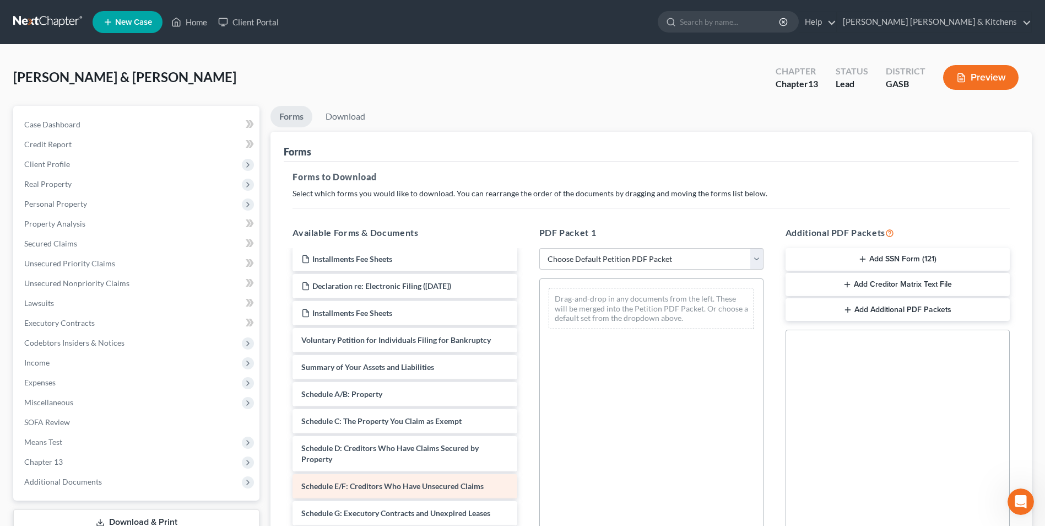
scroll to position [55, 0]
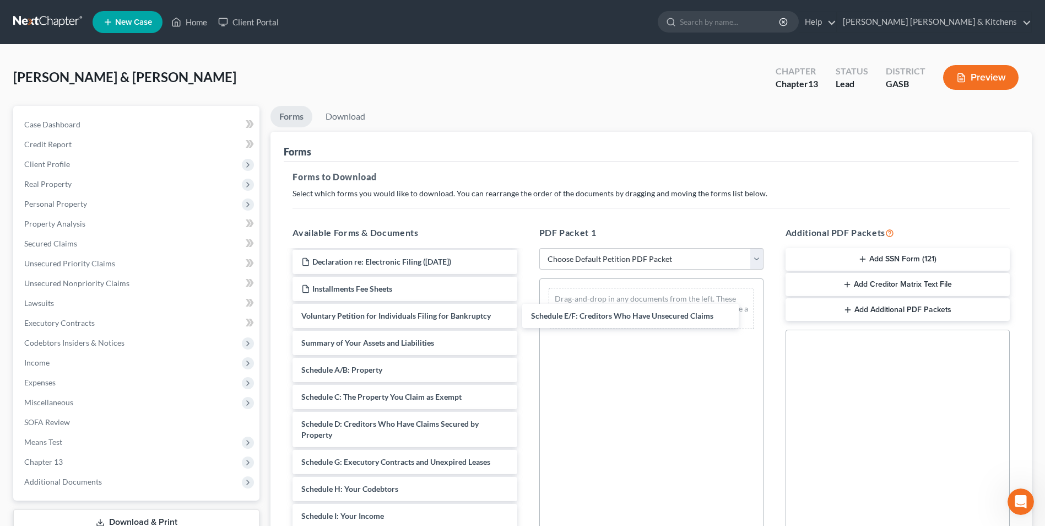
drag, startPoint x: 424, startPoint y: 463, endPoint x: 641, endPoint y: 305, distance: 268.6
click at [526, 271] on div "Schedule E/F: Creditors Who Have Unsecured Claims Installments Fee Sheets Insta…" at bounding box center [405, 481] width 242 height 570
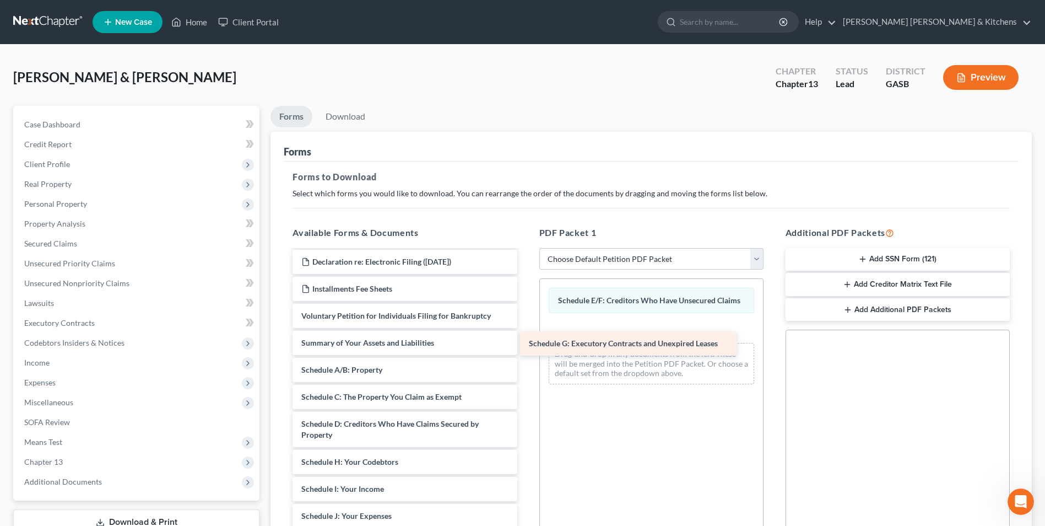
drag, startPoint x: 423, startPoint y: 463, endPoint x: 662, endPoint y: 305, distance: 287.2
click at [526, 310] on div "Schedule G: Executory Contracts and Unexpired Leases Installments Fee Sheets In…" at bounding box center [405, 467] width 242 height 543
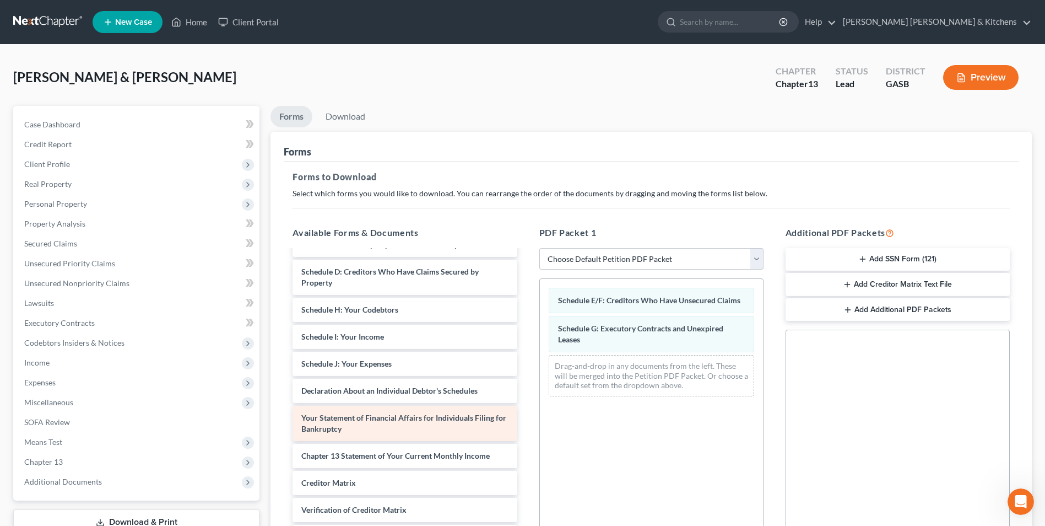
scroll to position [208, 0]
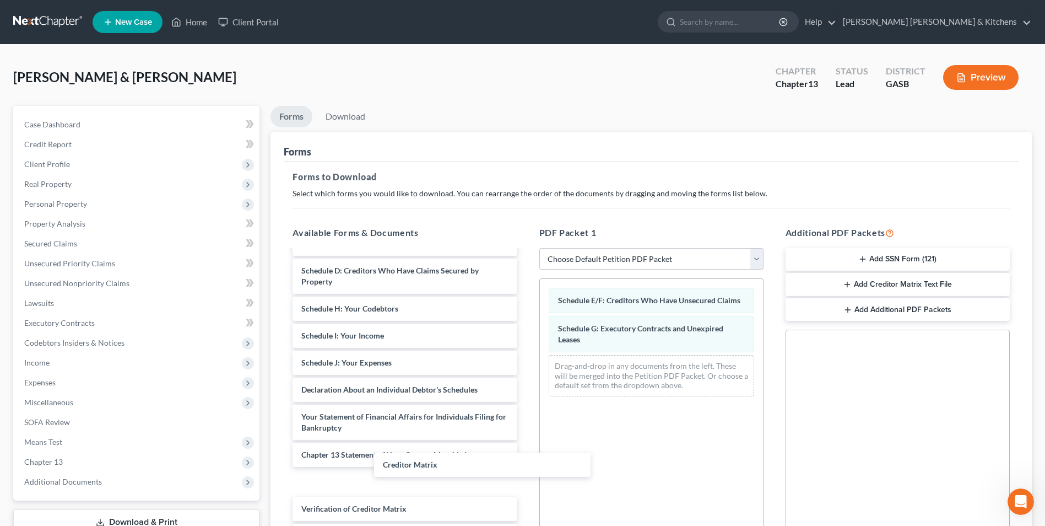
drag, startPoint x: 345, startPoint y: 484, endPoint x: 629, endPoint y: 421, distance: 291.3
click at [526, 395] on div "Creditor Matrix Installments Fee Sheets Installments Fee Sheets Declaration re:…" at bounding box center [405, 313] width 242 height 543
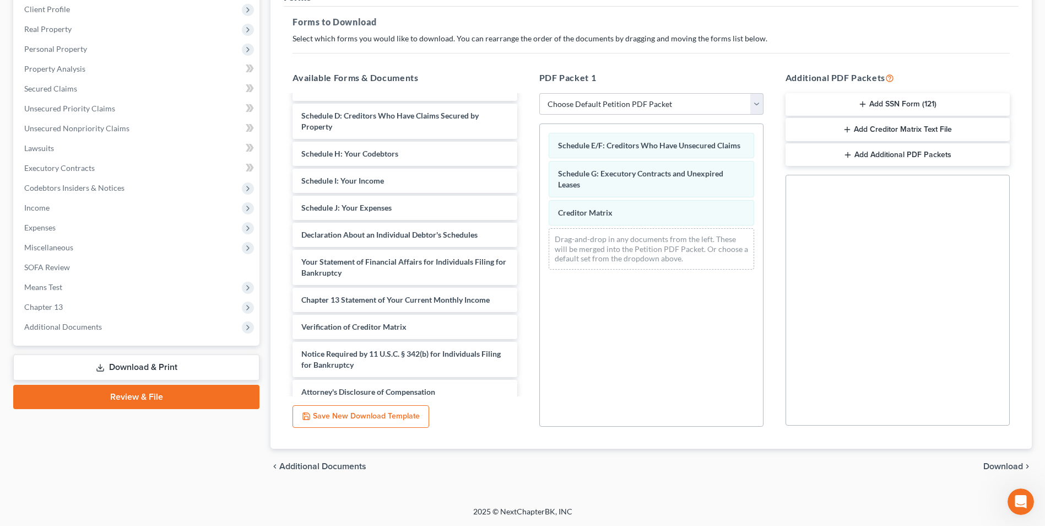
click at [1007, 469] on span "Download" at bounding box center [1004, 466] width 40 height 9
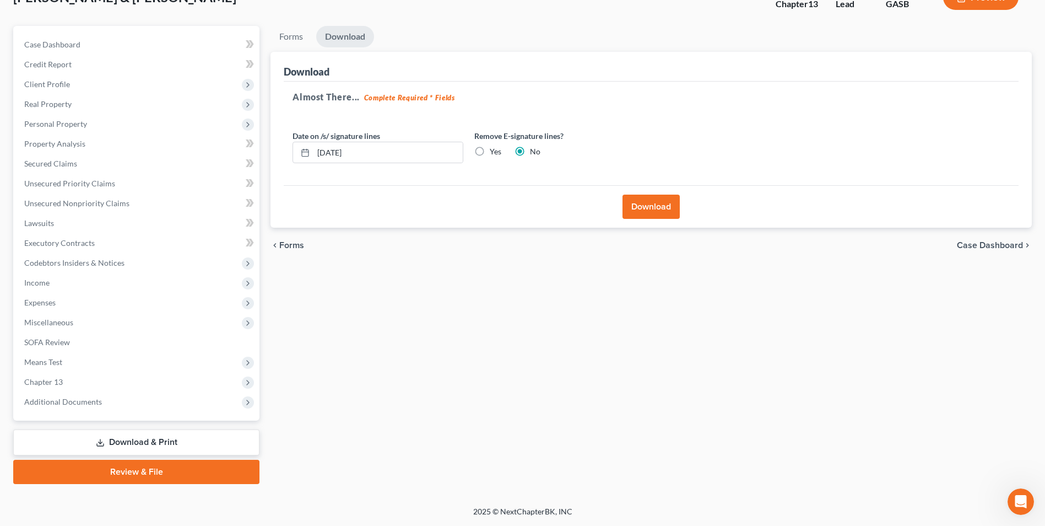
scroll to position [80, 0]
click at [666, 204] on button "Download" at bounding box center [651, 207] width 57 height 24
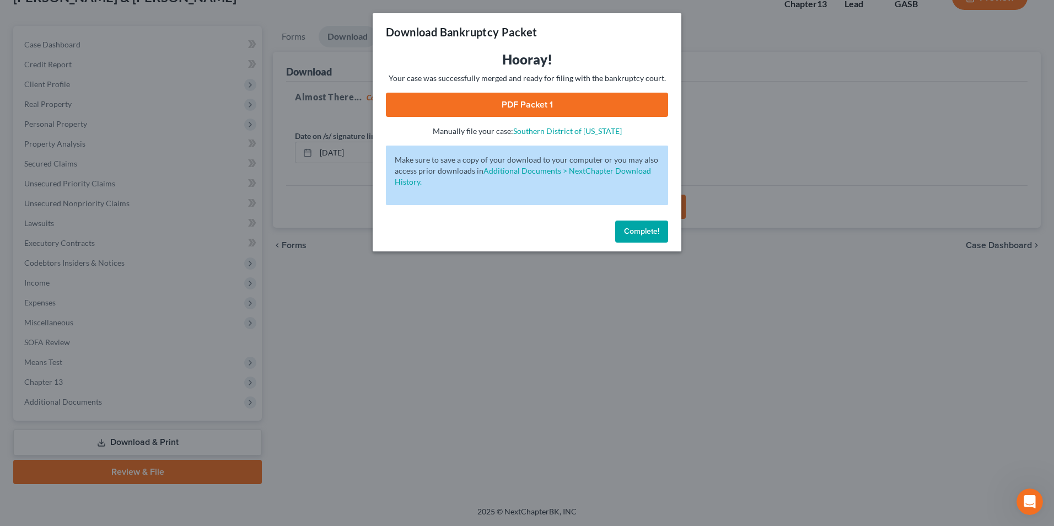
click at [515, 110] on link "PDF Packet 1" at bounding box center [527, 105] width 282 height 24
click at [440, 339] on div "Download Bankruptcy Packet Hooray! Your case was successfully merged and ready …" at bounding box center [527, 263] width 1054 height 526
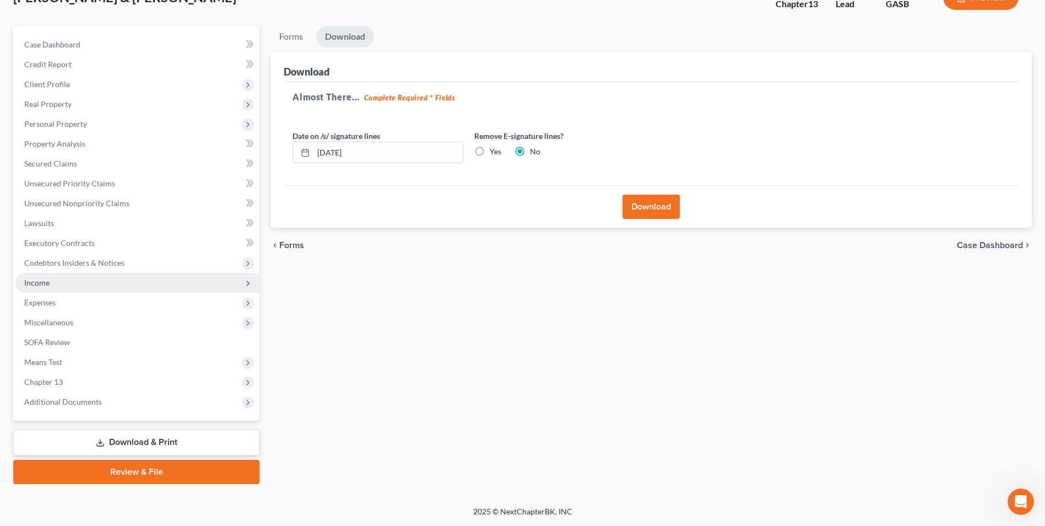
click at [56, 280] on span "Income" at bounding box center [137, 283] width 244 height 20
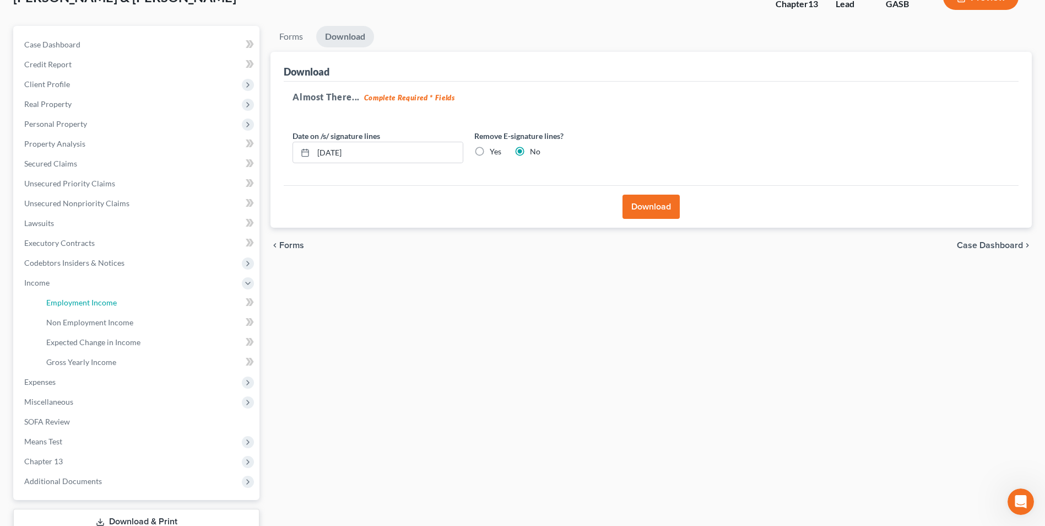
drag, startPoint x: 65, startPoint y: 302, endPoint x: 388, endPoint y: 301, distance: 322.9
click at [65, 302] on span "Employment Income" at bounding box center [81, 302] width 71 height 9
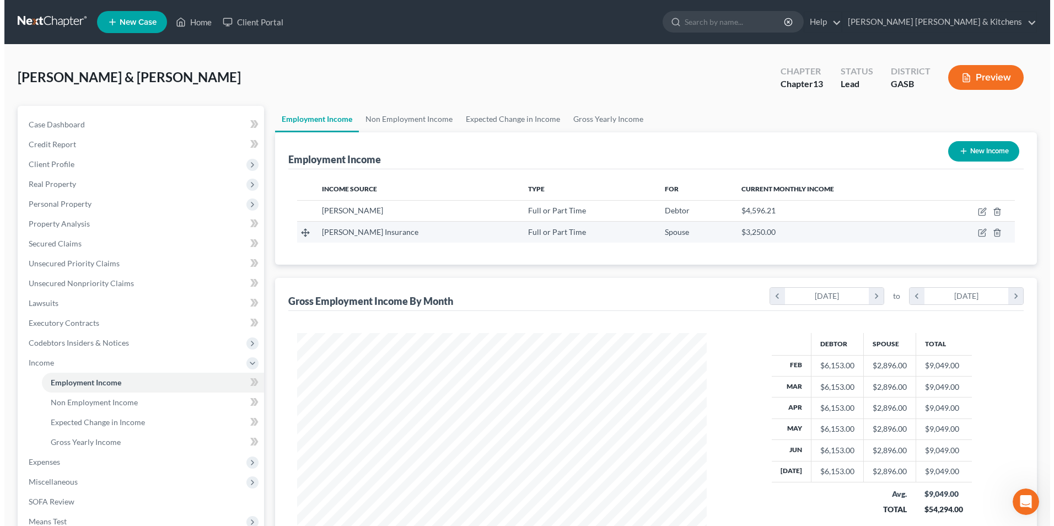
scroll to position [204, 431]
click at [979, 237] on icon "button" at bounding box center [977, 232] width 9 height 9
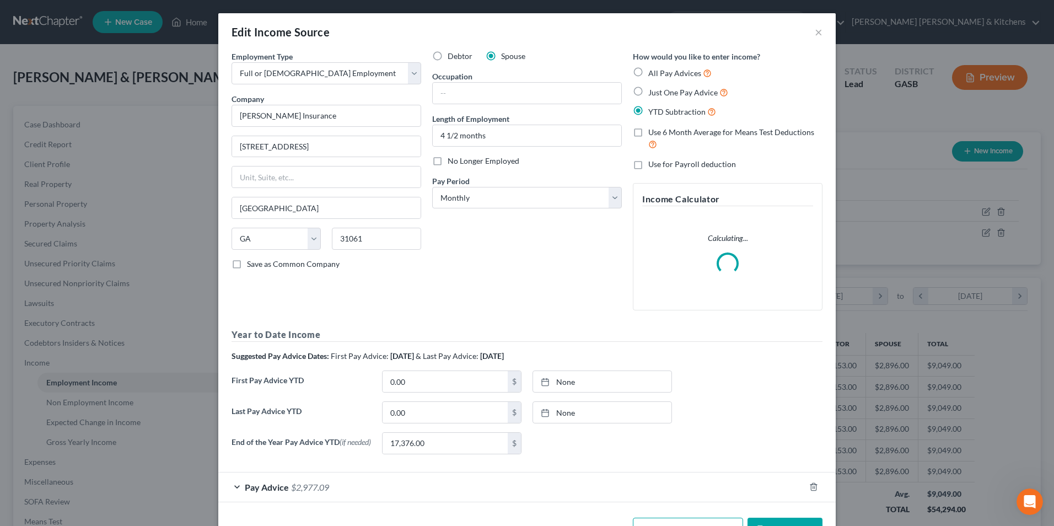
scroll to position [206, 435]
click at [502, 98] on input "text" at bounding box center [527, 93] width 188 height 21
click at [502, 98] on input "Agent 3" at bounding box center [527, 93] width 188 height 21
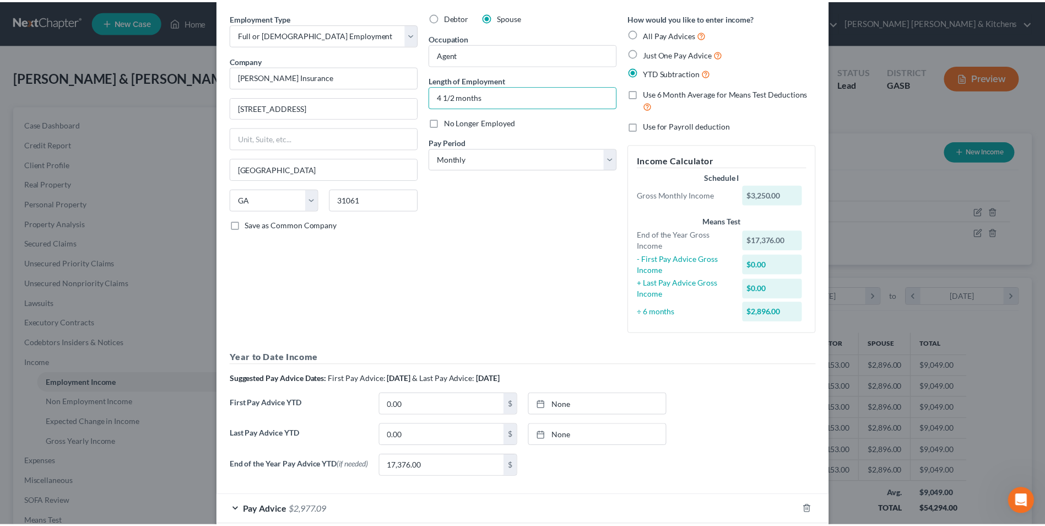
scroll to position [101, 0]
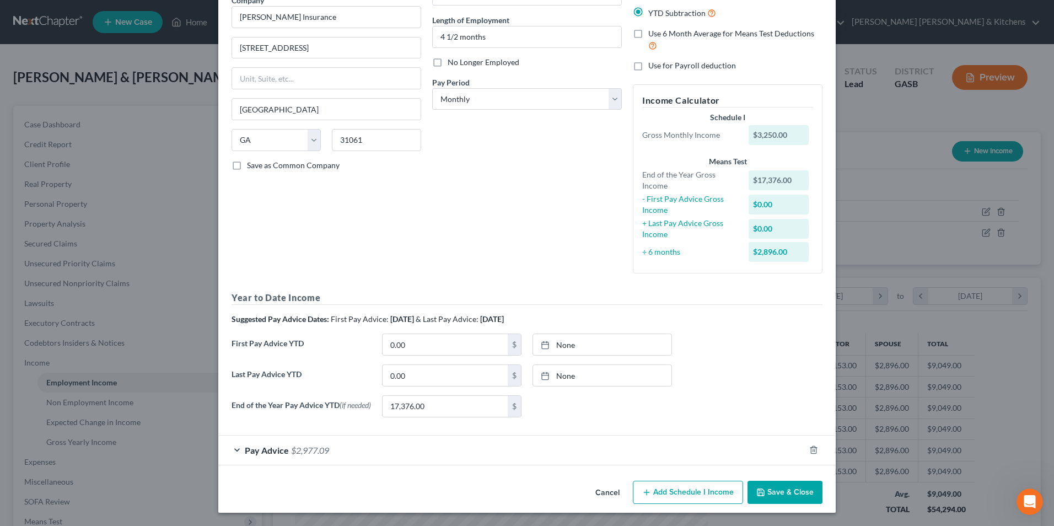
click at [806, 493] on button "Save & Close" at bounding box center [784, 491] width 75 height 23
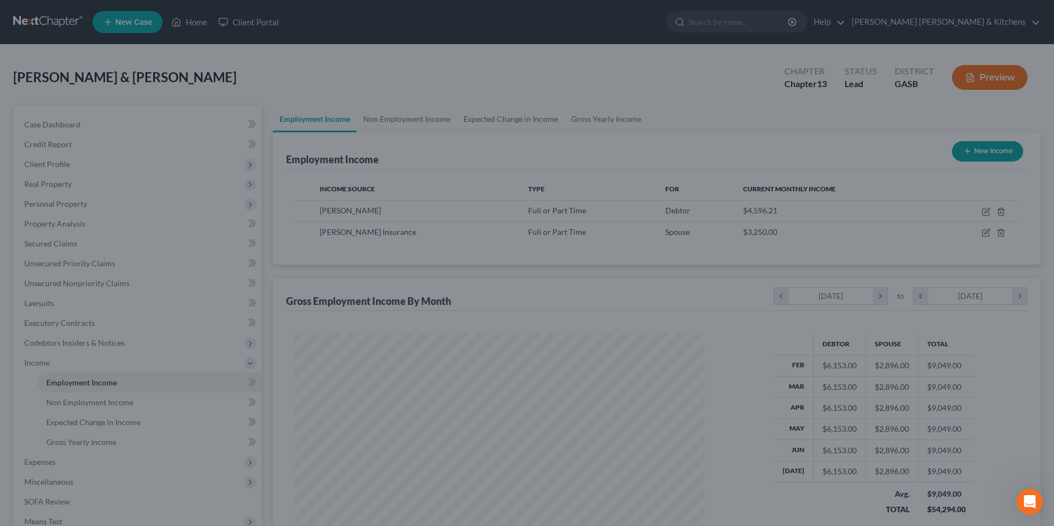
scroll to position [550826, 550599]
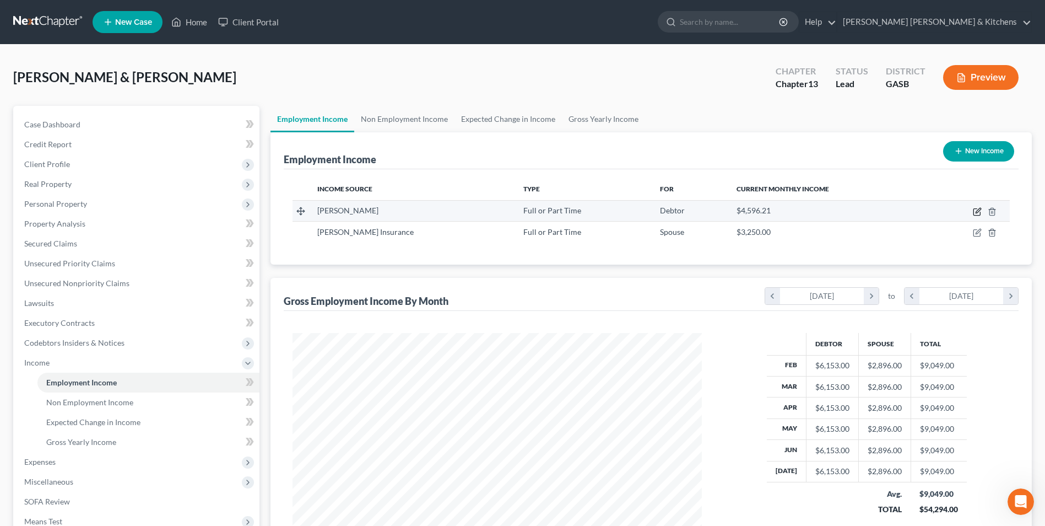
click at [980, 210] on icon "button" at bounding box center [978, 210] width 5 height 5
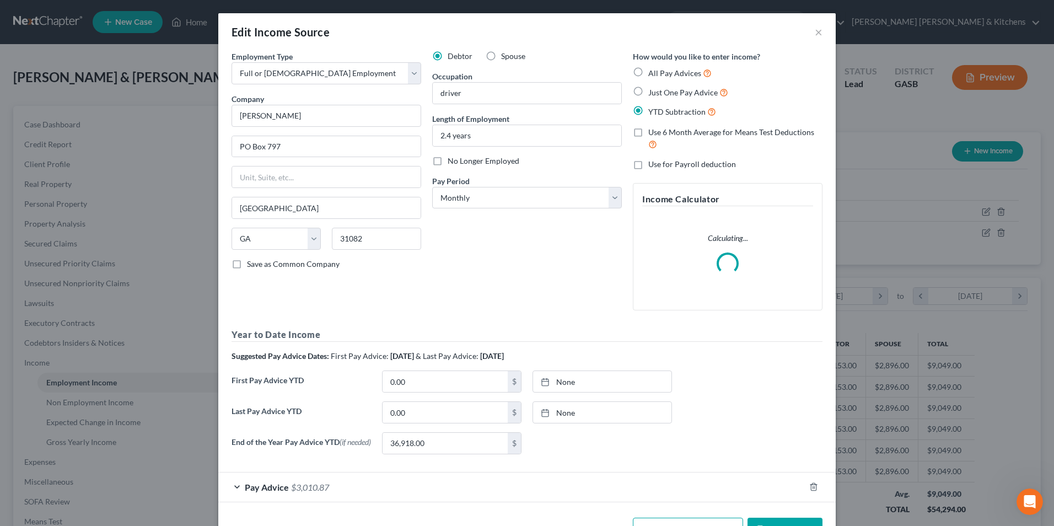
scroll to position [206, 435]
click at [305, 492] on span "$3,010.87" at bounding box center [310, 487] width 38 height 10
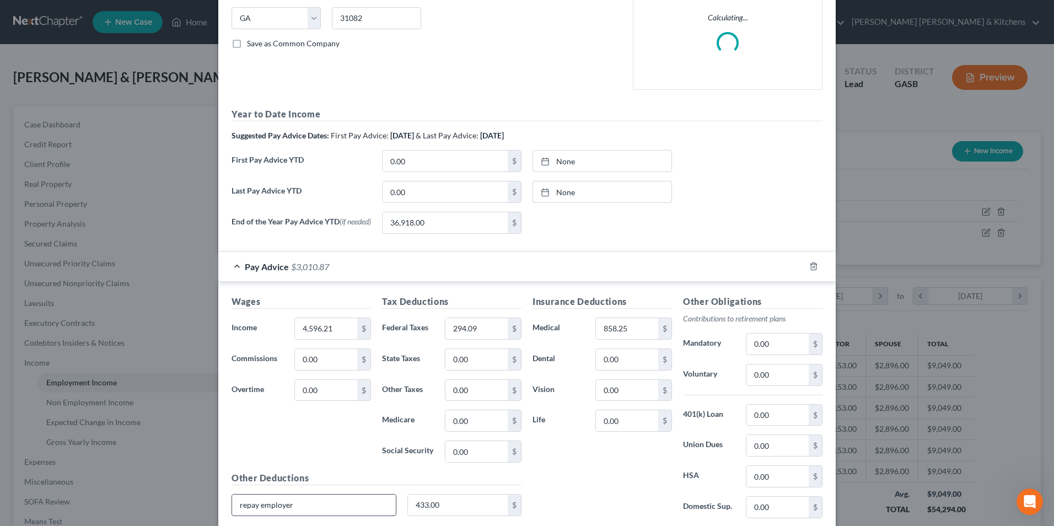
scroll to position [276, 0]
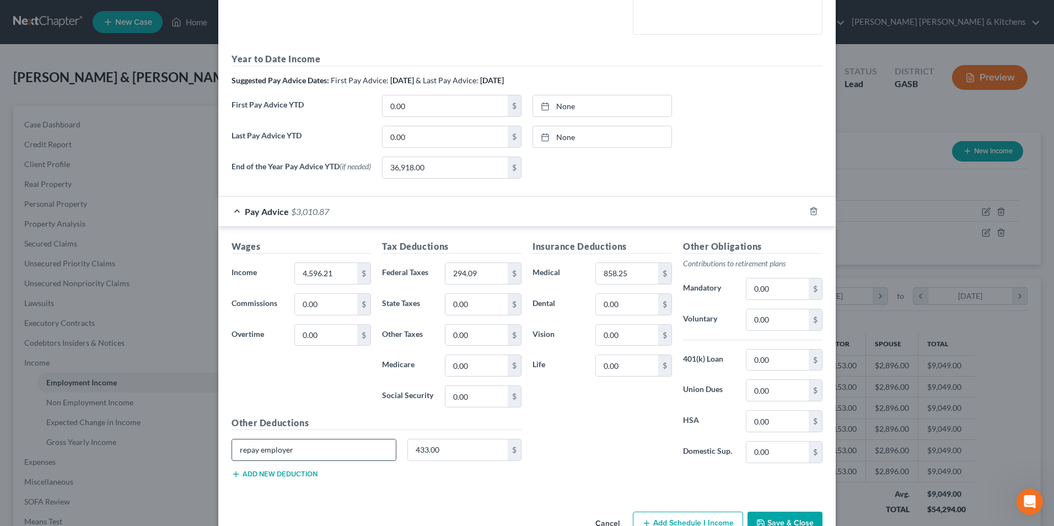
click at [310, 455] on input "repay employer" at bounding box center [314, 449] width 164 height 21
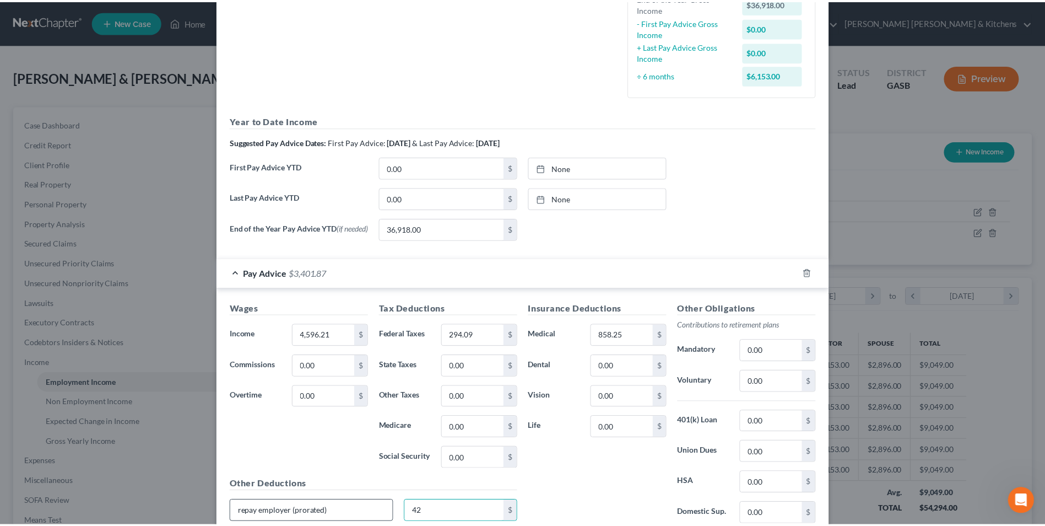
scroll to position [370, 0]
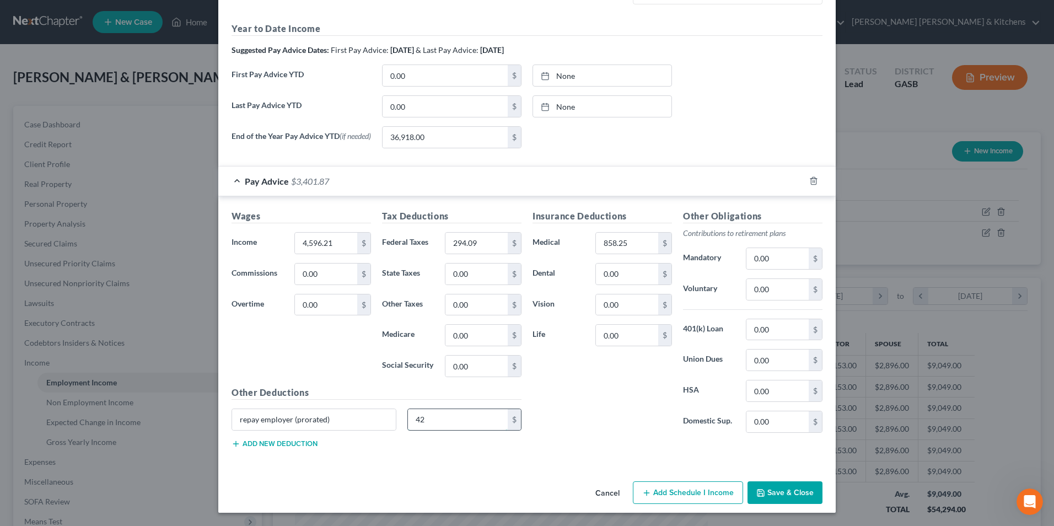
click at [466, 427] on input "42" at bounding box center [458, 419] width 100 height 21
click at [783, 496] on button "Save & Close" at bounding box center [784, 492] width 75 height 23
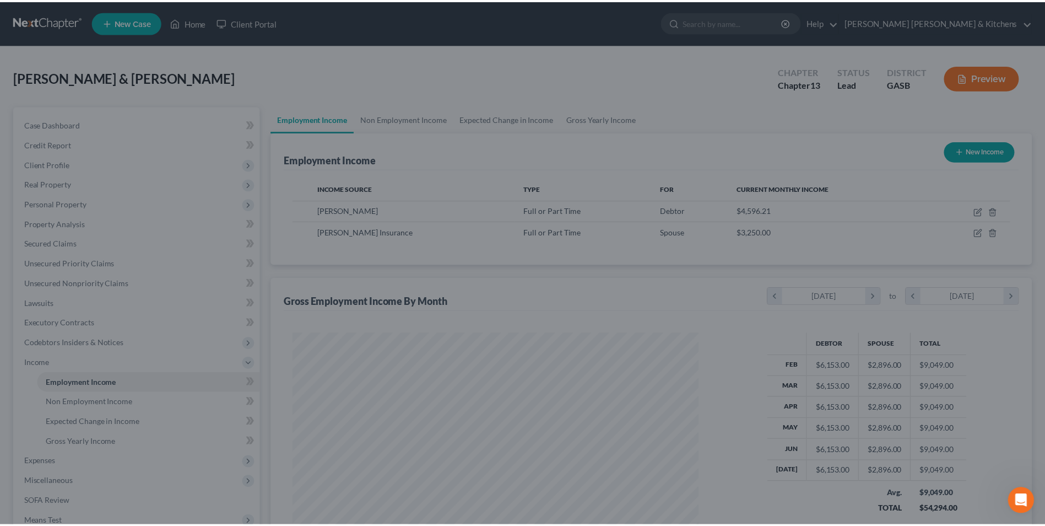
scroll to position [550826, 550599]
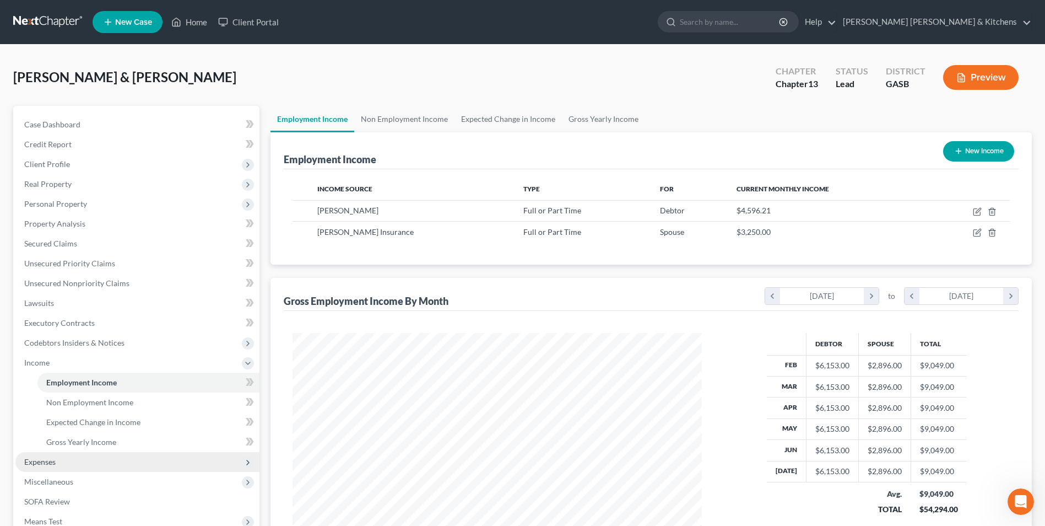
click at [33, 465] on span "Expenses" at bounding box center [39, 461] width 31 height 9
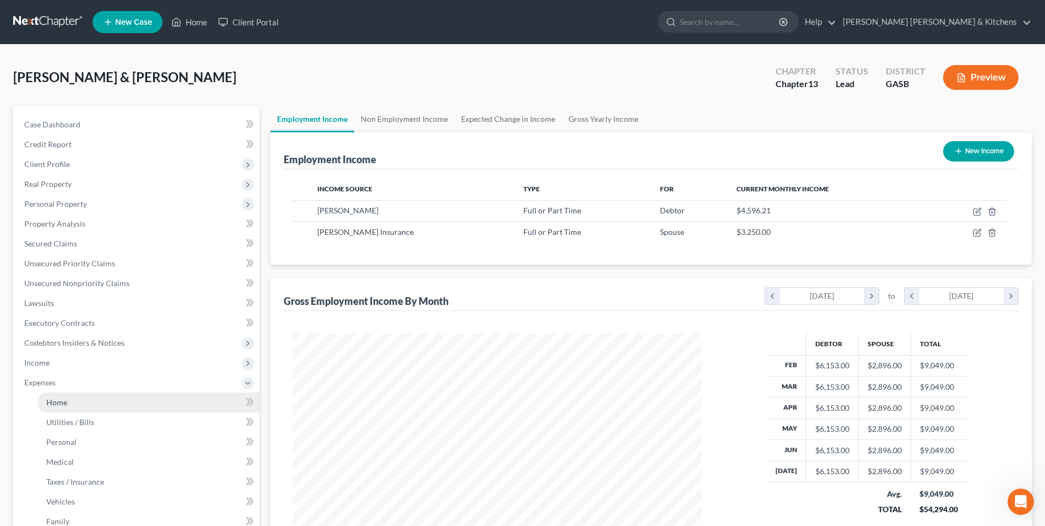
click at [53, 402] on span "Home" at bounding box center [56, 401] width 21 height 9
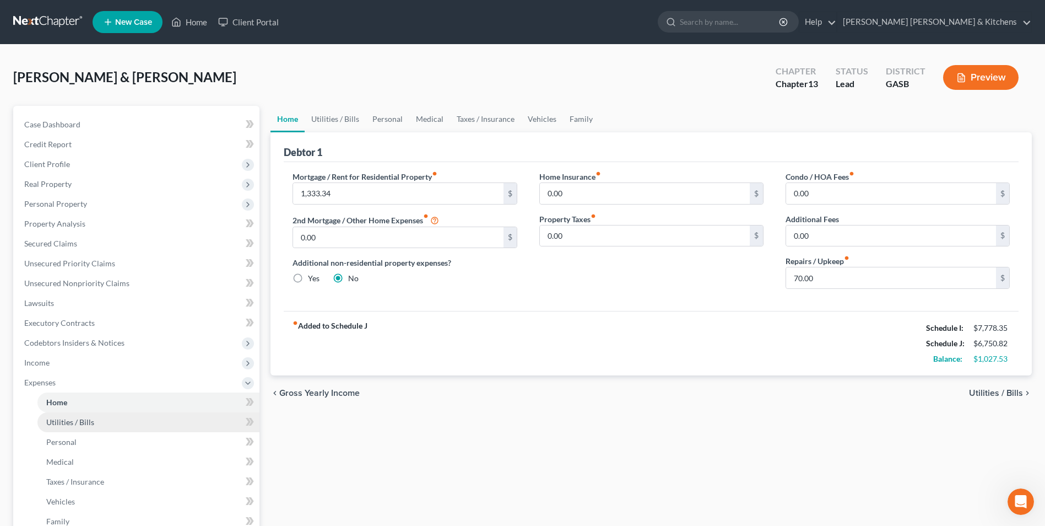
click at [50, 425] on span "Utilities / Bills" at bounding box center [70, 421] width 48 height 9
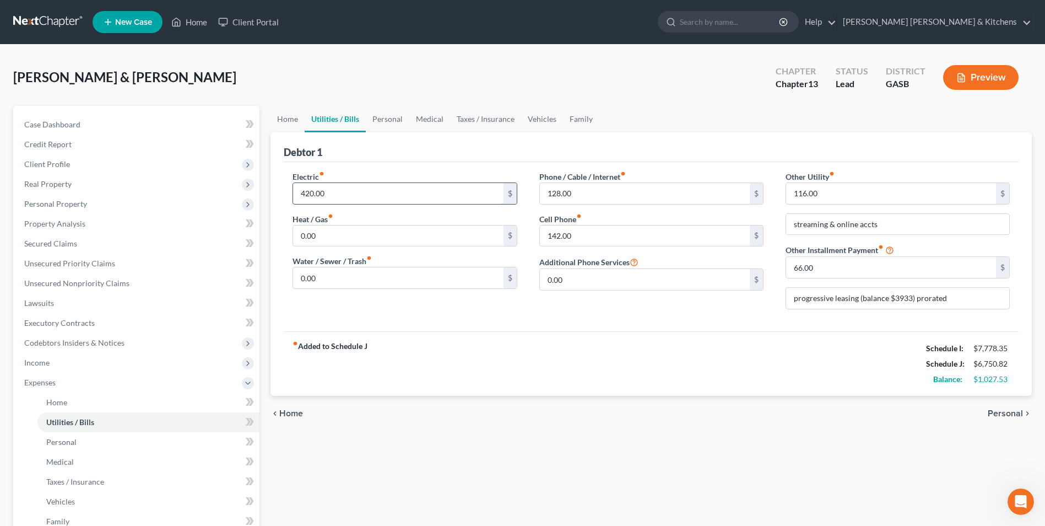
click at [356, 199] on input "420.00" at bounding box center [398, 193] width 210 height 21
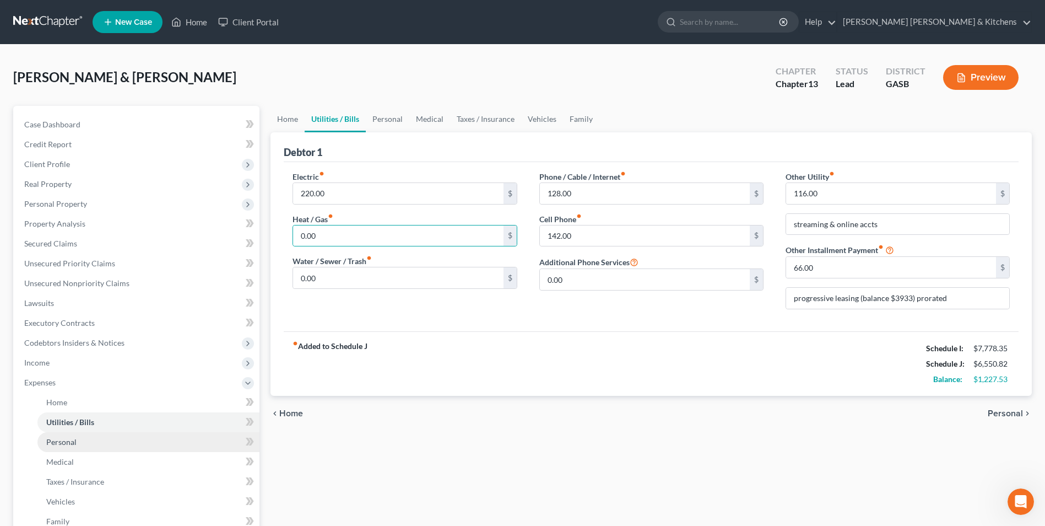
click at [82, 438] on link "Personal" at bounding box center [148, 442] width 222 height 20
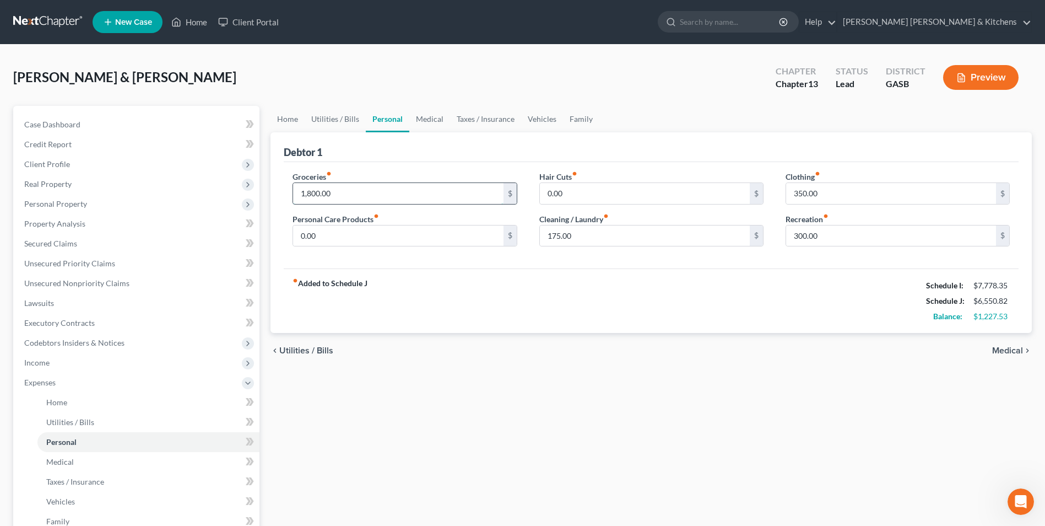
click at [371, 197] on input "1,800.00" at bounding box center [398, 193] width 210 height 21
click at [634, 229] on input "175.00" at bounding box center [645, 235] width 210 height 21
click at [1003, 350] on span "Medical" at bounding box center [1007, 350] width 31 height 9
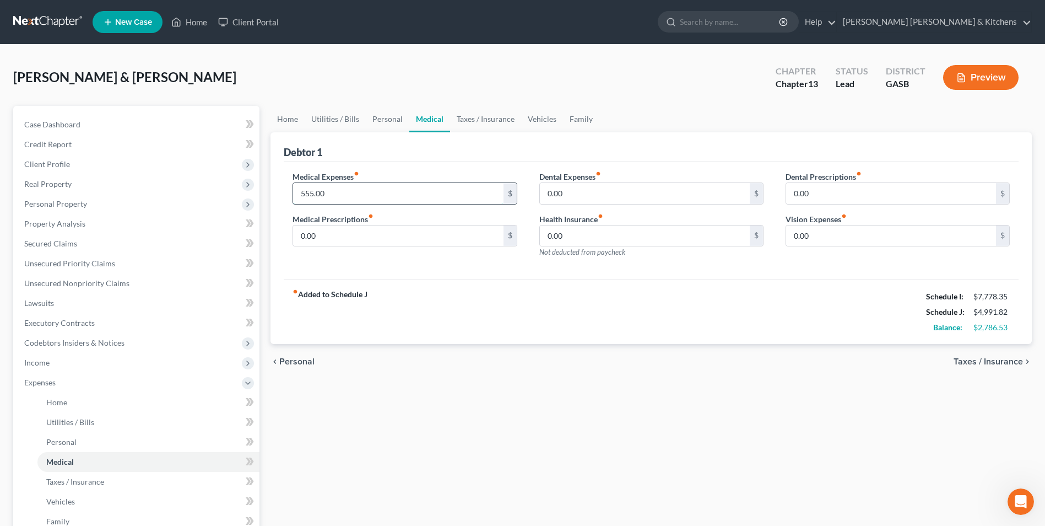
click at [374, 190] on input "555.00" at bounding box center [398, 193] width 210 height 21
click at [56, 446] on link "Personal" at bounding box center [148, 442] width 222 height 20
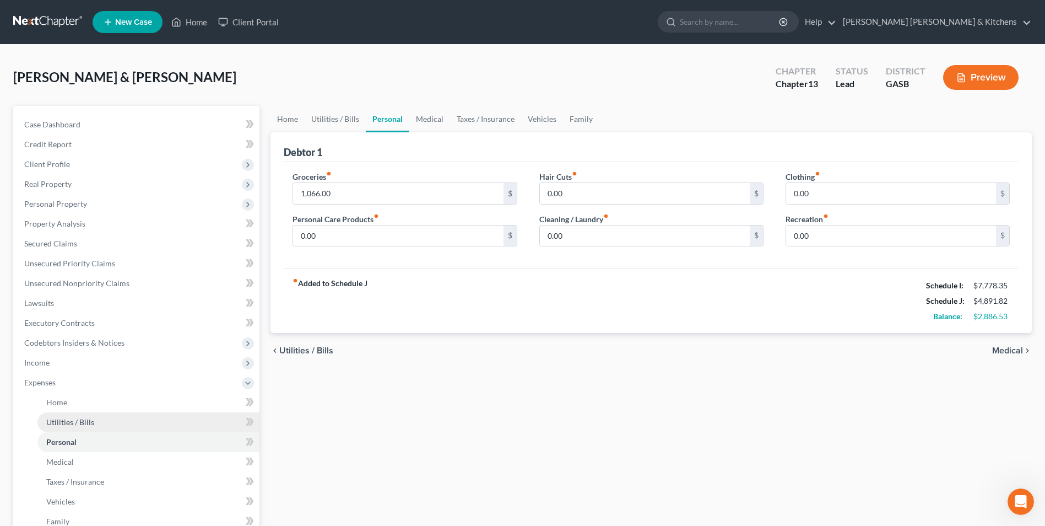
click at [59, 424] on span "Utilities / Bills" at bounding box center [70, 421] width 48 height 9
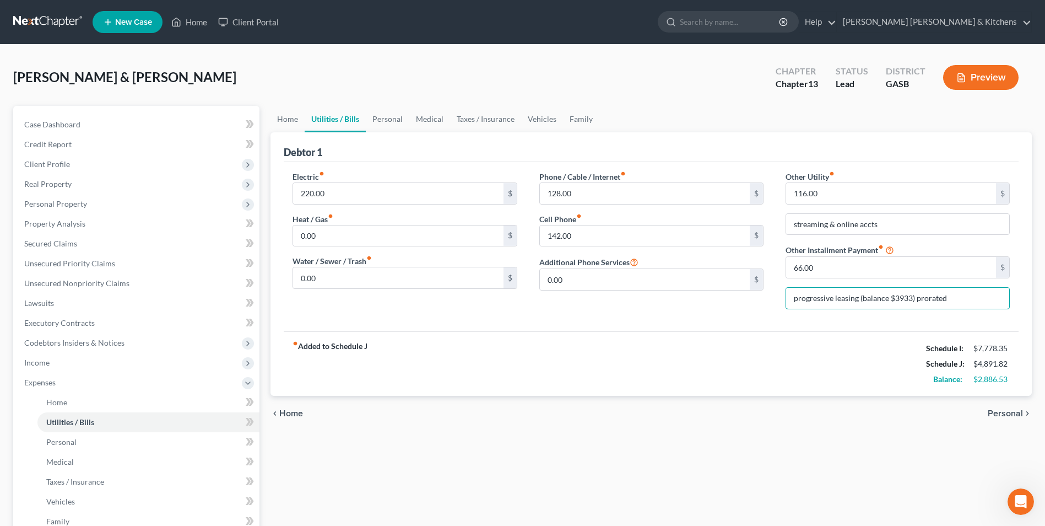
drag, startPoint x: 965, startPoint y: 301, endPoint x: 758, endPoint y: 322, distance: 208.8
click at [758, 322] on div "Electric fiber_manual_record 220.00 $ Heat / Gas fiber_manual_record 0.00 $ Wat…" at bounding box center [651, 246] width 735 height 169
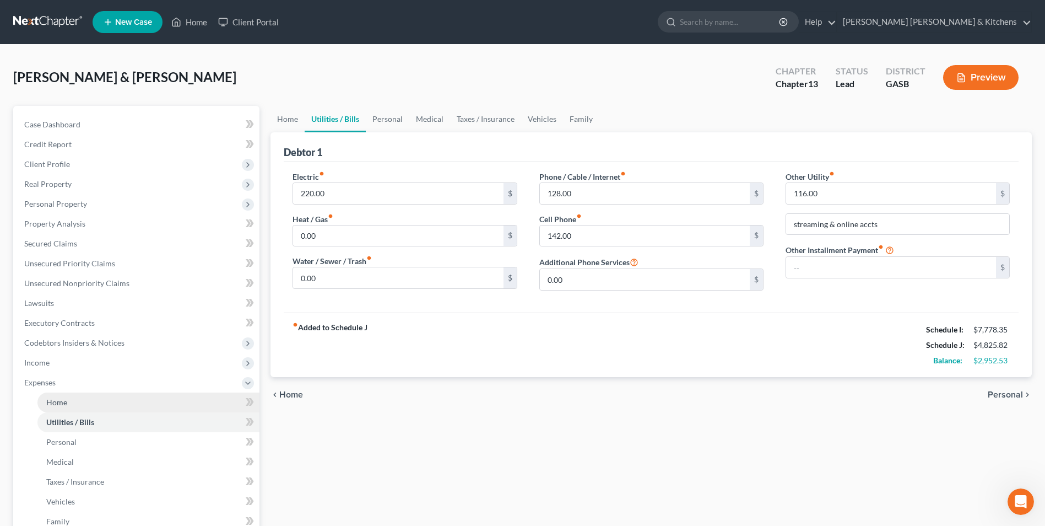
click at [67, 404] on span "Home" at bounding box center [56, 401] width 21 height 9
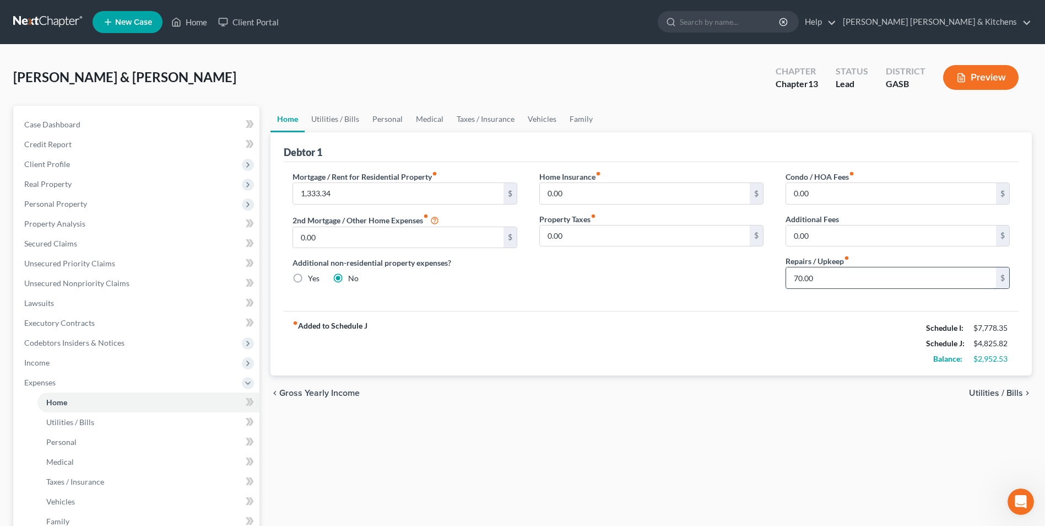
click at [834, 272] on input "70.00" at bounding box center [891, 277] width 210 height 21
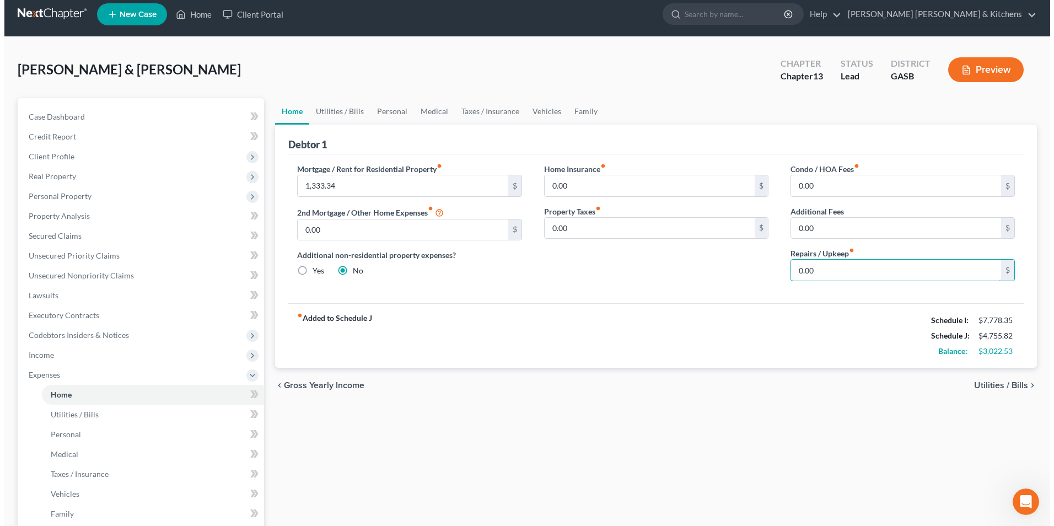
scroll to position [219, 0]
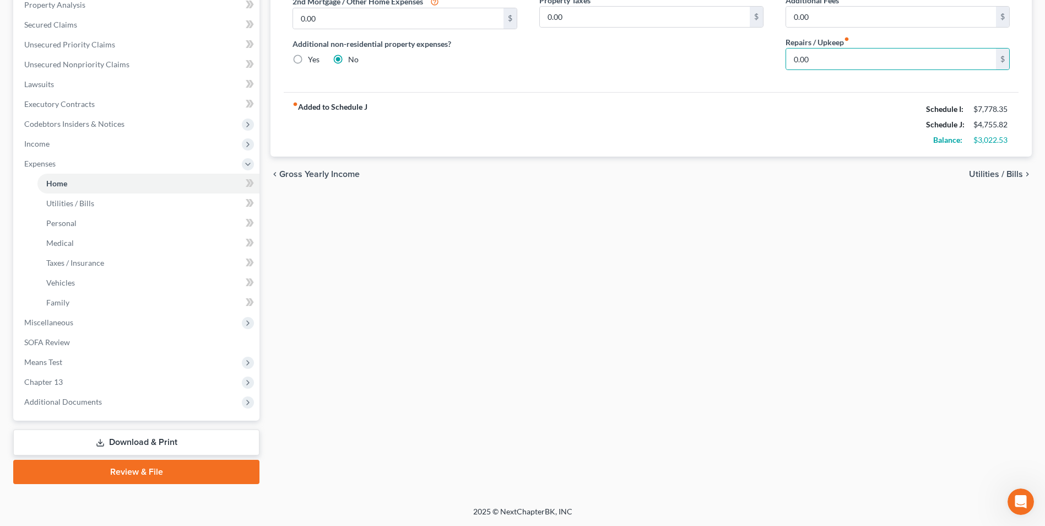
click at [141, 444] on link "Download & Print" at bounding box center [136, 442] width 246 height 26
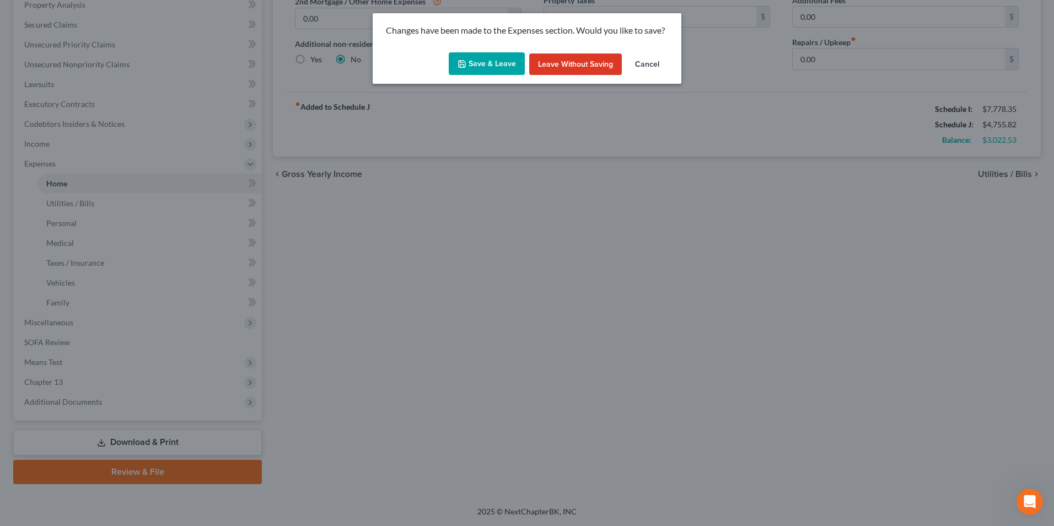
click at [480, 73] on button "Save & Leave" at bounding box center [487, 63] width 76 height 23
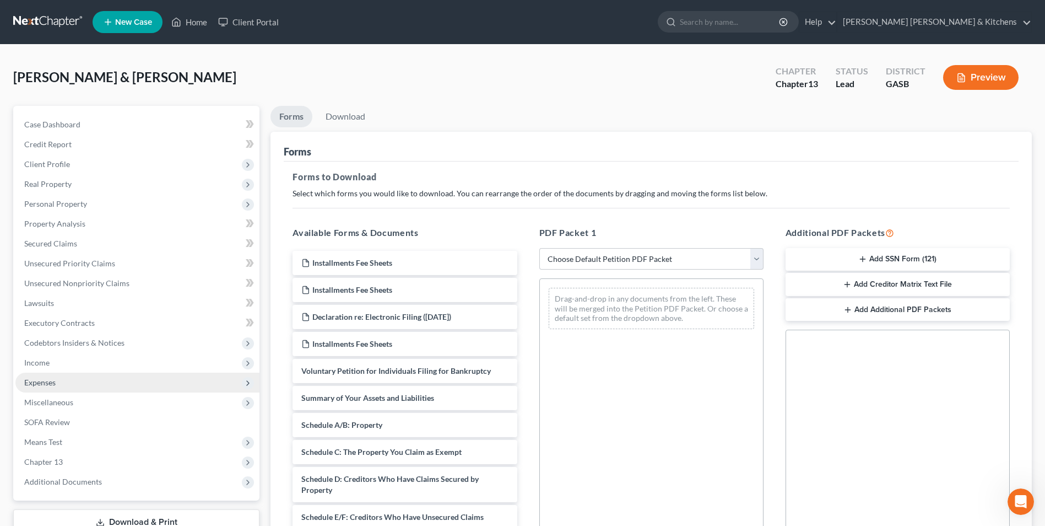
click at [39, 383] on span "Expenses" at bounding box center [39, 381] width 31 height 9
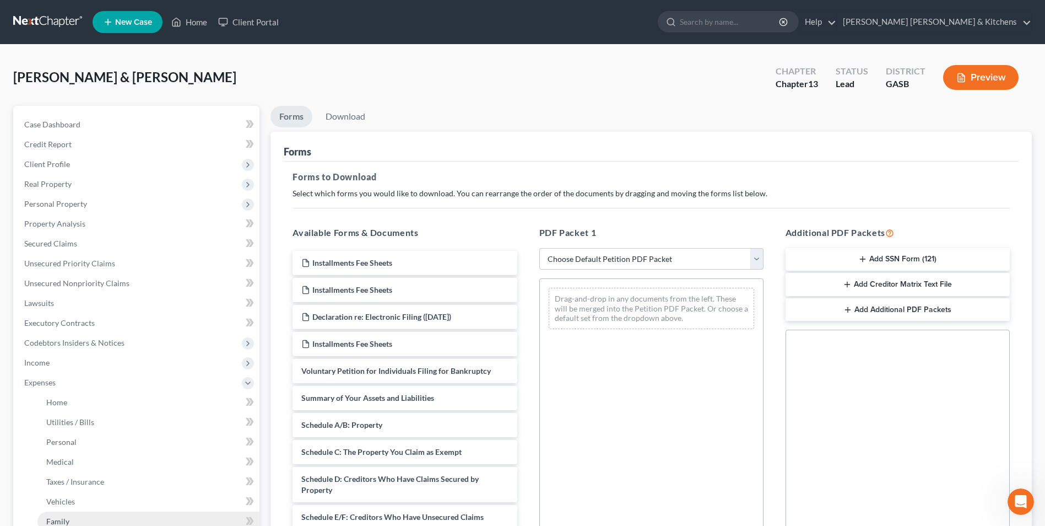
click at [53, 522] on span "Family" at bounding box center [57, 520] width 23 height 9
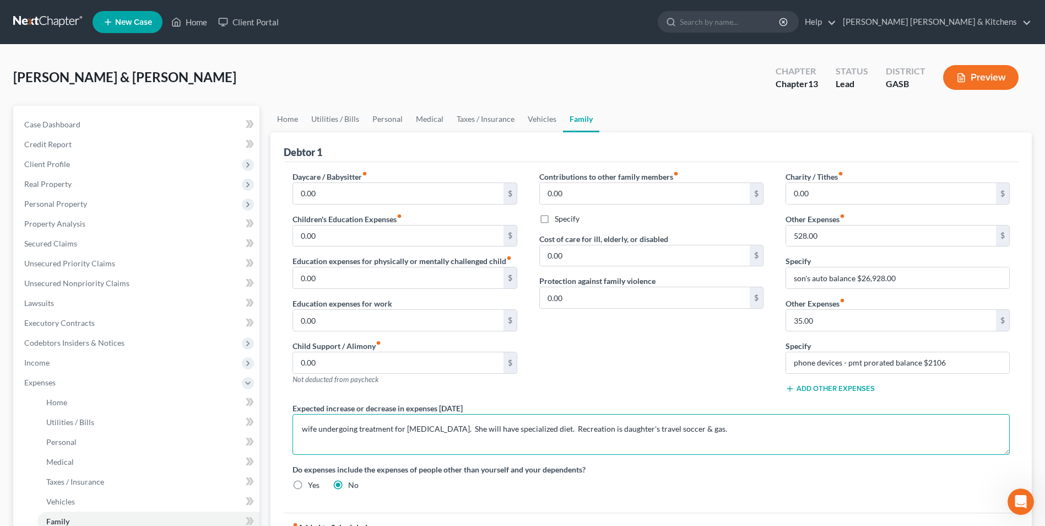
drag, startPoint x: 536, startPoint y: 428, endPoint x: 743, endPoint y: 428, distance: 207.2
click at [743, 428] on textarea "wife undergoing treatment for [MEDICAL_DATA]. She will have specialized diet. R…" at bounding box center [651, 434] width 717 height 41
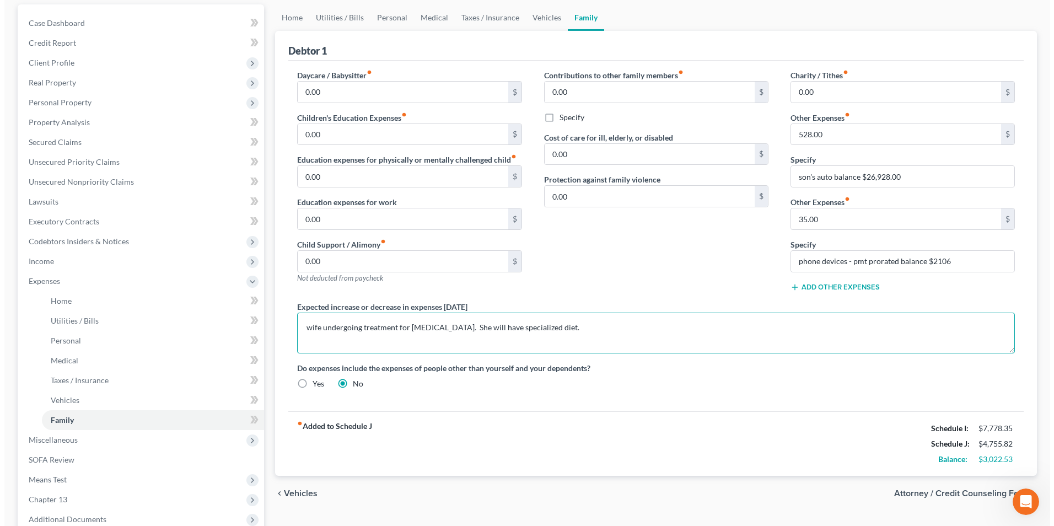
scroll to position [219, 0]
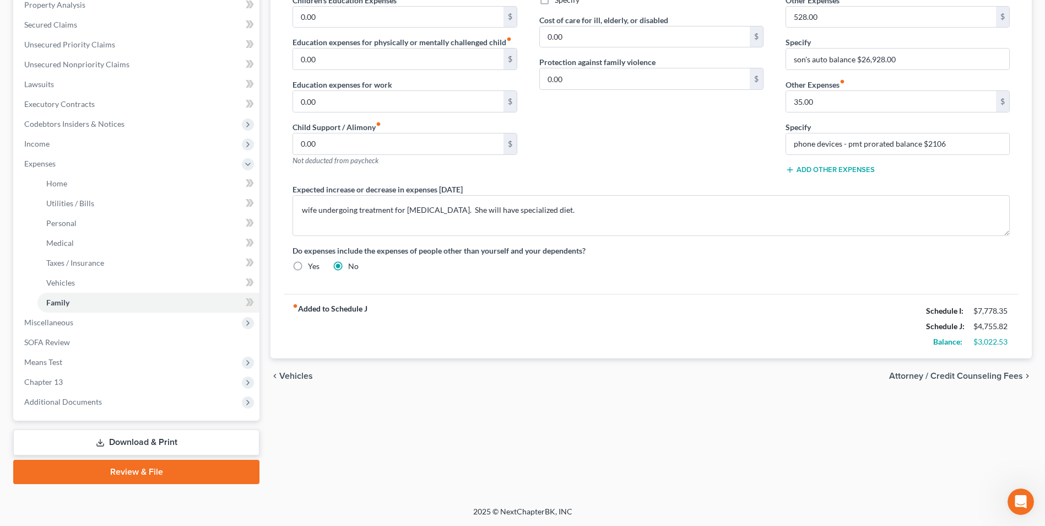
click at [152, 442] on link "Download & Print" at bounding box center [136, 442] width 246 height 26
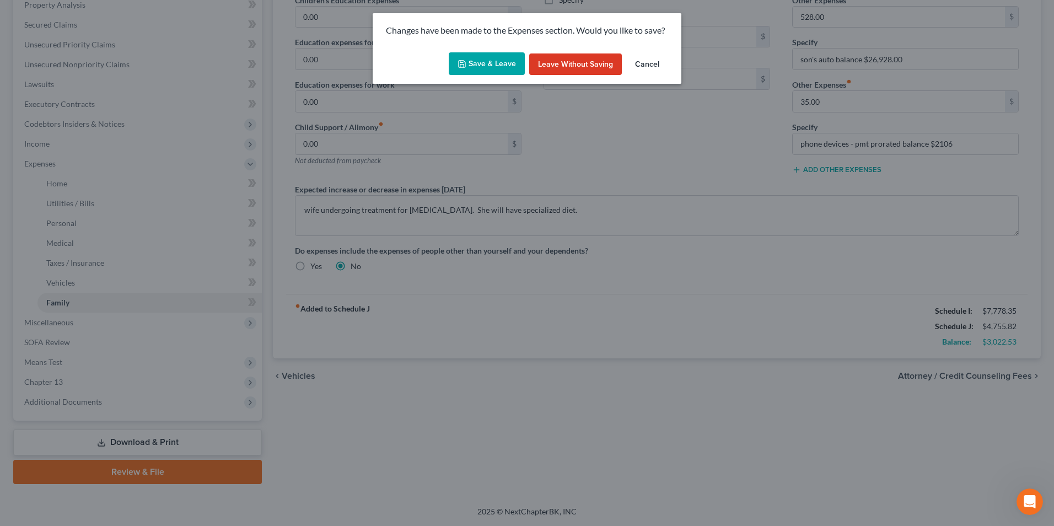
click at [477, 70] on button "Save & Leave" at bounding box center [487, 63] width 76 height 23
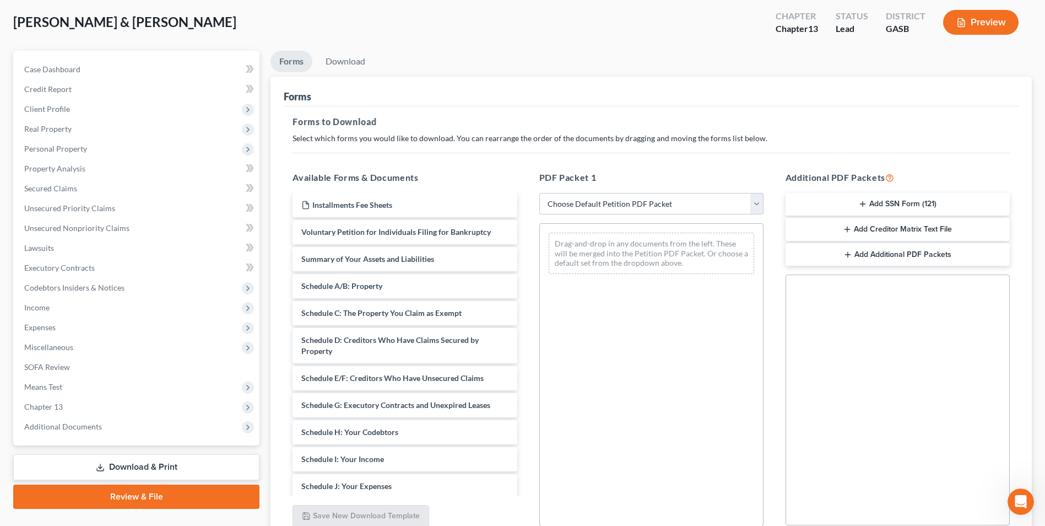
scroll to position [110, 0]
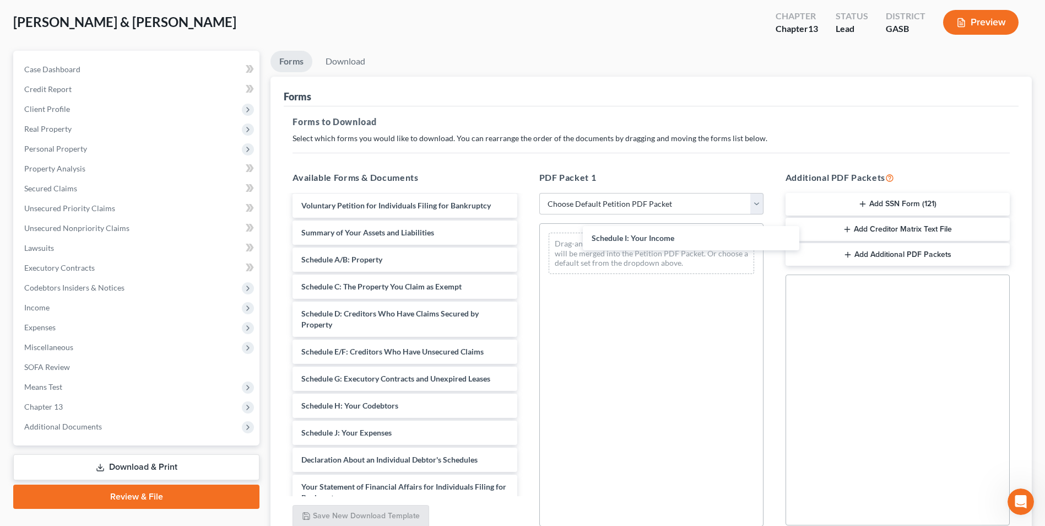
drag, startPoint x: 396, startPoint y: 436, endPoint x: 557, endPoint y: 339, distance: 188.3
click at [526, 242] on div "Schedule I: Your Income Installments Fee Sheets Installments Fee Sheets Declara…" at bounding box center [405, 370] width 242 height 570
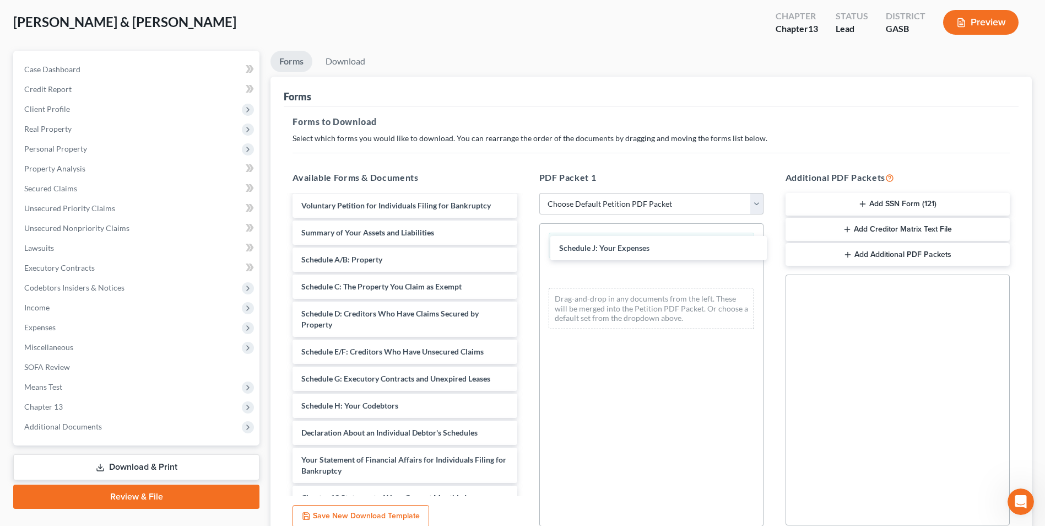
drag, startPoint x: 399, startPoint y: 439, endPoint x: 670, endPoint y: 265, distance: 321.0
click at [526, 249] on div "Schedule J: Your Expenses Installments Fee Sheets Installments Fee Sheets Decla…" at bounding box center [405, 356] width 242 height 543
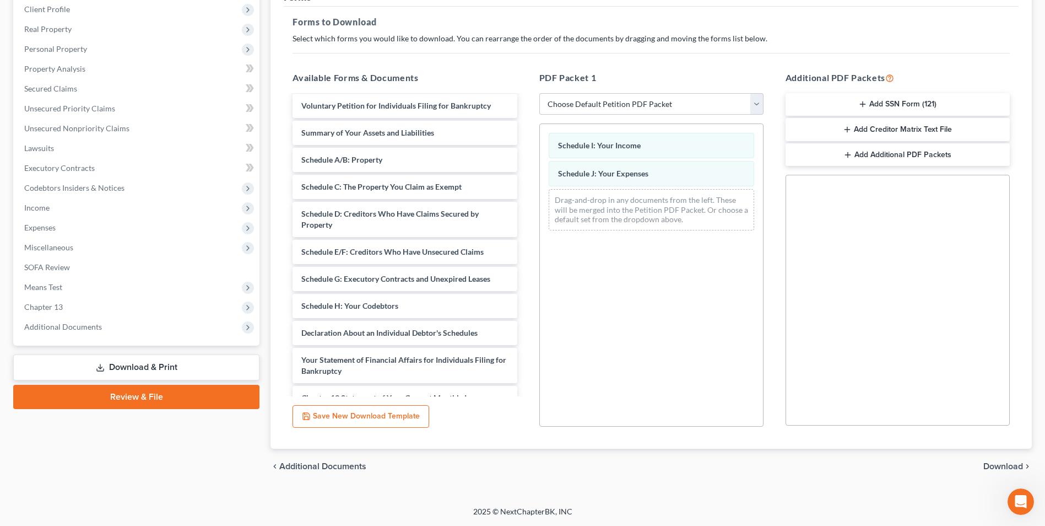
click at [1017, 463] on span "Download" at bounding box center [1004, 466] width 40 height 9
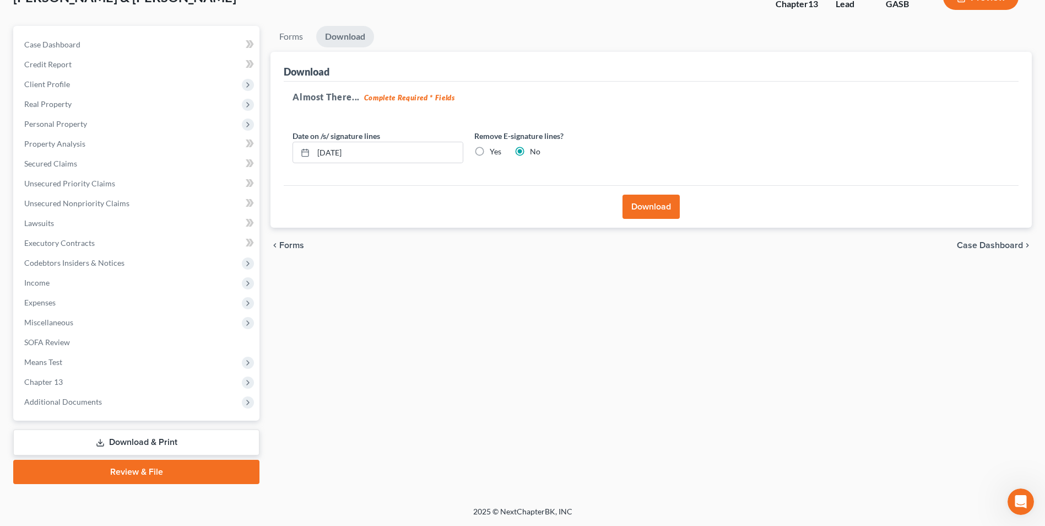
click at [642, 202] on button "Download" at bounding box center [651, 207] width 57 height 24
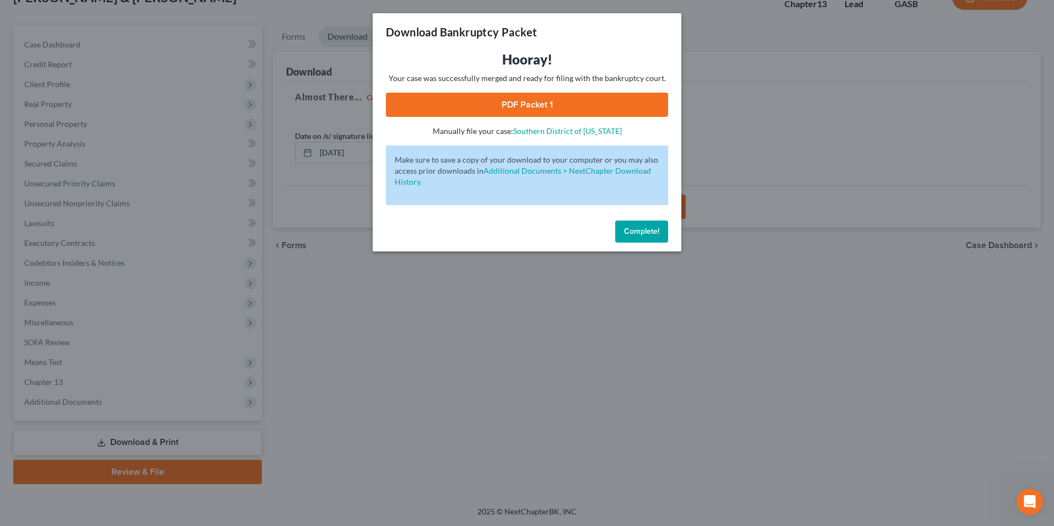
drag, startPoint x: 542, startPoint y: 111, endPoint x: 531, endPoint y: 147, distance: 37.5
click at [542, 111] on link "PDF Packet 1" at bounding box center [527, 105] width 282 height 24
click at [491, 331] on div "Download Bankruptcy Packet Hooray! Your case was successfully merged and ready …" at bounding box center [527, 263] width 1054 height 526
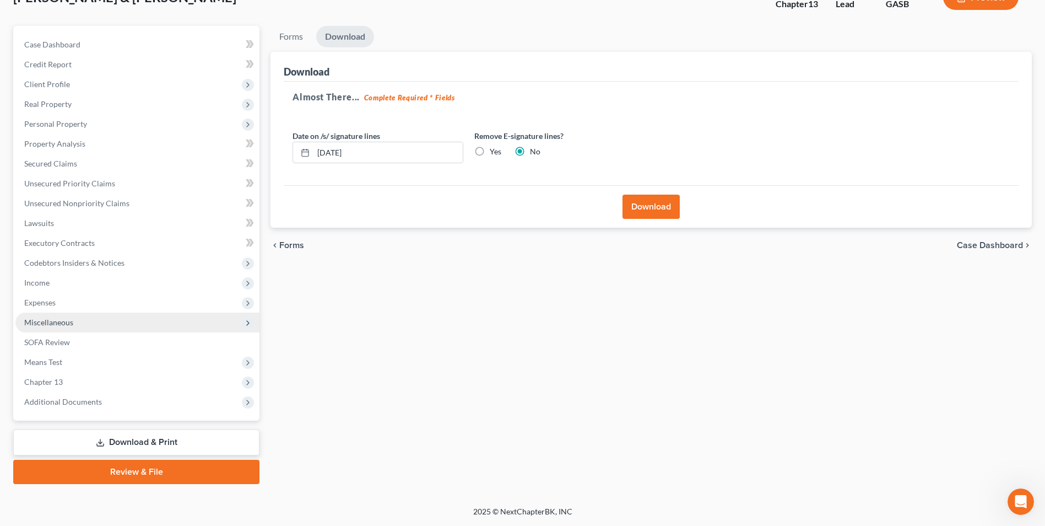
click at [42, 323] on span "Miscellaneous" at bounding box center [48, 321] width 49 height 9
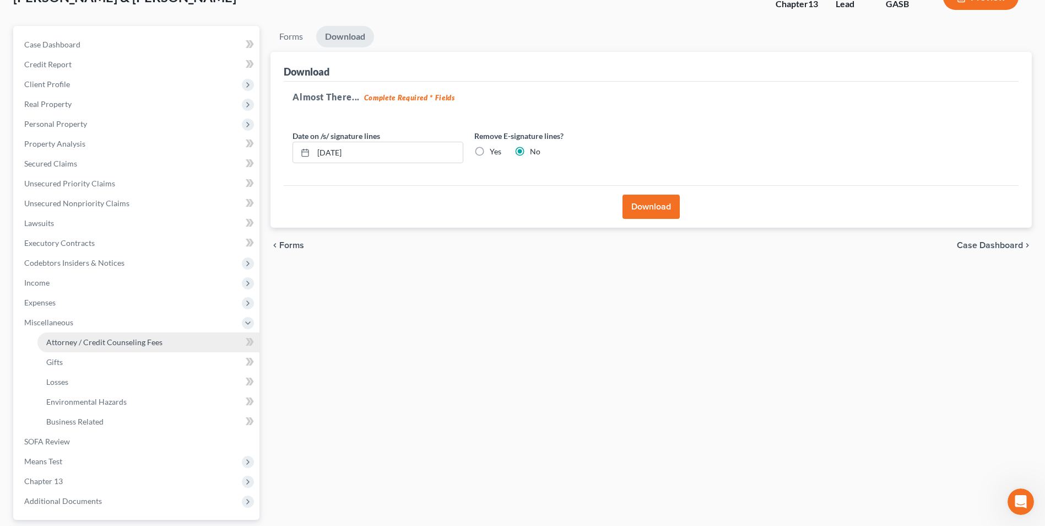
click at [54, 339] on span "Attorney / Credit Counseling Fees" at bounding box center [104, 341] width 116 height 9
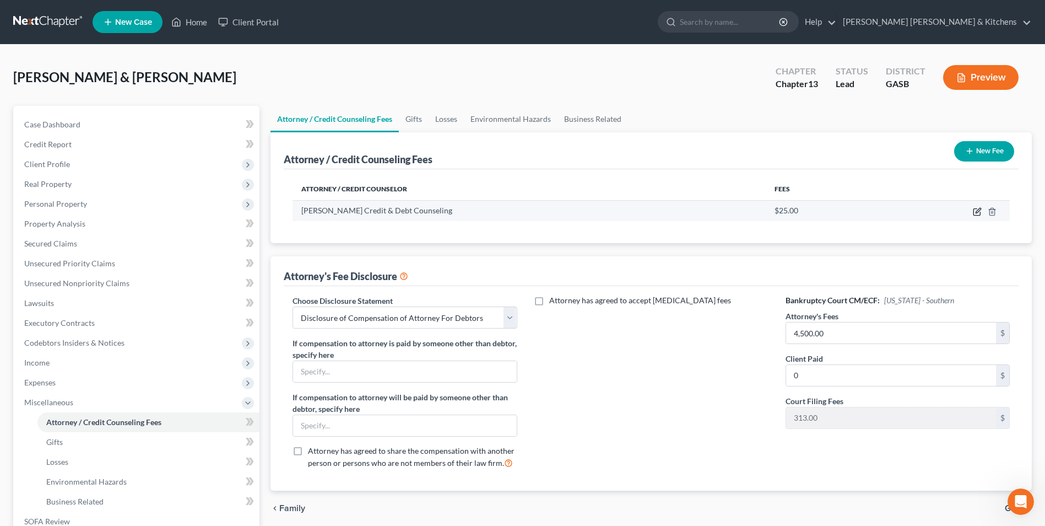
click at [979, 214] on icon "button" at bounding box center [977, 211] width 9 height 9
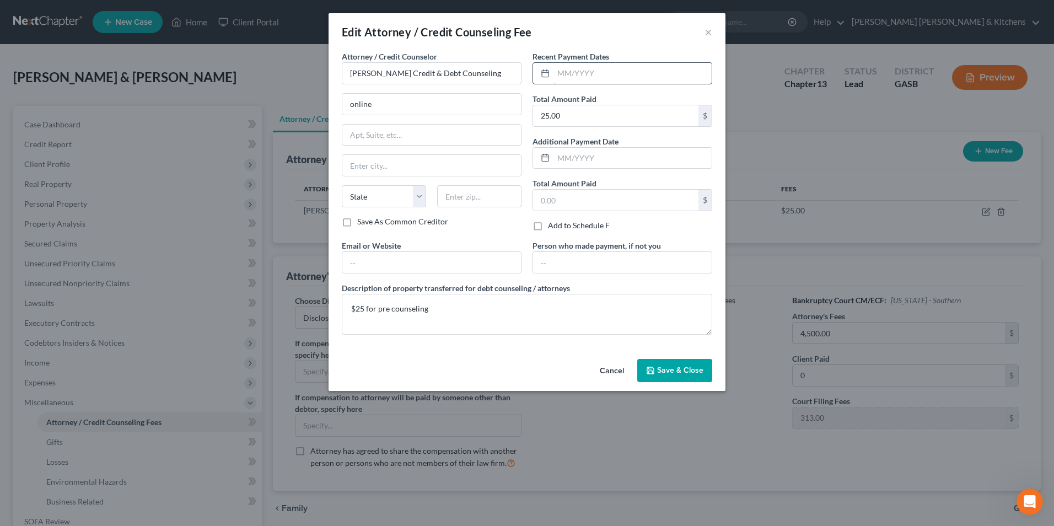
click at [643, 81] on input "text" at bounding box center [632, 73] width 158 height 21
click at [695, 370] on span "Save & Close" at bounding box center [680, 369] width 46 height 9
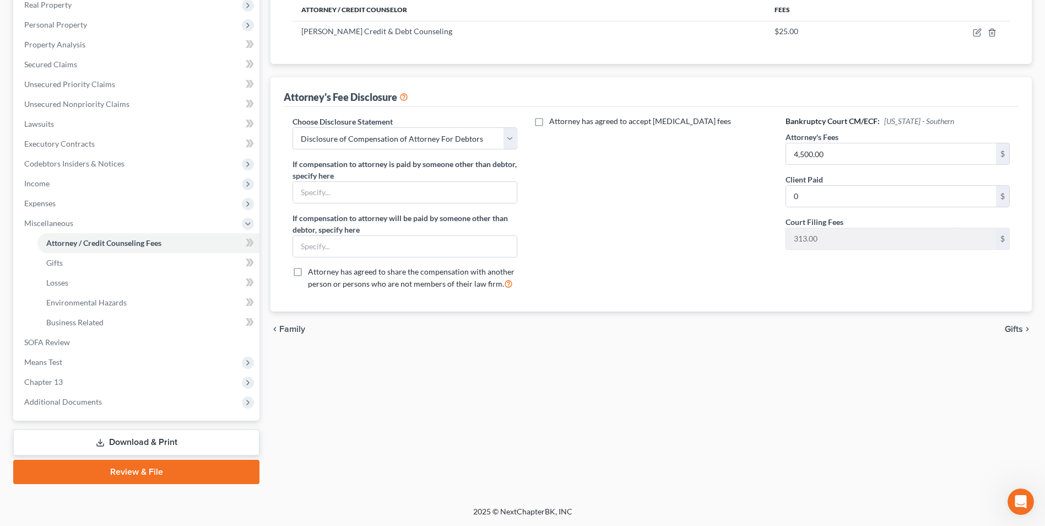
drag, startPoint x: 144, startPoint y: 444, endPoint x: 265, endPoint y: 420, distance: 123.5
click at [144, 444] on link "Download & Print" at bounding box center [136, 442] width 246 height 26
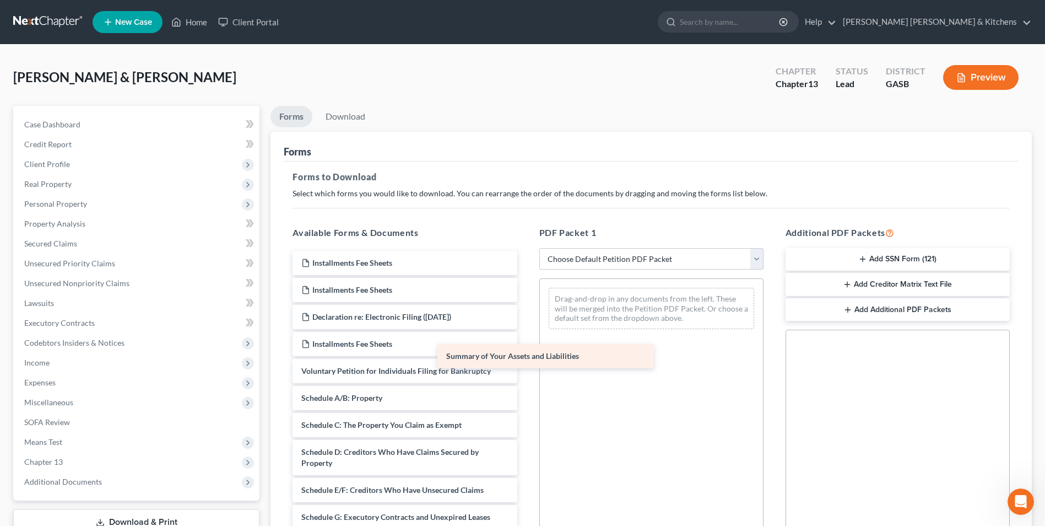
drag, startPoint x: 399, startPoint y: 400, endPoint x: 589, endPoint y: 331, distance: 201.2
click at [526, 332] on div "Summary of Your Assets and Liabilities Installments Fee Sheets Installments Fee…" at bounding box center [405, 536] width 242 height 570
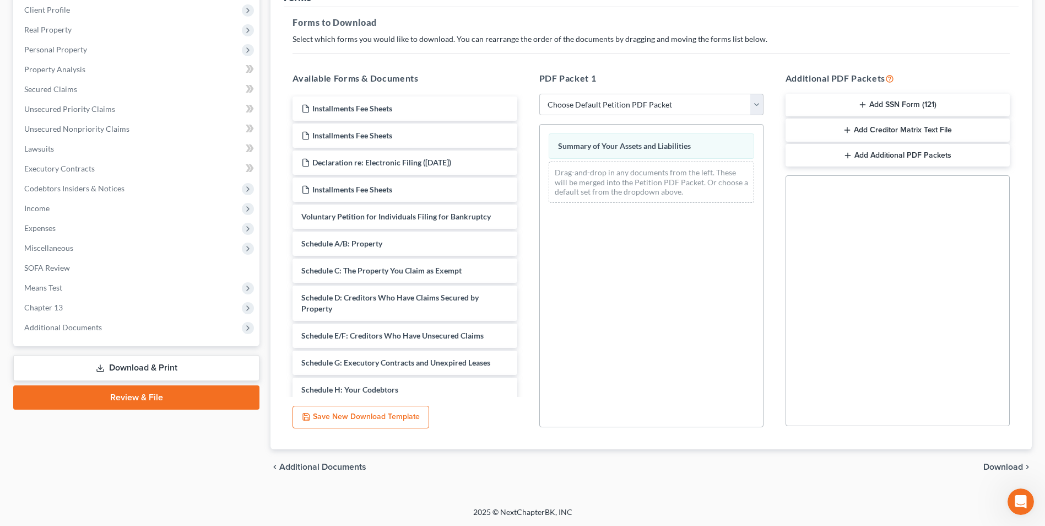
scroll to position [155, 0]
click at [1011, 466] on span "Download" at bounding box center [1004, 466] width 40 height 9
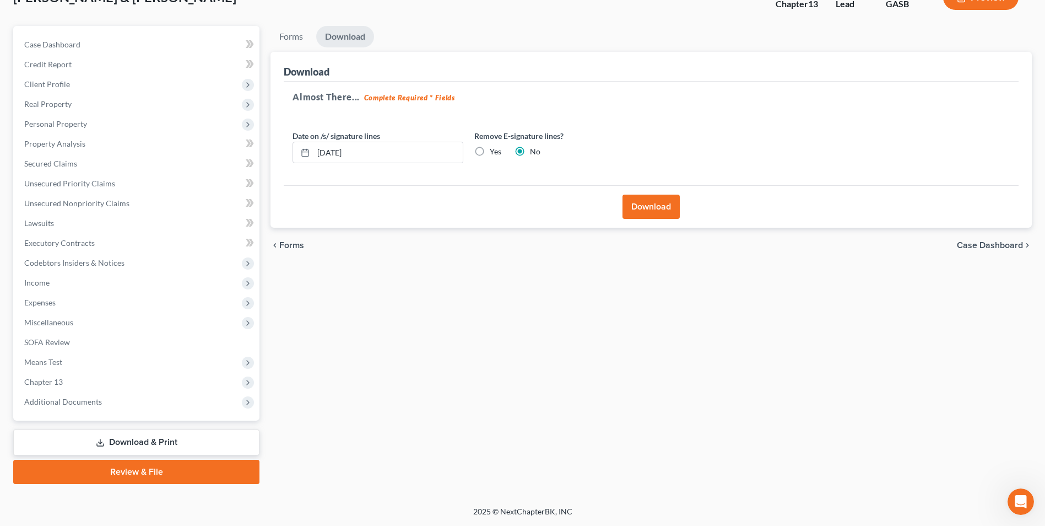
click at [663, 206] on button "Download" at bounding box center [651, 207] width 57 height 24
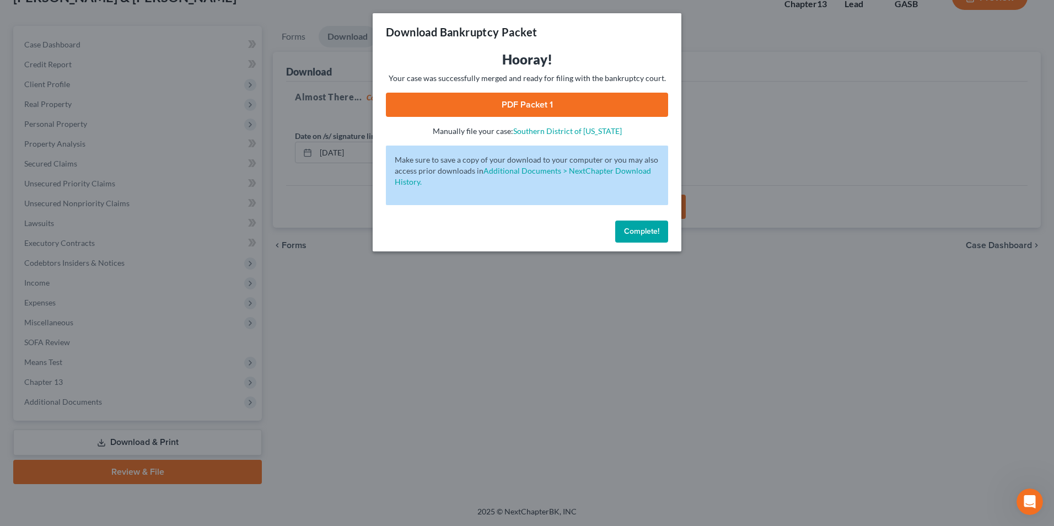
click at [533, 103] on link "PDF Packet 1" at bounding box center [527, 105] width 282 height 24
click at [381, 321] on div "Download Bankruptcy Packet Hooray! Your case was successfully merged and ready …" at bounding box center [527, 263] width 1054 height 526
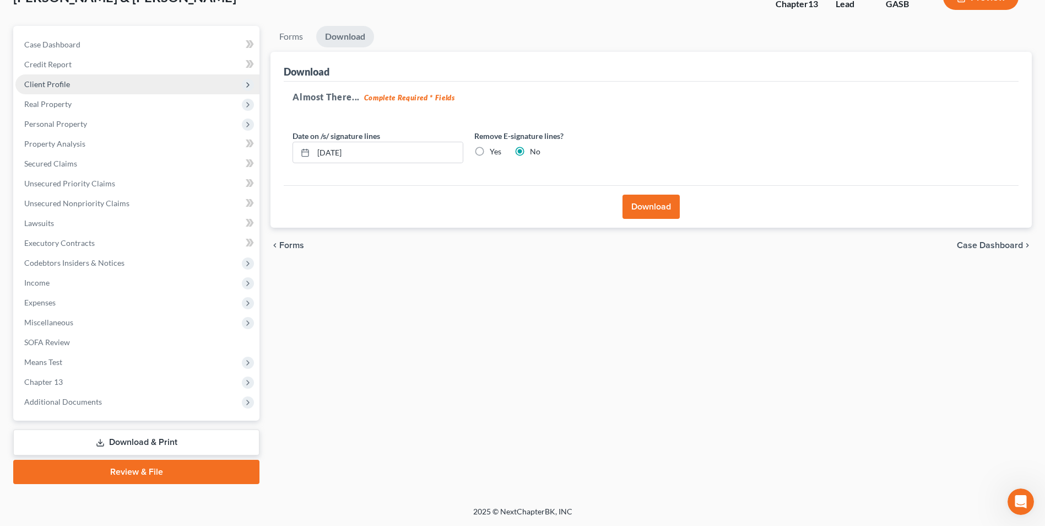
click at [64, 90] on span "Client Profile" at bounding box center [137, 84] width 244 height 20
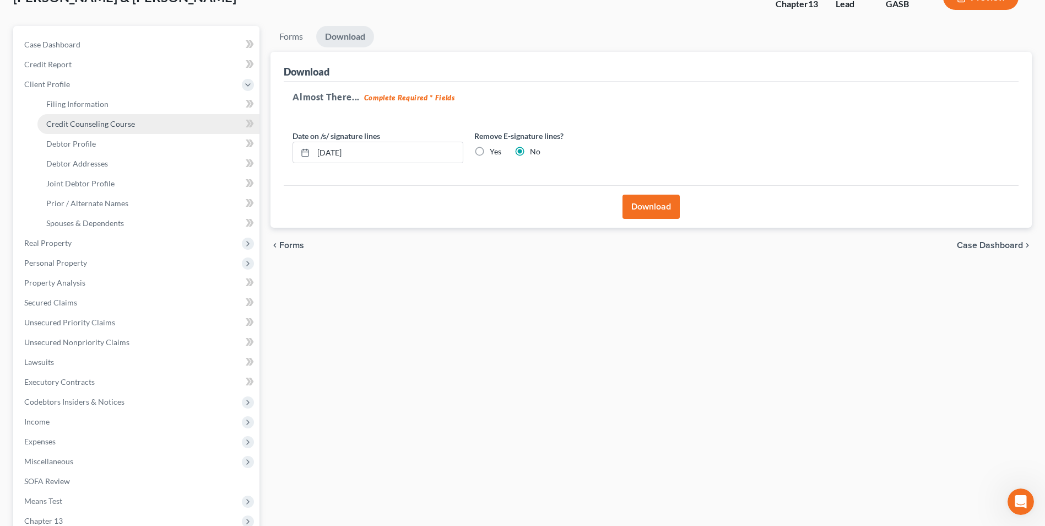
click at [72, 121] on span "Credit Counseling Course" at bounding box center [90, 123] width 89 height 9
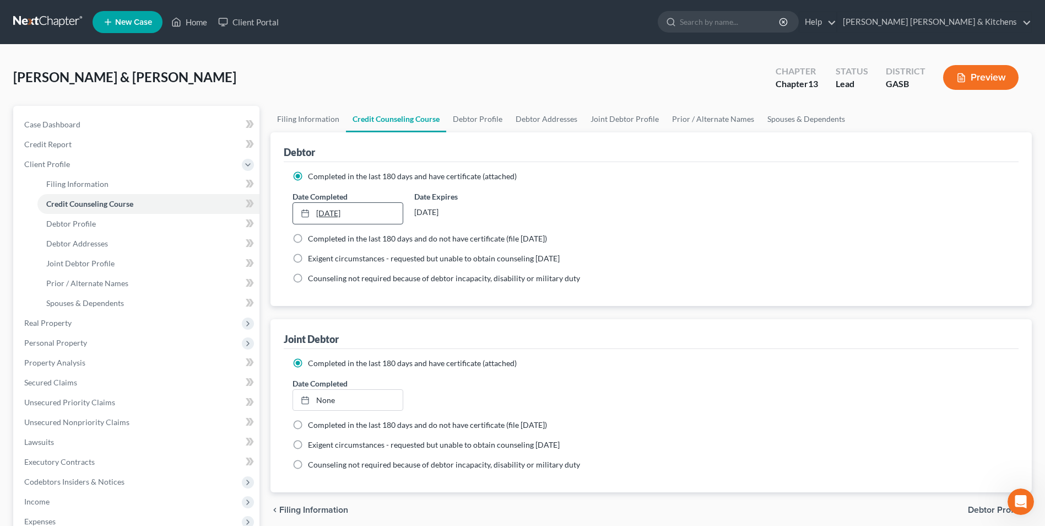
click at [328, 213] on link "[DATE]" at bounding box center [347, 213] width 109 height 21
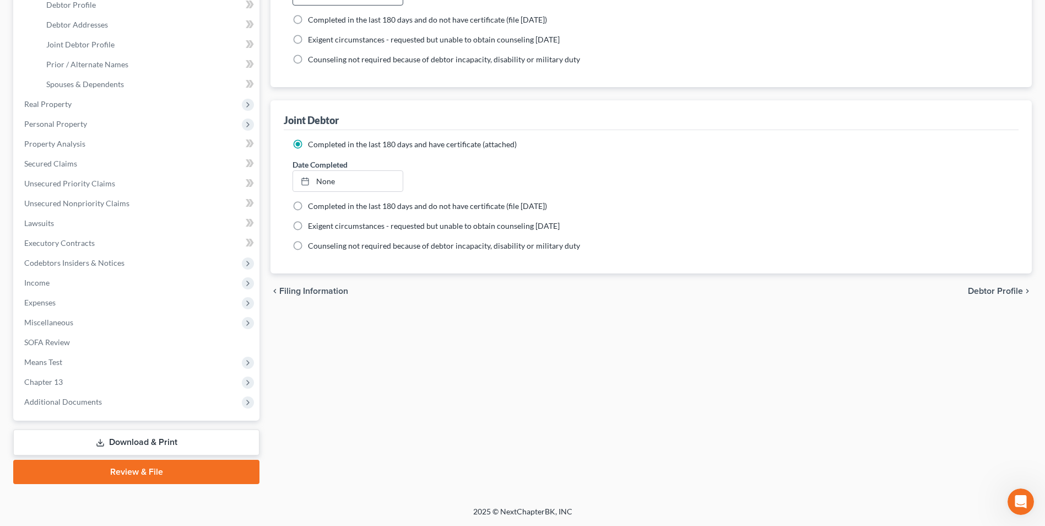
click at [161, 445] on link "Download & Print" at bounding box center [136, 442] width 246 height 26
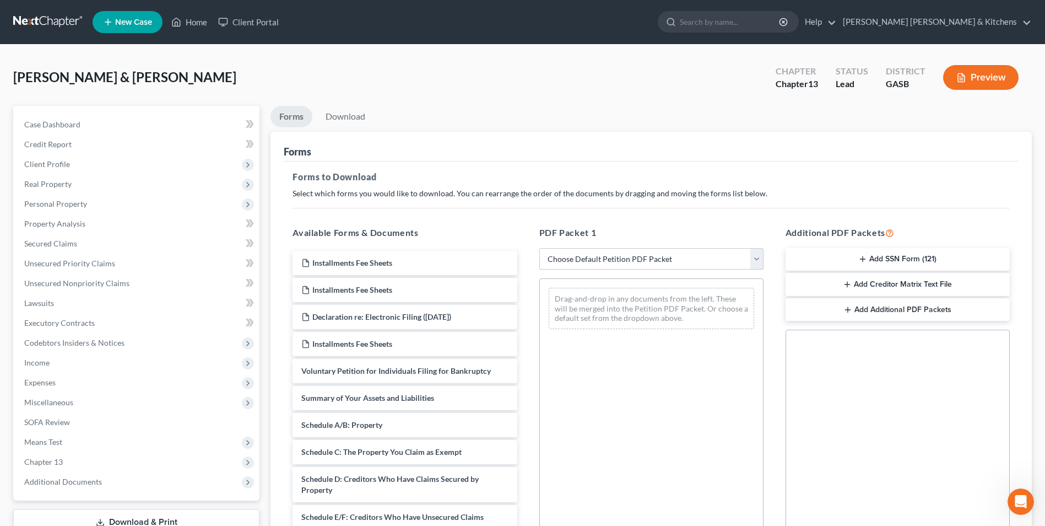
click at [617, 257] on select "Choose Default Petition PDF Packet Complete Bankruptcy Petition (all forms and …" at bounding box center [651, 259] width 224 height 22
click at [539, 248] on select "Choose Default Petition PDF Packet Complete Bankruptcy Petition (all forms and …" at bounding box center [651, 259] width 224 height 22
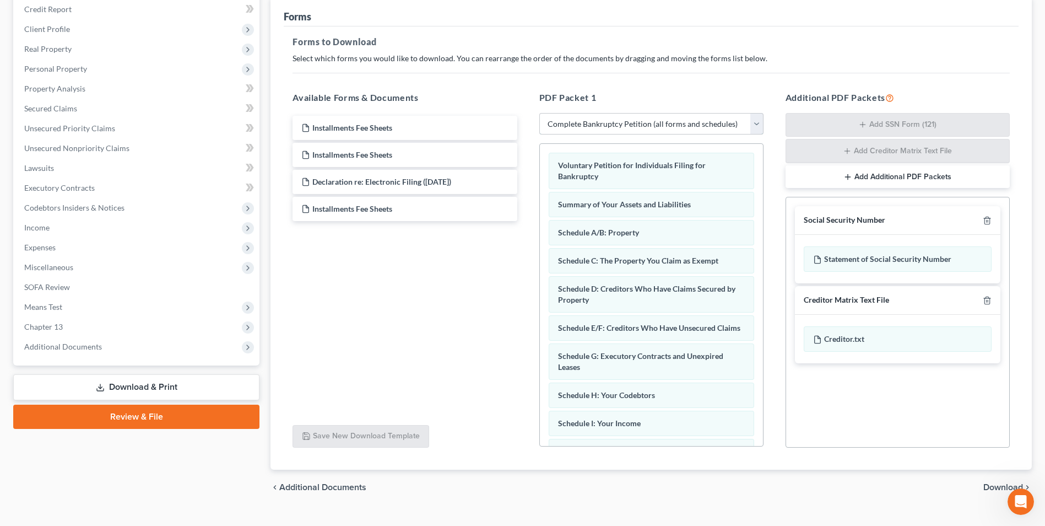
scroll to position [39, 0]
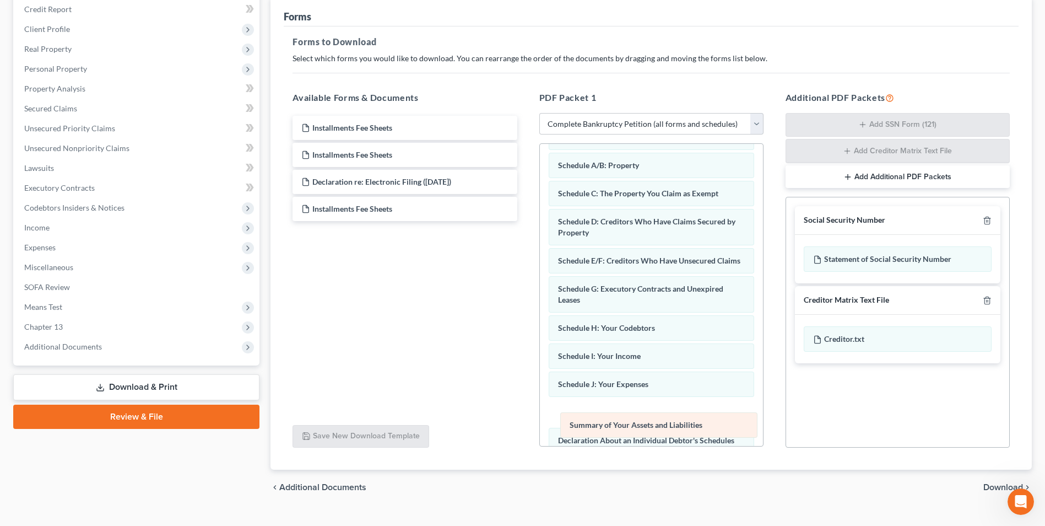
drag, startPoint x: 646, startPoint y: 167, endPoint x: 657, endPoint y: 426, distance: 259.8
click at [657, 426] on div "Summary of Your Assets and Liabilities Voluntary Petition for Individuals Filin…" at bounding box center [651, 406] width 223 height 603
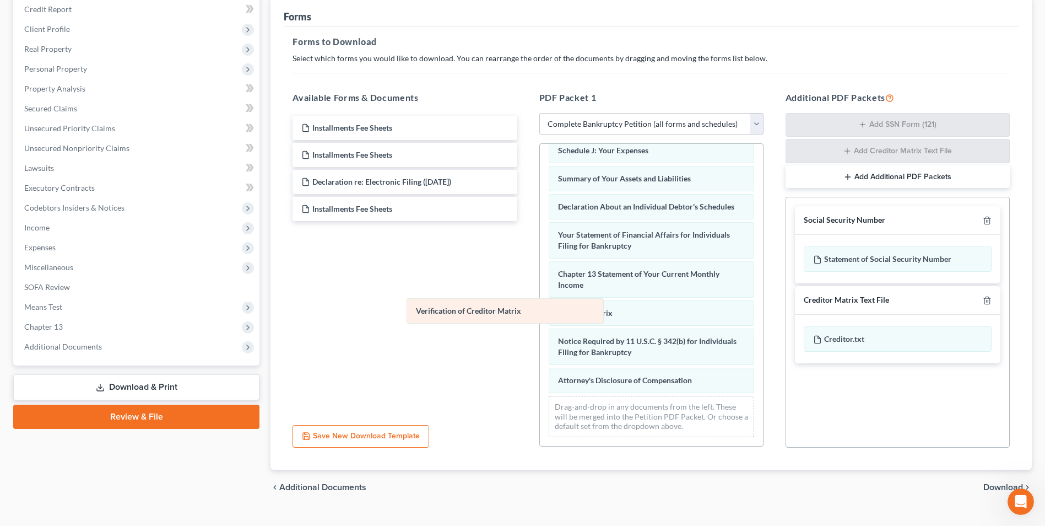
scroll to position [284, 0]
drag, startPoint x: 638, startPoint y: 307, endPoint x: 442, endPoint y: 286, distance: 197.3
click at [540, 280] on div "Verification of Creditor Matrix Voluntary Petition for Individuals Filing for B…" at bounding box center [651, 158] width 223 height 575
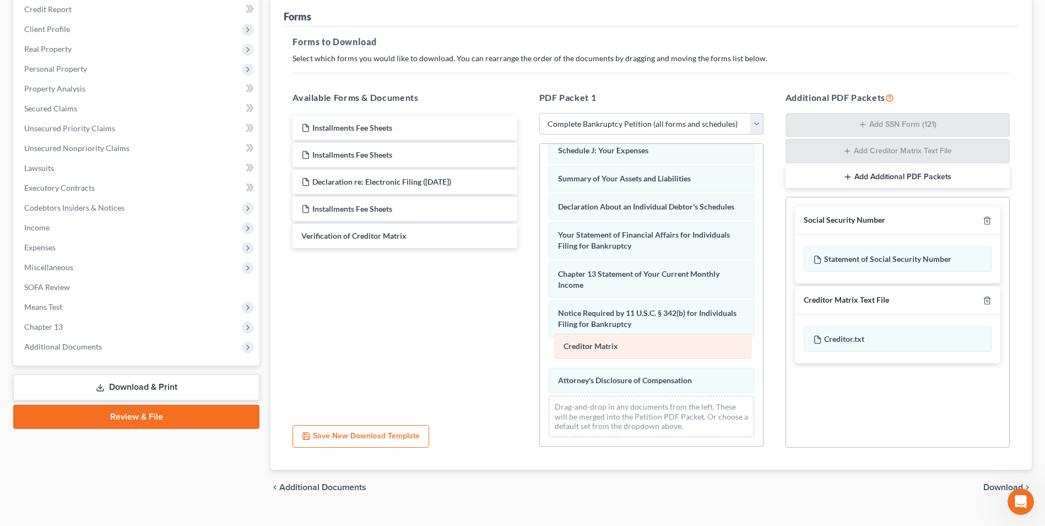
drag, startPoint x: 576, startPoint y: 315, endPoint x: 582, endPoint y: 364, distance: 49.4
click at [582, 358] on div "Creditor Matrix Voluntary Petition for Individuals Filing for Bankruptcy Schedu…" at bounding box center [651, 158] width 223 height 575
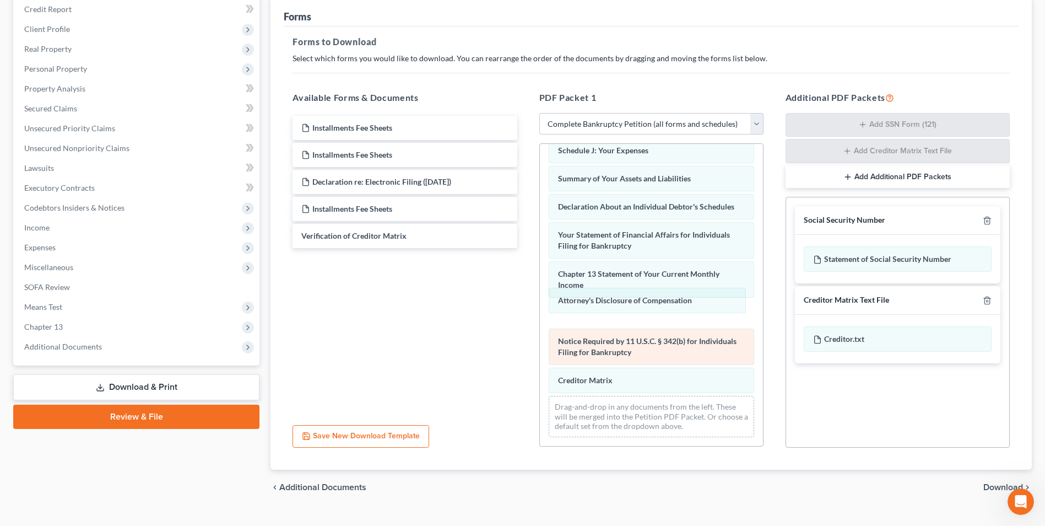
drag, startPoint x: 582, startPoint y: 381, endPoint x: 597, endPoint y: 330, distance: 54.0
click at [582, 299] on div "Attorney's Disclosure of Compensation Voluntary Petition for Individuals Filing…" at bounding box center [651, 158] width 223 height 575
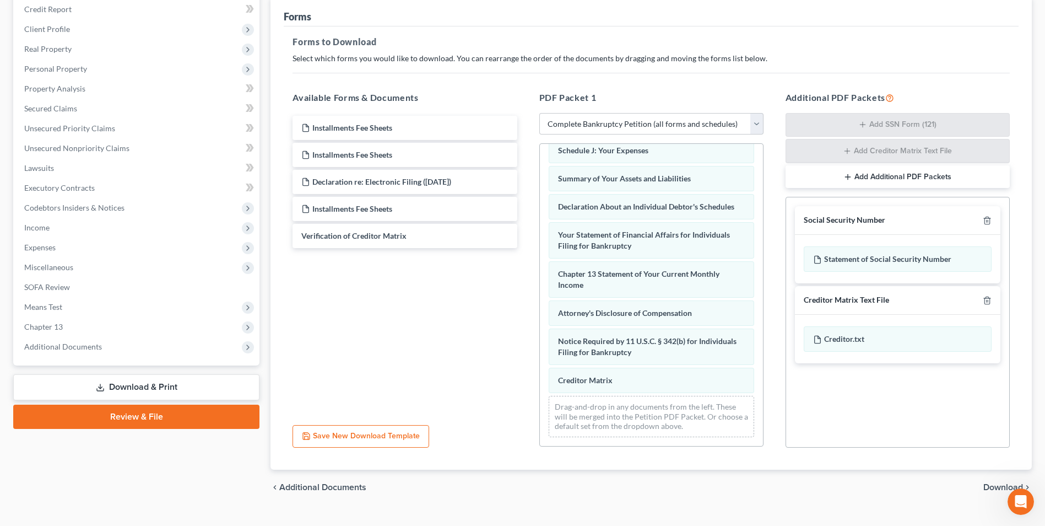
click at [988, 490] on span "Download" at bounding box center [1004, 487] width 40 height 9
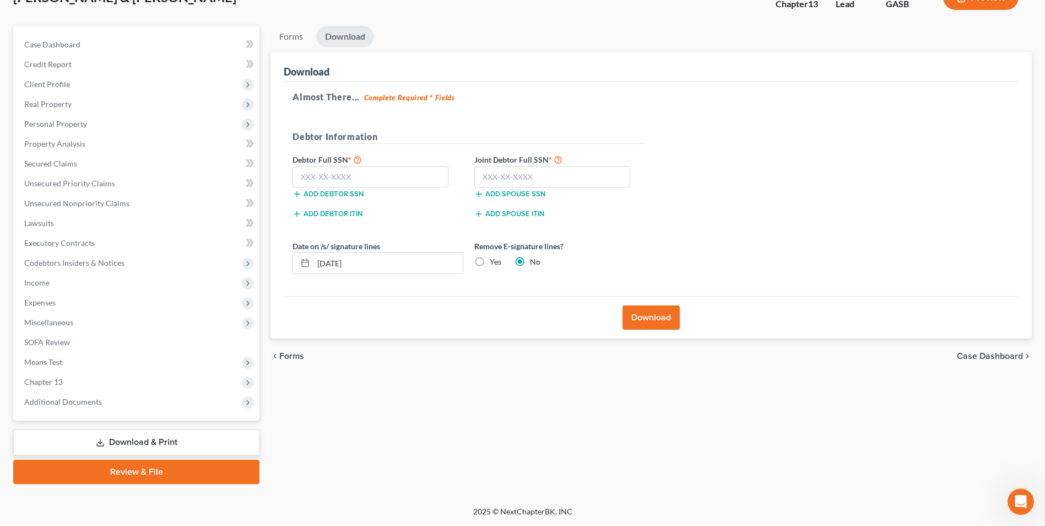
scroll to position [80, 0]
click at [309, 176] on input "text" at bounding box center [371, 177] width 156 height 22
click at [498, 183] on input "text" at bounding box center [552, 177] width 156 height 22
click at [672, 315] on button "Download" at bounding box center [651, 317] width 57 height 24
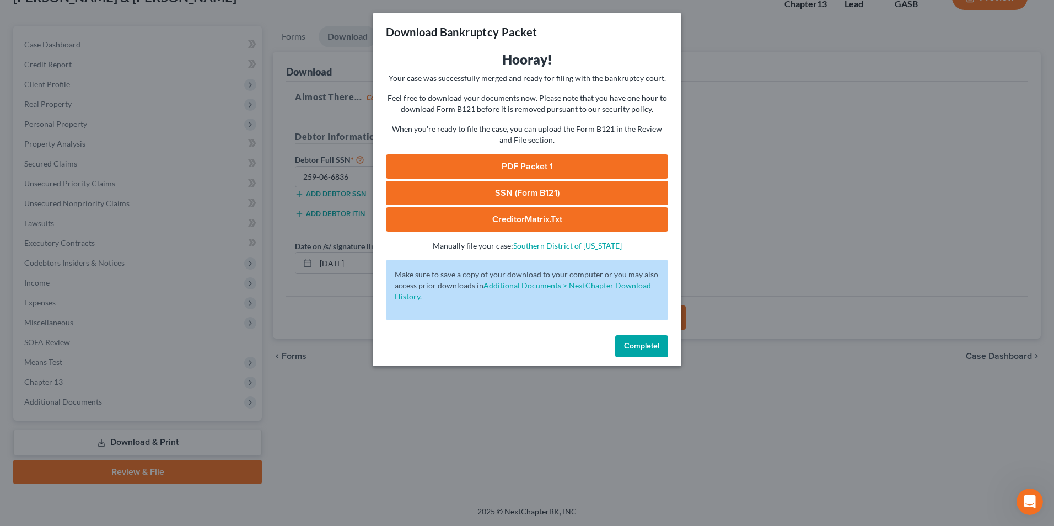
click at [467, 183] on link "SSN (Form B121)" at bounding box center [527, 193] width 282 height 24
click at [562, 171] on link "PDF Packet 1" at bounding box center [527, 166] width 282 height 24
click at [538, 220] on link "CreditorMatrix.txt" at bounding box center [527, 219] width 282 height 24
click at [328, 461] on div "Download Bankruptcy Packet Hooray! Your case was successfully merged and ready …" at bounding box center [527, 263] width 1054 height 526
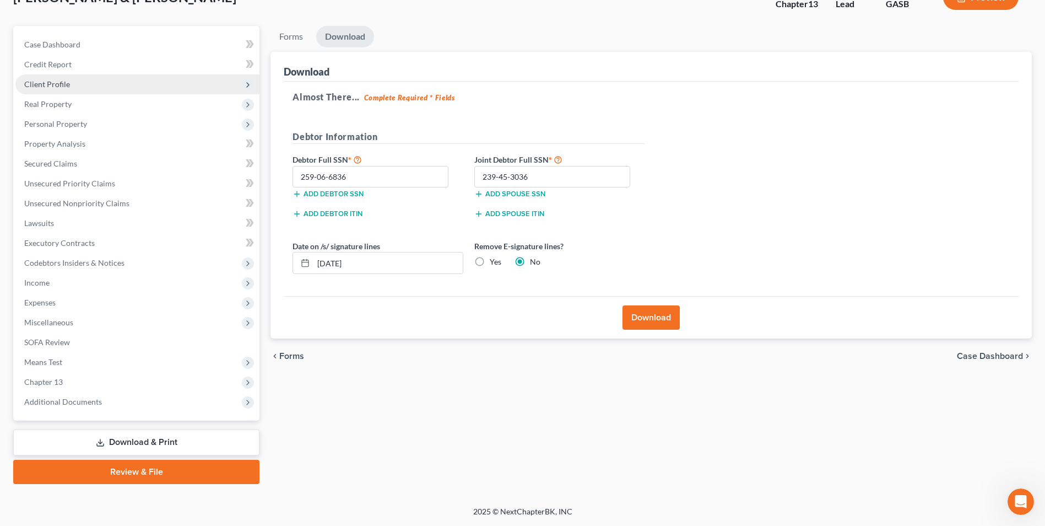
click at [34, 85] on span "Client Profile" at bounding box center [47, 83] width 46 height 9
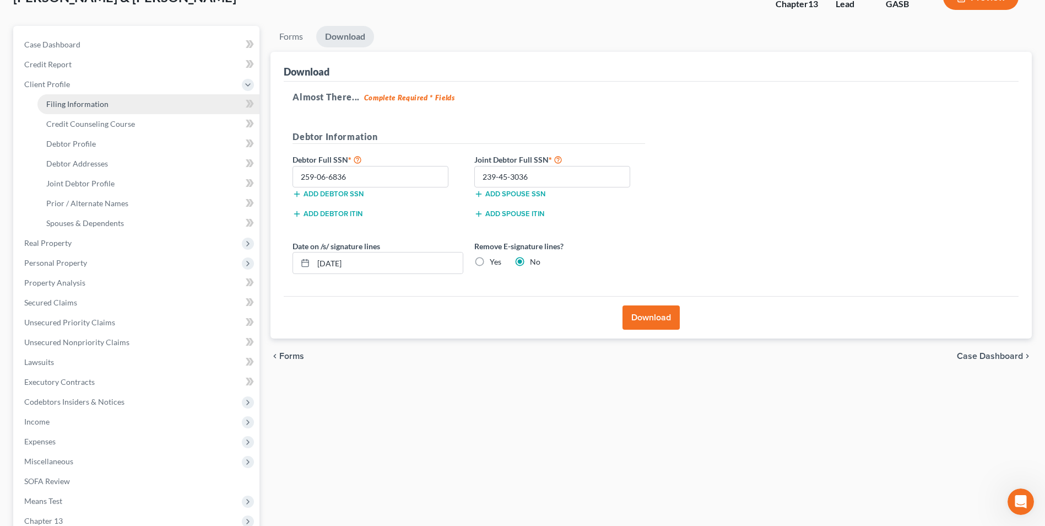
click at [58, 103] on span "Filing Information" at bounding box center [77, 103] width 62 height 9
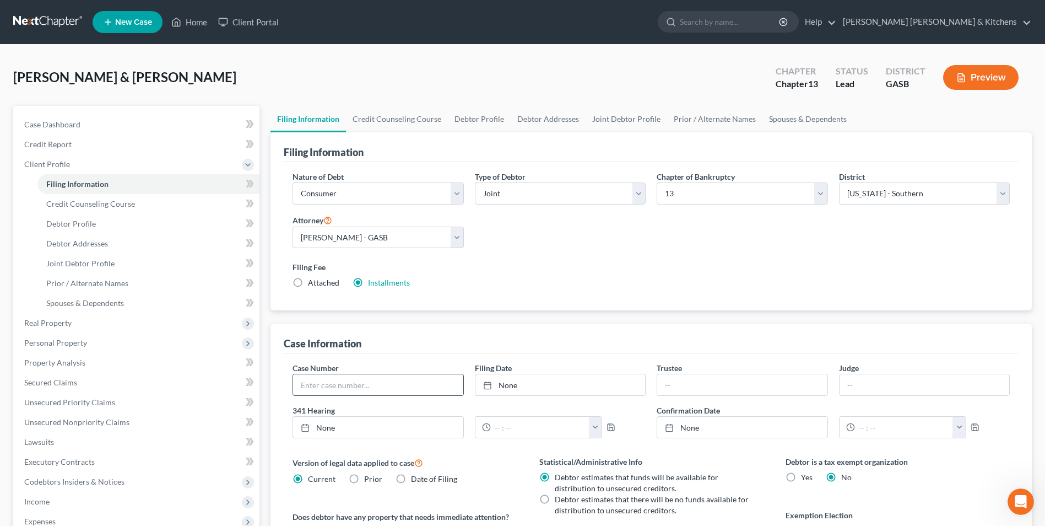
click at [345, 393] on input "text" at bounding box center [378, 384] width 170 height 21
click at [208, 23] on link "Home" at bounding box center [189, 22] width 47 height 20
